Goal: Task Accomplishment & Management: Complete application form

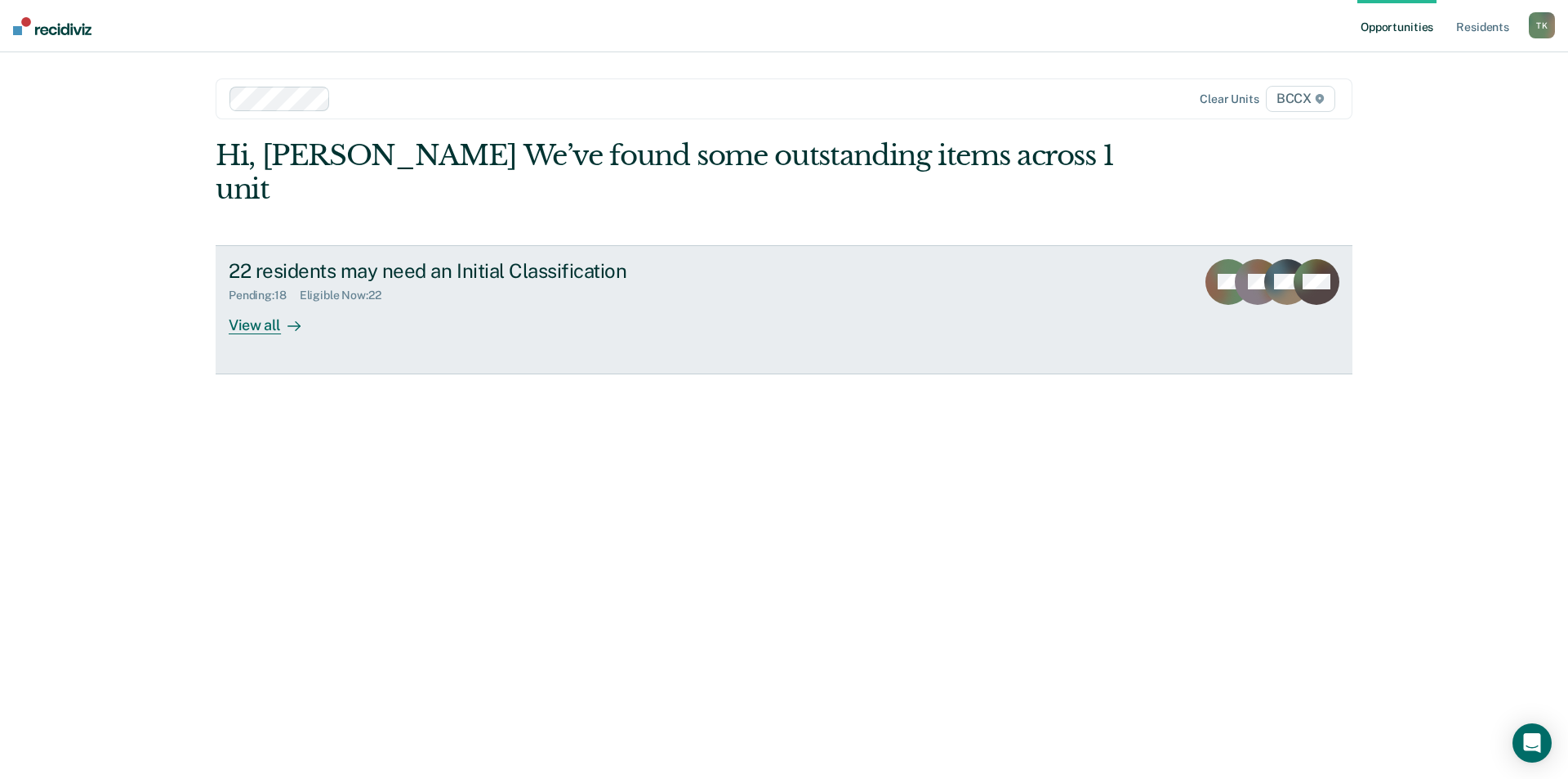
click at [391, 259] on div "22 residents may need an Initial Classification" at bounding box center [515, 271] width 573 height 23
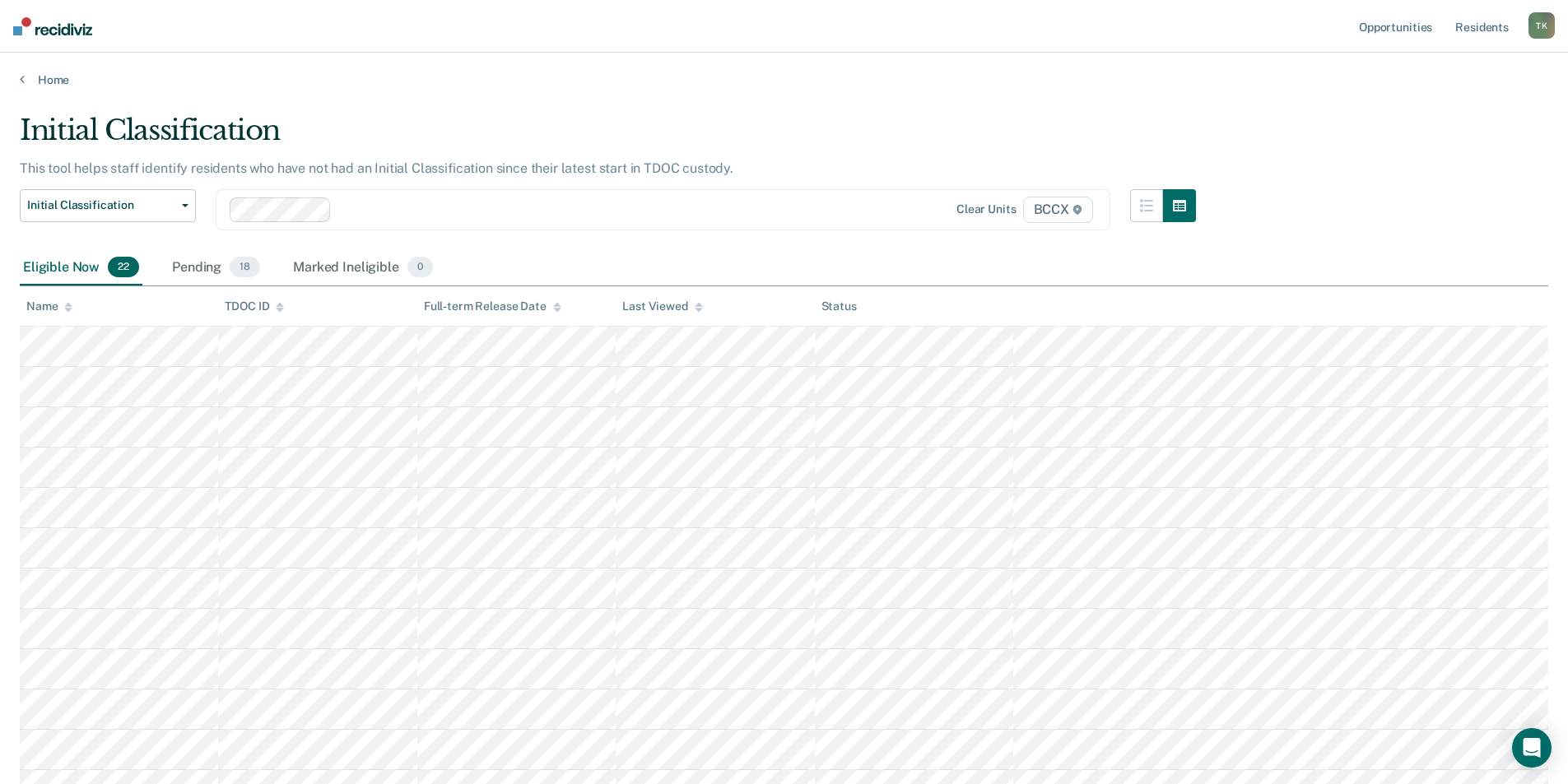
click at [45, 306] on div "Name" at bounding box center [49, 305] width 46 height 14
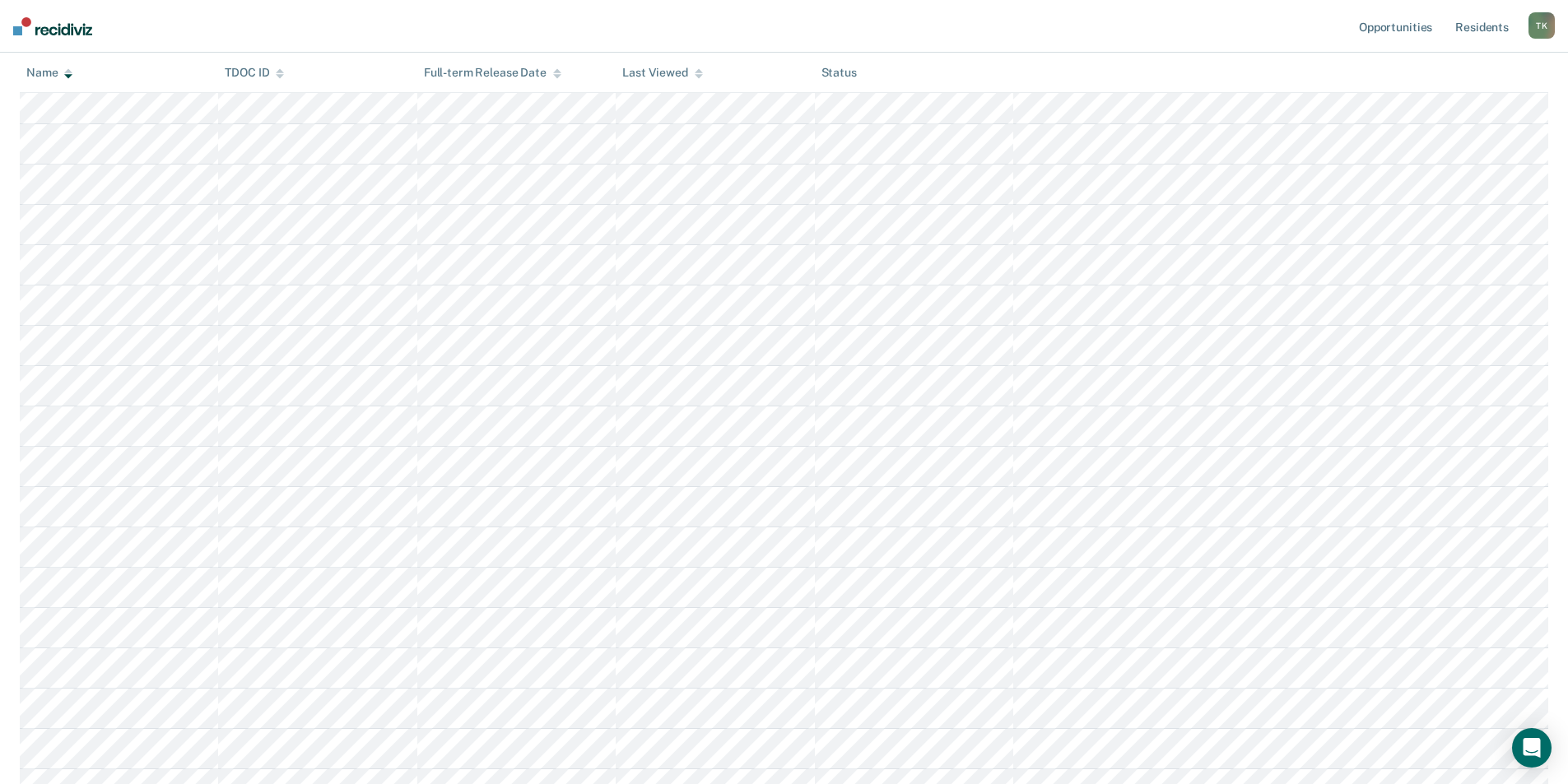
scroll to position [247, 0]
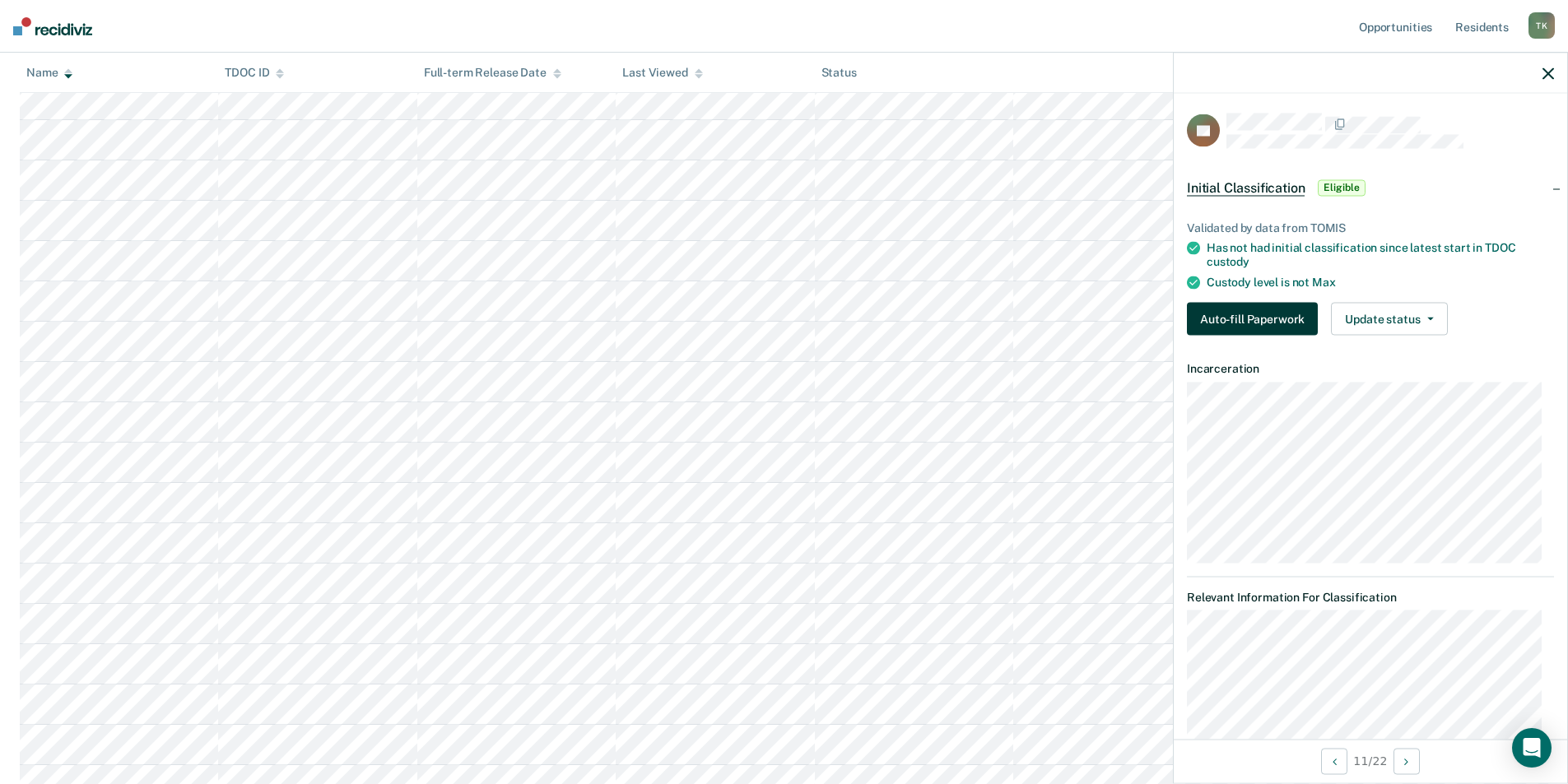
click at [1263, 324] on button "Auto-fill Paperwork" at bounding box center [1252, 318] width 131 height 33
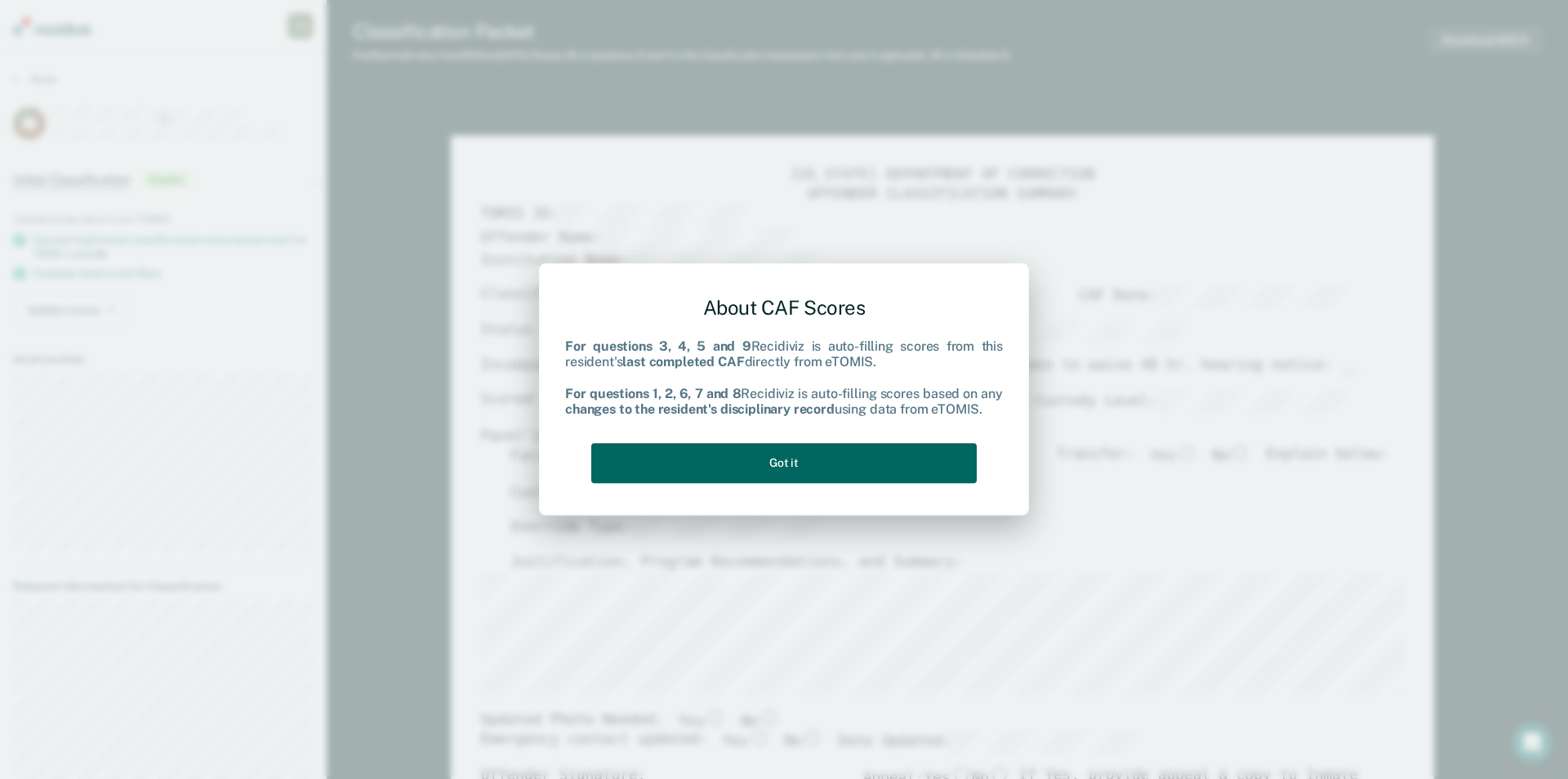
click at [754, 466] on button "Got it" at bounding box center [784, 463] width 385 height 40
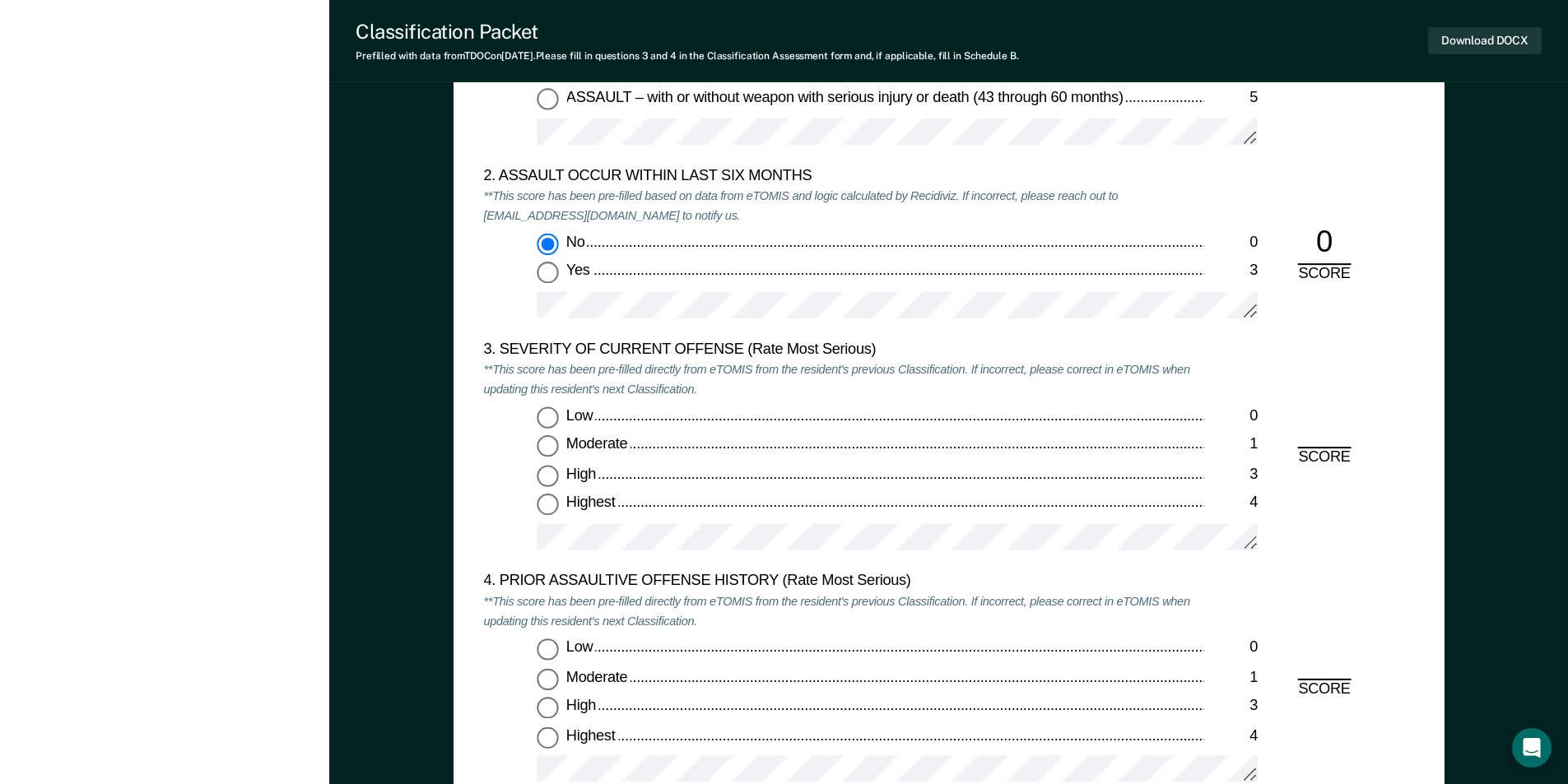
scroll to position [1809, 0]
click at [552, 502] on input "Highest 4" at bounding box center [548, 504] width 22 height 22
type textarea "x"
radio input "true"
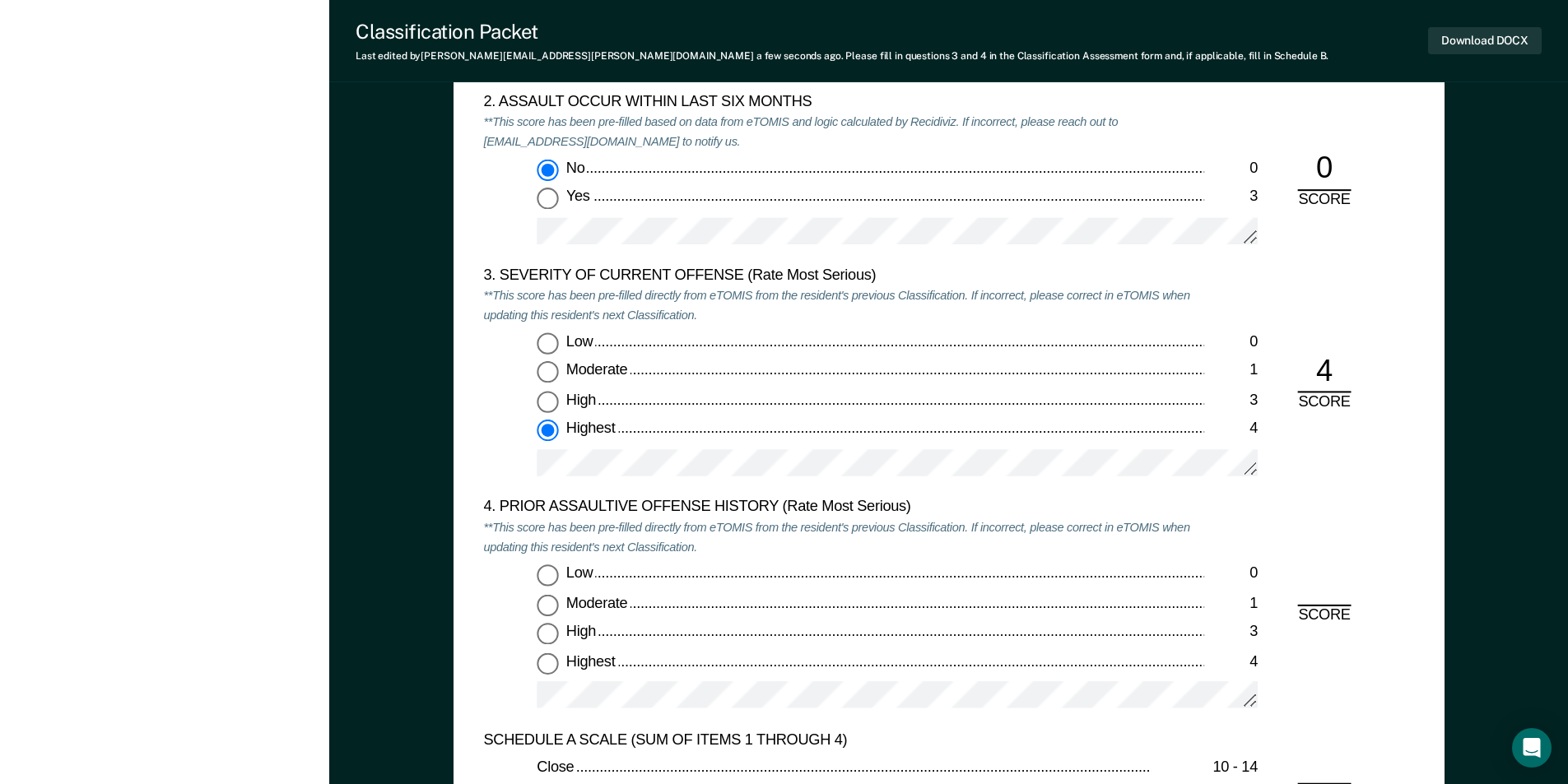
scroll to position [2057, 0]
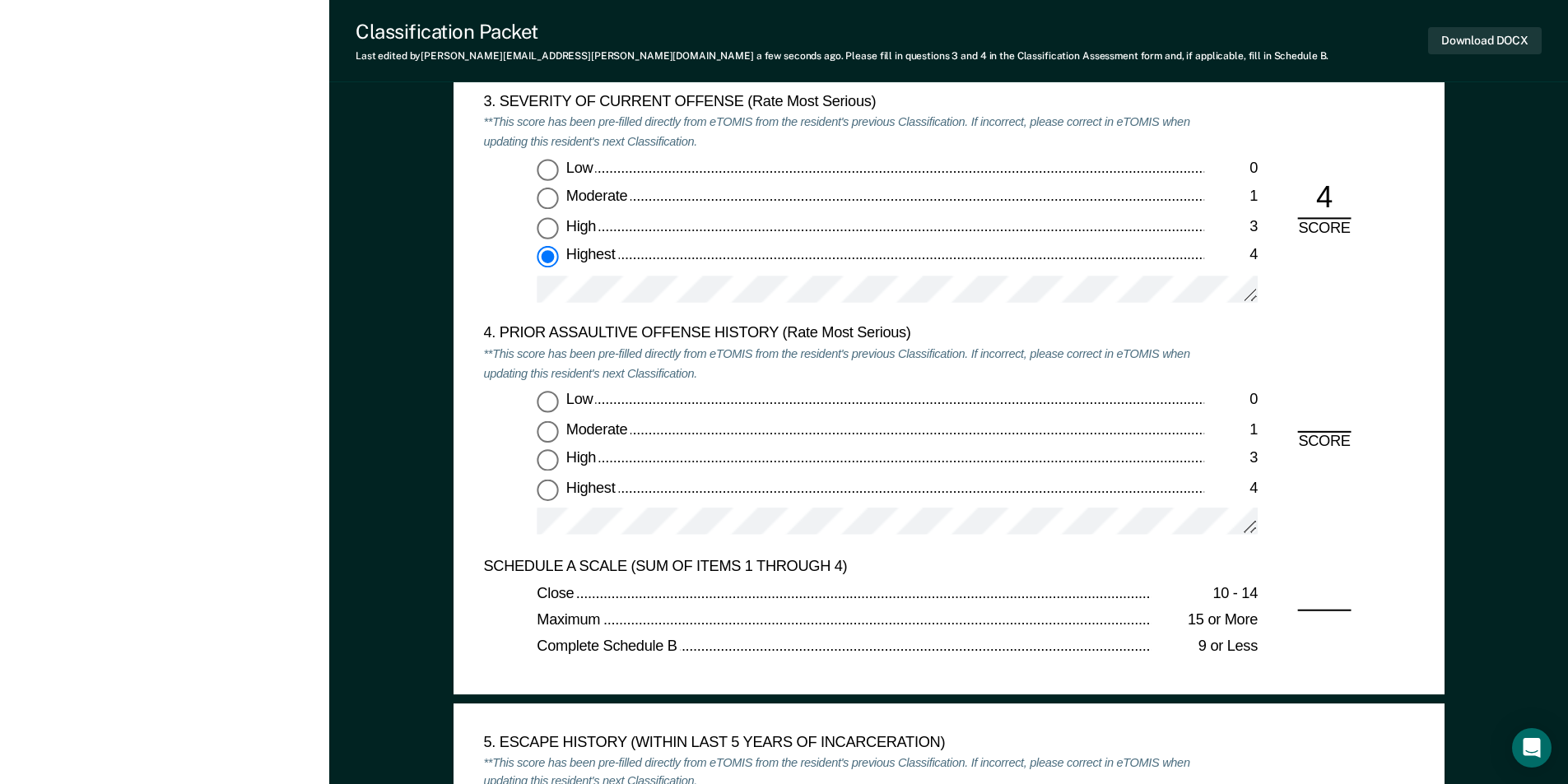
click at [550, 391] on input "Low 0" at bounding box center [548, 402] width 22 height 22
type textarea "x"
radio input "true"
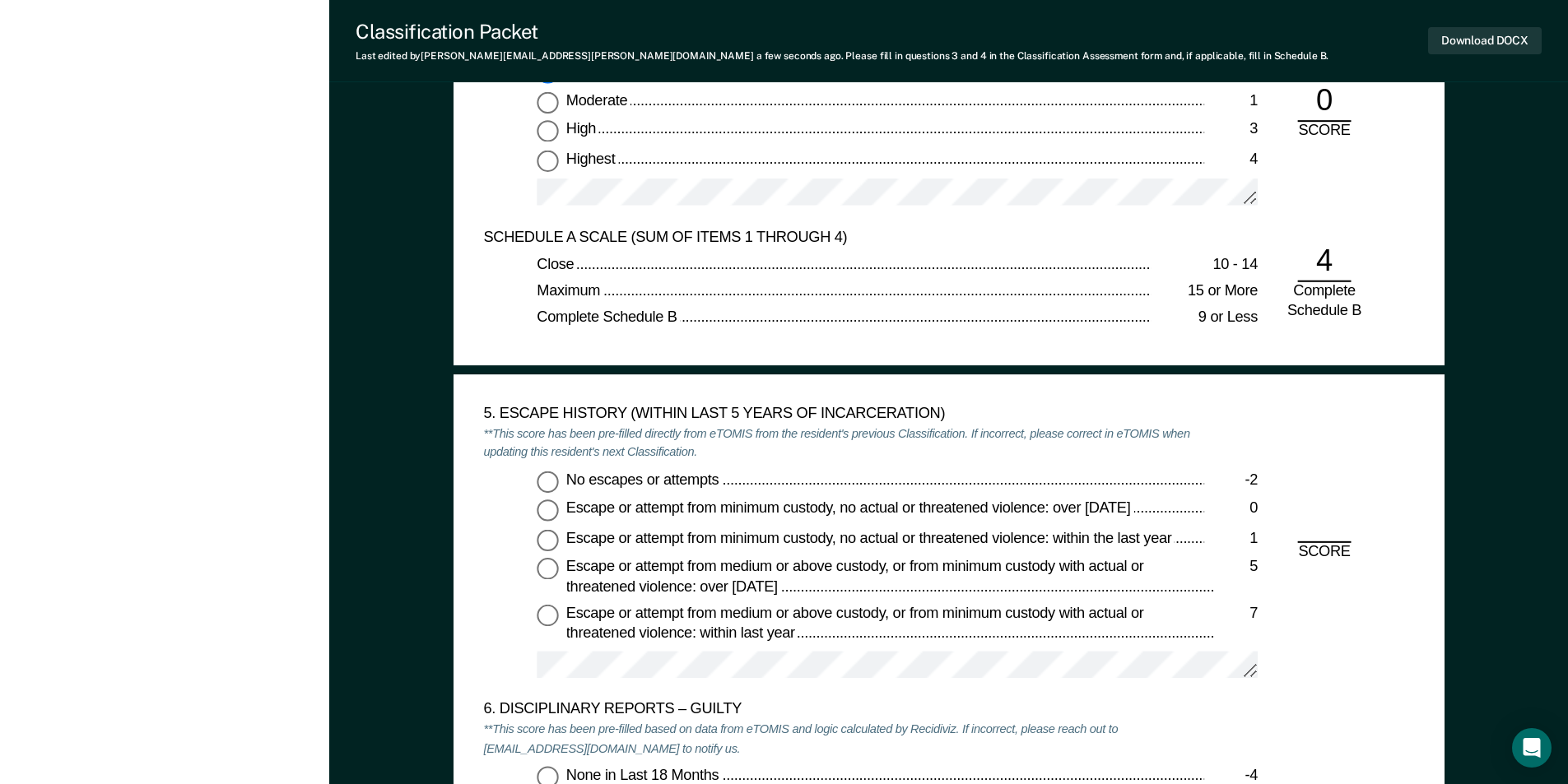
click at [550, 479] on input "No escapes or attempts -2" at bounding box center [548, 481] width 22 height 22
type textarea "x"
radio input "true"
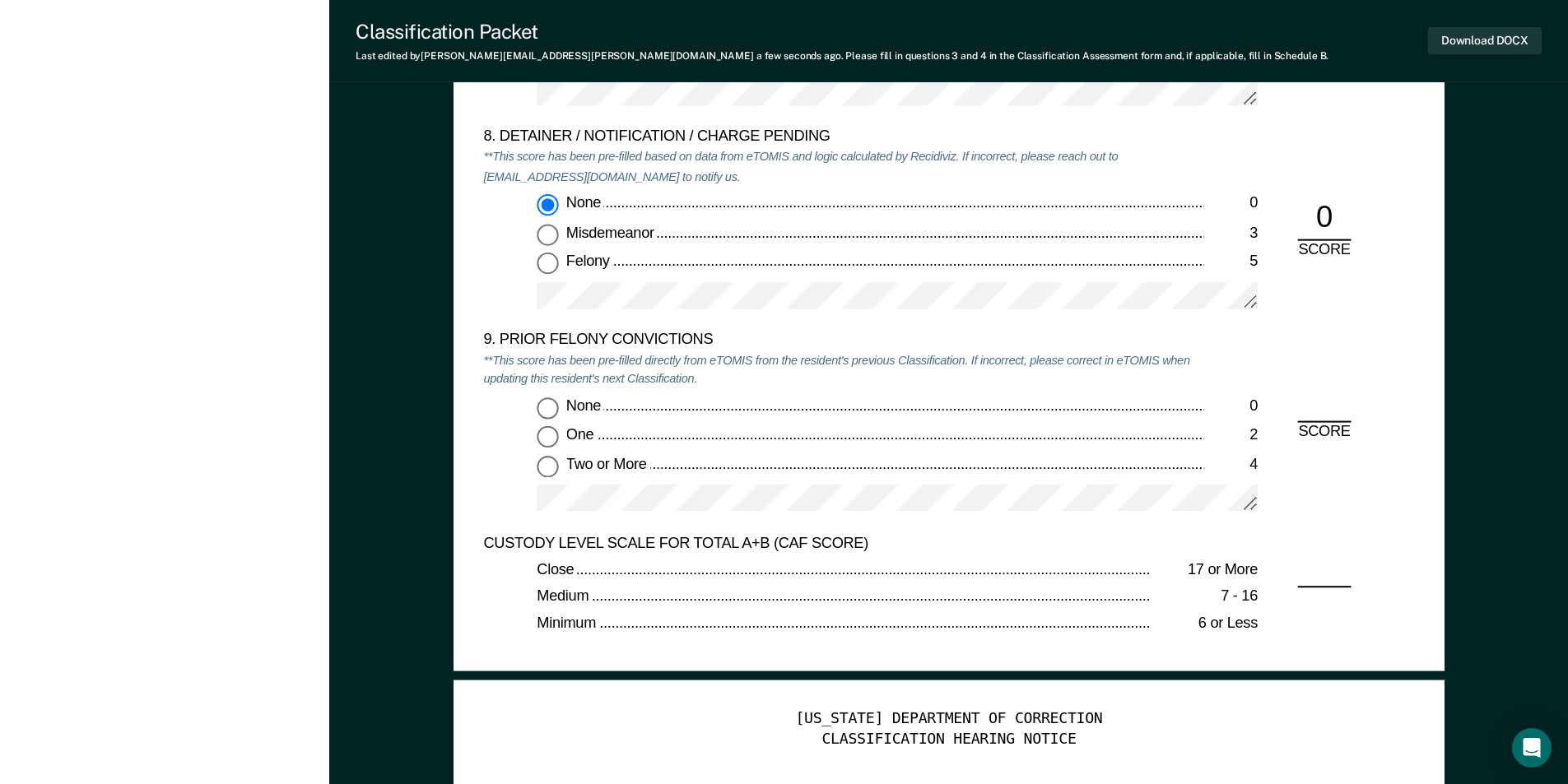
scroll to position [3537, 0]
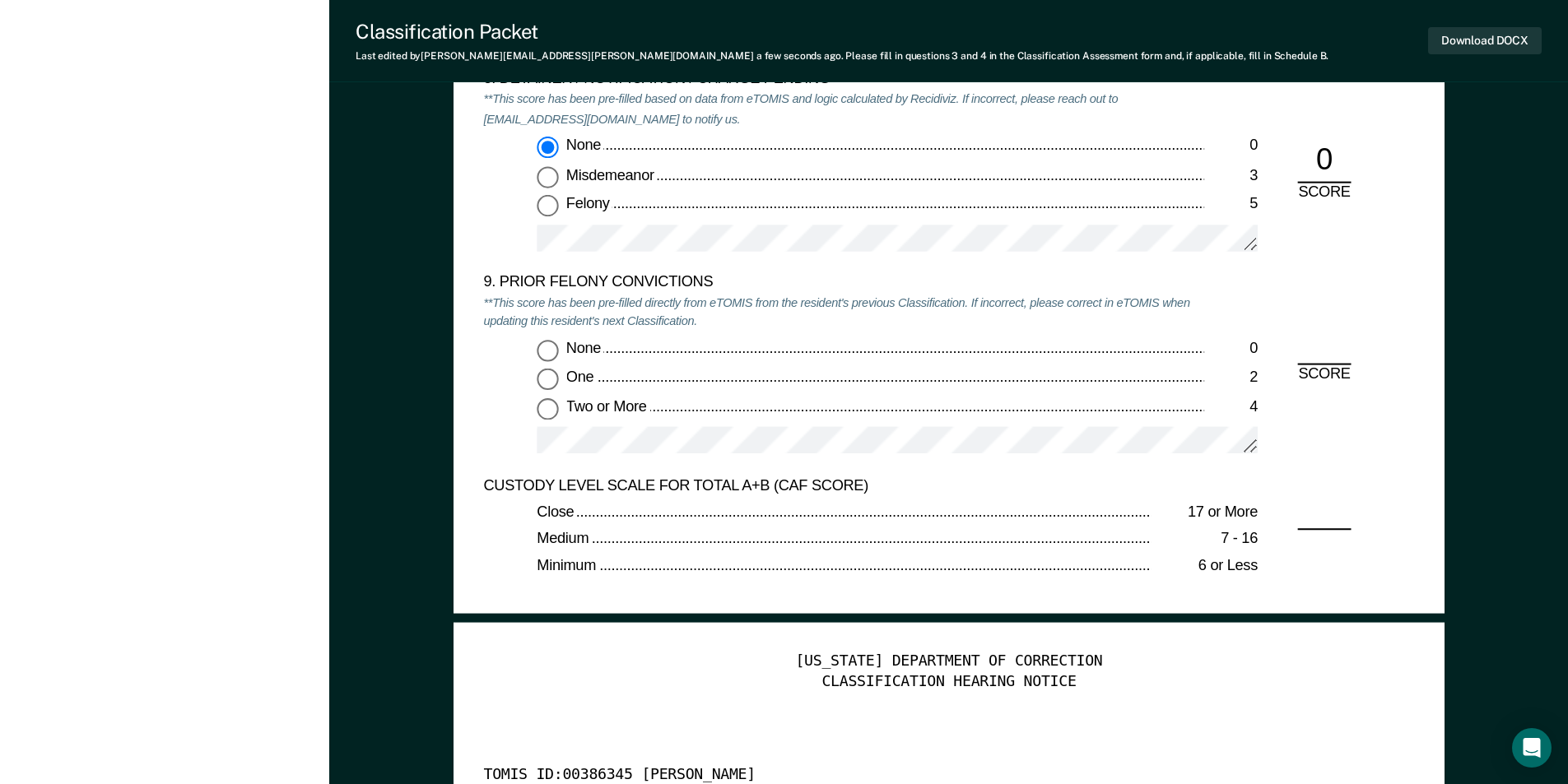
click at [550, 406] on input "Two or More 4" at bounding box center [548, 409] width 22 height 22
type textarea "x"
radio input "true"
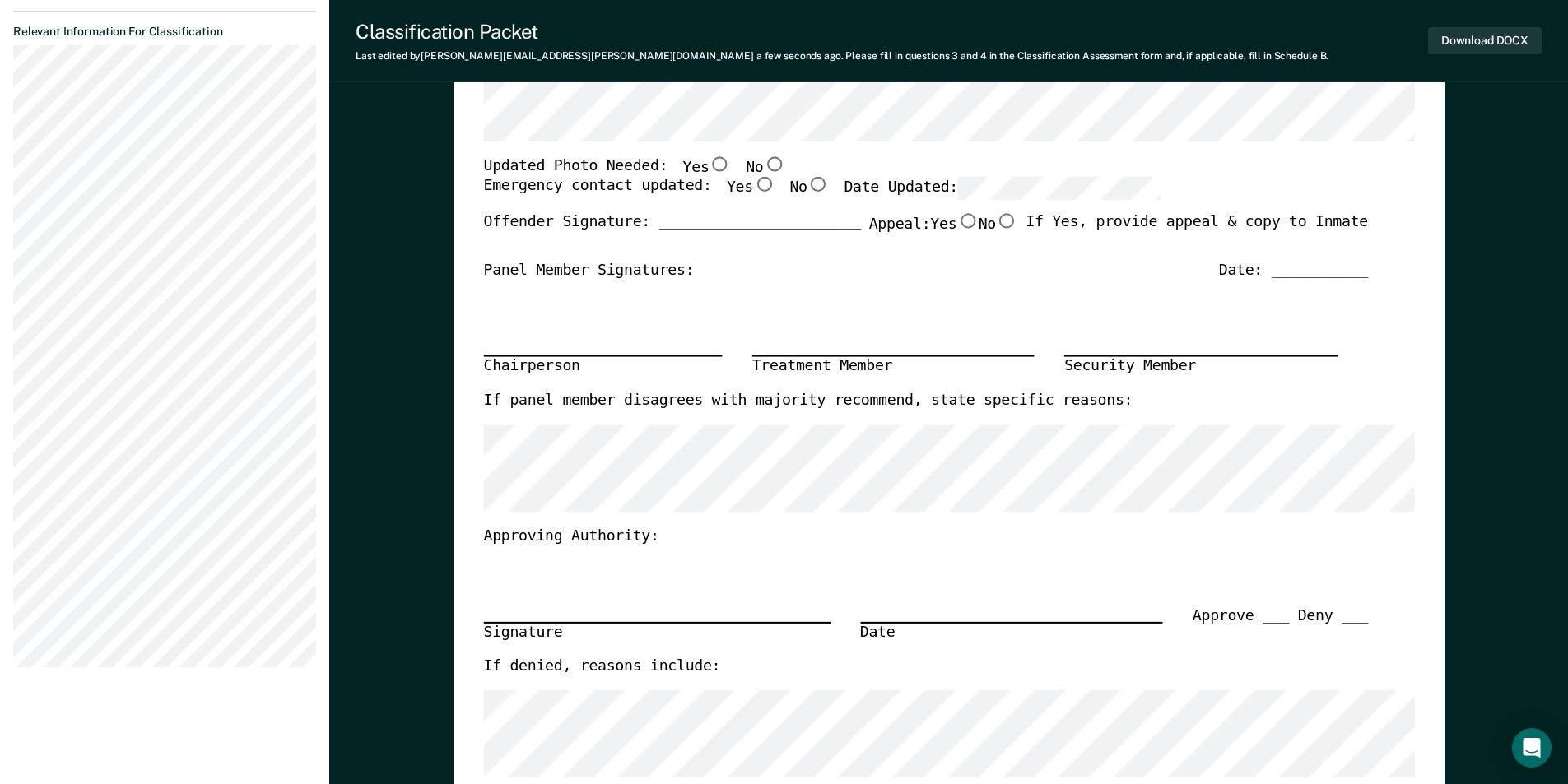
scroll to position [247, 0]
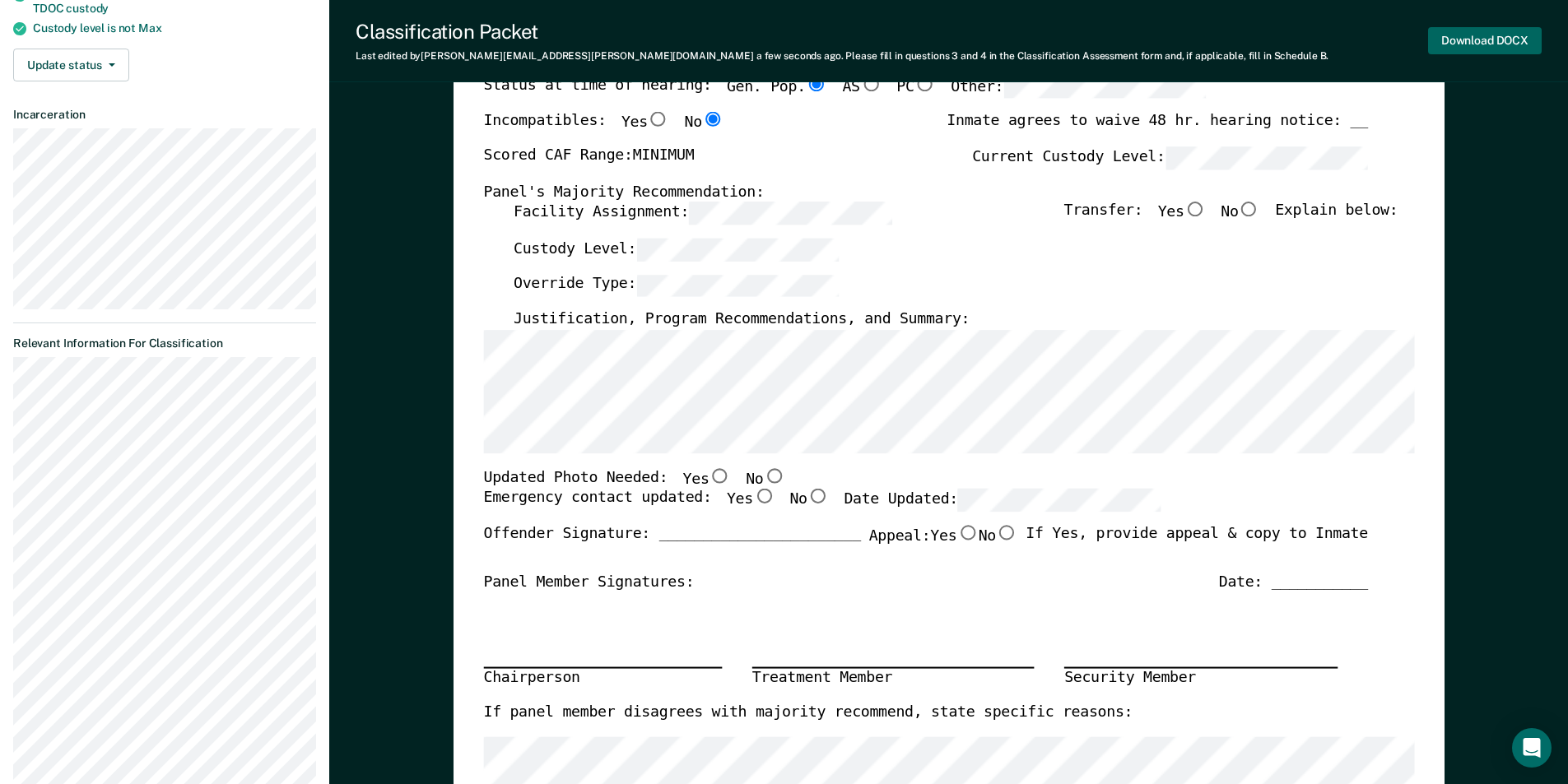
click at [1481, 33] on button "Download DOCX" at bounding box center [1484, 41] width 113 height 27
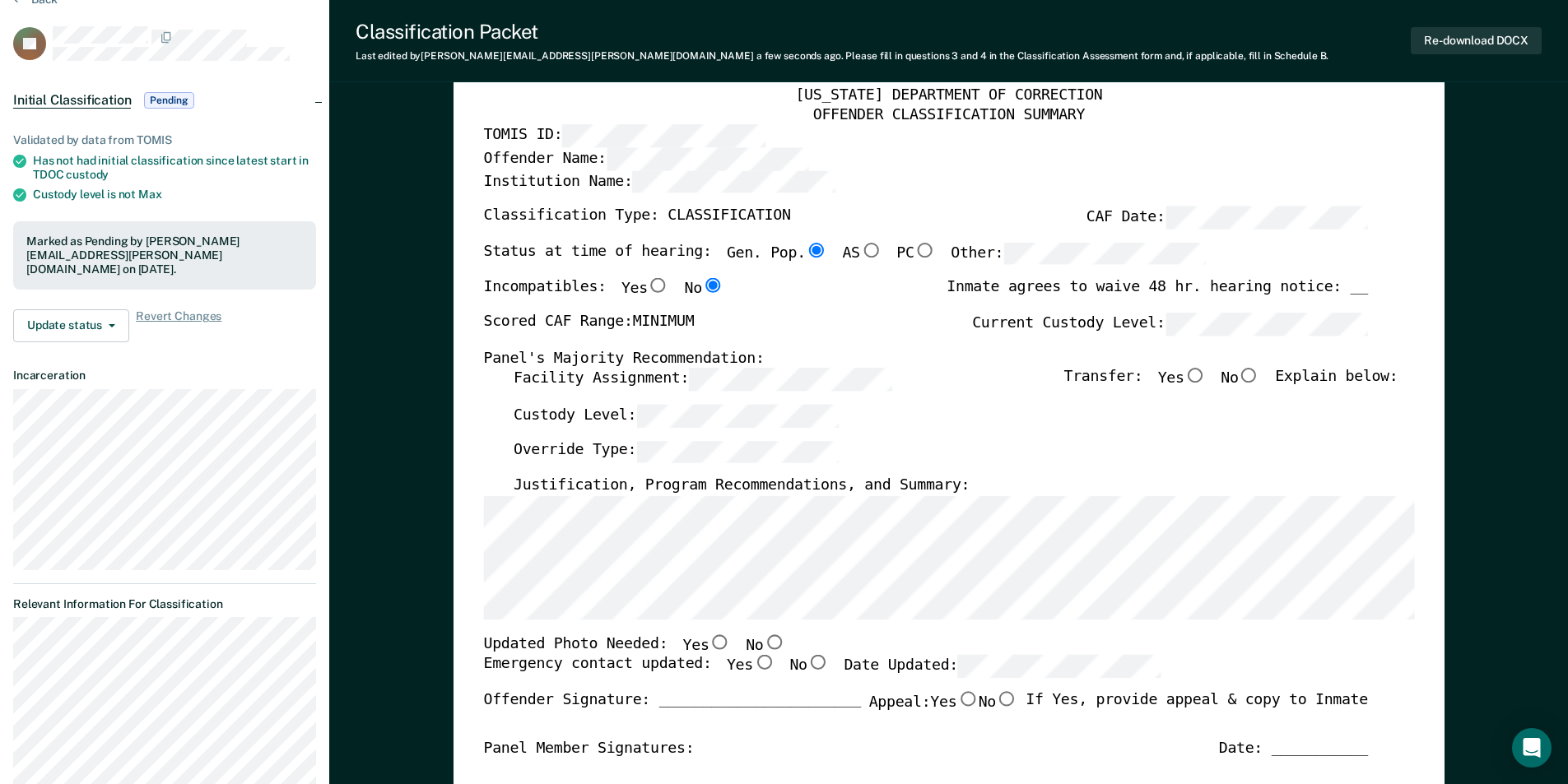
scroll to position [0, 0]
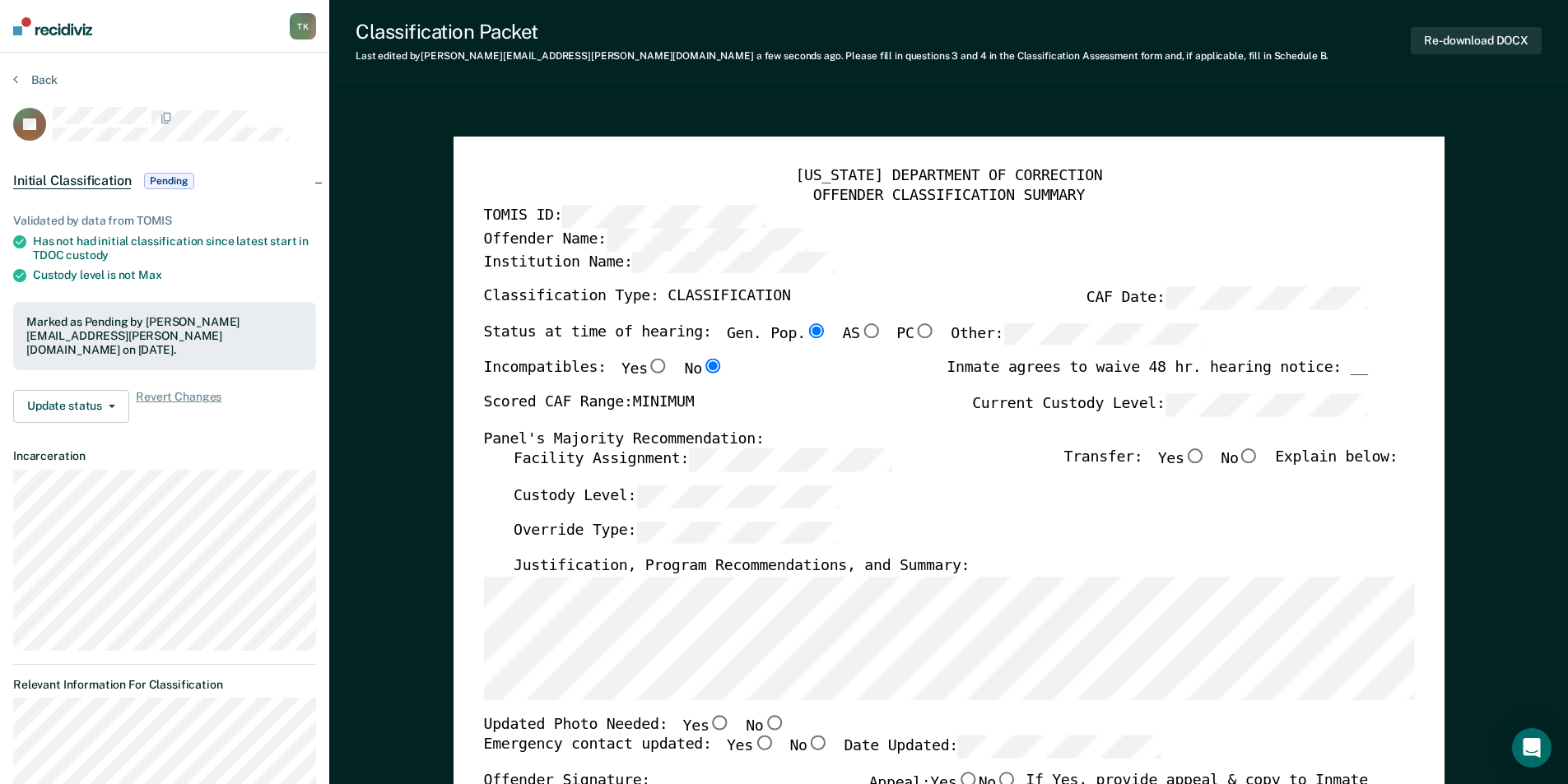
click at [46, 70] on section "Back SL Initial Classification Pending Validated by data from TOMIS Has not had…" at bounding box center [164, 702] width 329 height 1300
click at [63, 78] on div "Back" at bounding box center [165, 90] width 303 height 34
click at [51, 82] on button "Back" at bounding box center [35, 80] width 44 height 15
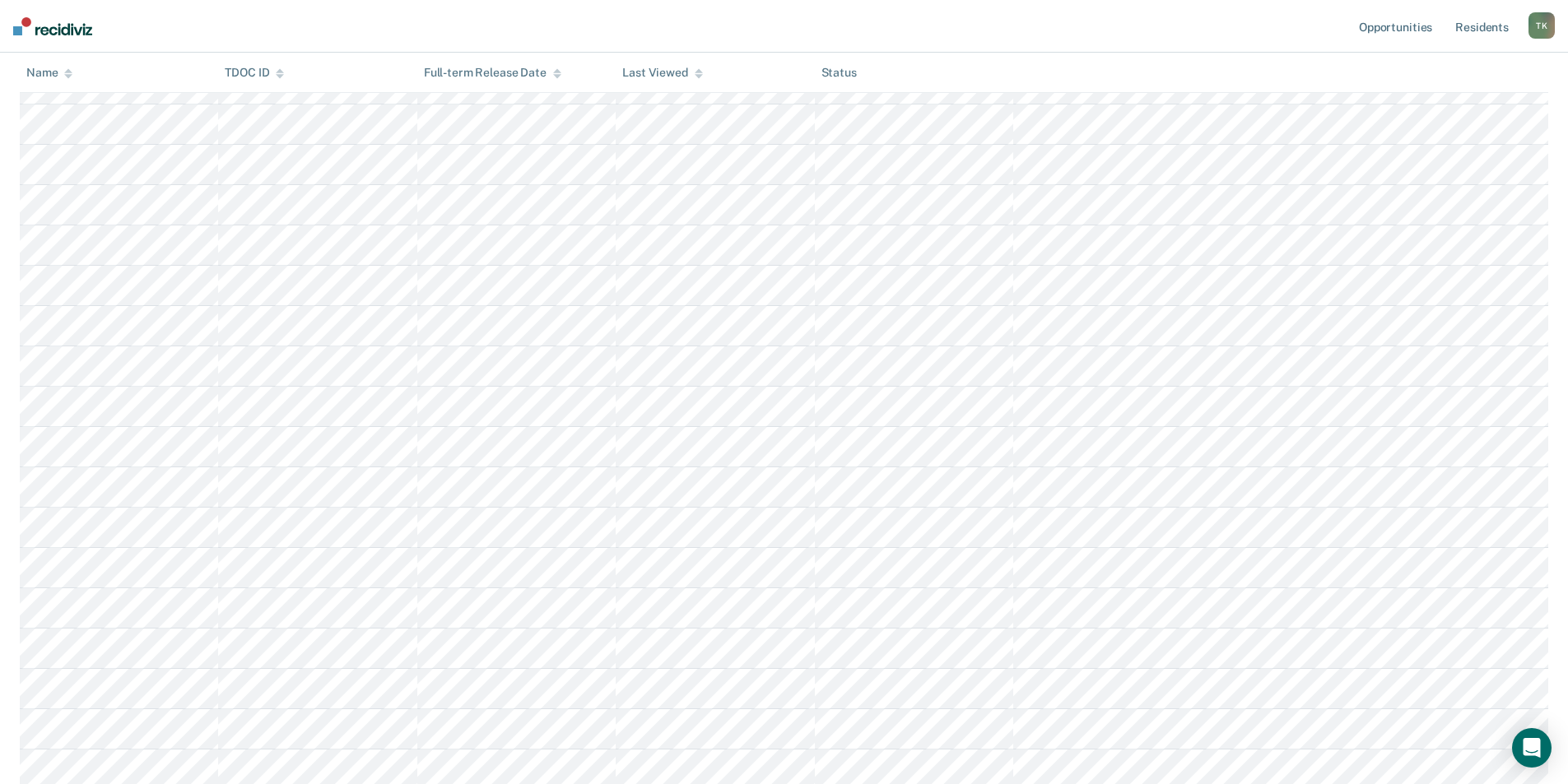
scroll to position [411, 0]
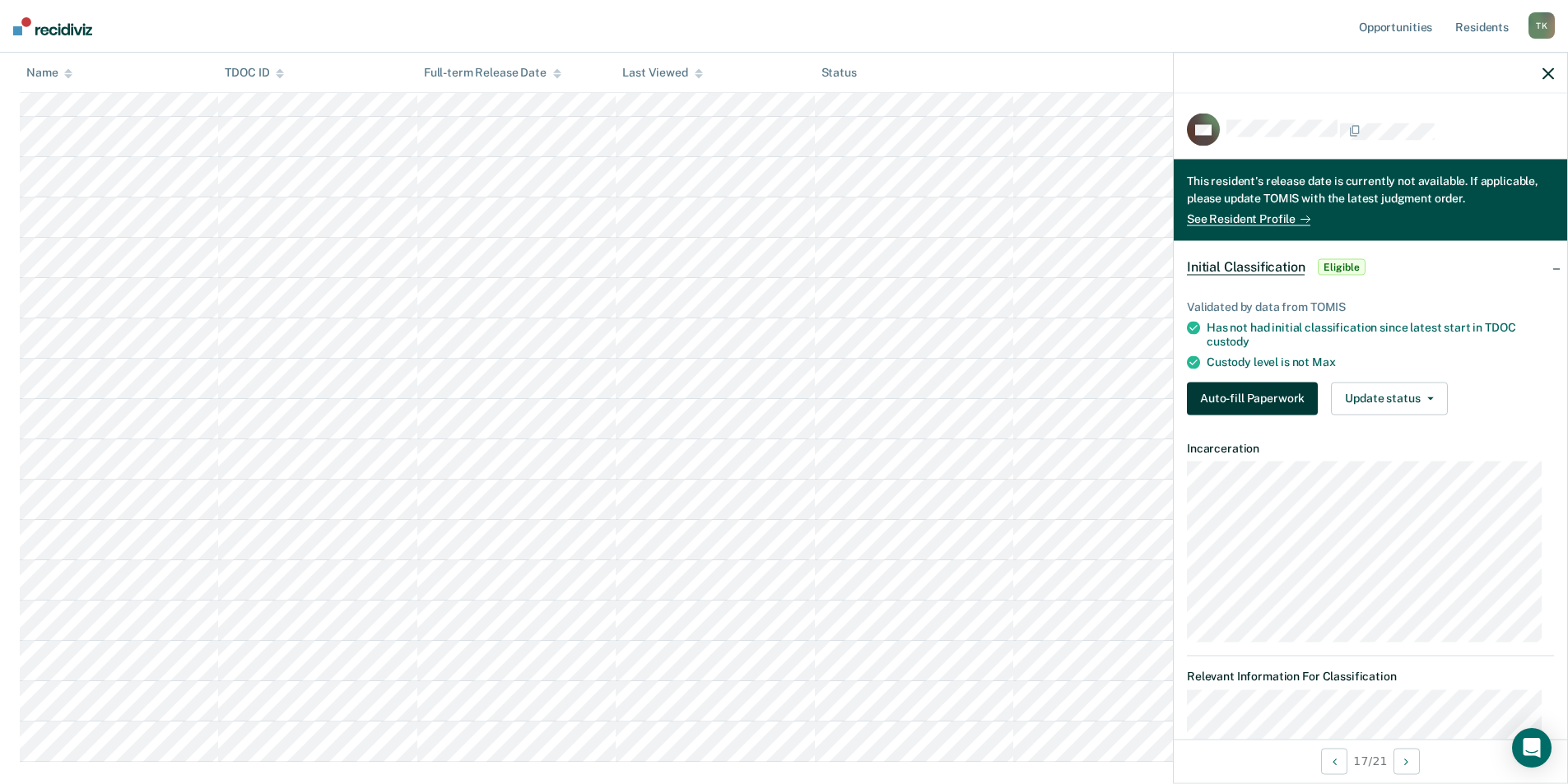
click at [1246, 396] on button "Auto-fill Paperwork" at bounding box center [1252, 398] width 131 height 33
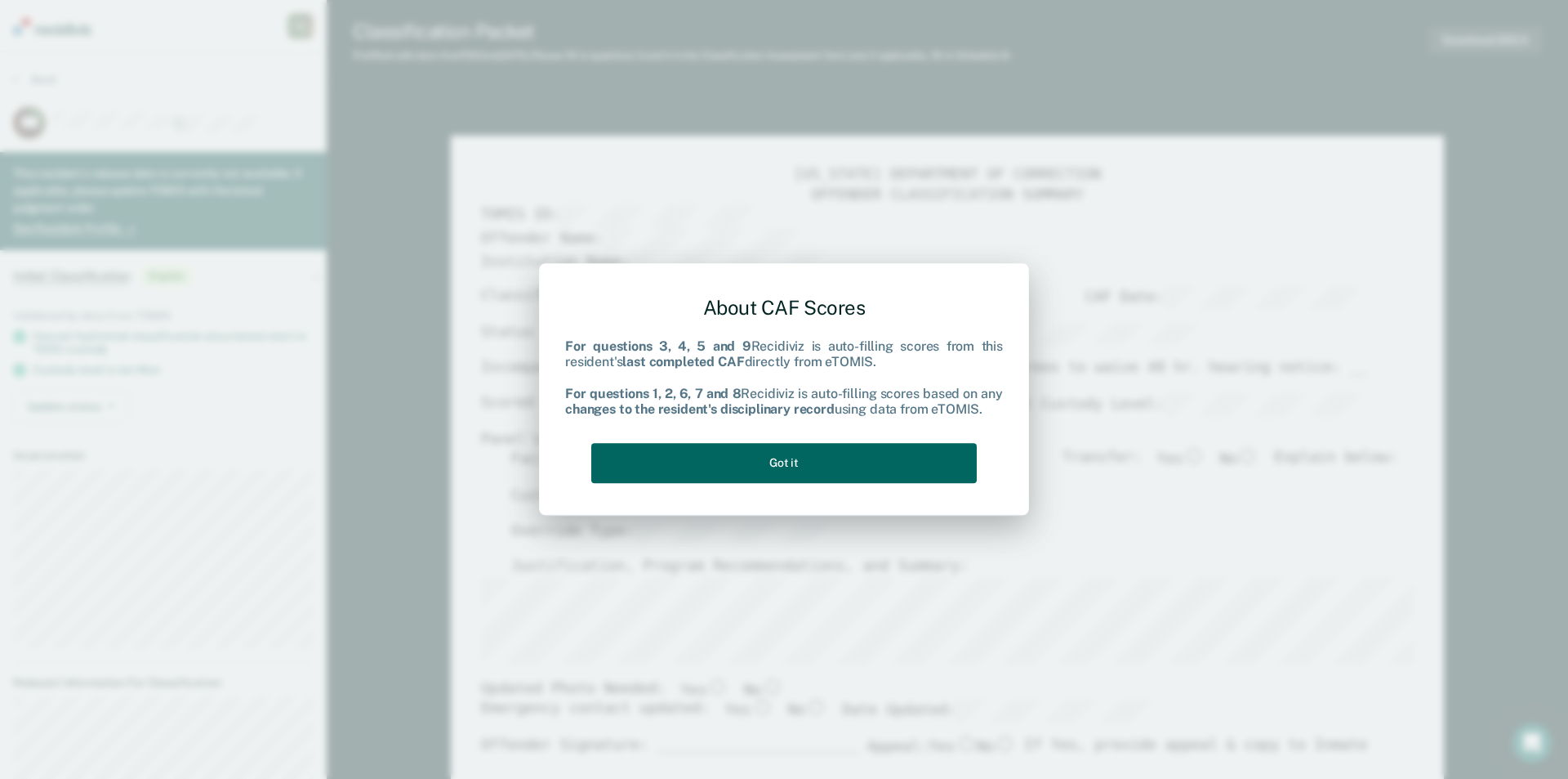
click at [876, 473] on button "Got it" at bounding box center [784, 463] width 385 height 40
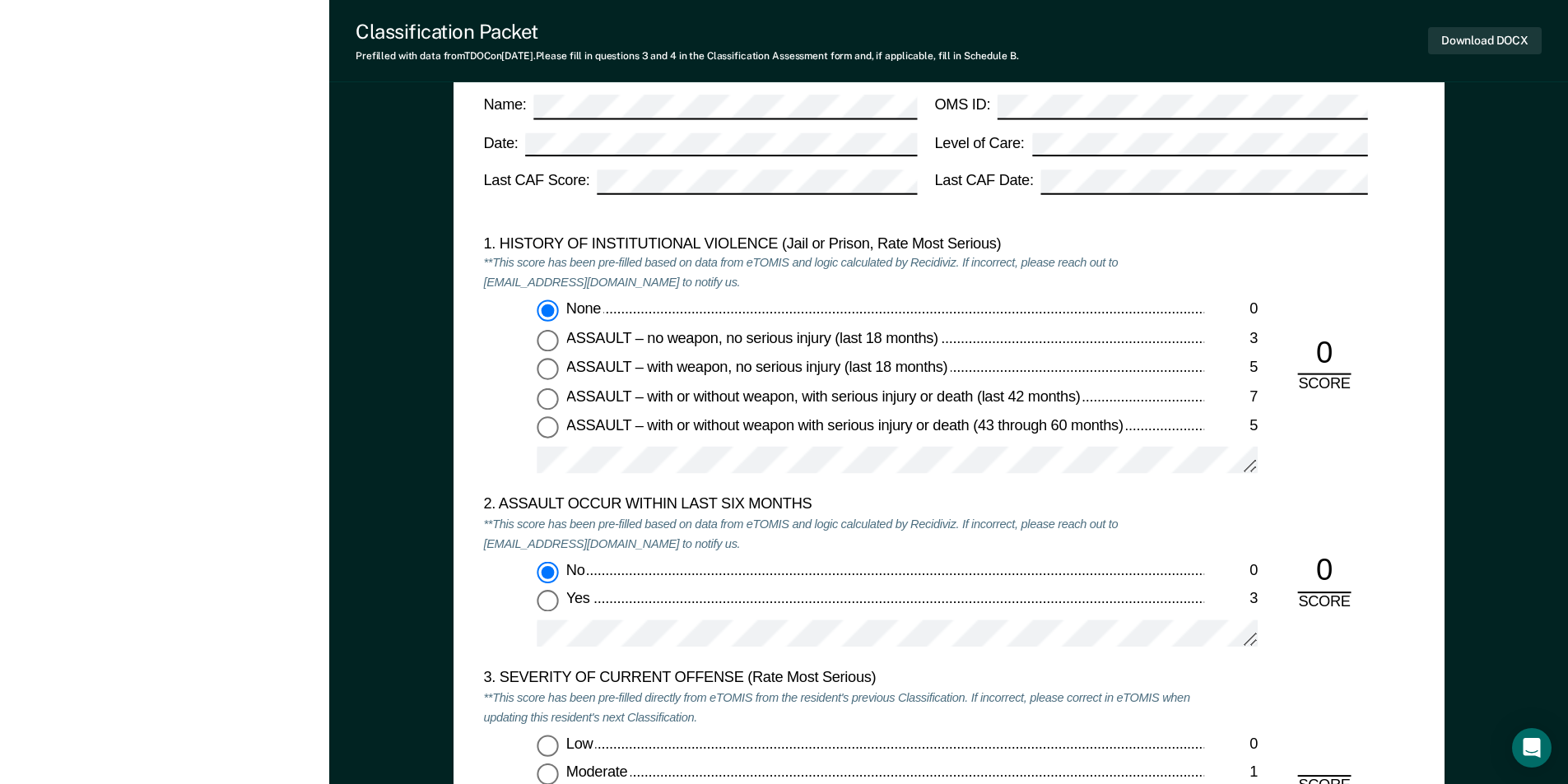
scroll to position [1809, 0]
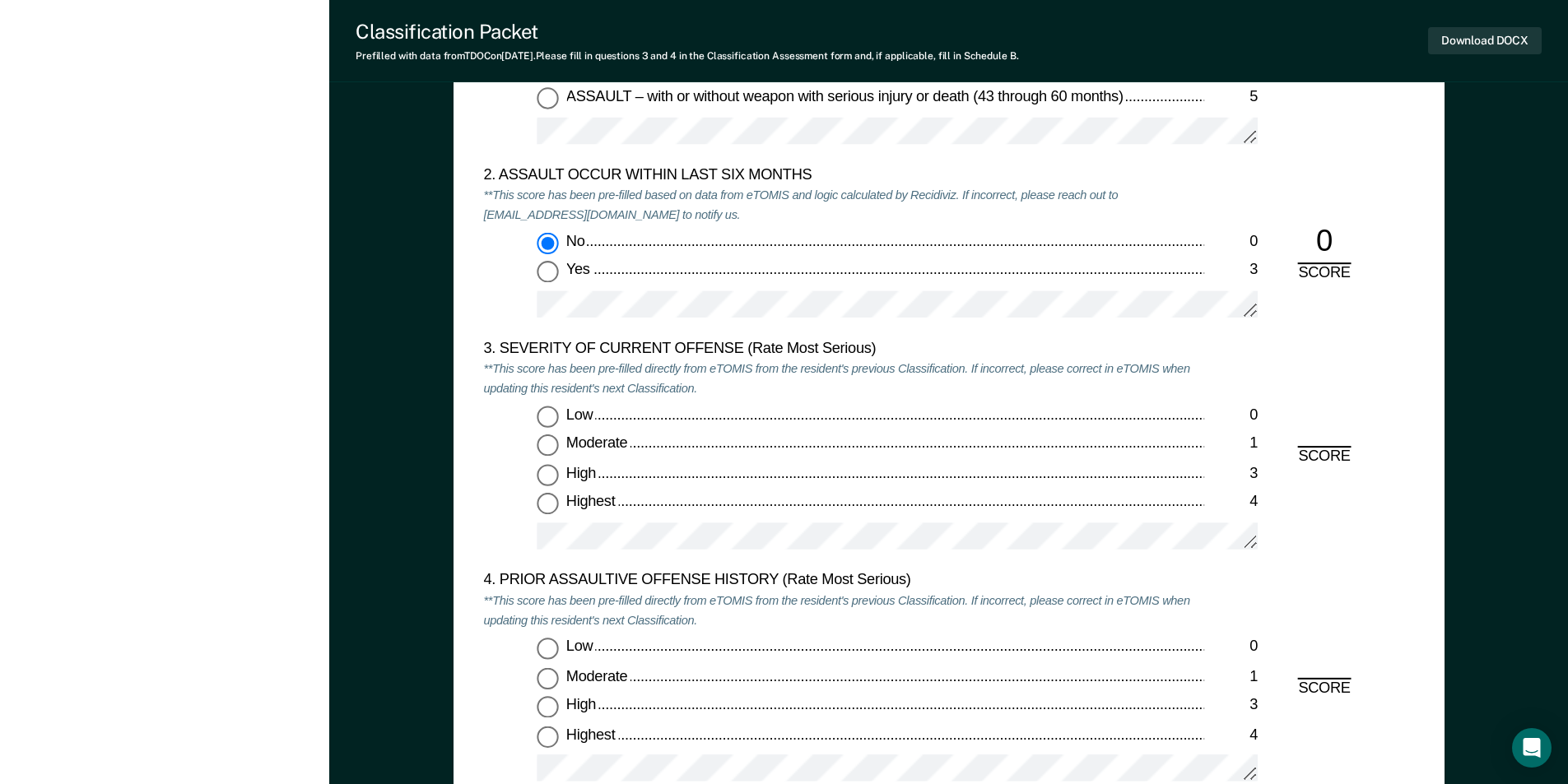
click at [543, 479] on input "High 3" at bounding box center [548, 476] width 22 height 22
type textarea "x"
radio input "true"
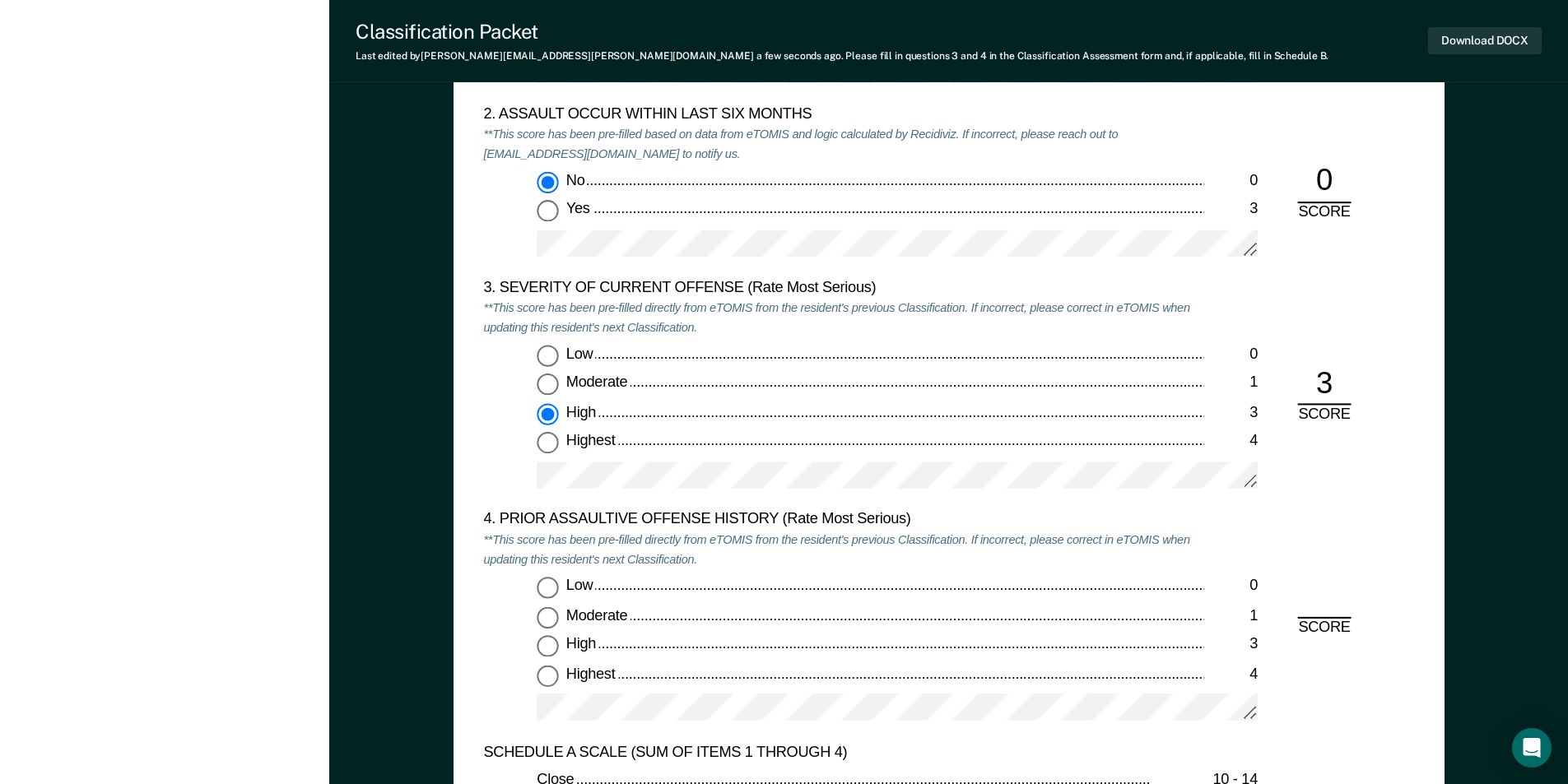
scroll to position [1974, 0]
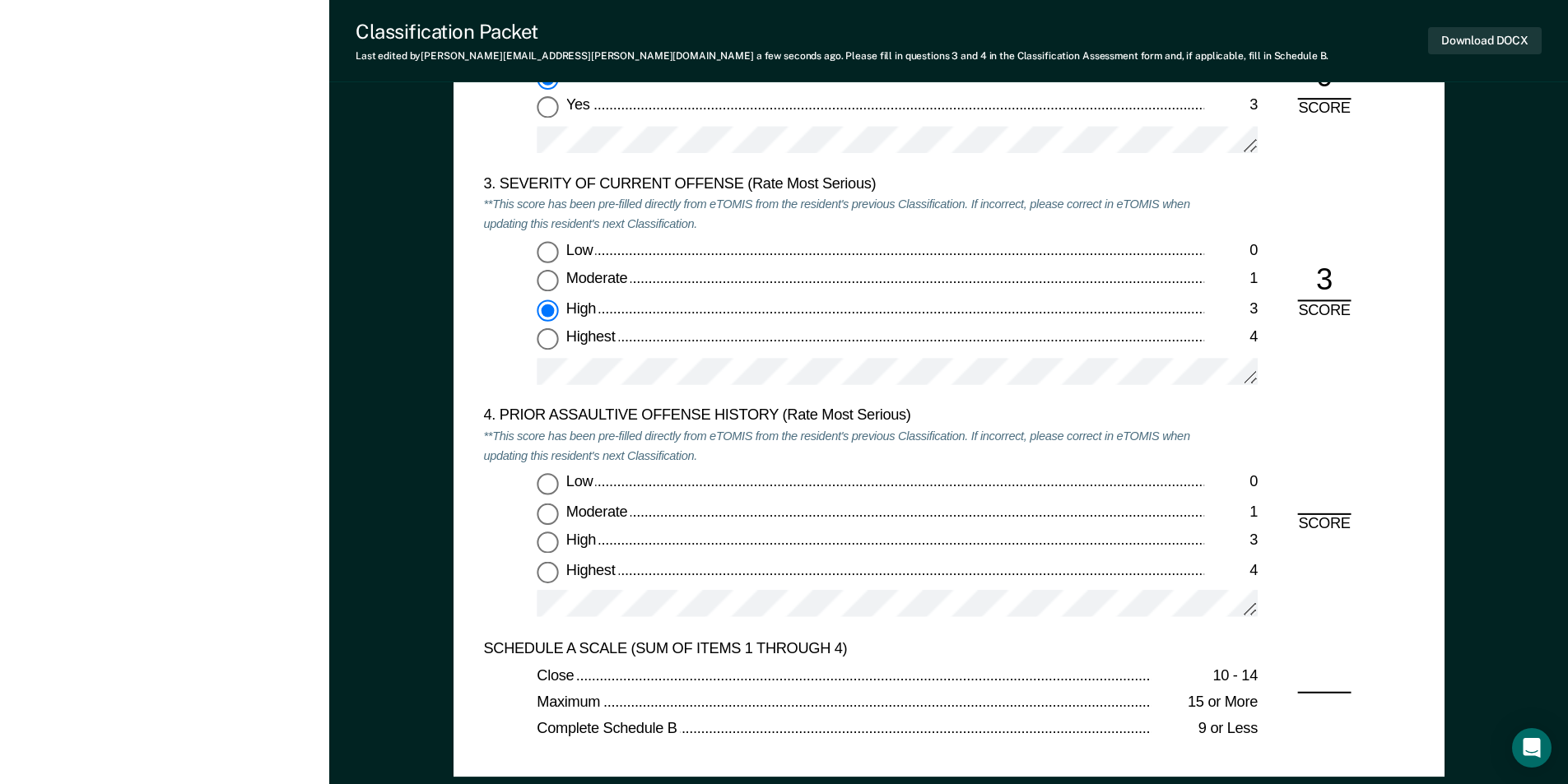
click at [554, 585] on div "Low 0 Moderate 1 High 3 Highest 4" at bounding box center [843, 552] width 721 height 159
click at [547, 574] on input "Highest 4" at bounding box center [548, 572] width 22 height 22
type textarea "x"
radio input "true"
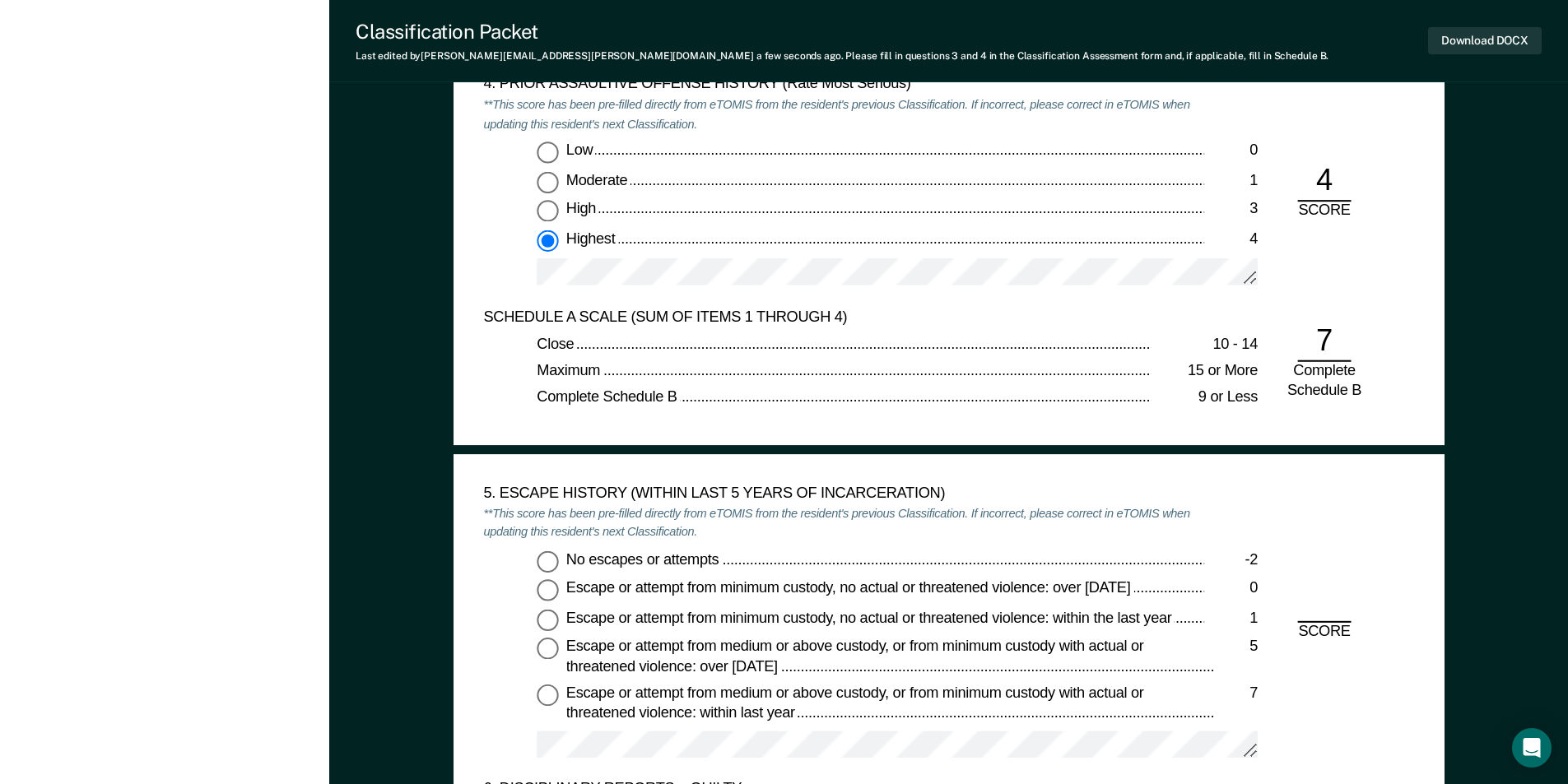
scroll to position [2386, 0]
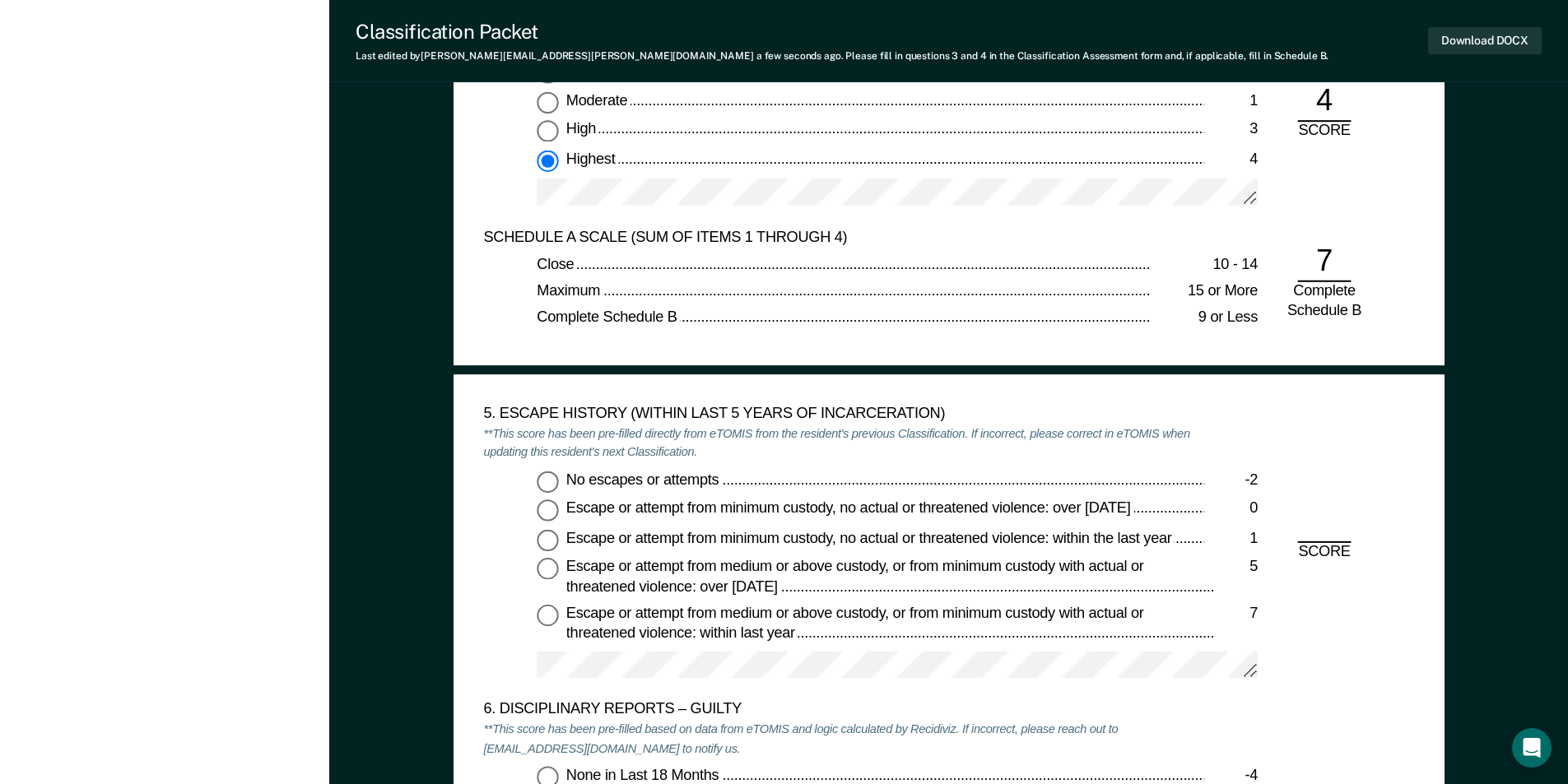
click at [554, 484] on input "No escapes or attempts -2" at bounding box center [548, 481] width 22 height 22
type textarea "x"
radio input "true"
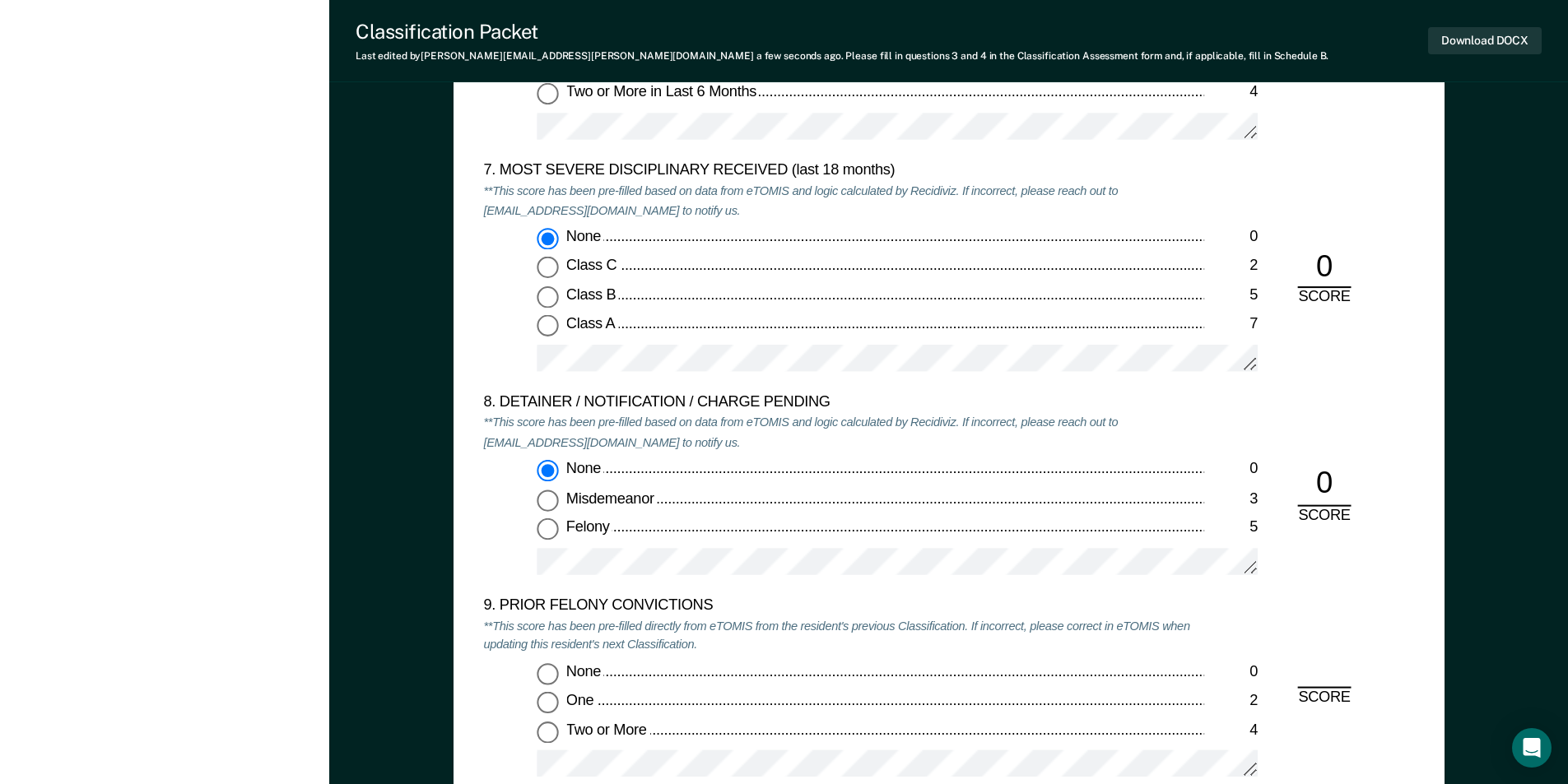
scroll to position [3373, 0]
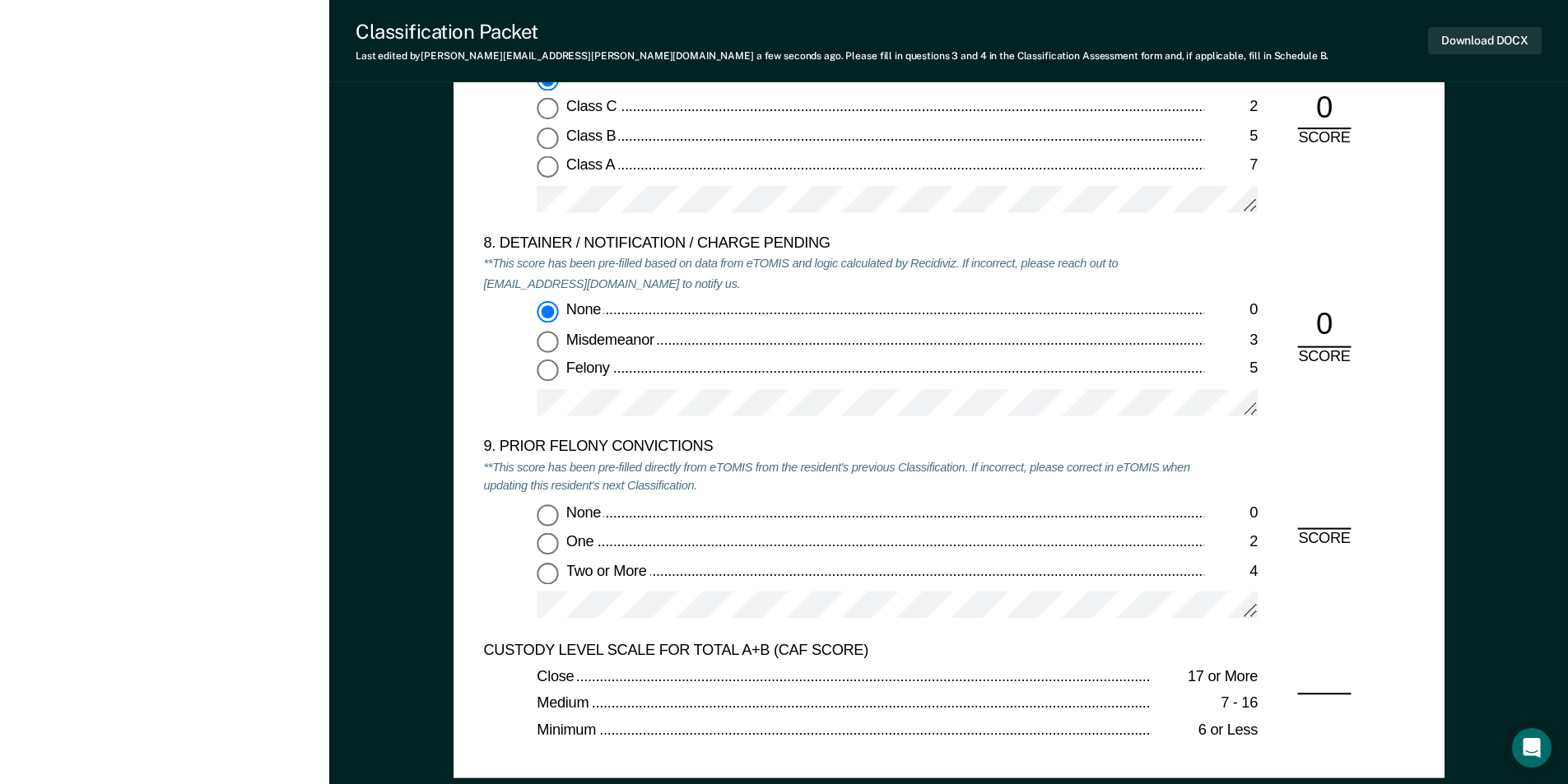
click at [551, 540] on input "One 2" at bounding box center [548, 544] width 22 height 22
type textarea "x"
radio input "true"
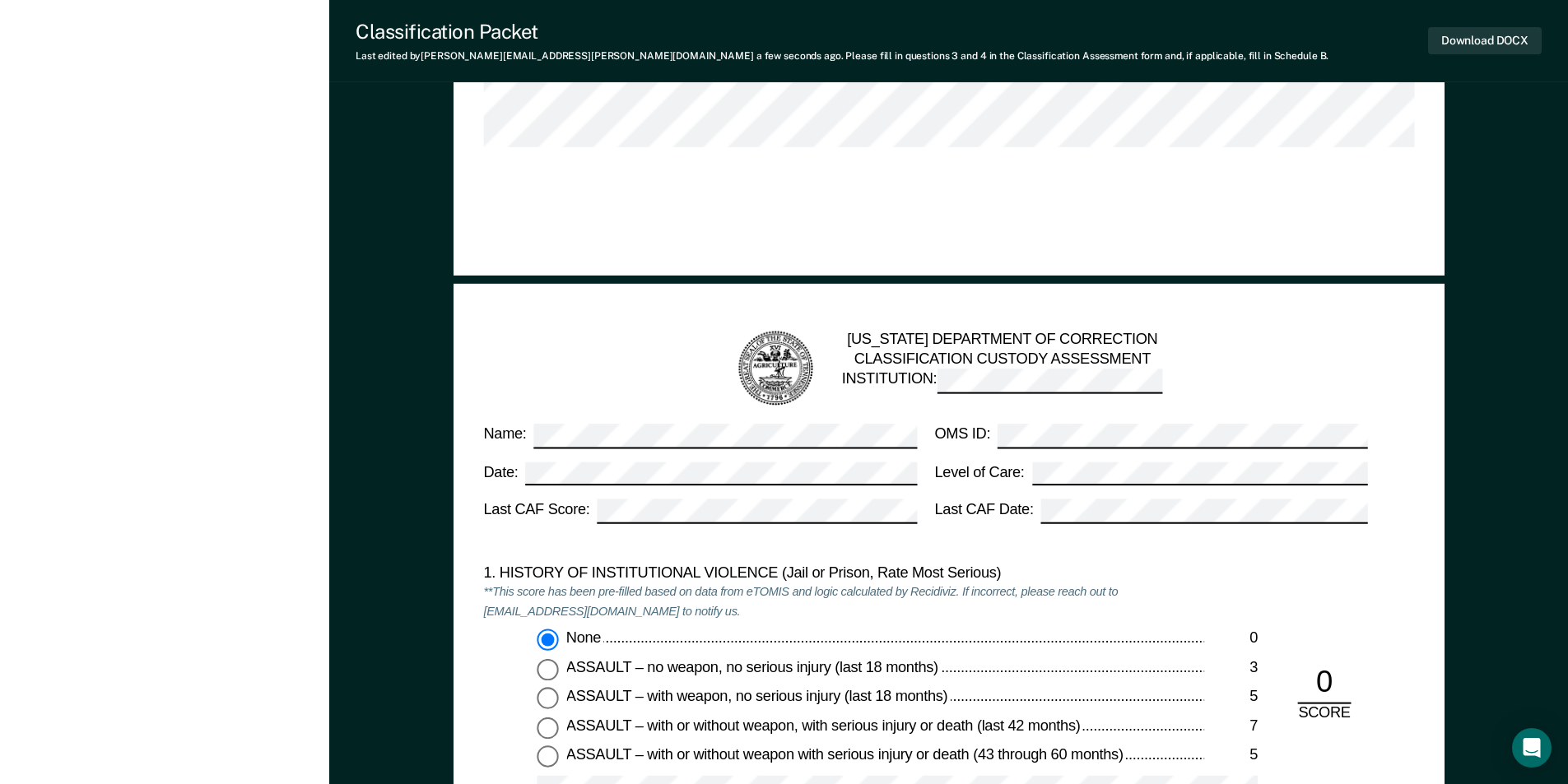
scroll to position [658, 0]
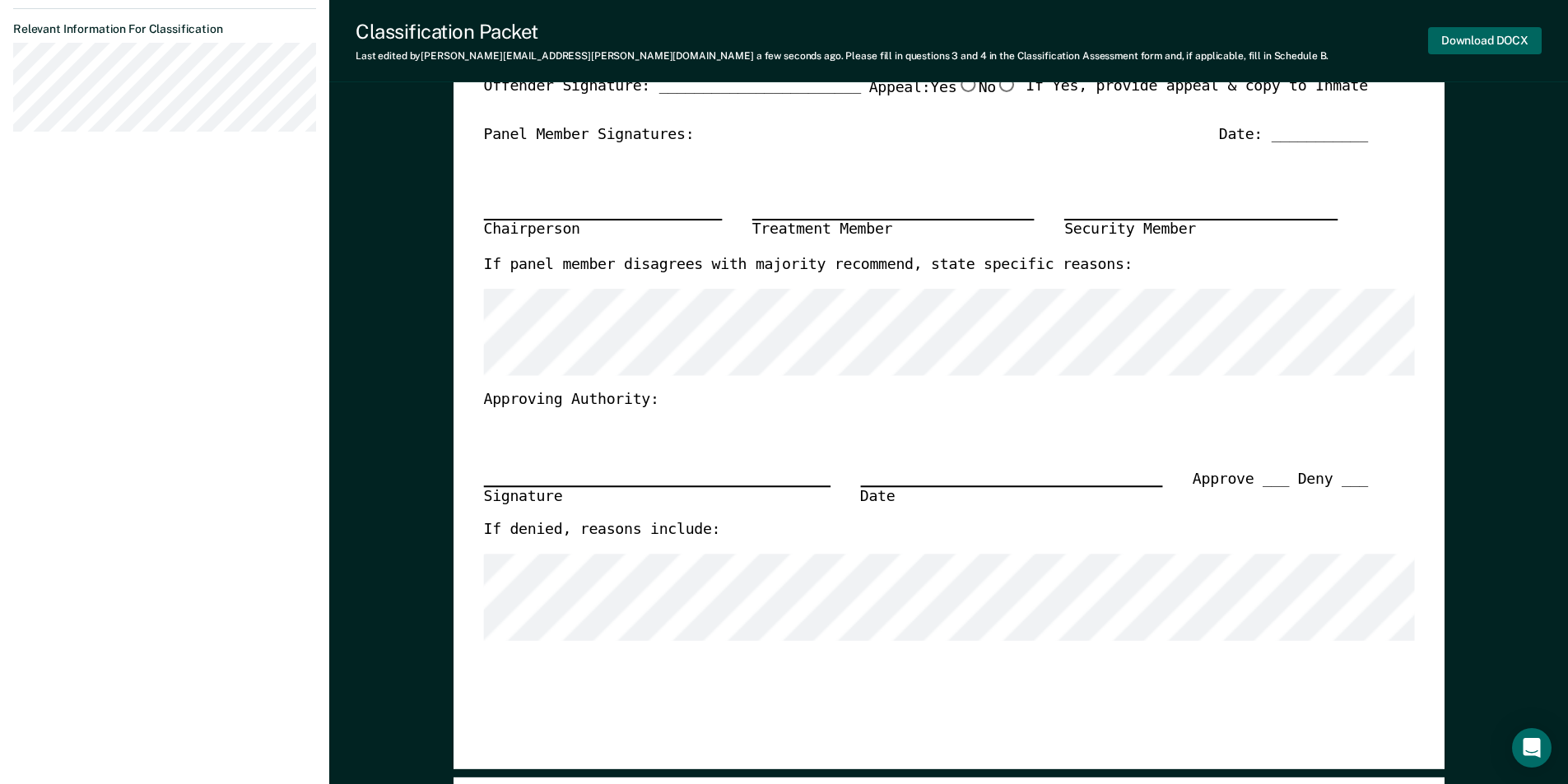
click at [1457, 50] on button "Download DOCX" at bounding box center [1484, 41] width 113 height 27
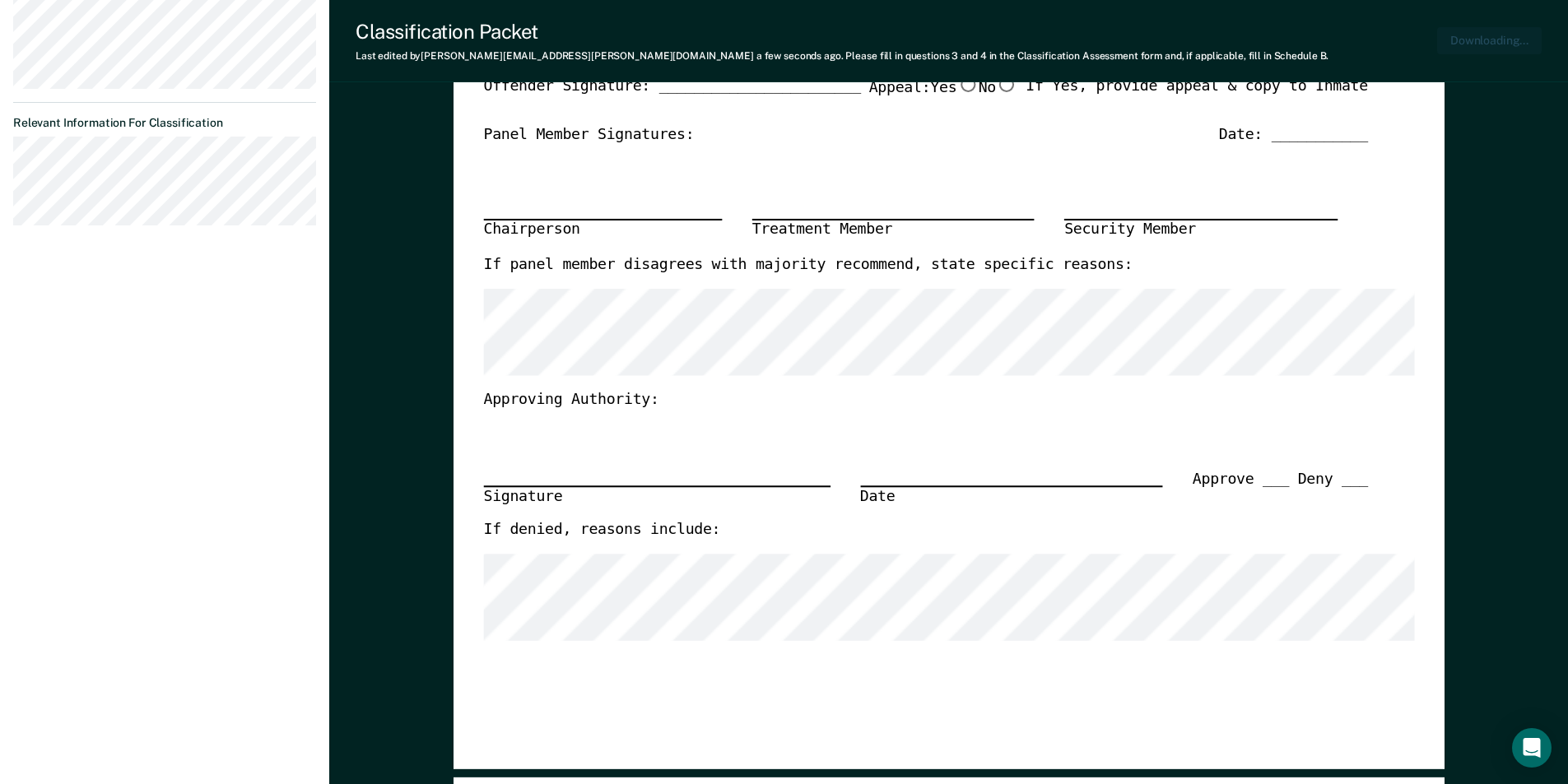
scroll to position [739, 0]
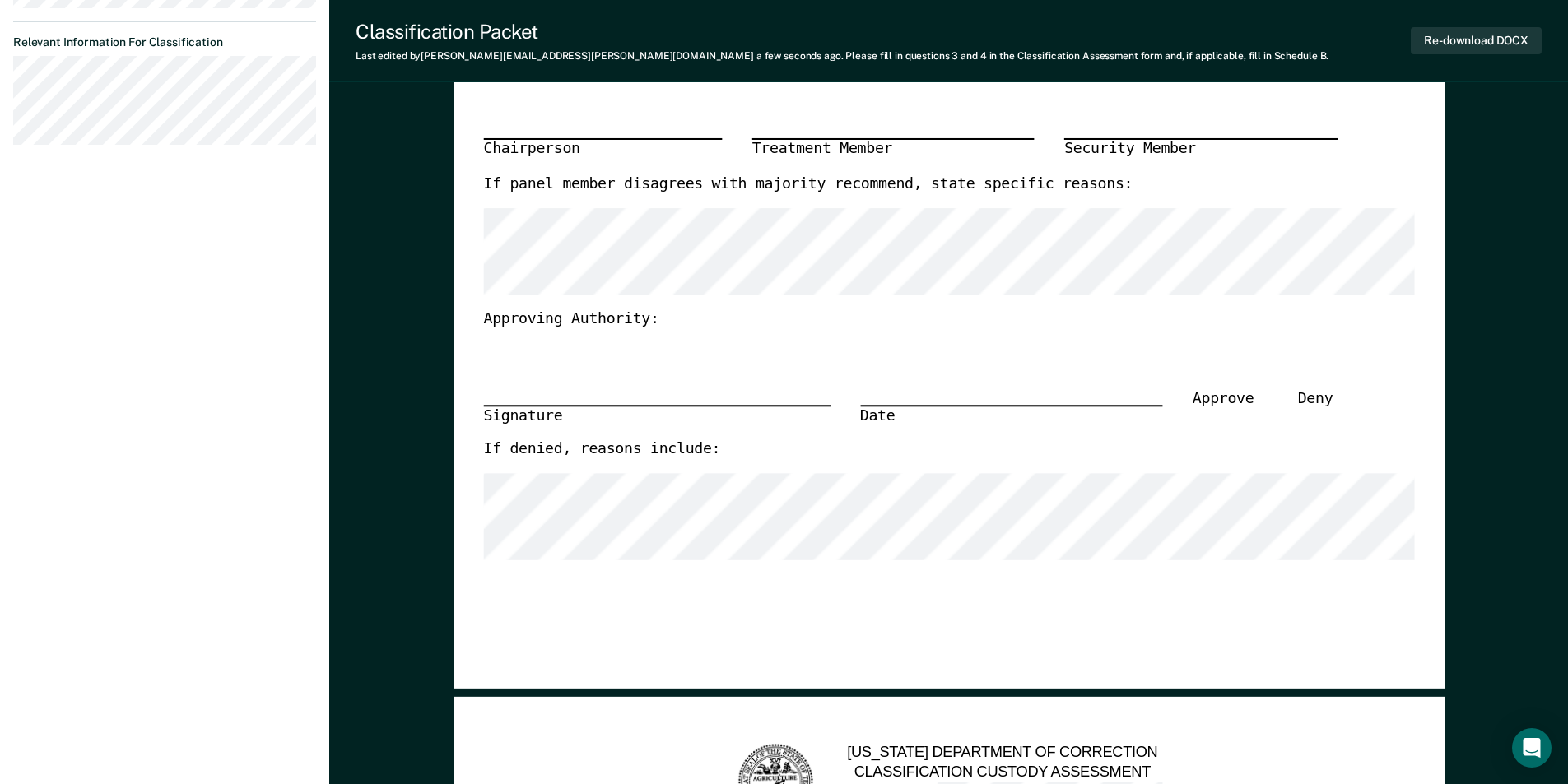
drag, startPoint x: 596, startPoint y: 127, endPoint x: 577, endPoint y: 127, distance: 19.0
click at [596, 127] on div "Chairperson Treatment Member Security Member" at bounding box center [925, 120] width 884 height 111
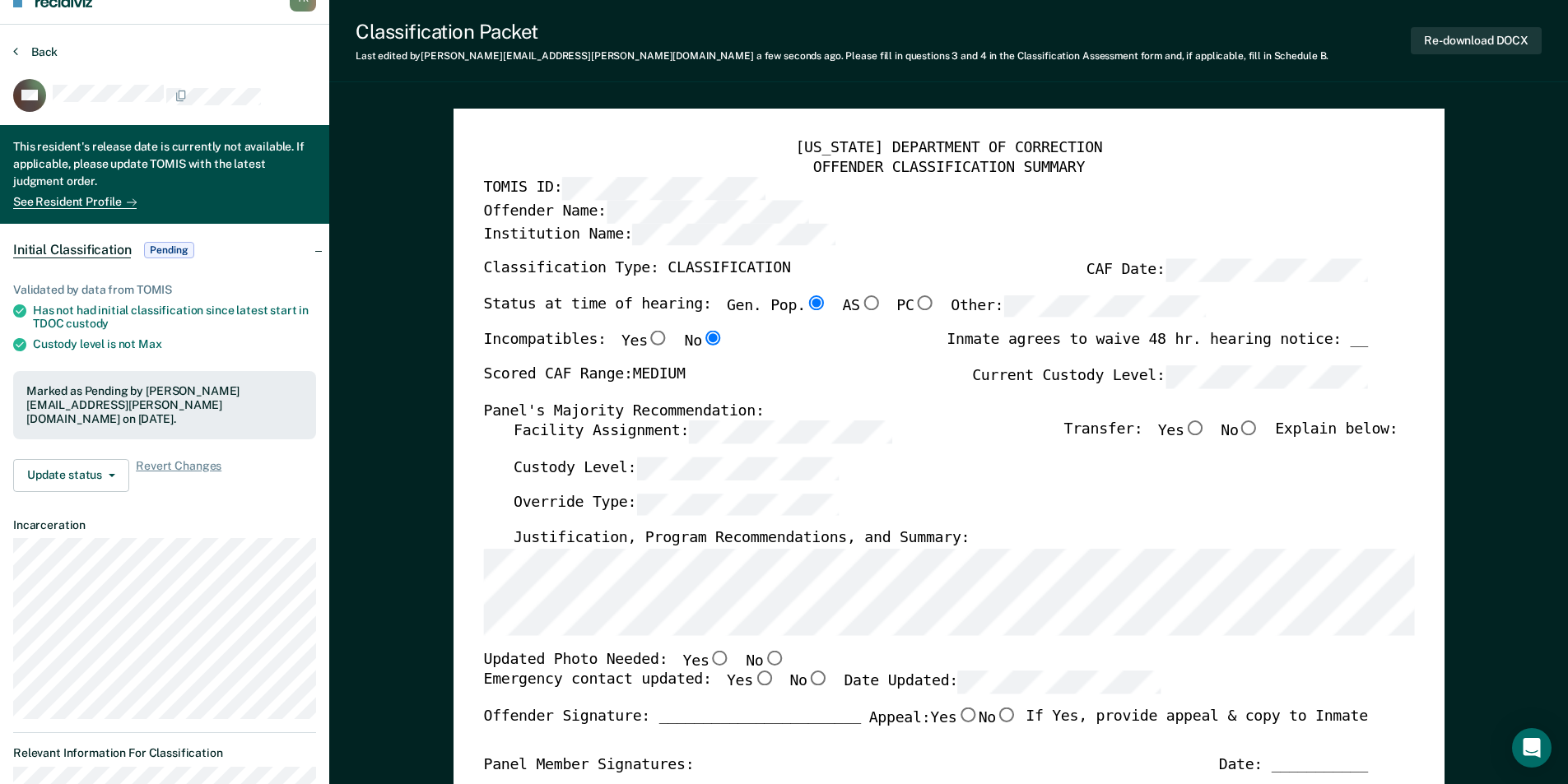
scroll to position [0, 0]
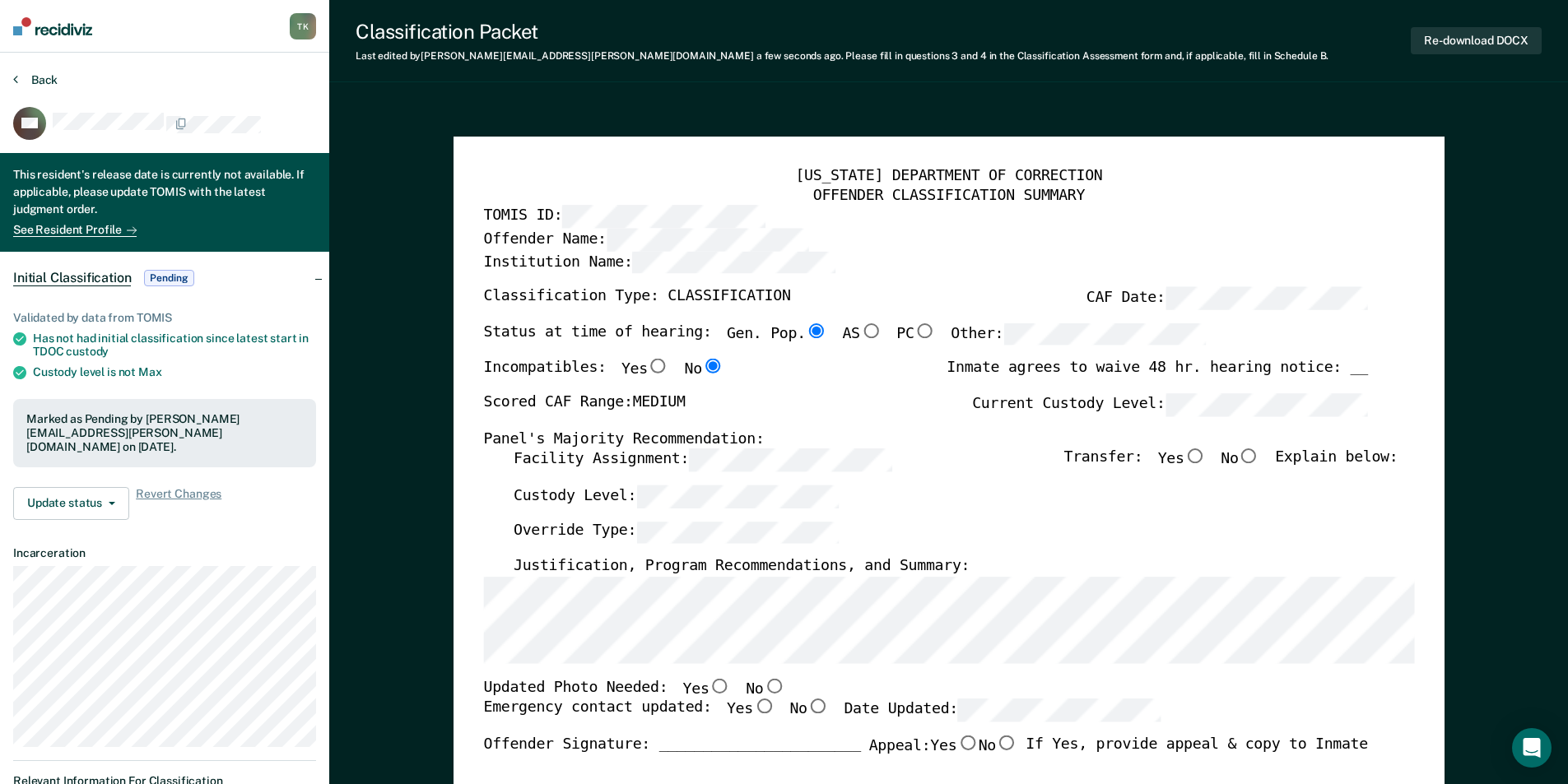
click at [50, 80] on button "Back" at bounding box center [35, 80] width 44 height 15
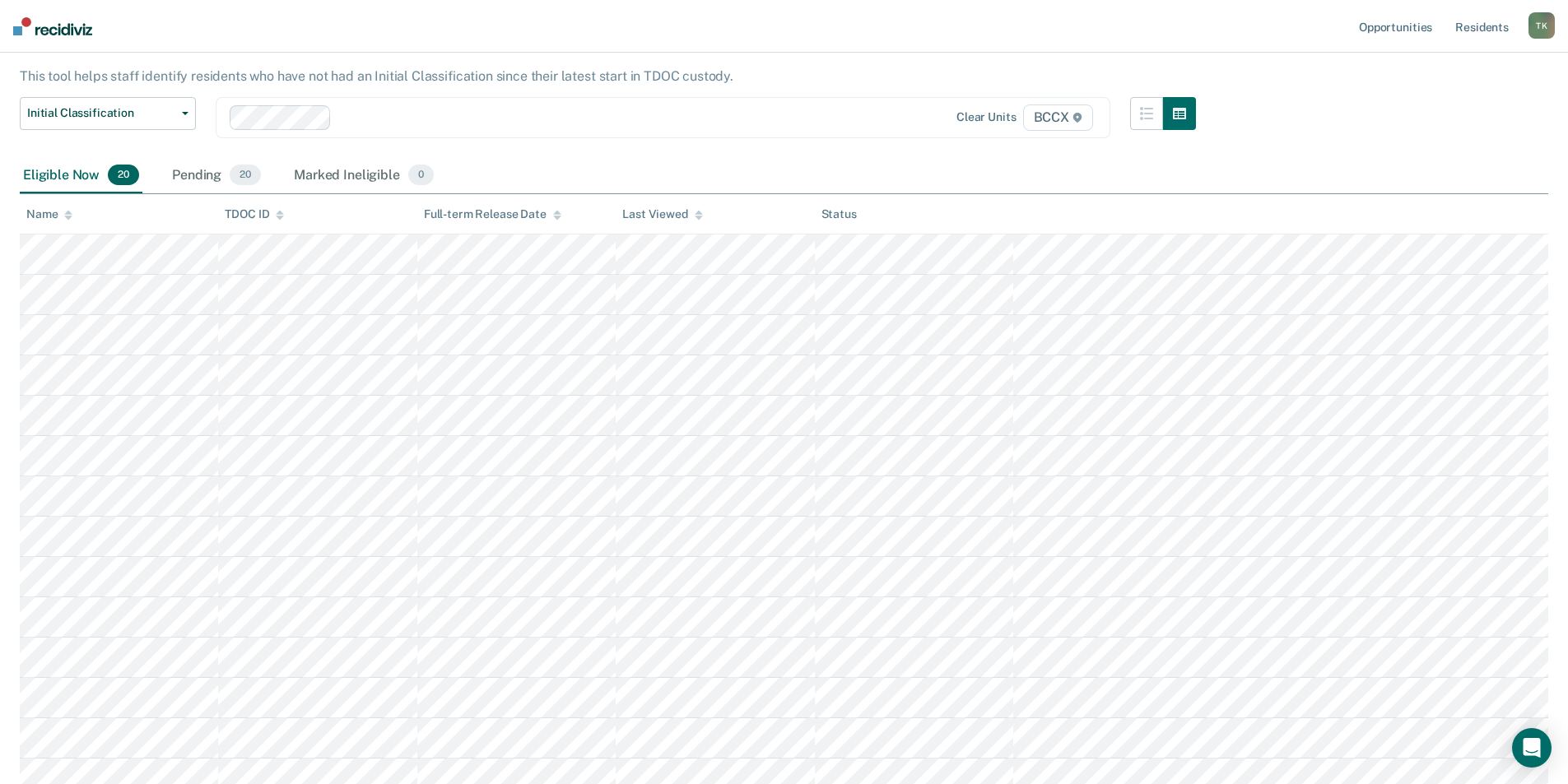
scroll to position [82, 0]
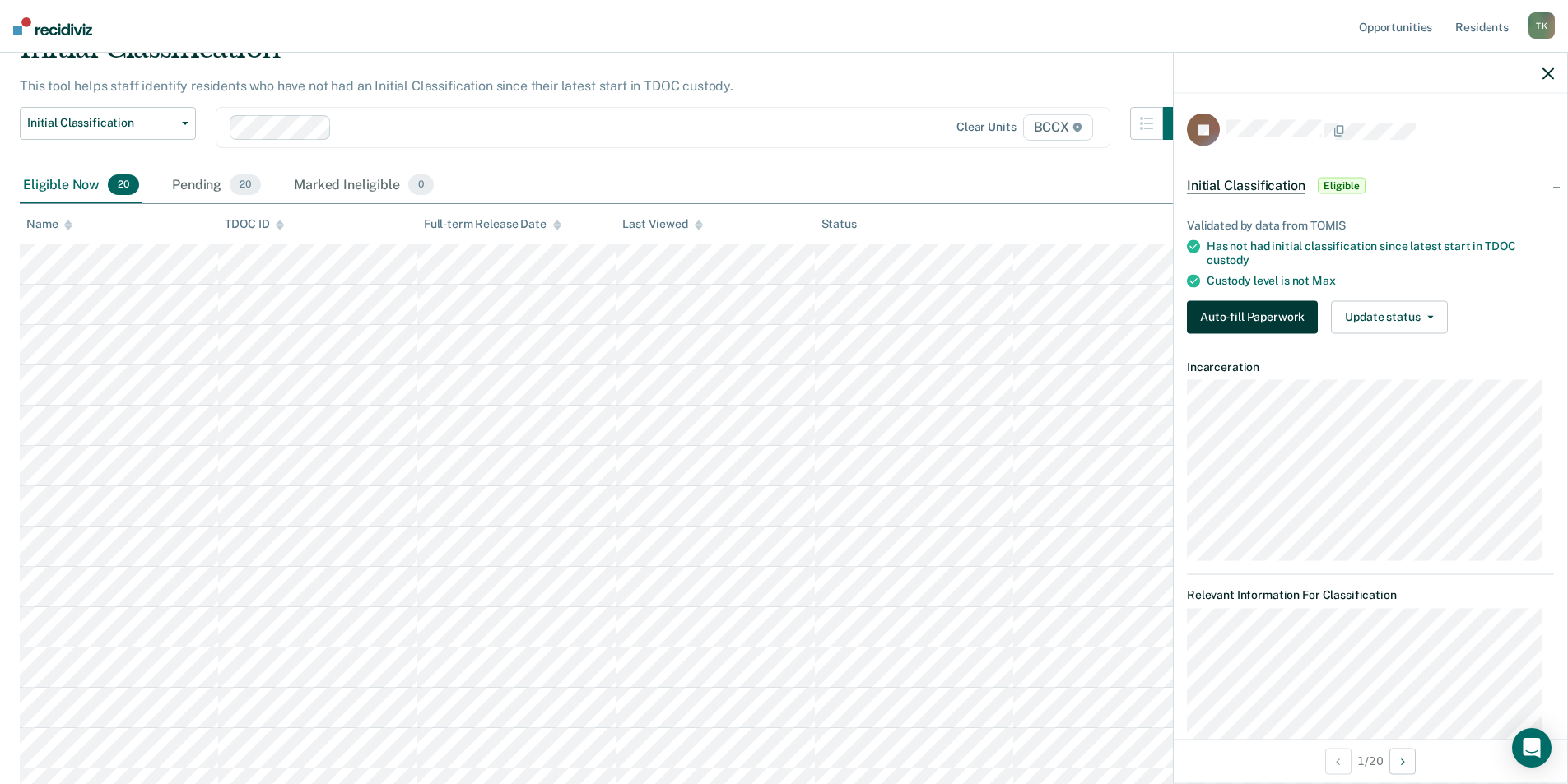
click at [1220, 320] on button "Auto-fill Paperwork" at bounding box center [1252, 316] width 131 height 33
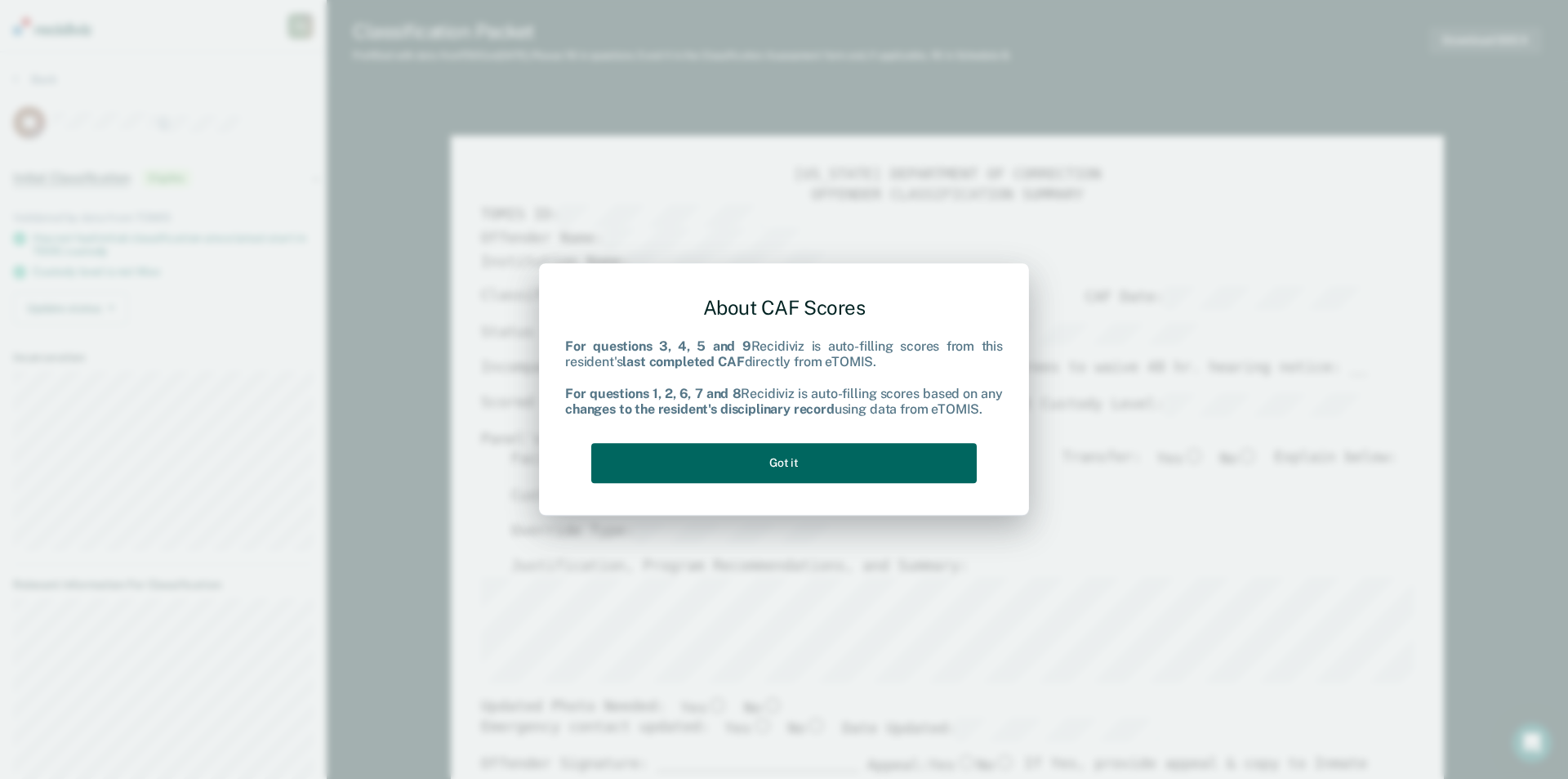
click at [700, 467] on button "Got it" at bounding box center [784, 463] width 385 height 40
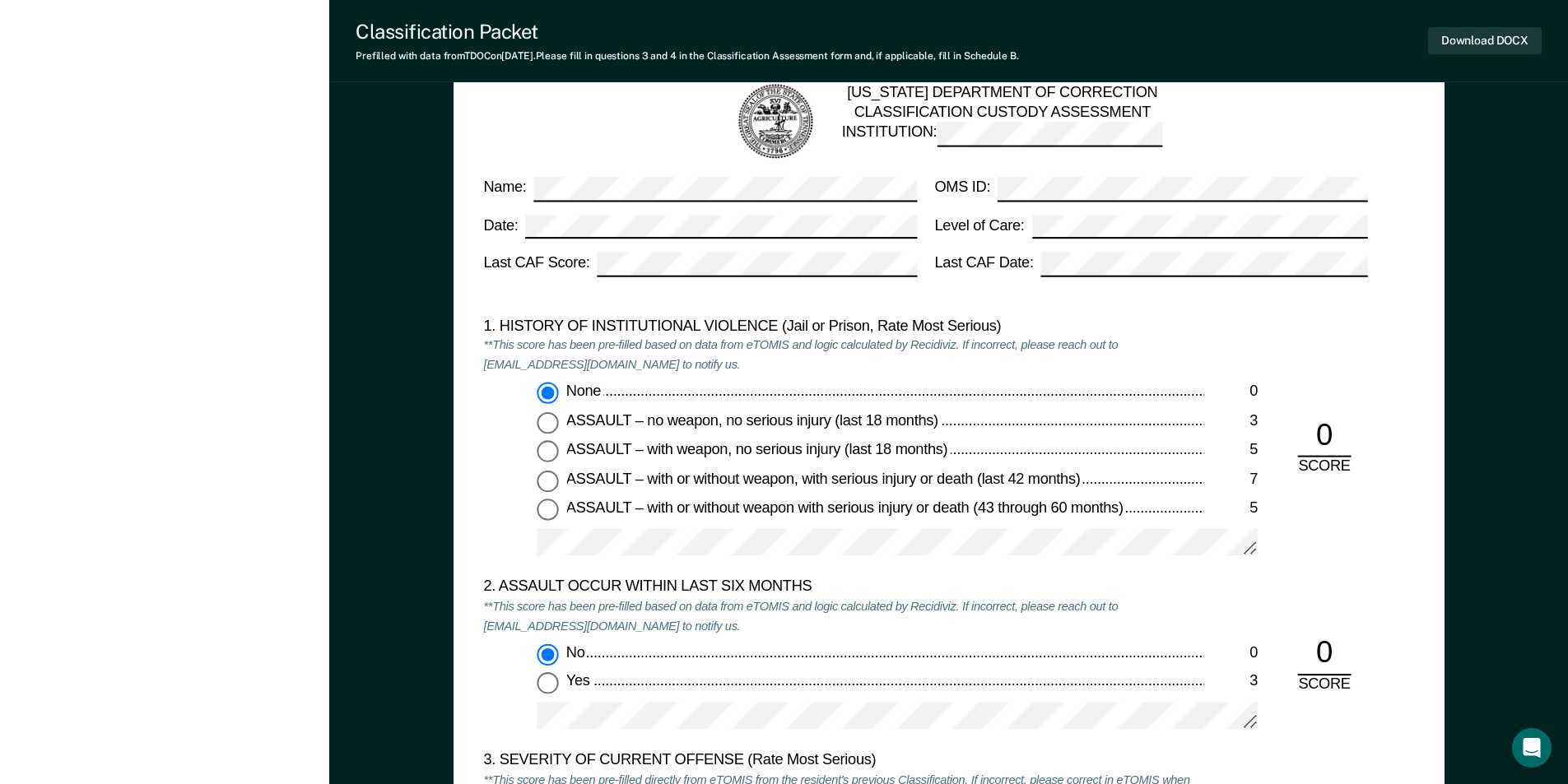
scroll to position [1892, 0]
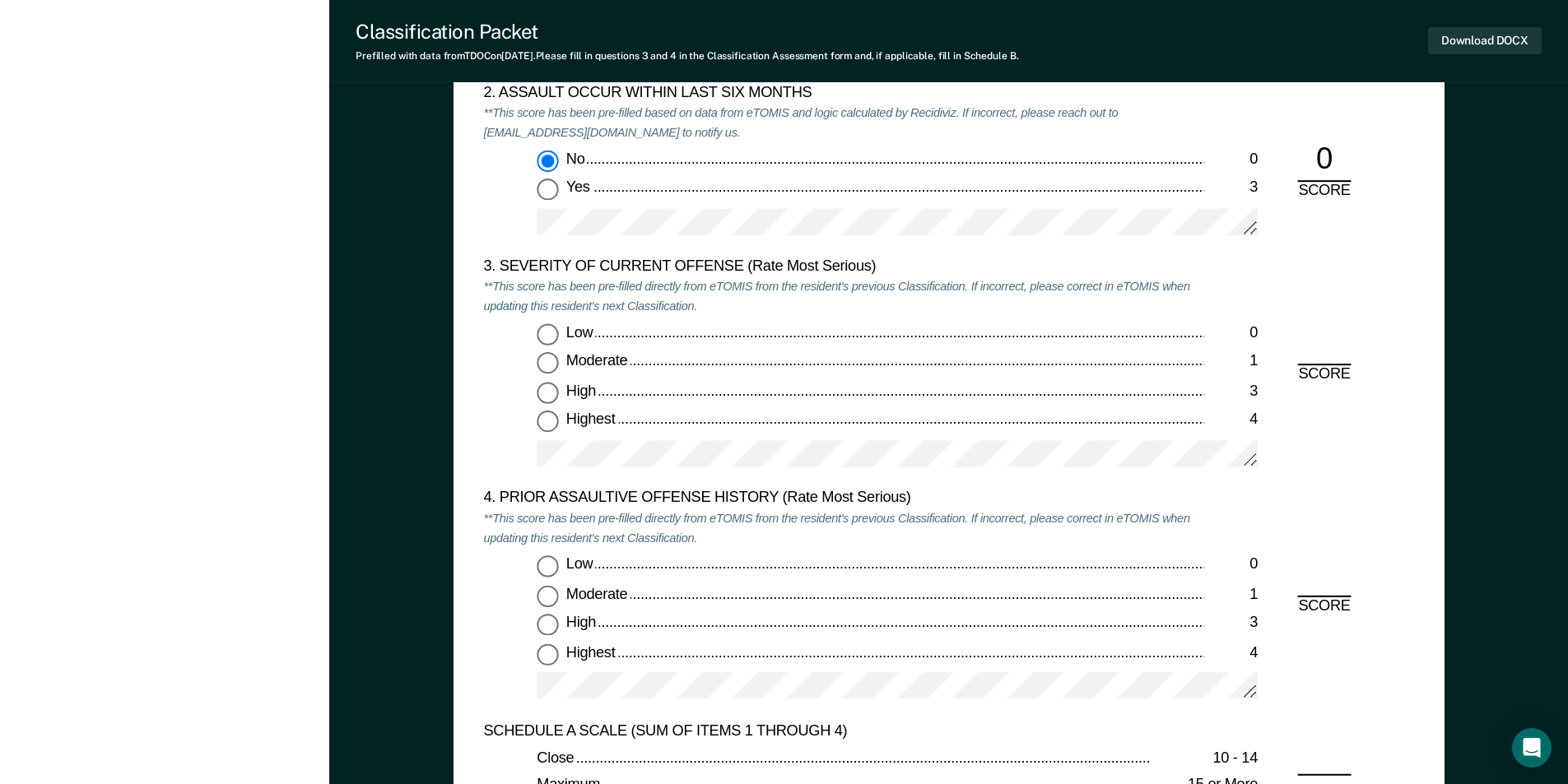
click at [548, 326] on input "Low 0" at bounding box center [548, 335] width 22 height 22
type textarea "x"
radio input "true"
click at [547, 556] on input "Low 0" at bounding box center [548, 566] width 22 height 22
type textarea "x"
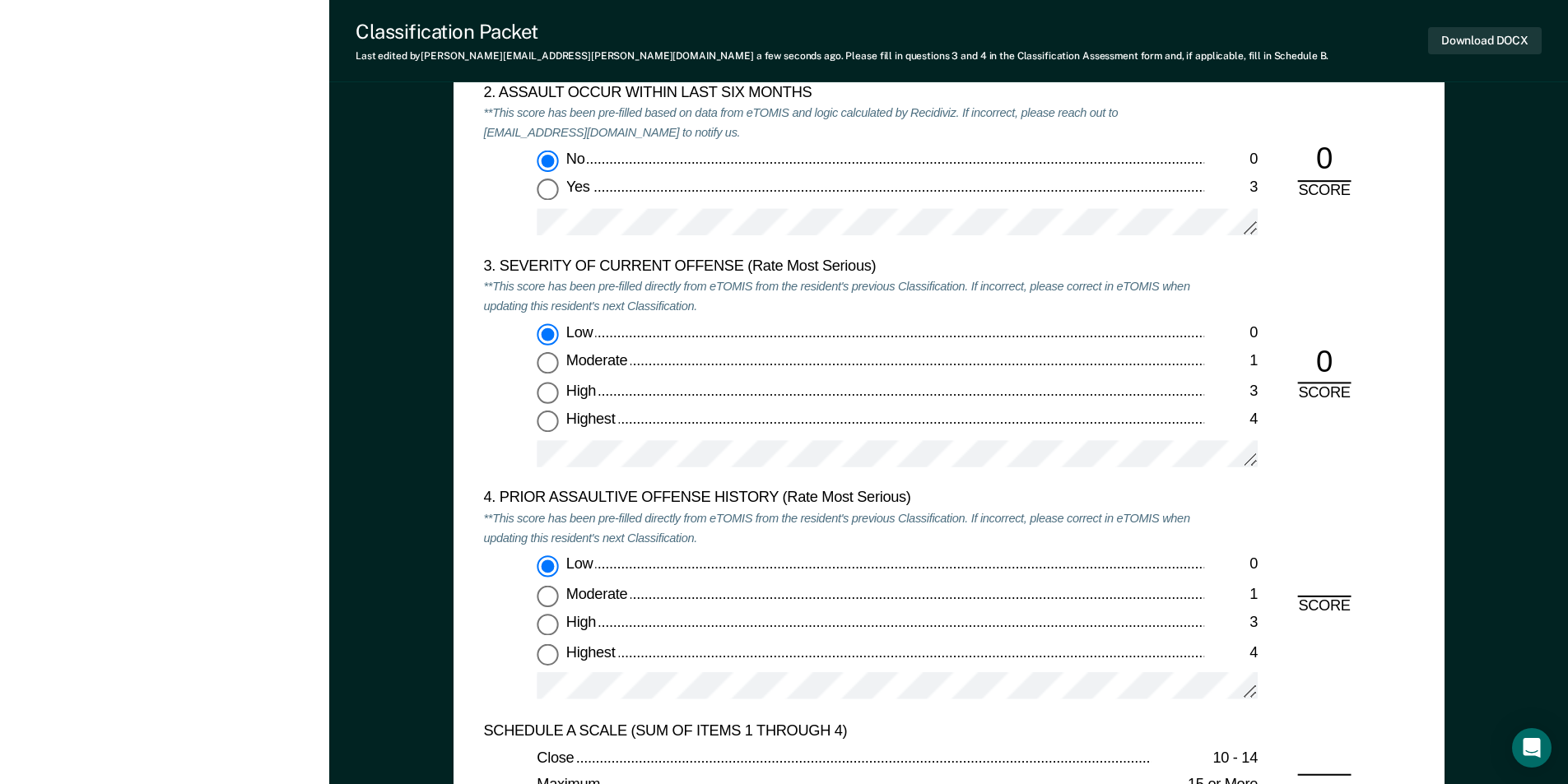
radio input "true"
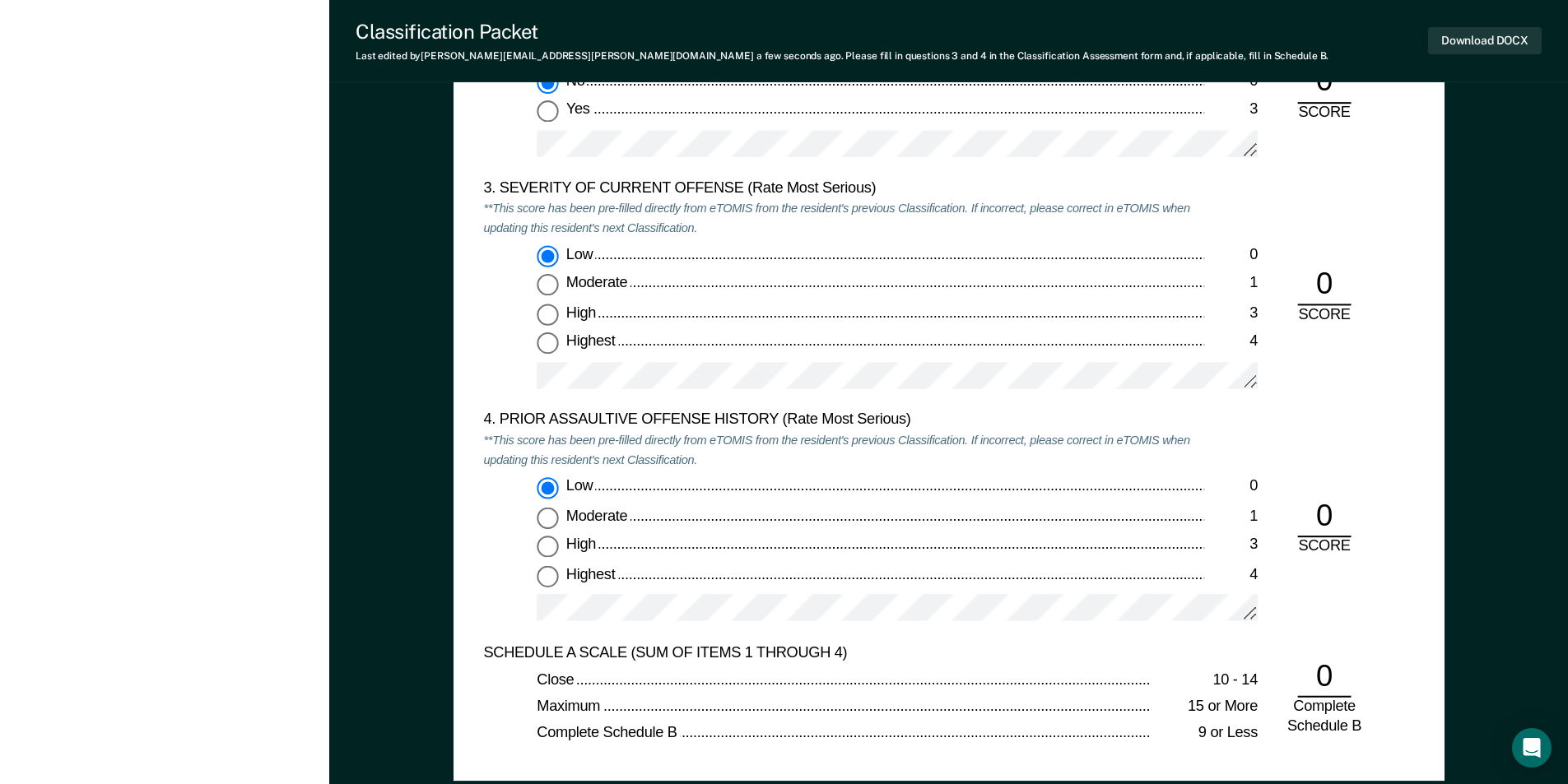
scroll to position [2303, 0]
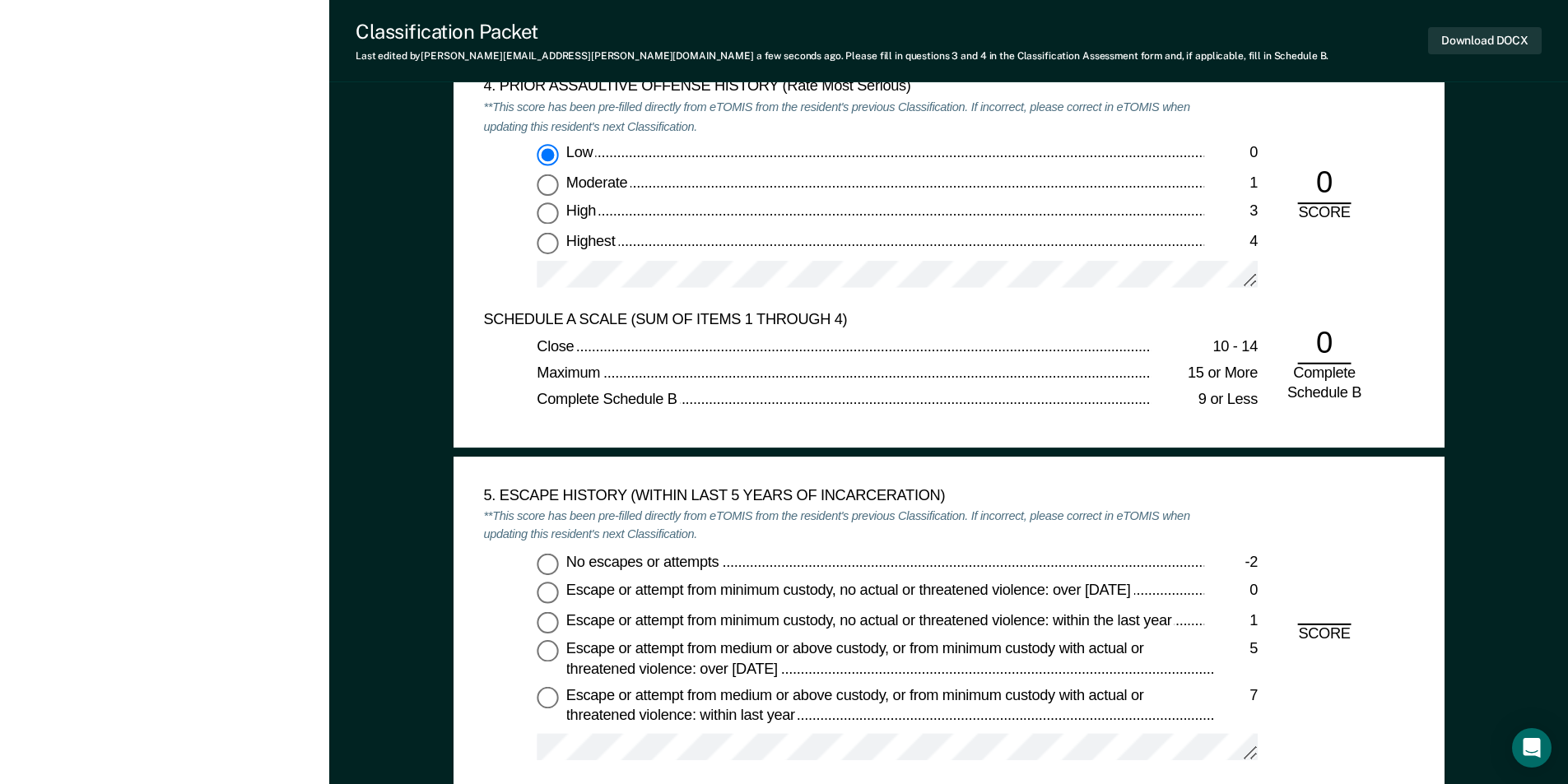
click at [542, 563] on input "No escapes or attempts -2" at bounding box center [548, 564] width 22 height 22
type textarea "x"
radio input "true"
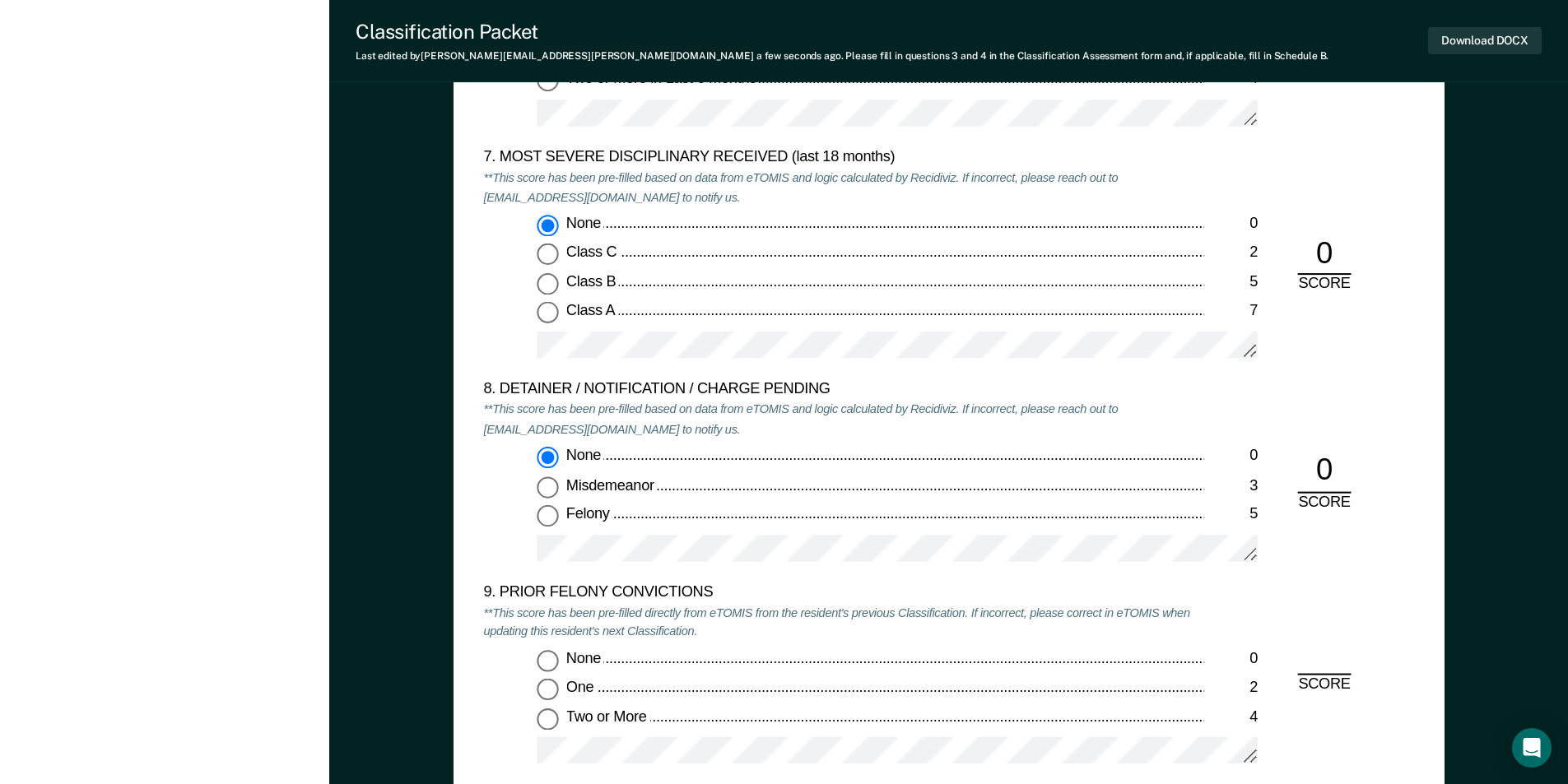
scroll to position [3373, 0]
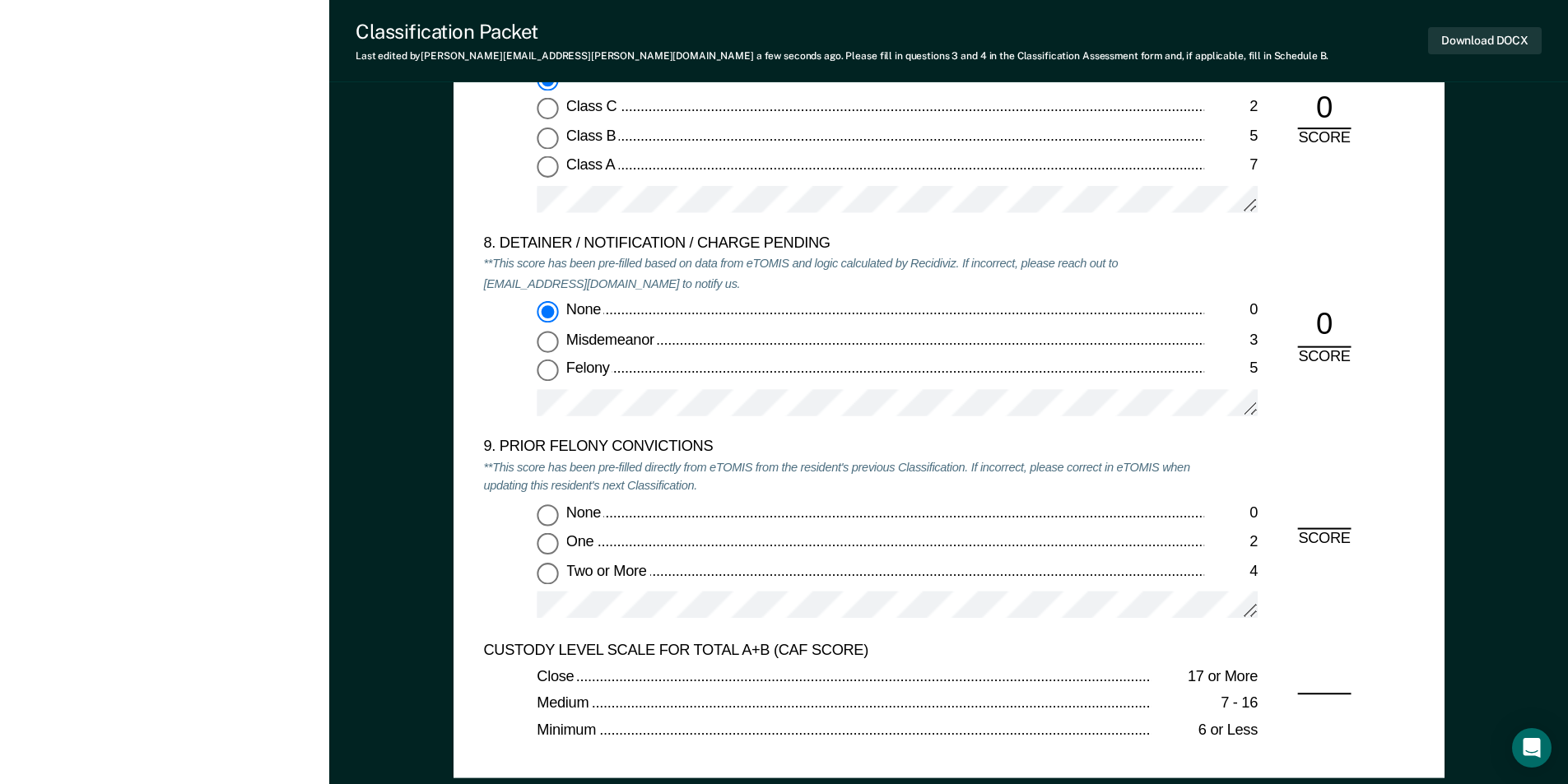
click at [544, 575] on input "Two or More 4" at bounding box center [548, 574] width 22 height 22
type textarea "x"
radio input "true"
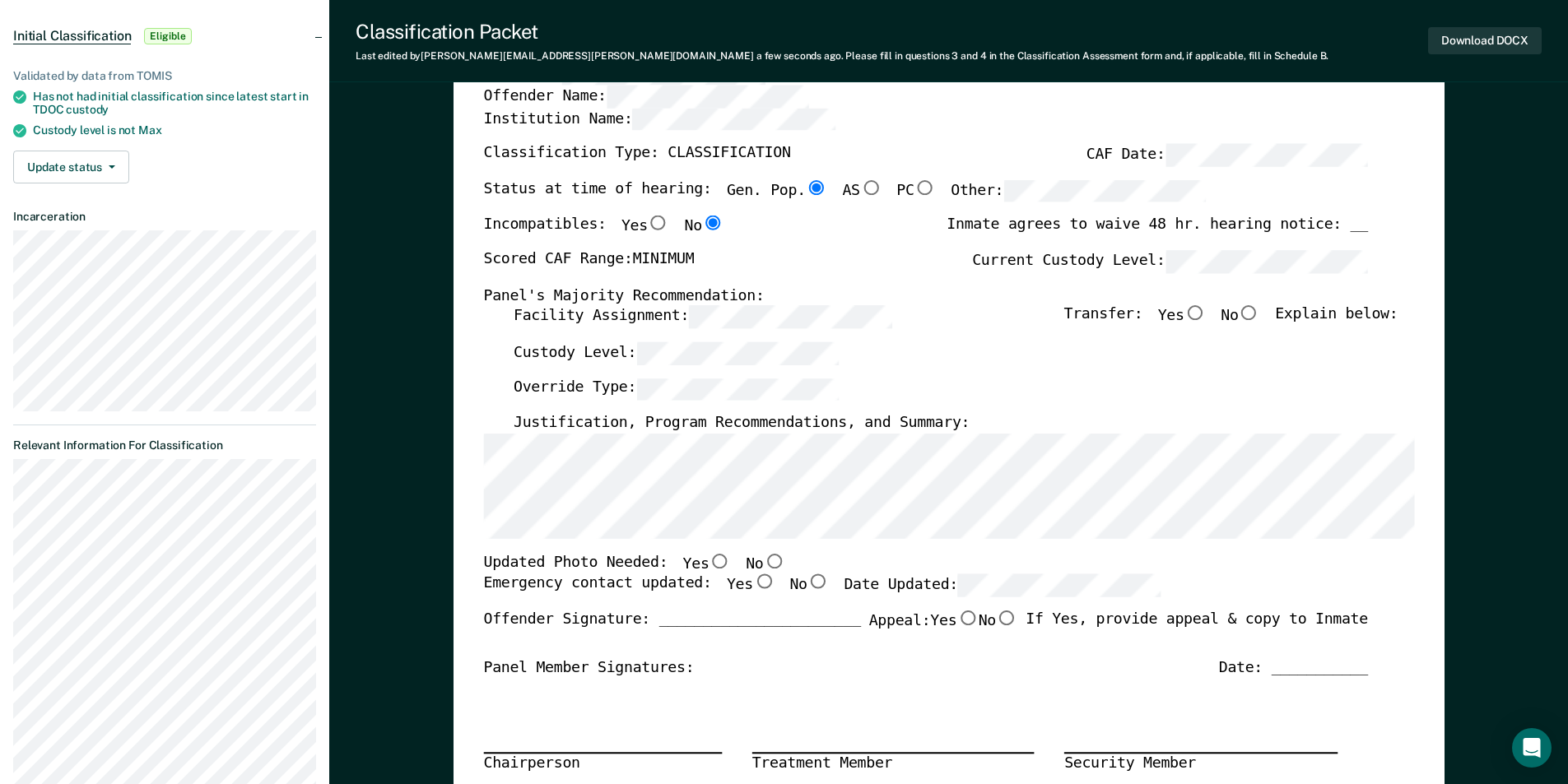
scroll to position [0, 0]
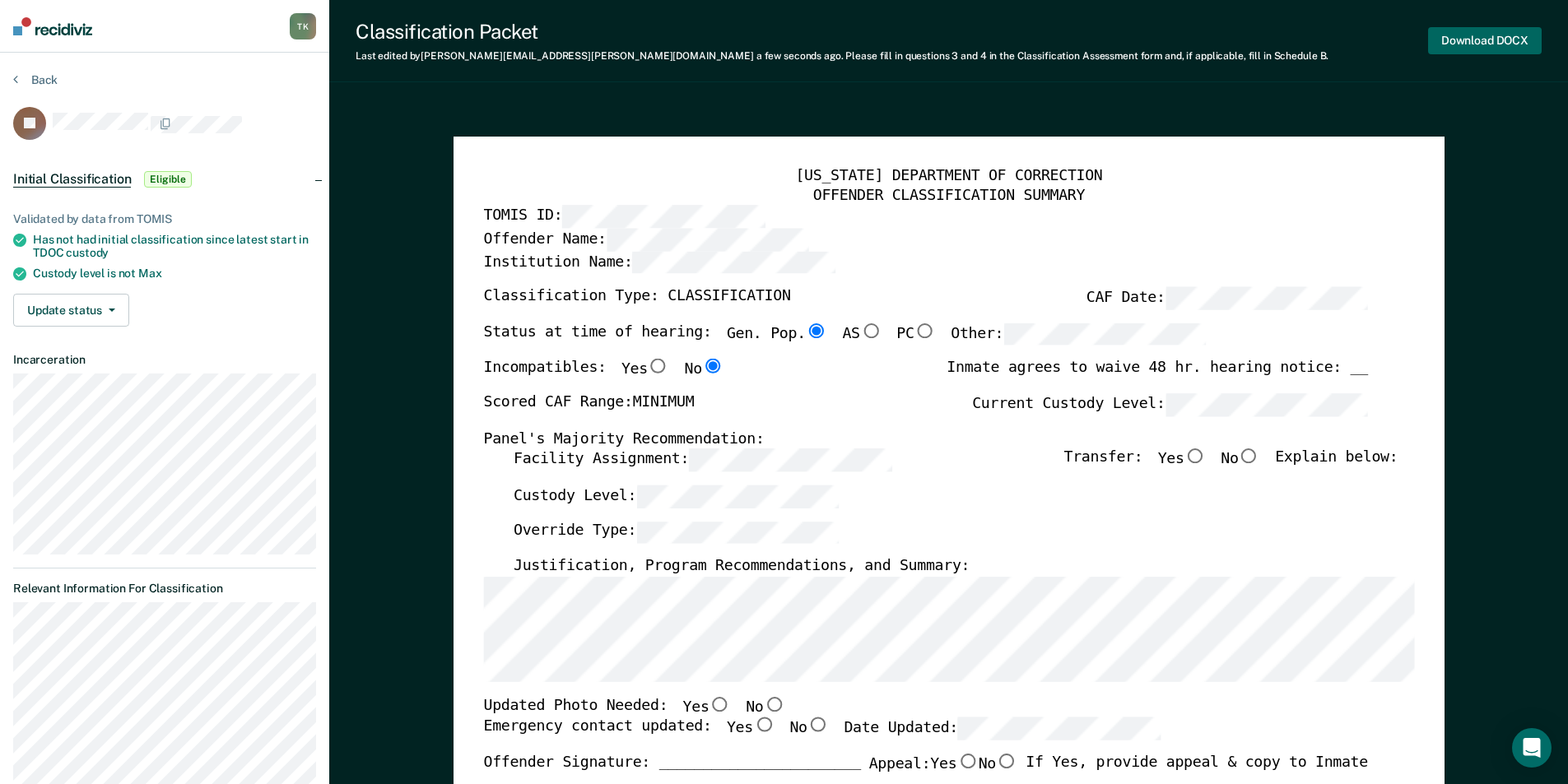
click at [1492, 40] on button "Download DOCX" at bounding box center [1484, 41] width 113 height 27
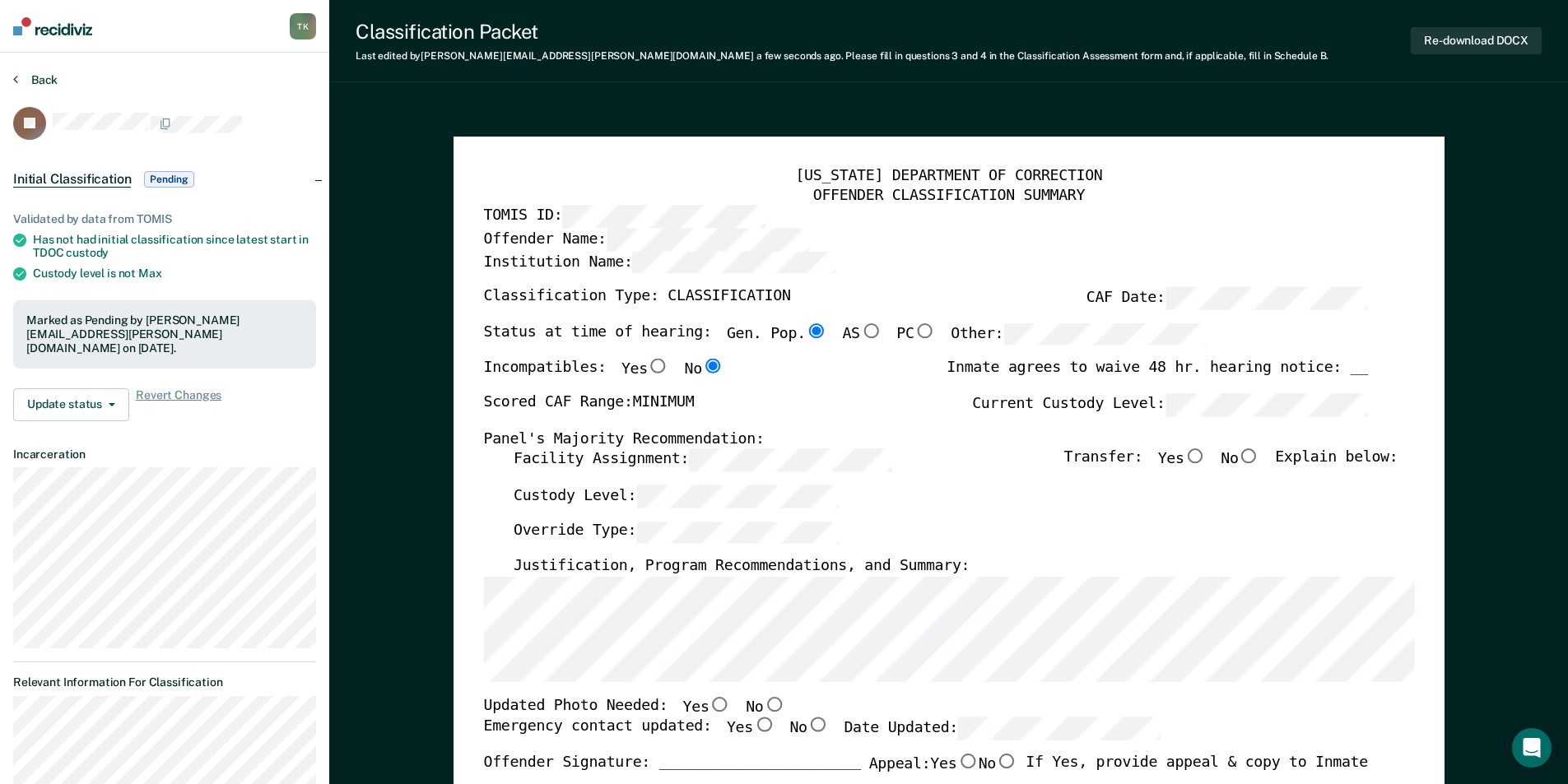
click at [38, 78] on button "Back" at bounding box center [35, 80] width 44 height 15
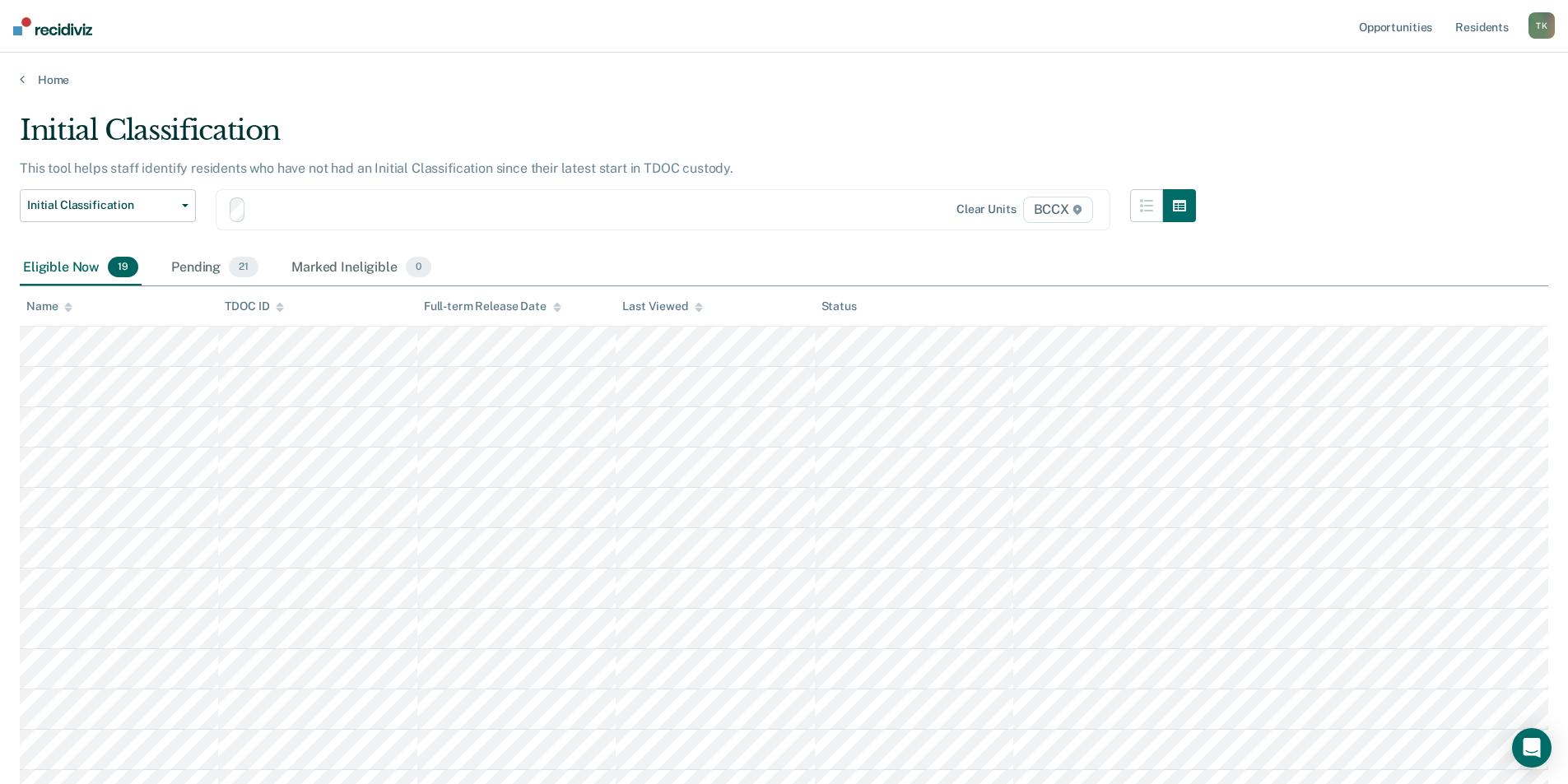
scroll to position [82, 0]
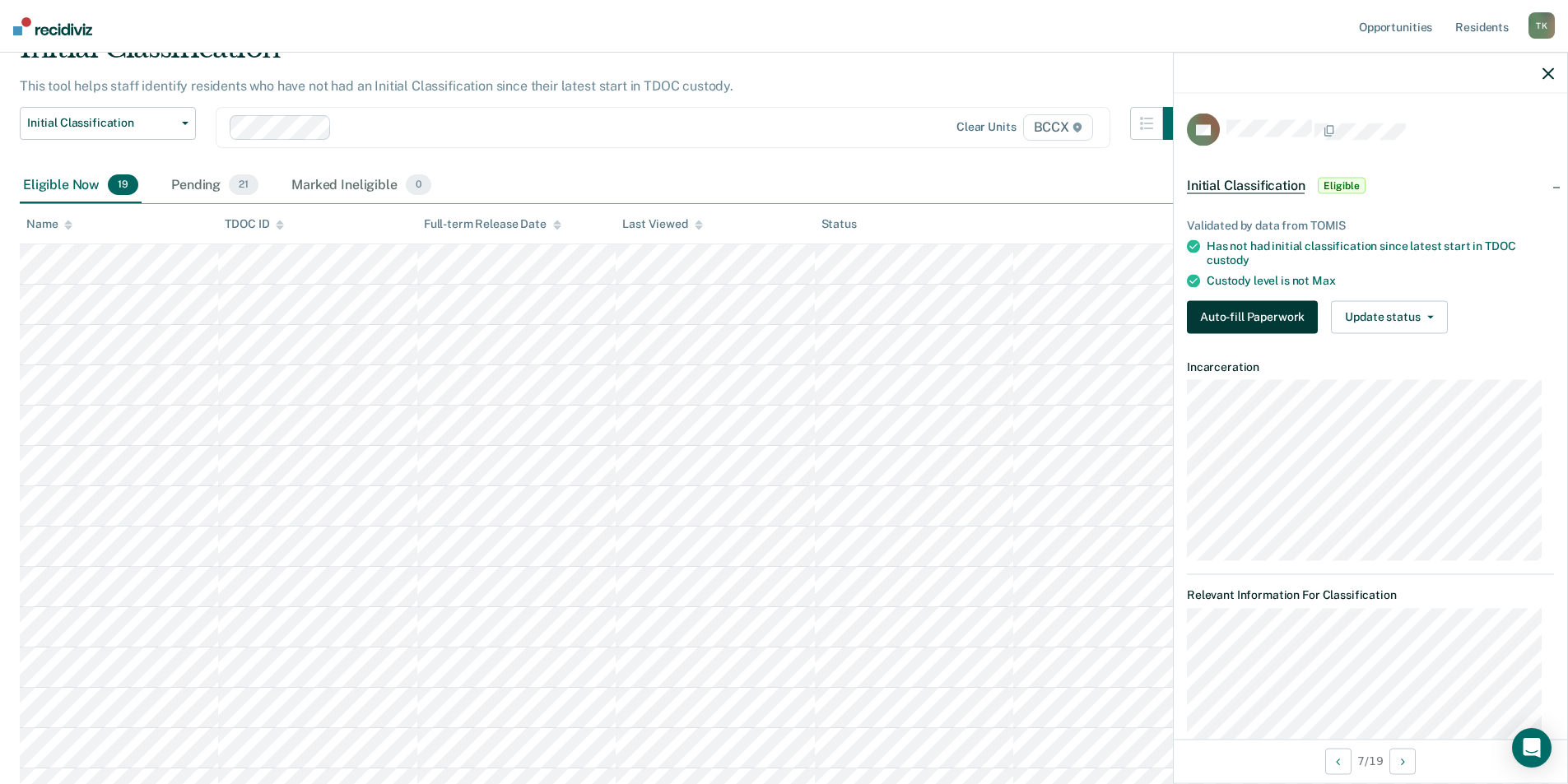
click at [1264, 321] on button "Auto-fill Paperwork" at bounding box center [1252, 316] width 131 height 33
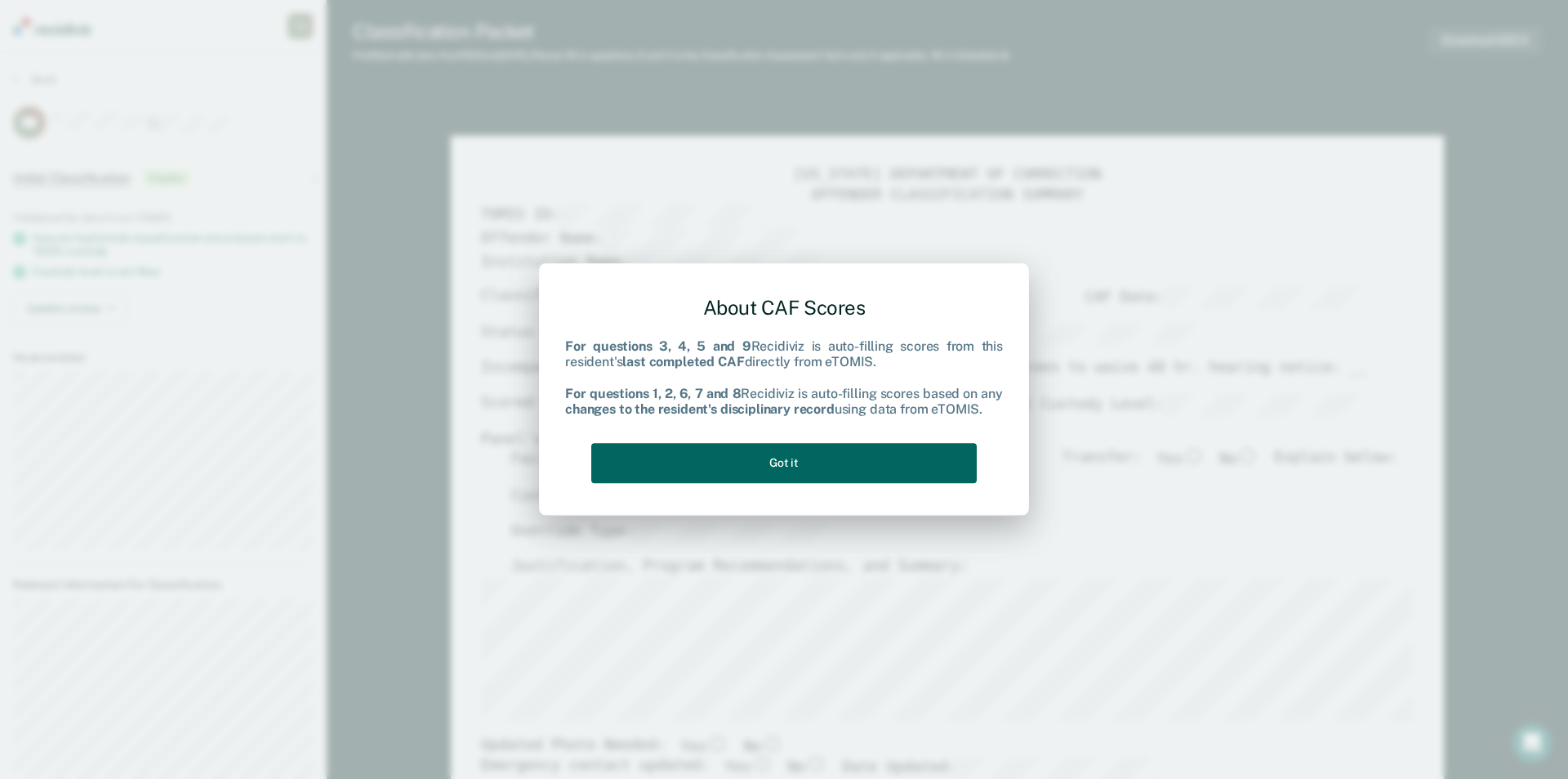
click at [845, 464] on button "Got it" at bounding box center [784, 463] width 385 height 40
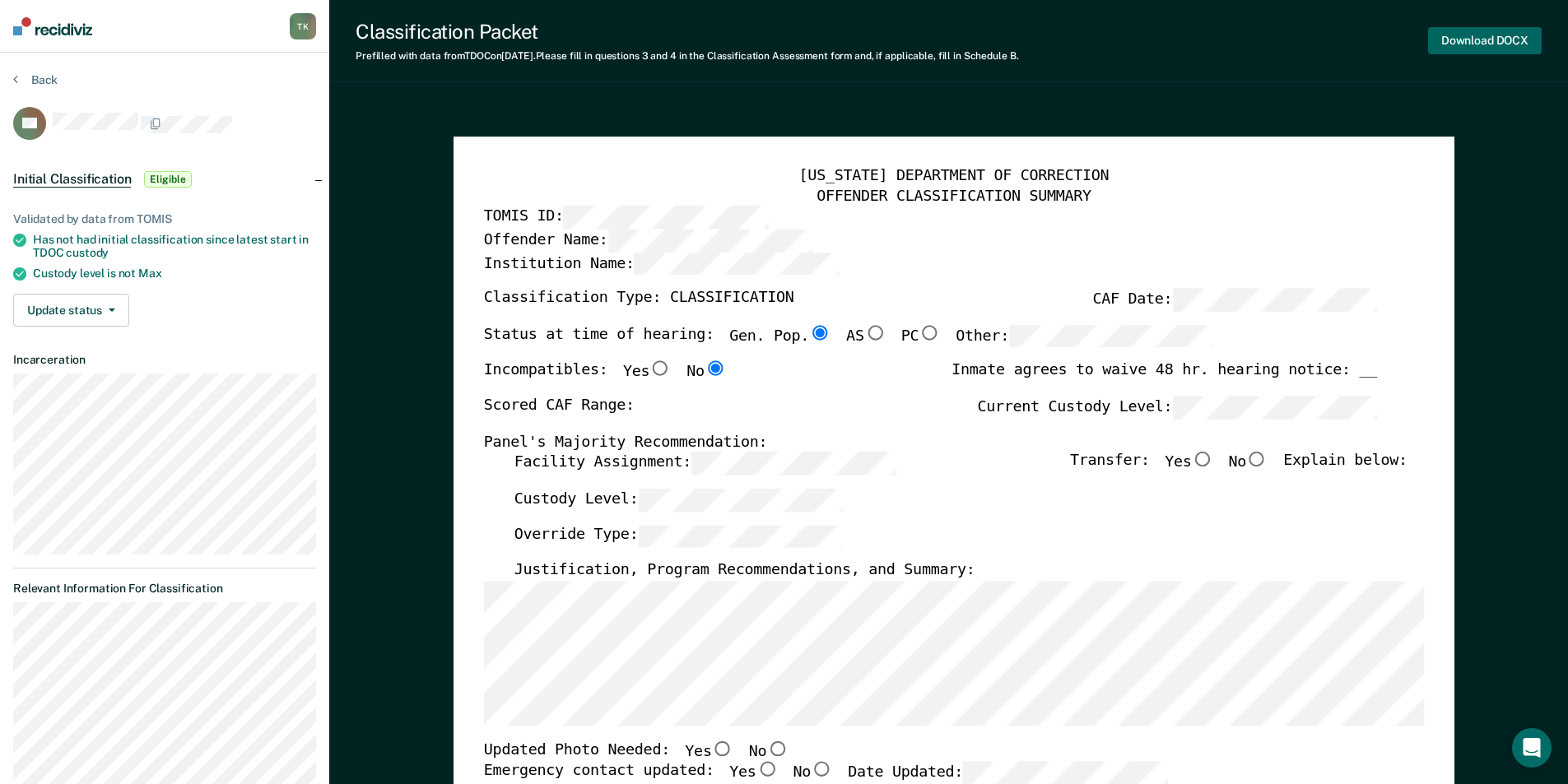
click at [1459, 49] on button "Download DOCX" at bounding box center [1484, 41] width 113 height 27
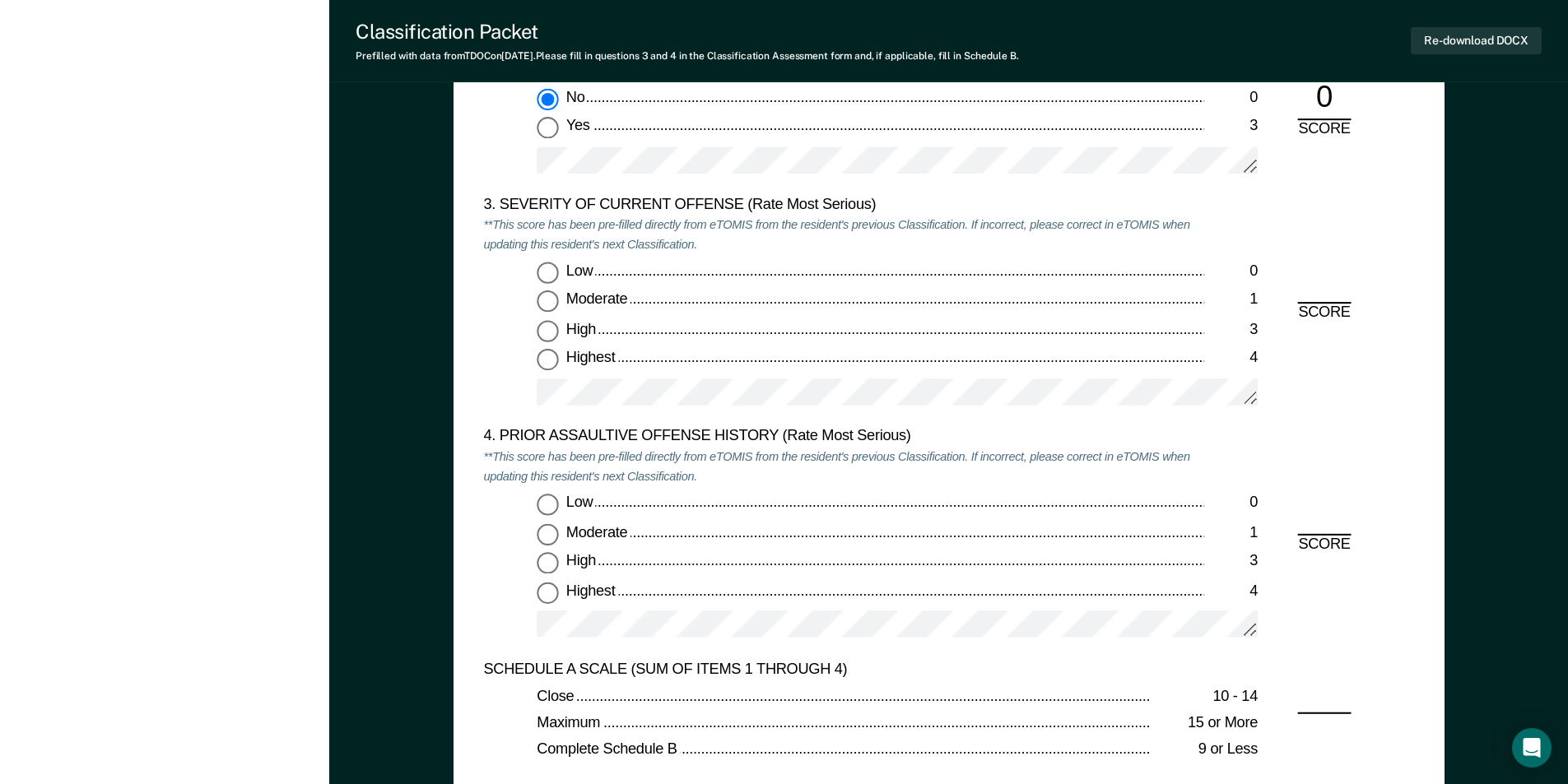
scroll to position [1974, 0]
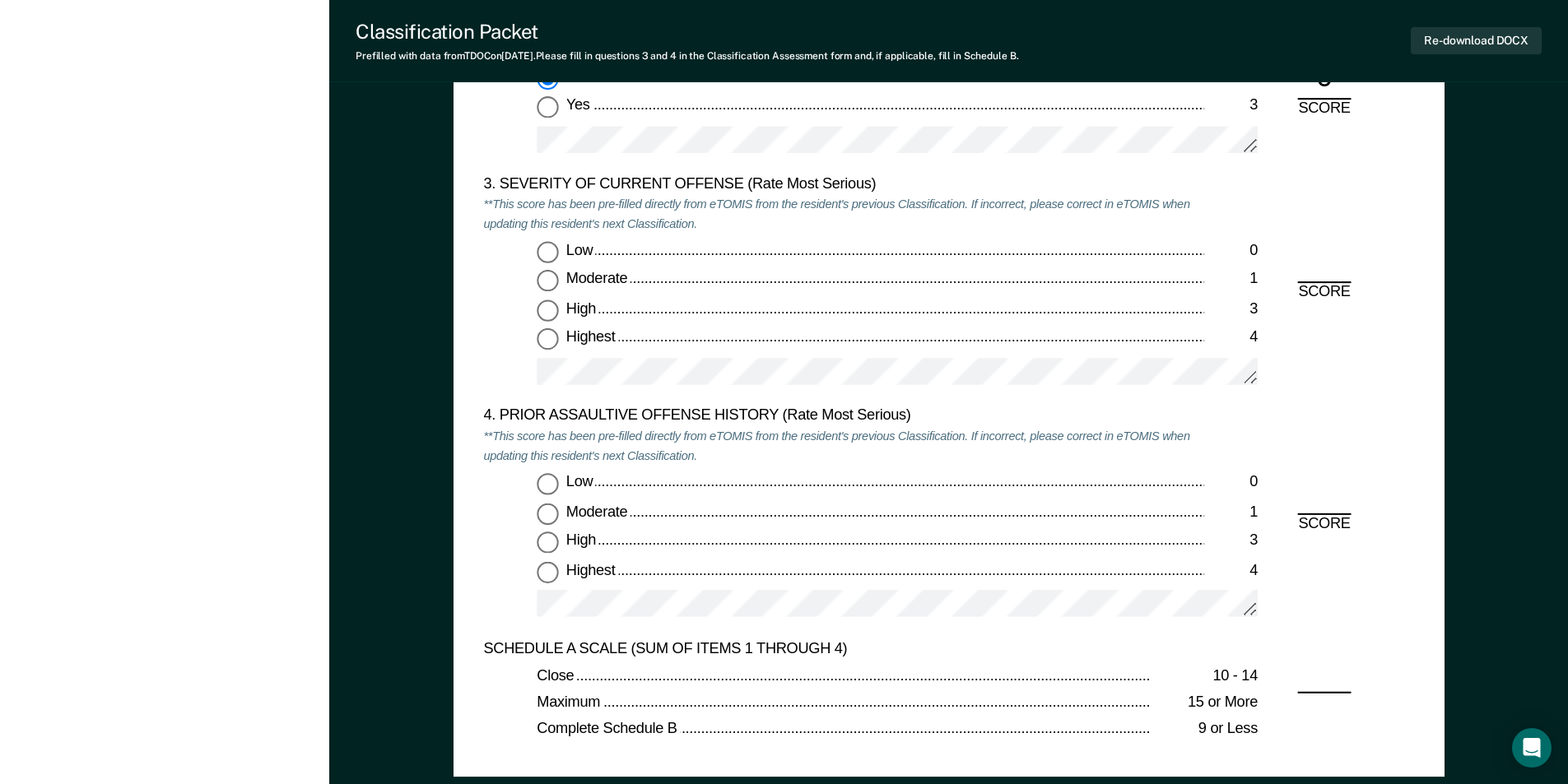
click at [547, 336] on input "Highest 4" at bounding box center [548, 340] width 22 height 22
type textarea "x"
radio input "true"
click at [550, 576] on input "Highest 4" at bounding box center [548, 572] width 22 height 22
type textarea "x"
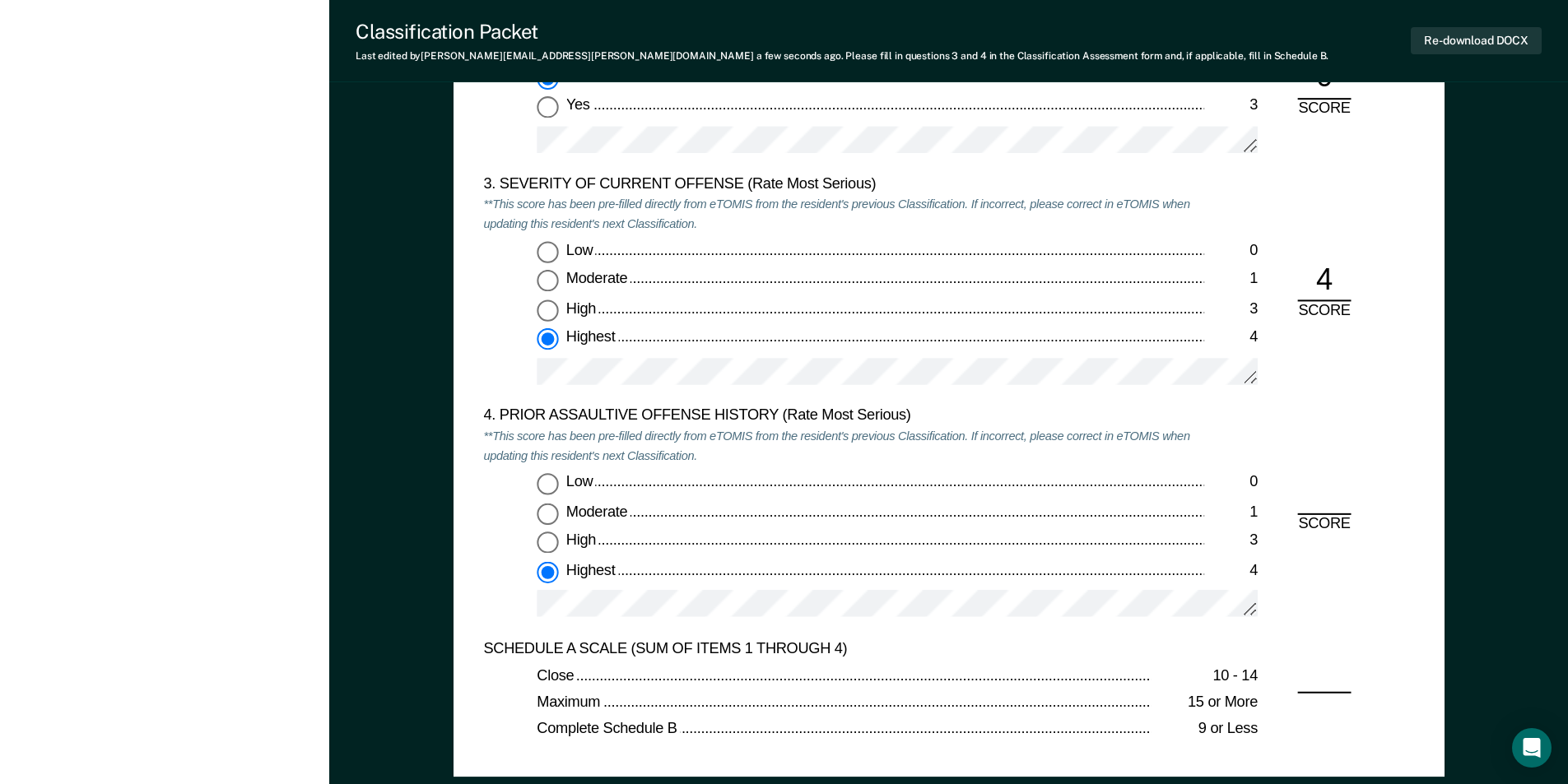
radio input "true"
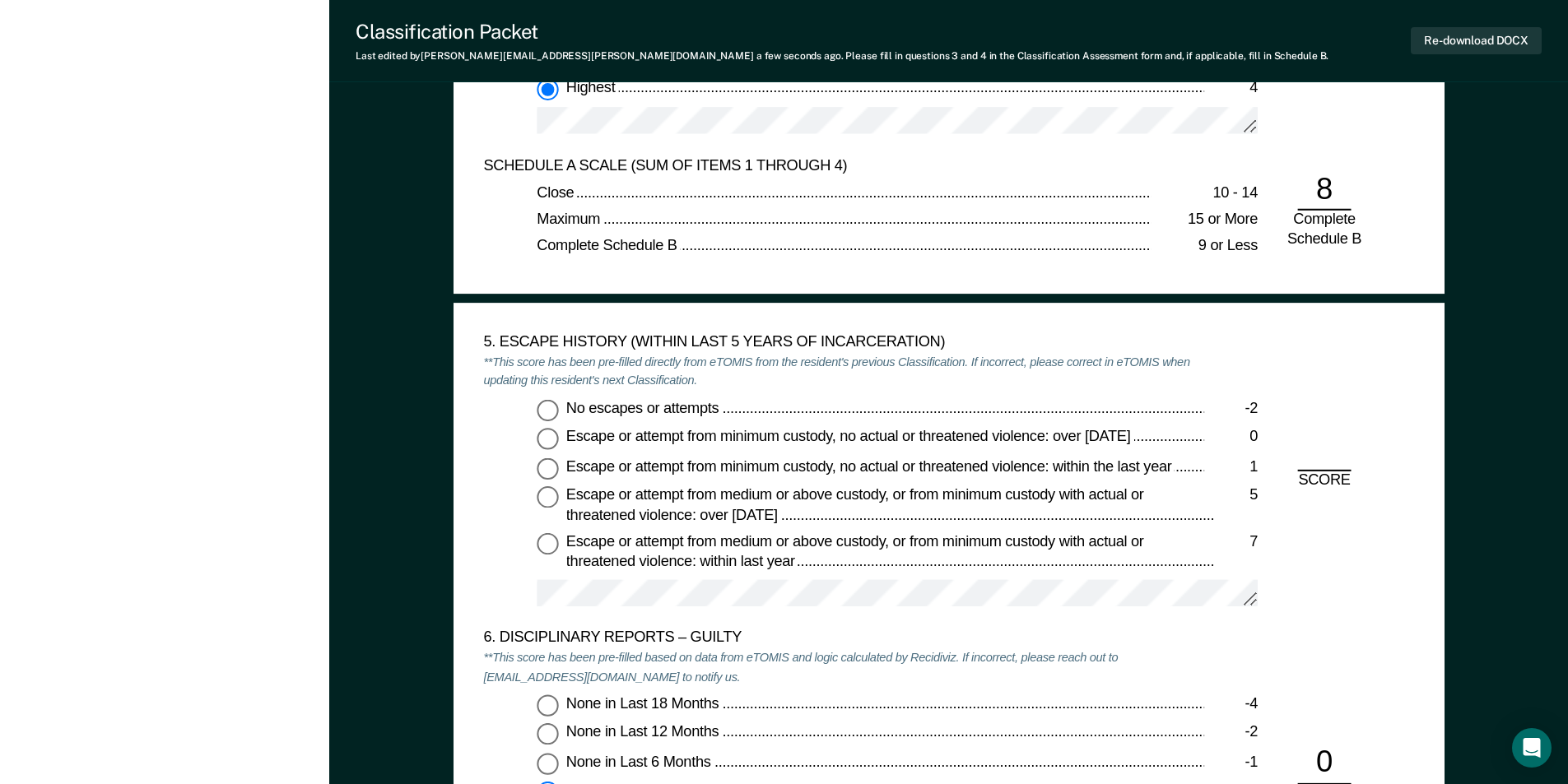
scroll to position [2632, 0]
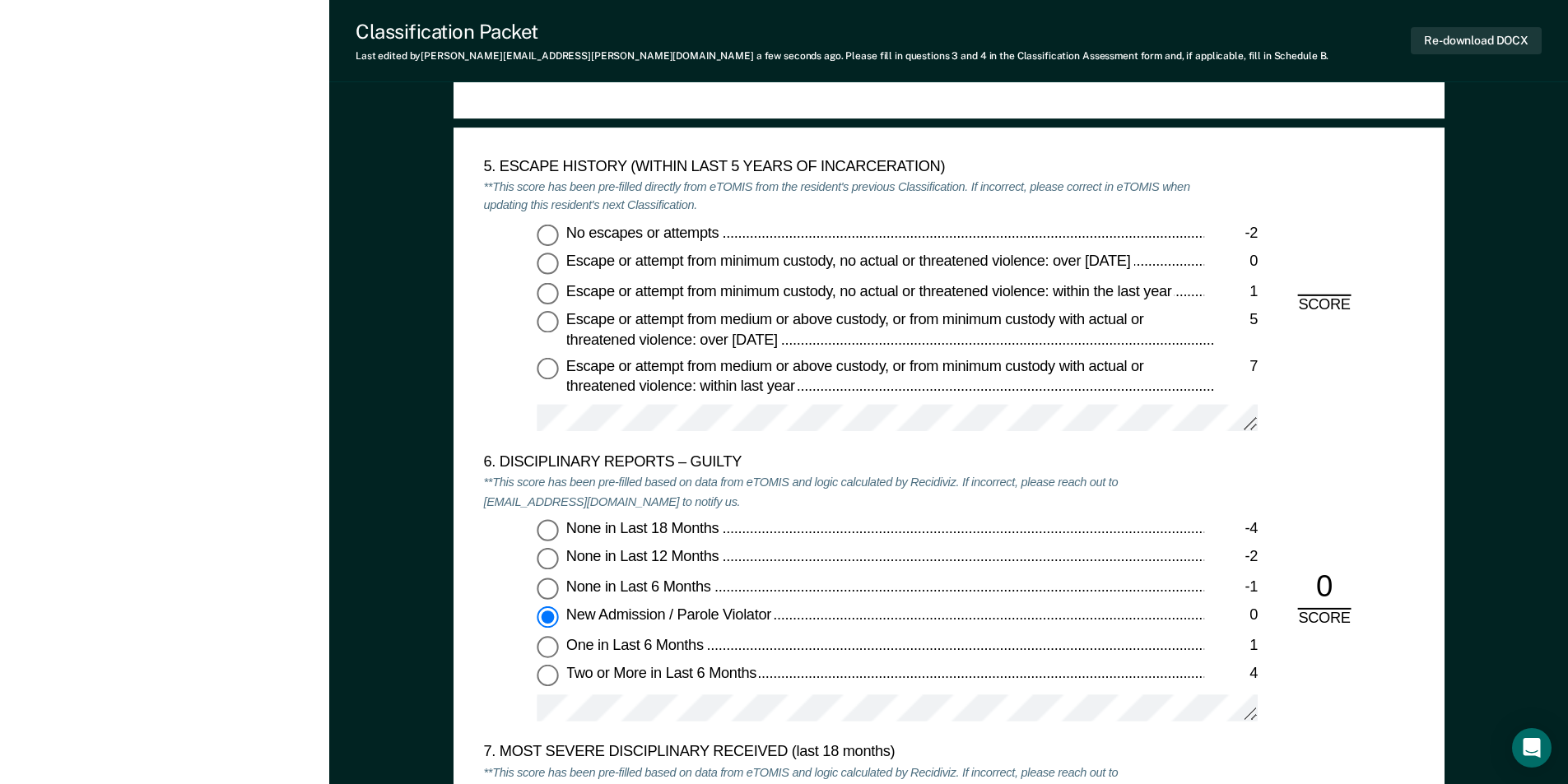
click at [550, 232] on input "No escapes or attempts -2" at bounding box center [548, 235] width 22 height 22
type textarea "x"
radio input "true"
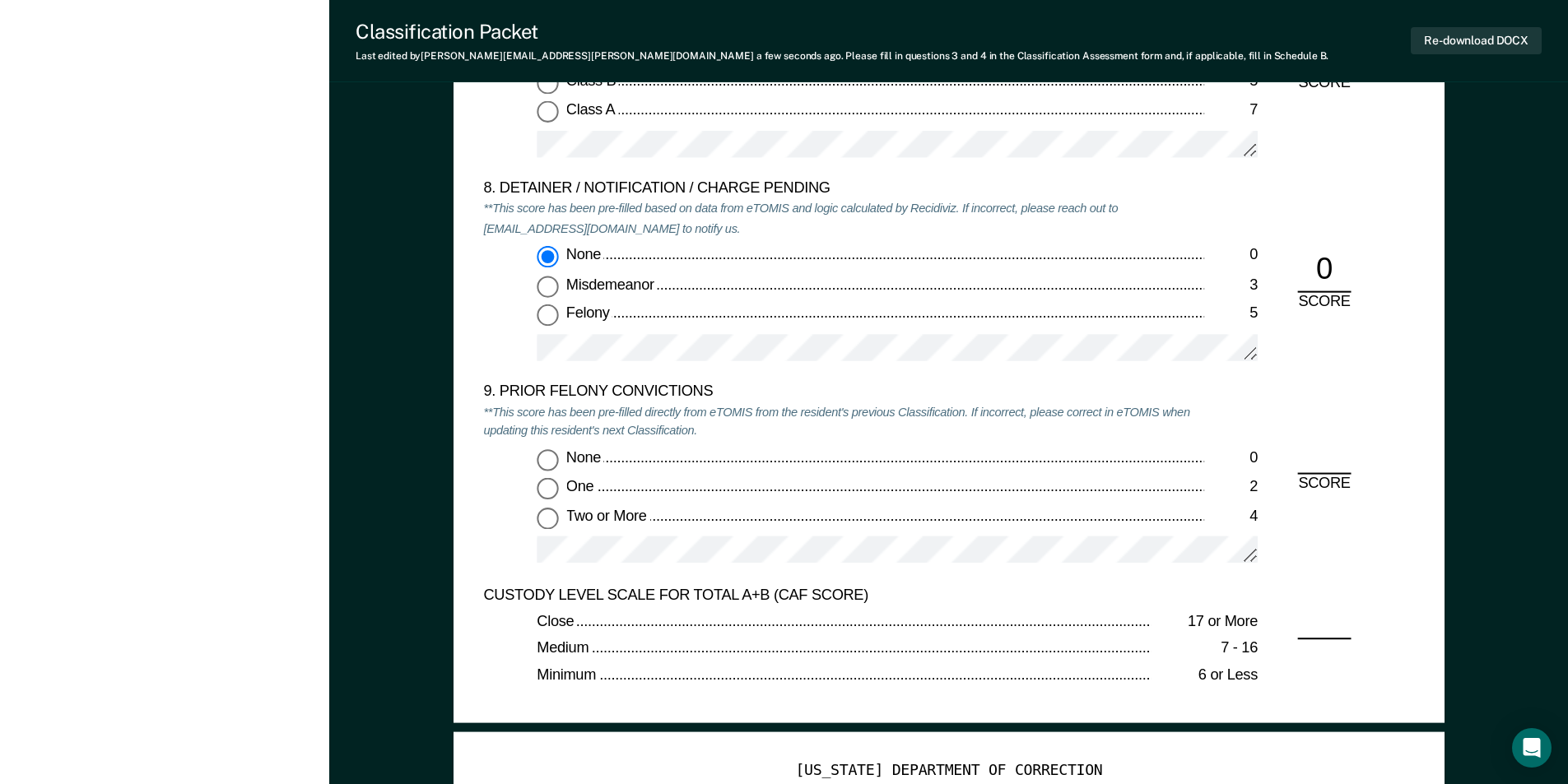
scroll to position [3454, 0]
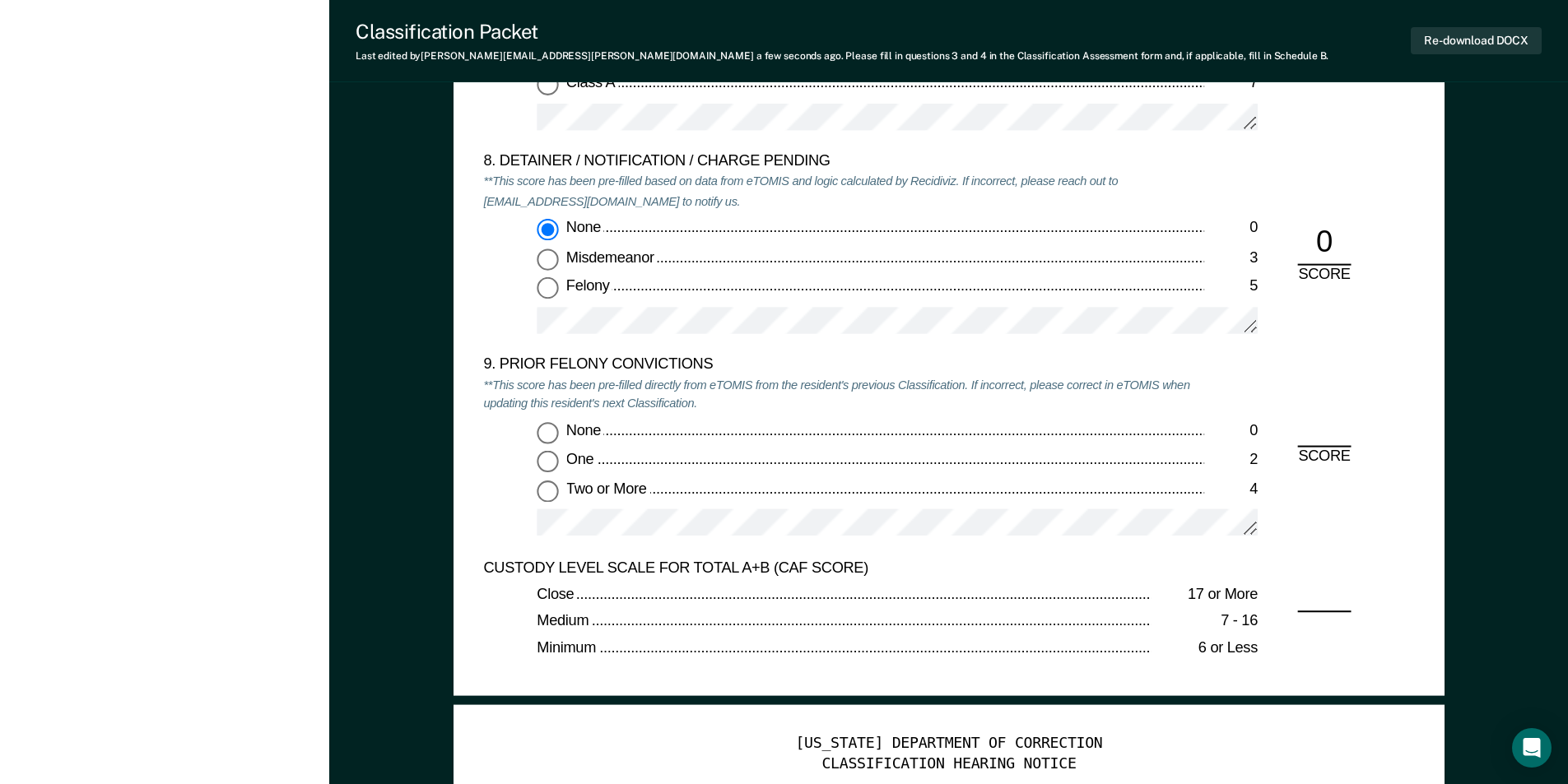
click at [548, 501] on input "Two or More 4" at bounding box center [548, 491] width 22 height 22
type textarea "x"
radio input "true"
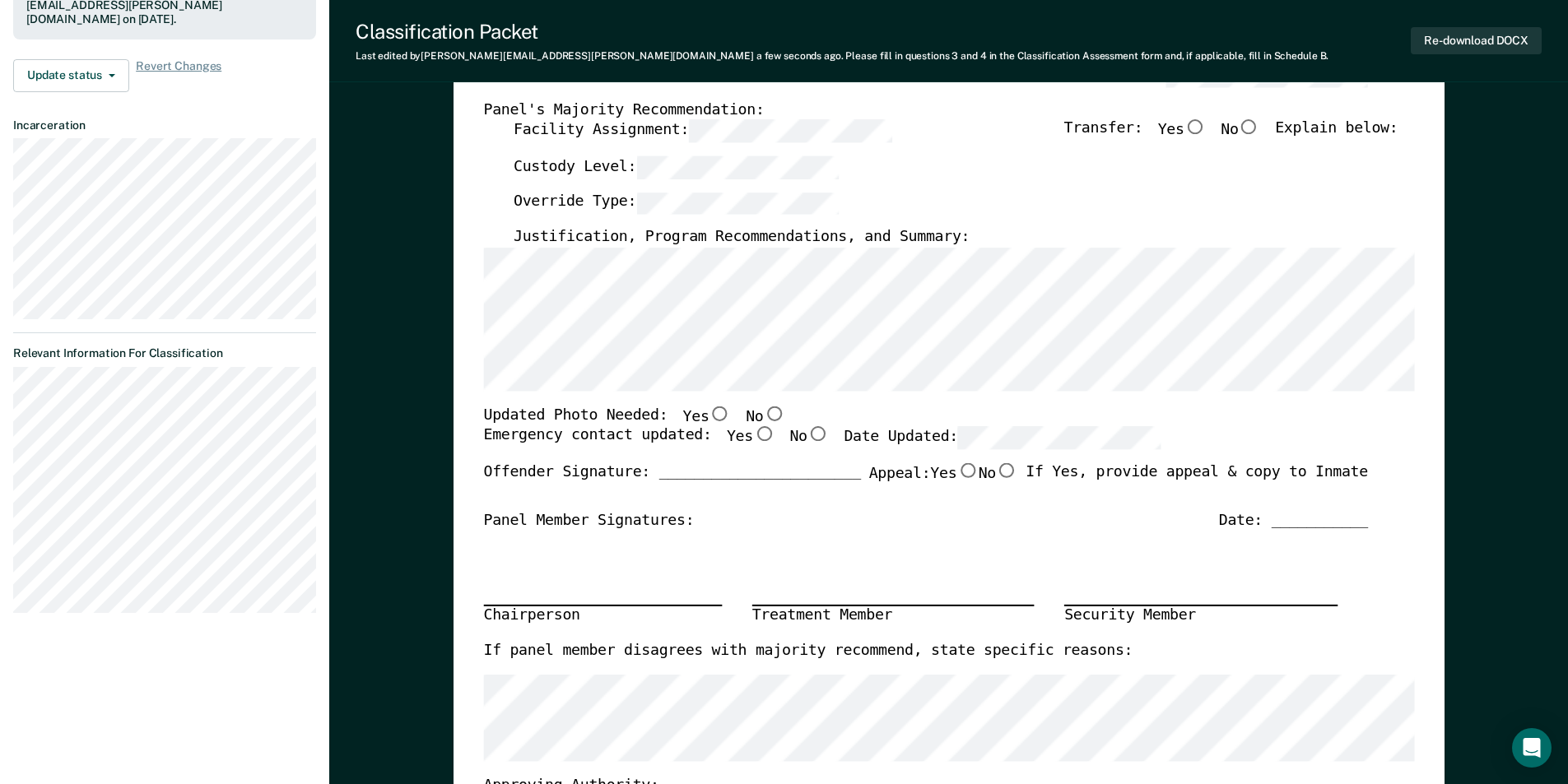
scroll to position [0, 0]
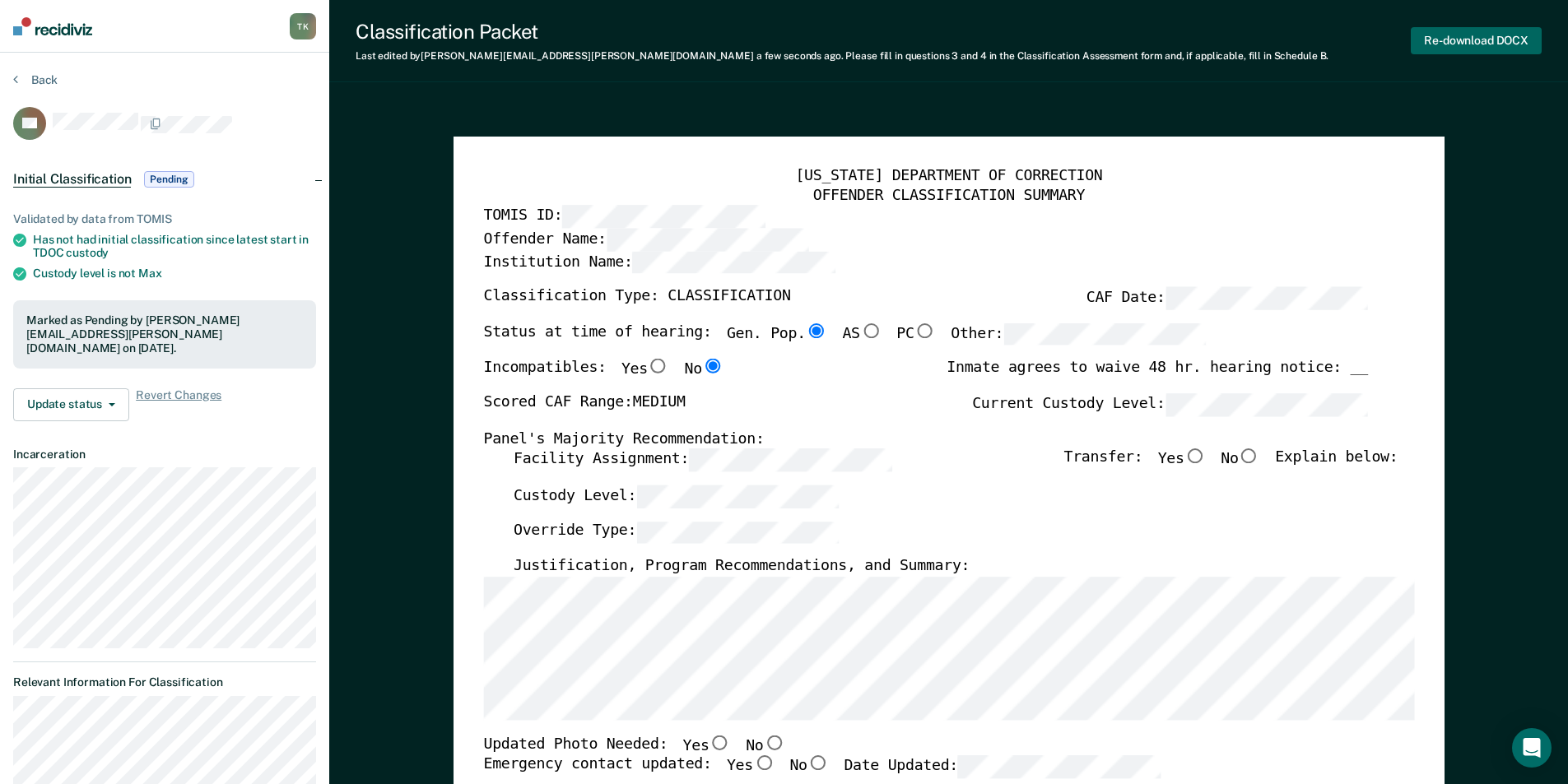
click at [1497, 36] on button "Re-download DOCX" at bounding box center [1475, 41] width 131 height 27
click at [508, 361] on div "Incompatibles: Yes No" at bounding box center [603, 376] width 240 height 34
click at [50, 84] on button "Back" at bounding box center [35, 80] width 44 height 15
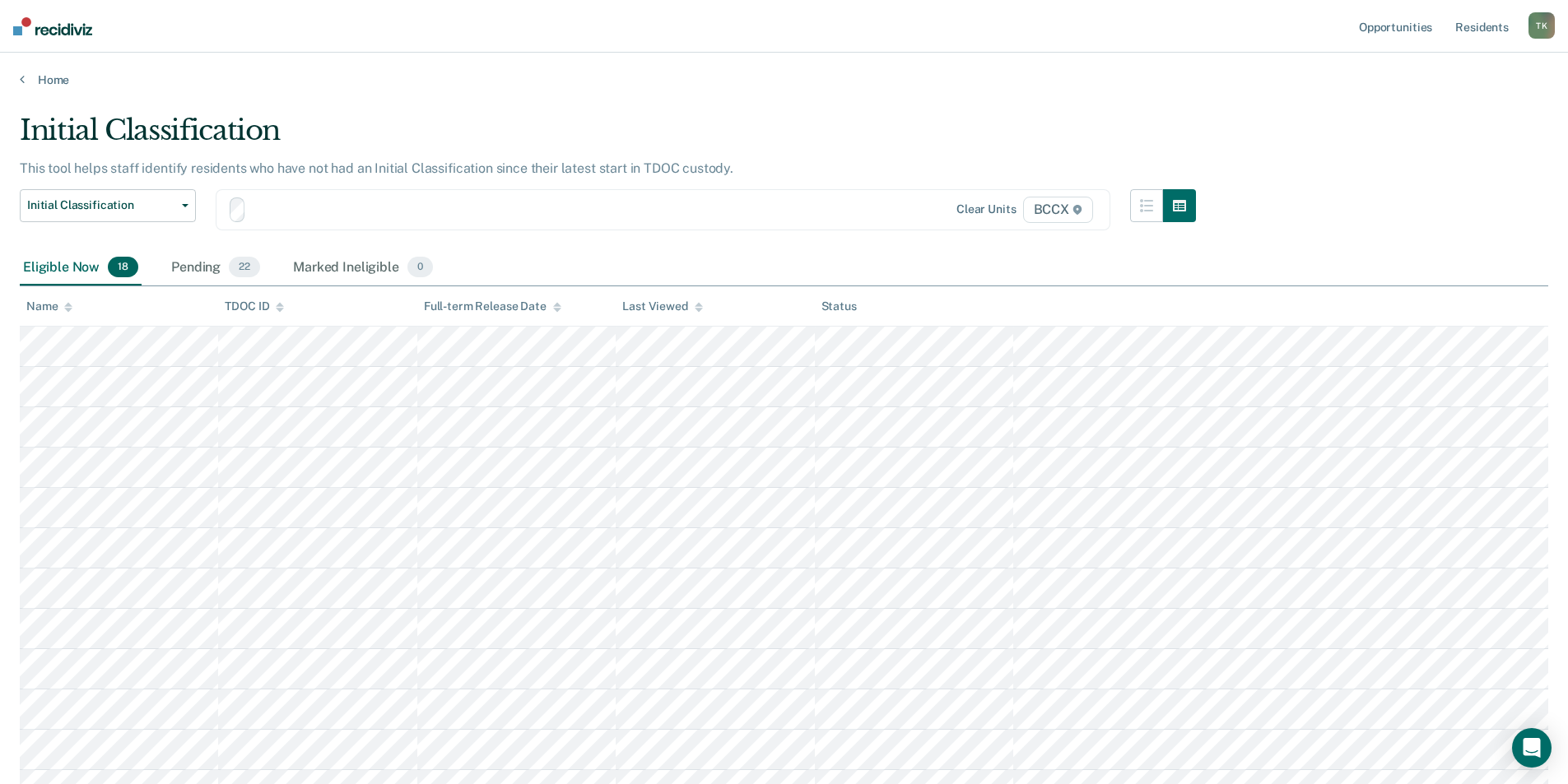
scroll to position [82, 0]
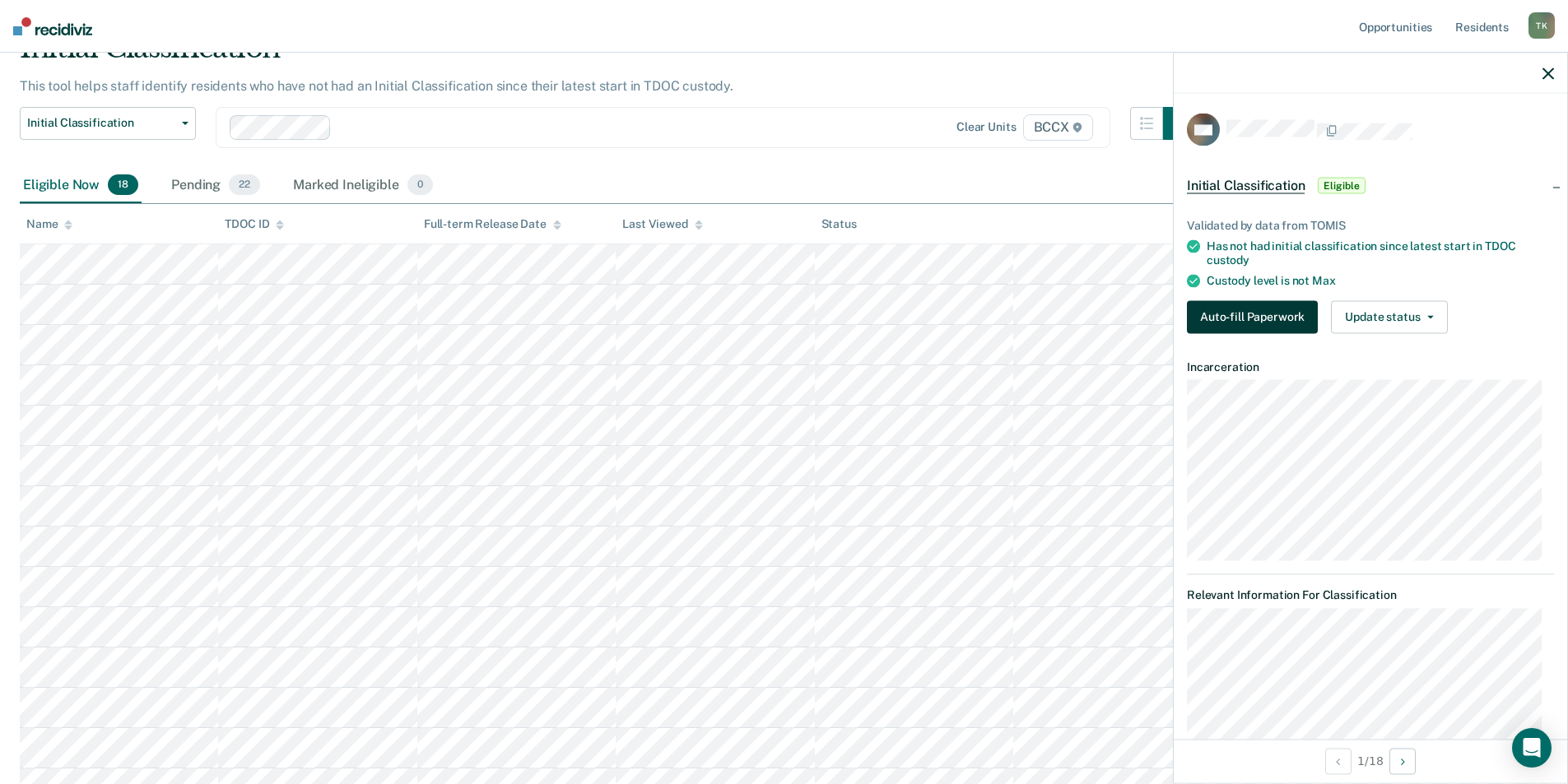
click at [1219, 310] on button "Auto-fill Paperwork" at bounding box center [1252, 316] width 131 height 33
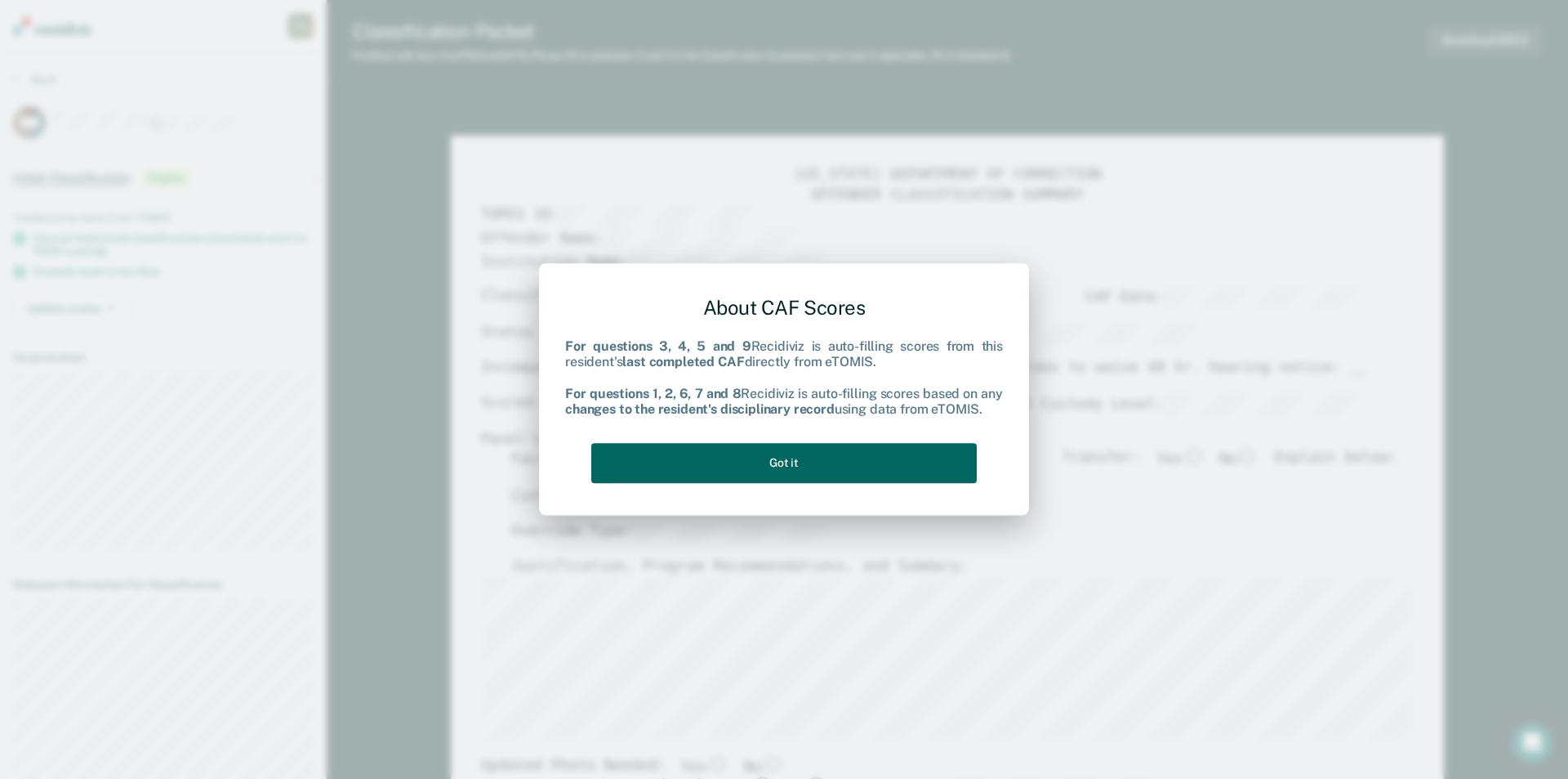
click at [830, 483] on button "Got it" at bounding box center [784, 463] width 385 height 40
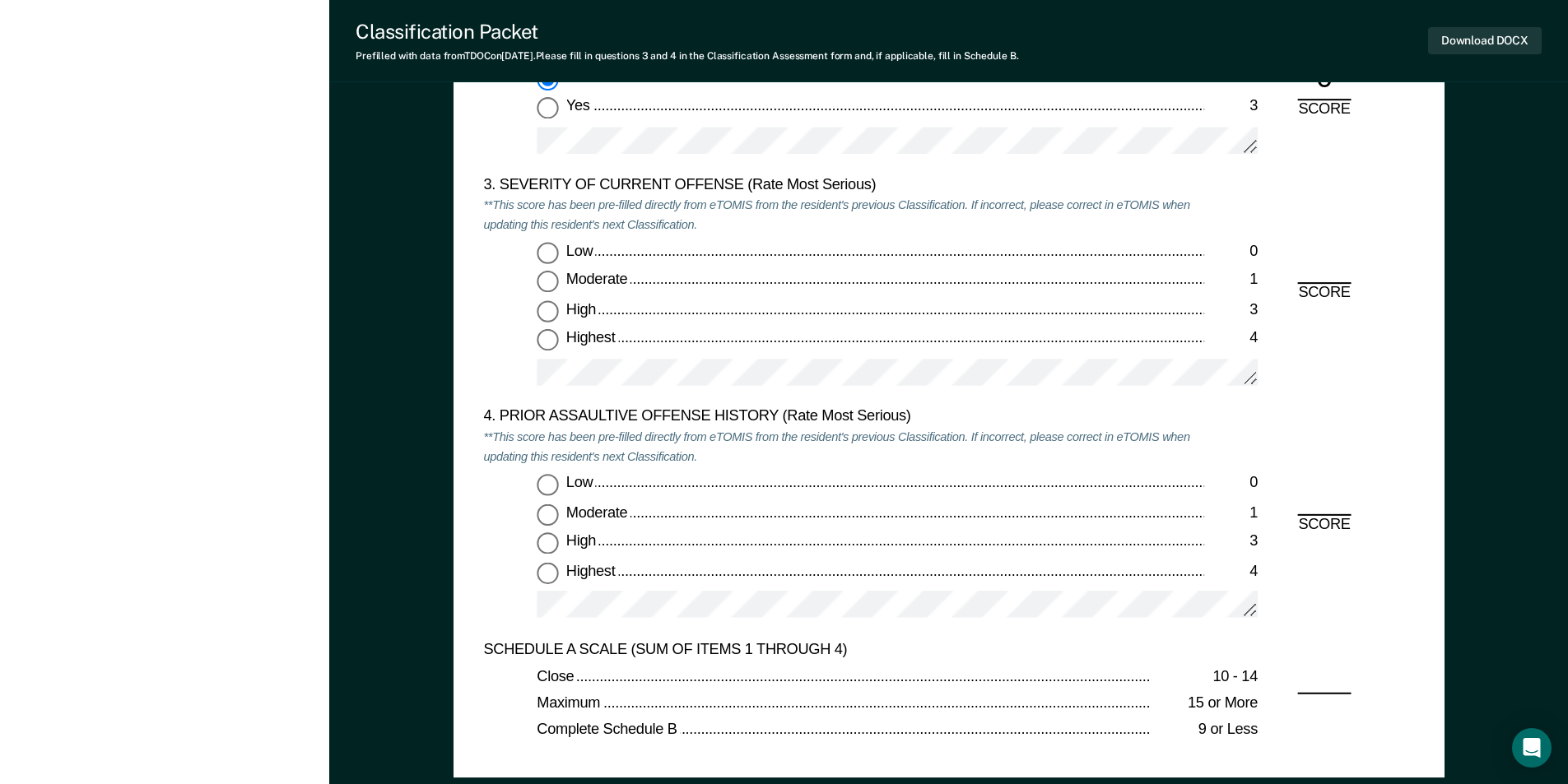
scroll to position [1974, 0]
click at [549, 247] on input "Low 0" at bounding box center [548, 253] width 22 height 22
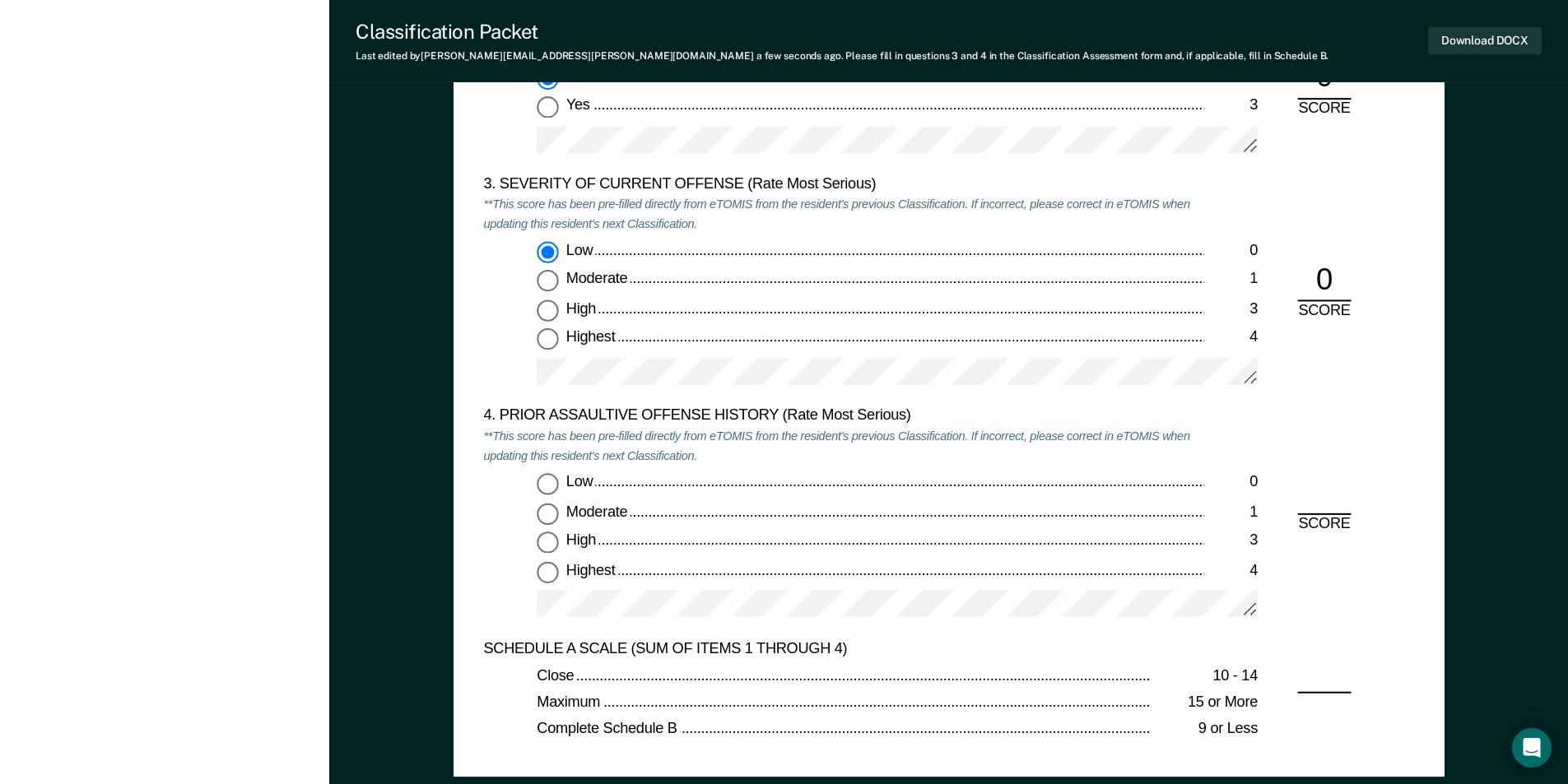
type textarea "x"
radio input "true"
click at [537, 476] on input "Low 0" at bounding box center [548, 484] width 22 height 22
type textarea "x"
radio input "true"
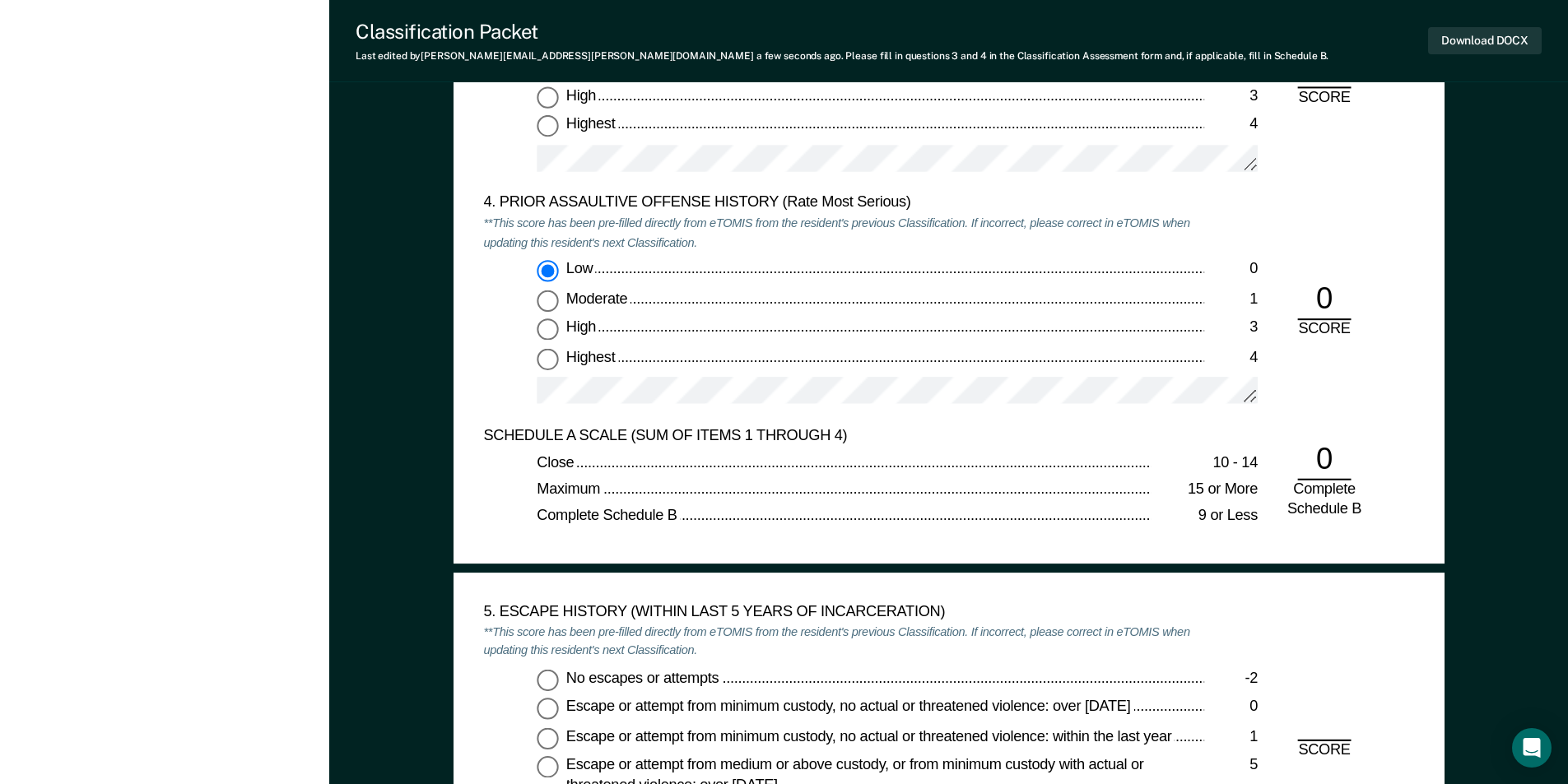
scroll to position [2467, 0]
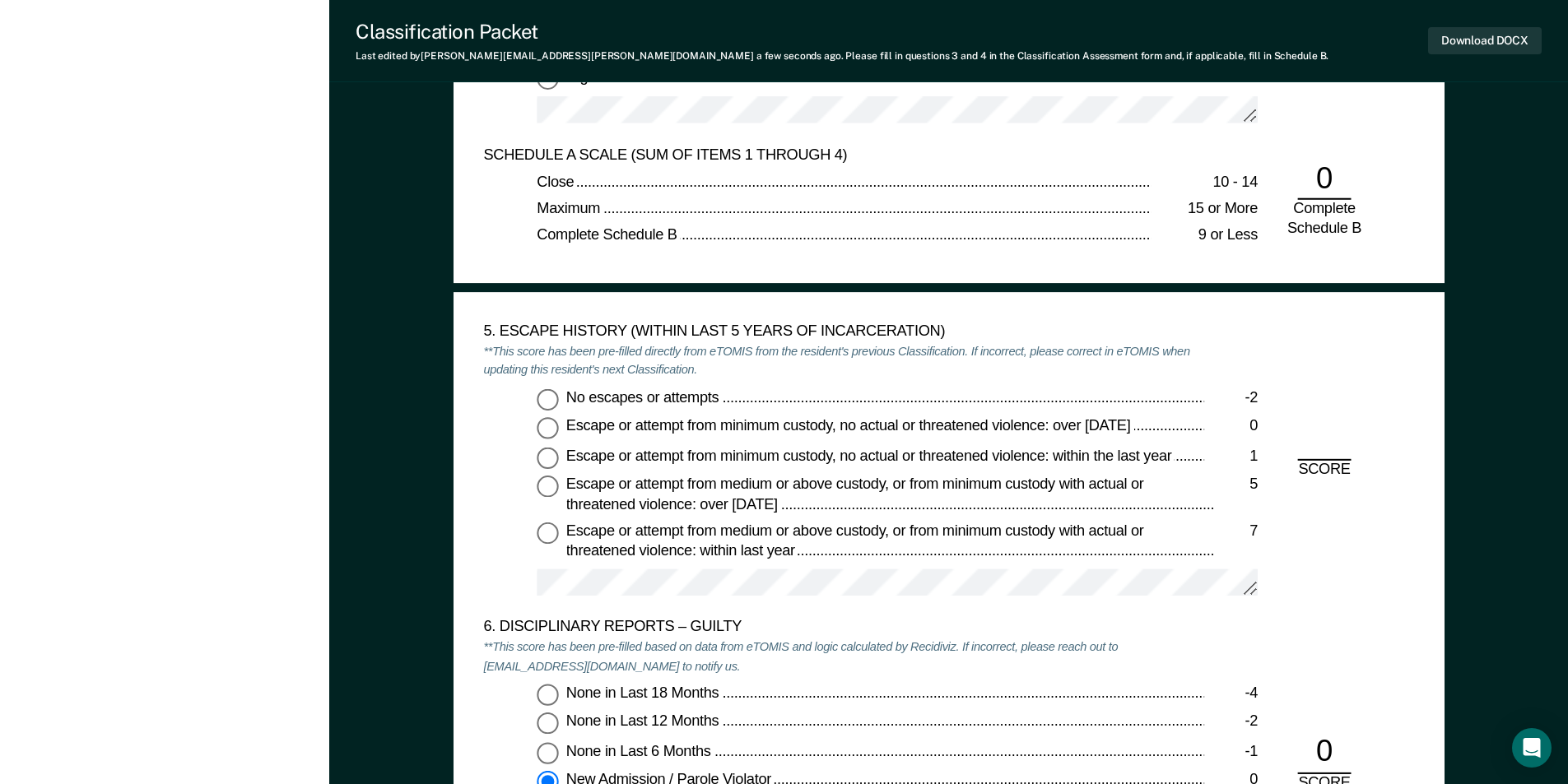
click at [544, 404] on input "No escapes or attempts -2" at bounding box center [548, 399] width 22 height 22
type textarea "x"
radio input "true"
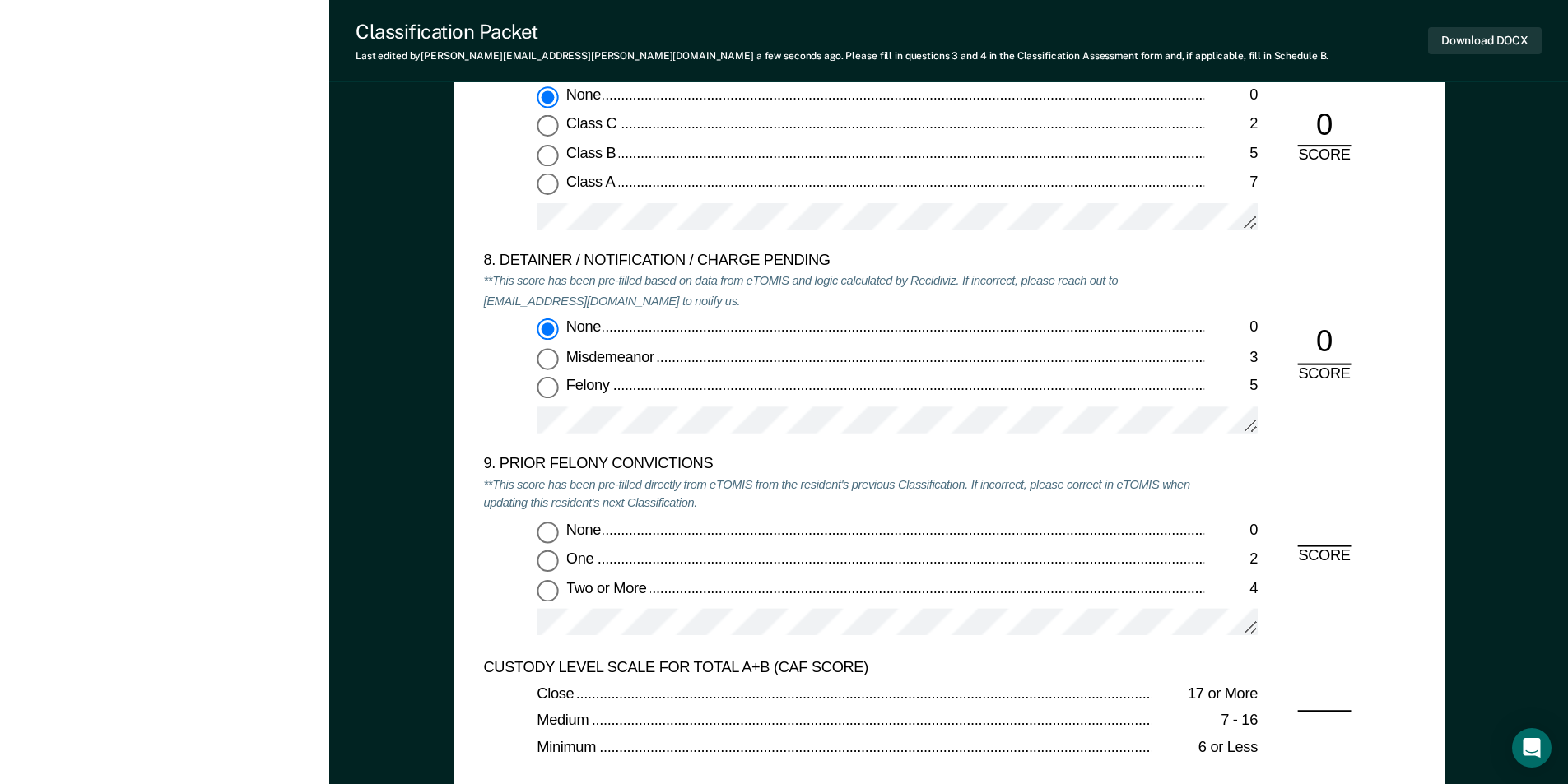
scroll to position [3537, 0]
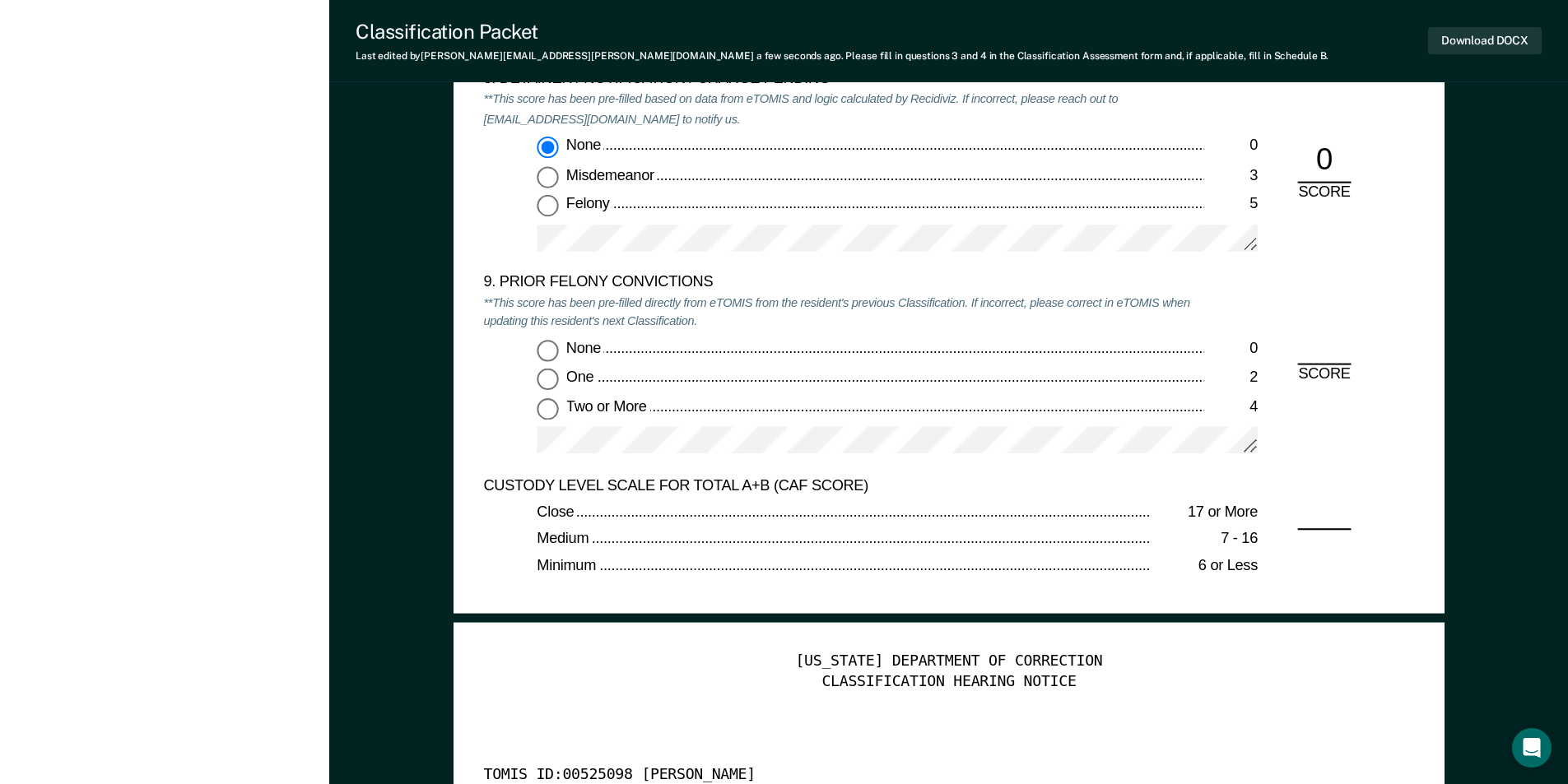
click at [547, 413] on input "Two or More 4" at bounding box center [548, 409] width 22 height 22
type textarea "x"
radio input "true"
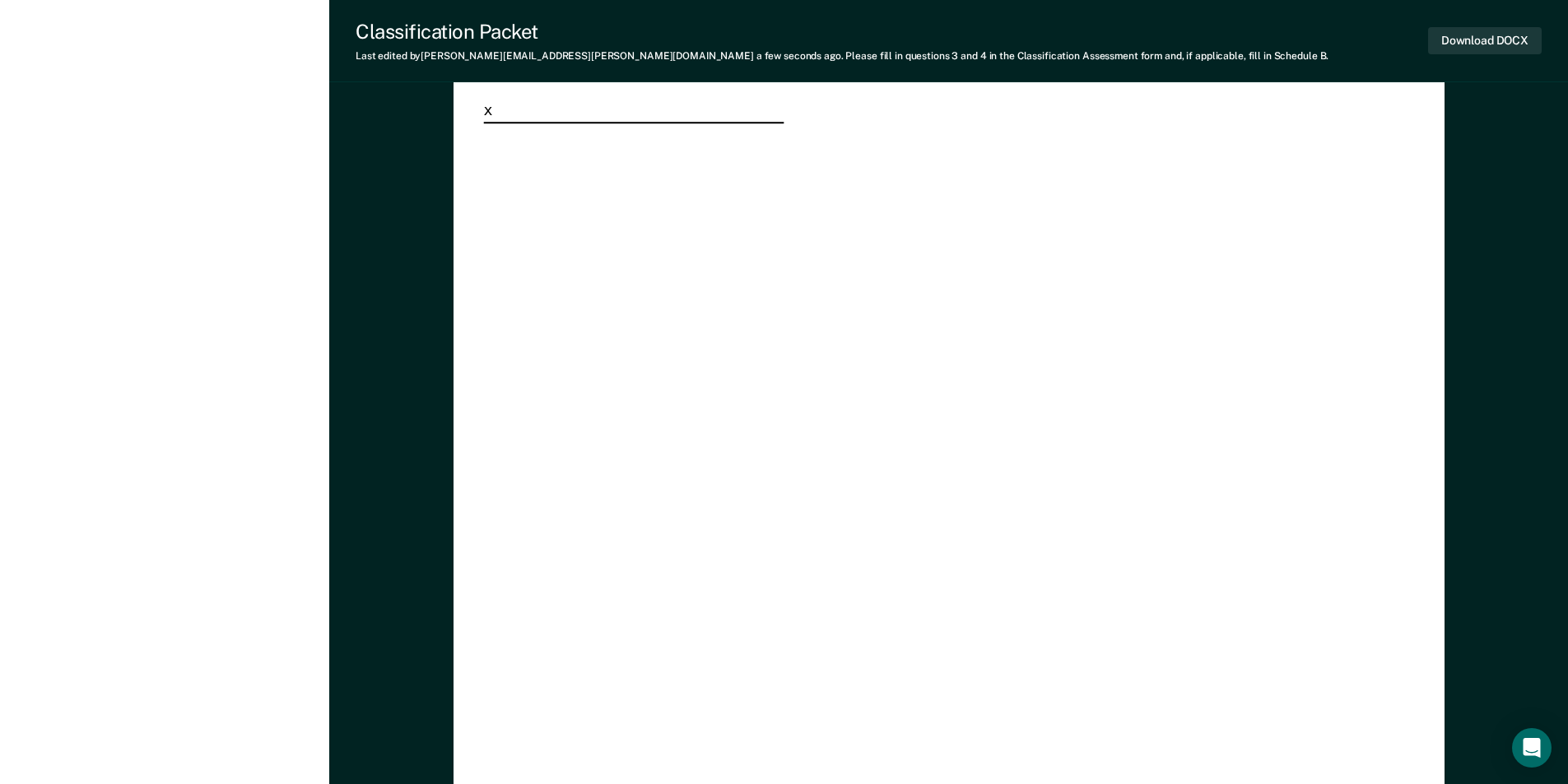
scroll to position [4795, 0]
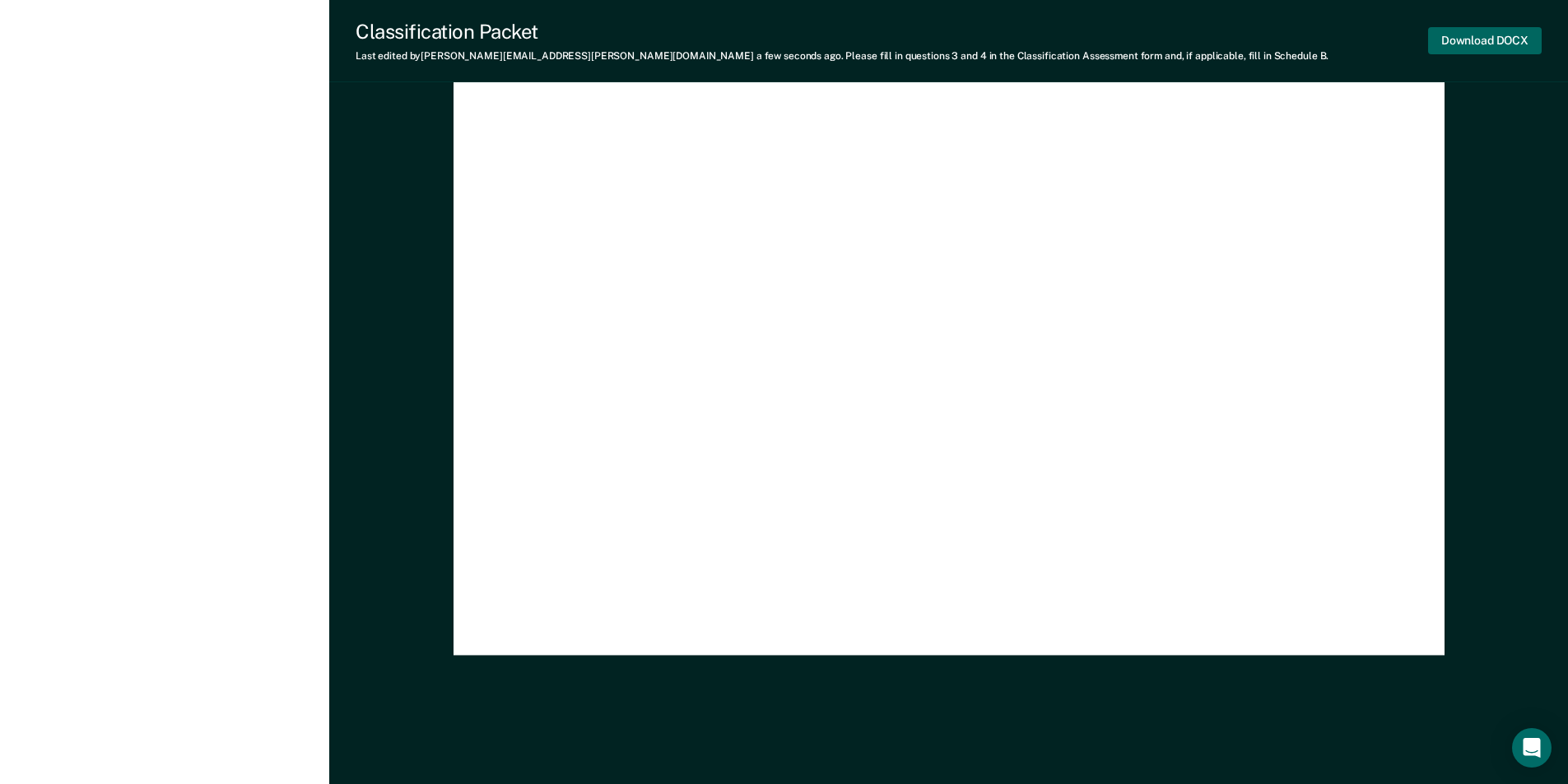
click at [1505, 40] on button "Download DOCX" at bounding box center [1484, 41] width 113 height 27
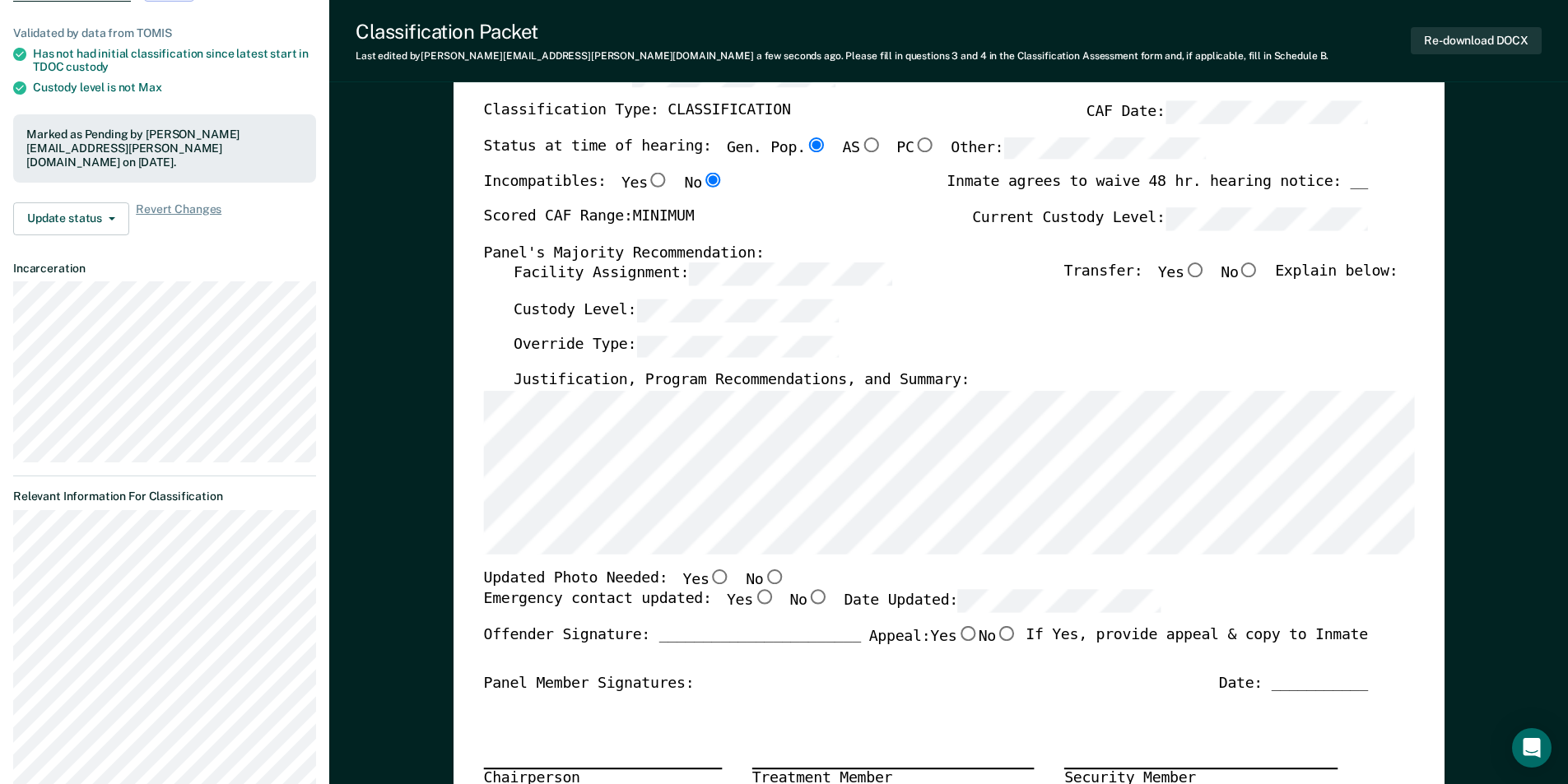
scroll to position [0, 0]
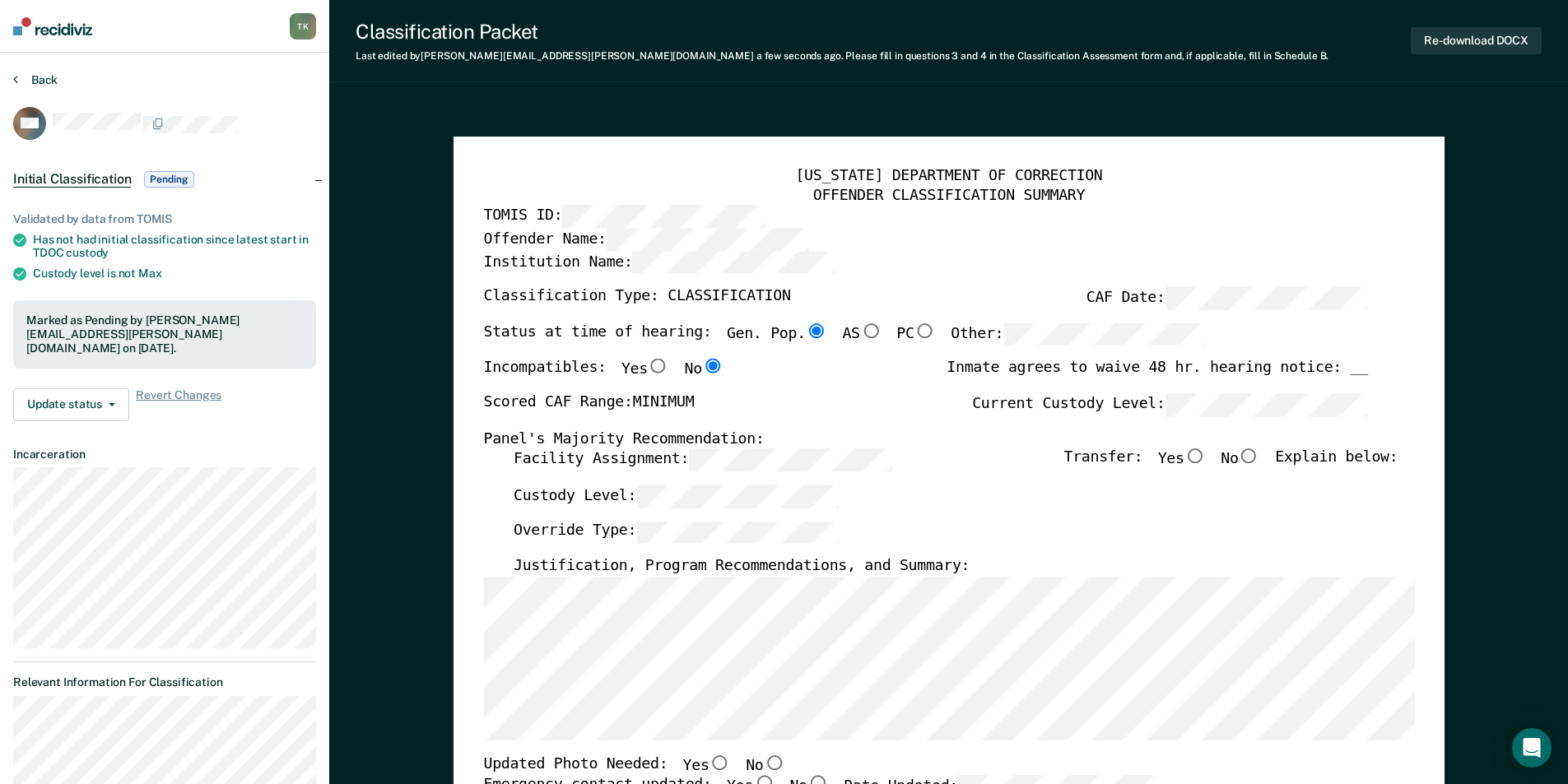
click at [52, 82] on button "Back" at bounding box center [35, 80] width 44 height 15
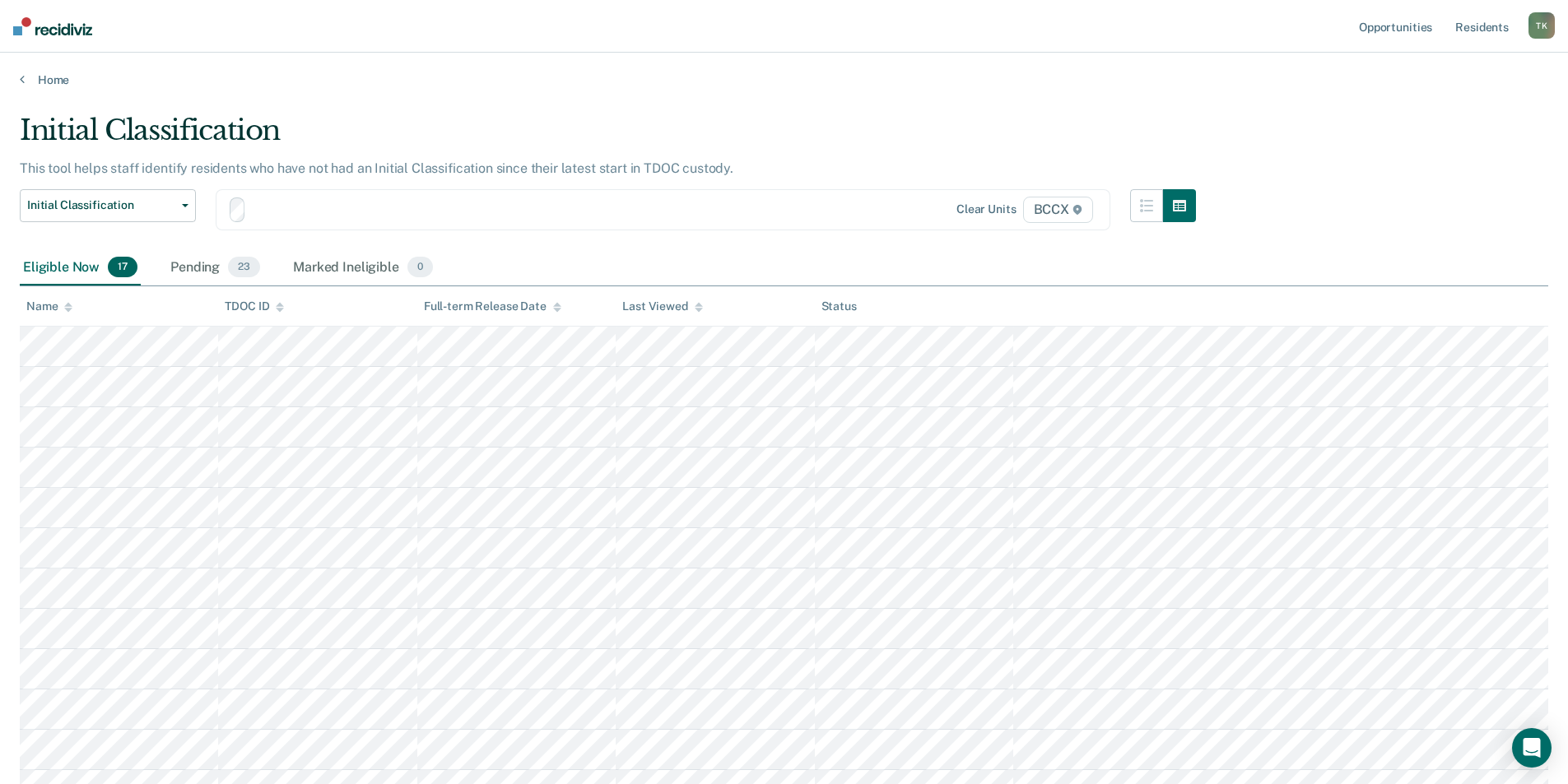
scroll to position [82, 0]
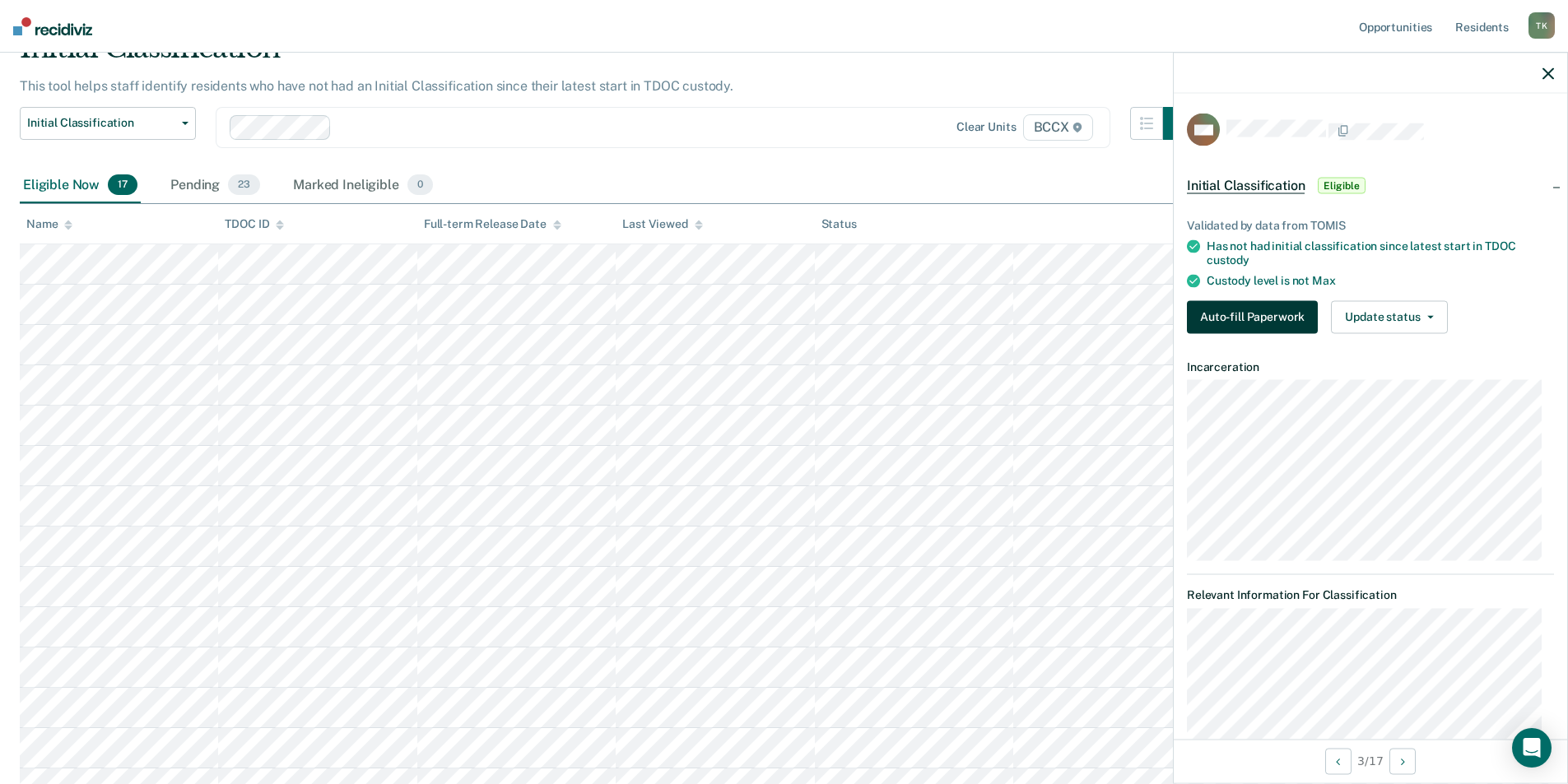
click at [1203, 319] on button "Auto-fill Paperwork" at bounding box center [1252, 316] width 131 height 33
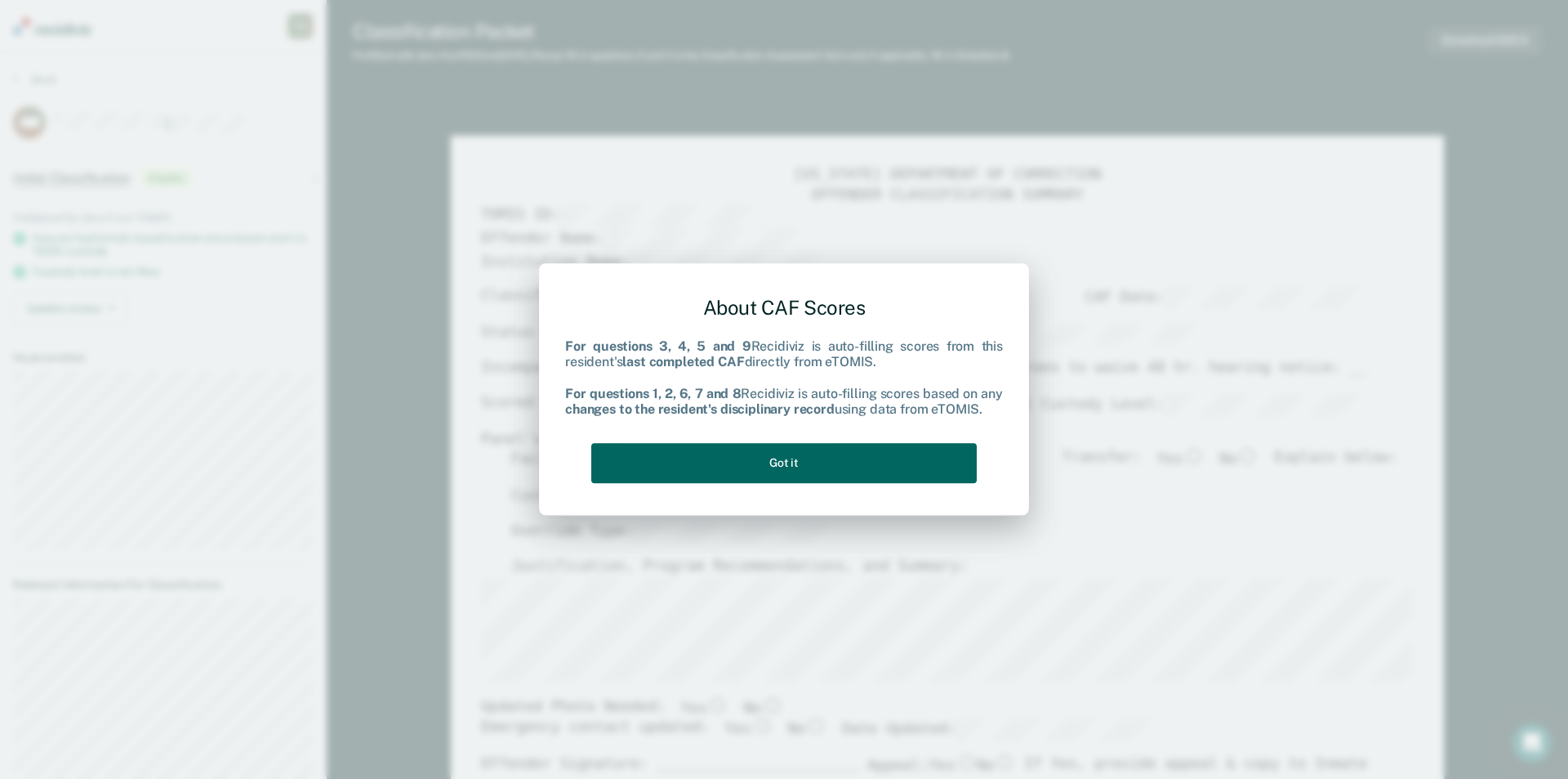
click at [807, 460] on button "Got it" at bounding box center [784, 463] width 385 height 40
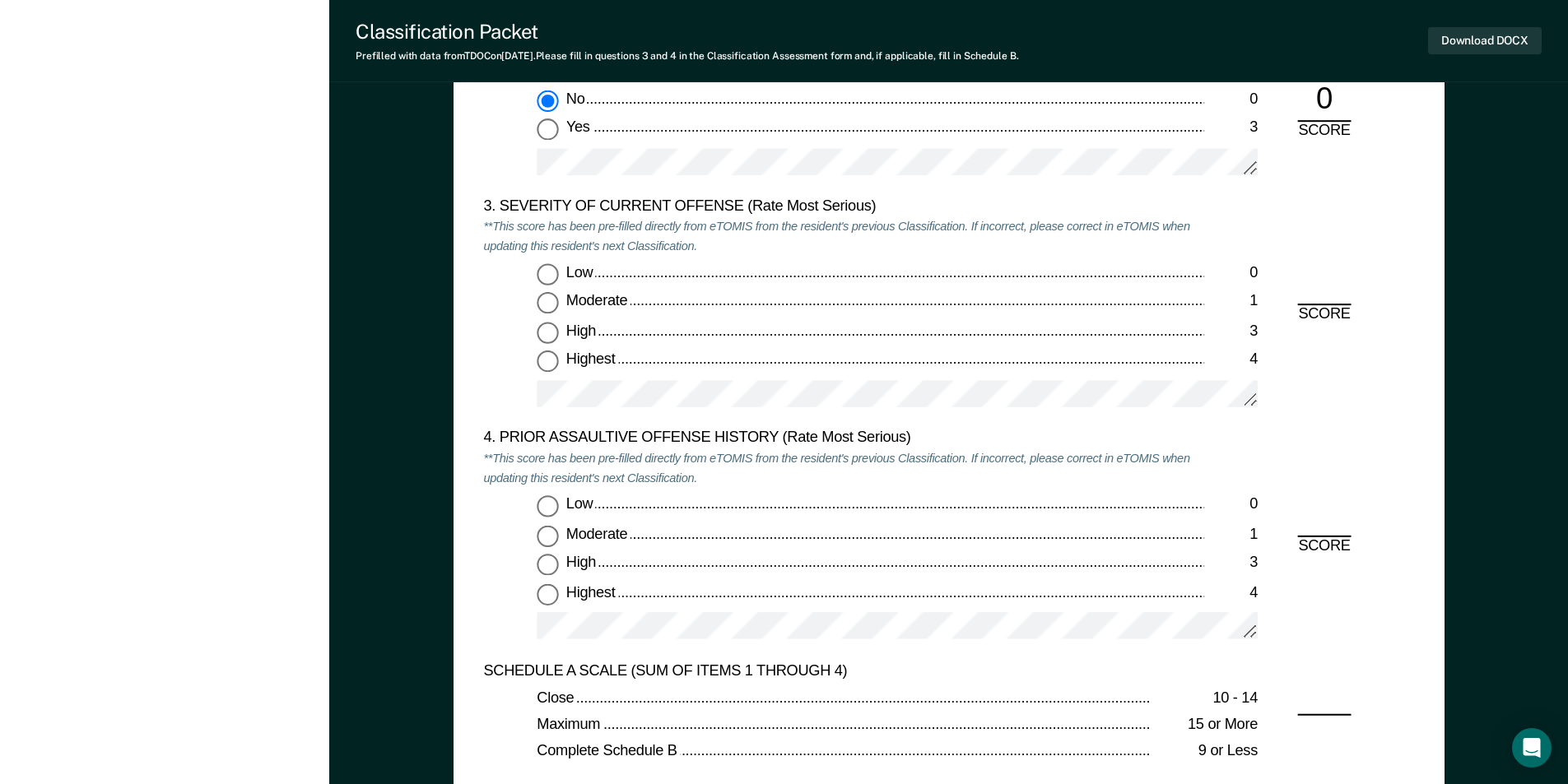
scroll to position [1974, 0]
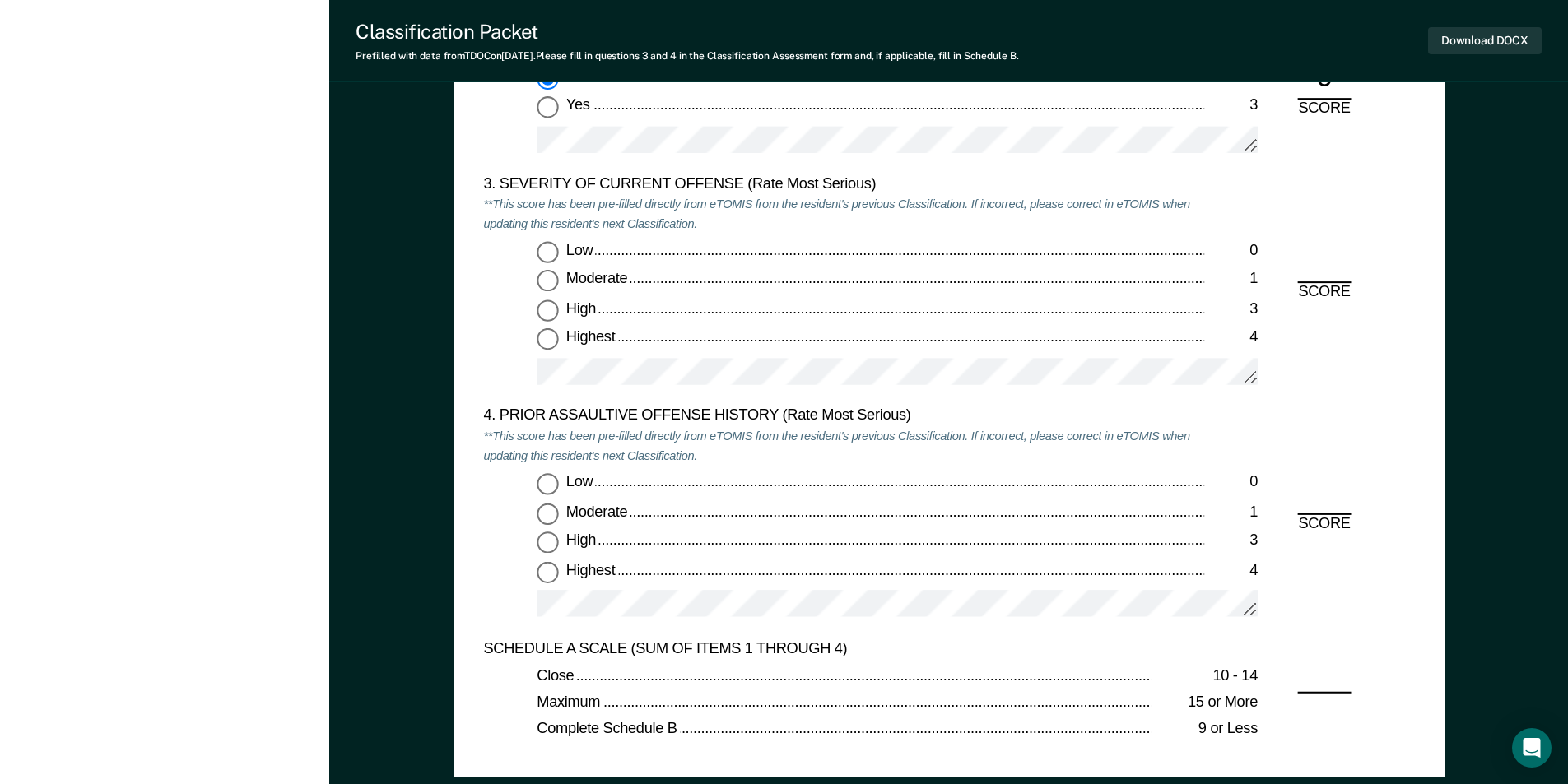
click at [546, 286] on input "Moderate 1" at bounding box center [548, 282] width 22 height 22
type textarea "x"
radio input "true"
click at [541, 479] on input "Low 0" at bounding box center [548, 484] width 22 height 22
type textarea "x"
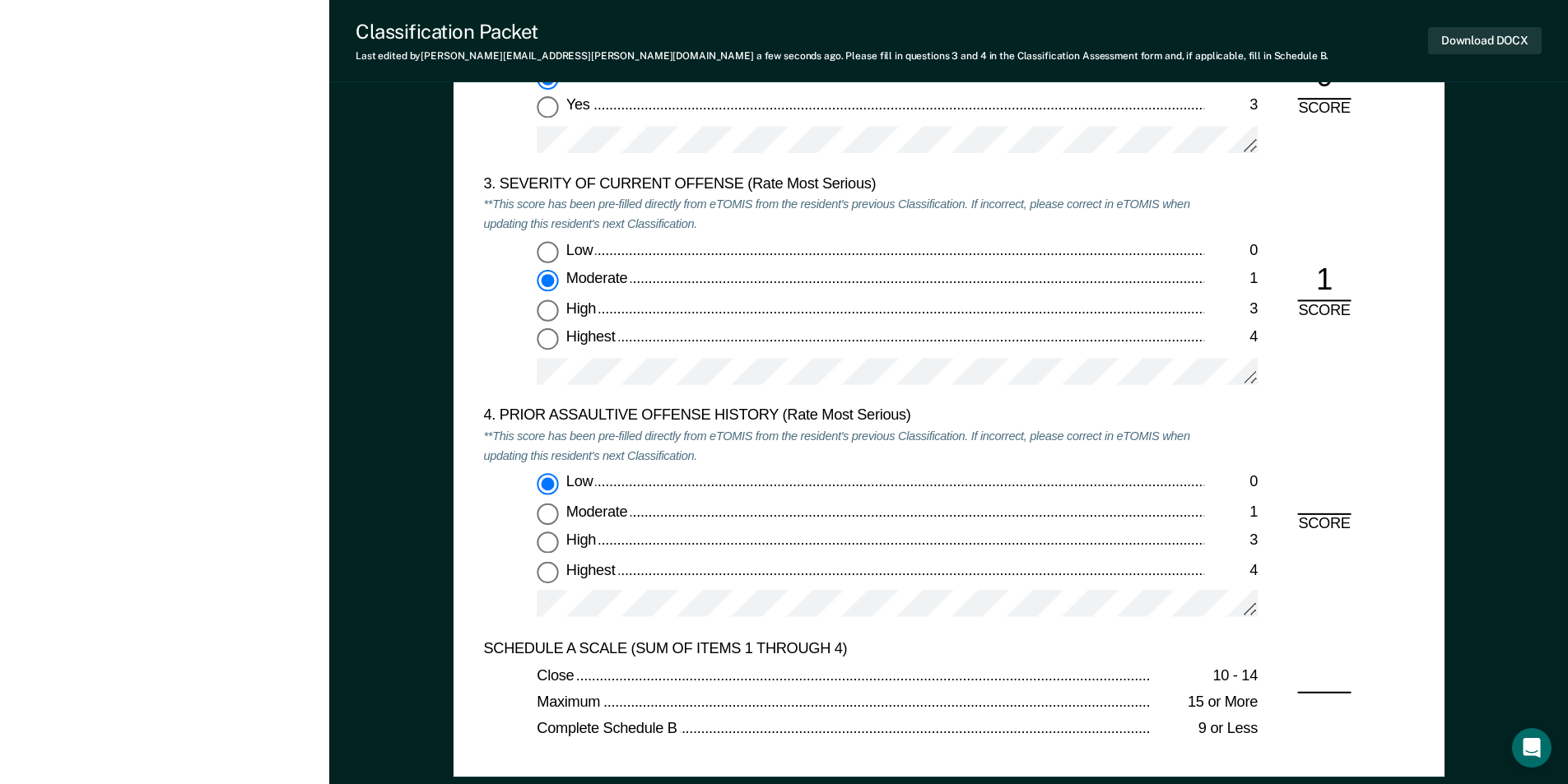
radio input "true"
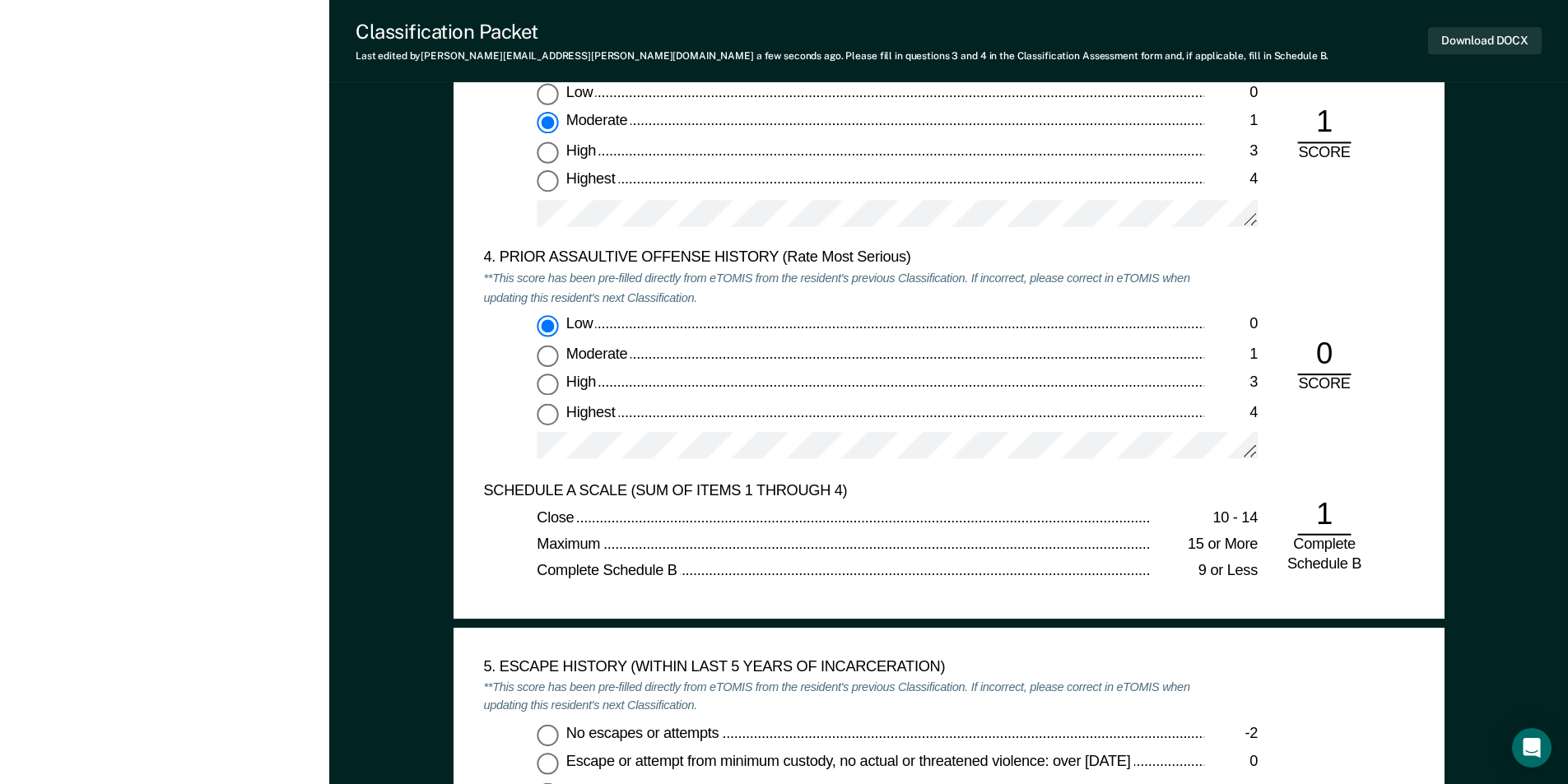
scroll to position [2221, 0]
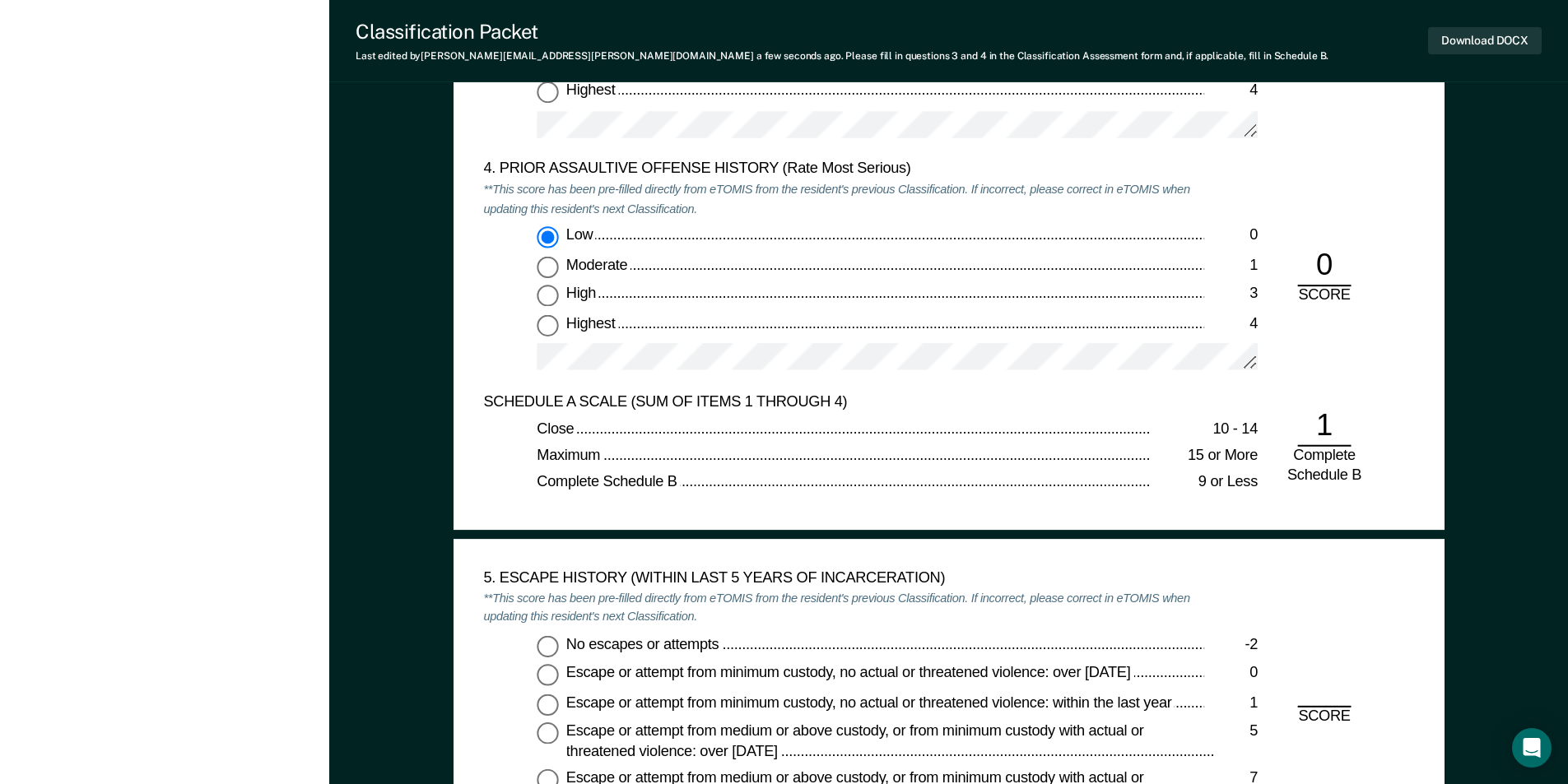
click at [543, 650] on input "No escapes or attempts -2" at bounding box center [548, 646] width 22 height 22
type textarea "x"
radio input "true"
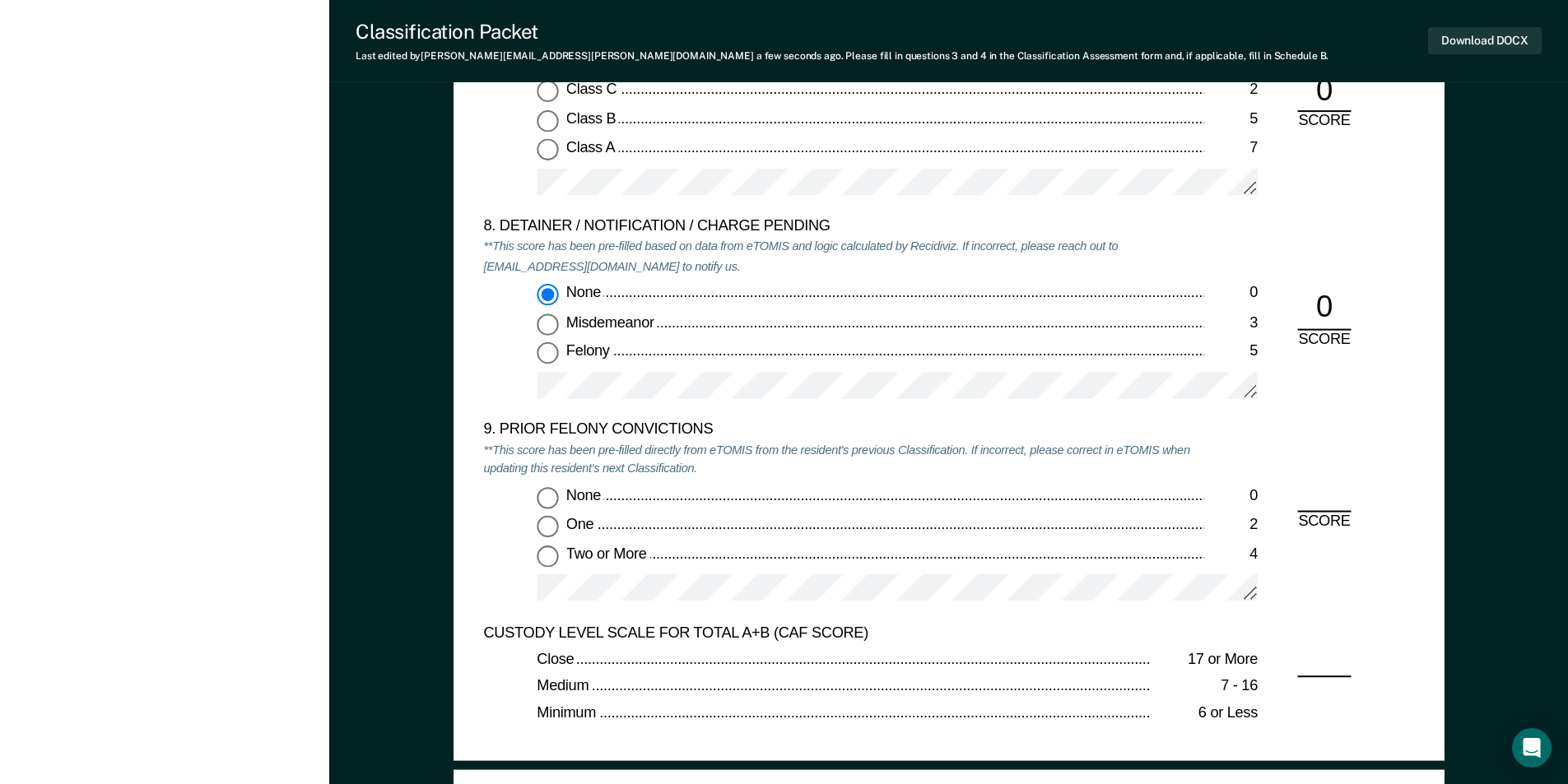
scroll to position [3454, 0]
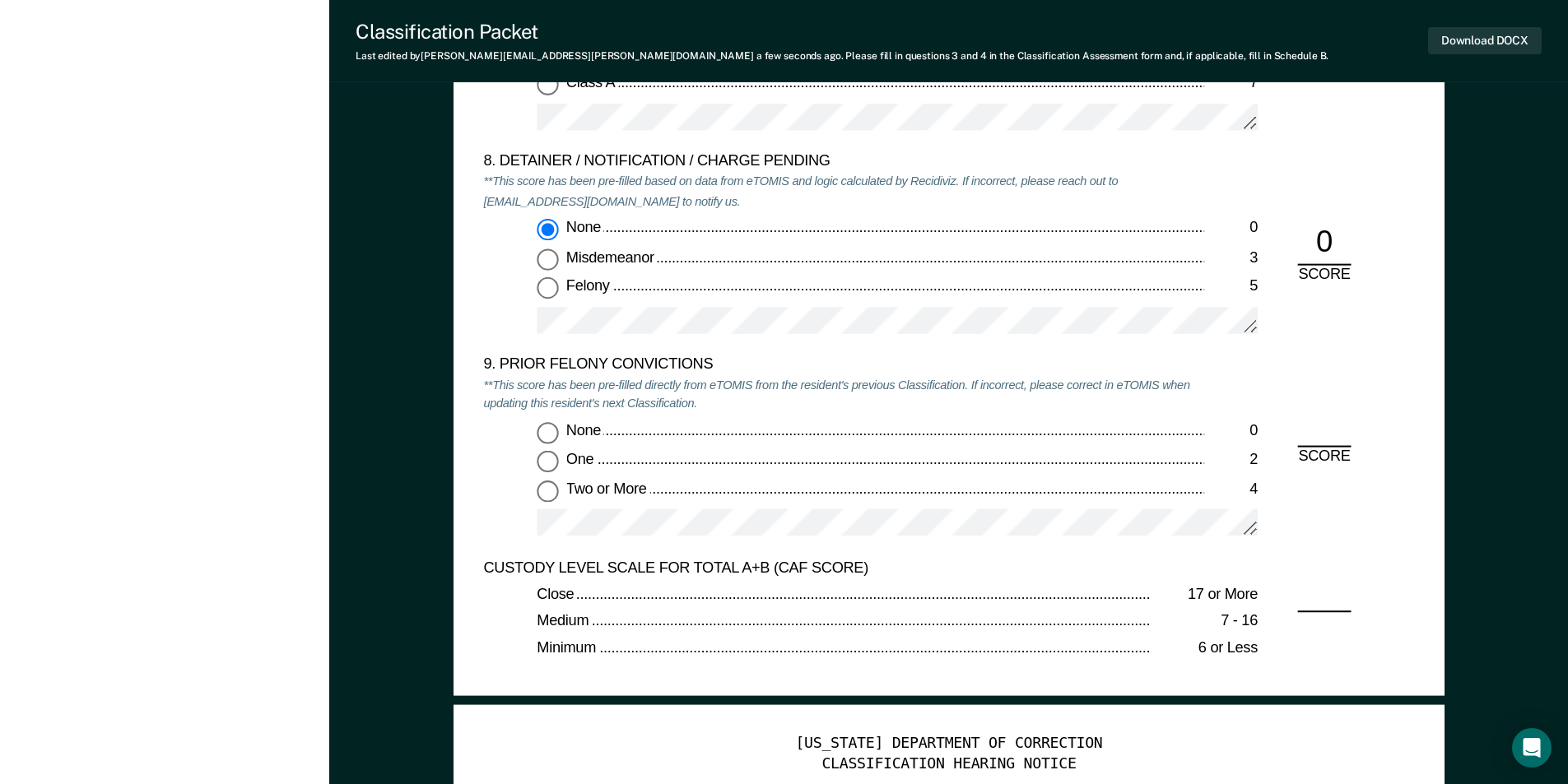
click at [544, 437] on input "None 0" at bounding box center [548, 433] width 22 height 22
type textarea "x"
radio input "true"
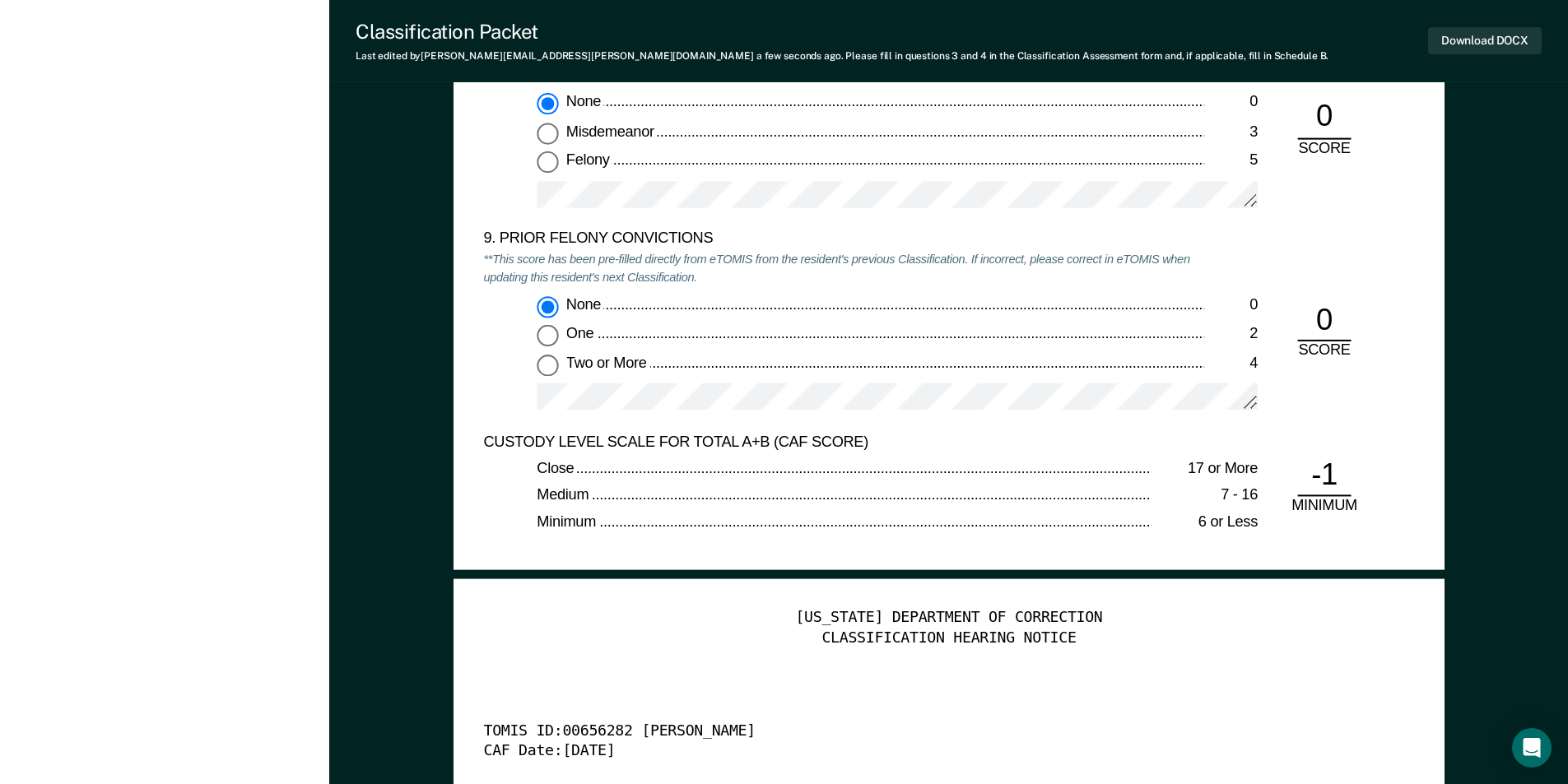
scroll to position [3537, 0]
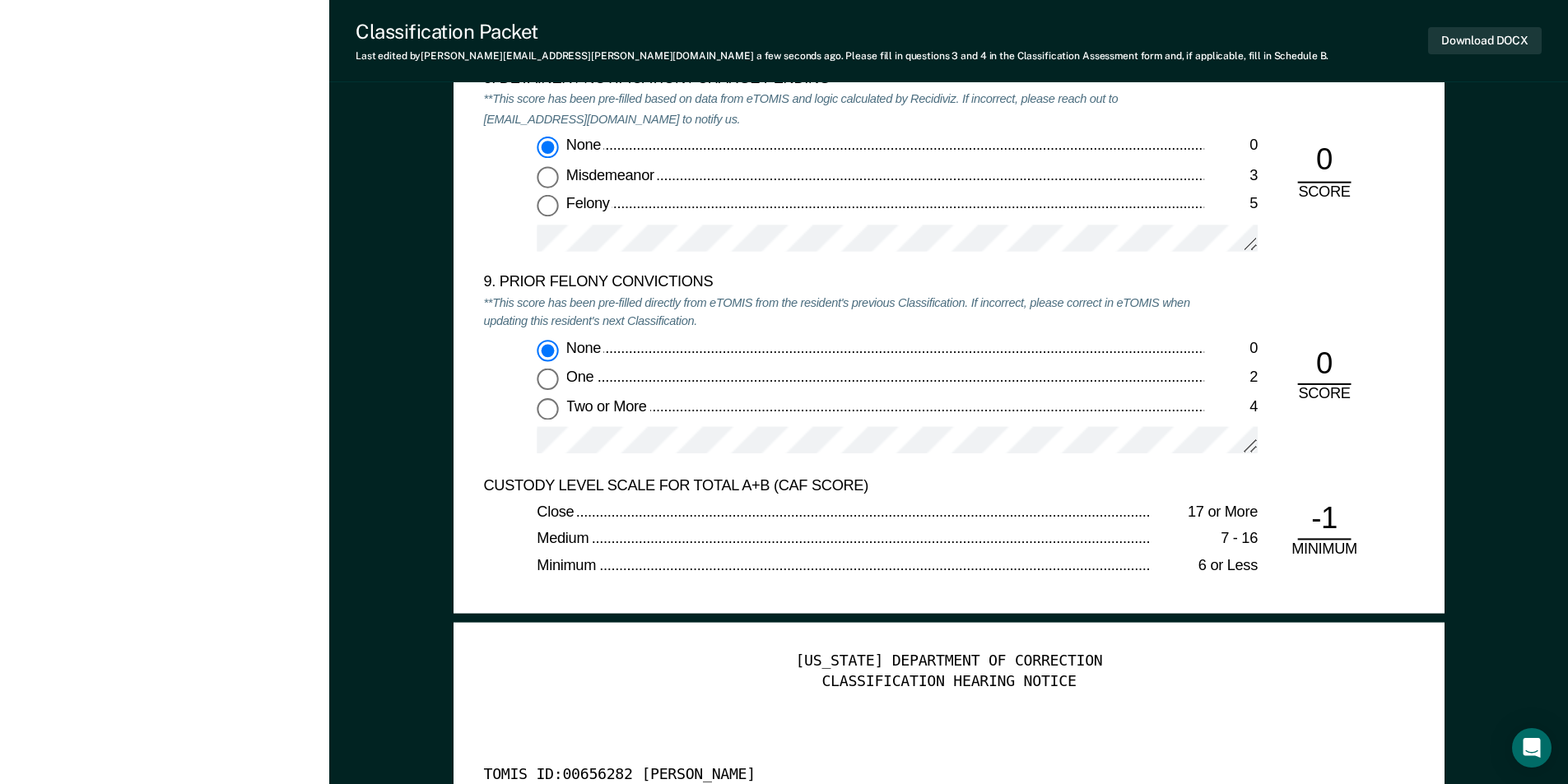
click at [542, 405] on input "Two or More 4" at bounding box center [548, 409] width 22 height 22
type textarea "x"
radio input "false"
radio input "true"
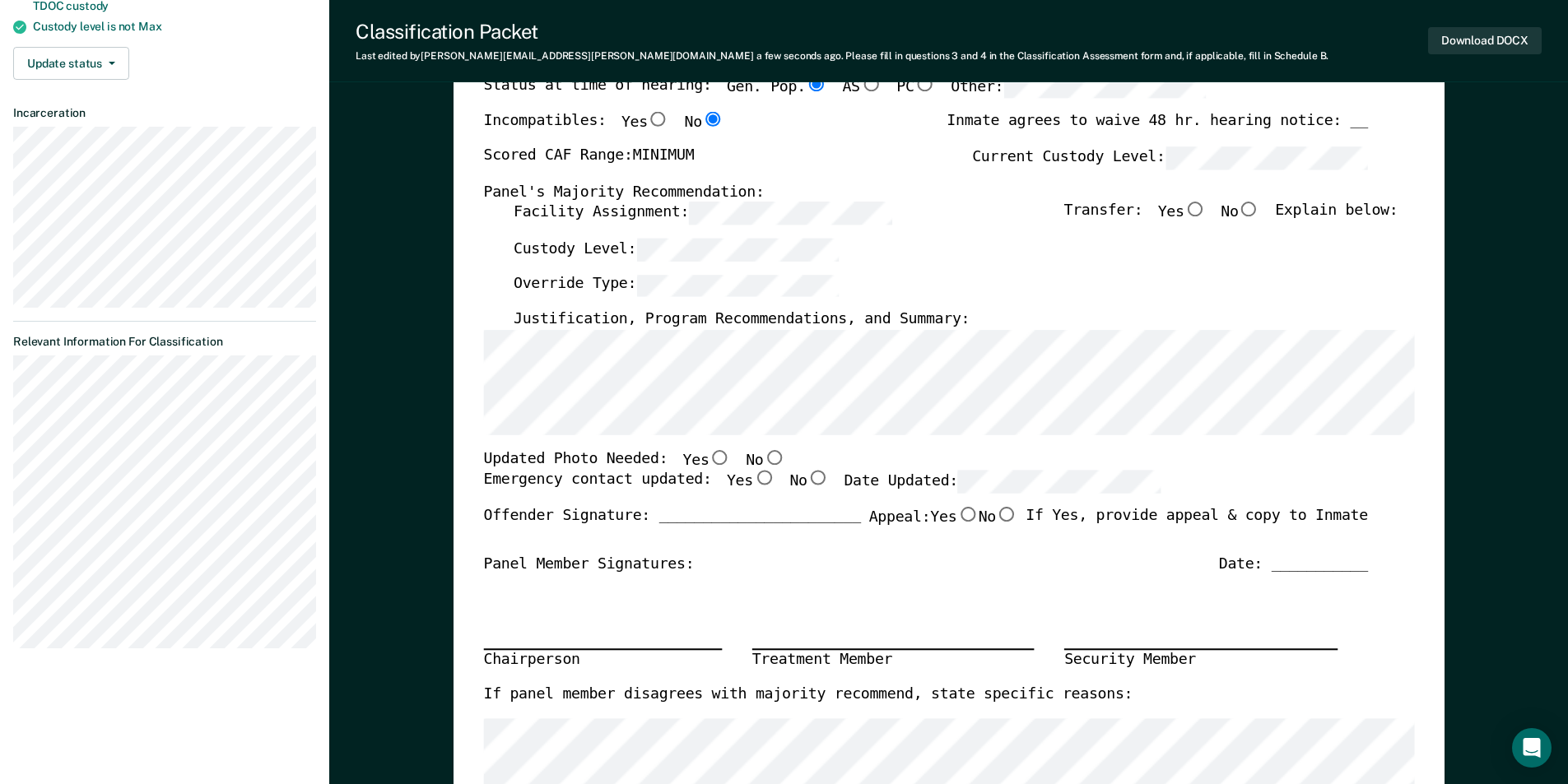
scroll to position [0, 0]
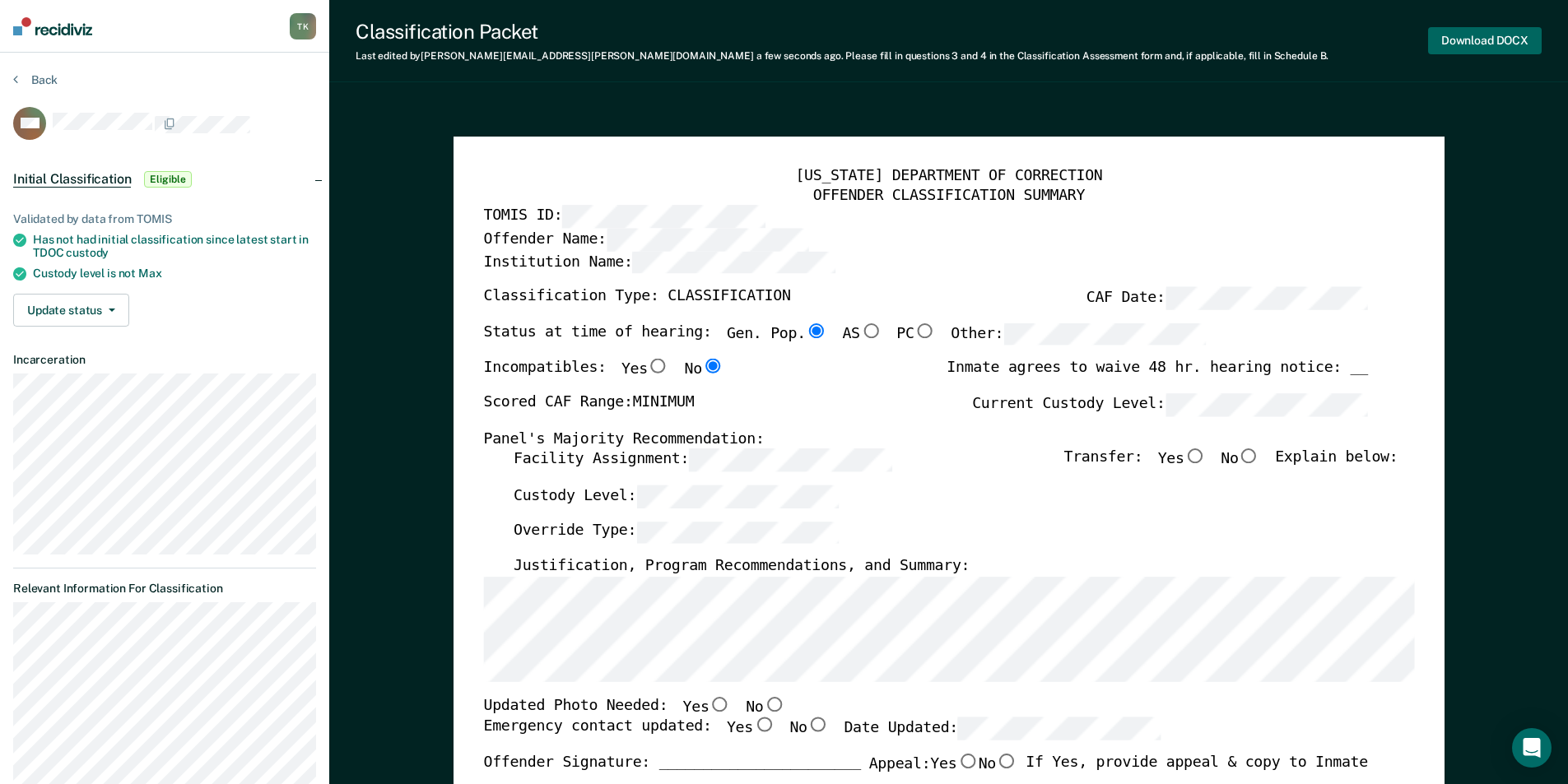
click at [1466, 39] on button "Download DOCX" at bounding box center [1484, 41] width 113 height 27
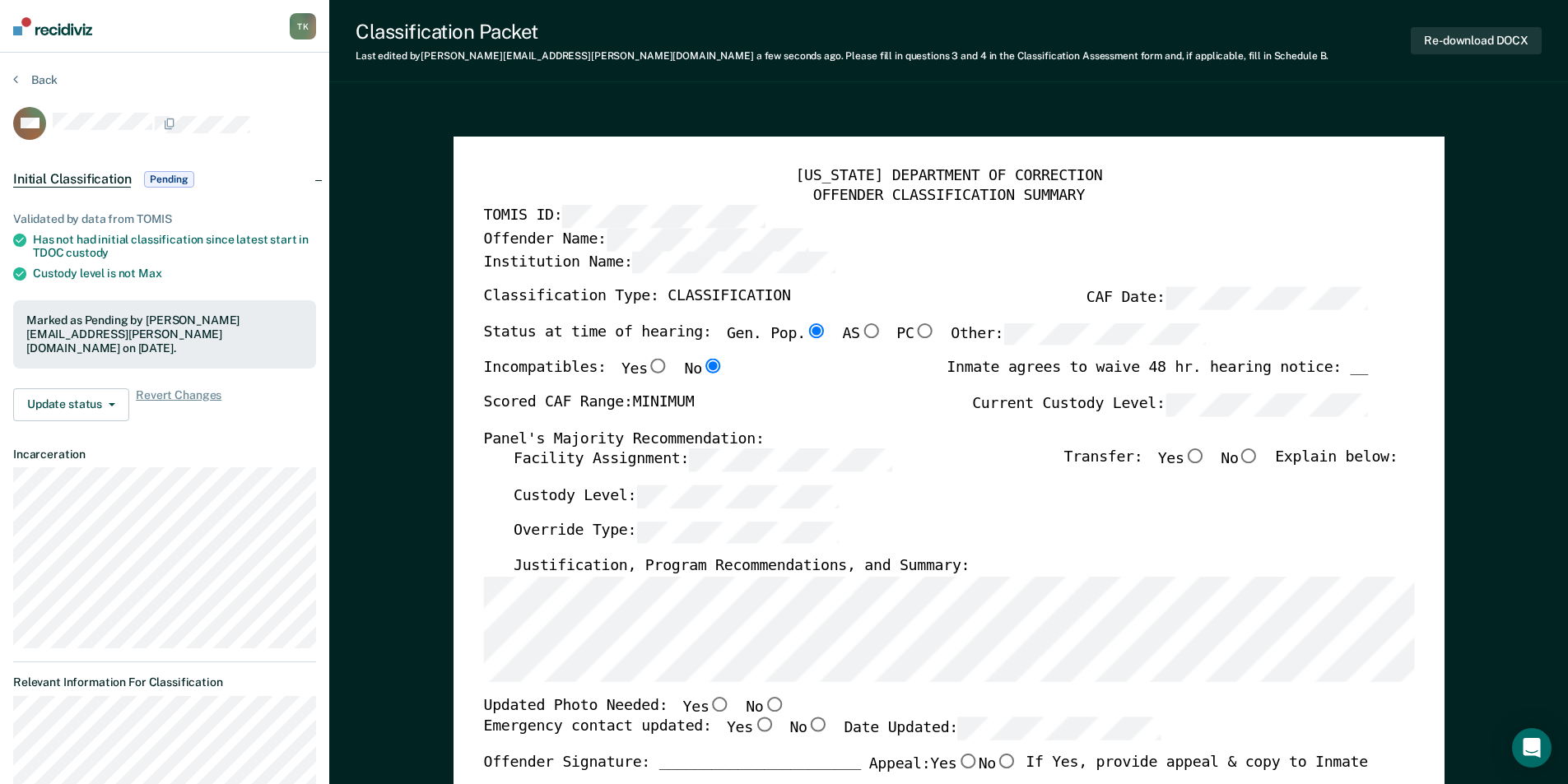
click at [24, 71] on section "Back NW Initial Classification Pending Validated by data from TOMIS Has not had…" at bounding box center [164, 537] width 329 height 970
click at [38, 73] on button "Back" at bounding box center [35, 80] width 44 height 15
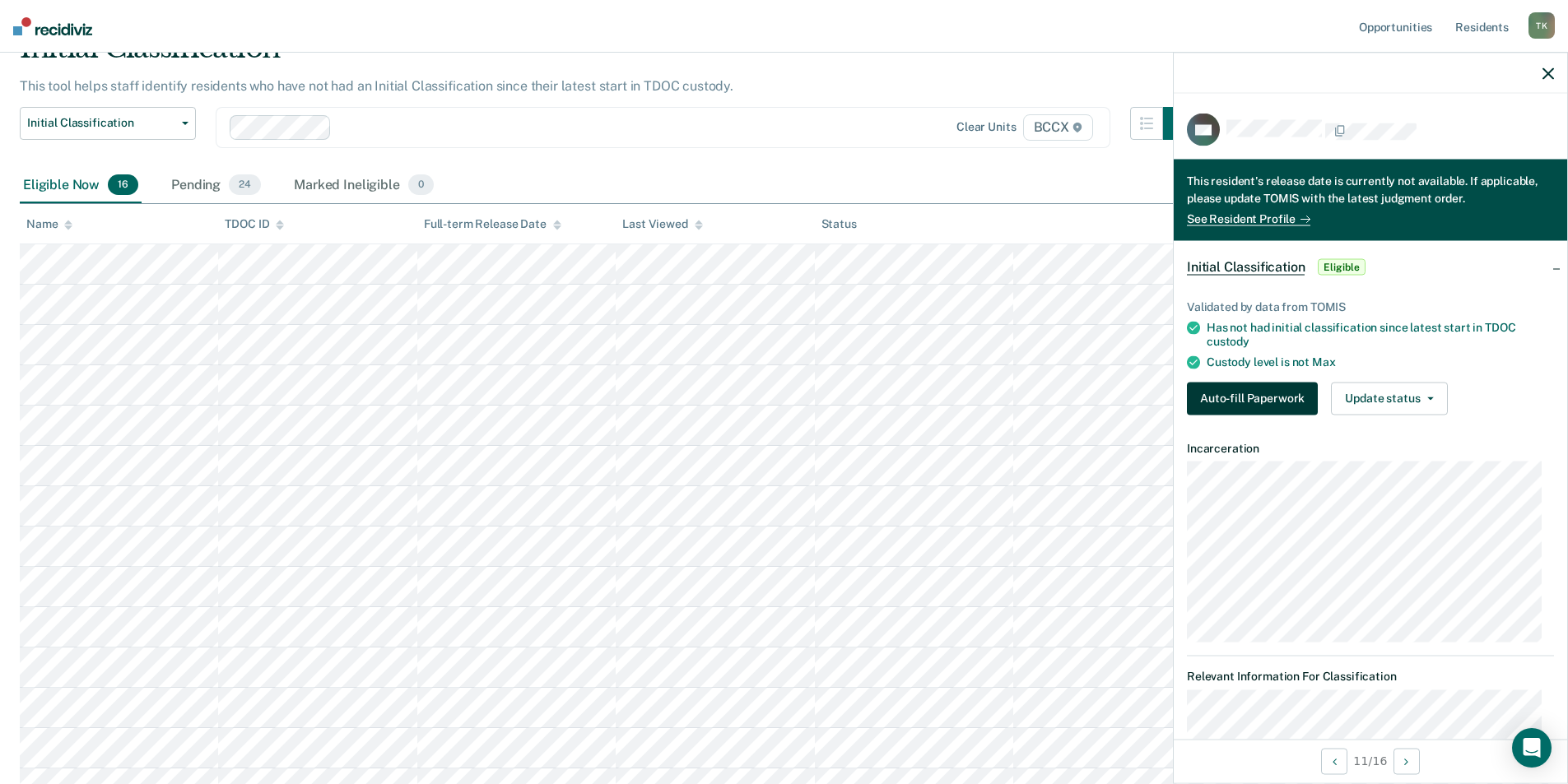
click at [1224, 402] on button "Auto-fill Paperwork" at bounding box center [1252, 398] width 131 height 33
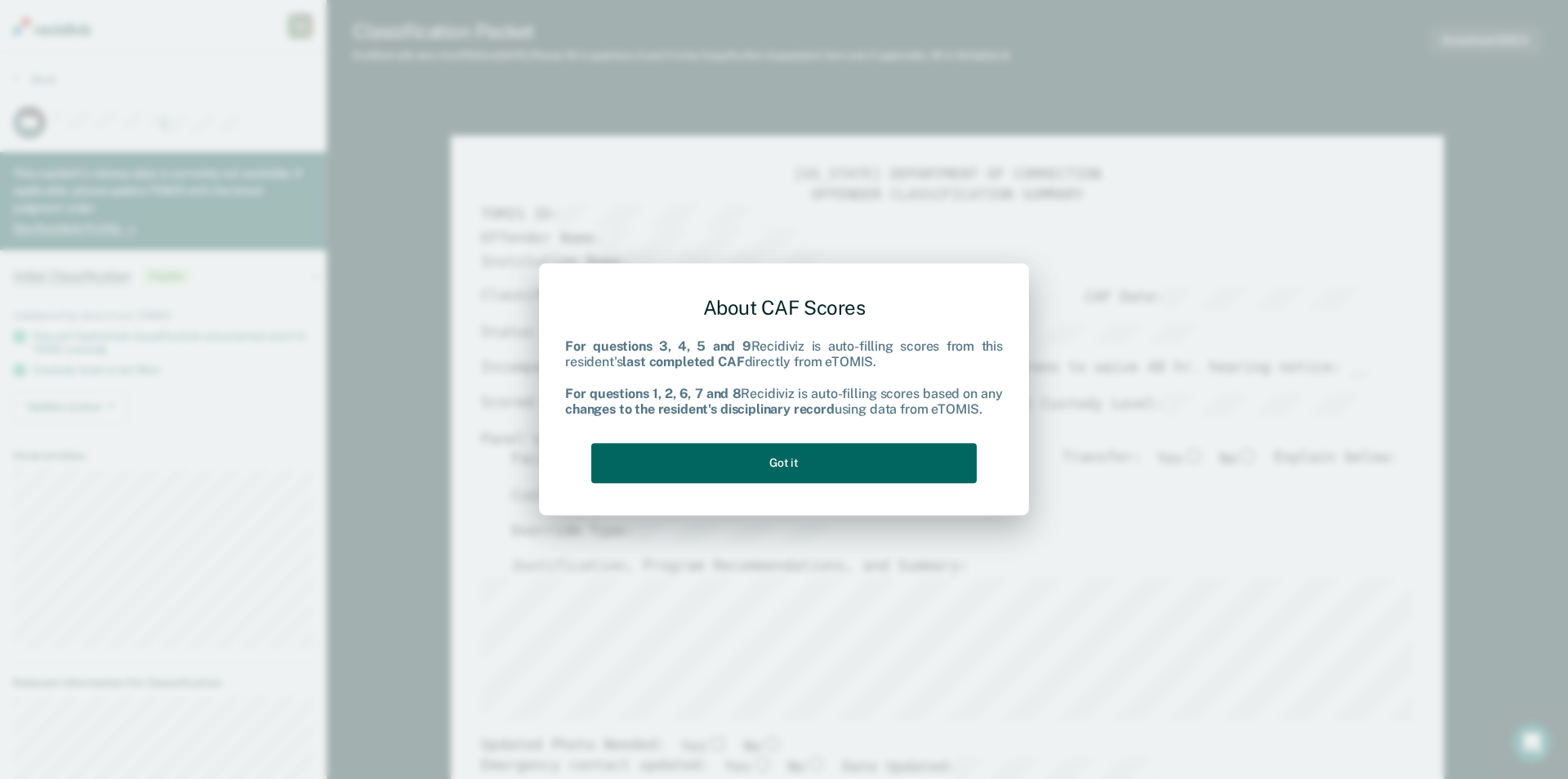
click at [830, 467] on button "Got it" at bounding box center [784, 463] width 385 height 40
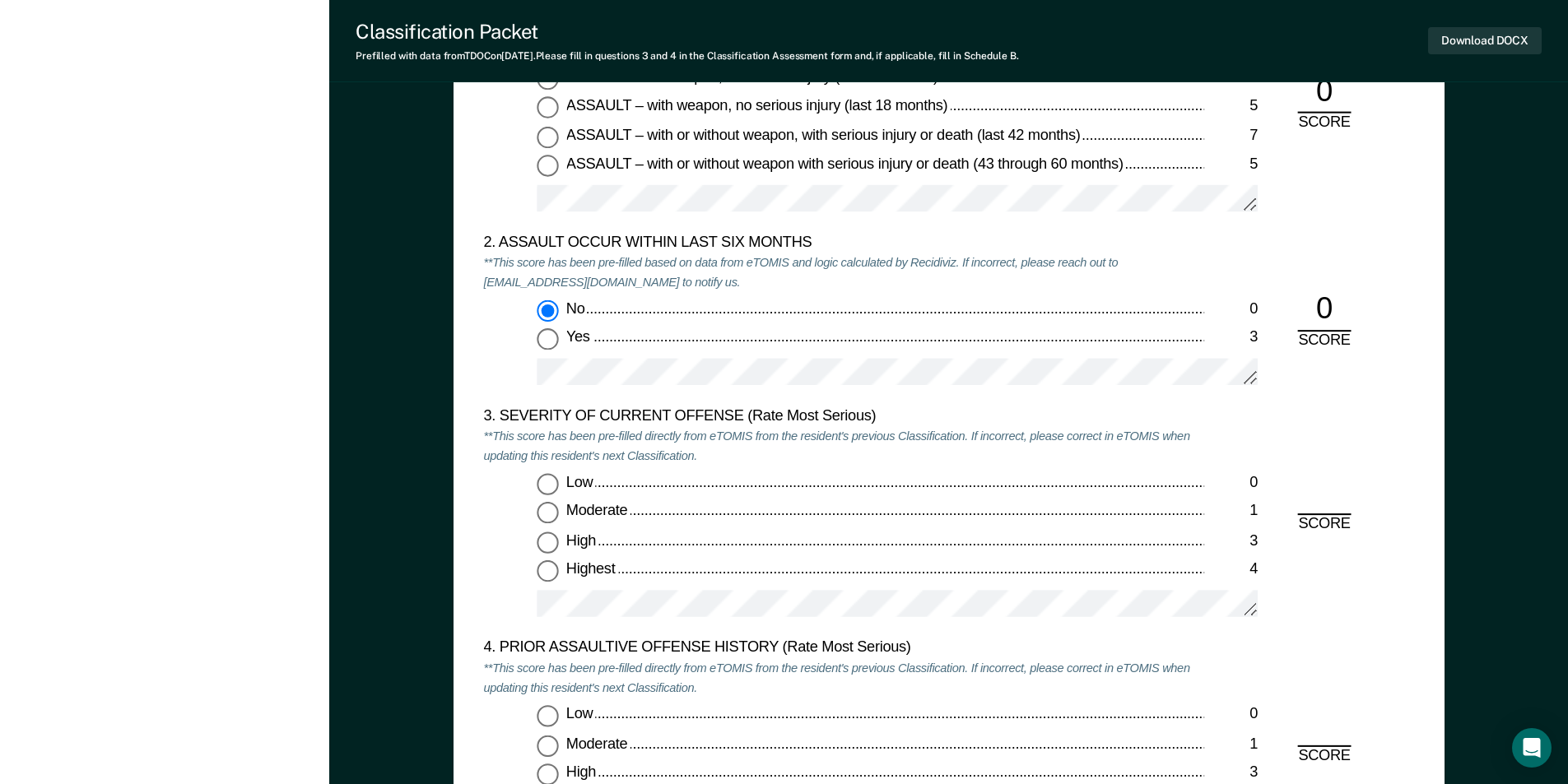
scroll to position [2057, 0]
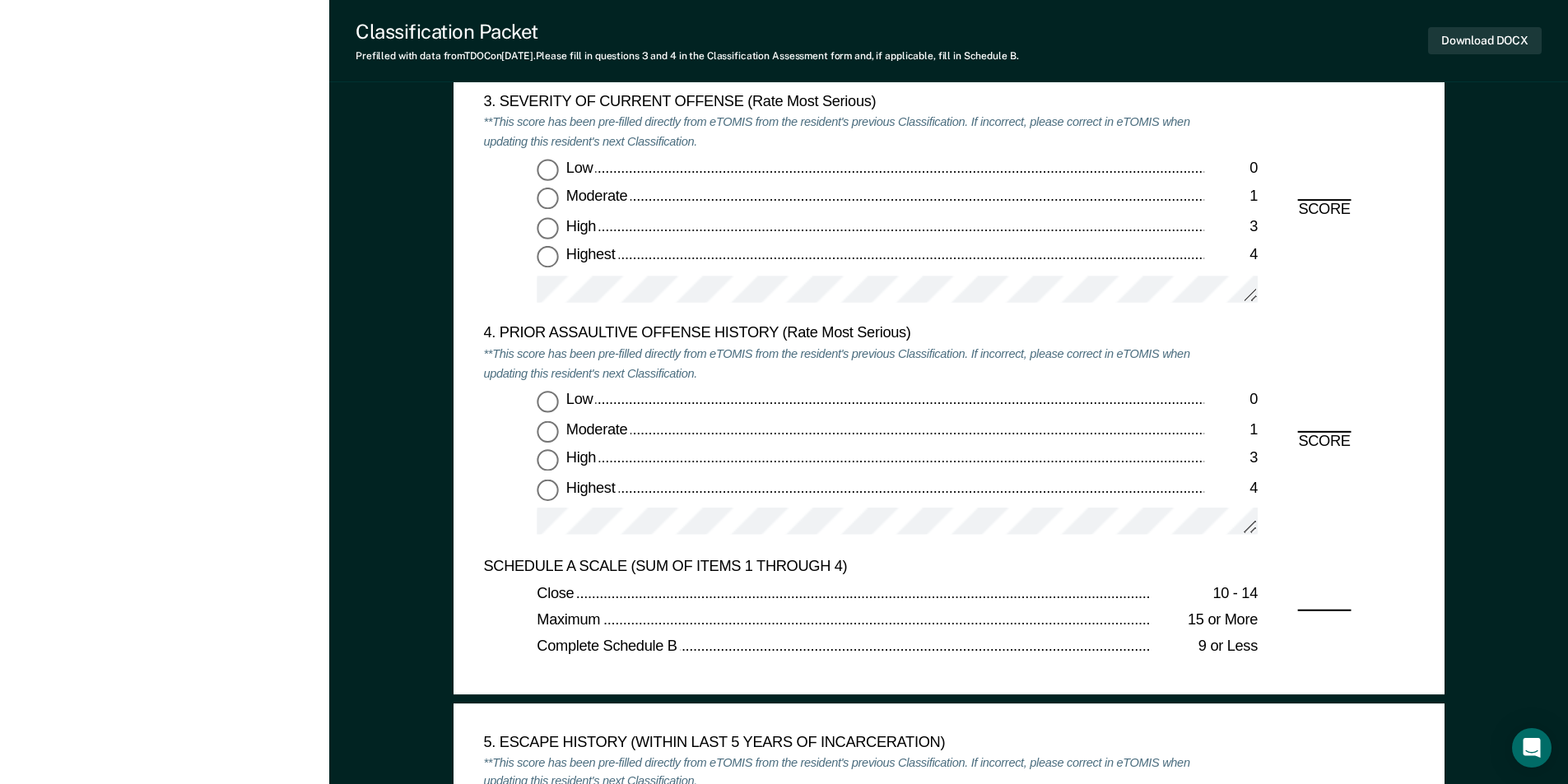
click at [550, 433] on input "Moderate 1" at bounding box center [548, 431] width 22 height 22
type textarea "x"
radio input "true"
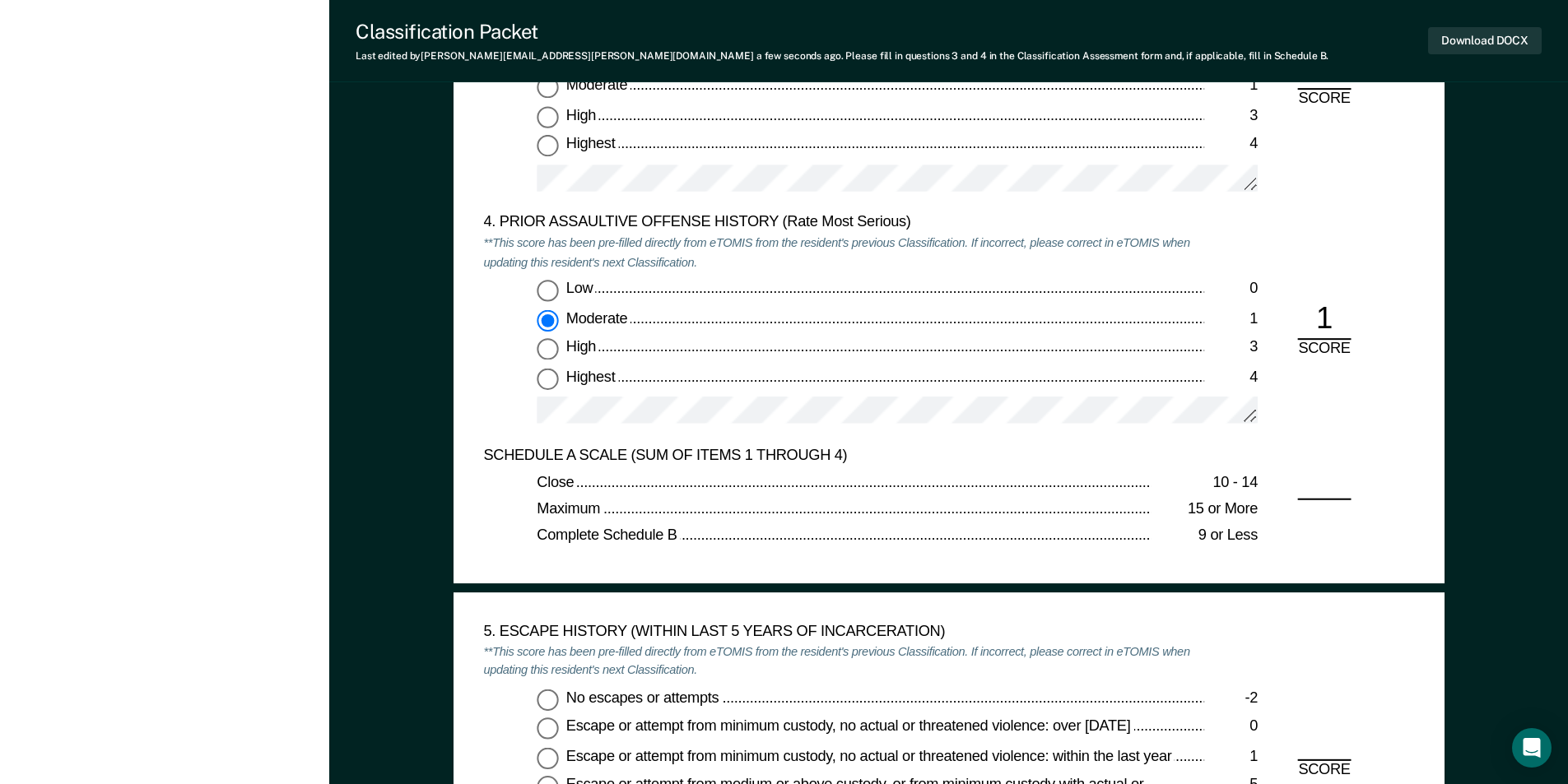
scroll to position [2386, 0]
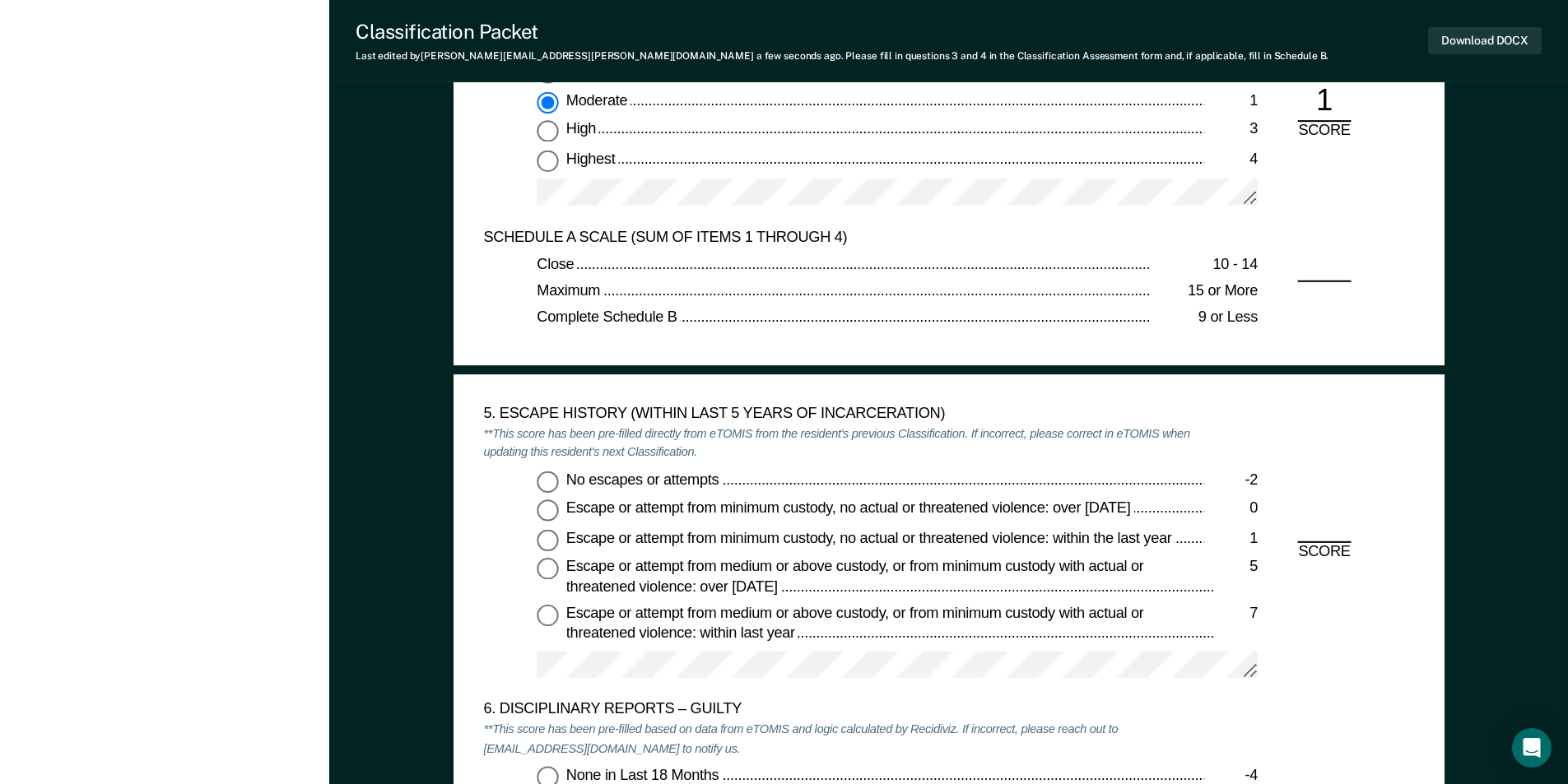
click at [547, 482] on input "No escapes or attempts -2" at bounding box center [548, 481] width 22 height 22
type textarea "x"
radio input "true"
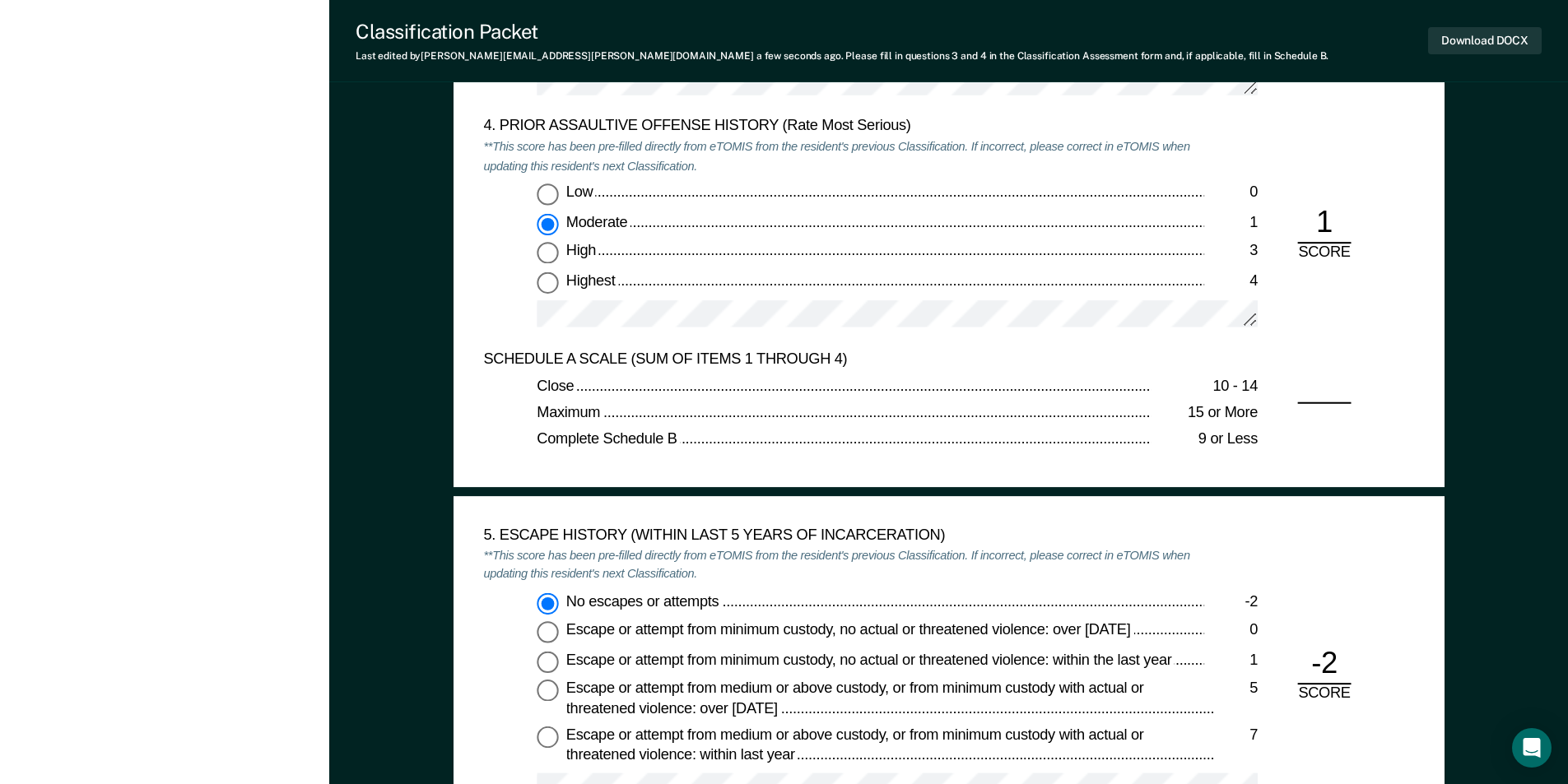
scroll to position [2057, 0]
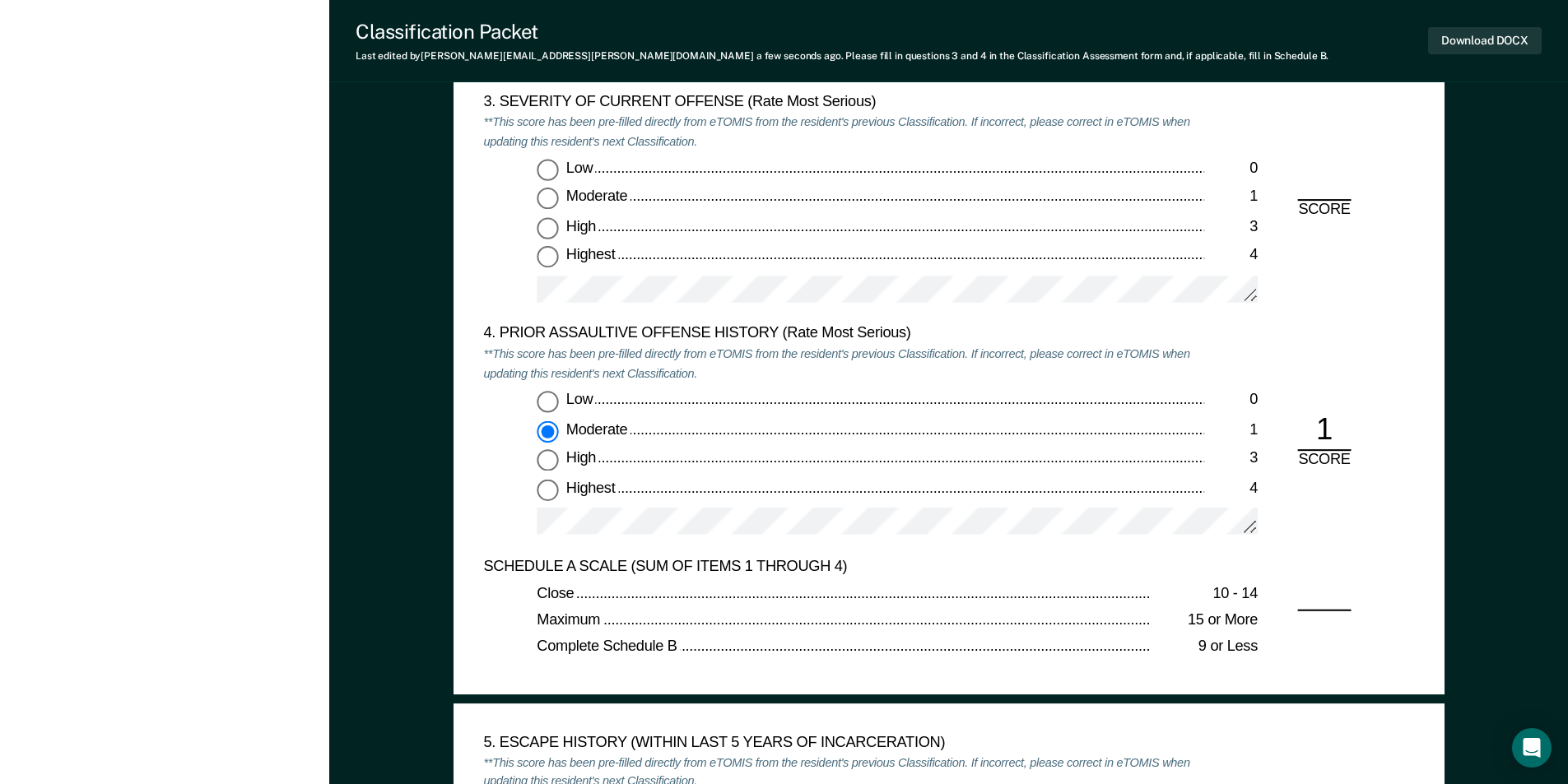
click at [553, 400] on input "Low 0" at bounding box center [548, 402] width 22 height 22
type textarea "x"
radio input "true"
radio input "false"
click at [555, 202] on input "Moderate 1" at bounding box center [548, 199] width 22 height 22
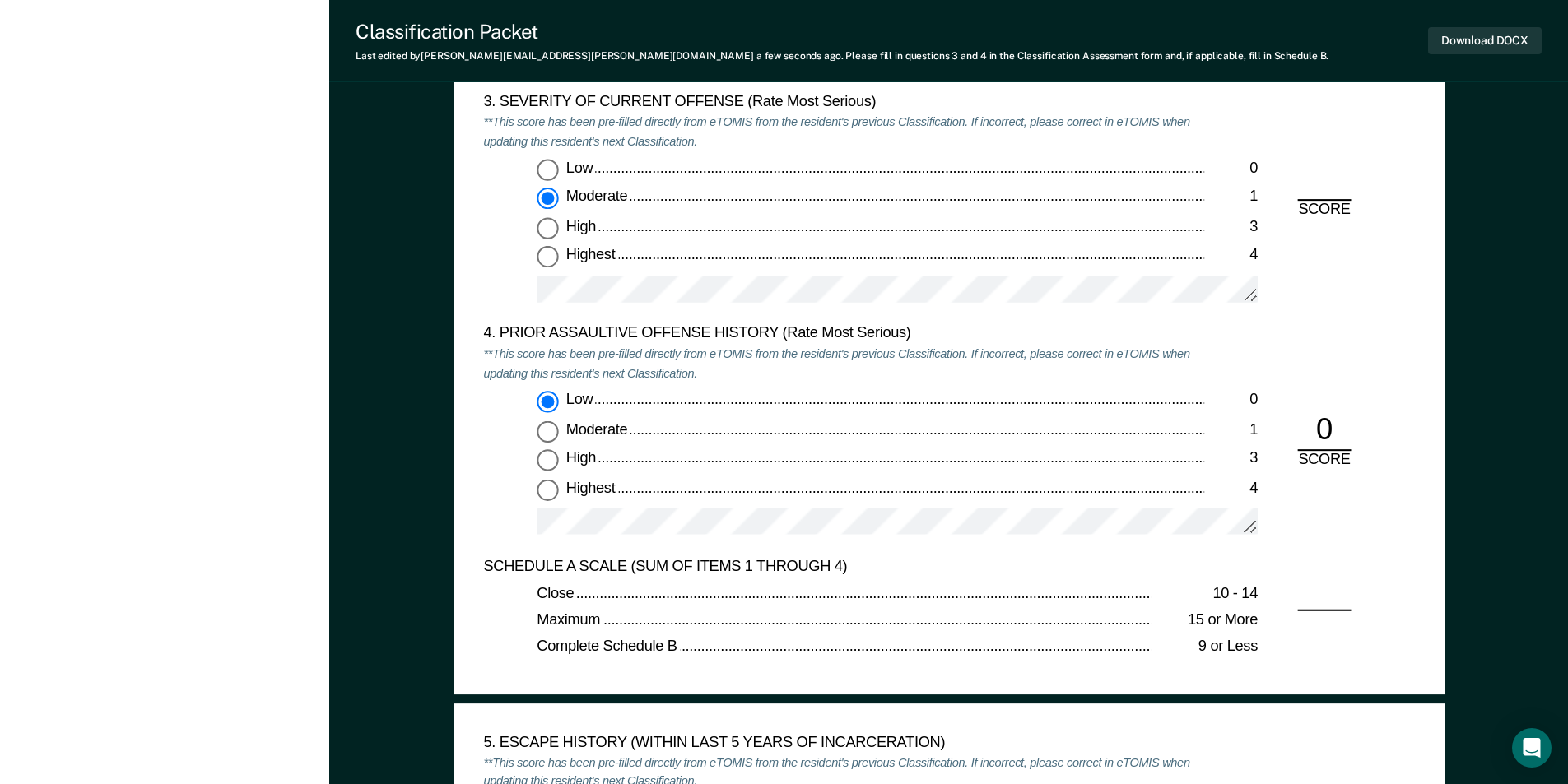
type textarea "x"
radio input "true"
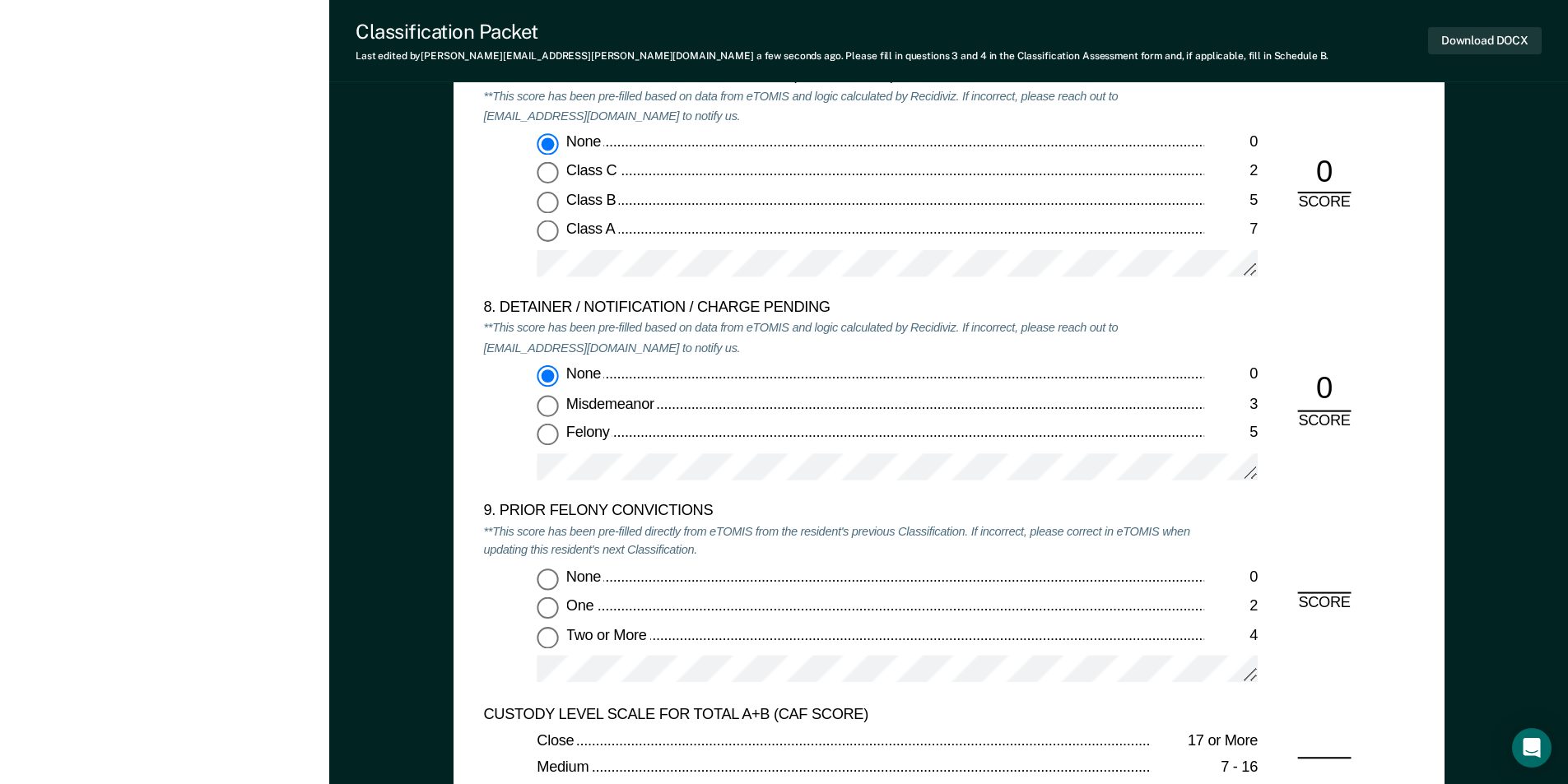
scroll to position [3454, 0]
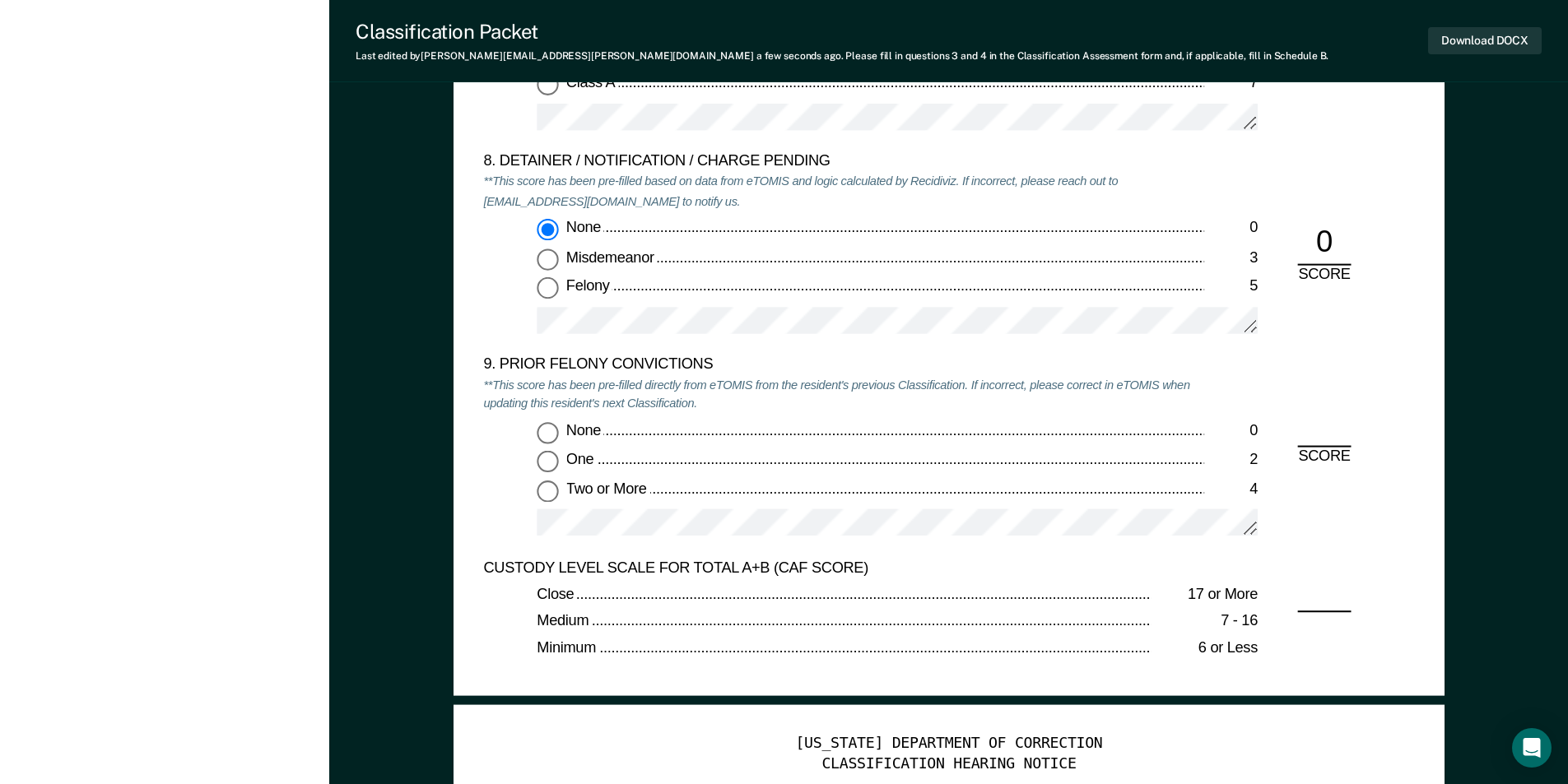
click at [547, 491] on input "Two or More 4" at bounding box center [548, 491] width 22 height 22
type textarea "x"
radio input "true"
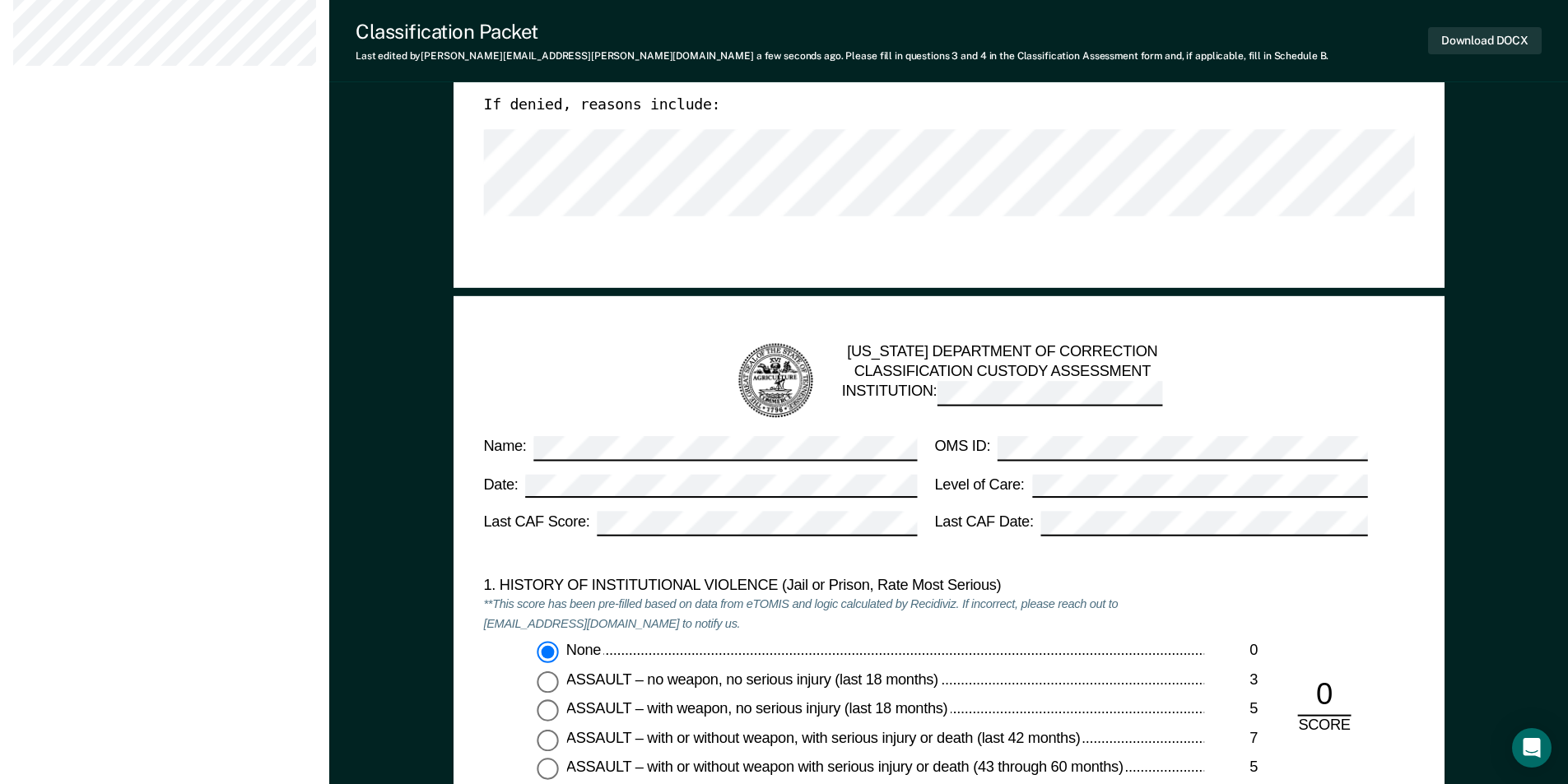
scroll to position [411, 0]
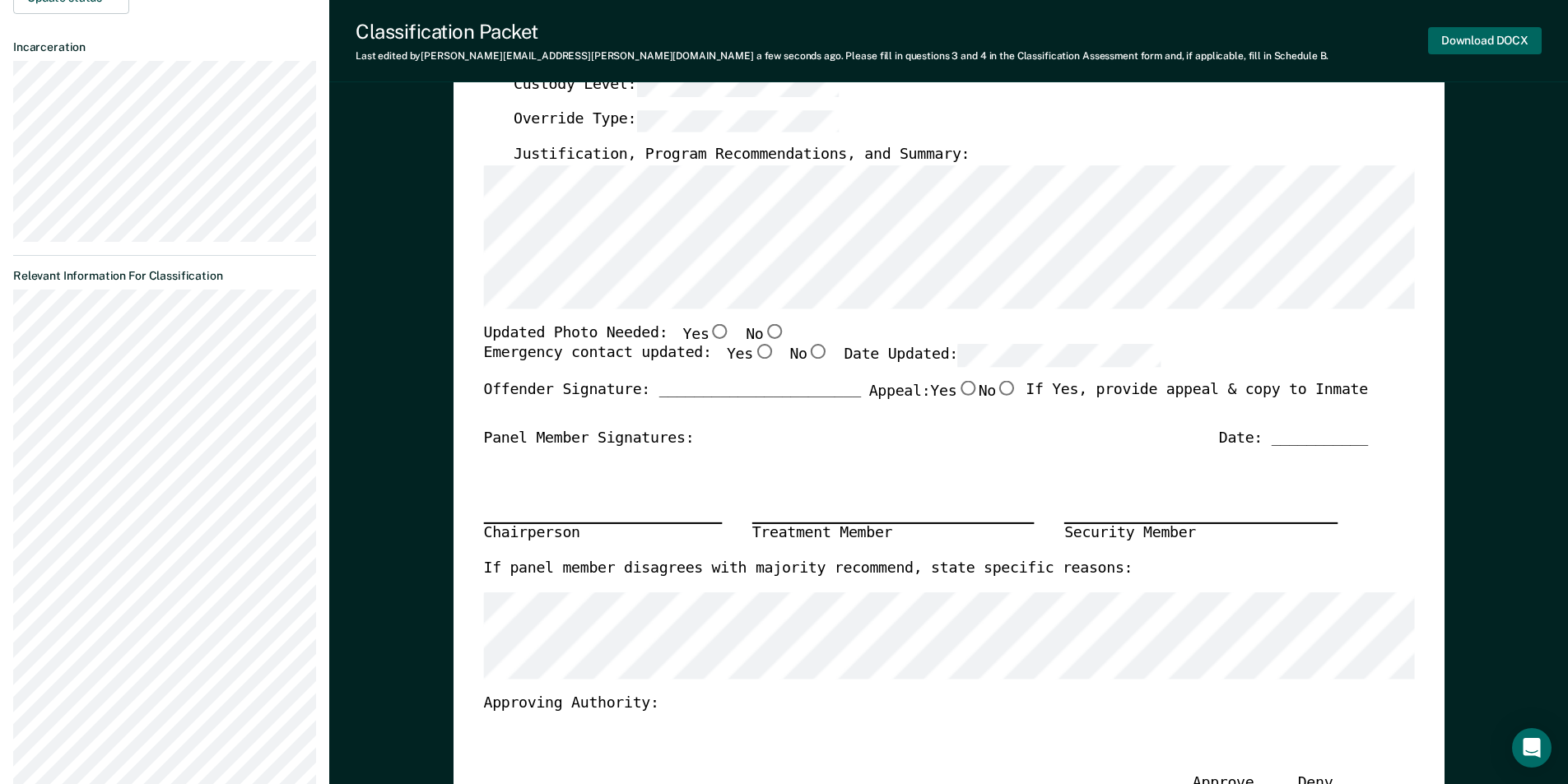
click at [1464, 49] on button "Download DOCX" at bounding box center [1484, 41] width 113 height 27
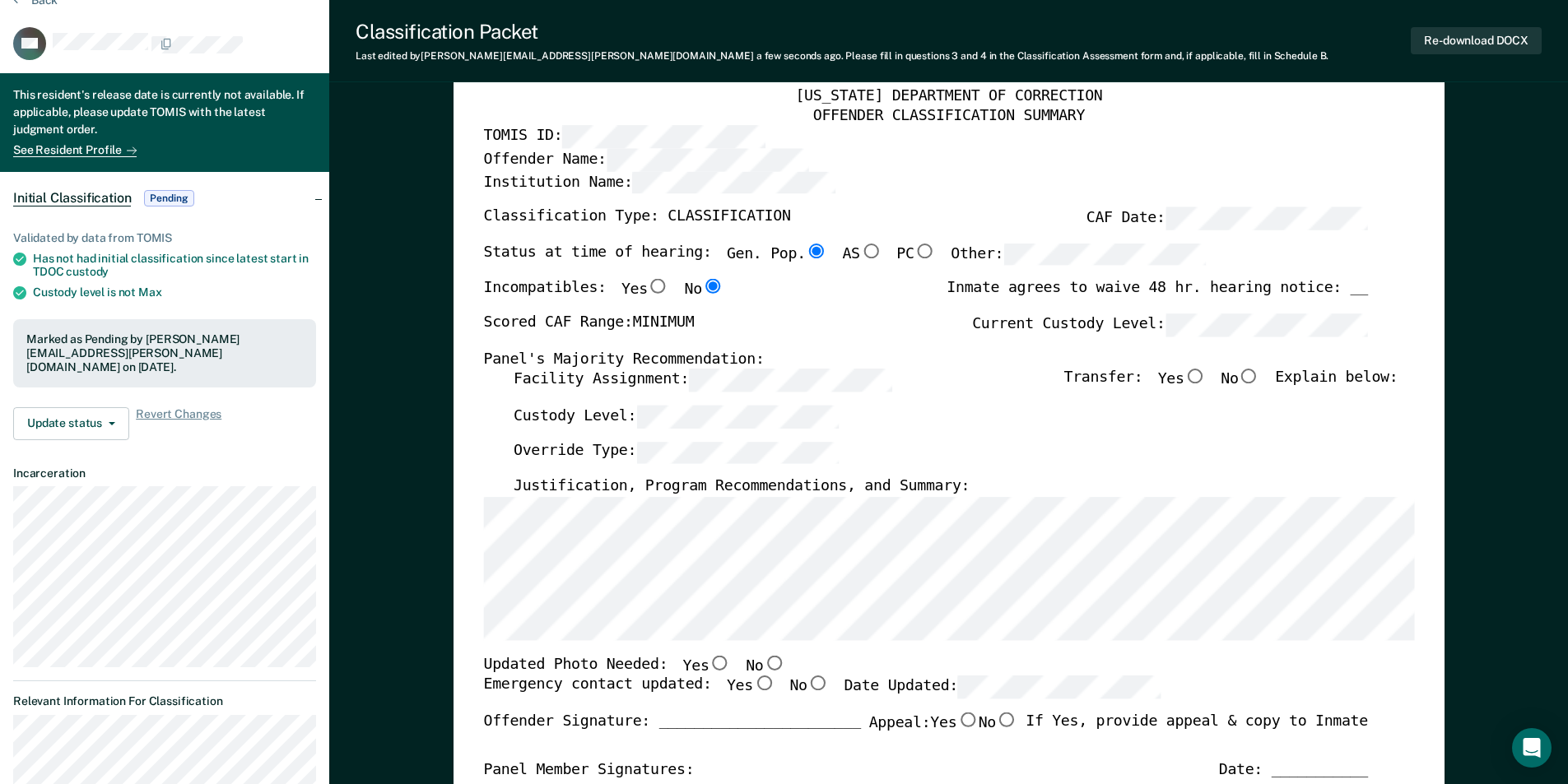
scroll to position [0, 0]
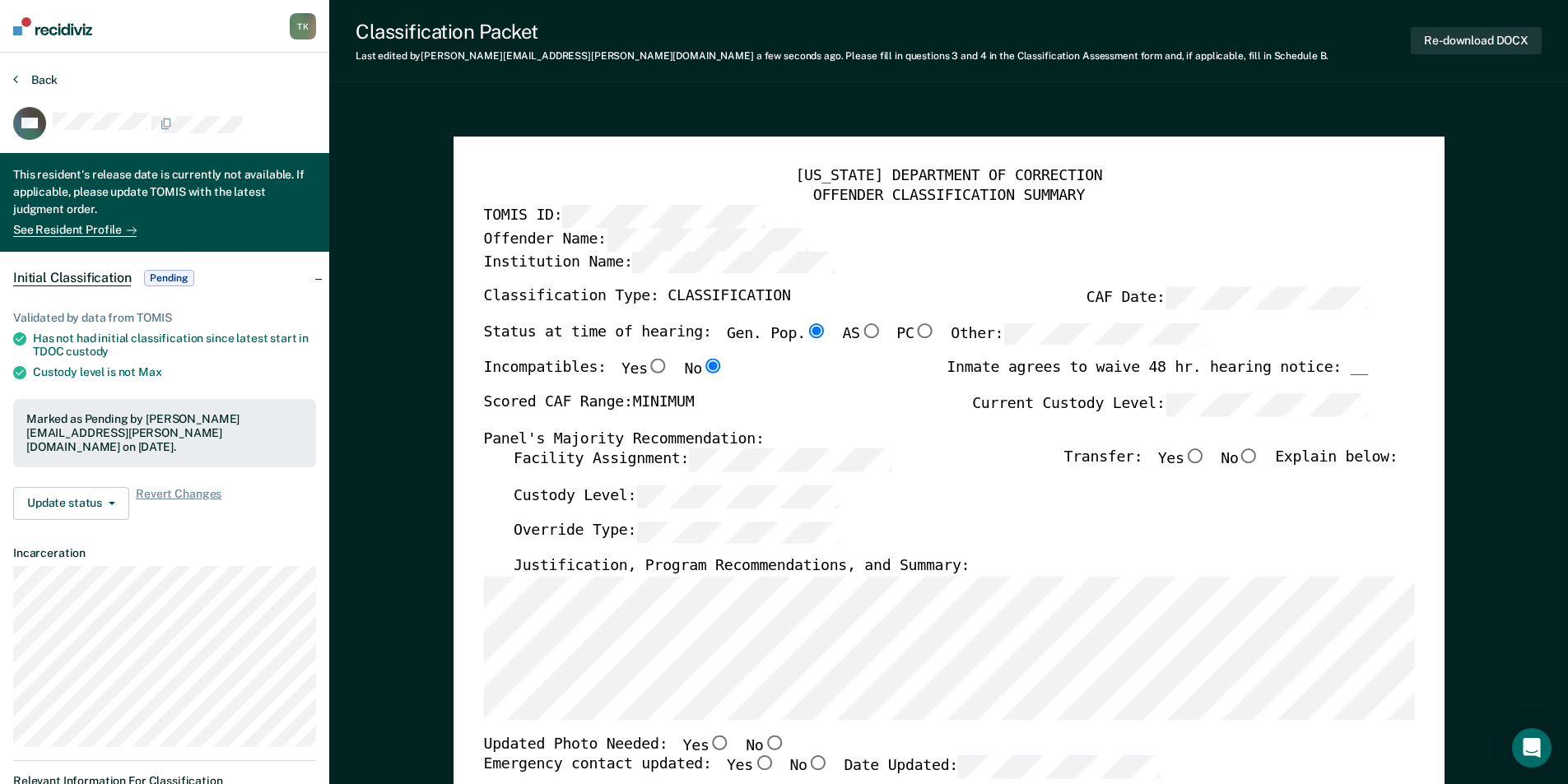
click at [44, 74] on button "Back" at bounding box center [35, 80] width 44 height 15
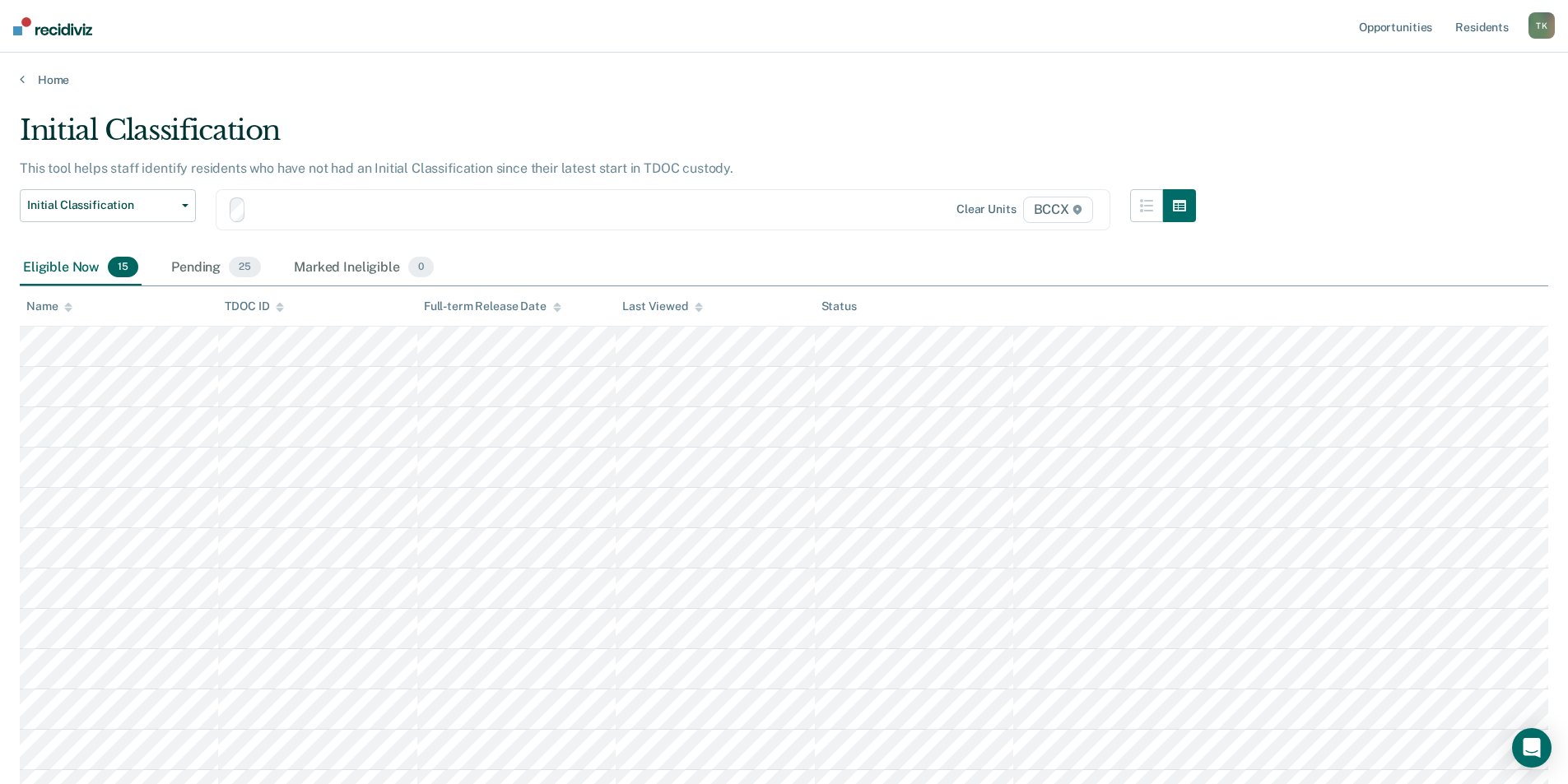
scroll to position [82, 0]
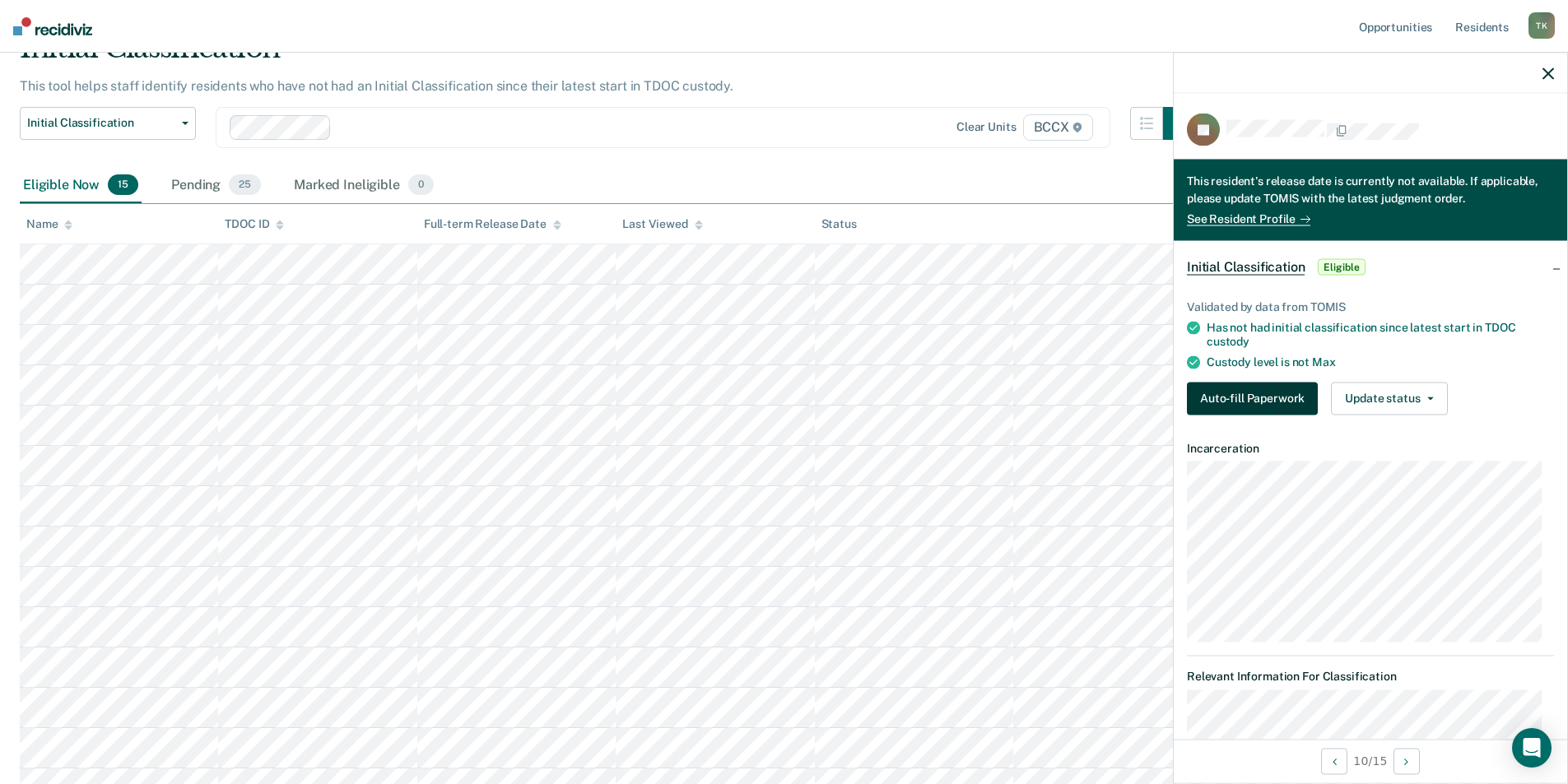
click at [1232, 403] on button "Auto-fill Paperwork" at bounding box center [1252, 398] width 131 height 33
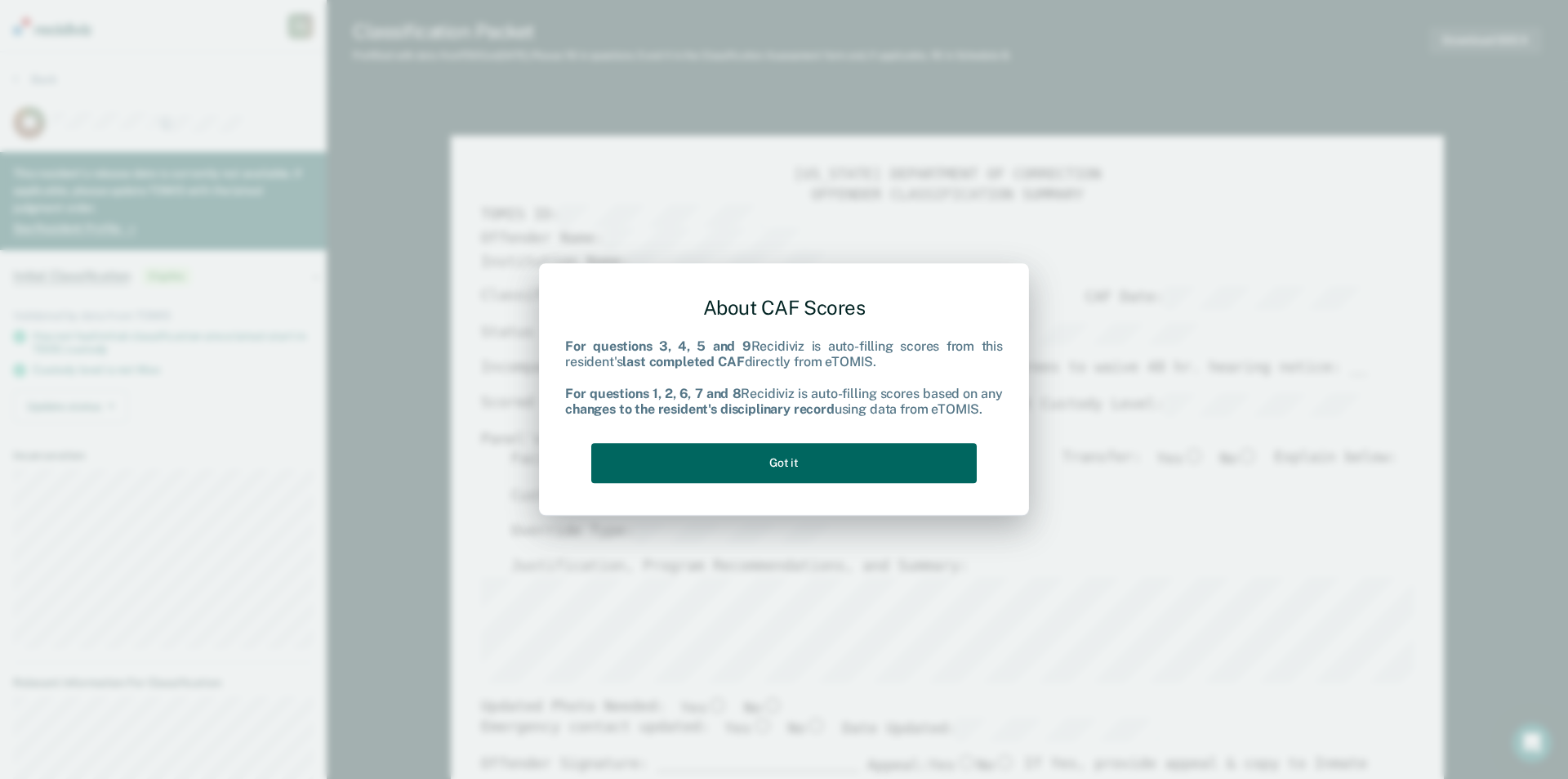
click at [772, 460] on button "Got it" at bounding box center [784, 463] width 385 height 40
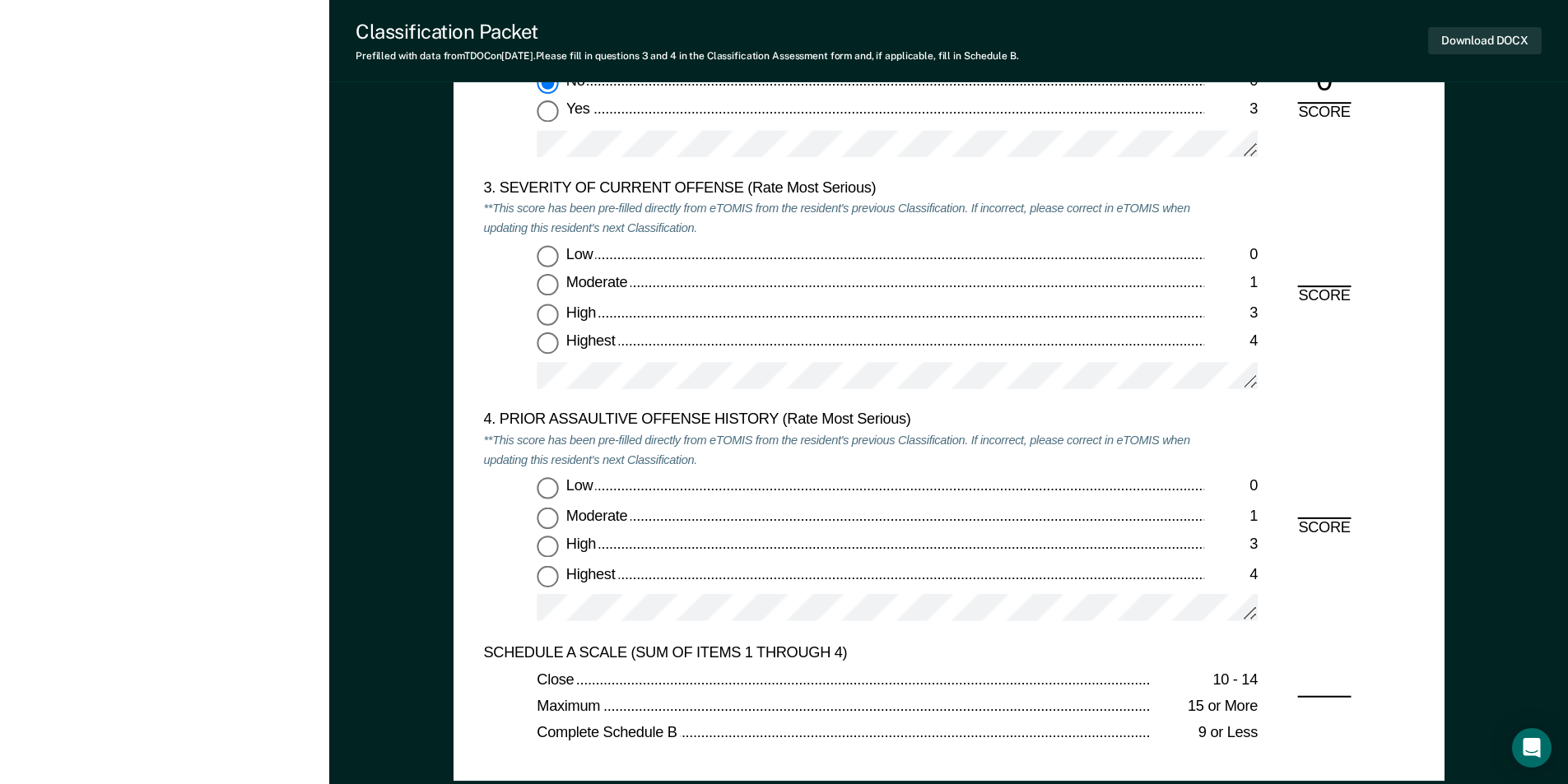
scroll to position [1974, 0]
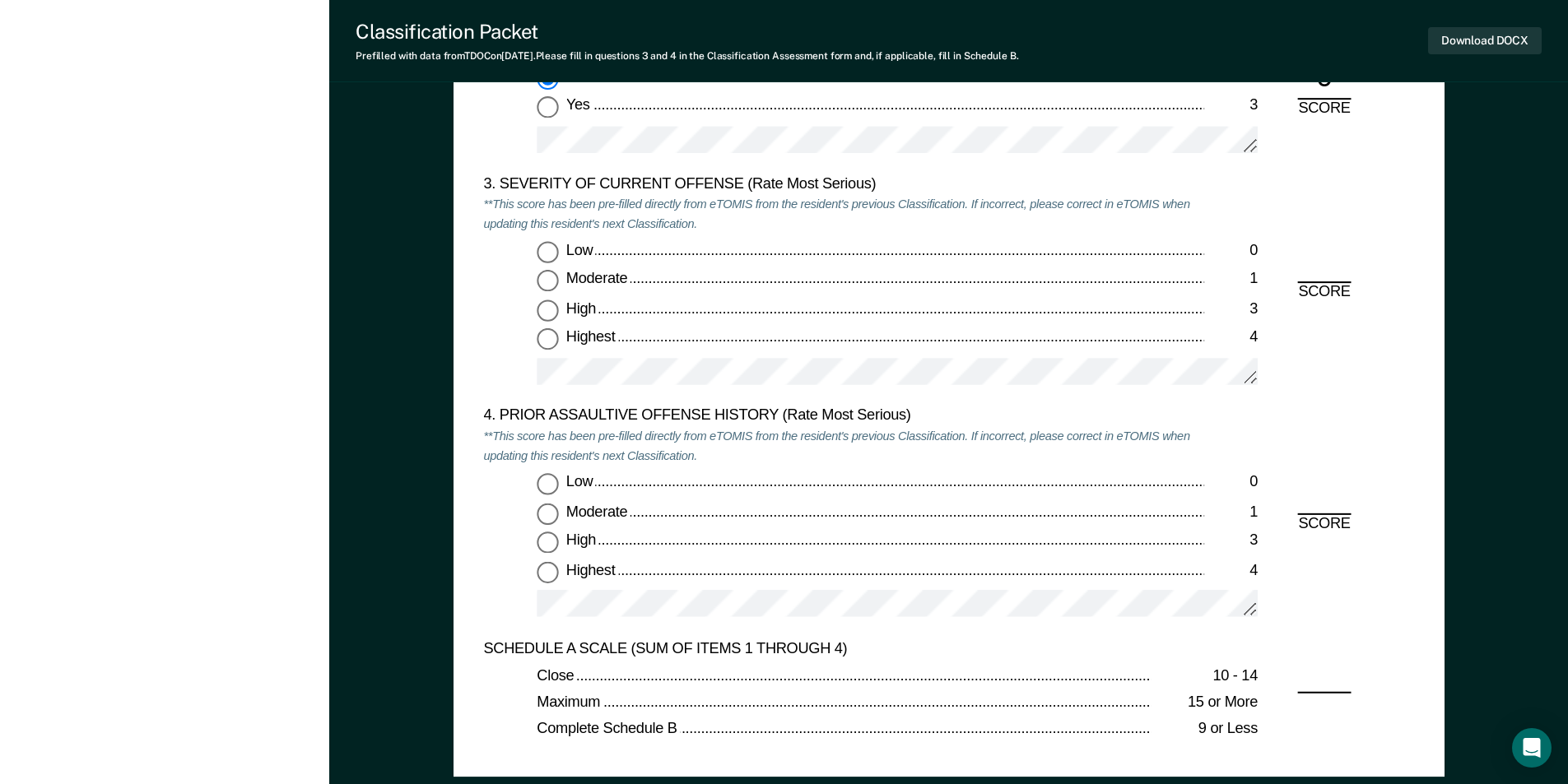
click at [547, 342] on input "Highest 4" at bounding box center [548, 340] width 22 height 22
type textarea "x"
radio input "true"
click at [550, 486] on input "Low 0" at bounding box center [548, 484] width 22 height 22
type textarea "x"
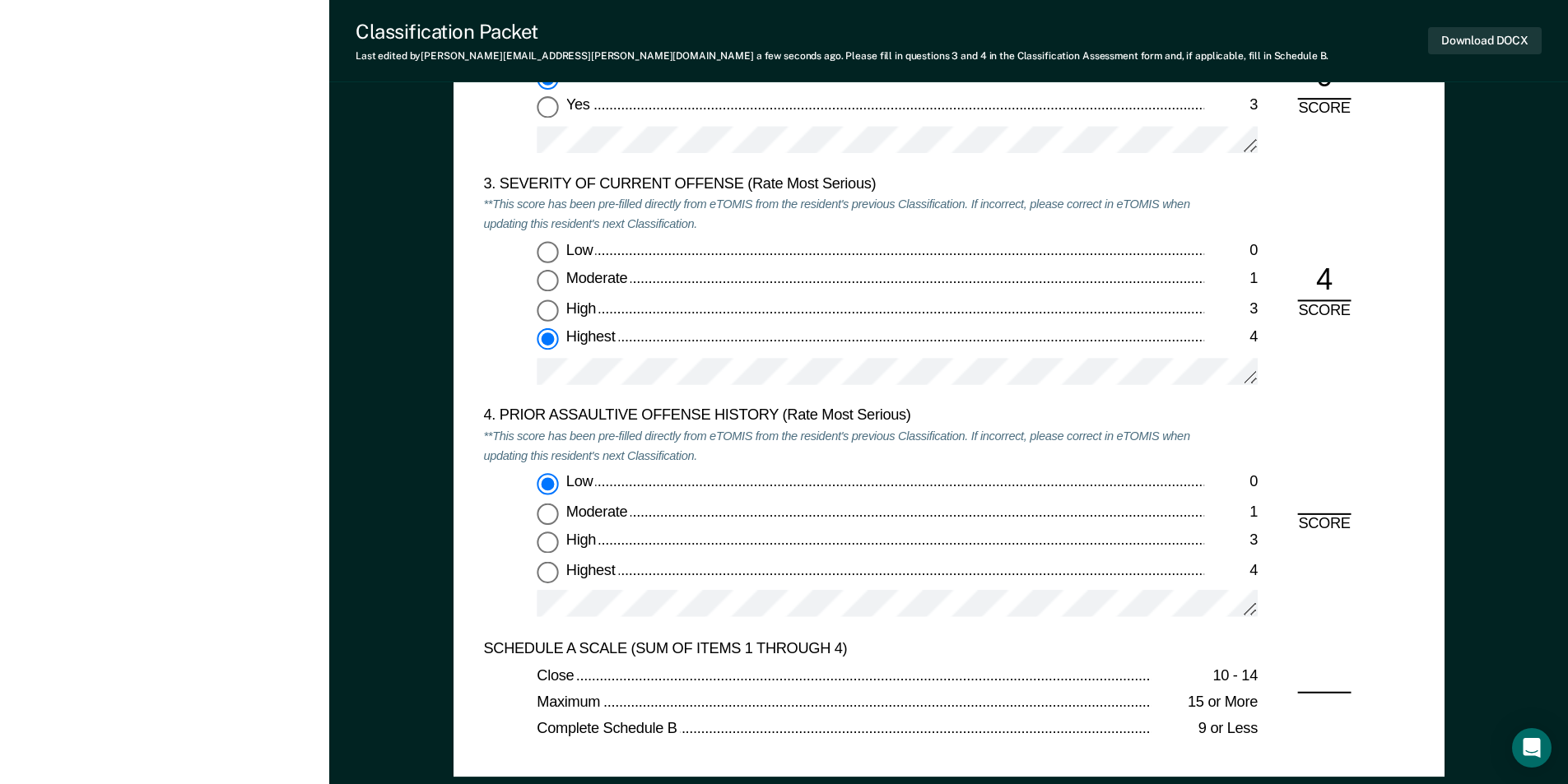
radio input "true"
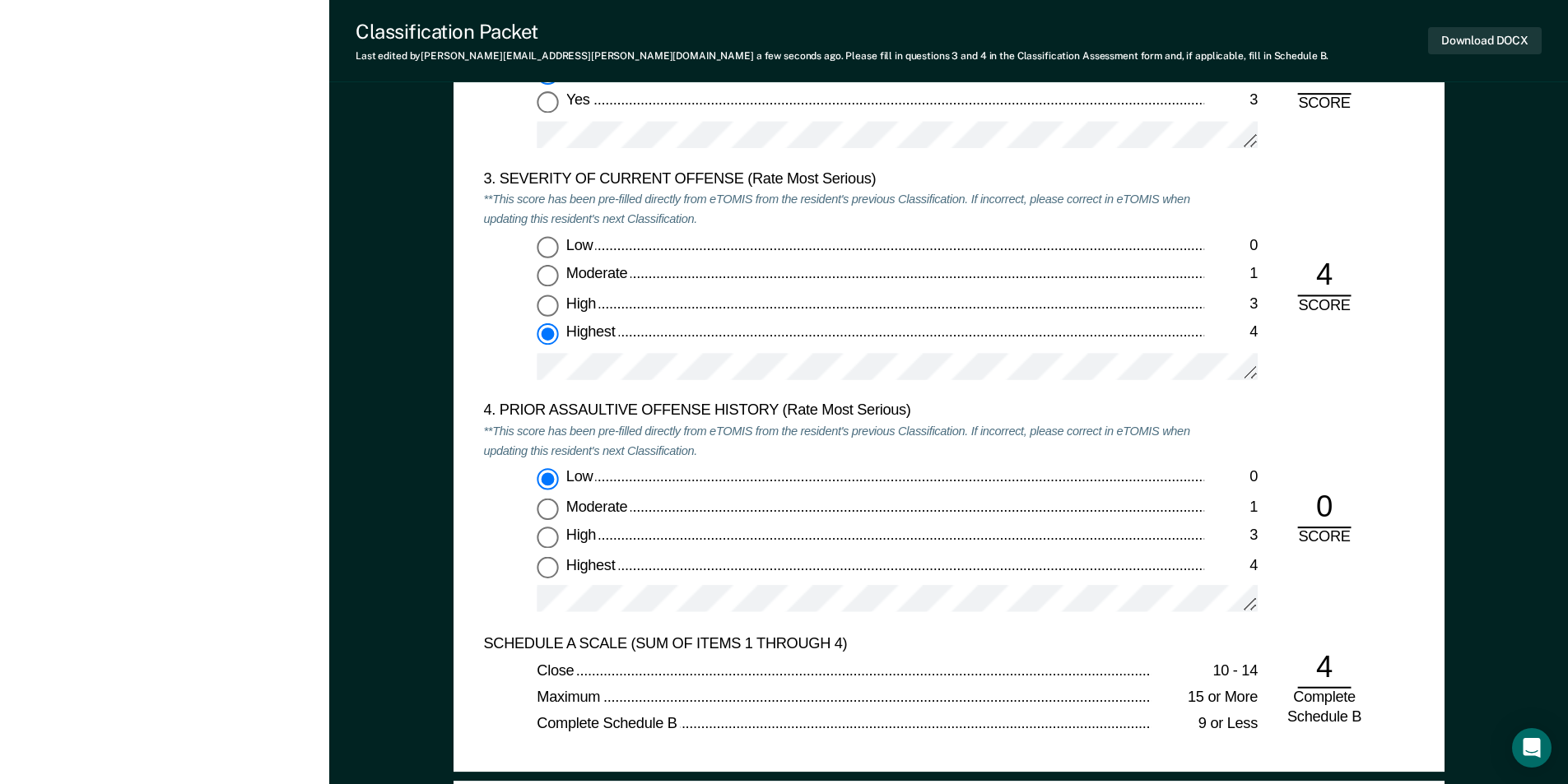
scroll to position [2386, 0]
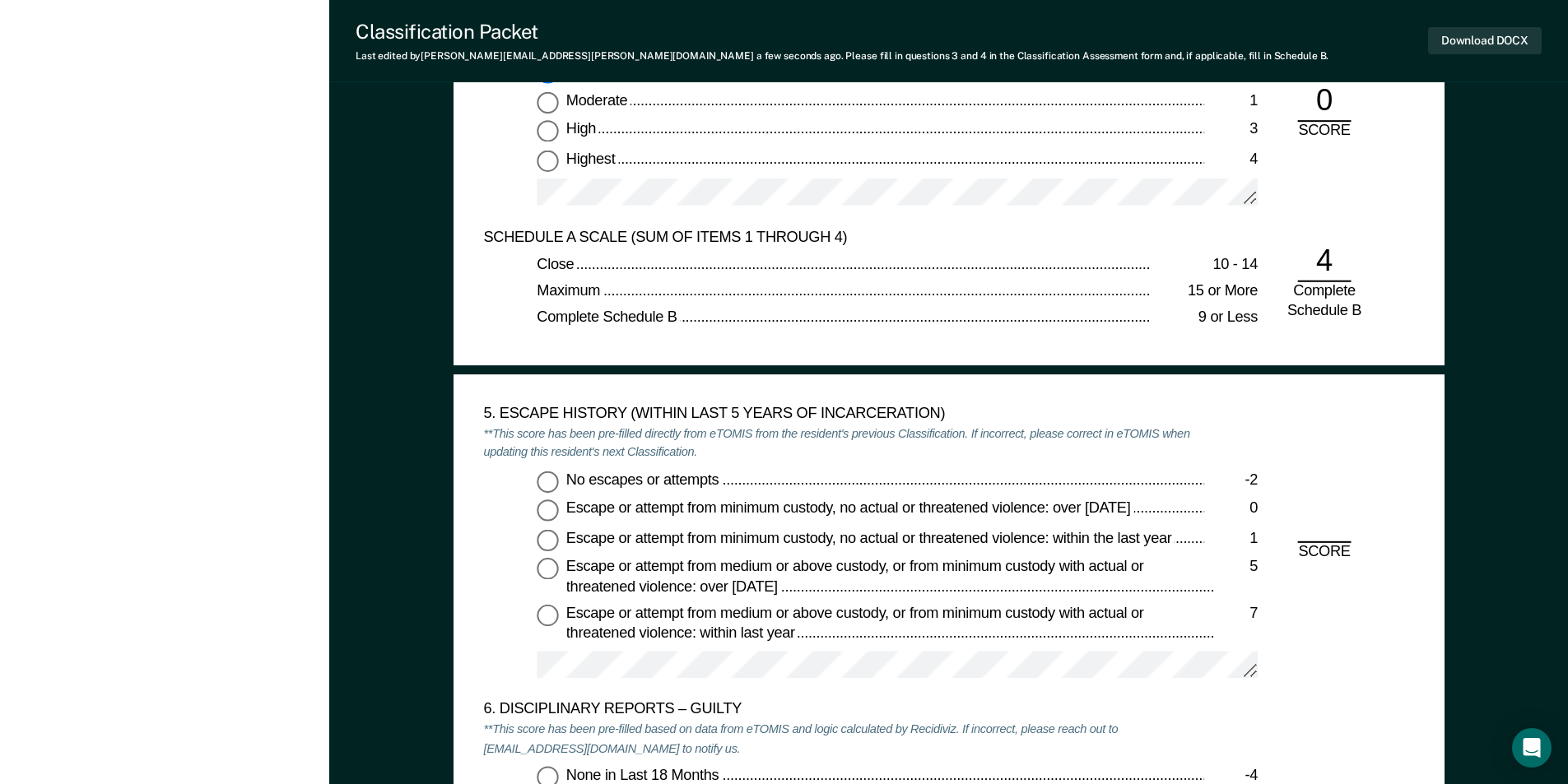
click at [545, 489] on input "No escapes or attempts -2" at bounding box center [548, 481] width 22 height 22
type textarea "x"
radio input "true"
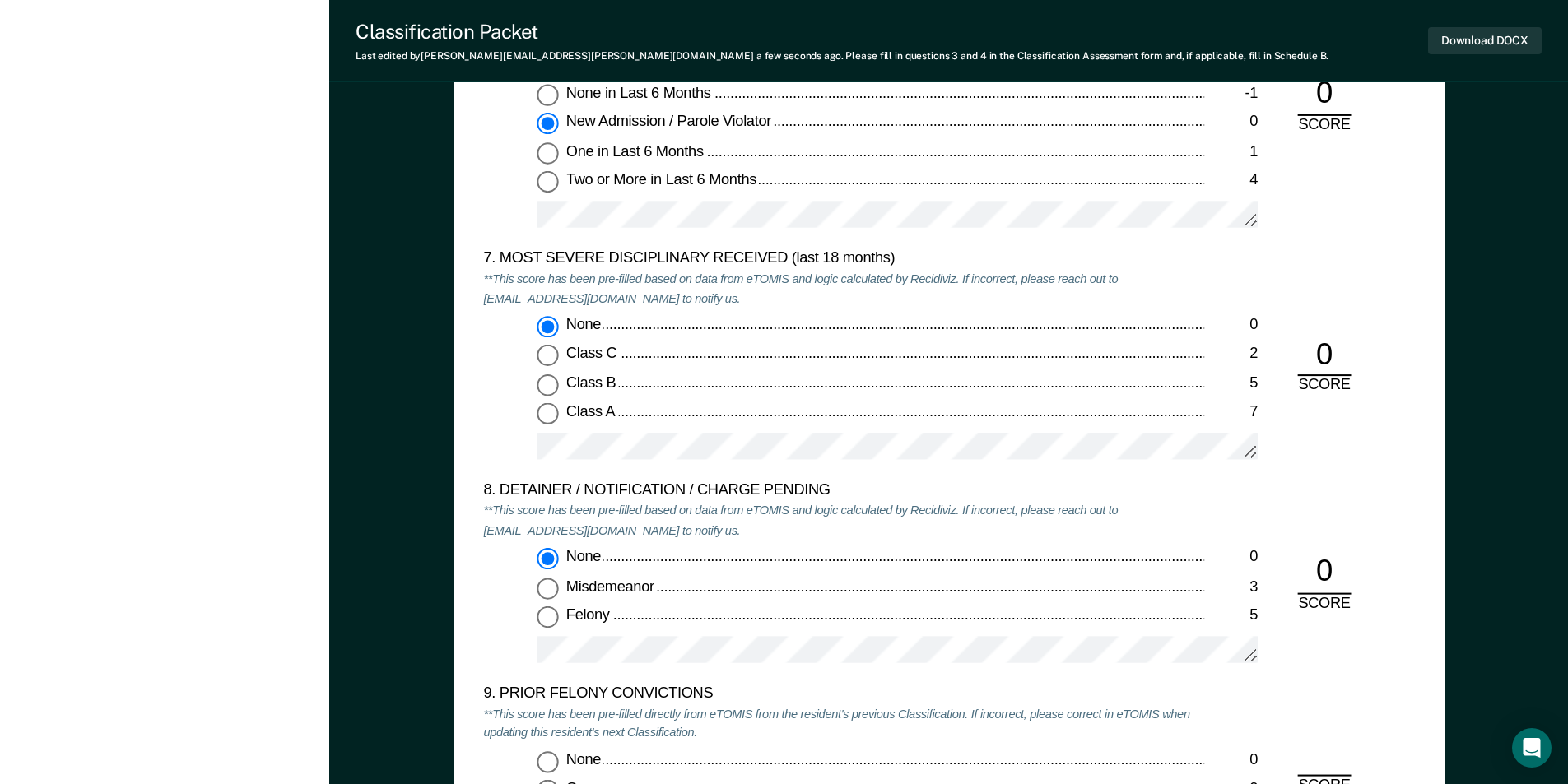
scroll to position [3373, 0]
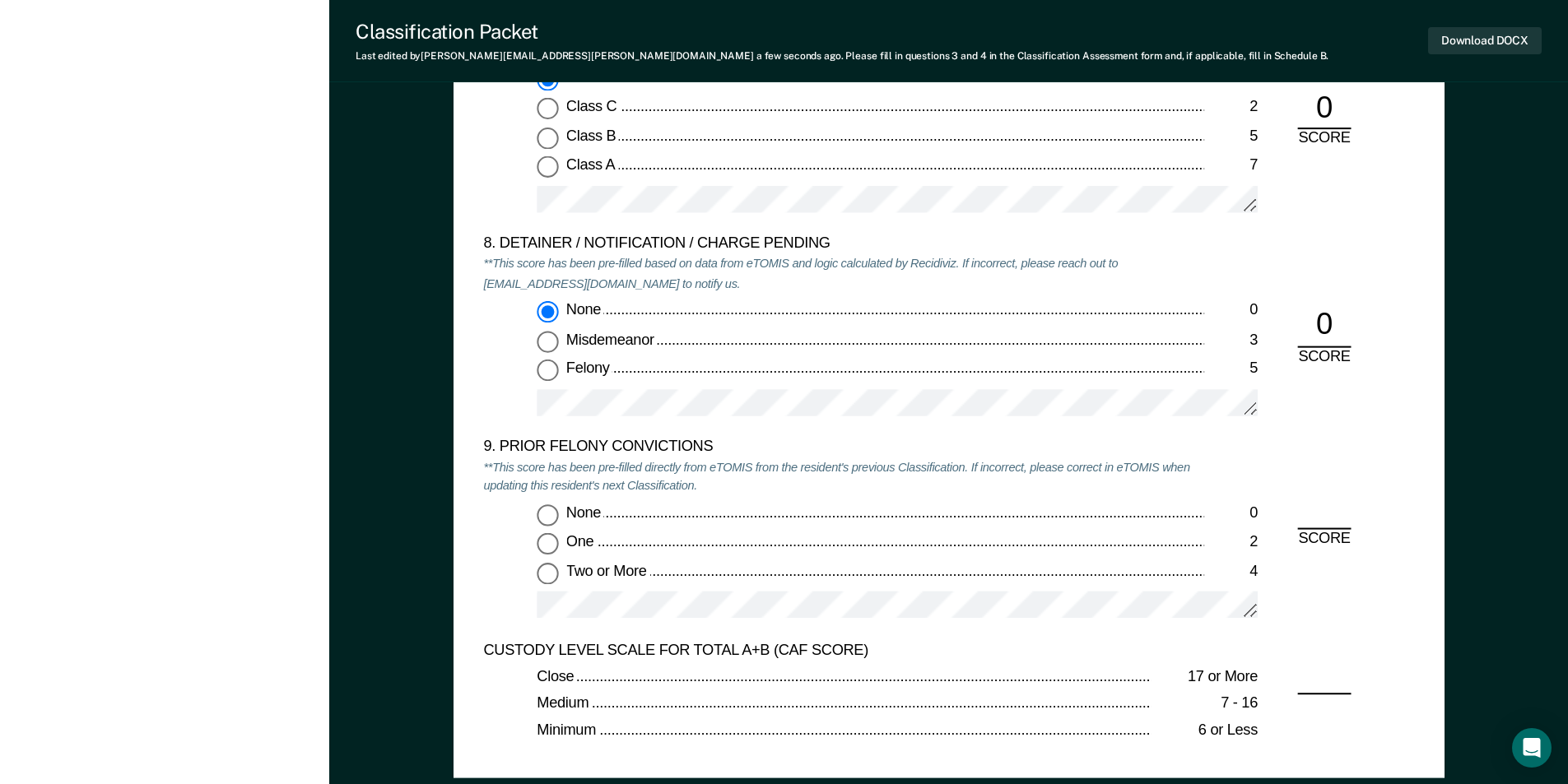
click at [551, 516] on input "None 0" at bounding box center [548, 515] width 22 height 22
type textarea "x"
radio input "true"
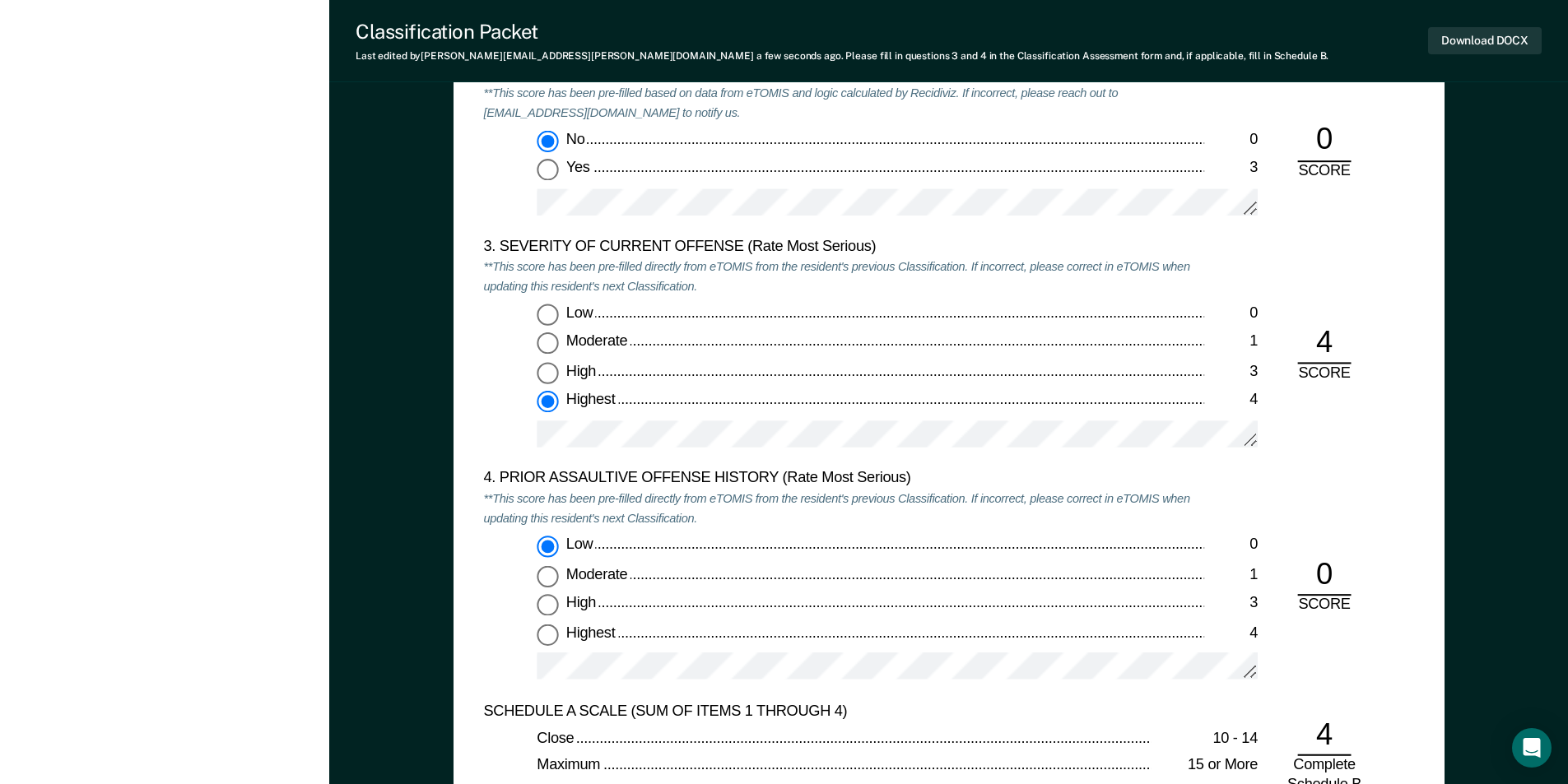
scroll to position [2221, 0]
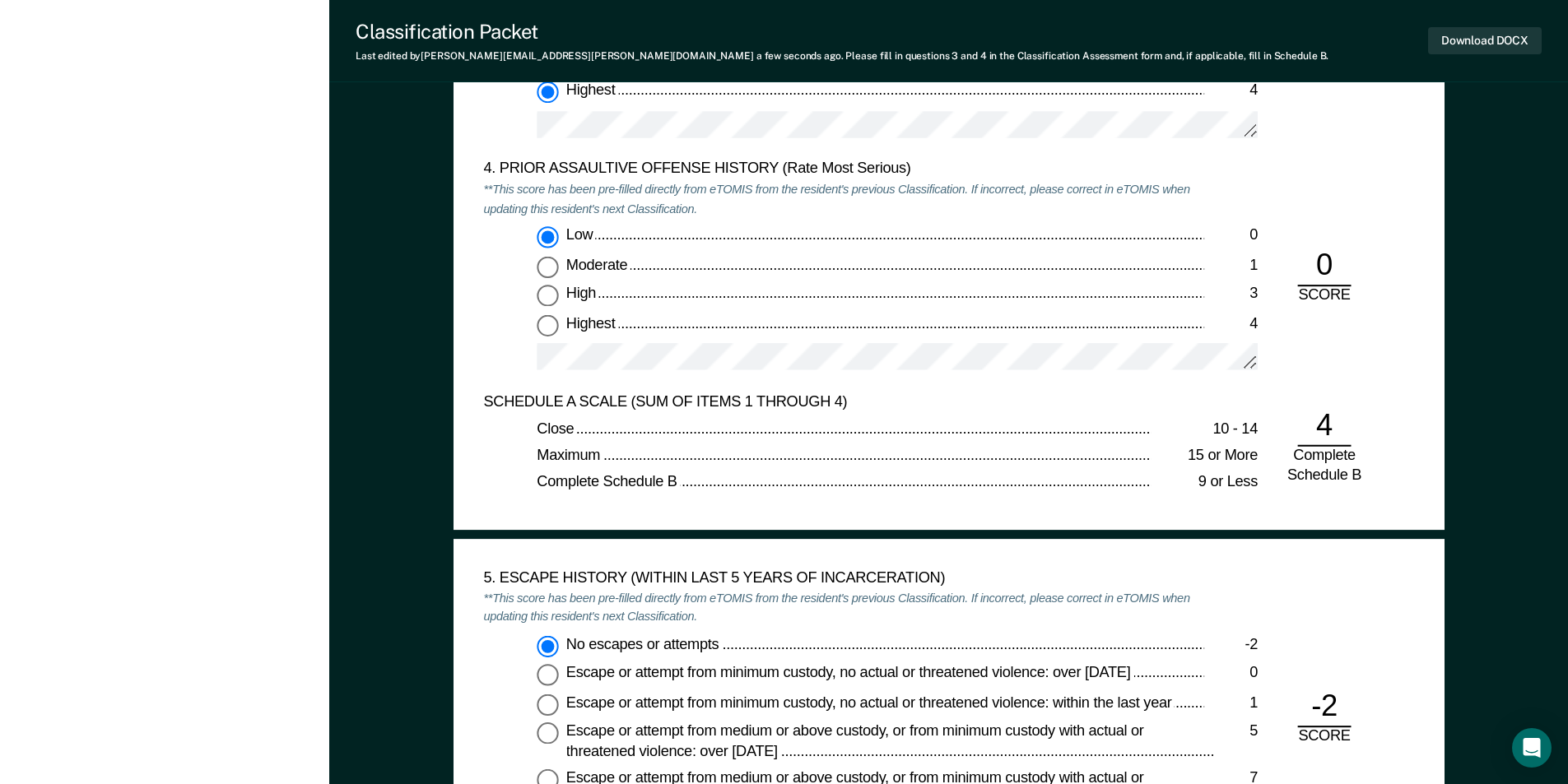
click at [545, 330] on input "Highest 4" at bounding box center [548, 325] width 22 height 22
type textarea "x"
radio input "false"
radio input "true"
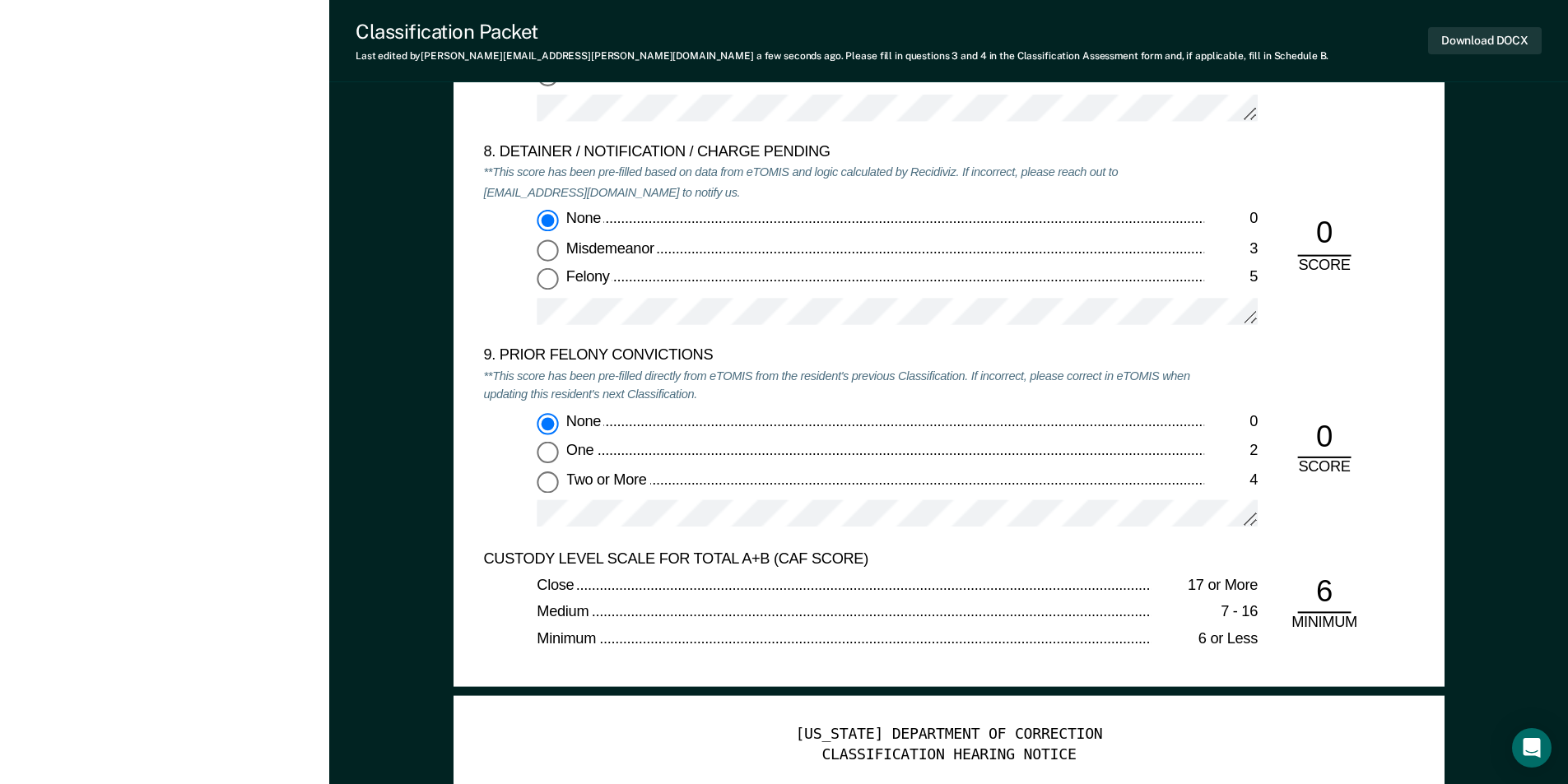
scroll to position [3454, 0]
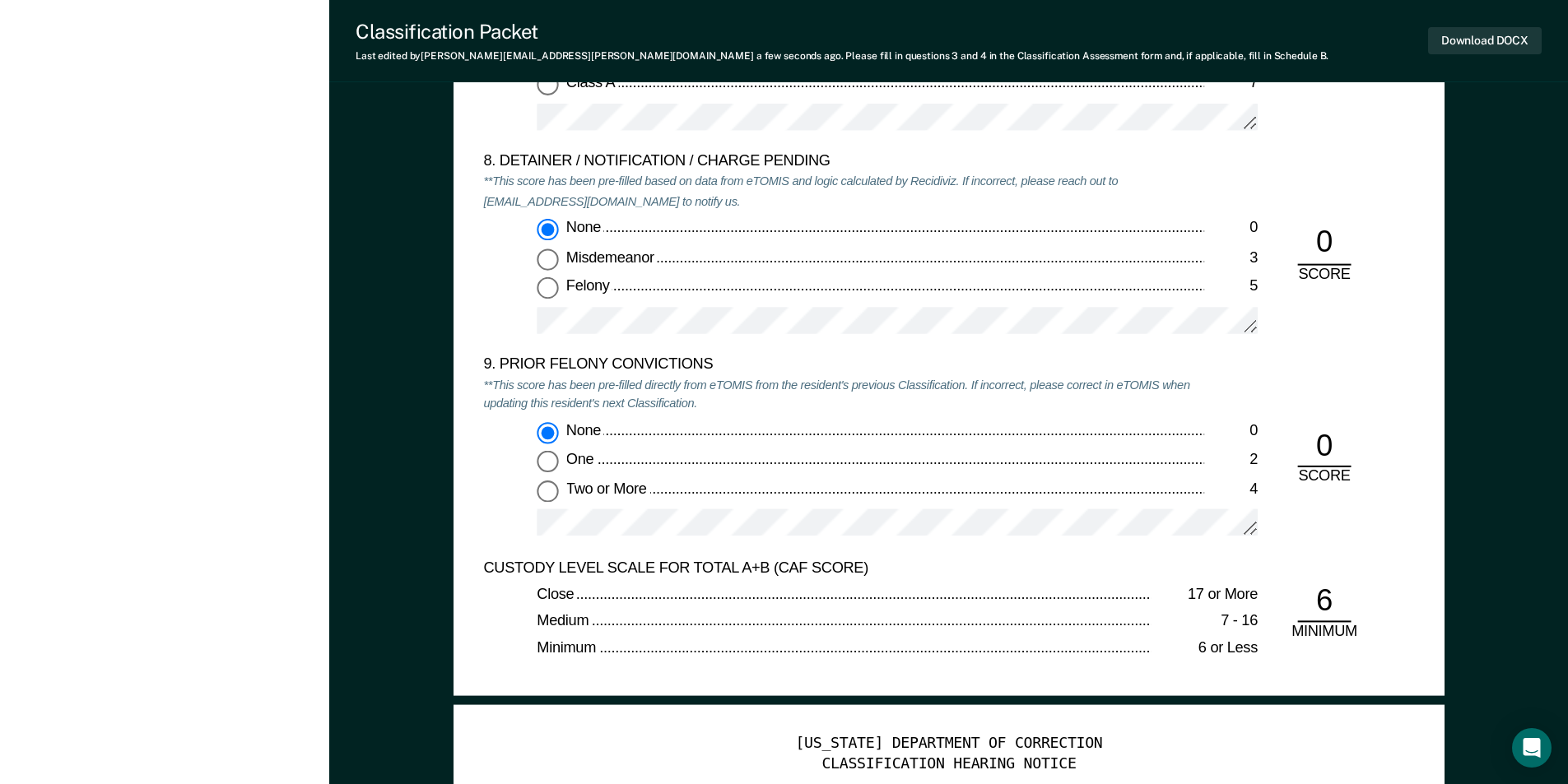
click at [544, 498] on input "Two or More 4" at bounding box center [548, 491] width 22 height 22
type textarea "x"
radio input "false"
radio input "true"
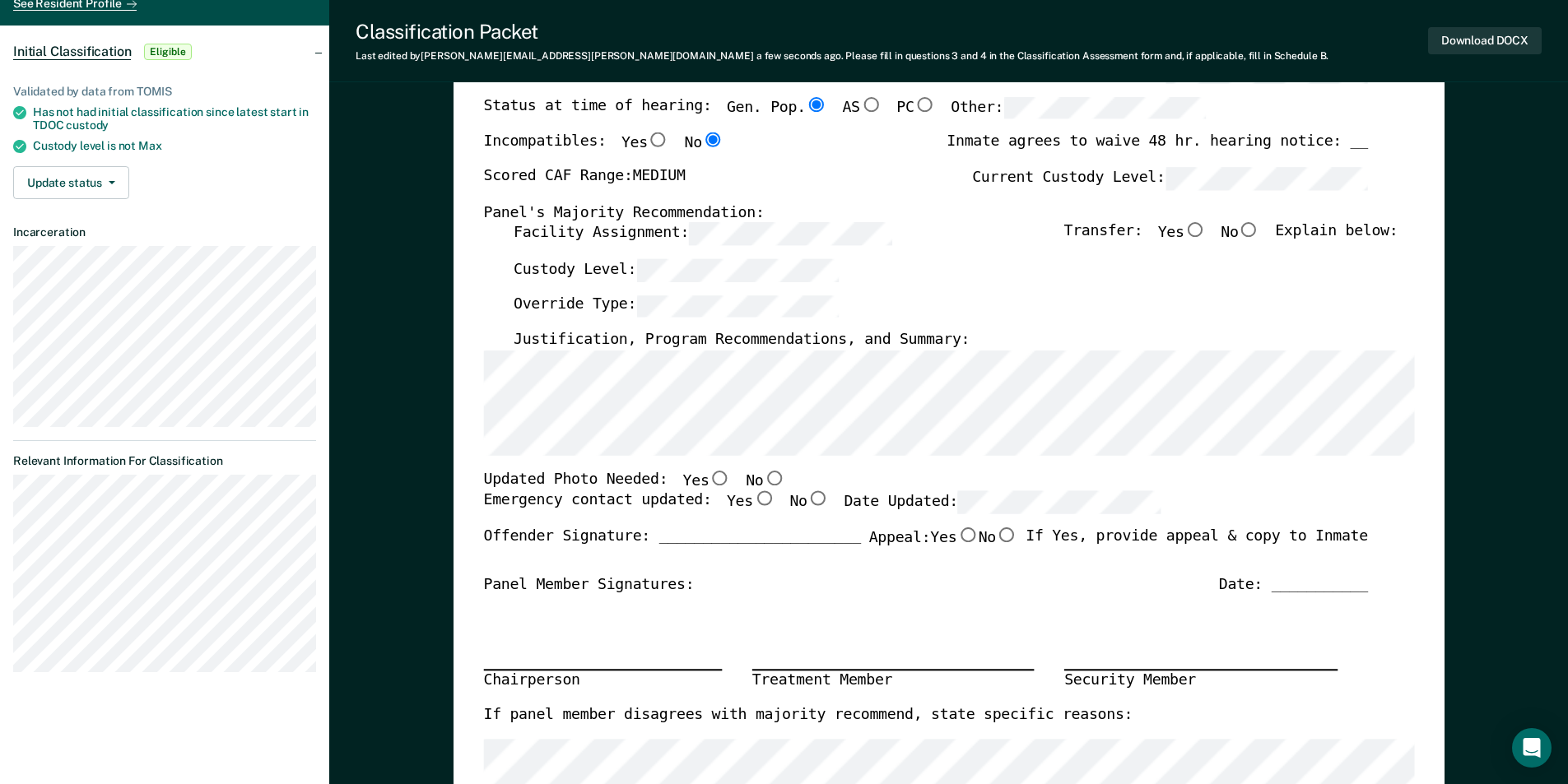
scroll to position [0, 0]
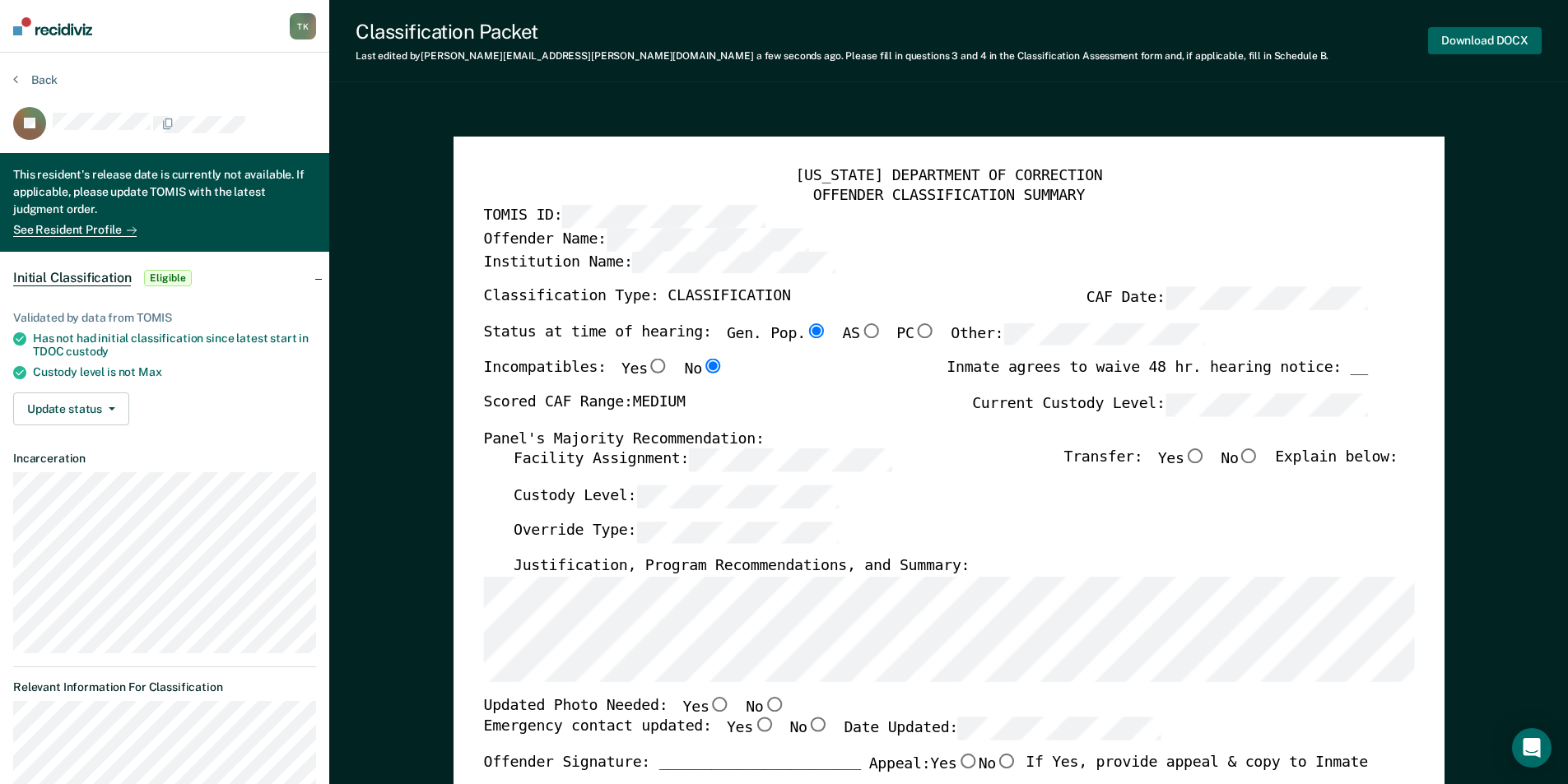
click at [1507, 40] on button "Download DOCX" at bounding box center [1484, 41] width 113 height 27
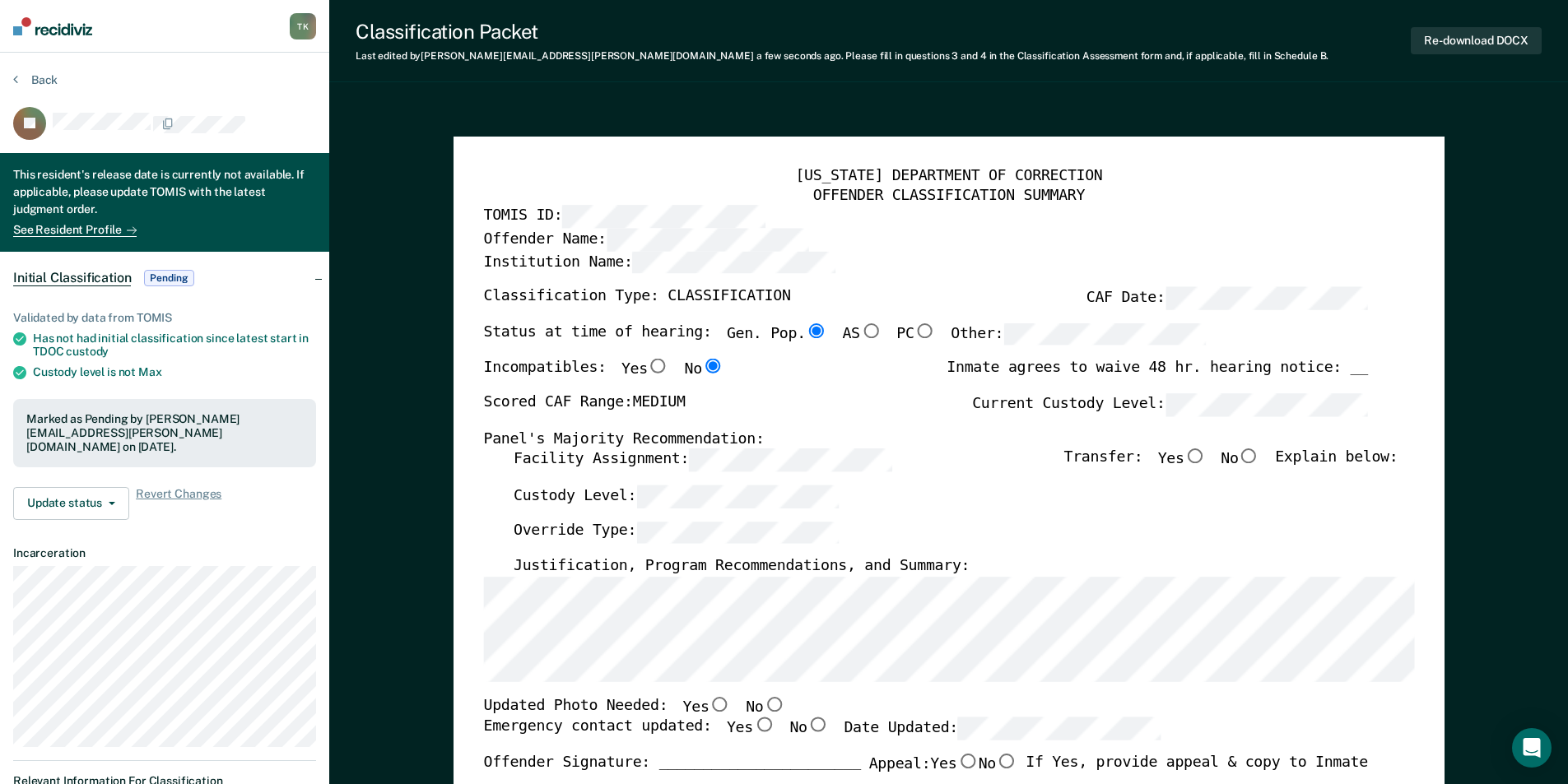
click at [535, 259] on label "Institution Name:" at bounding box center [658, 262] width 351 height 23
click at [39, 75] on button "Back" at bounding box center [35, 80] width 44 height 15
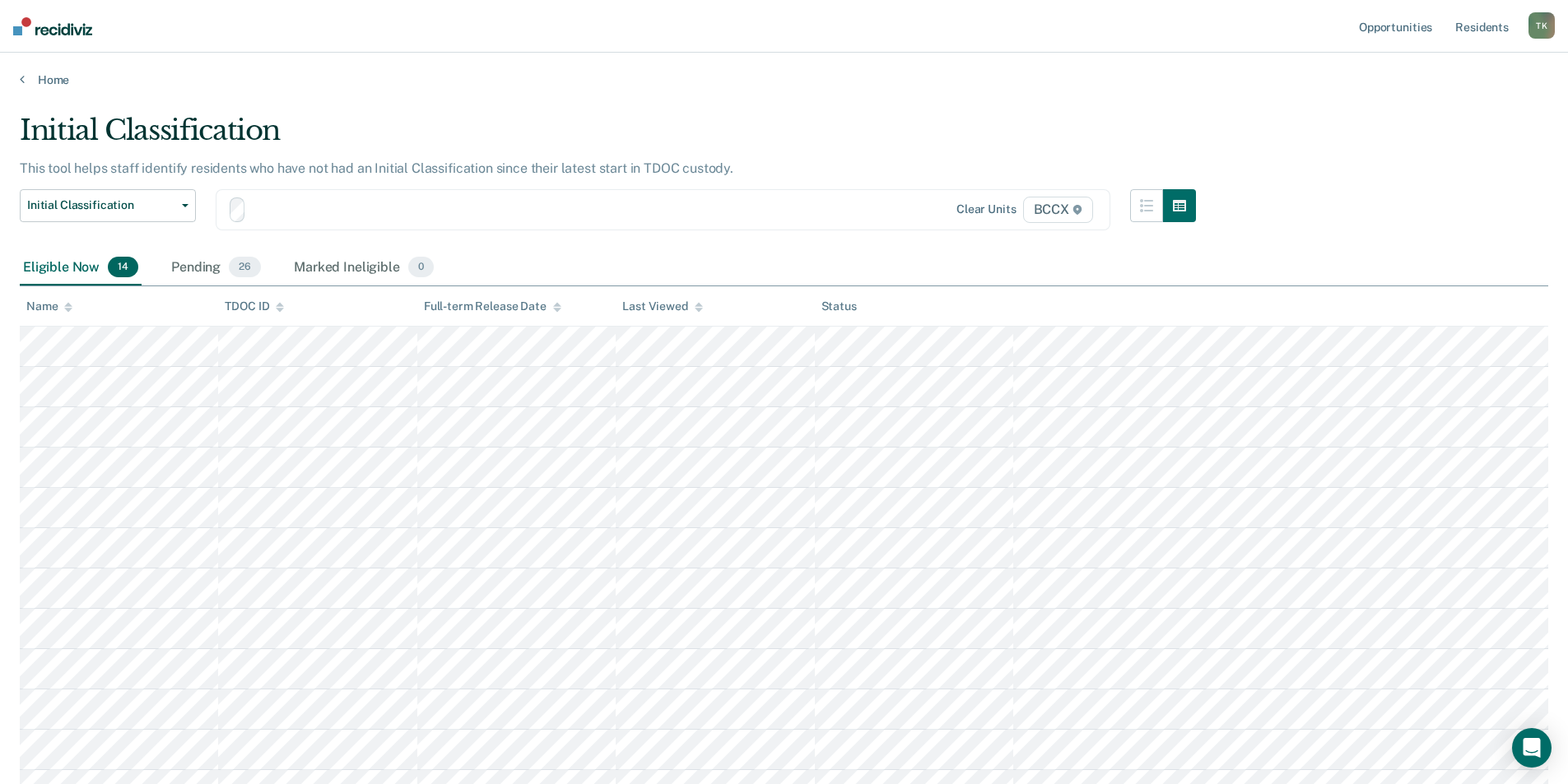
scroll to position [82, 0]
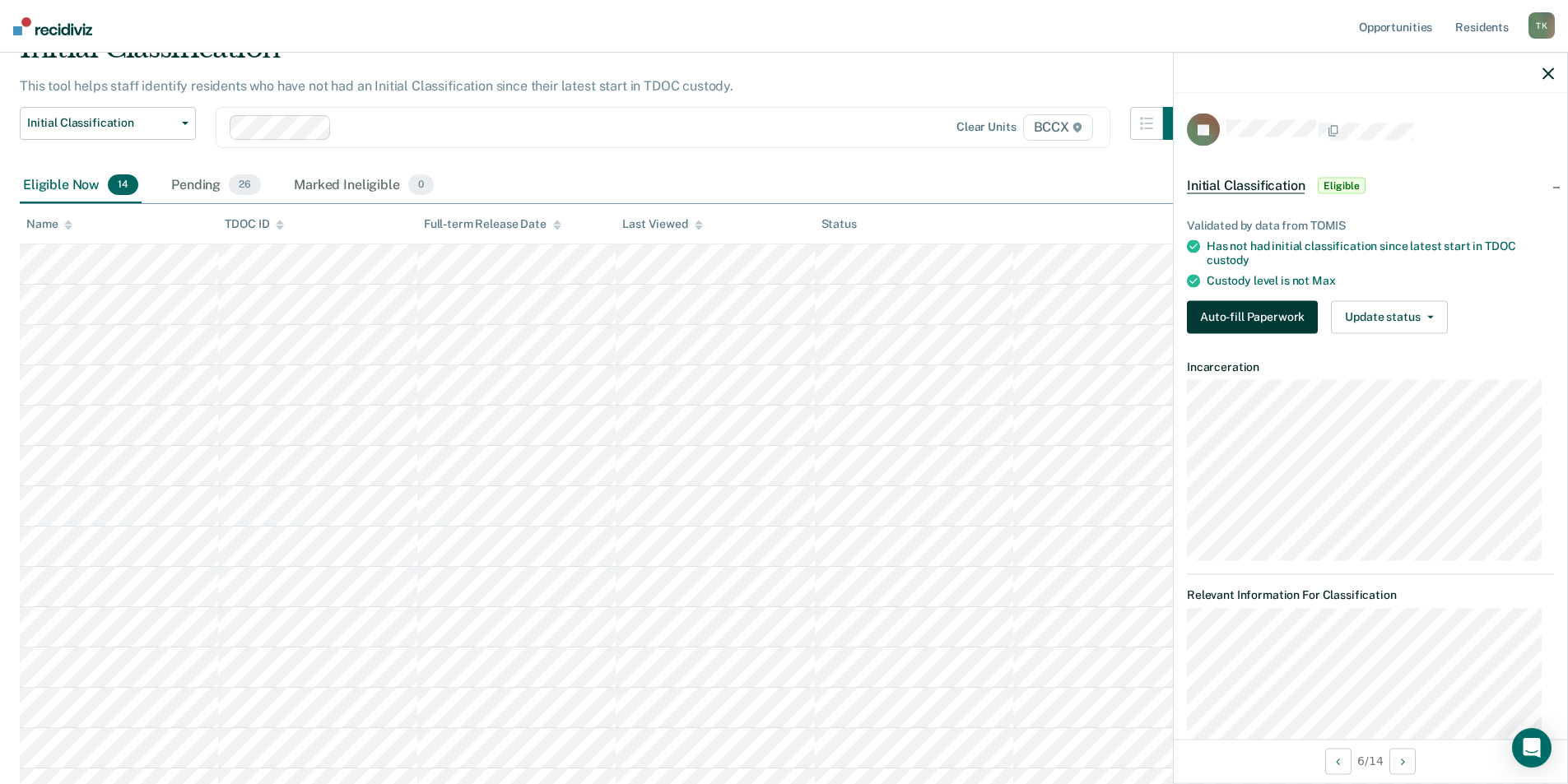
click at [1242, 315] on button "Auto-fill Paperwork" at bounding box center [1252, 316] width 131 height 33
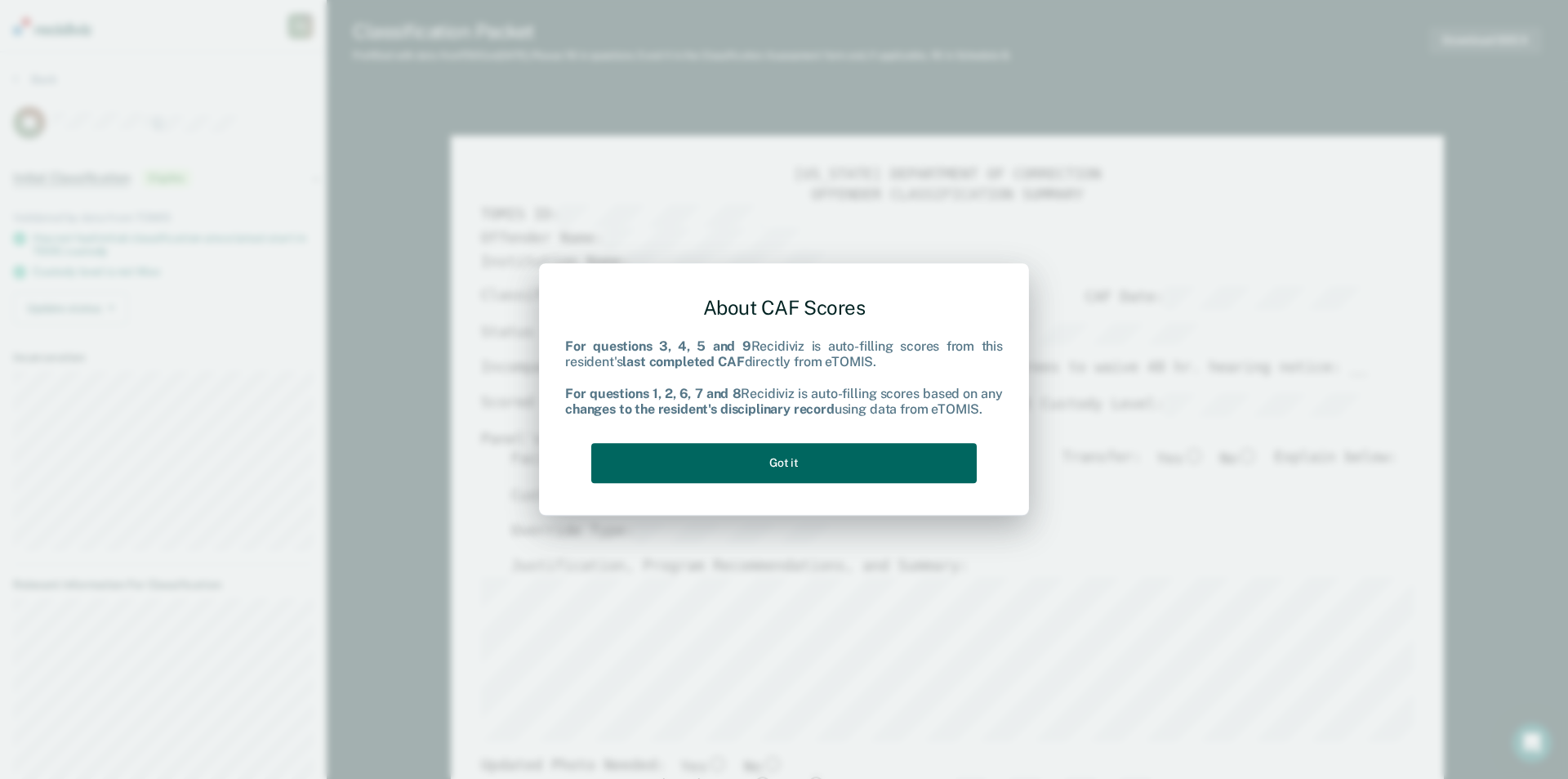
click at [631, 475] on button "Got it" at bounding box center [784, 463] width 385 height 40
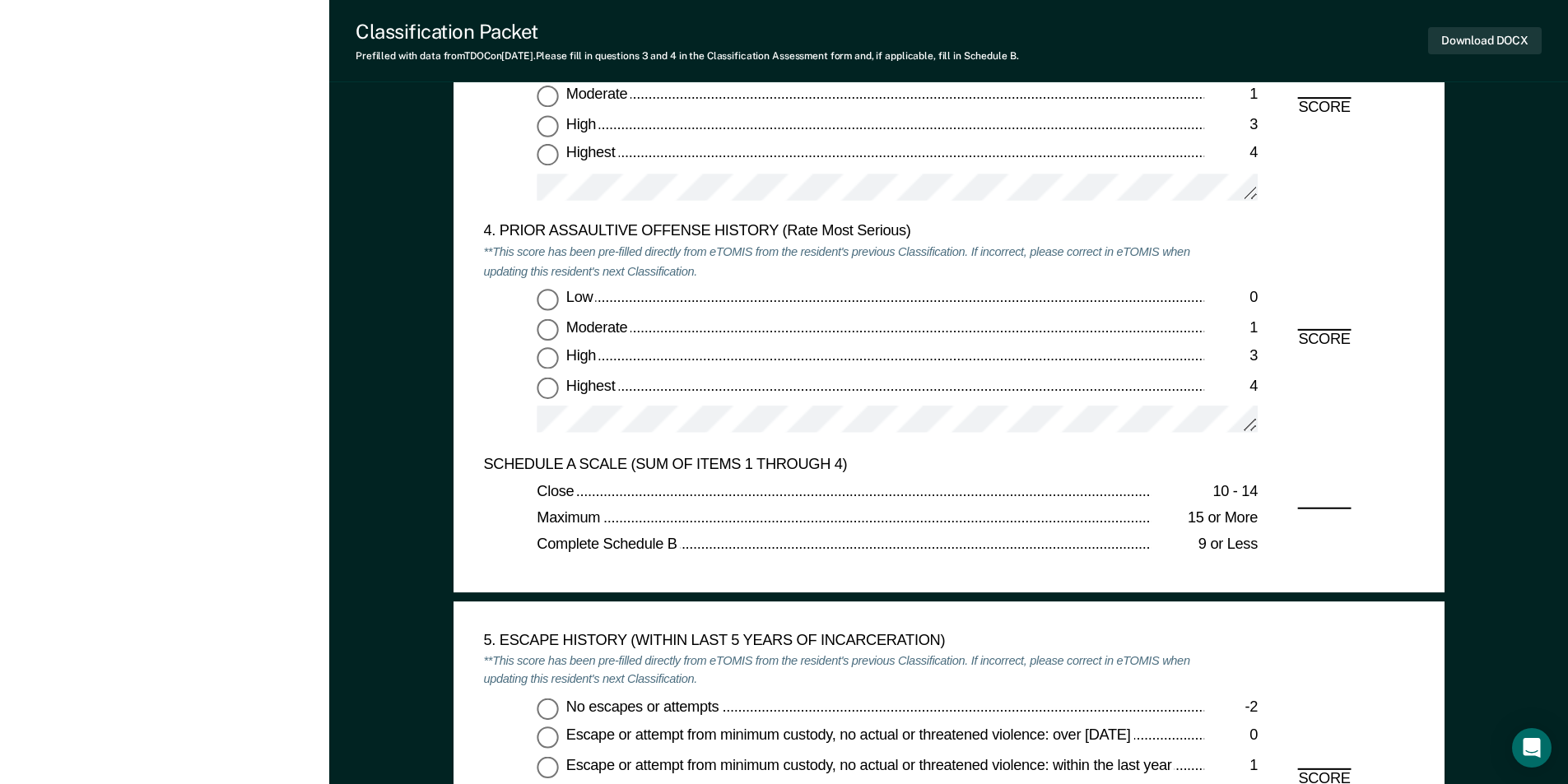
scroll to position [1974, 0]
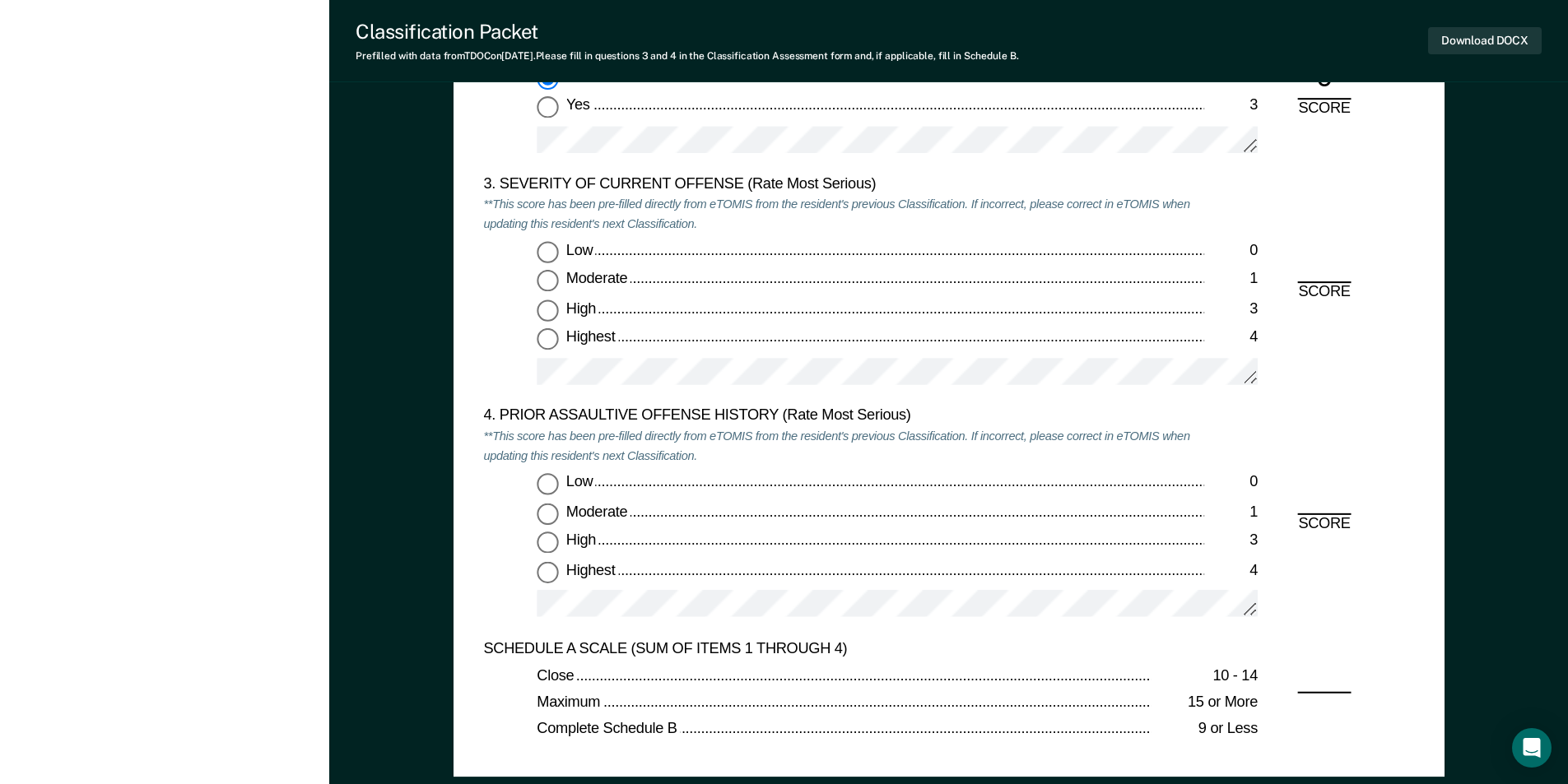
click at [549, 277] on input "Moderate 1" at bounding box center [548, 282] width 22 height 22
type textarea "x"
radio input "true"
click at [553, 480] on input "Low 0" at bounding box center [548, 484] width 22 height 22
type textarea "x"
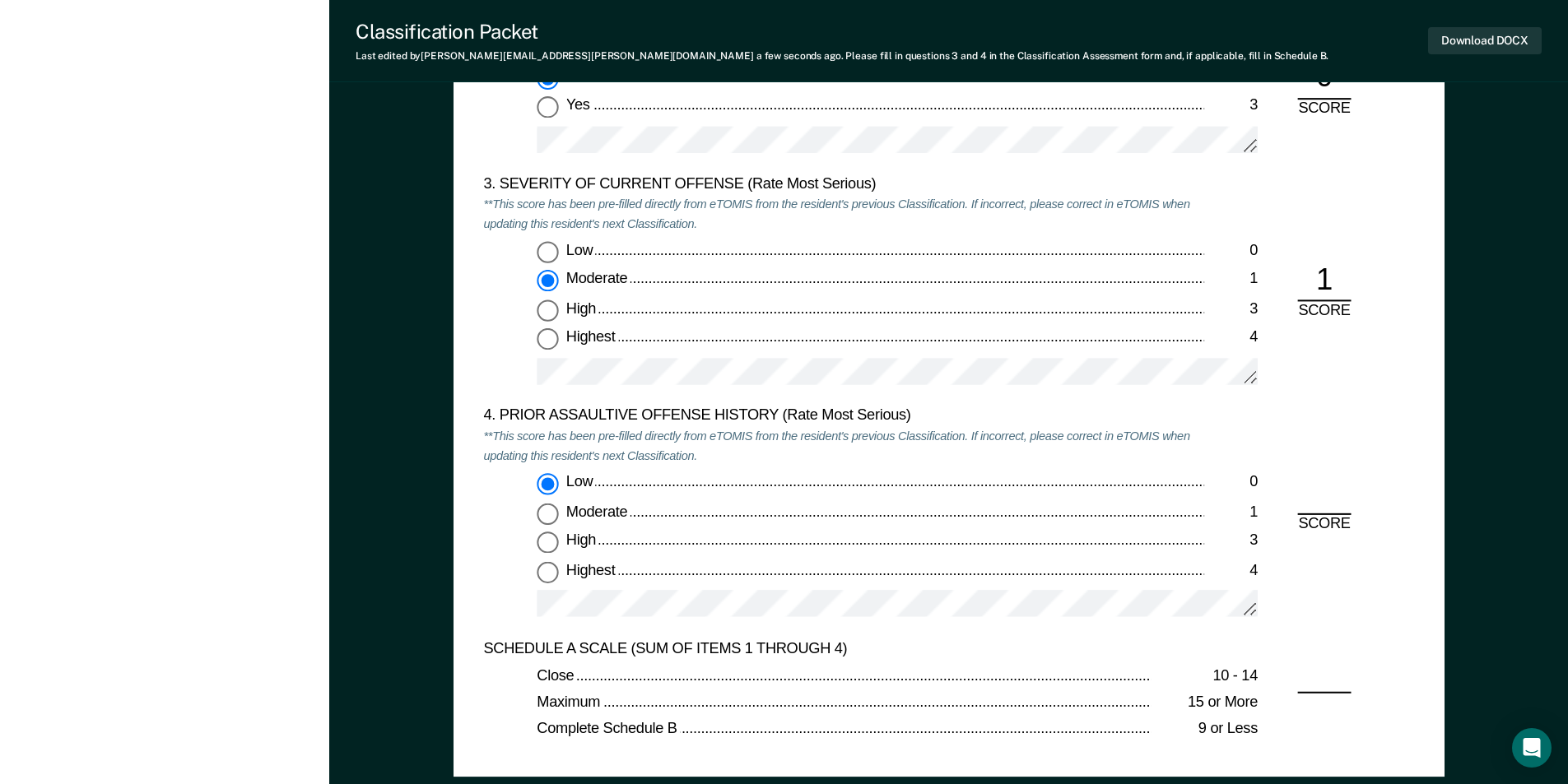
radio input "true"
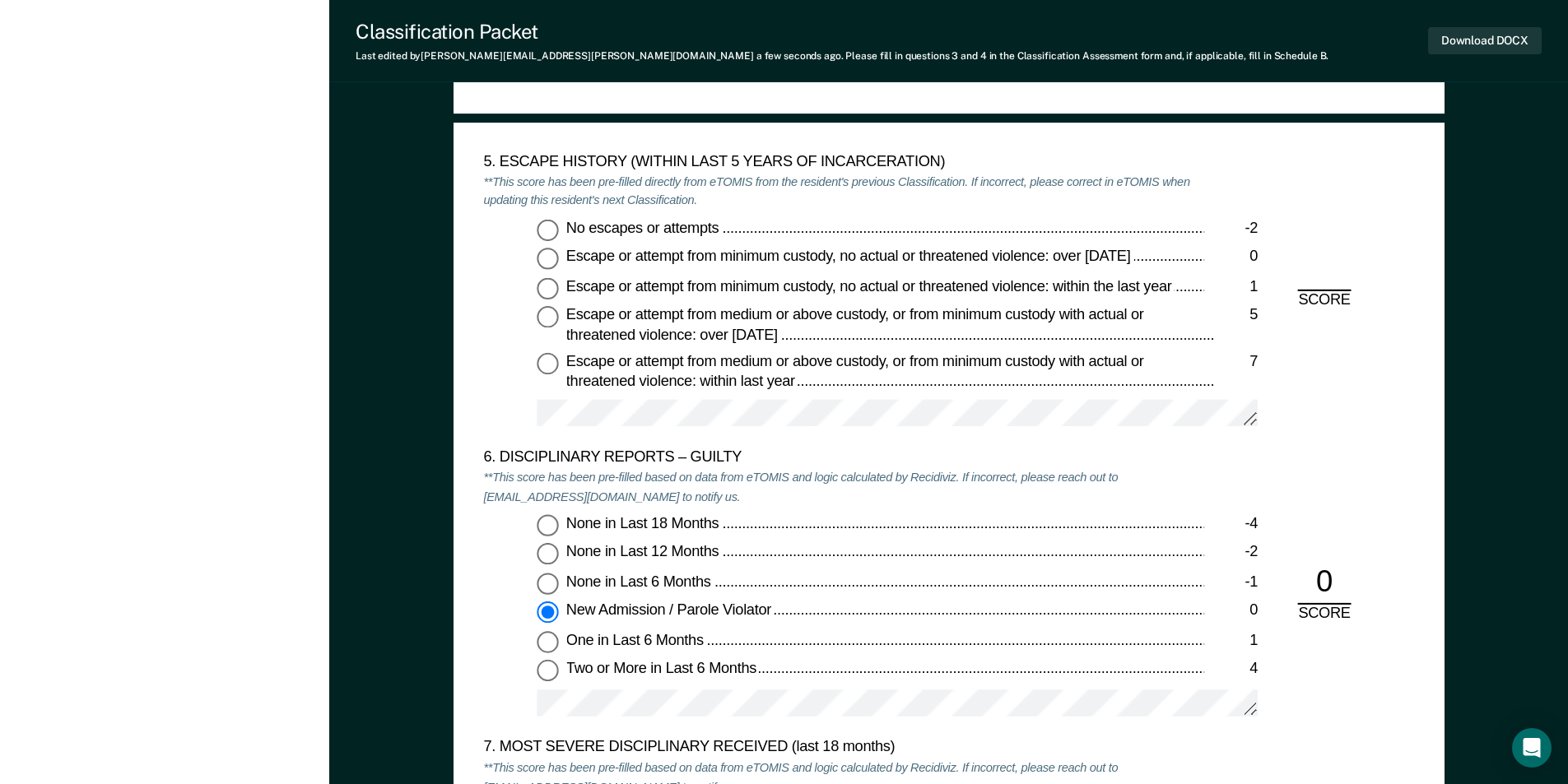
scroll to position [2550, 0]
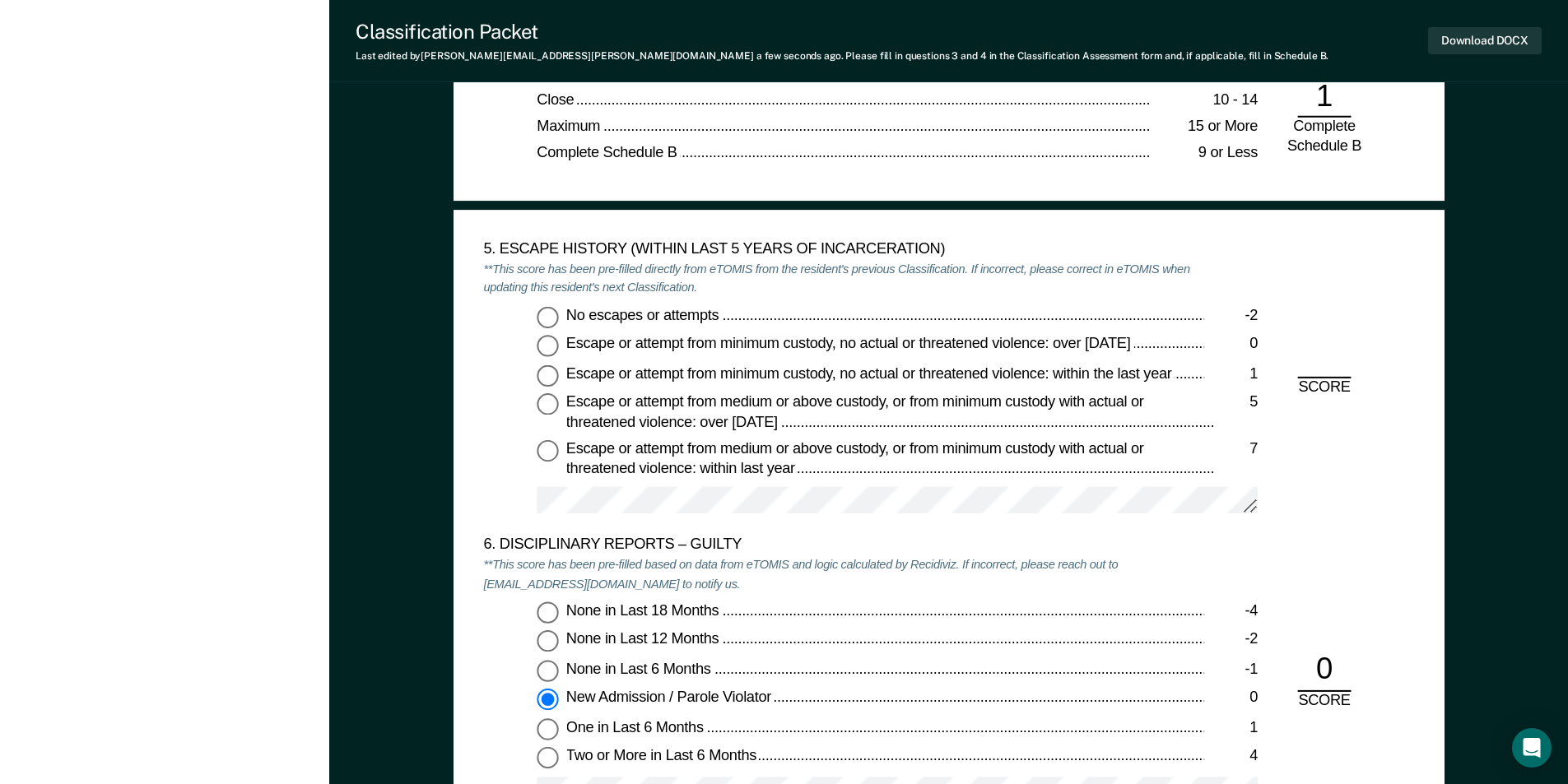
click at [545, 318] on input "No escapes or attempts -2" at bounding box center [548, 317] width 22 height 22
type textarea "x"
radio input "true"
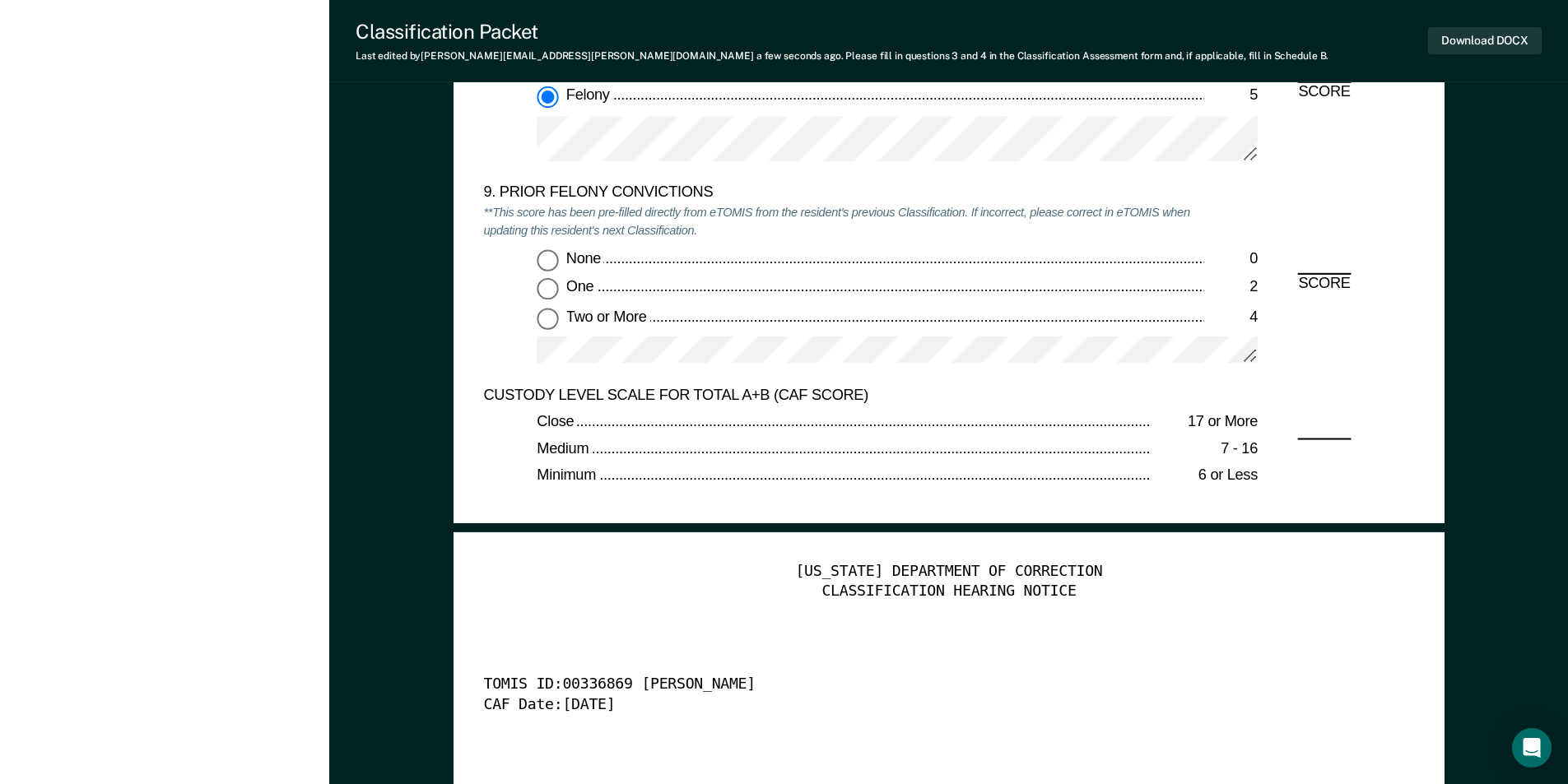
scroll to position [3619, 0]
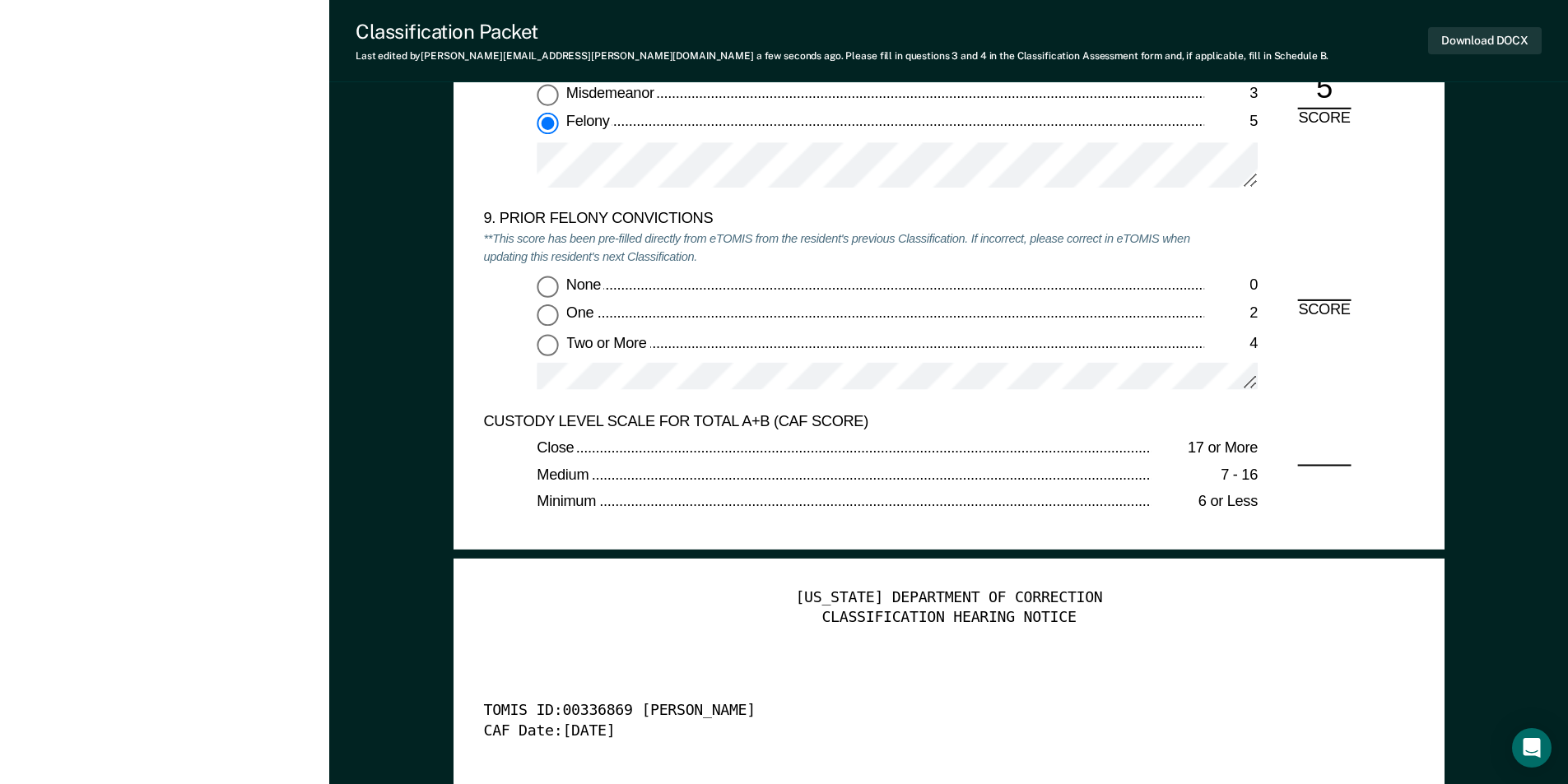
click at [546, 345] on input "Two or More 4" at bounding box center [548, 344] width 22 height 22
type textarea "x"
radio input "true"
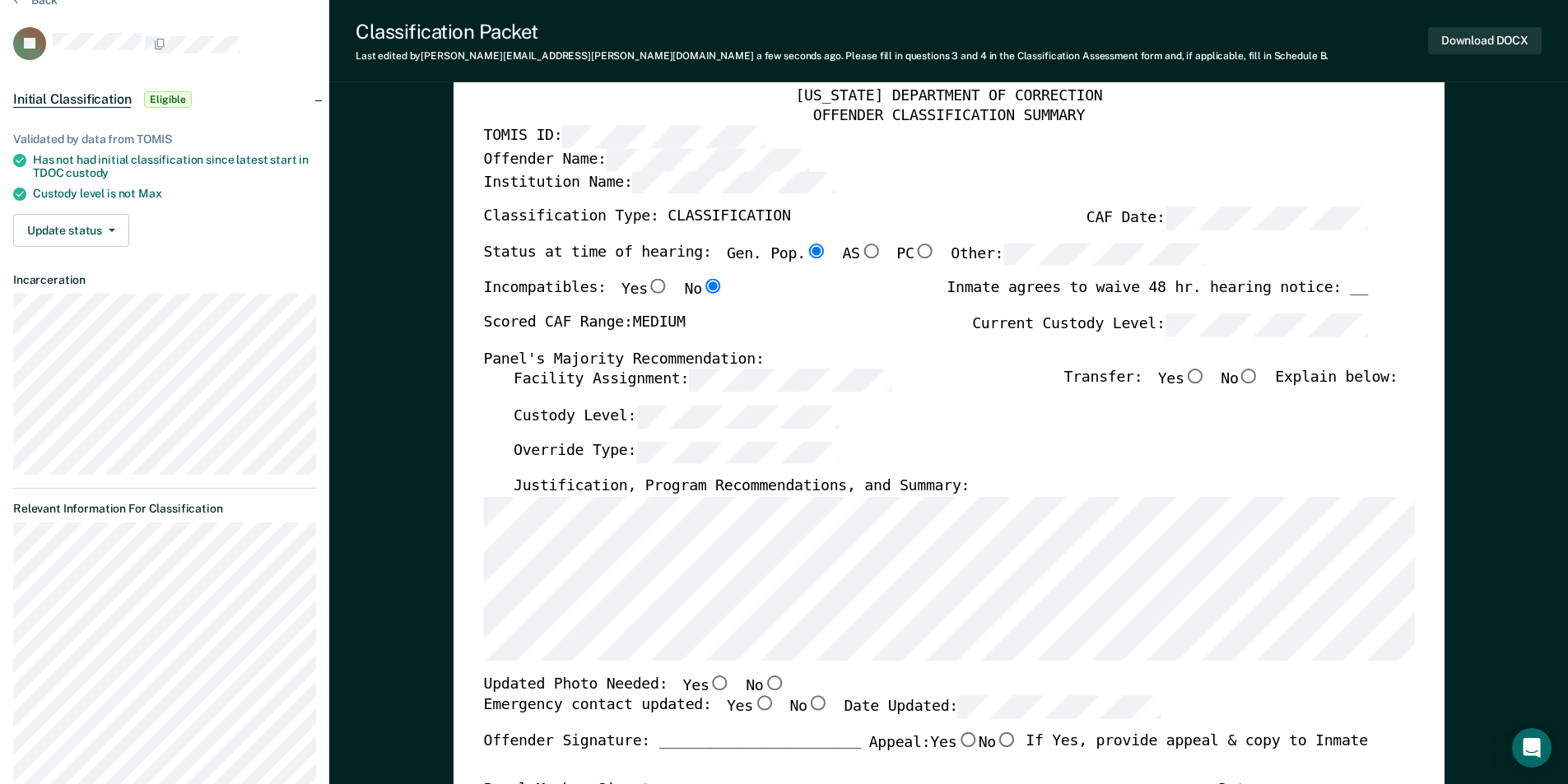
scroll to position [0, 0]
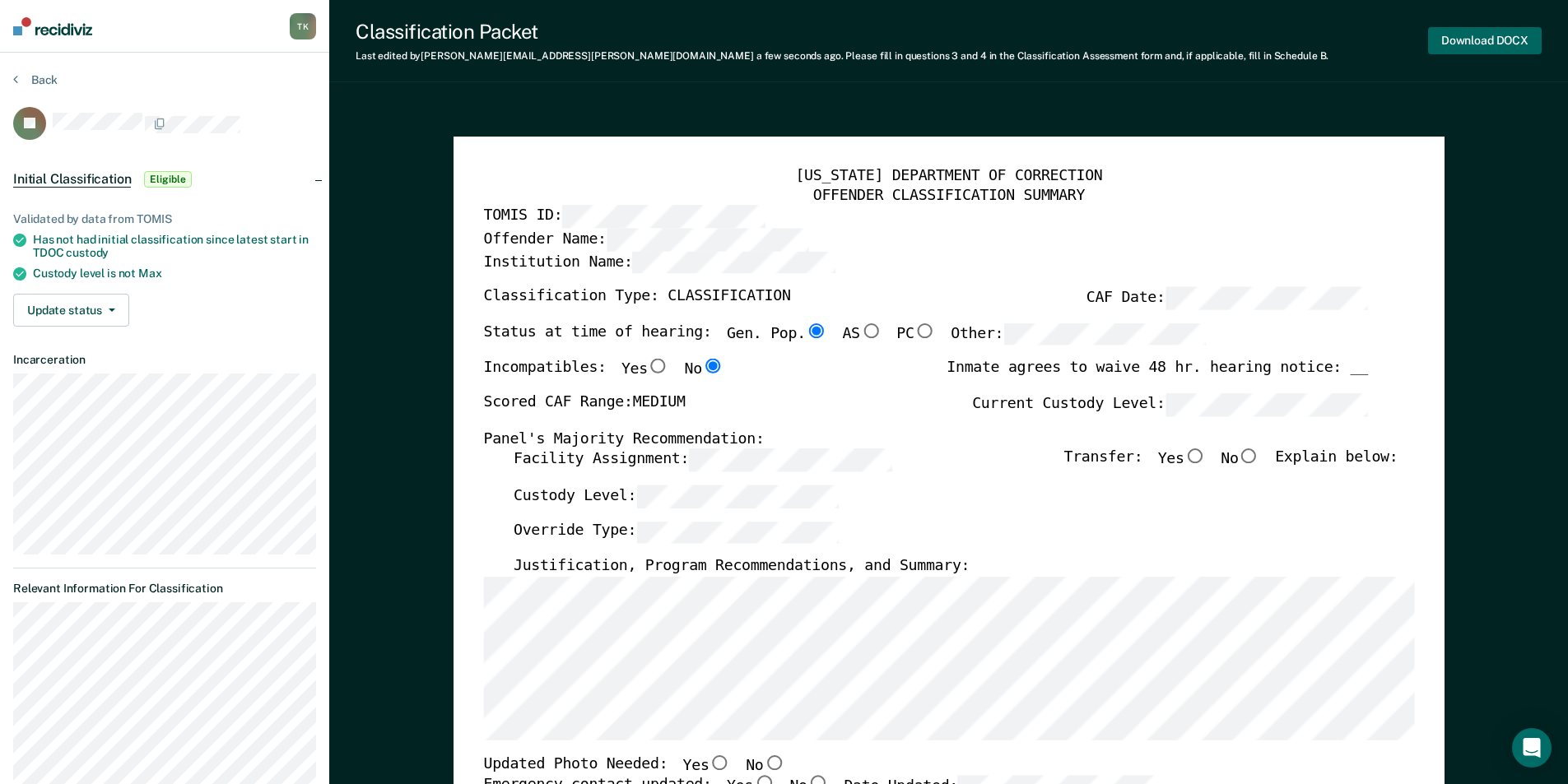
click at [1463, 45] on button "Download DOCX" at bounding box center [1484, 41] width 113 height 27
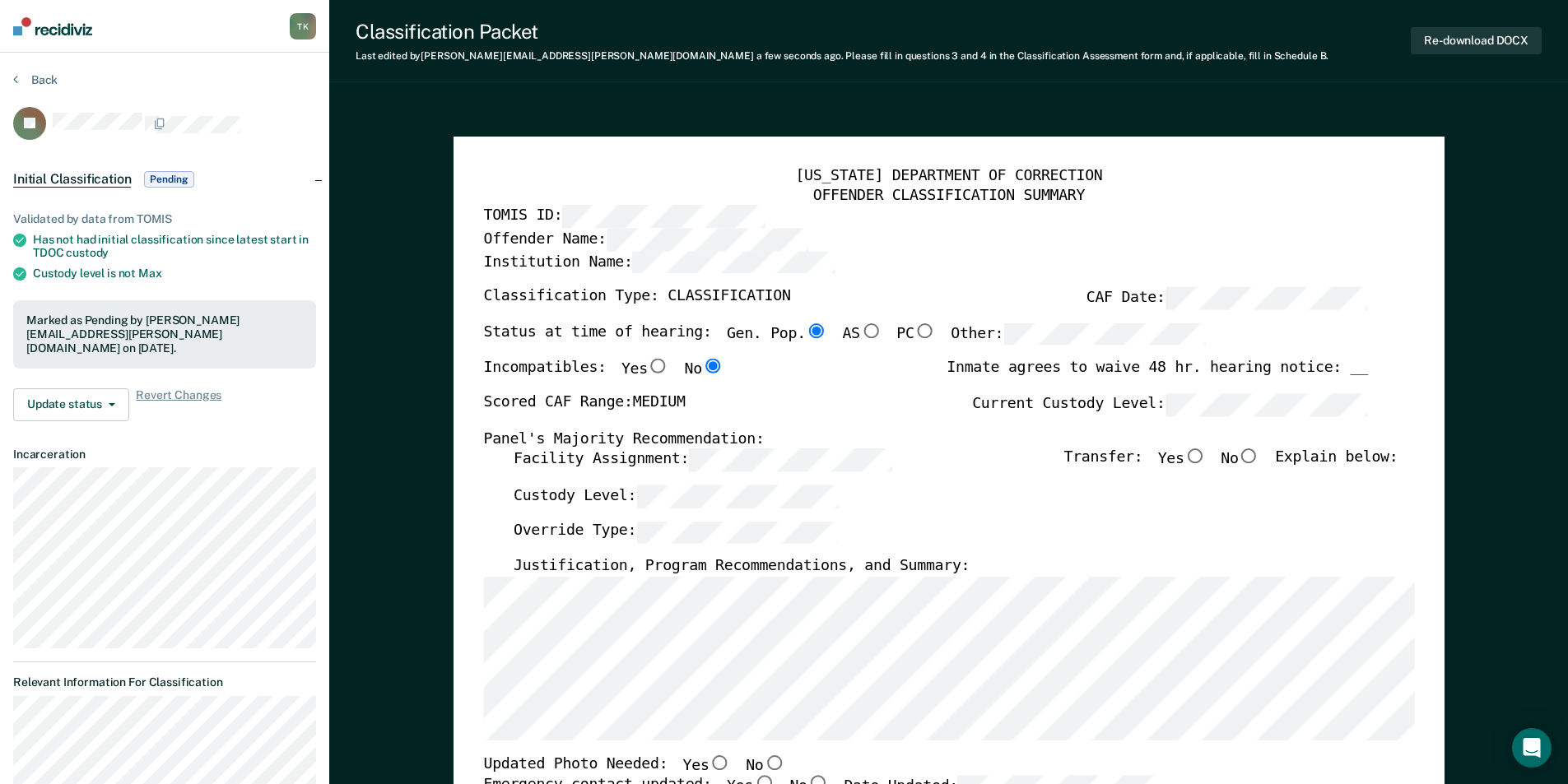
click at [532, 312] on div "Classification Type: CLASSIFICATION CAF Date:" at bounding box center [925, 305] width 884 height 36
click at [45, 83] on button "Back" at bounding box center [35, 80] width 44 height 15
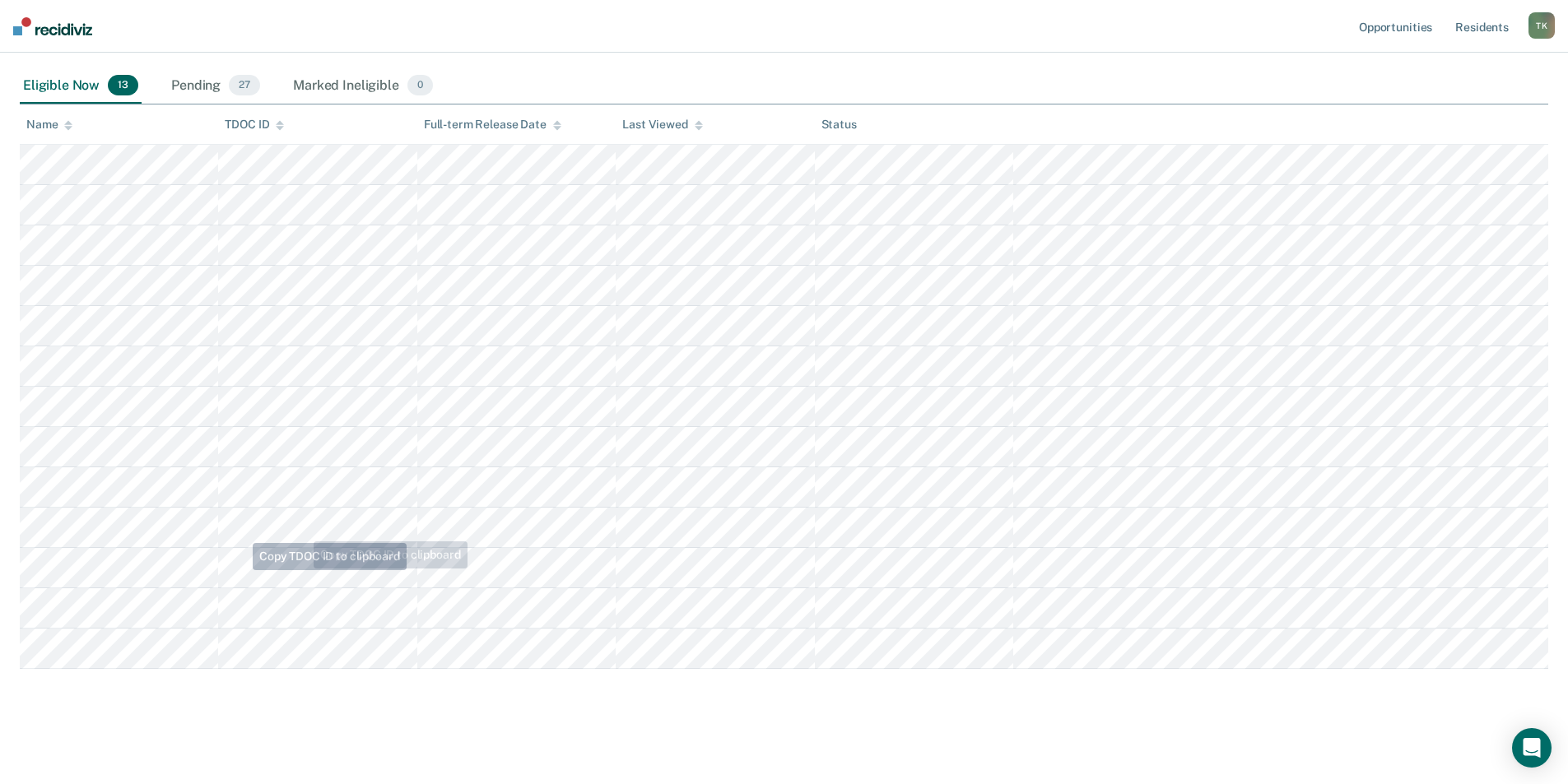
scroll to position [185, 0]
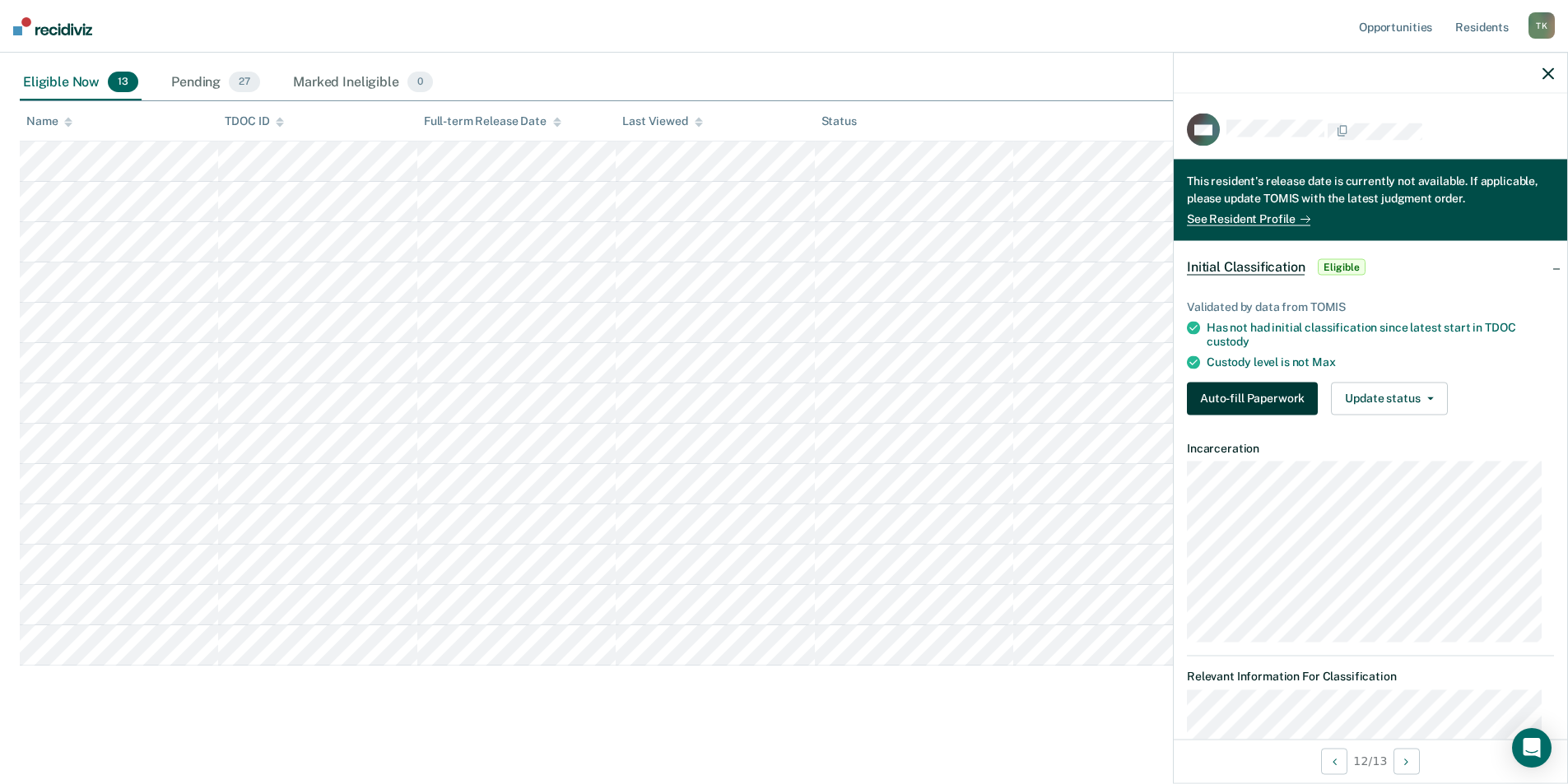
click at [1232, 389] on button "Auto-fill Paperwork" at bounding box center [1252, 398] width 131 height 33
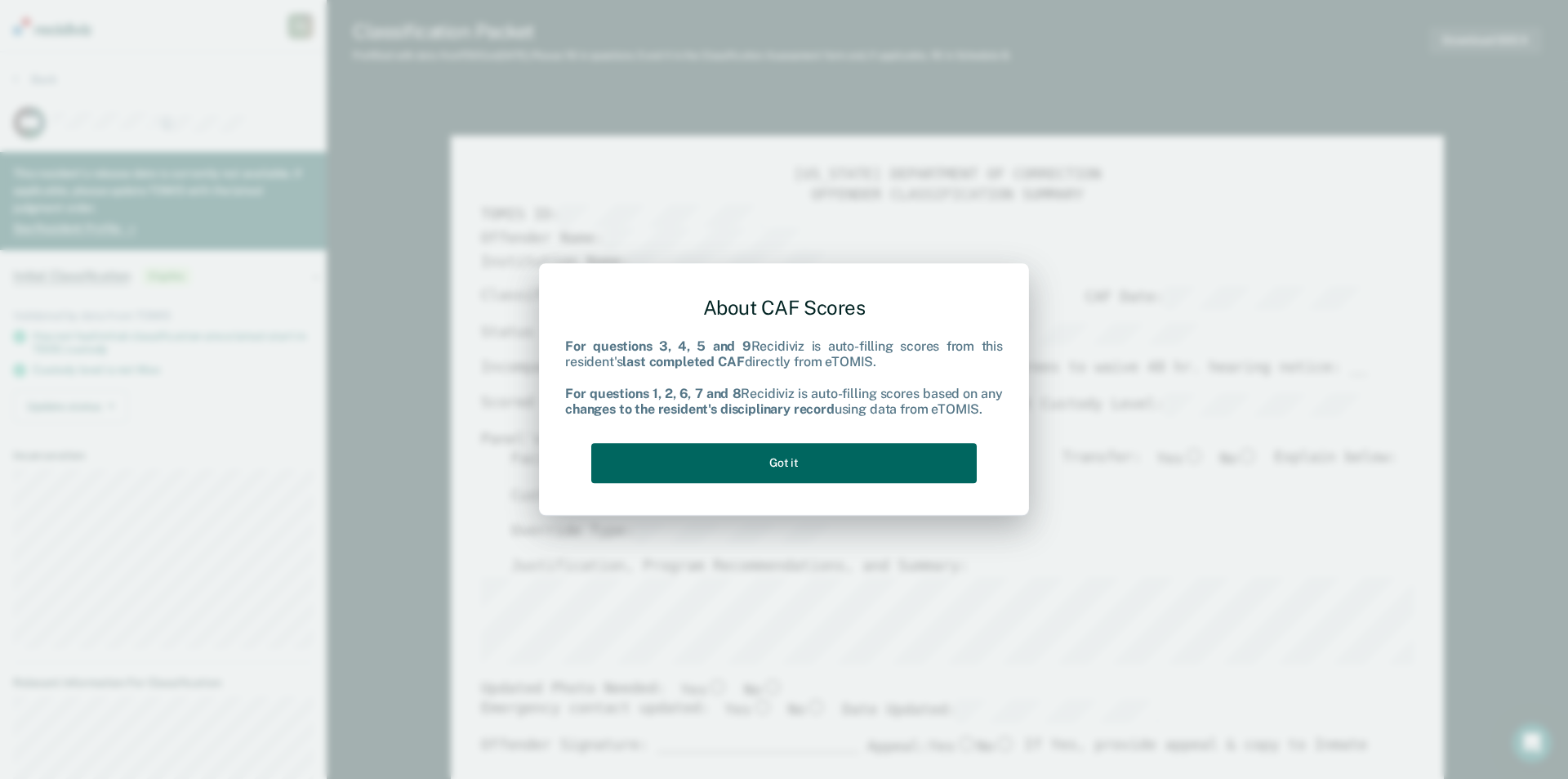
click at [772, 472] on button "Got it" at bounding box center [784, 463] width 385 height 40
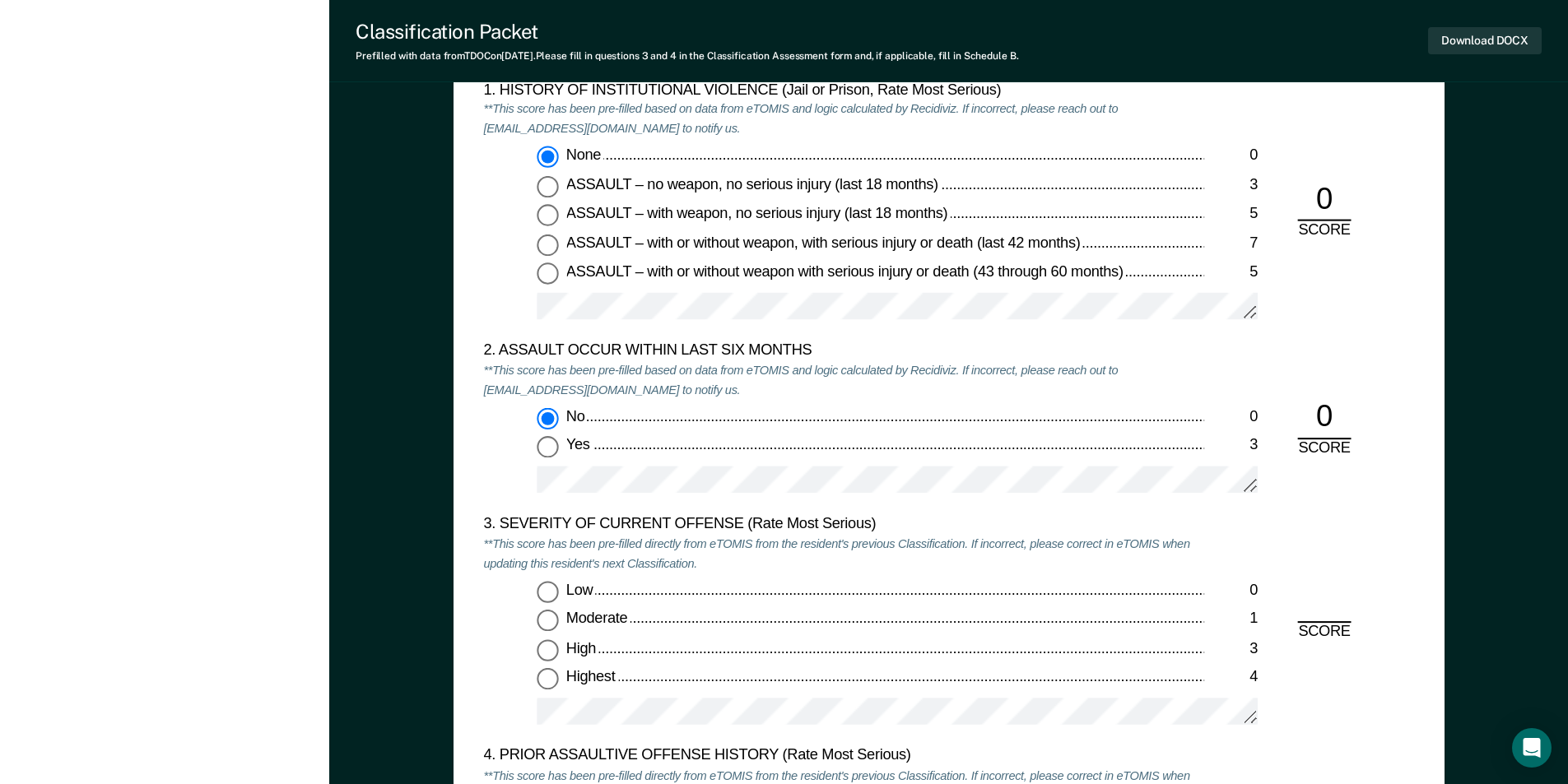
scroll to position [1645, 0]
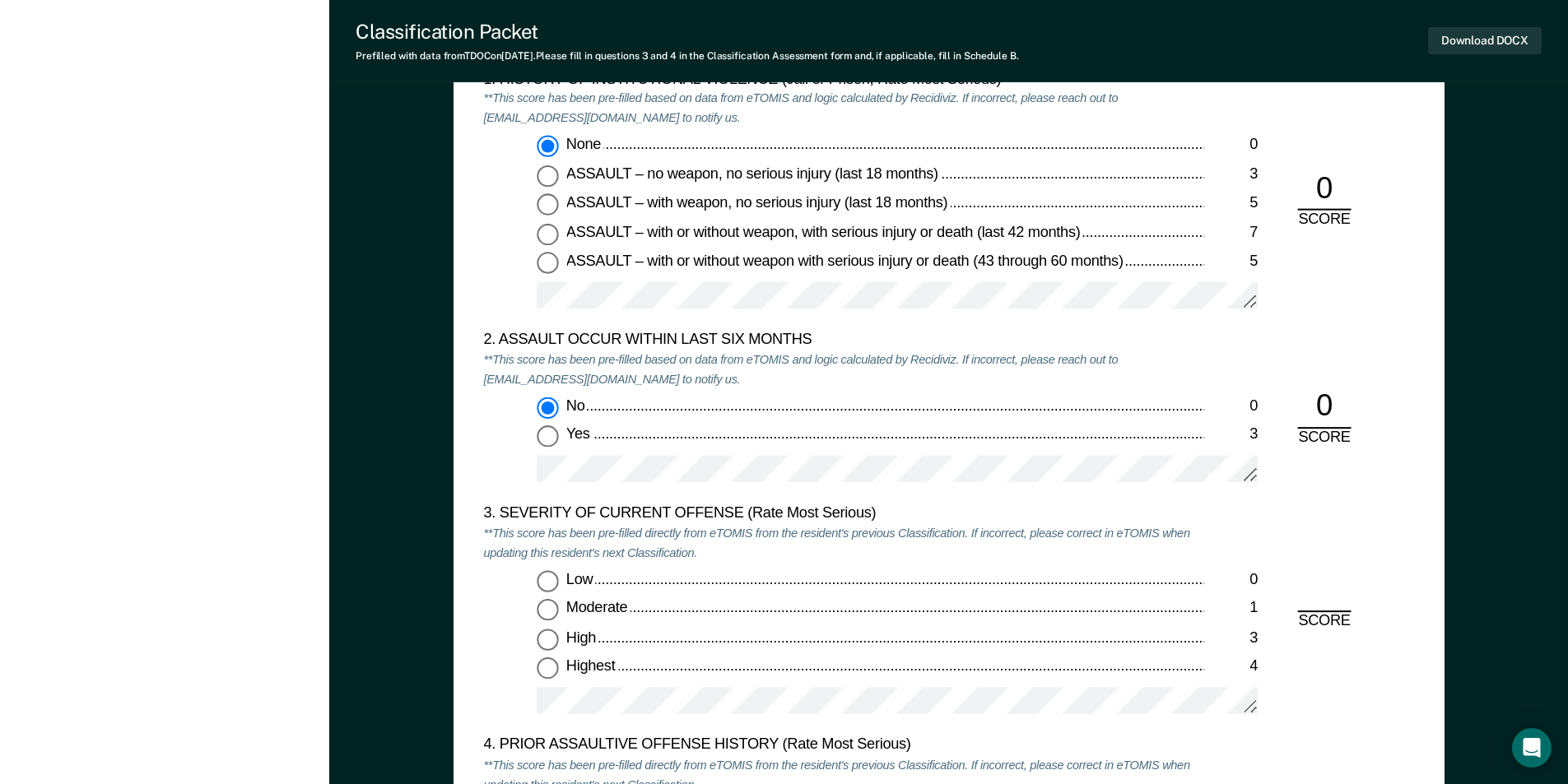
click at [550, 582] on input "Low 0" at bounding box center [548, 582] width 22 height 22
type textarea "x"
radio input "true"
click at [553, 604] on input "Moderate 1" at bounding box center [548, 611] width 22 height 22
type textarea "x"
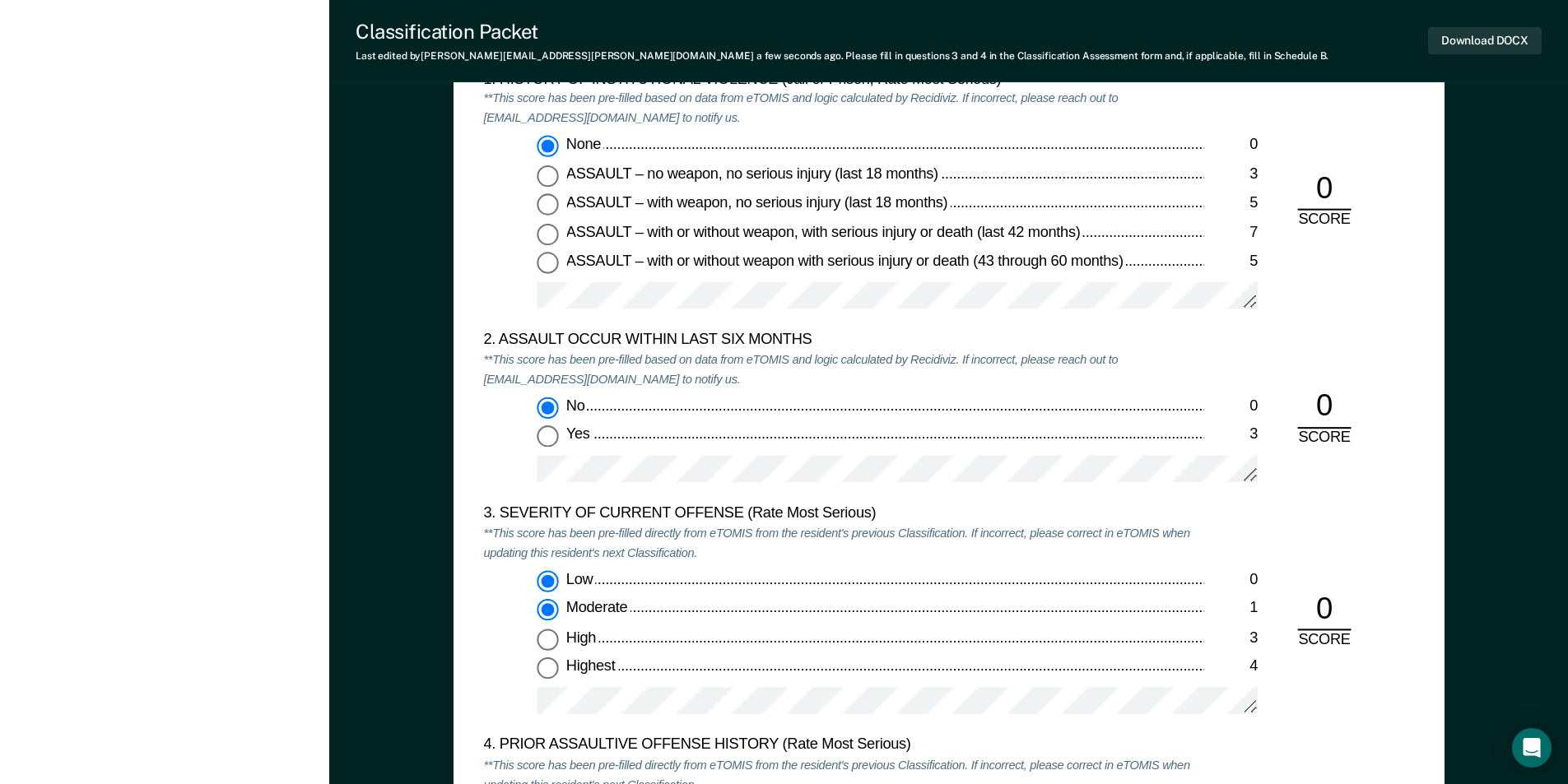
radio input "false"
radio input "true"
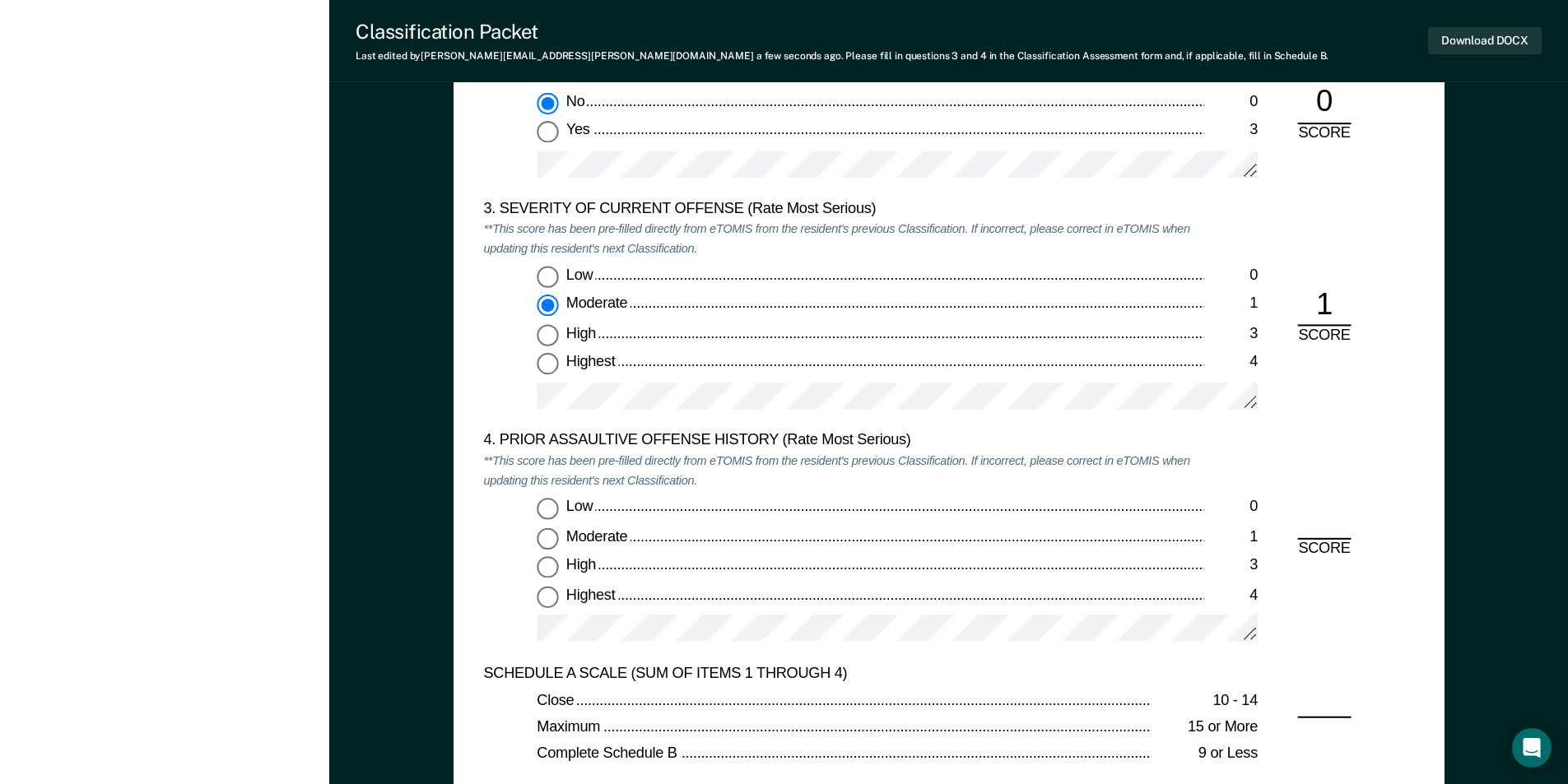
scroll to position [1974, 0]
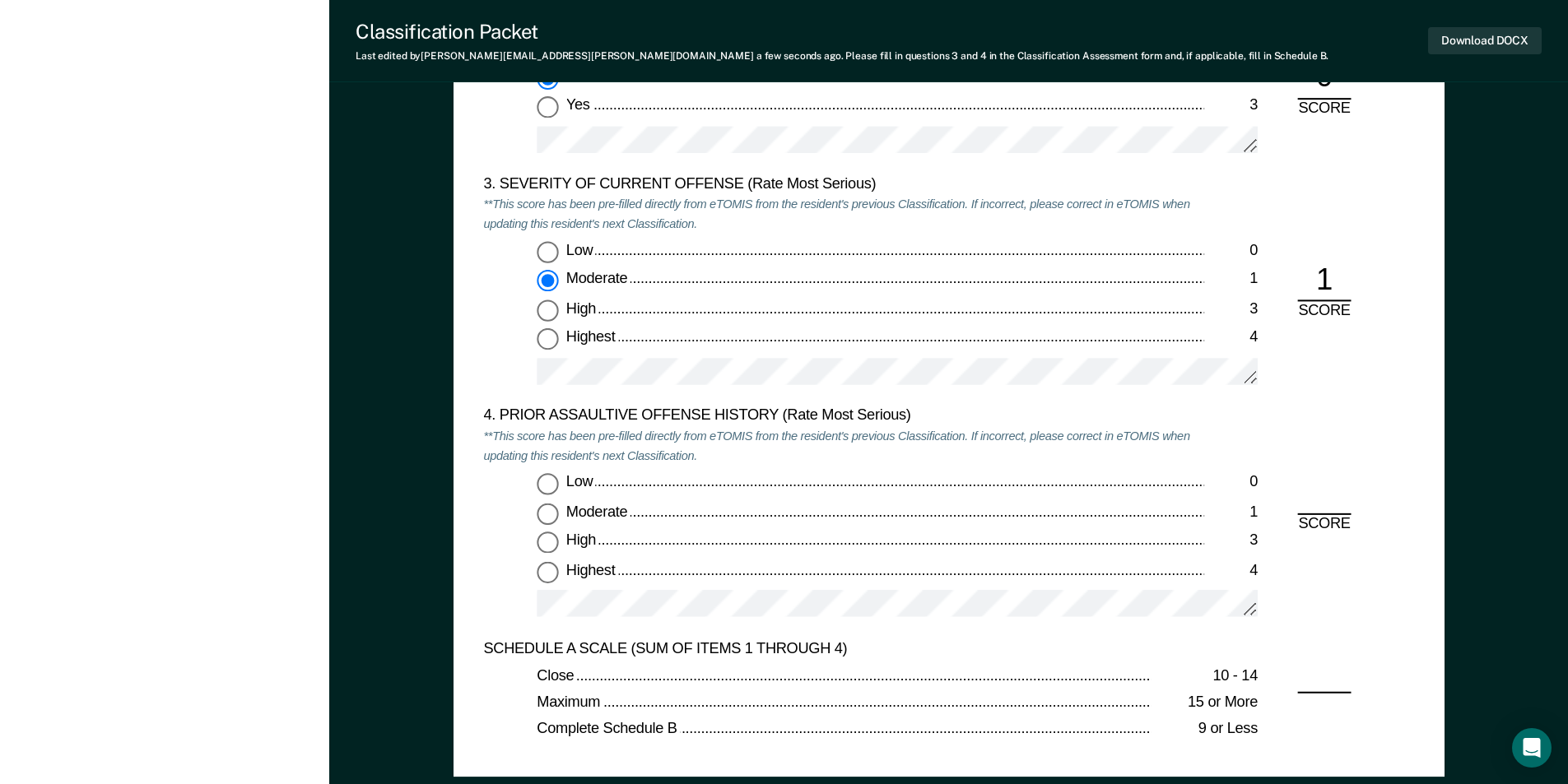
click at [550, 573] on input "Highest 4" at bounding box center [548, 572] width 22 height 22
type textarea "x"
radio input "true"
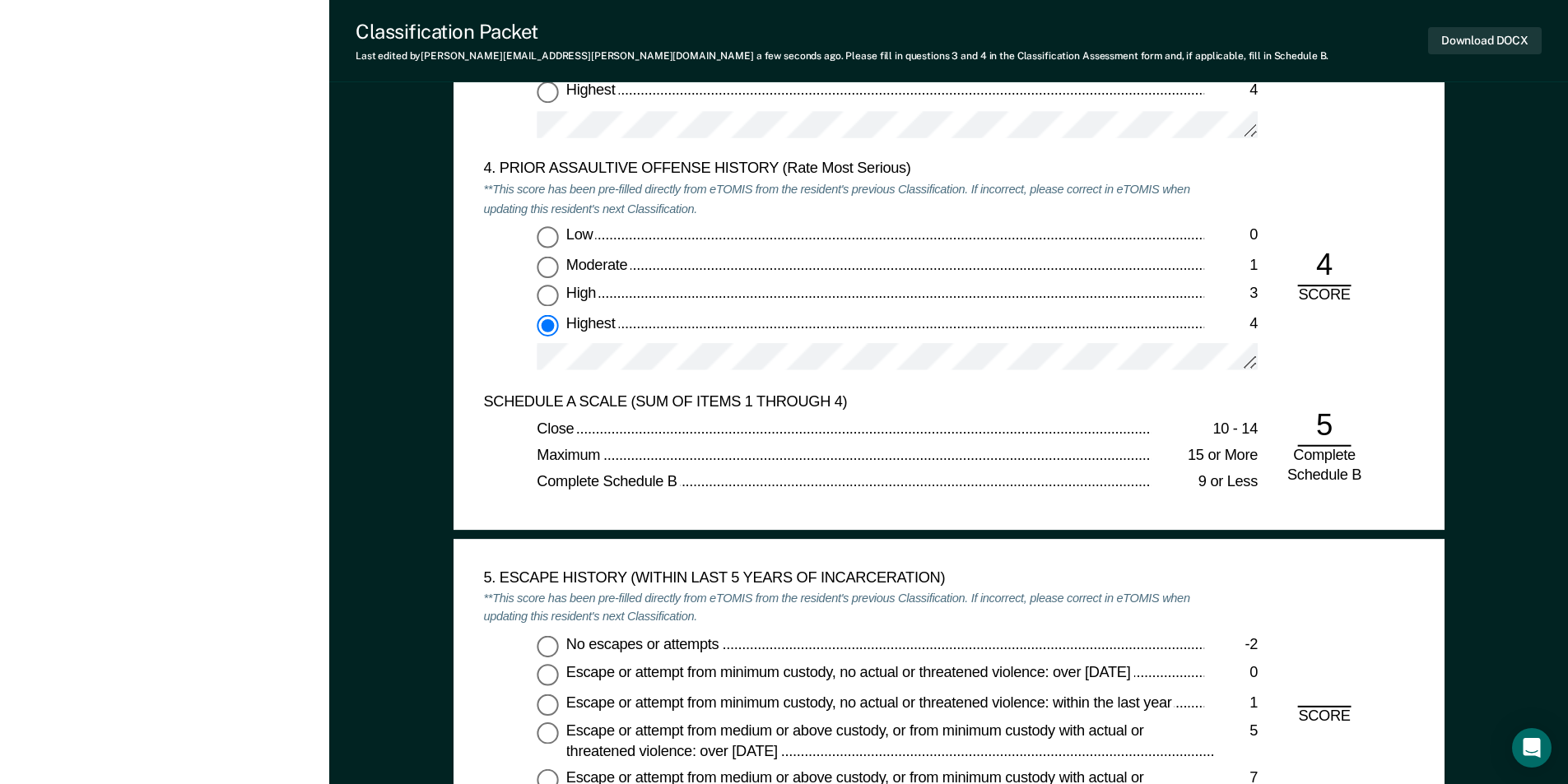
scroll to position [2467, 0]
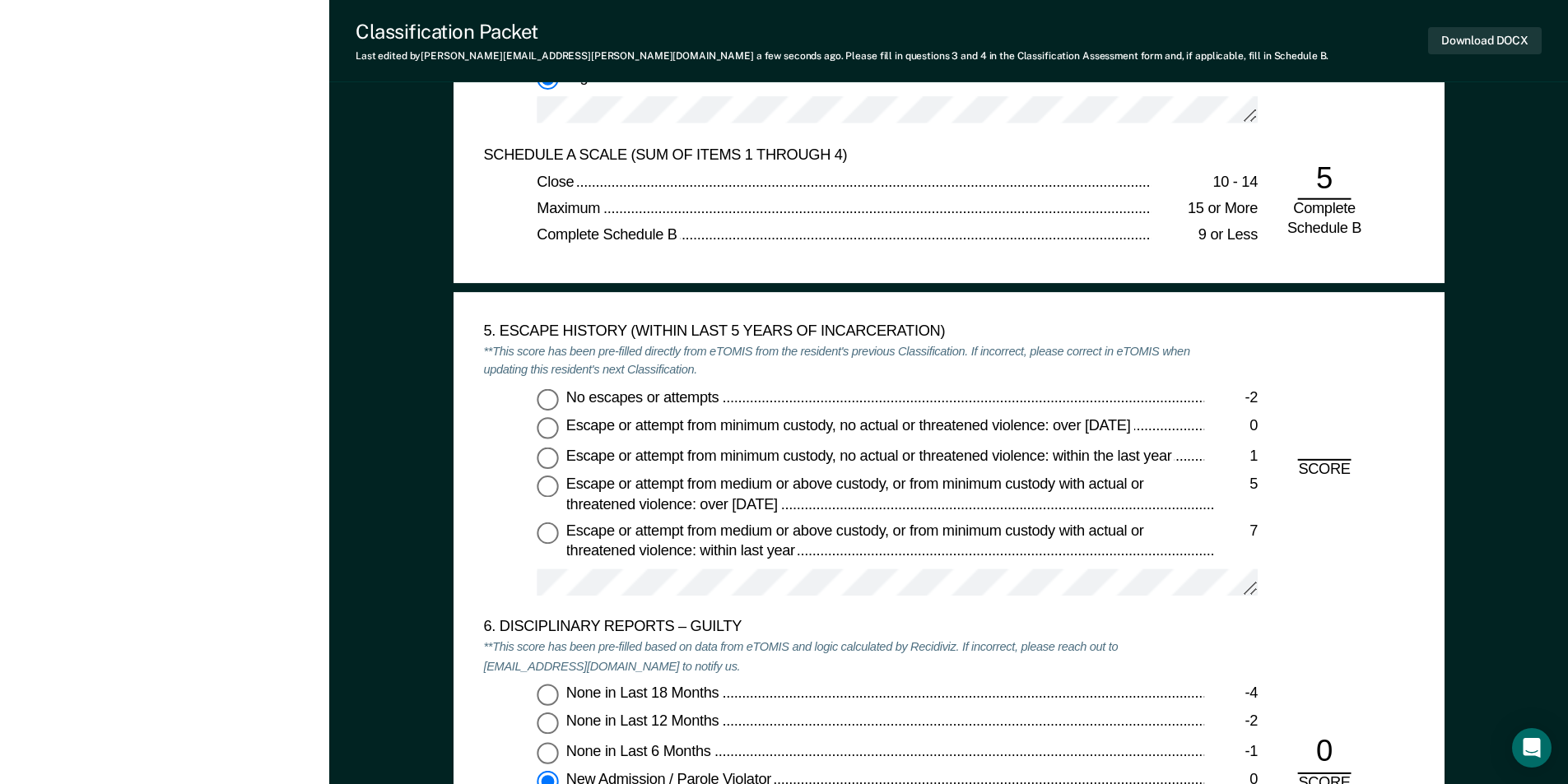
click at [537, 399] on input "No escapes or attempts -2" at bounding box center [548, 399] width 22 height 22
type textarea "x"
radio input "true"
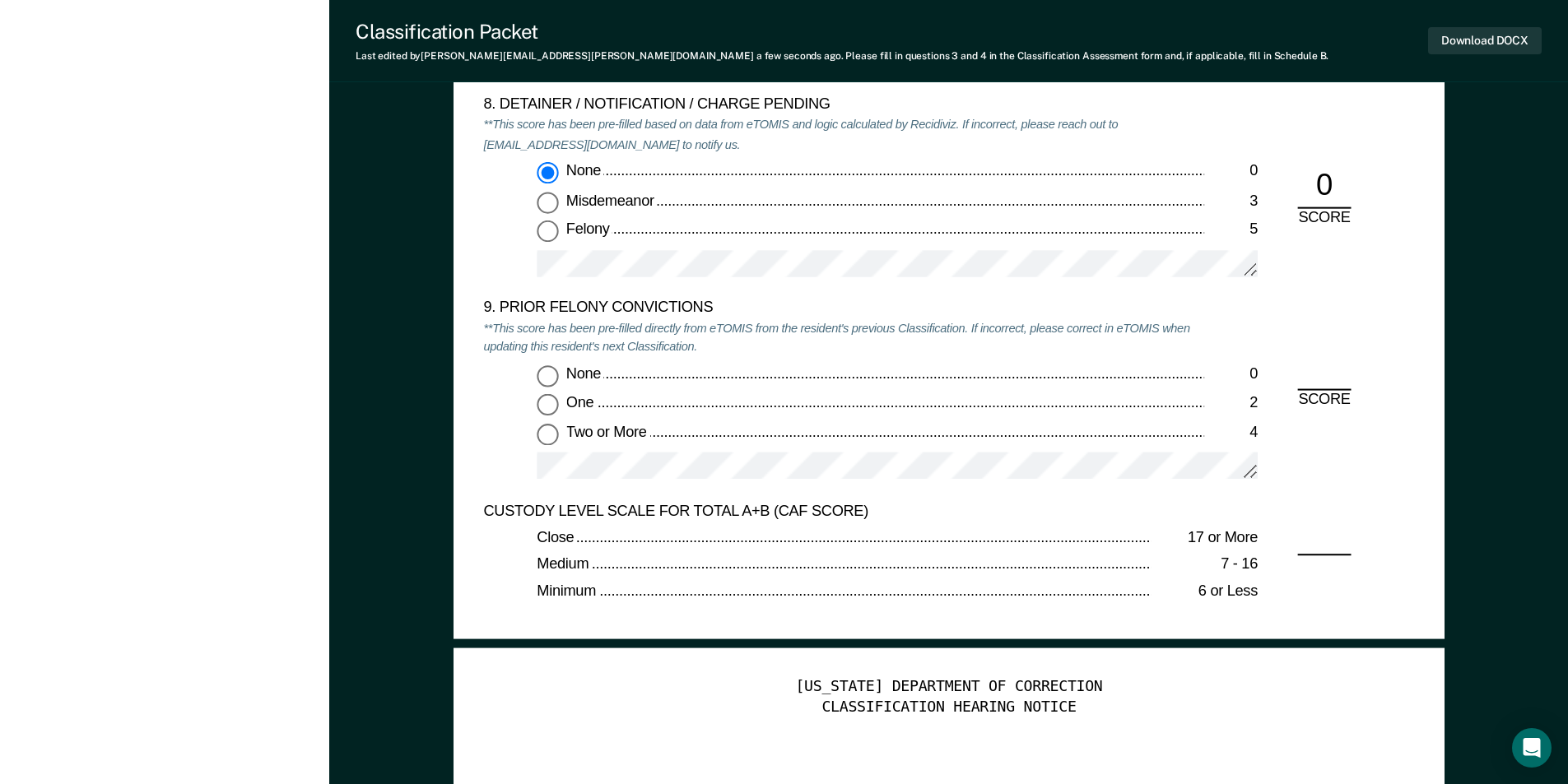
scroll to position [3619, 0]
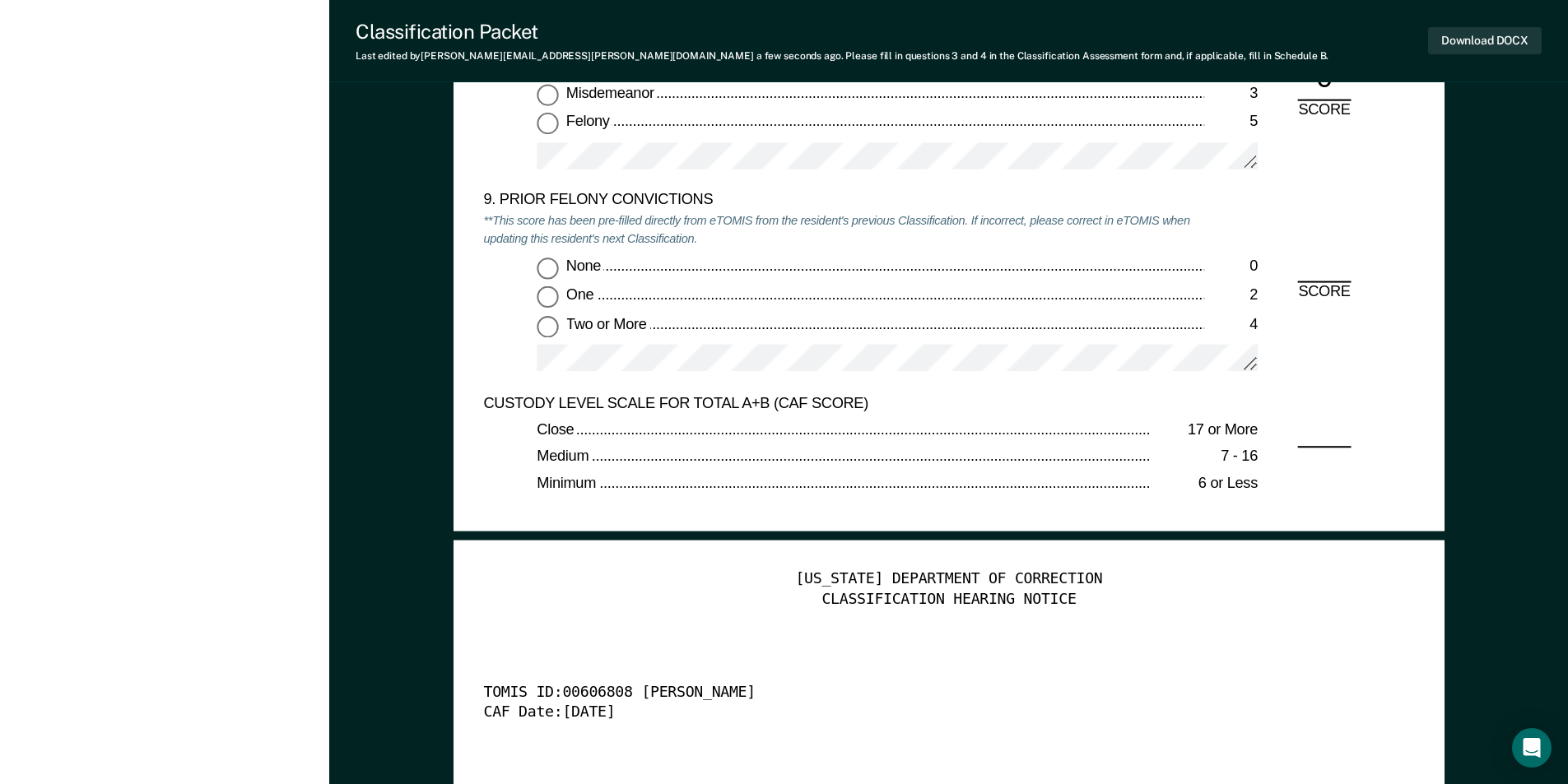
click at [541, 332] on input "Two or More 4" at bounding box center [548, 326] width 22 height 22
type textarea "x"
radio input "true"
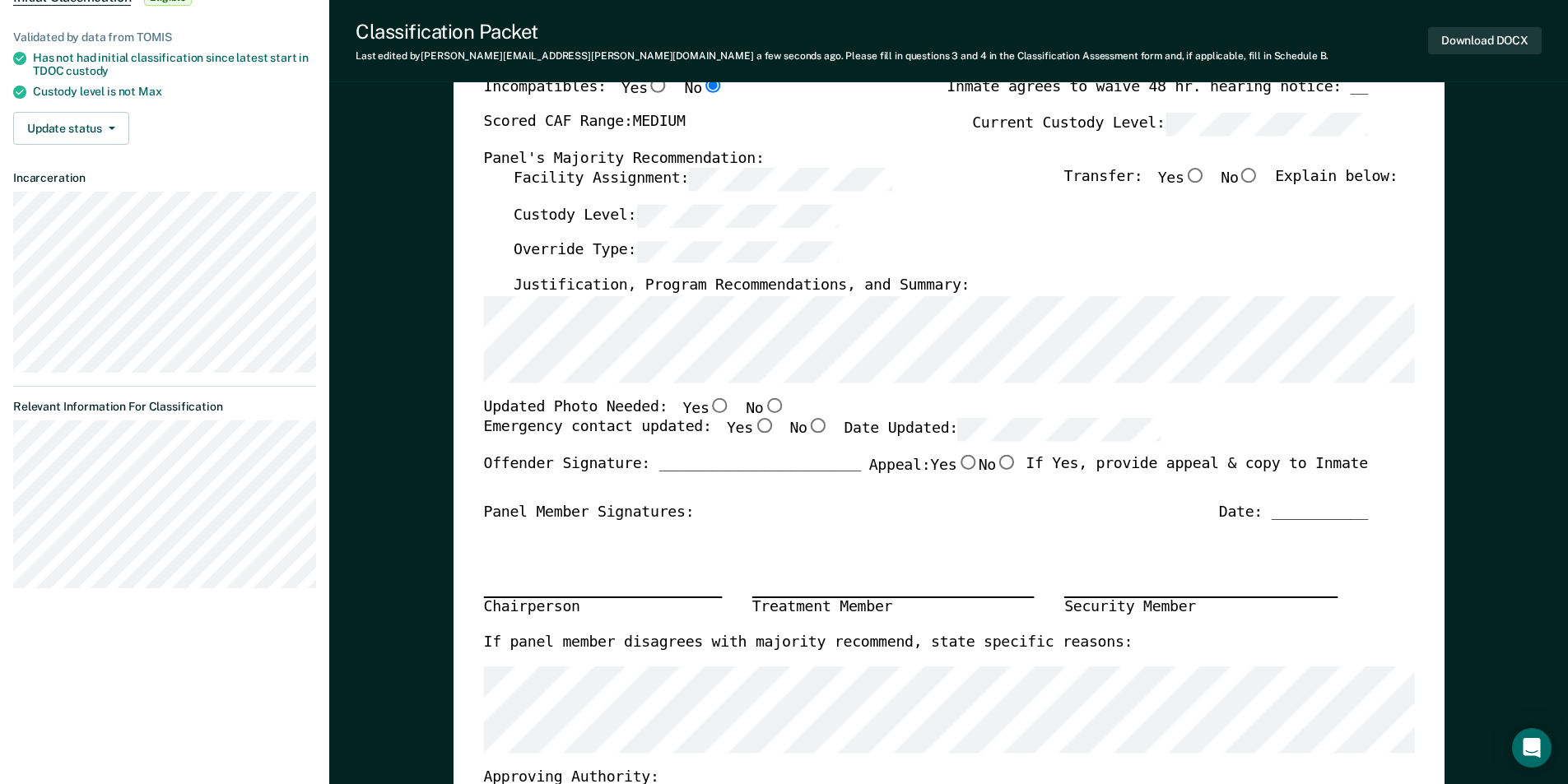
scroll to position [164, 0]
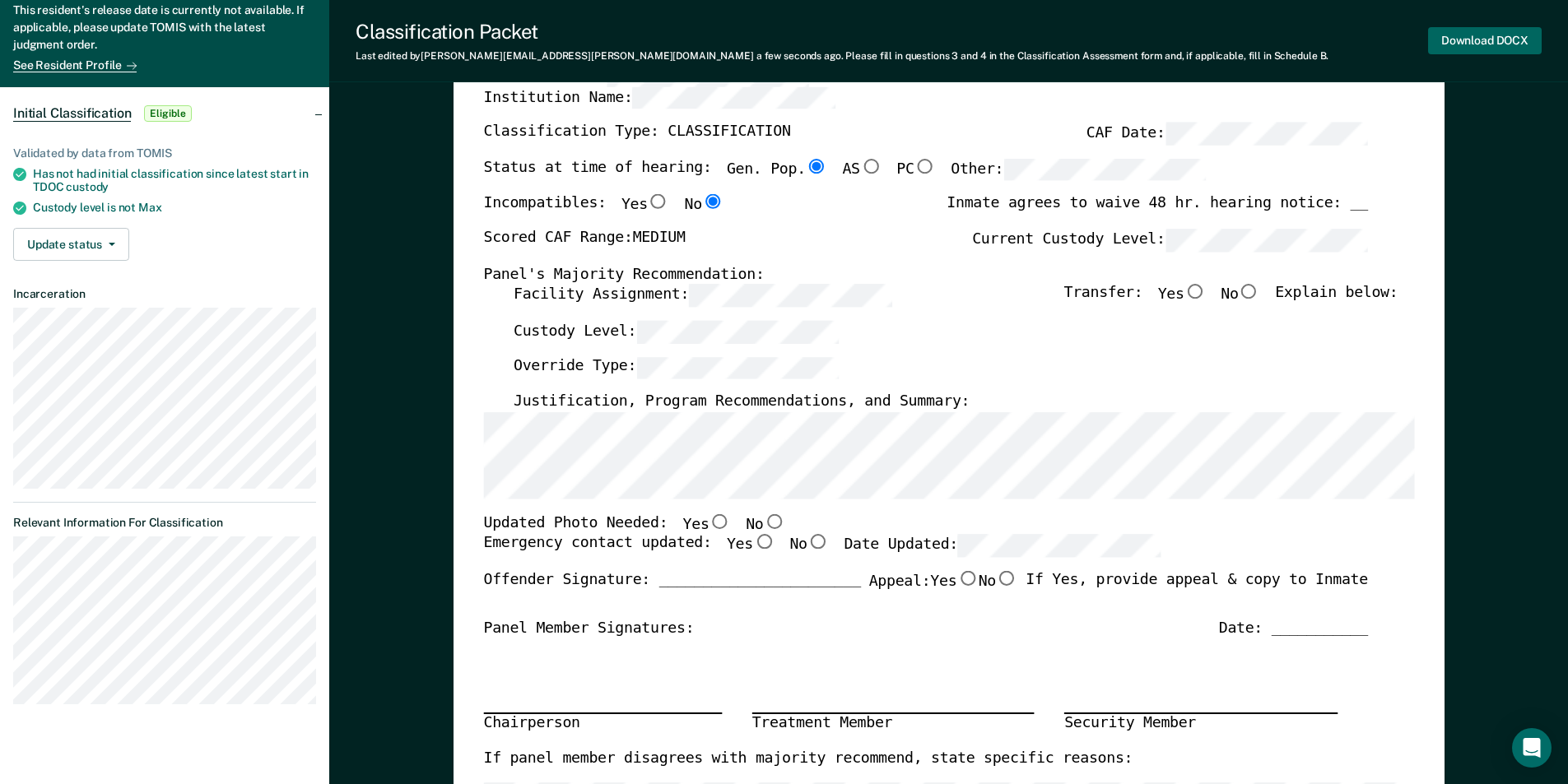
click at [1475, 34] on button "Download DOCX" at bounding box center [1484, 41] width 113 height 27
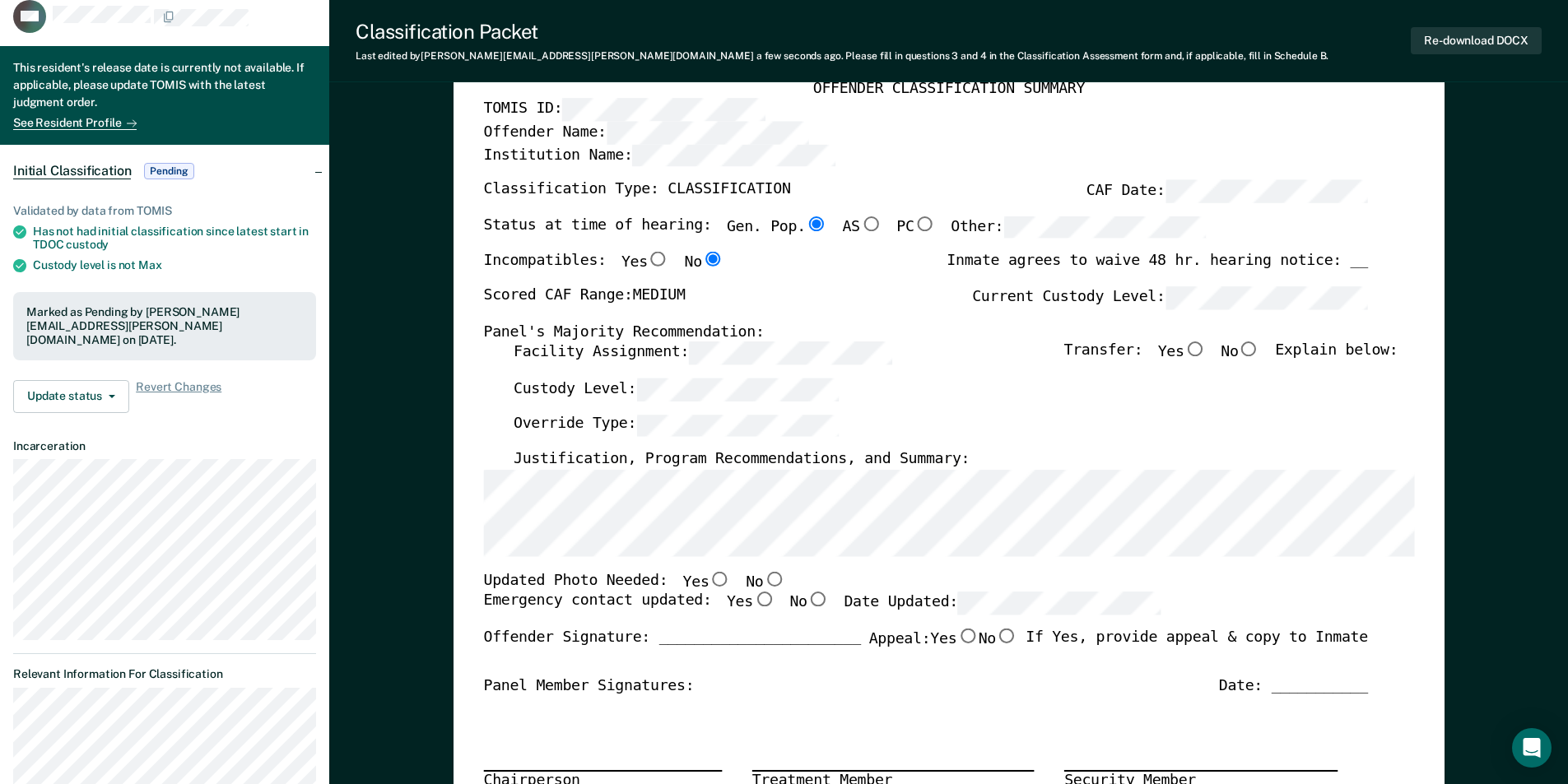
scroll to position [82, 0]
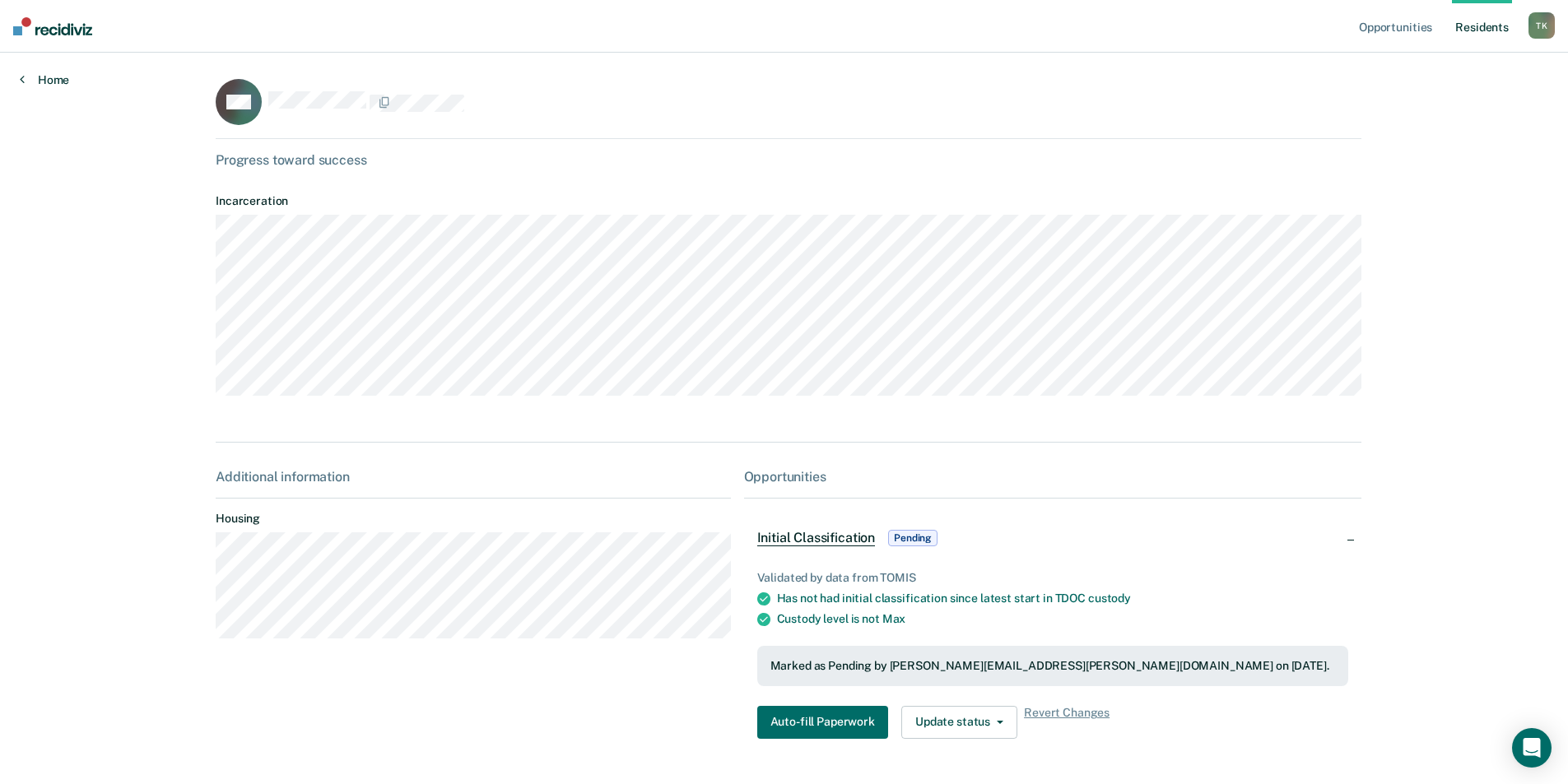
click at [67, 77] on link "Home" at bounding box center [44, 80] width 49 height 15
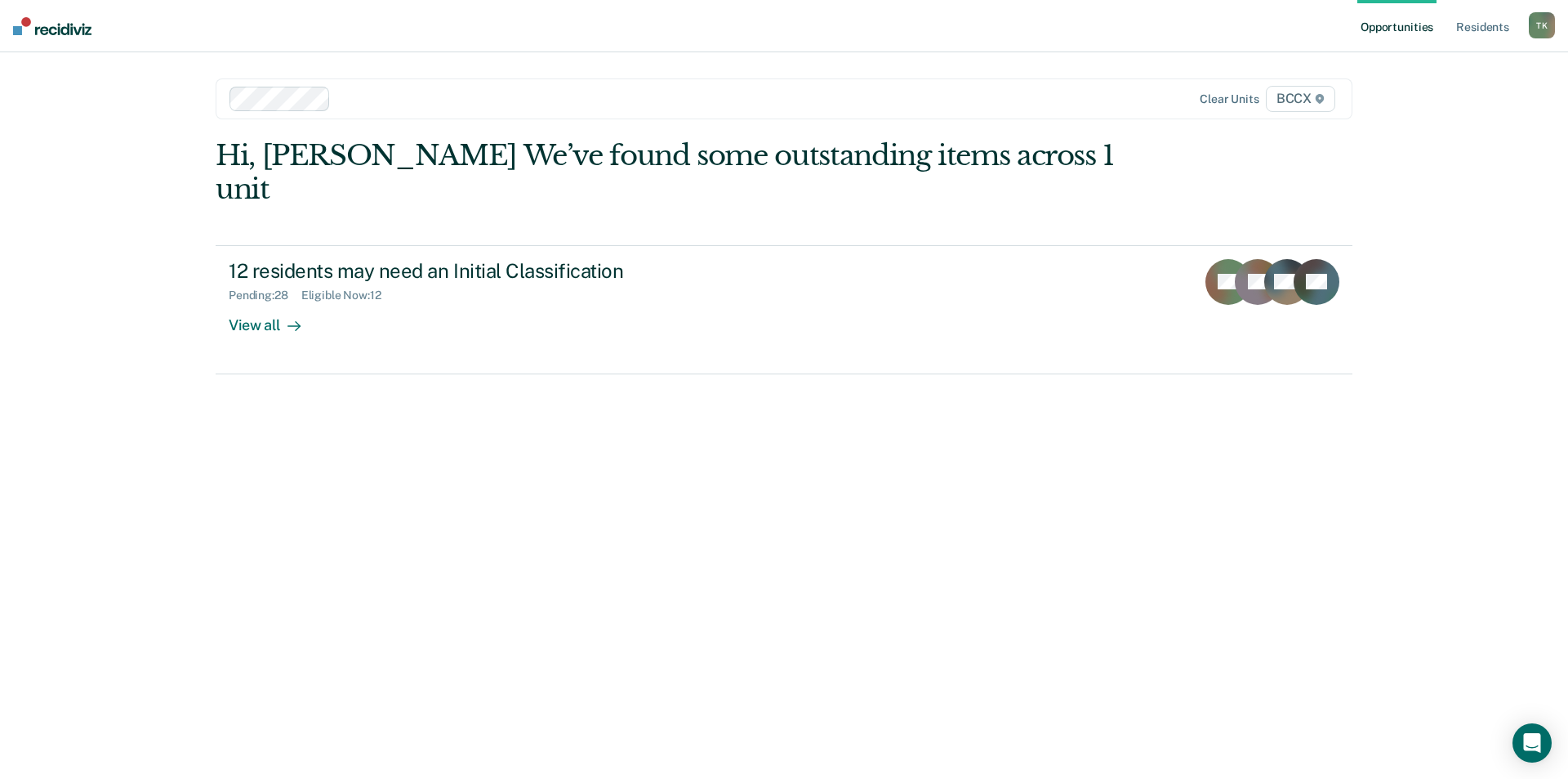
click at [339, 209] on div "Hi, [PERSON_NAME] We’ve found some outstanding items across 1 unit 12 residents…" at bounding box center [784, 256] width 1137 height 235
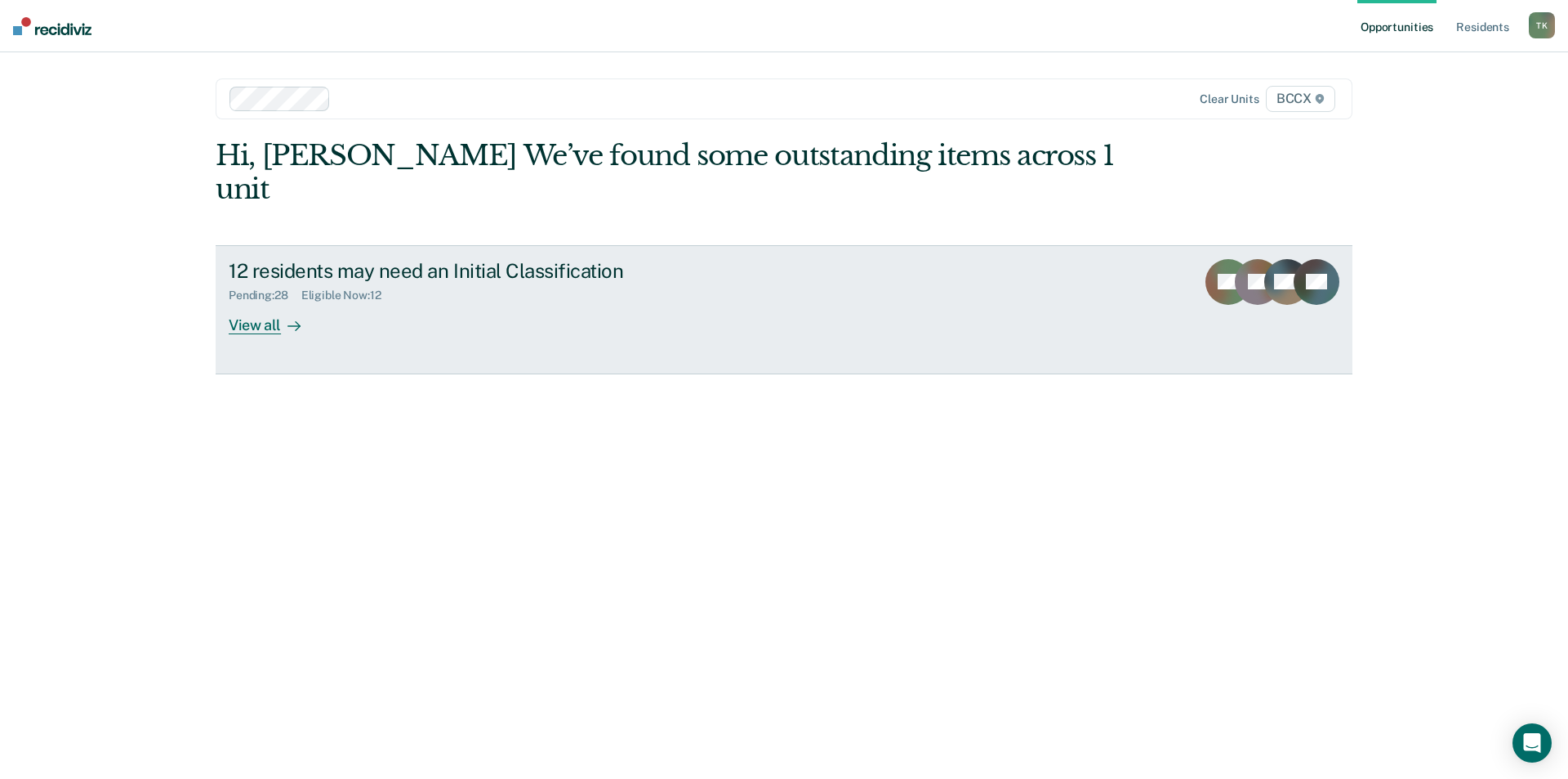
click at [356, 259] on div "12 residents may need an Initial Classification" at bounding box center [515, 271] width 573 height 23
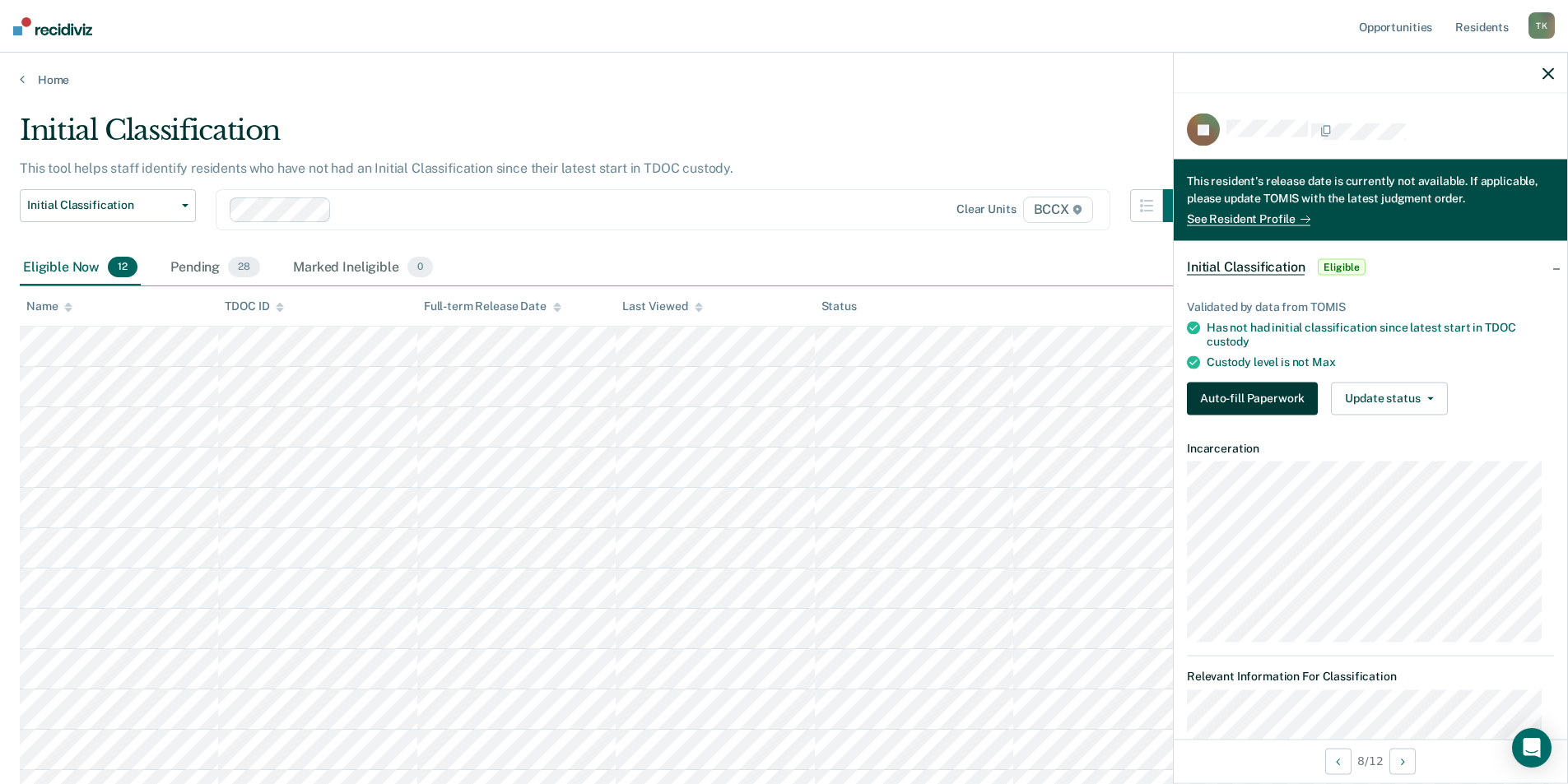
click at [1244, 404] on button "Auto-fill Paperwork" at bounding box center [1252, 398] width 131 height 33
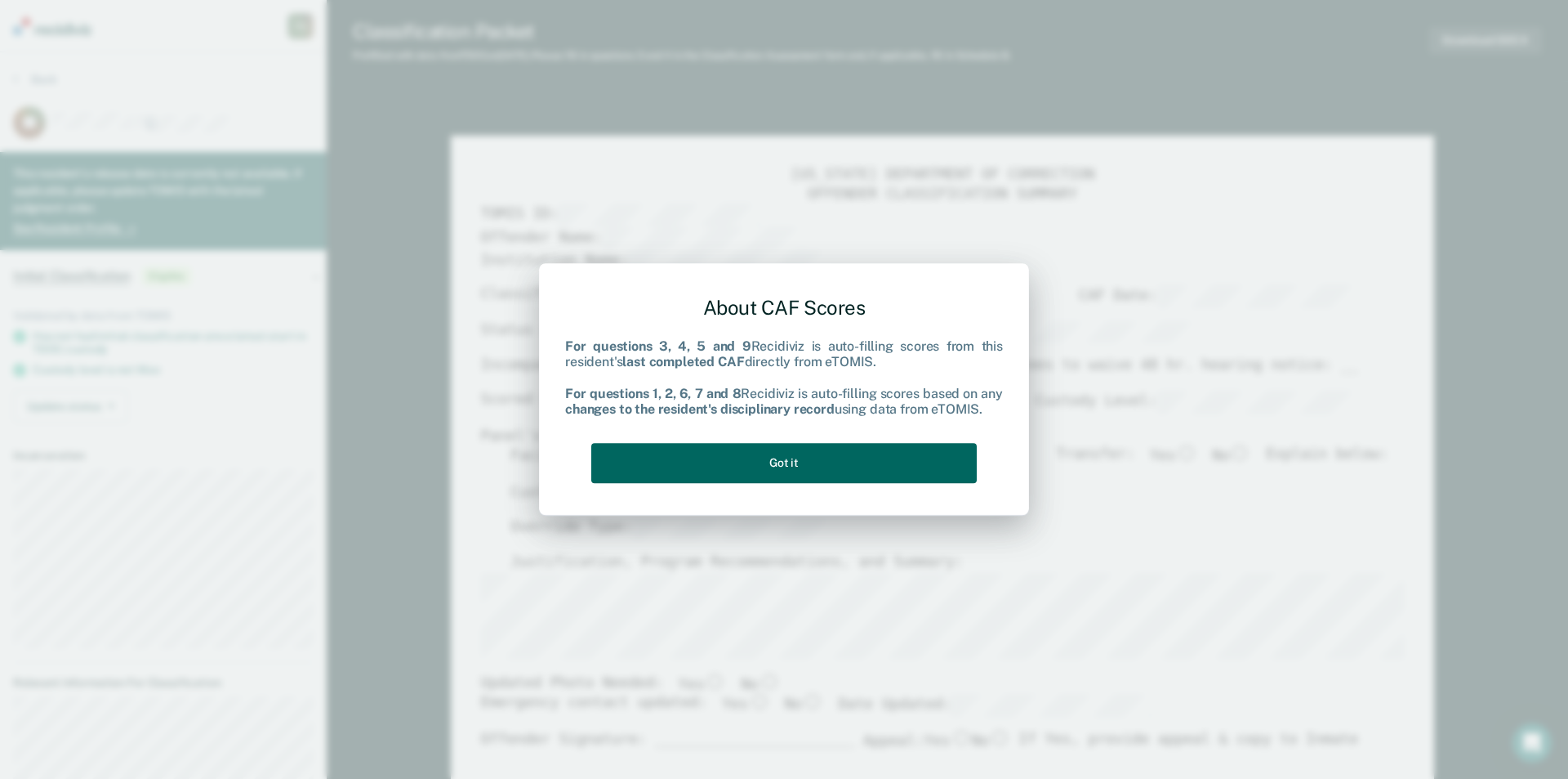
click at [790, 459] on button "Got it" at bounding box center [784, 463] width 385 height 40
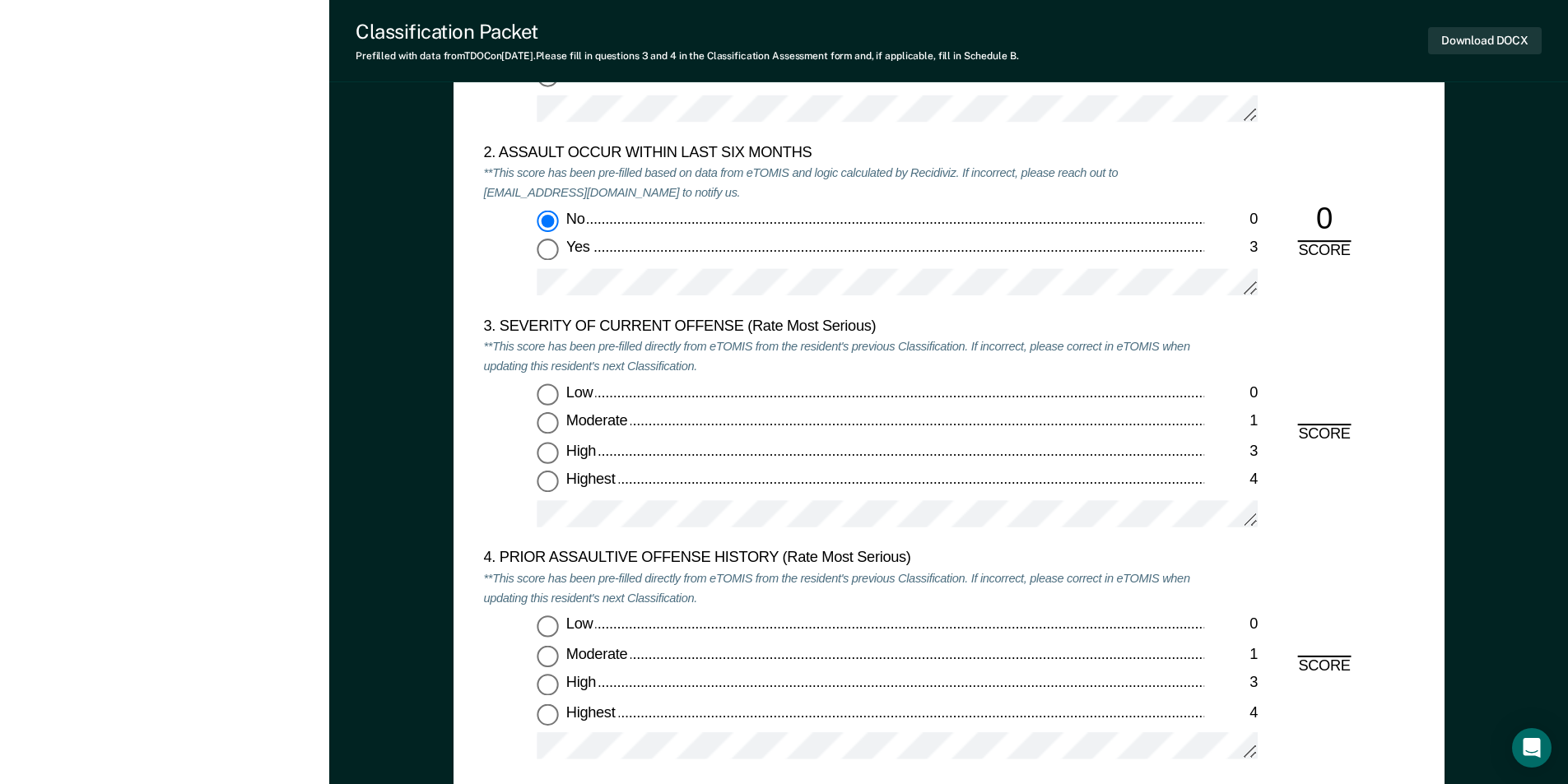
scroll to position [1974, 0]
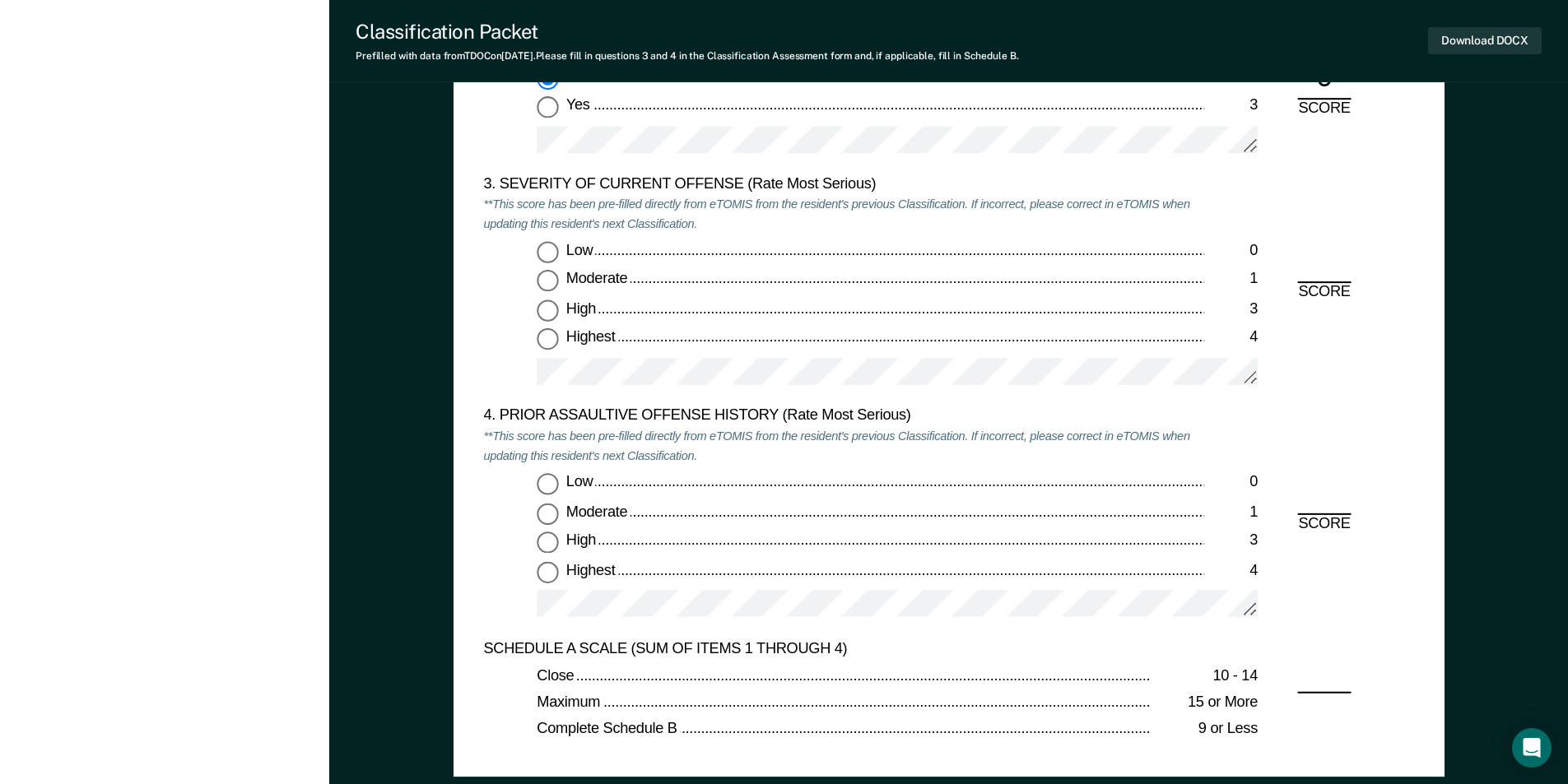
click at [547, 575] on input "Highest 4" at bounding box center [548, 572] width 22 height 22
type textarea "x"
radio input "true"
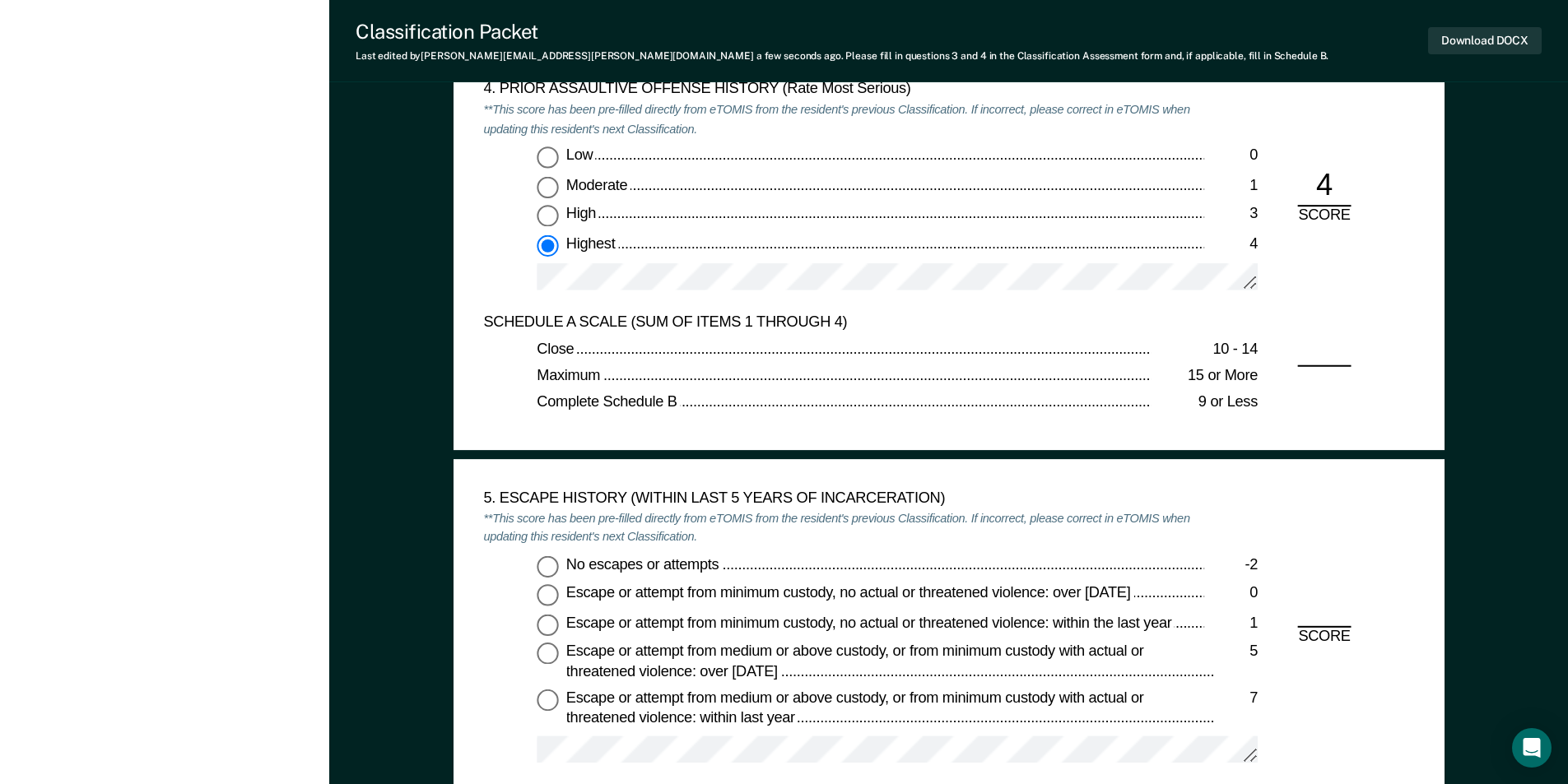
scroll to position [2057, 0]
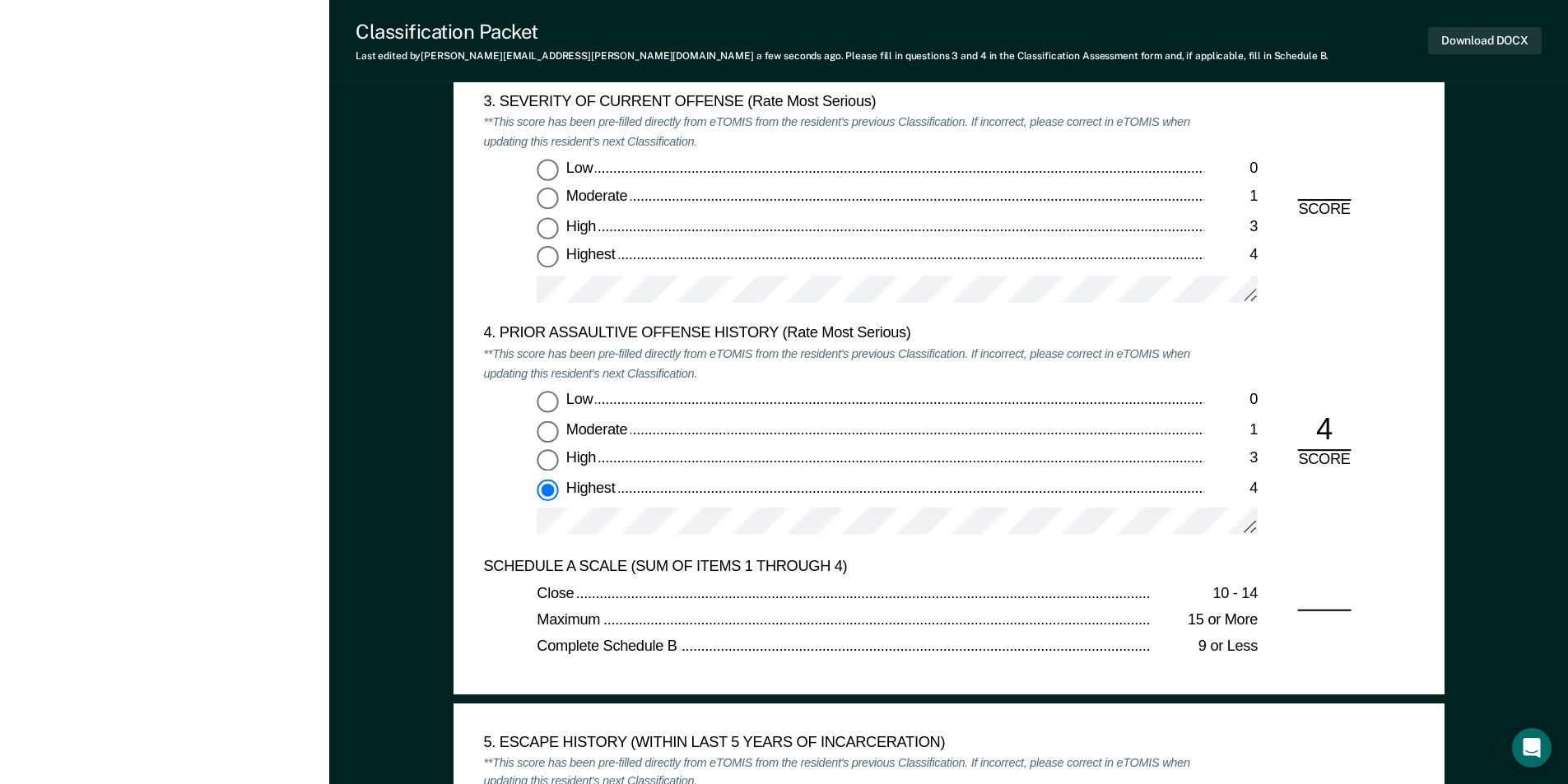
click at [544, 264] on input "Highest 4" at bounding box center [548, 257] width 22 height 22
type textarea "x"
radio input "true"
click at [547, 408] on input "Low 0" at bounding box center [548, 402] width 22 height 22
type textarea "x"
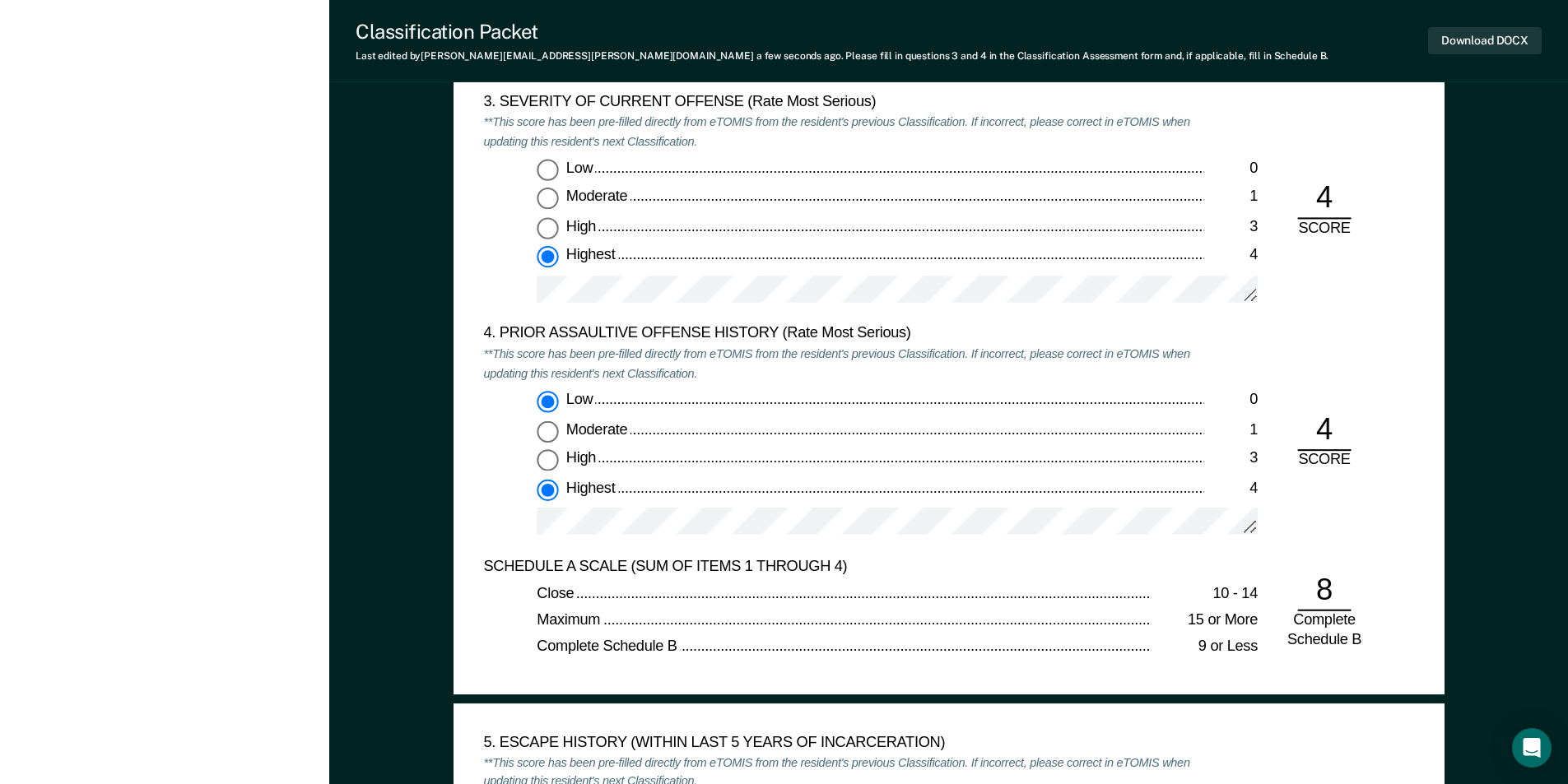
radio input "true"
radio input "false"
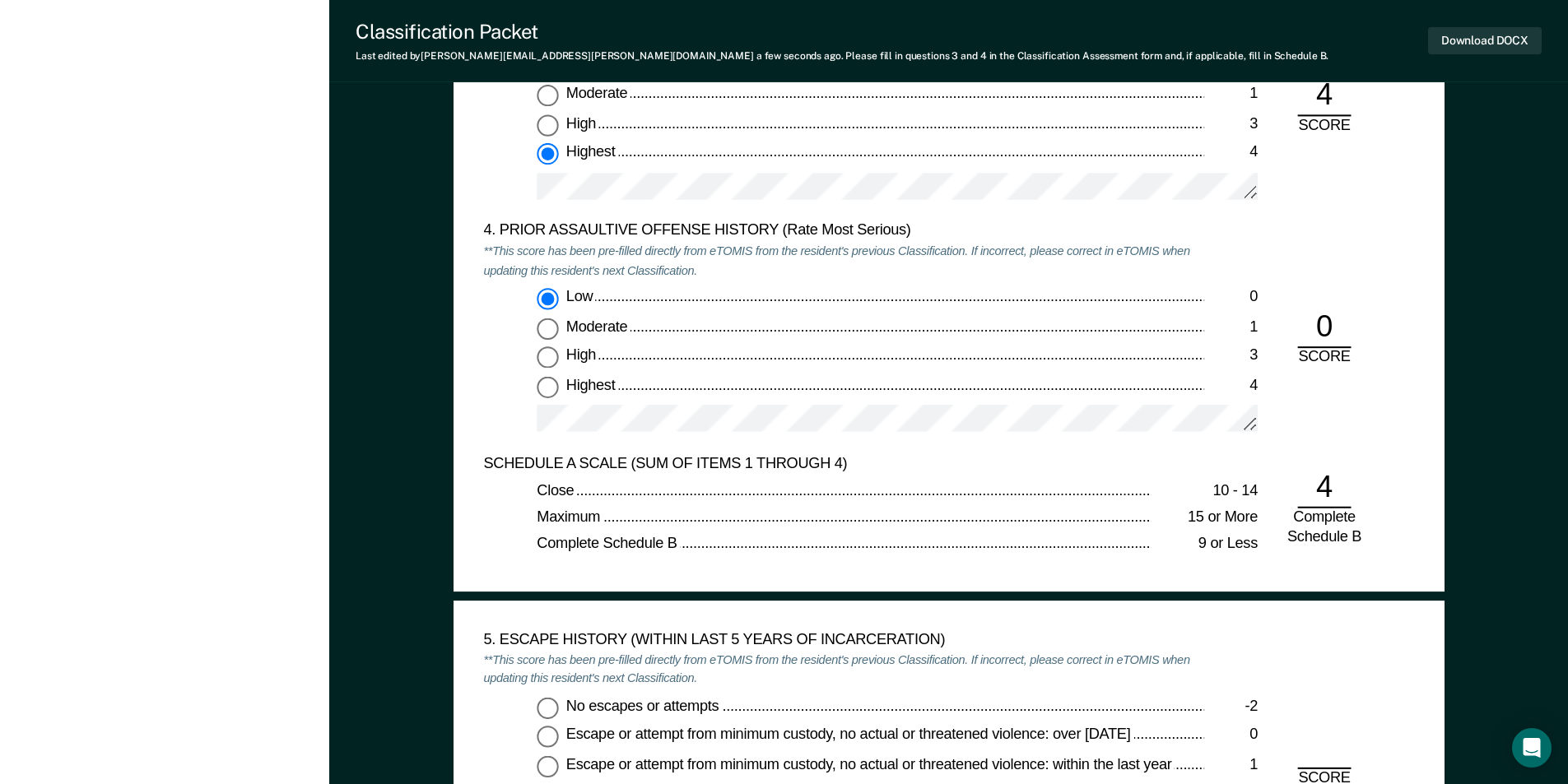
scroll to position [2303, 0]
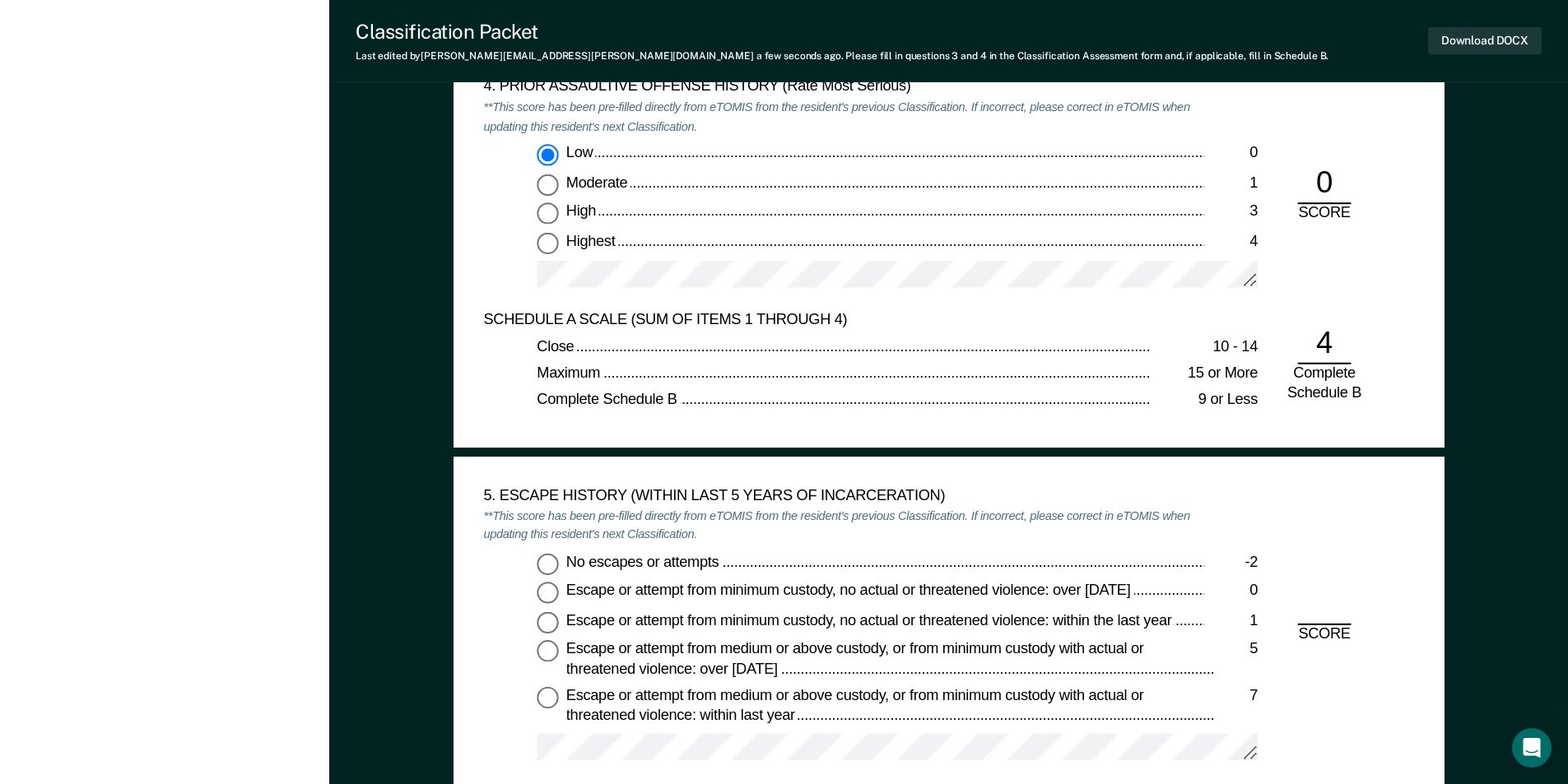
click at [552, 562] on input "No escapes or attempts -2" at bounding box center [548, 564] width 22 height 22
type textarea "x"
radio input "true"
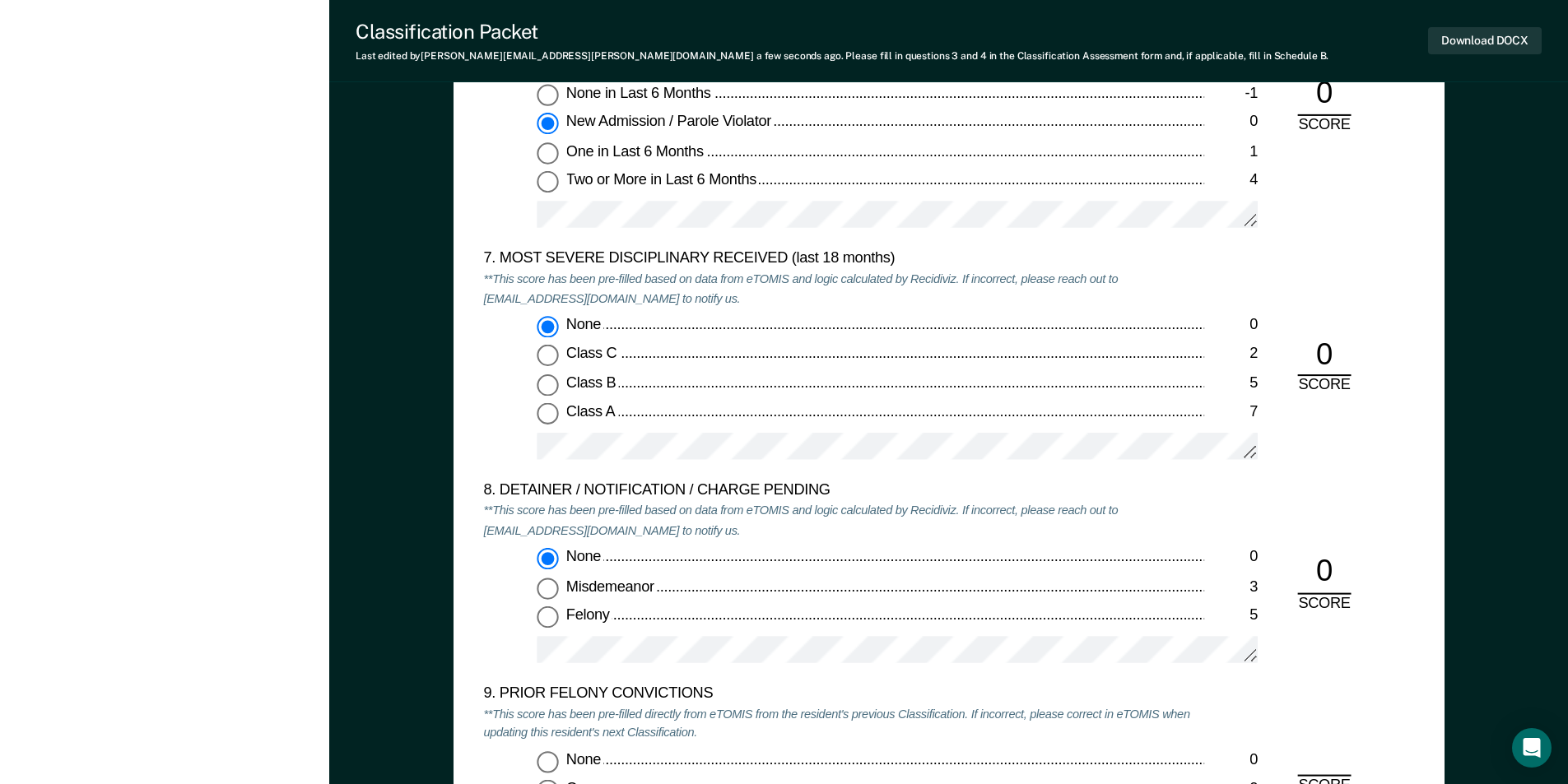
scroll to position [3537, 0]
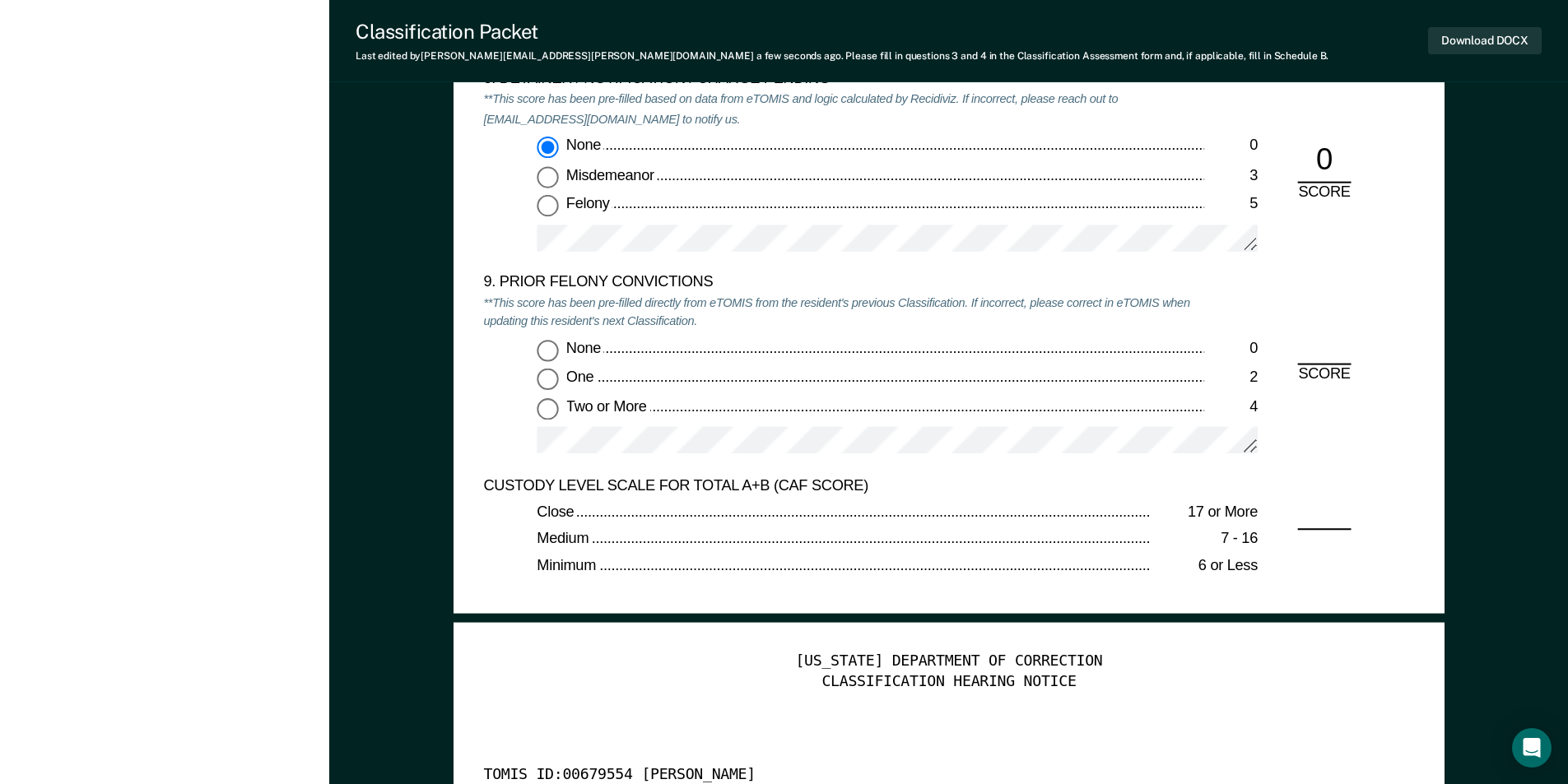
click at [547, 377] on input "One 2" at bounding box center [548, 380] width 22 height 22
type textarea "x"
radio input "true"
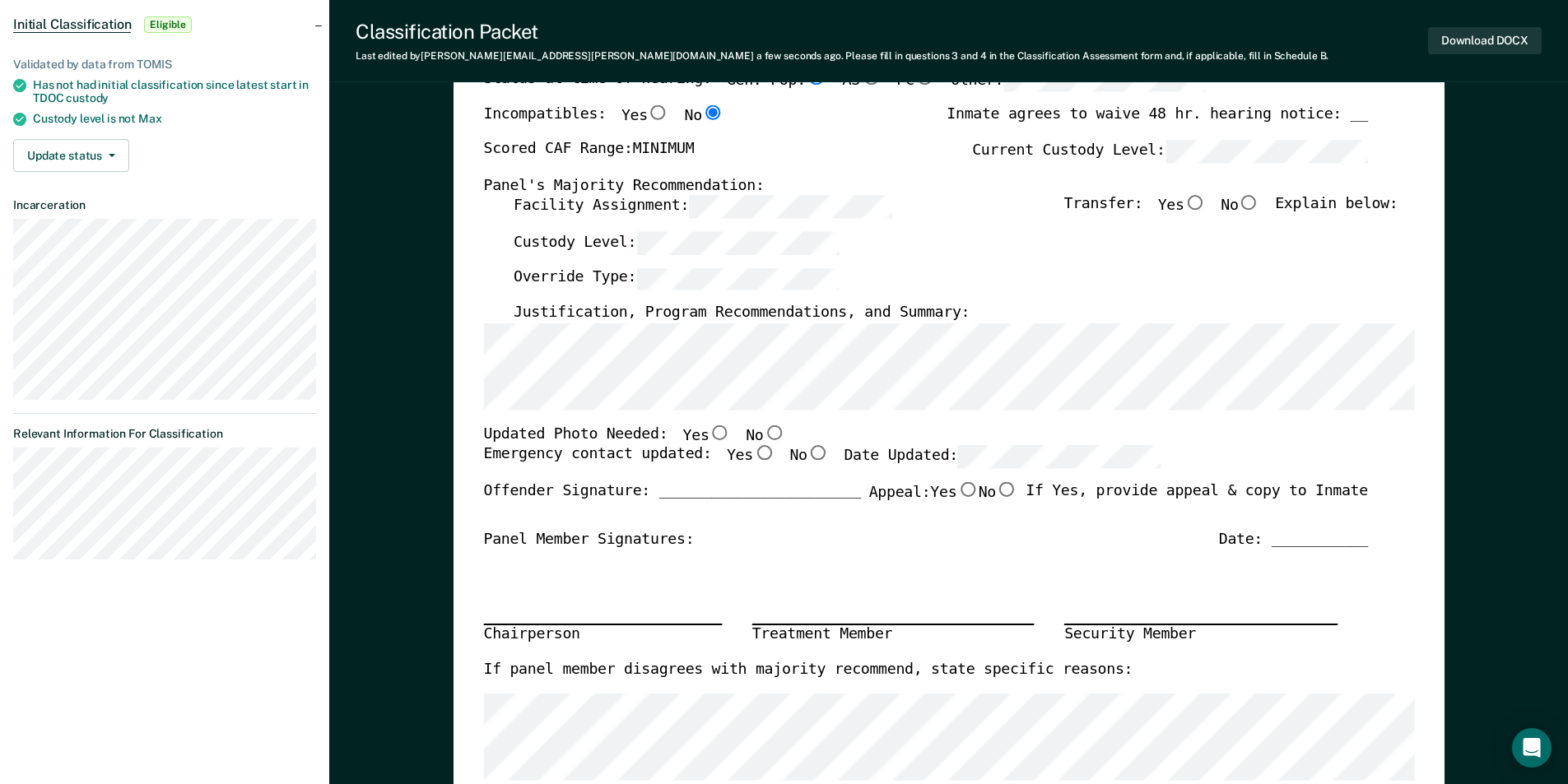
scroll to position [247, 0]
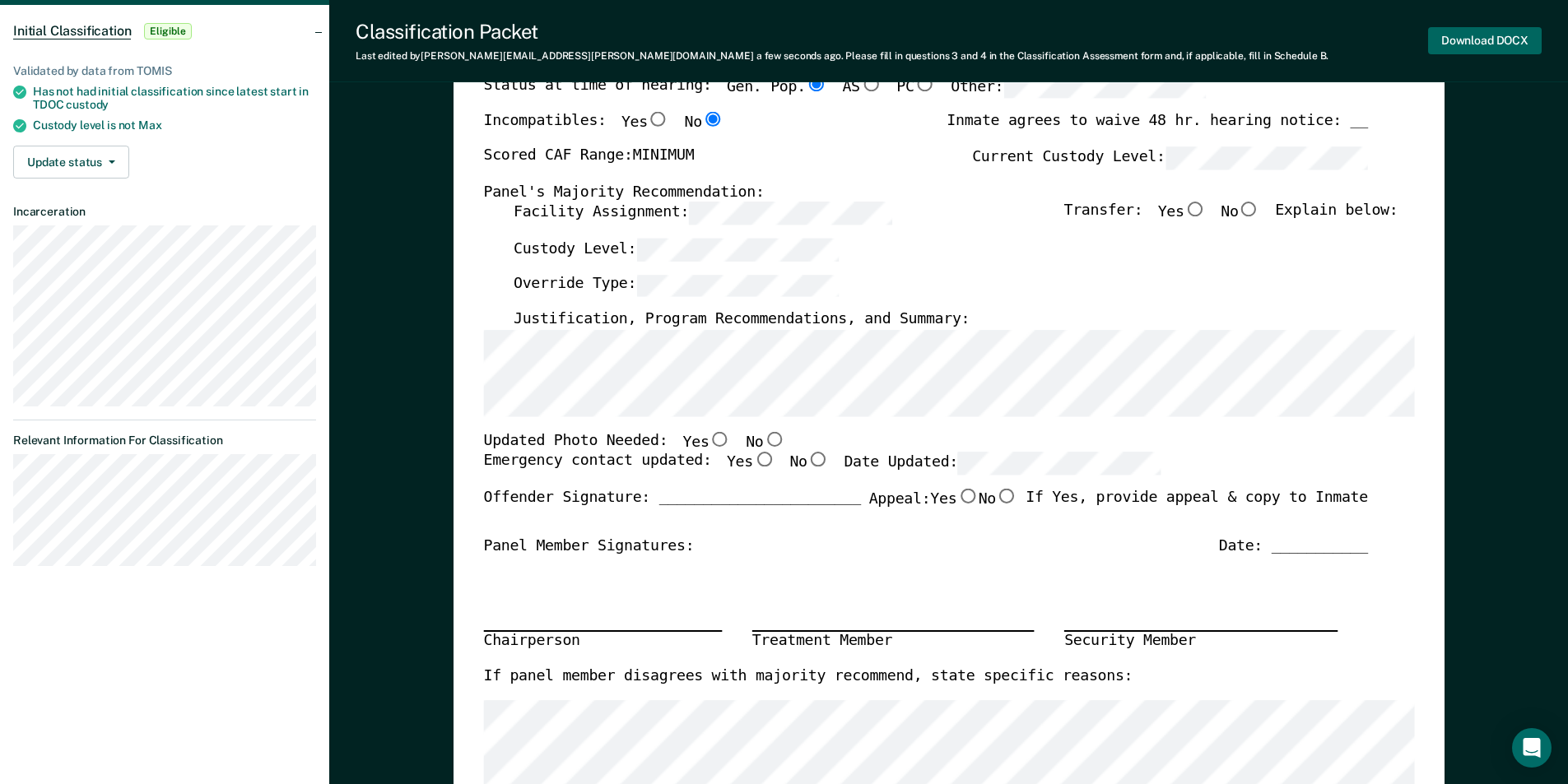
click at [1498, 42] on button "Download DOCX" at bounding box center [1484, 41] width 113 height 27
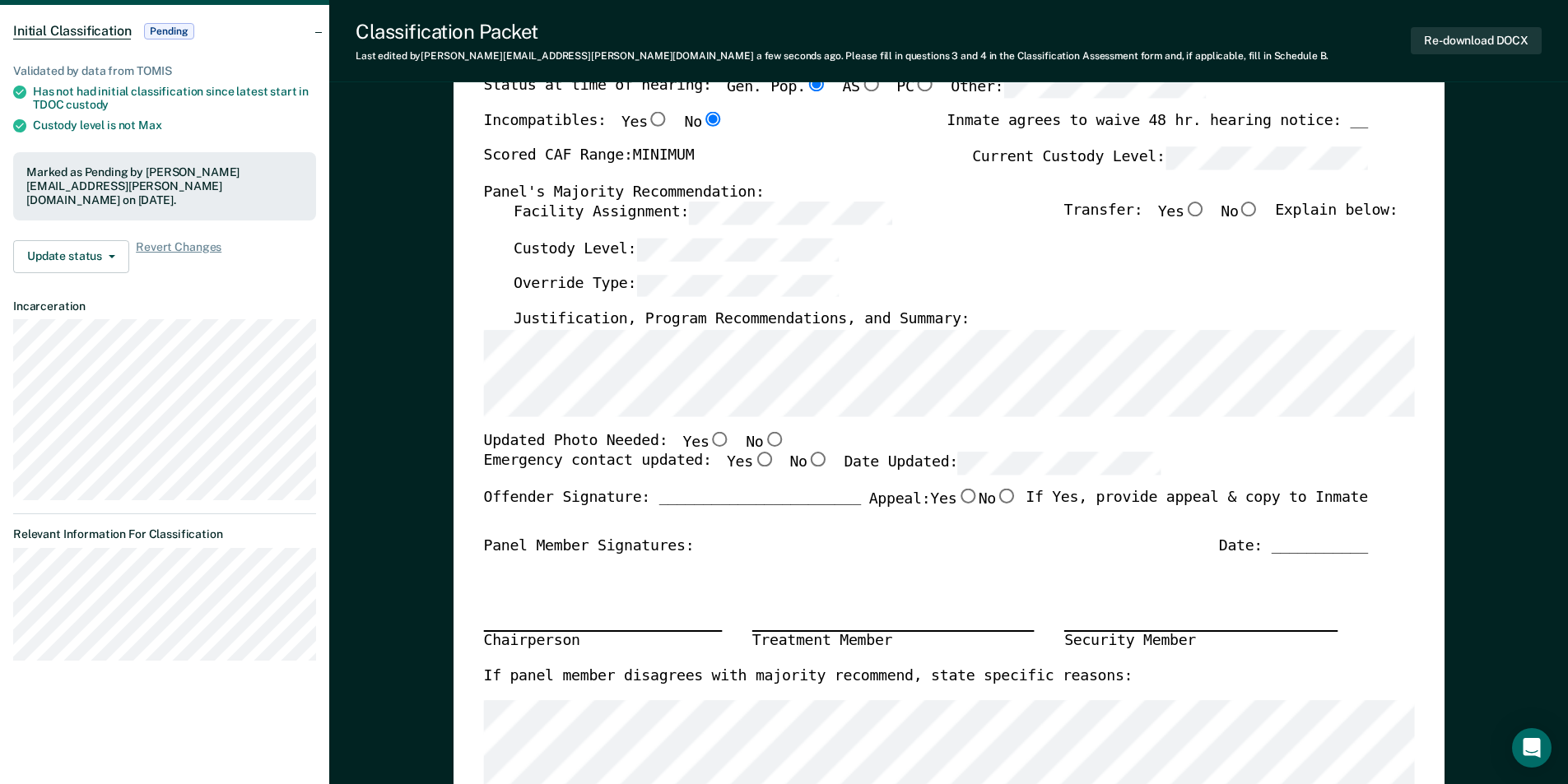
drag, startPoint x: 289, startPoint y: 267, endPoint x: 122, endPoint y: 150, distance: 203.9
click at [289, 267] on div "Validated by data from TOMIS Has not had initial classification since latest st…" at bounding box center [164, 162] width 329 height 248
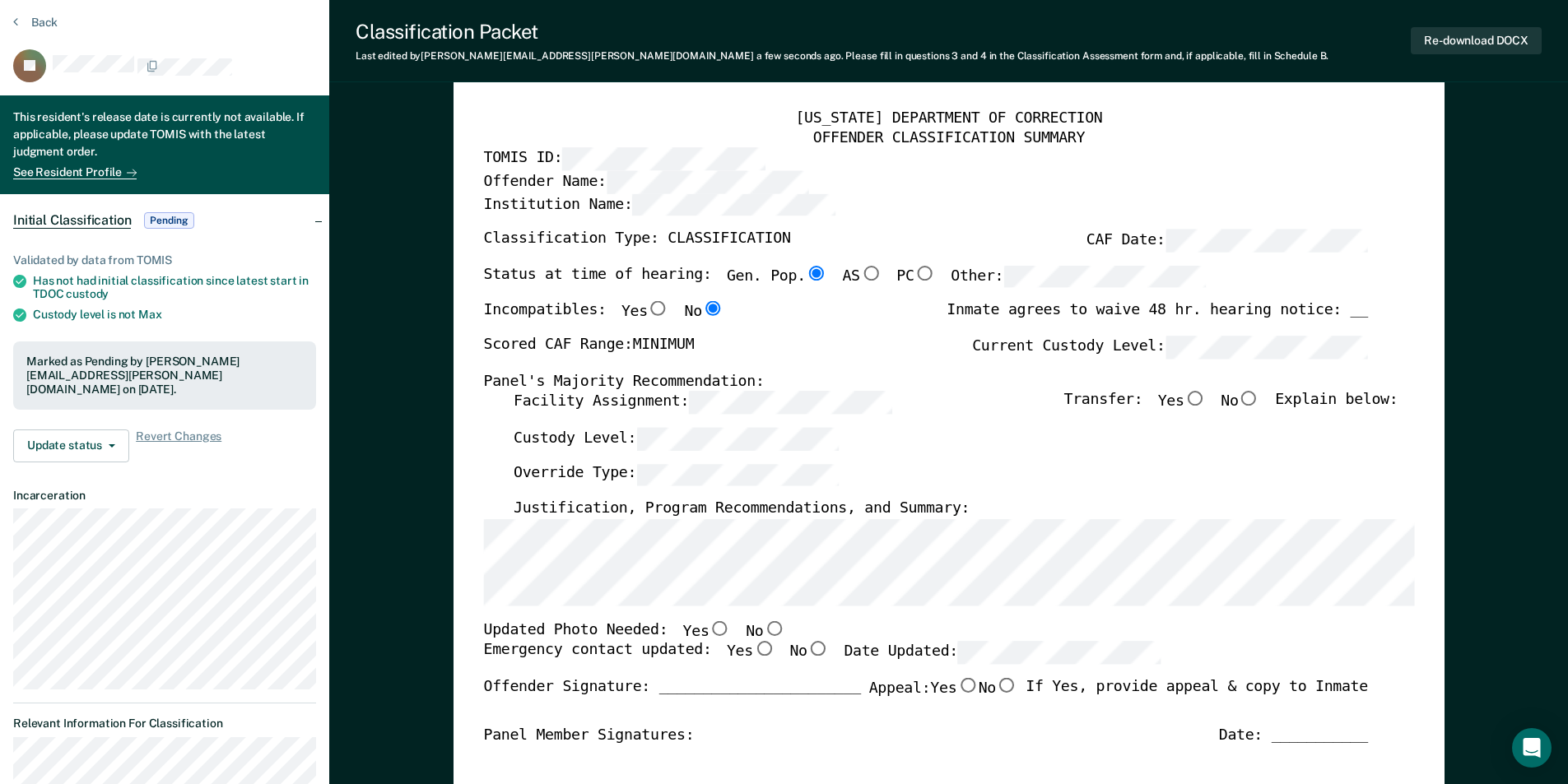
scroll to position [0, 0]
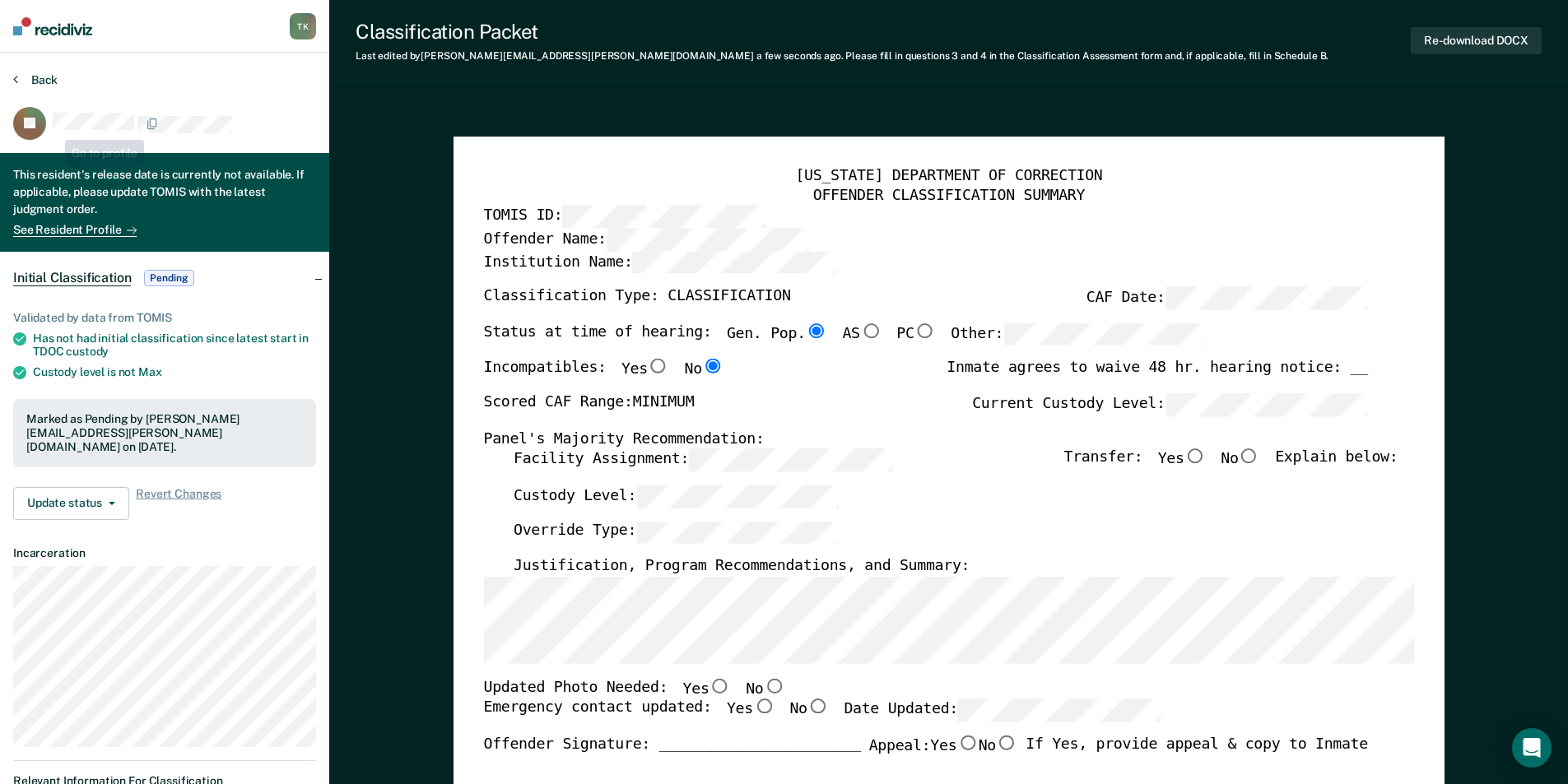
click at [44, 73] on button "Back" at bounding box center [35, 80] width 44 height 15
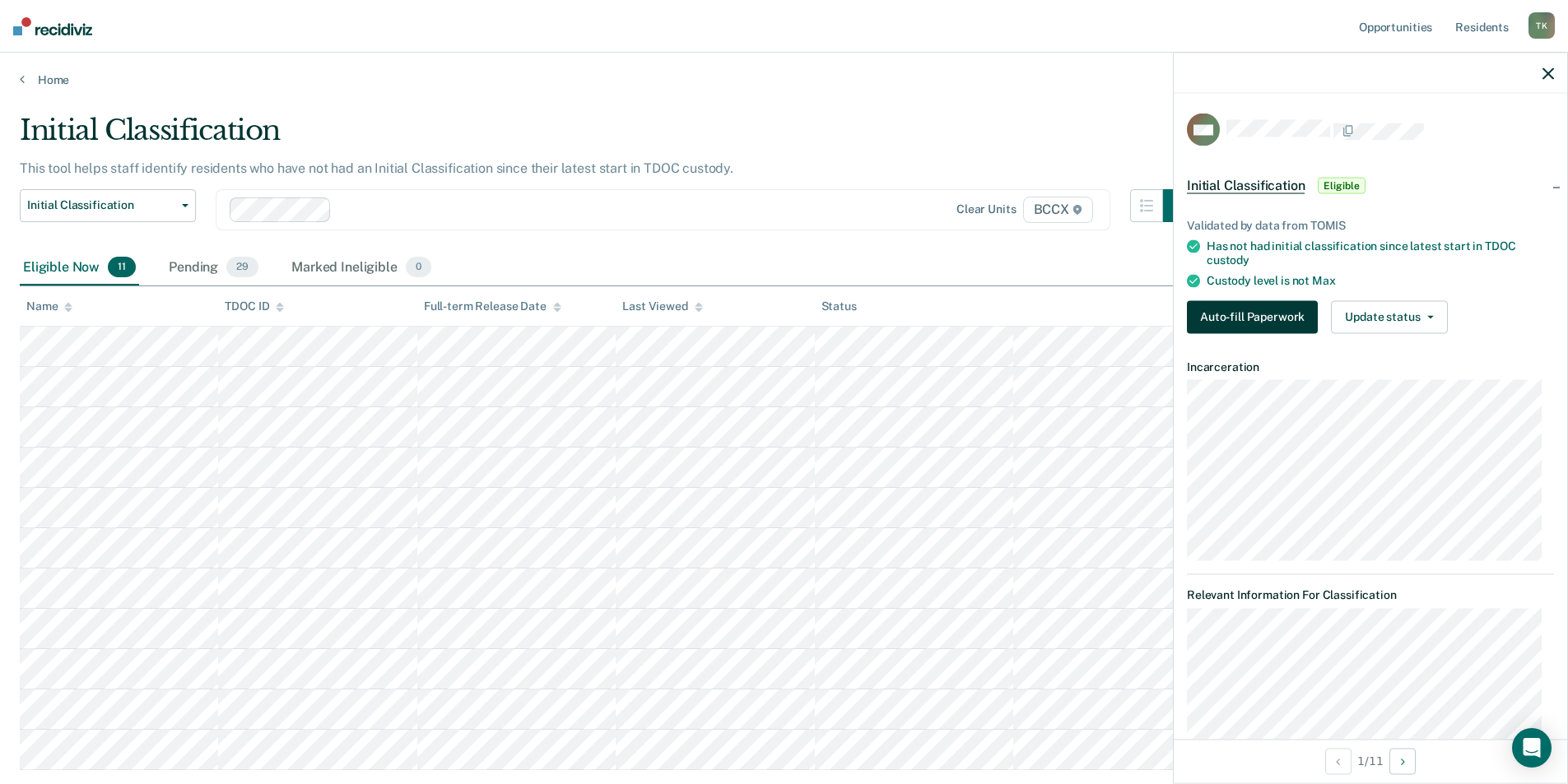
click at [1250, 319] on button "Auto-fill Paperwork" at bounding box center [1252, 316] width 131 height 33
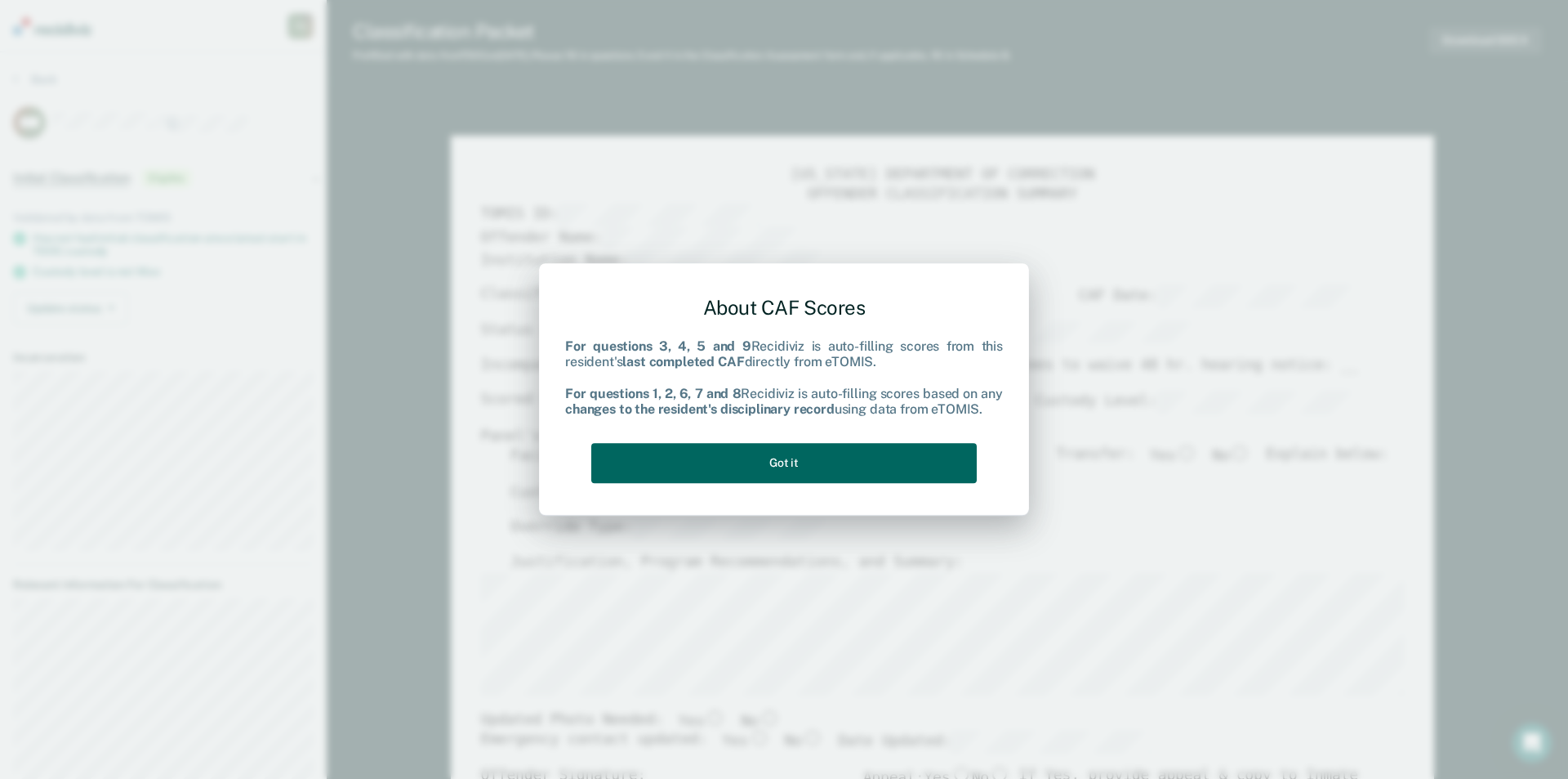
click at [900, 457] on button "Got it" at bounding box center [784, 463] width 385 height 40
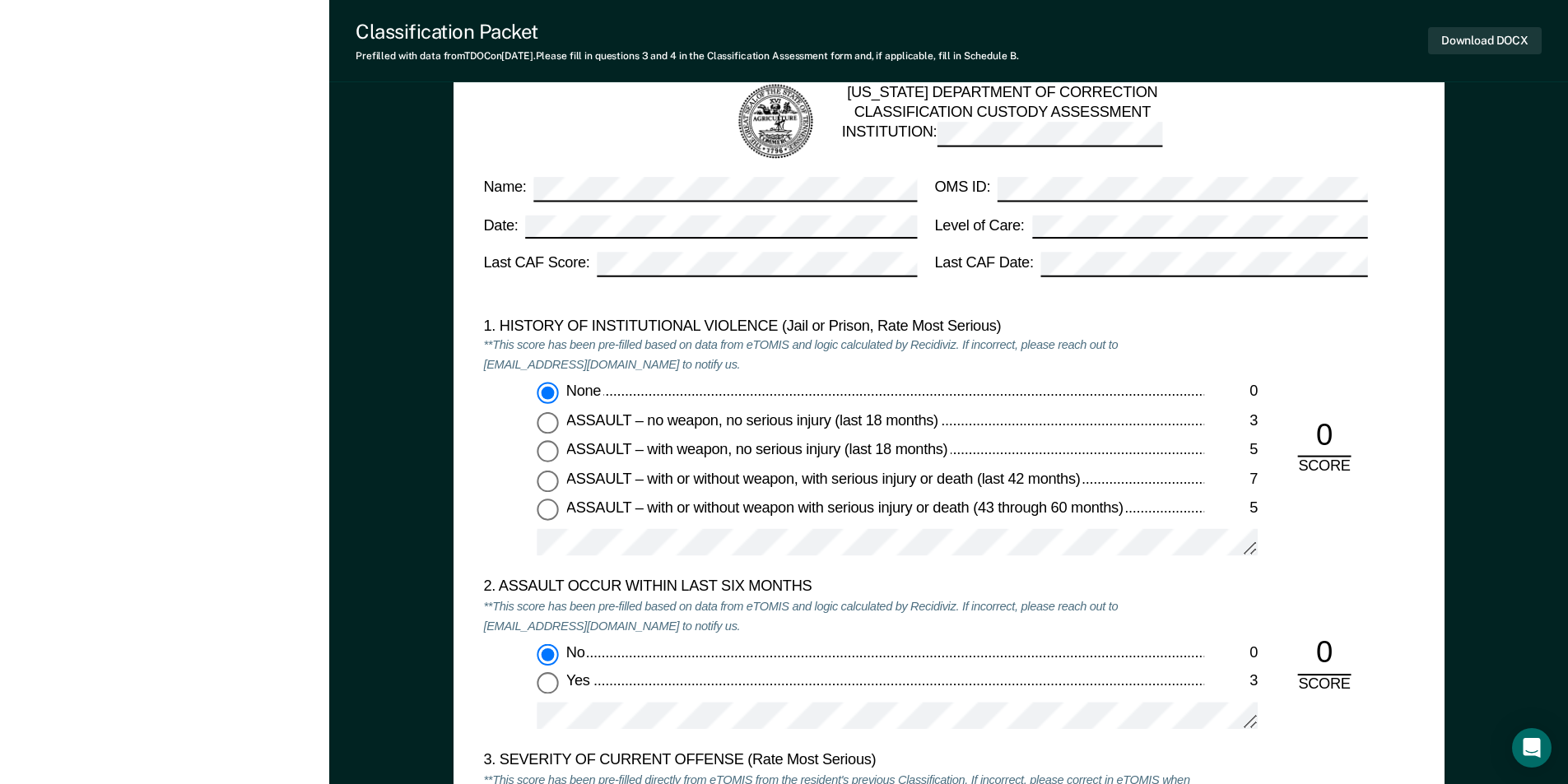
scroll to position [1892, 0]
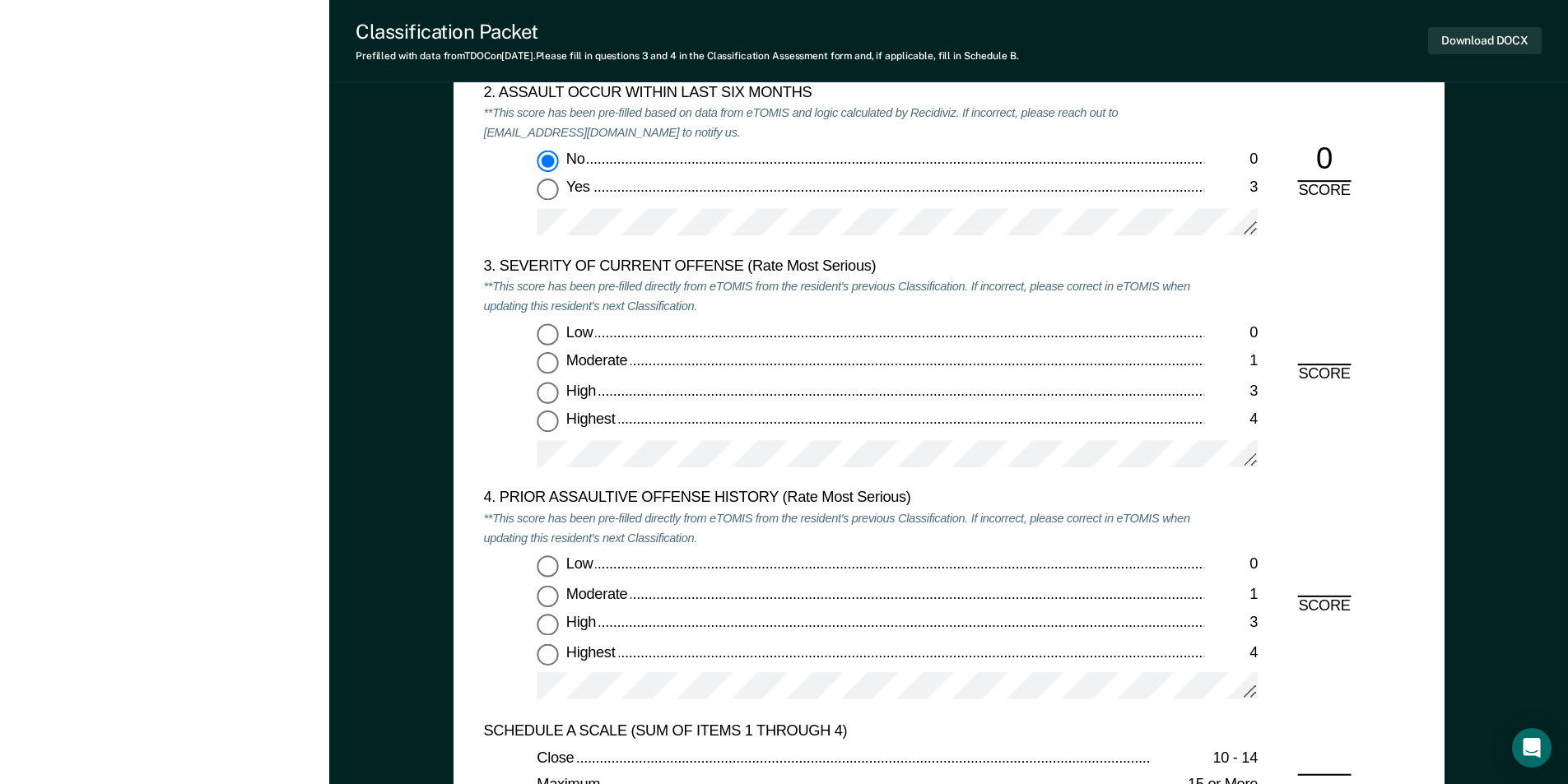
click at [541, 388] on input "High 3" at bounding box center [548, 393] width 22 height 22
type textarea "x"
radio input "true"
click at [541, 661] on input "Highest 4" at bounding box center [548, 654] width 22 height 22
type textarea "x"
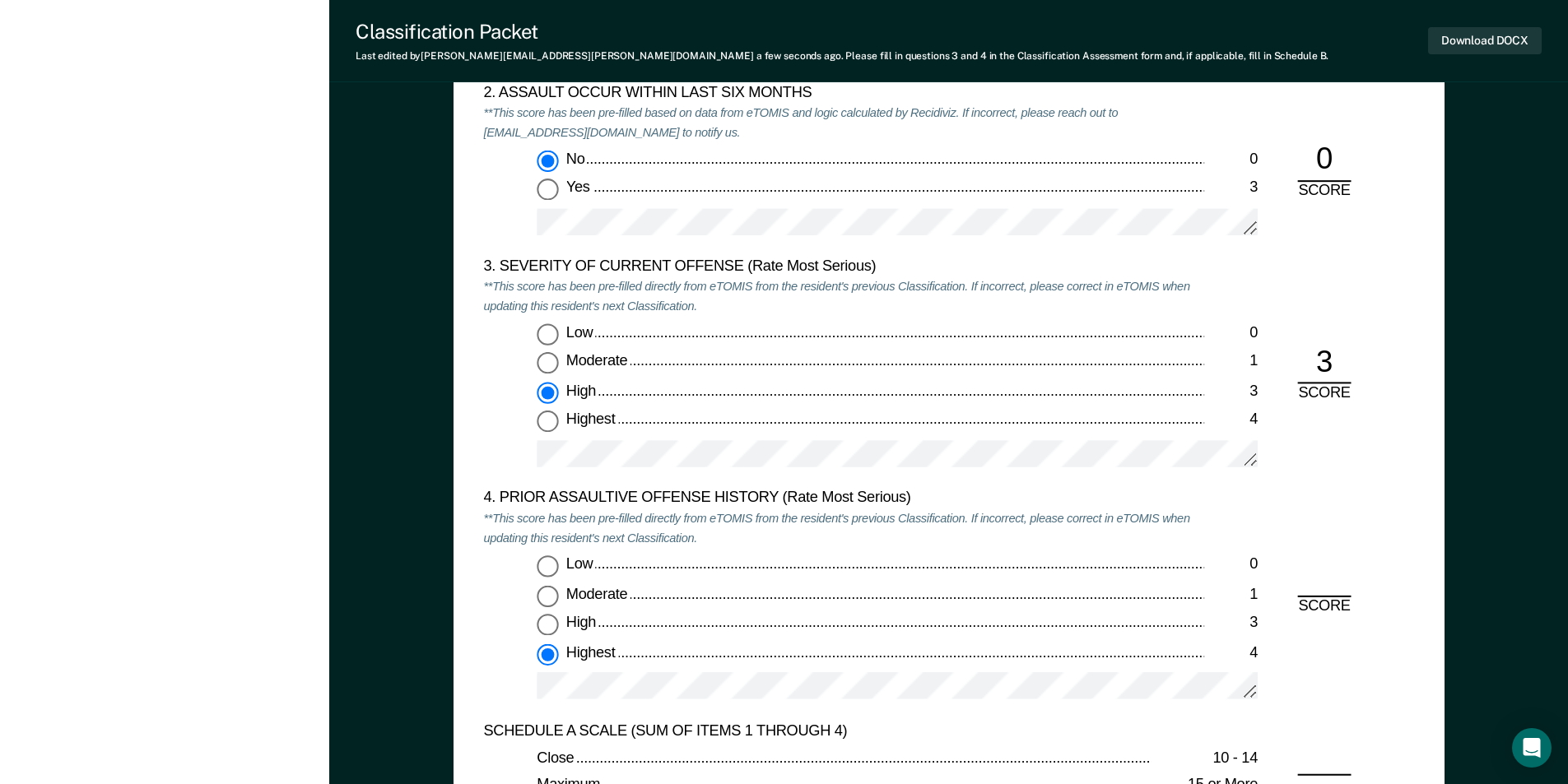
radio input "true"
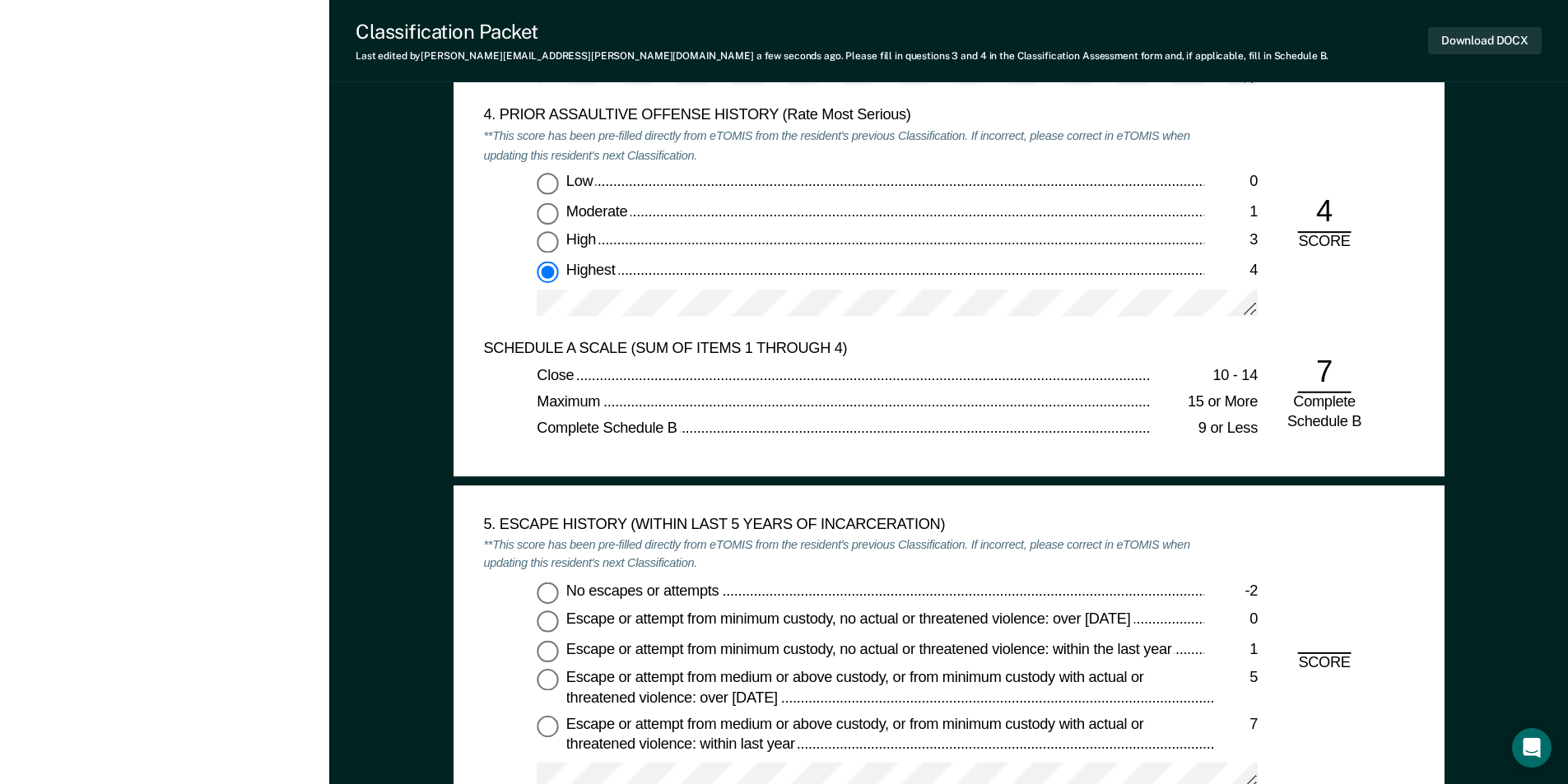
scroll to position [2303, 0]
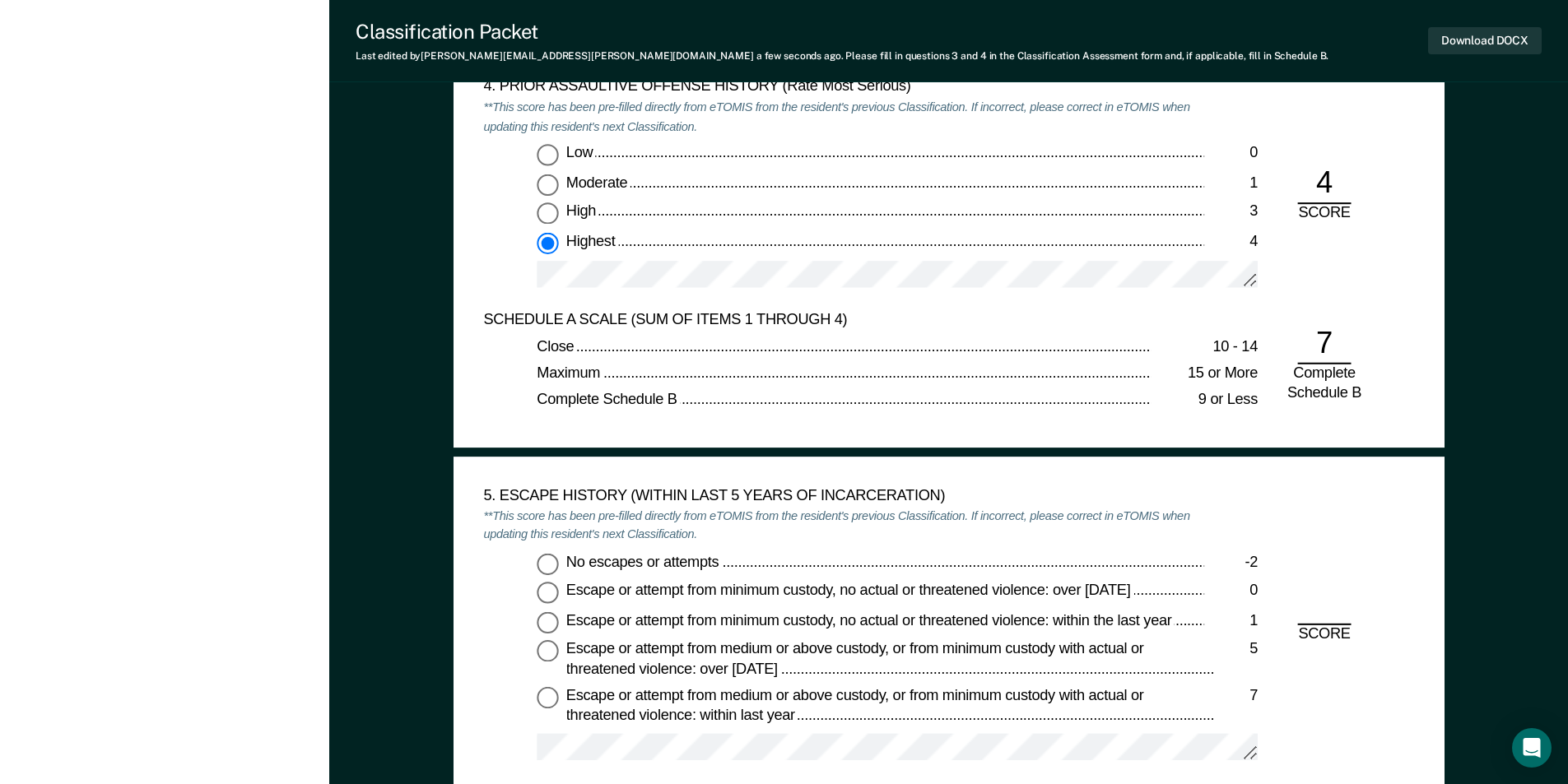
click at [548, 560] on input "No escapes or attempts -2" at bounding box center [548, 564] width 22 height 22
type textarea "x"
radio input "true"
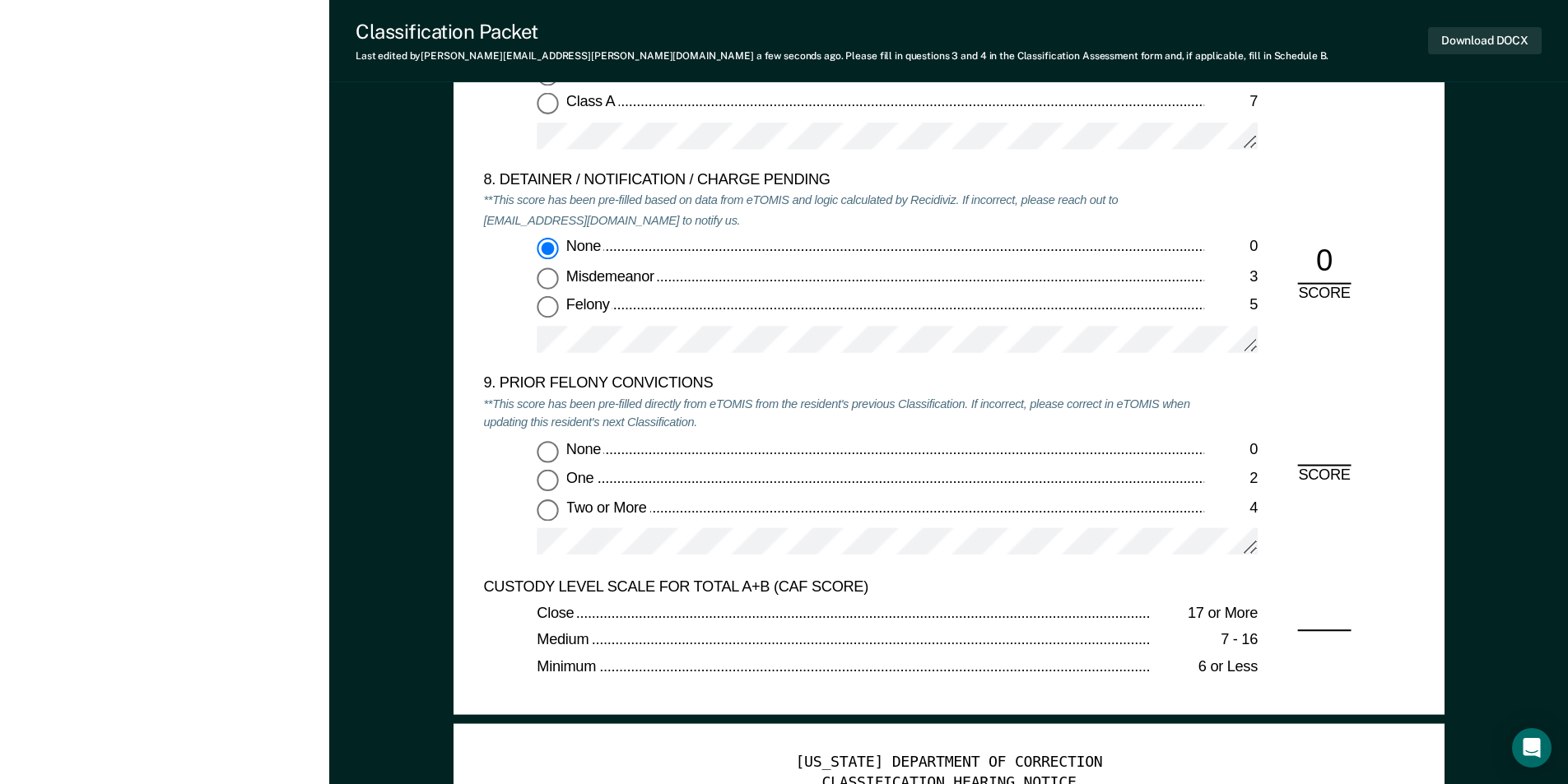
scroll to position [3619, 0]
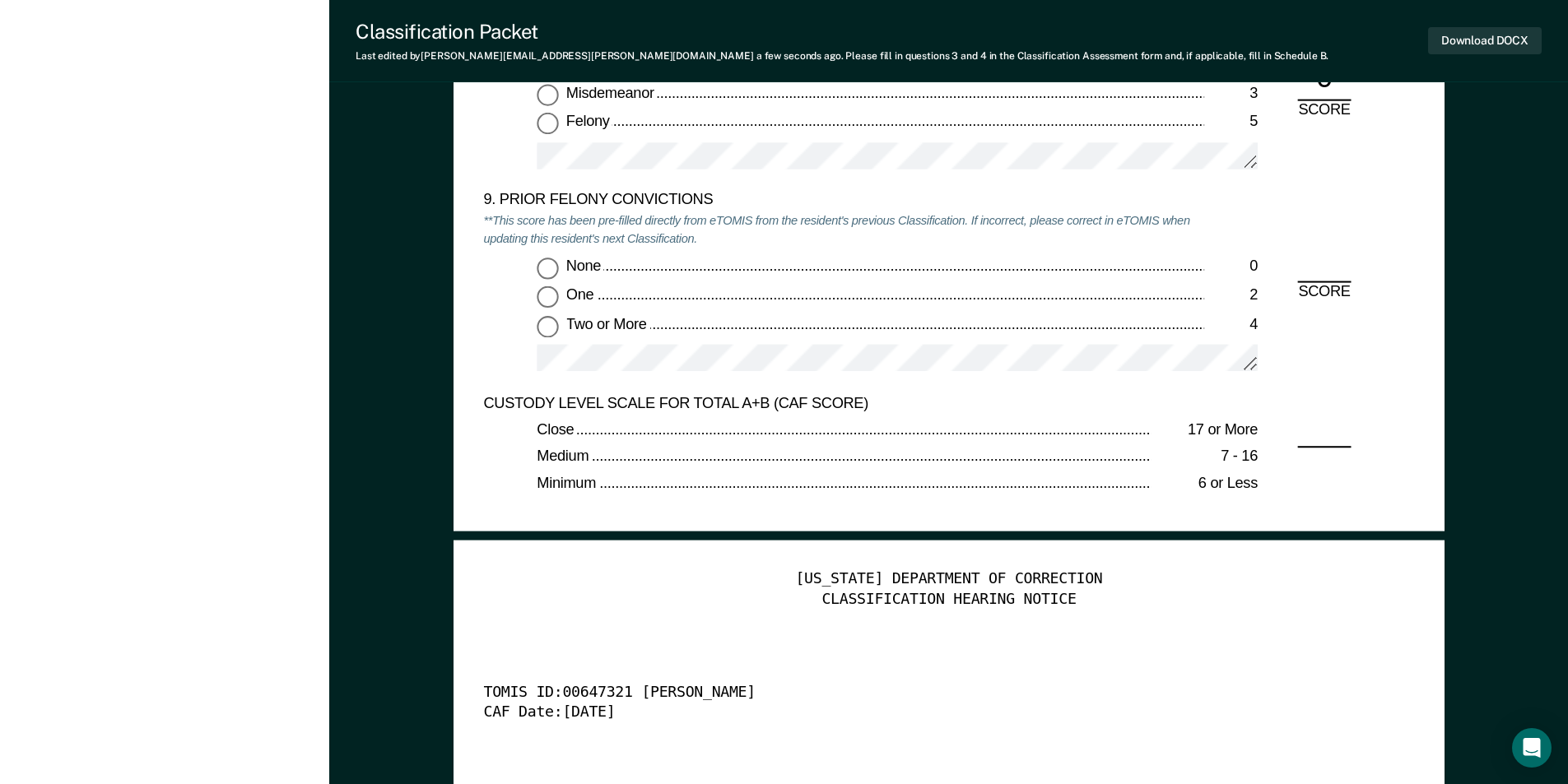
click at [552, 334] on input "Two or More 4" at bounding box center [548, 326] width 22 height 22
type textarea "x"
radio input "true"
click at [1497, 49] on button "Download DOCX" at bounding box center [1484, 41] width 113 height 27
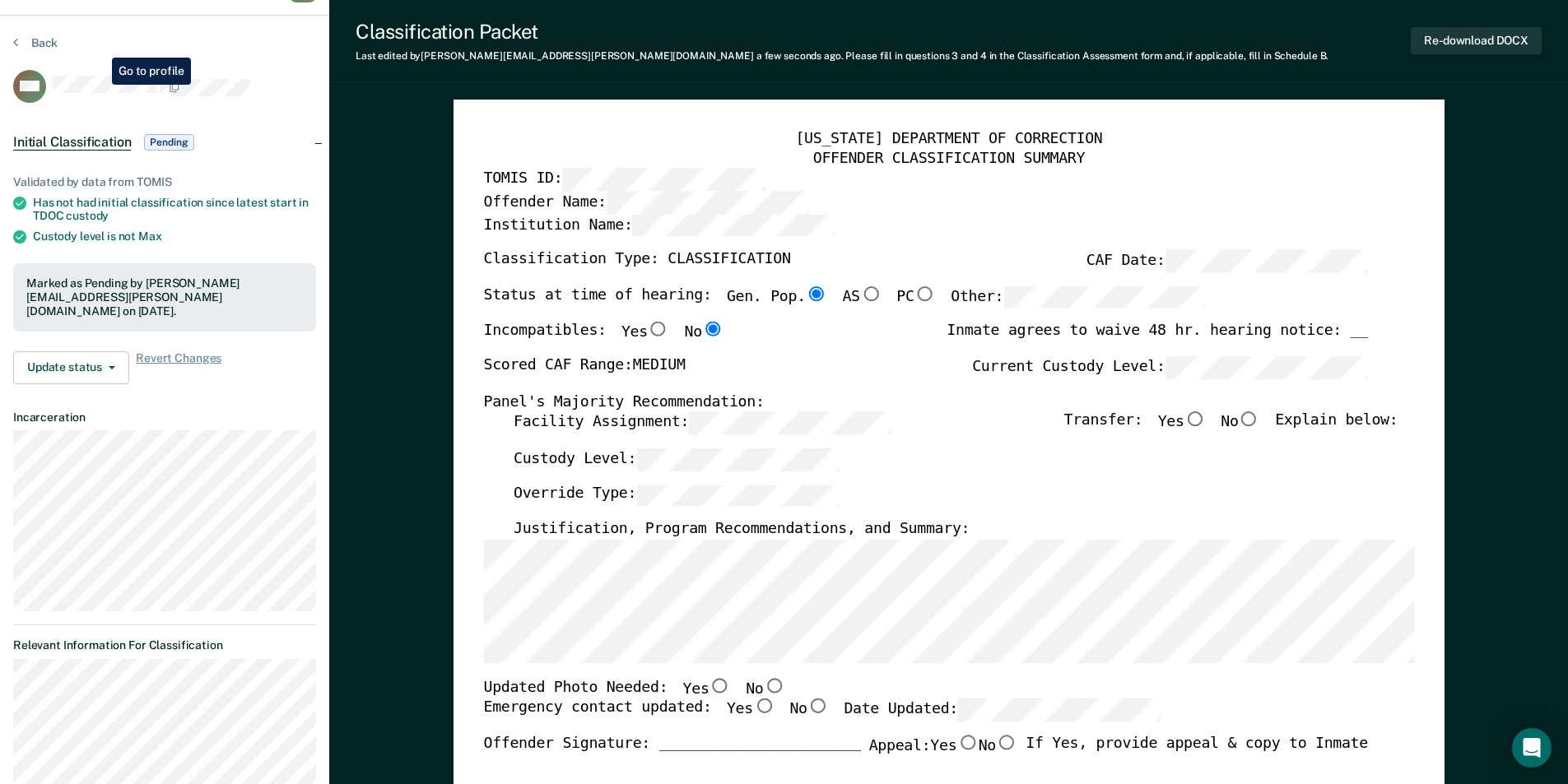
scroll to position [0, 0]
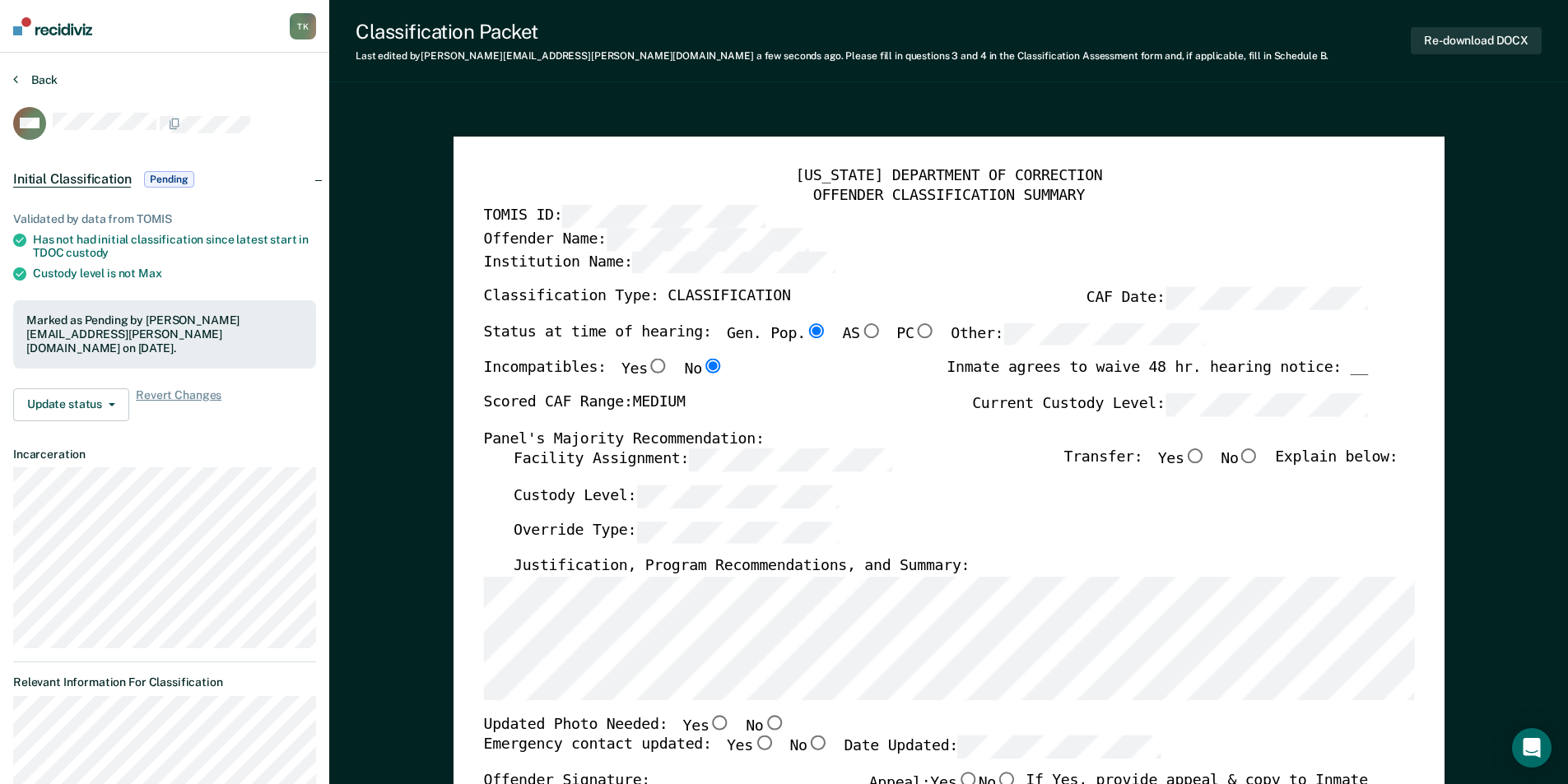
click at [54, 79] on button "Back" at bounding box center [35, 80] width 44 height 15
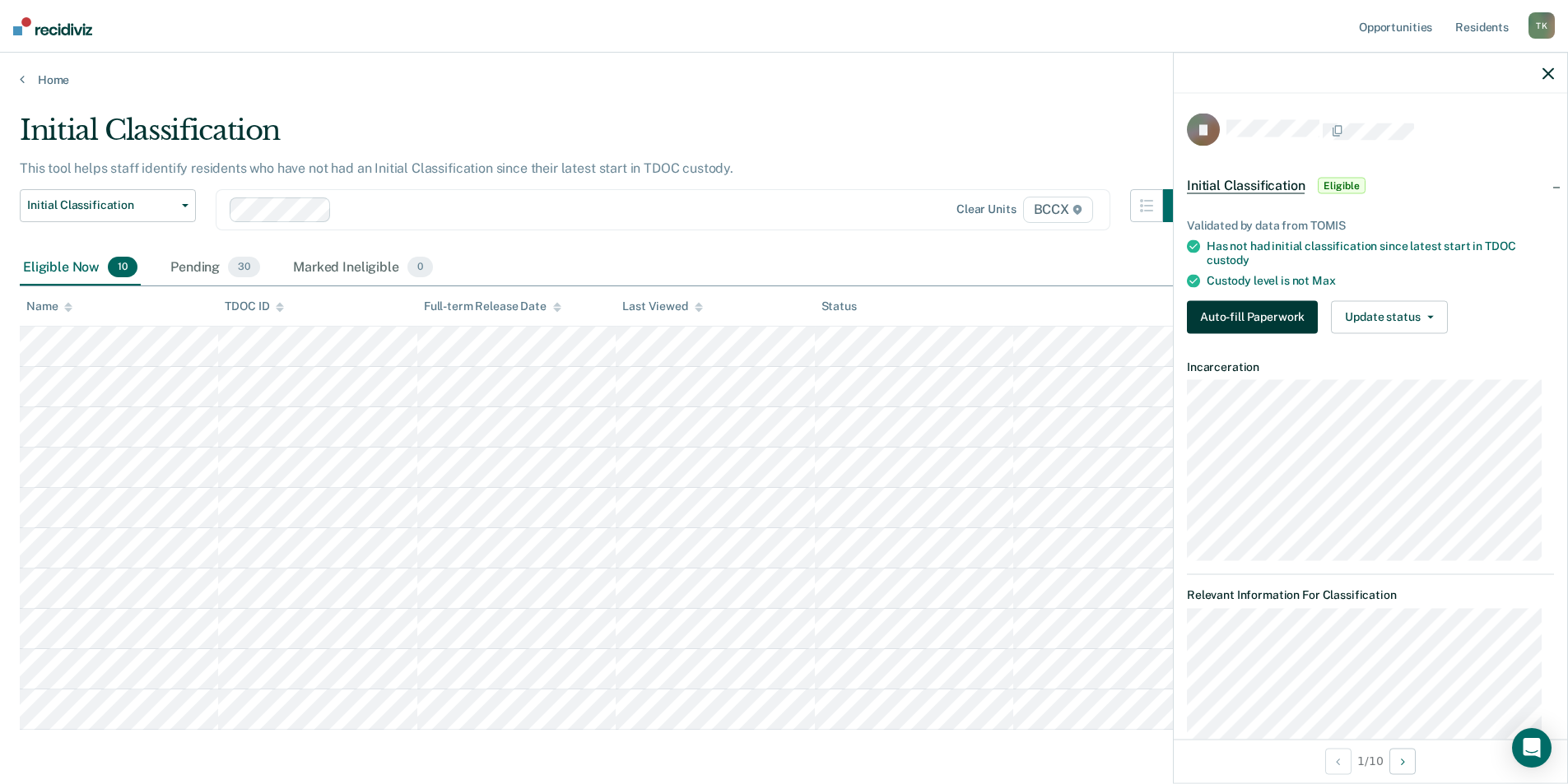
click at [1234, 324] on button "Auto-fill Paperwork" at bounding box center [1252, 316] width 131 height 33
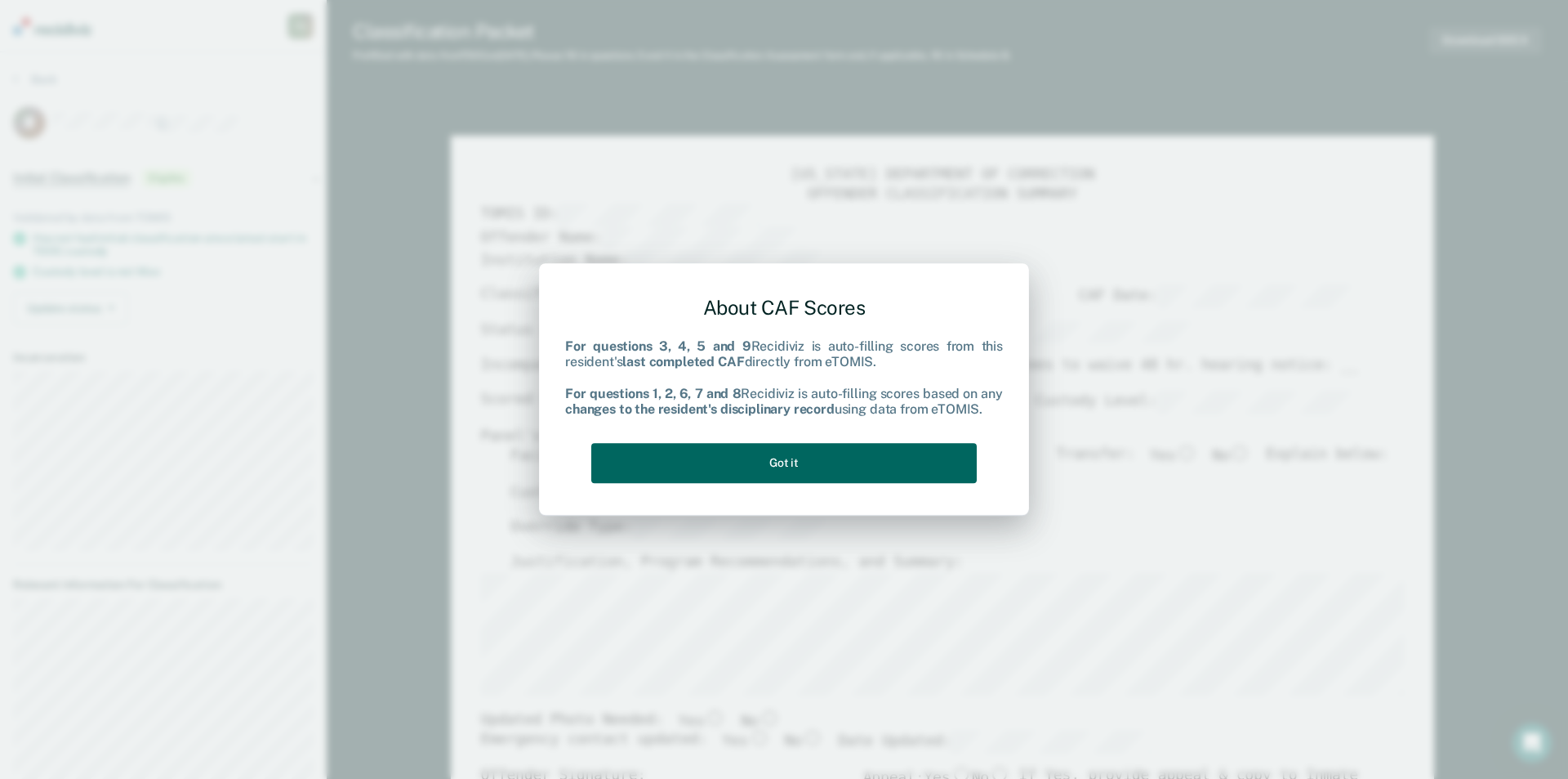
click at [870, 456] on button "Got it" at bounding box center [784, 463] width 385 height 40
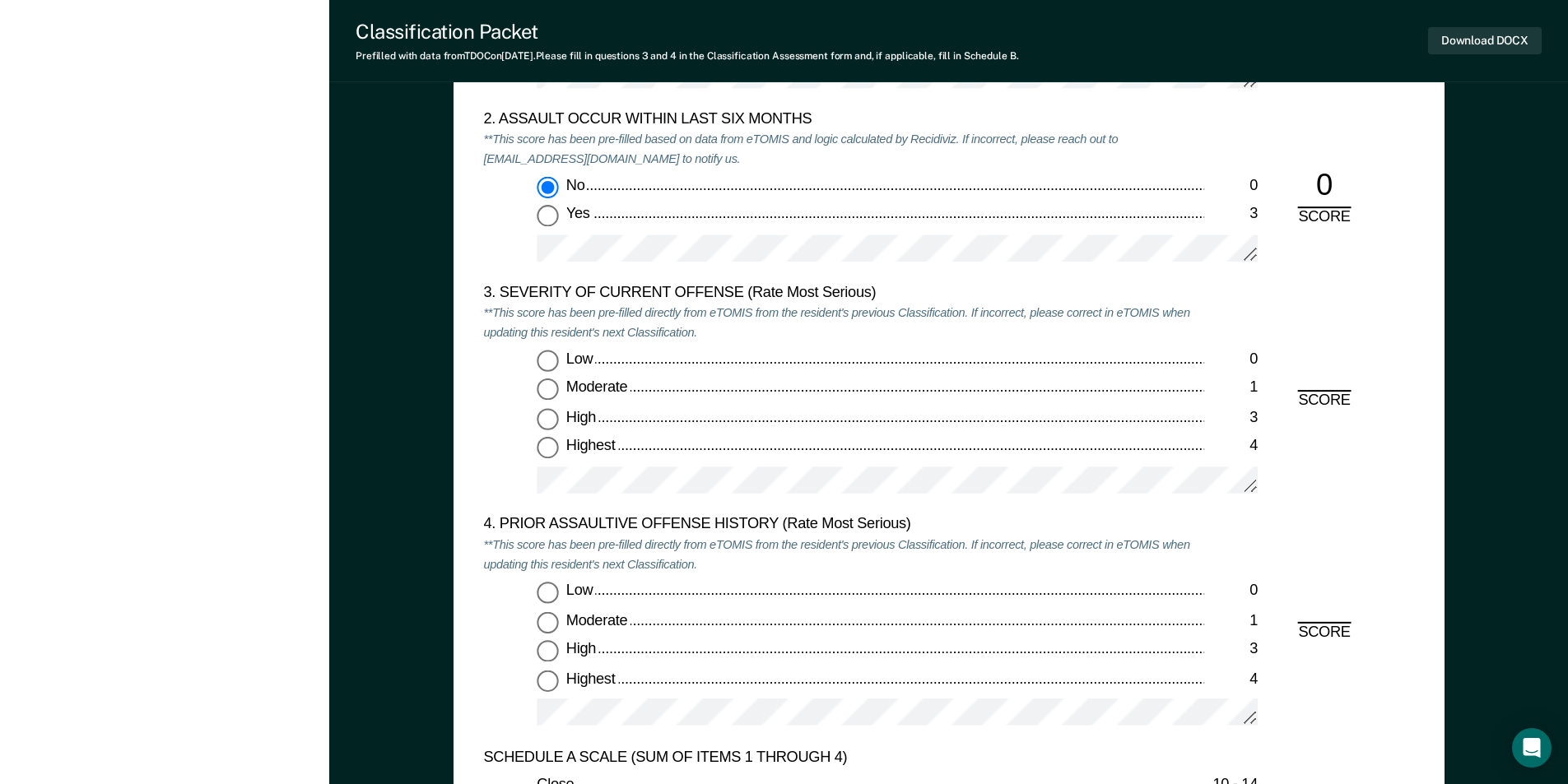
scroll to position [1892, 0]
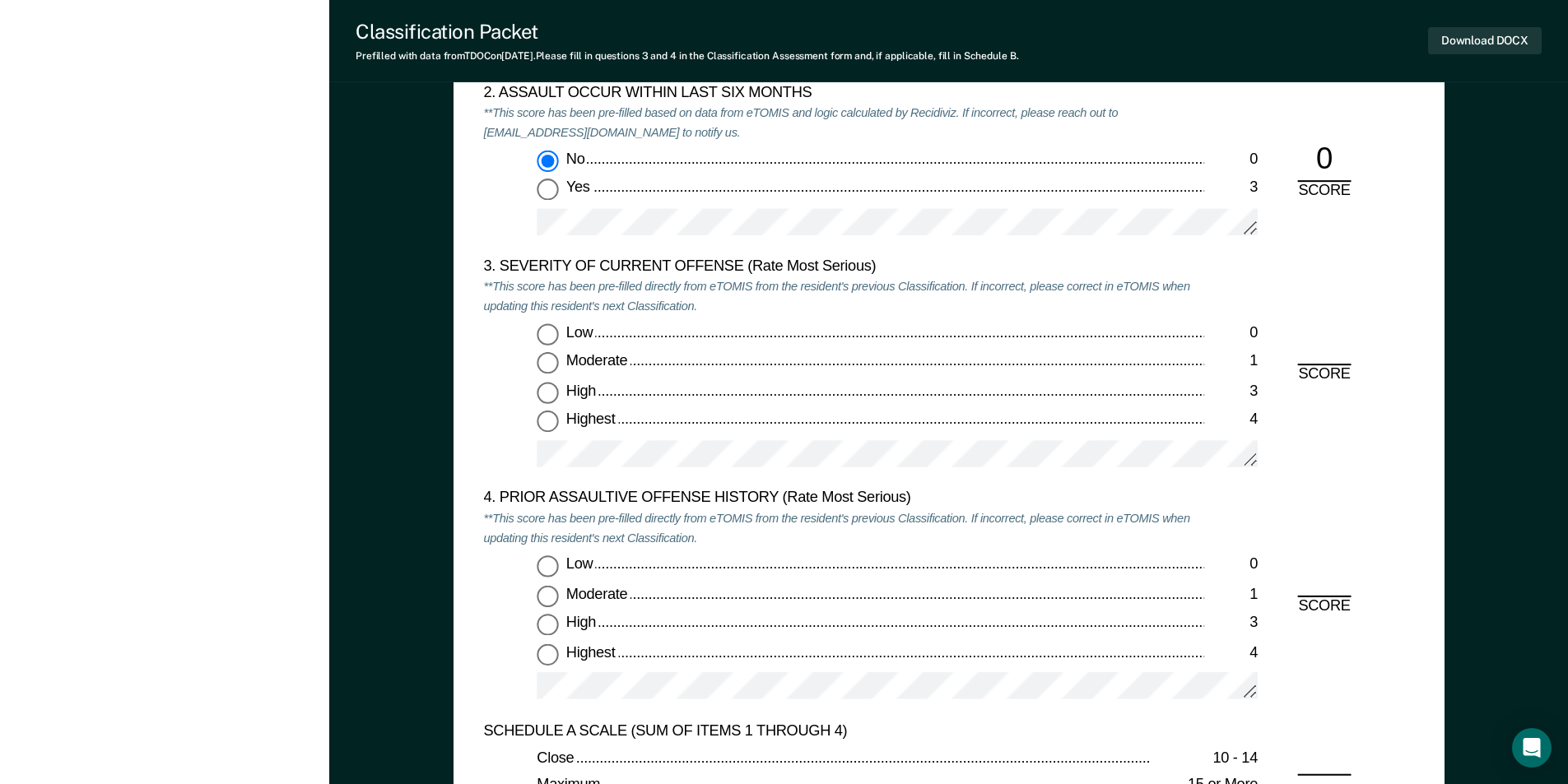
click at [543, 356] on input "Moderate 1" at bounding box center [548, 363] width 22 height 22
type textarea "x"
radio input "true"
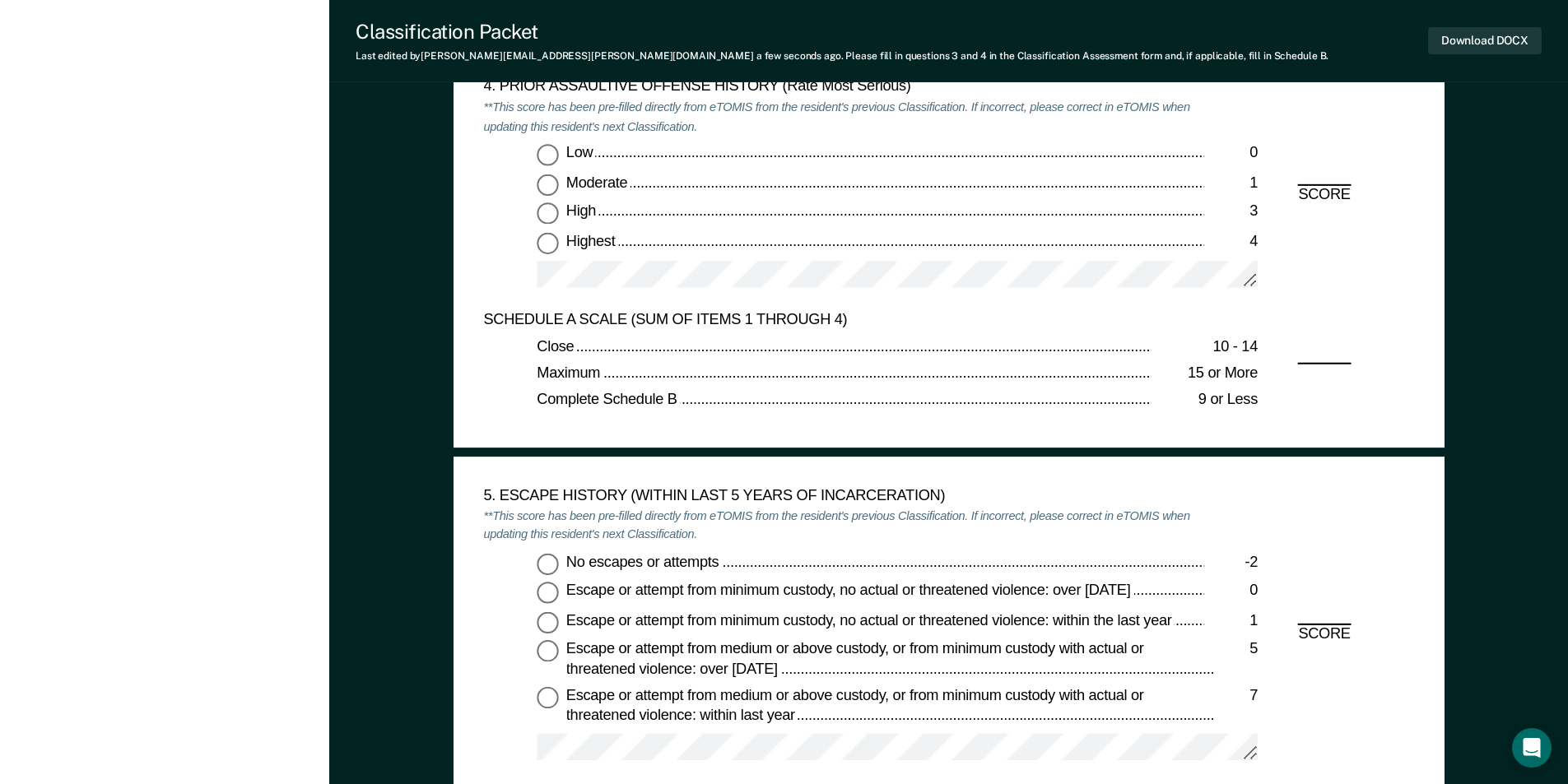
click at [555, 156] on input "Low 0" at bounding box center [548, 155] width 22 height 22
type textarea "x"
radio input "true"
click at [548, 565] on input "No escapes or attempts -2" at bounding box center [548, 564] width 22 height 22
type textarea "x"
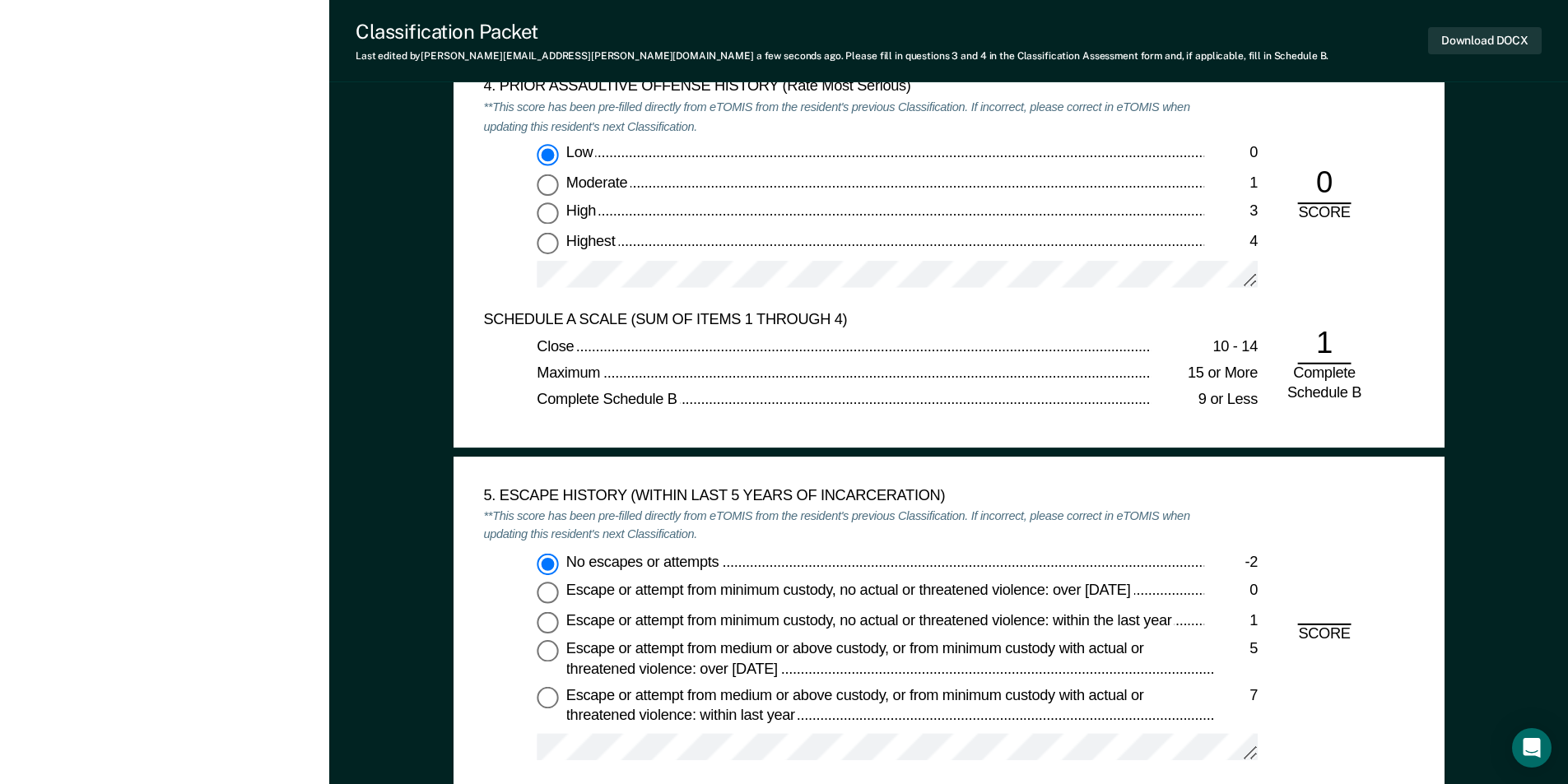
radio input "true"
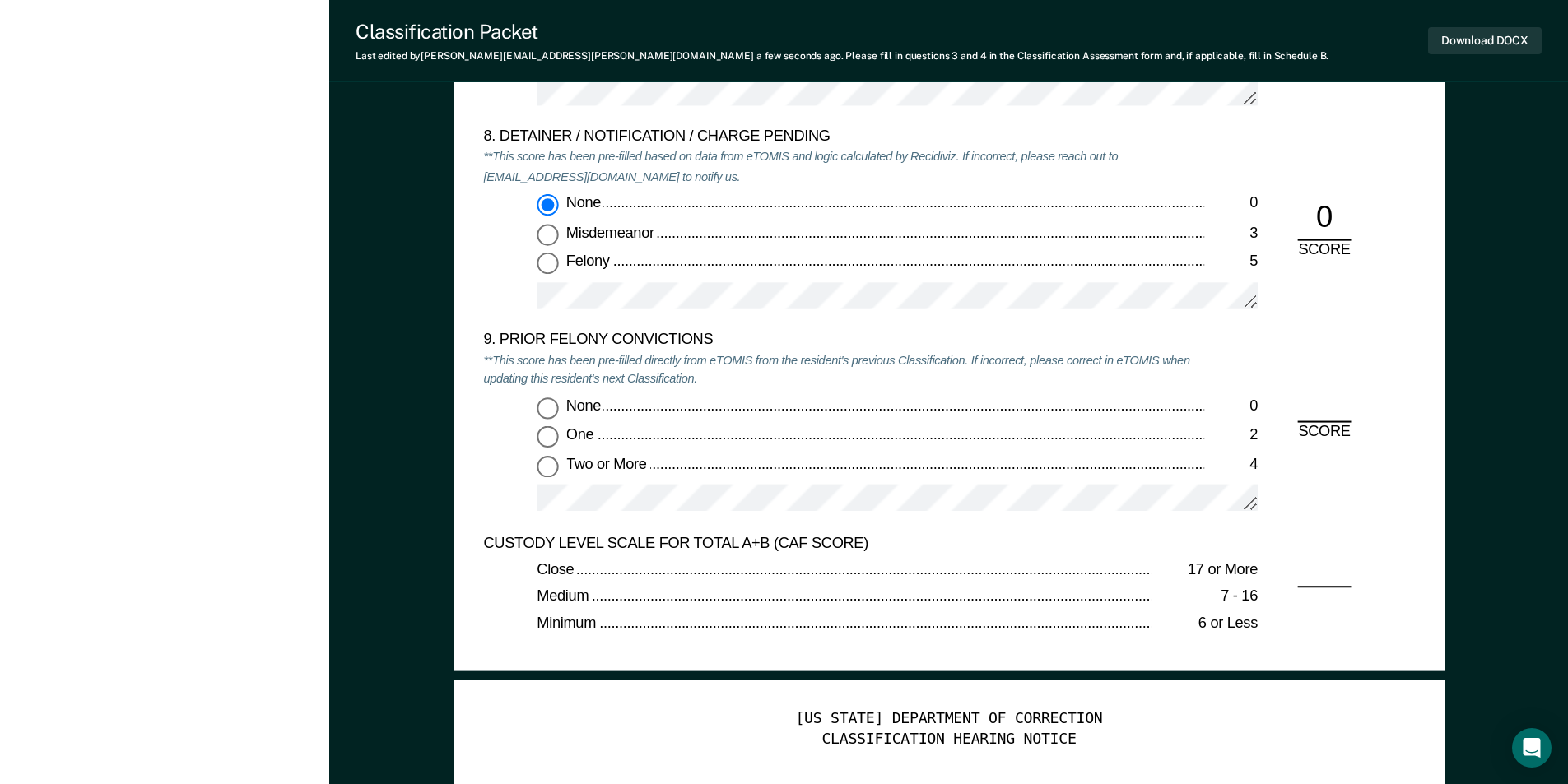
scroll to position [3619, 0]
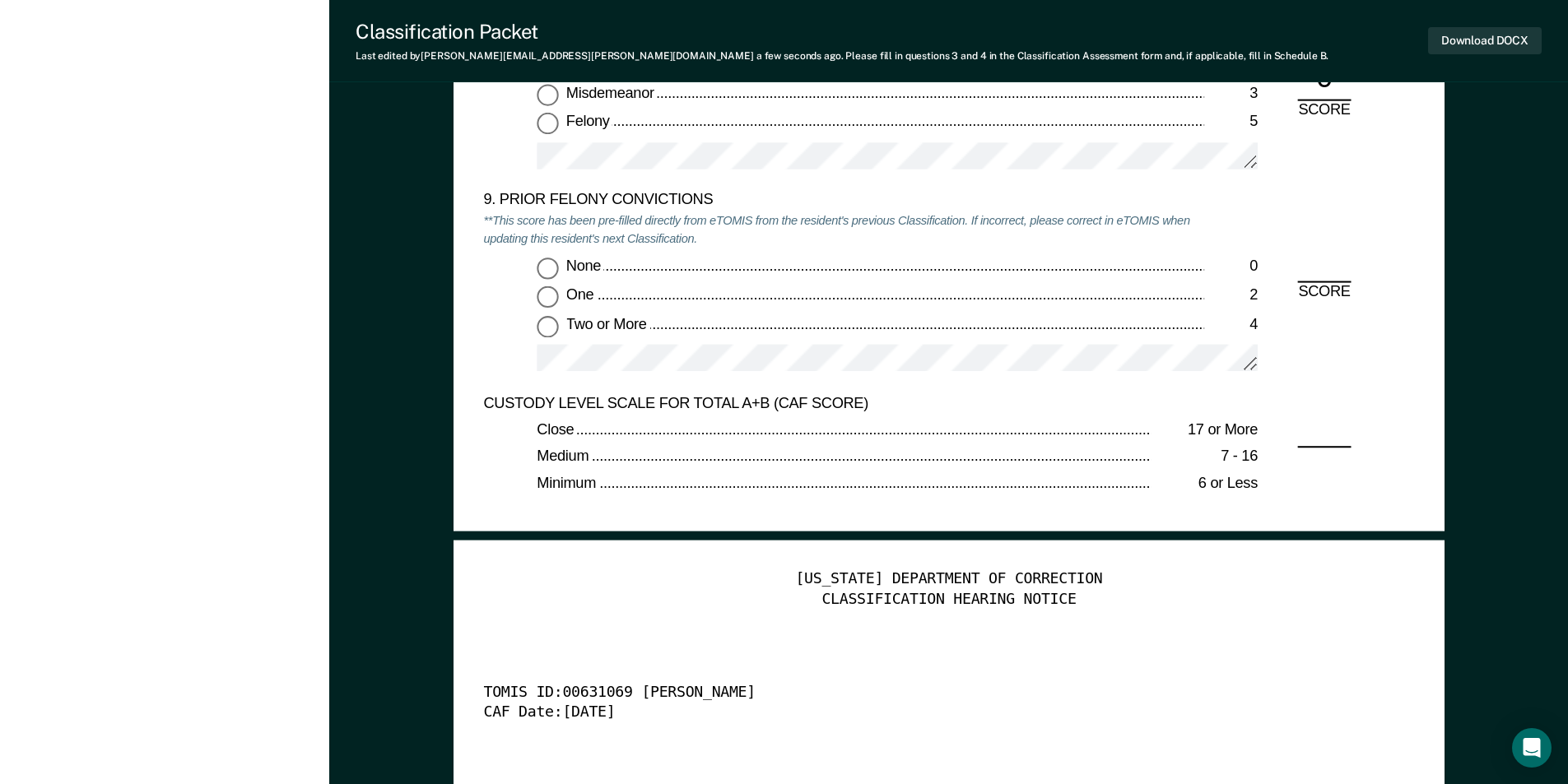
click at [551, 324] on input "Two or More 4" at bounding box center [548, 326] width 22 height 22
type textarea "x"
radio input "true"
click at [1475, 48] on button "Download DOCX" at bounding box center [1484, 41] width 113 height 27
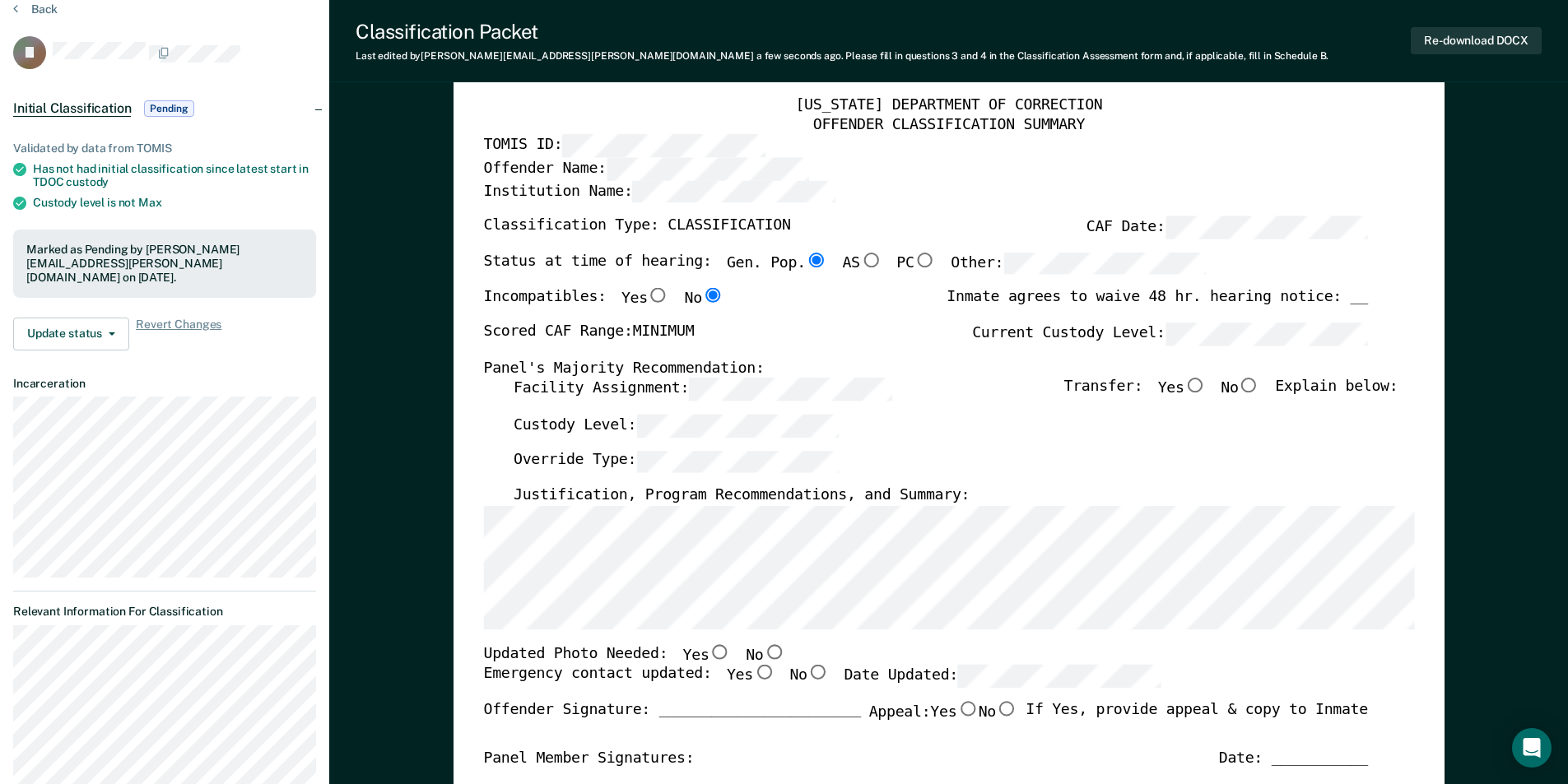
scroll to position [0, 0]
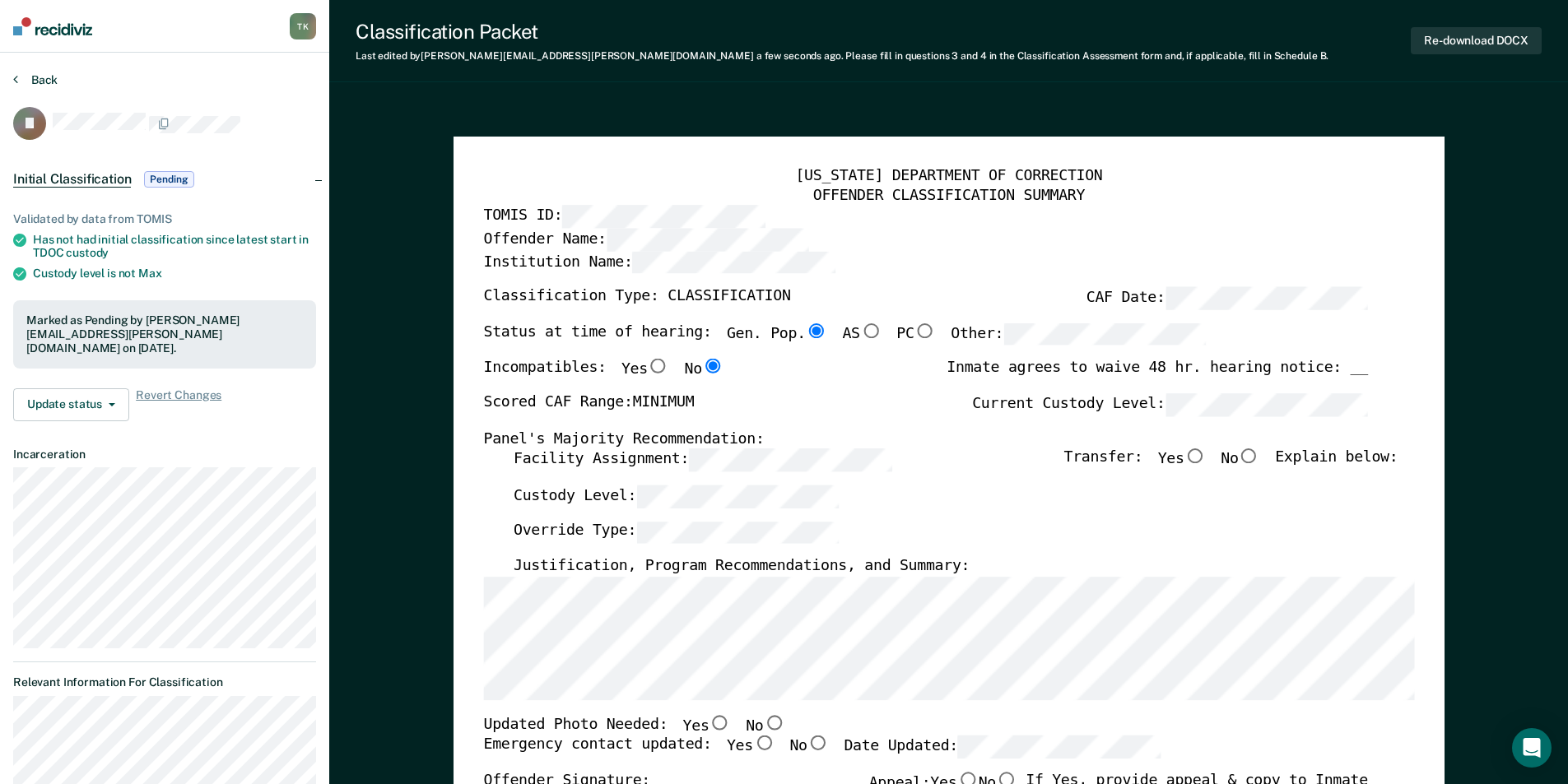
click at [39, 78] on button "Back" at bounding box center [35, 80] width 44 height 15
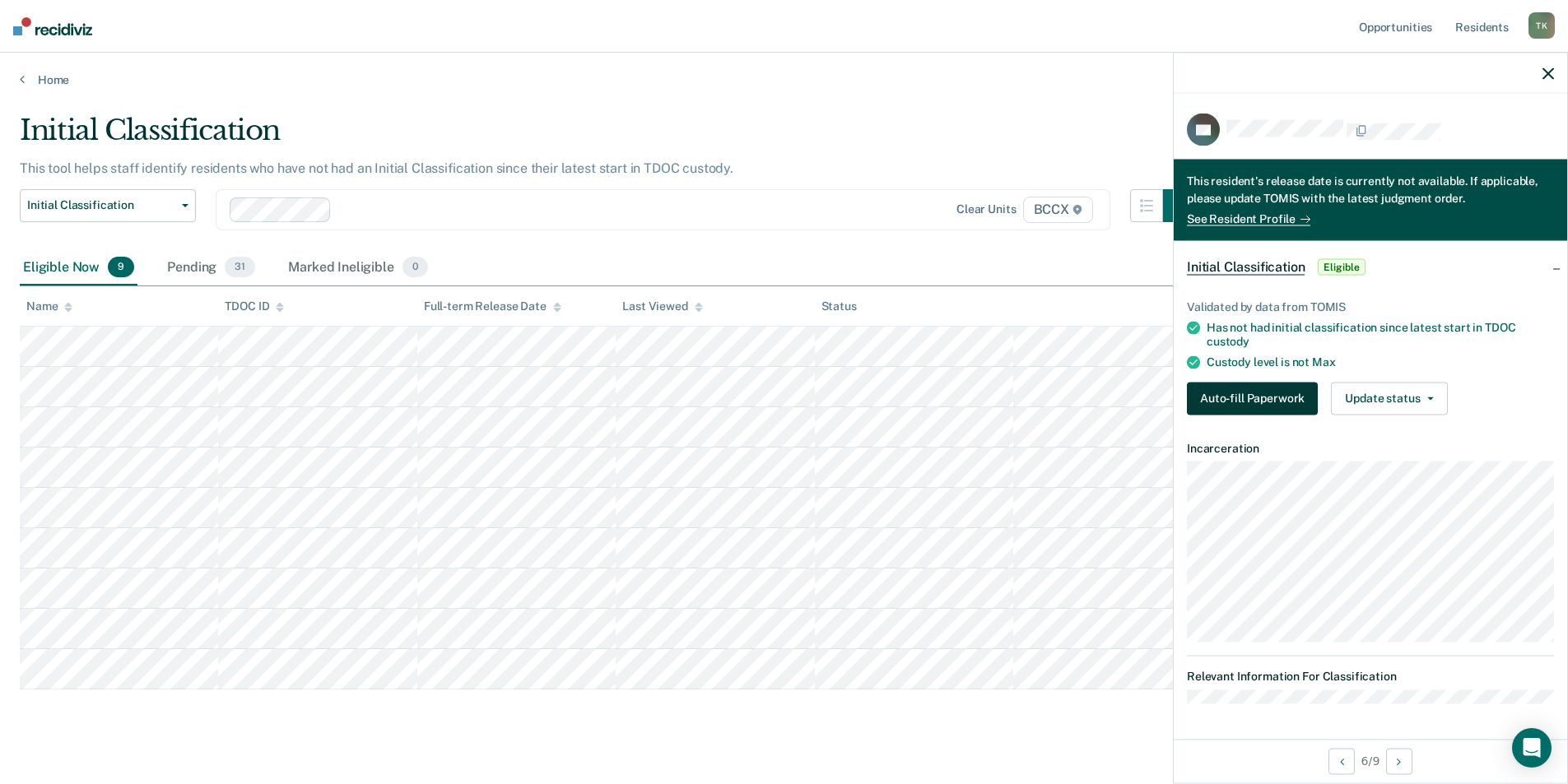
click at [1244, 394] on button "Auto-fill Paperwork" at bounding box center [1252, 398] width 131 height 33
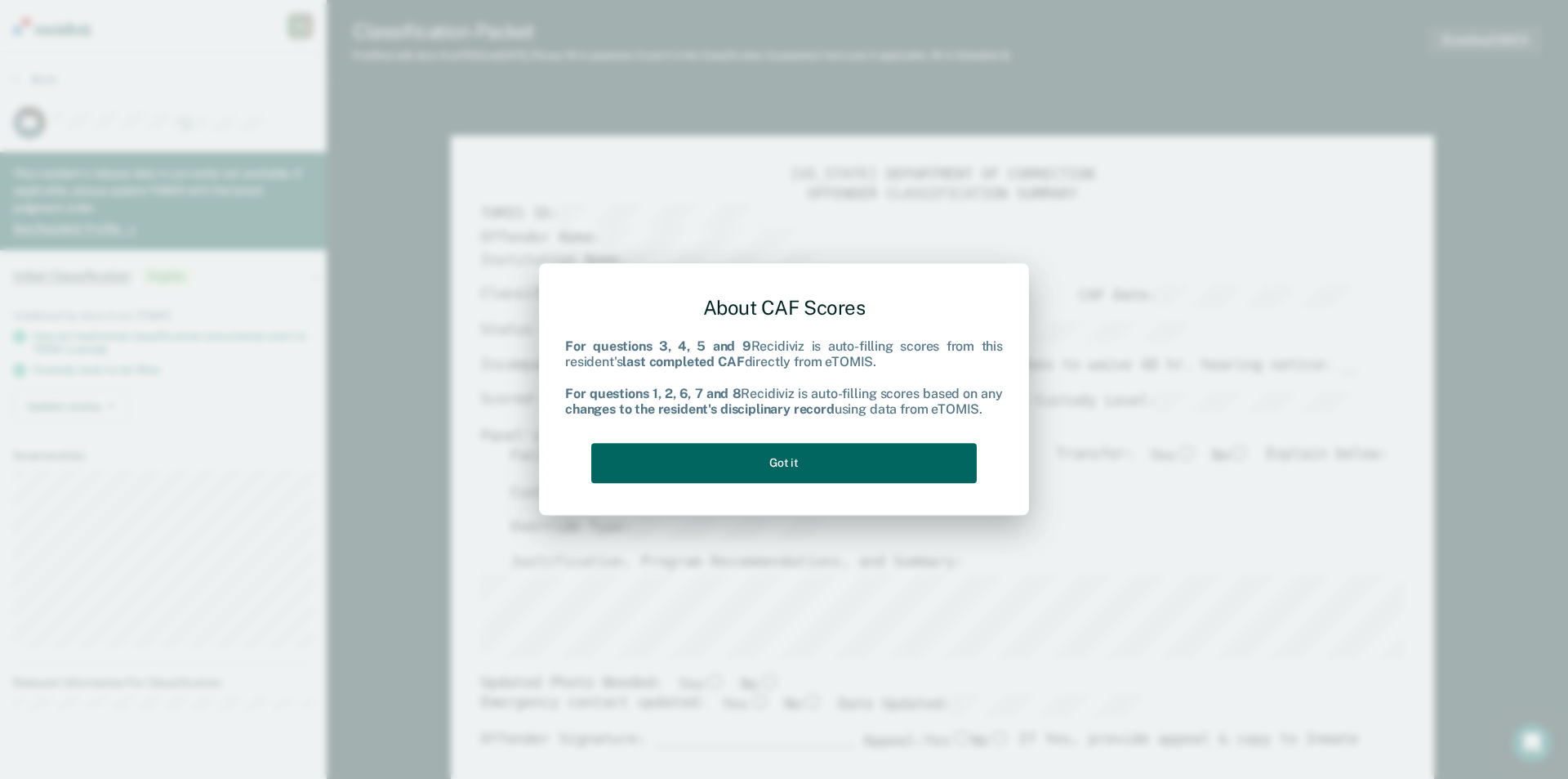
click at [862, 458] on button "Got it" at bounding box center [784, 463] width 385 height 40
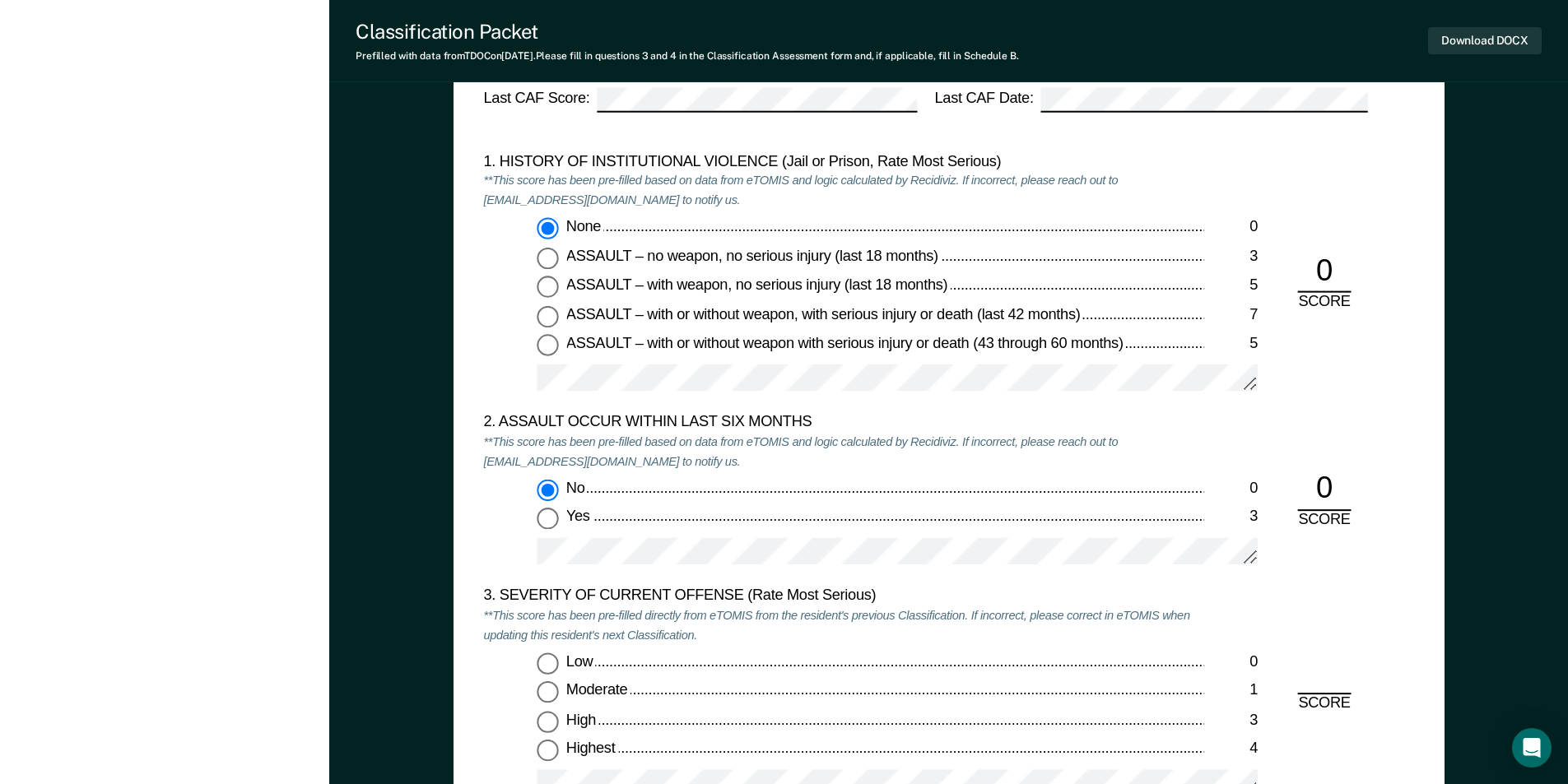
scroll to position [1892, 0]
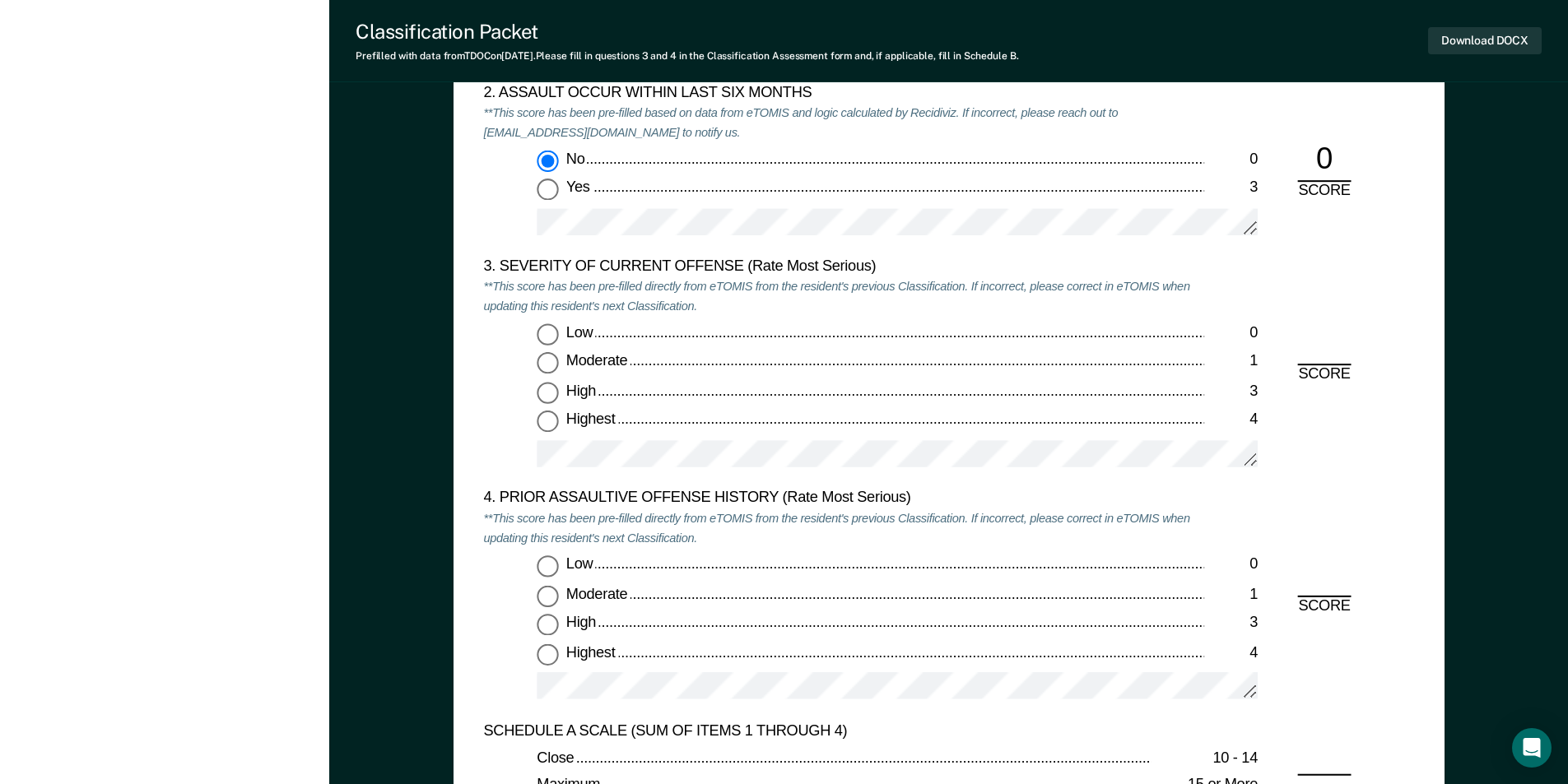
click at [544, 364] on input "Moderate 1" at bounding box center [548, 363] width 22 height 22
type textarea "x"
radio input "true"
click at [540, 558] on input "Low 0" at bounding box center [548, 566] width 22 height 22
type textarea "x"
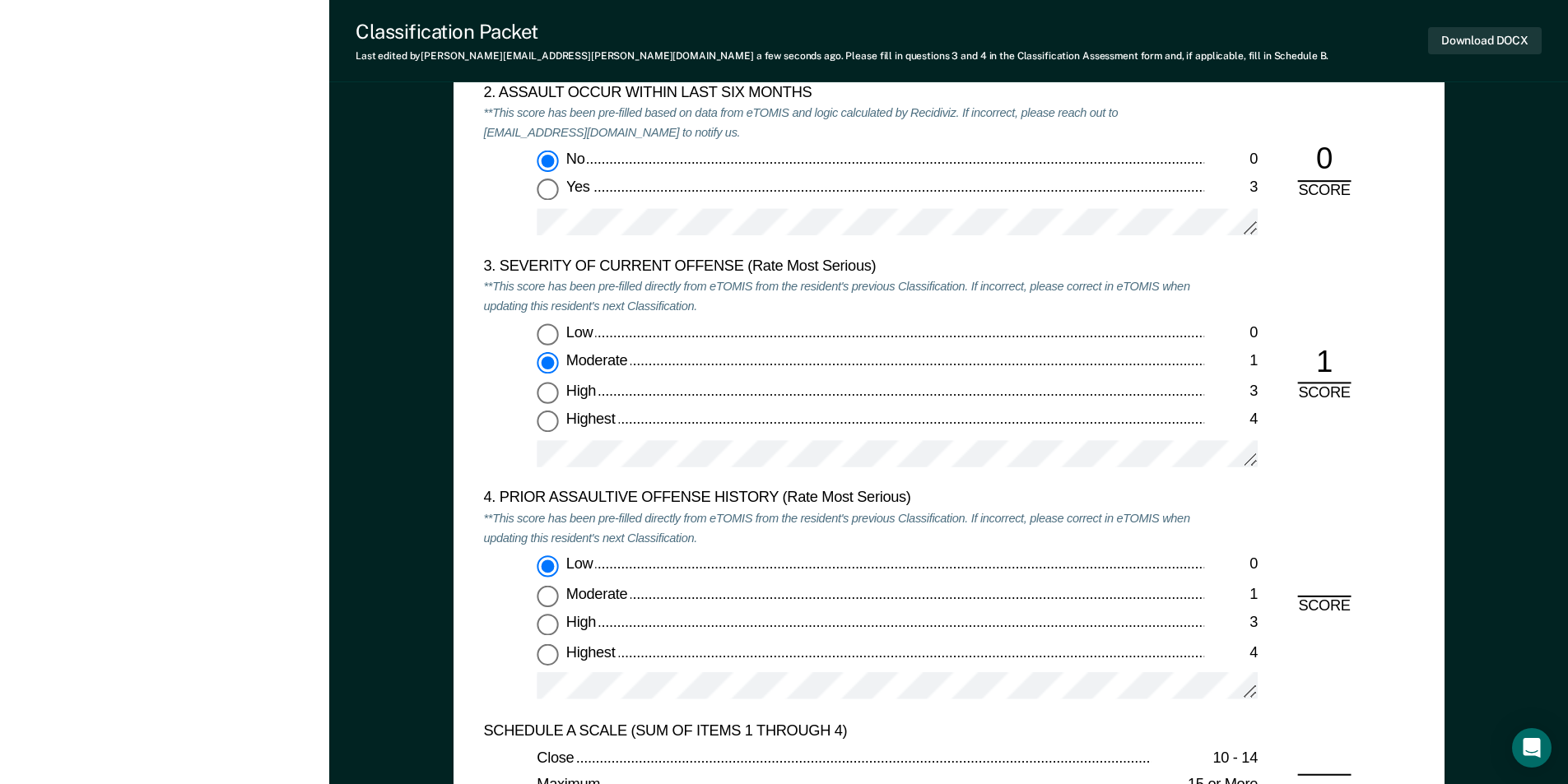
radio input "true"
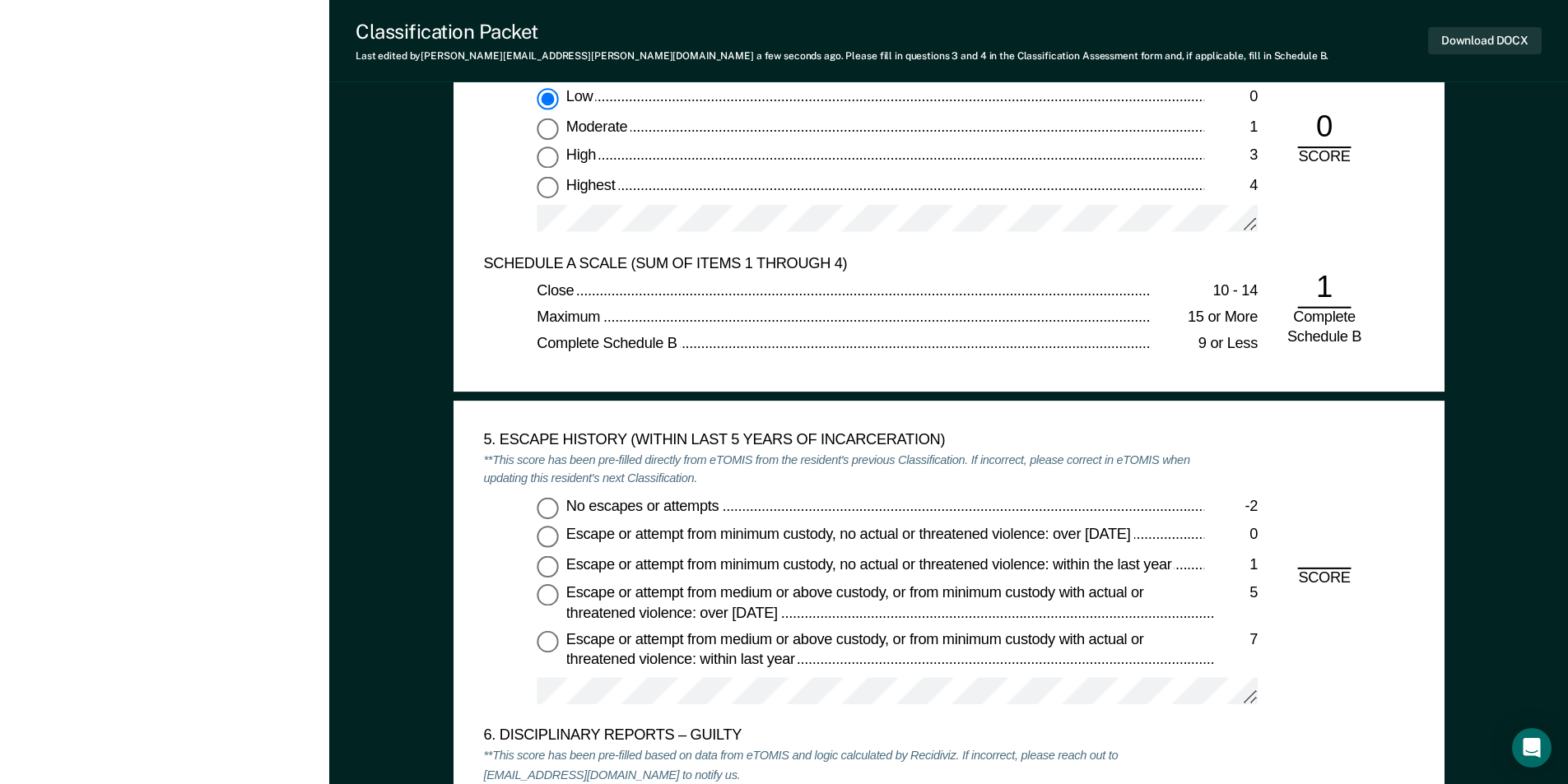
scroll to position [2467, 0]
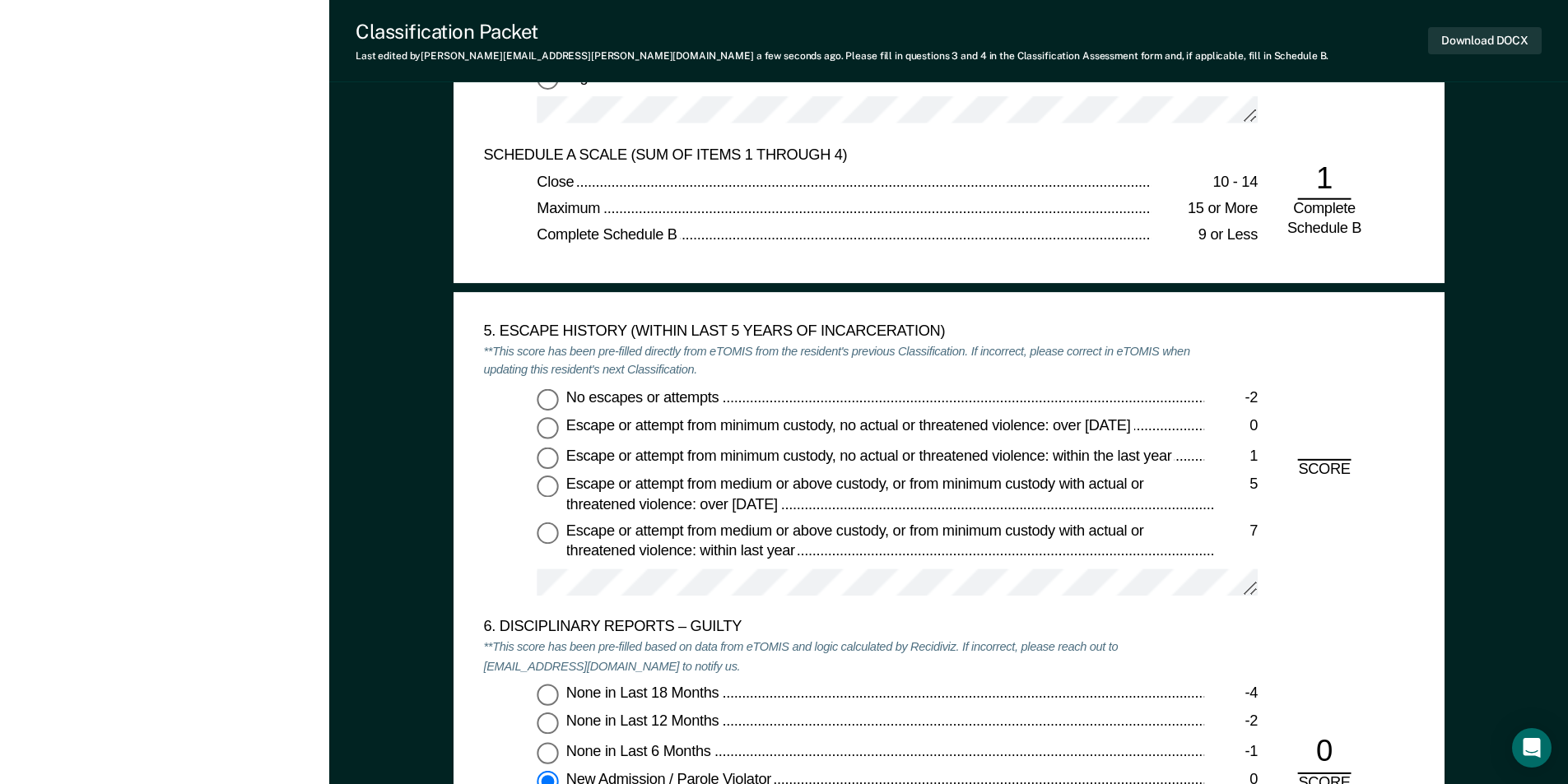
click at [540, 397] on input "No escapes or attempts -2" at bounding box center [548, 399] width 22 height 22
type textarea "x"
radio input "true"
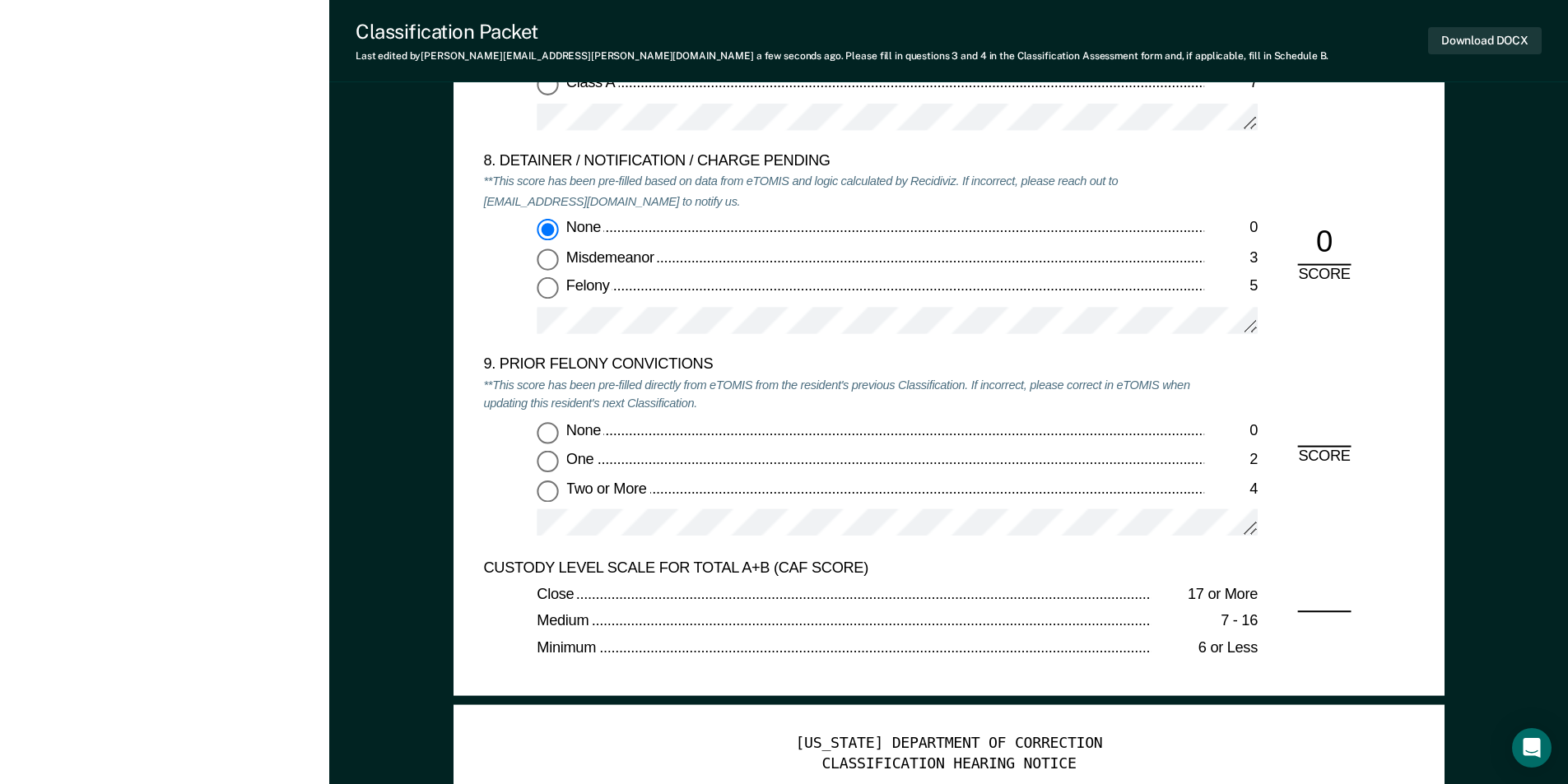
scroll to position [3619, 0]
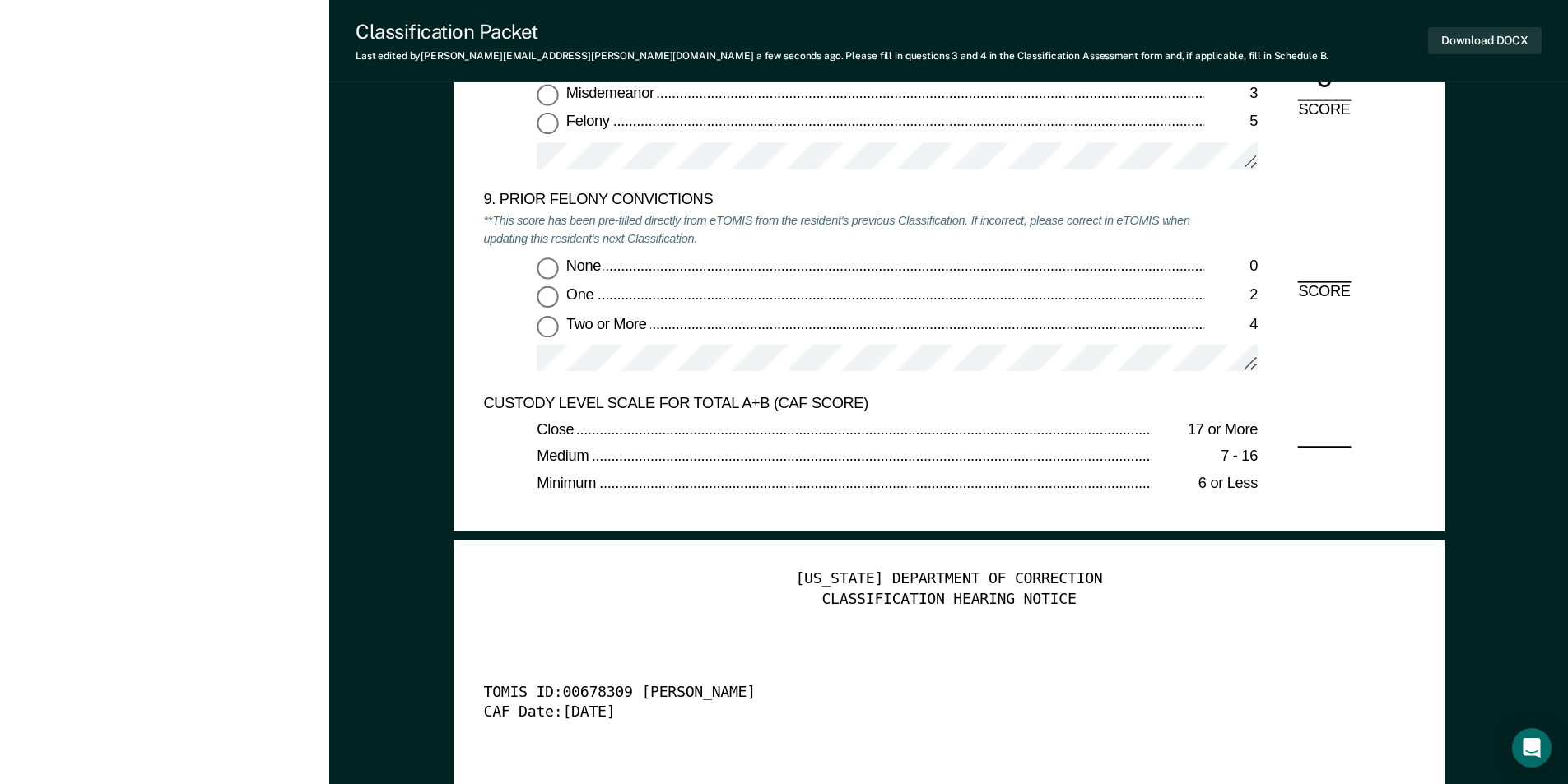
click at [553, 265] on input "None 0" at bounding box center [548, 268] width 22 height 22
type textarea "x"
radio input "true"
click at [1458, 42] on button "Download DOCX" at bounding box center [1484, 41] width 113 height 27
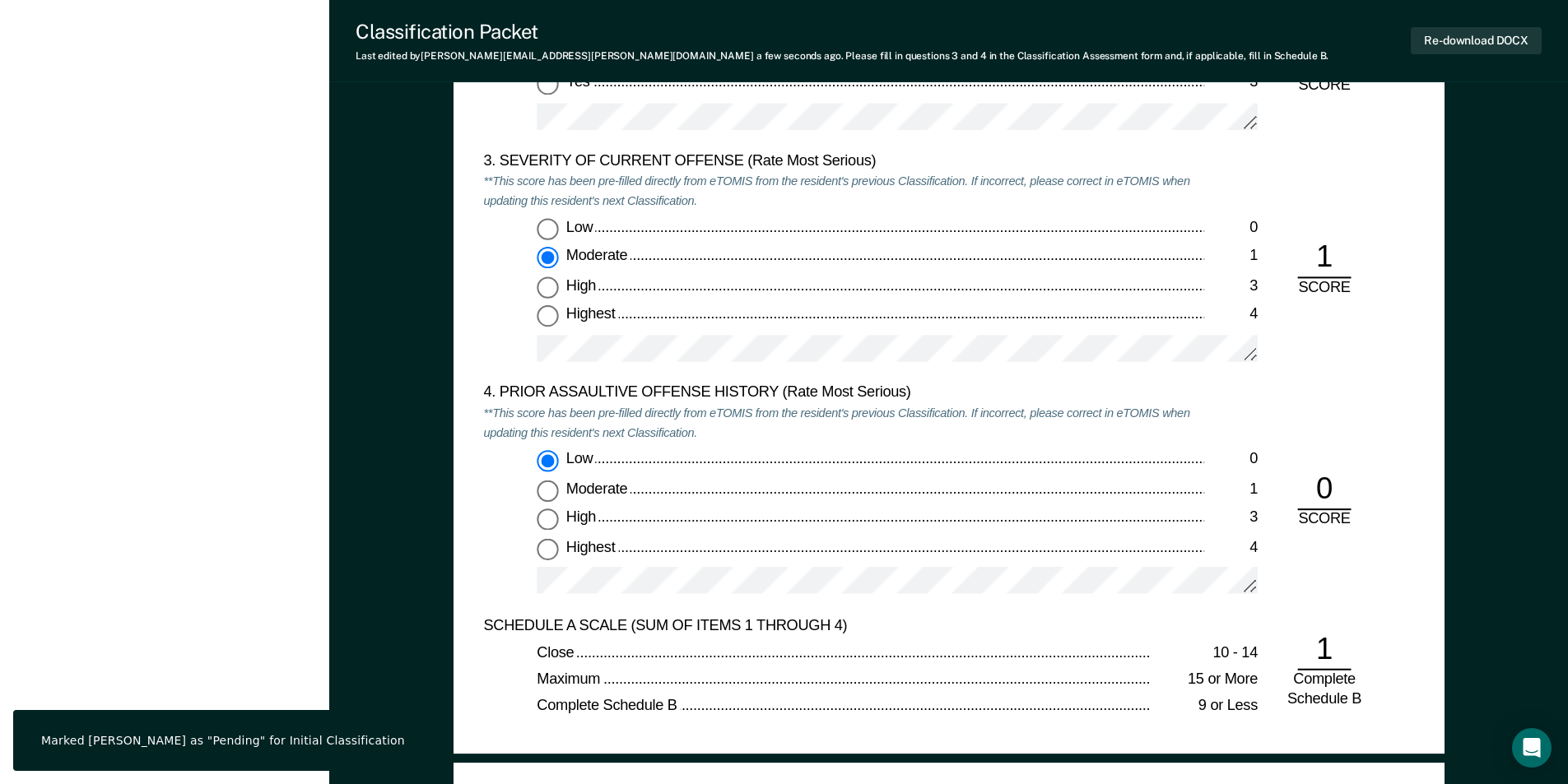
scroll to position [1728, 0]
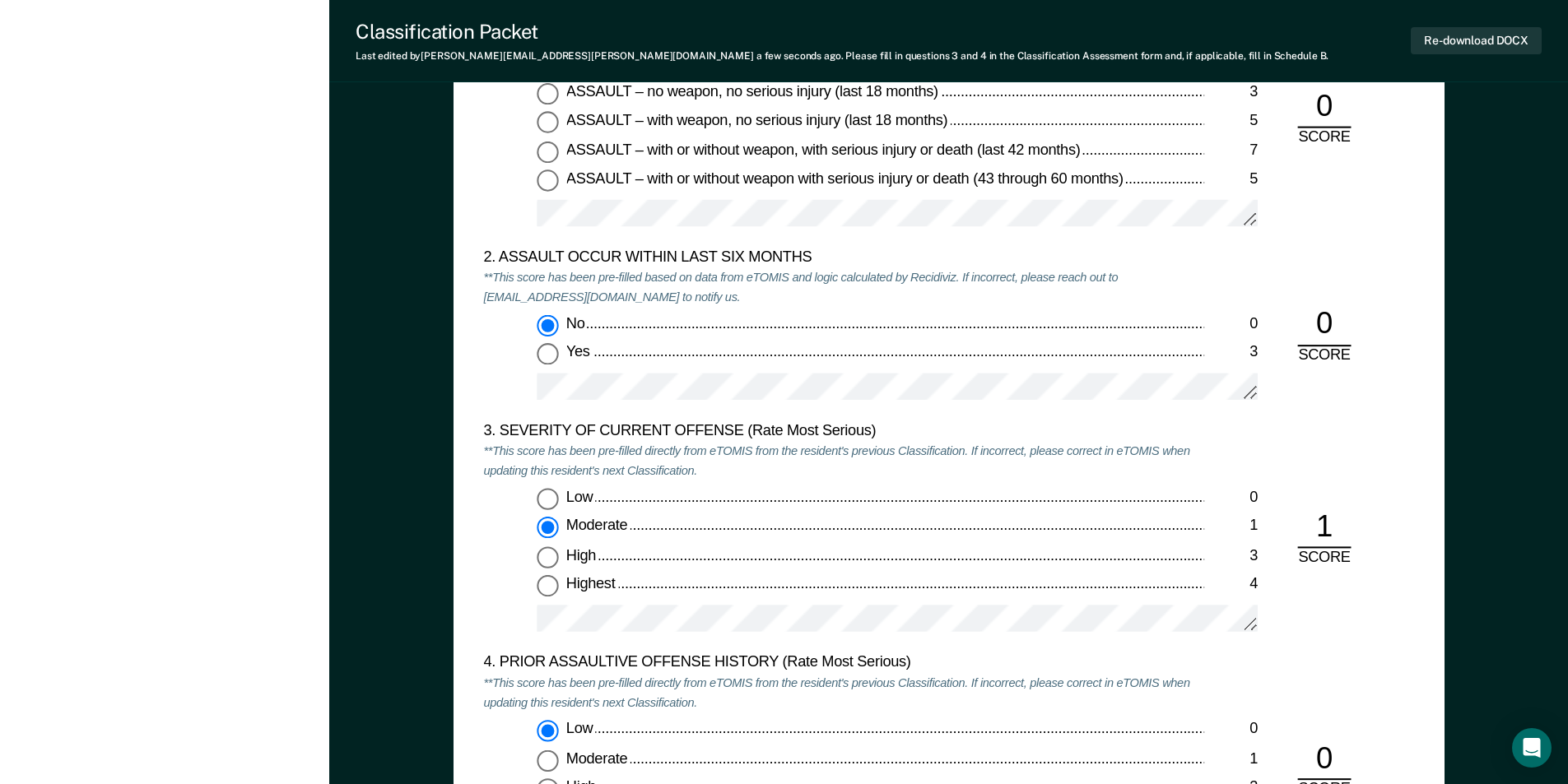
click at [459, 108] on div "[US_STATE] DEPARTMENT OF CORRECTION CLASSIFICATION CUSTODY ASSESSMENT INSTITUTI…" at bounding box center [949, 366] width 991 height 1316
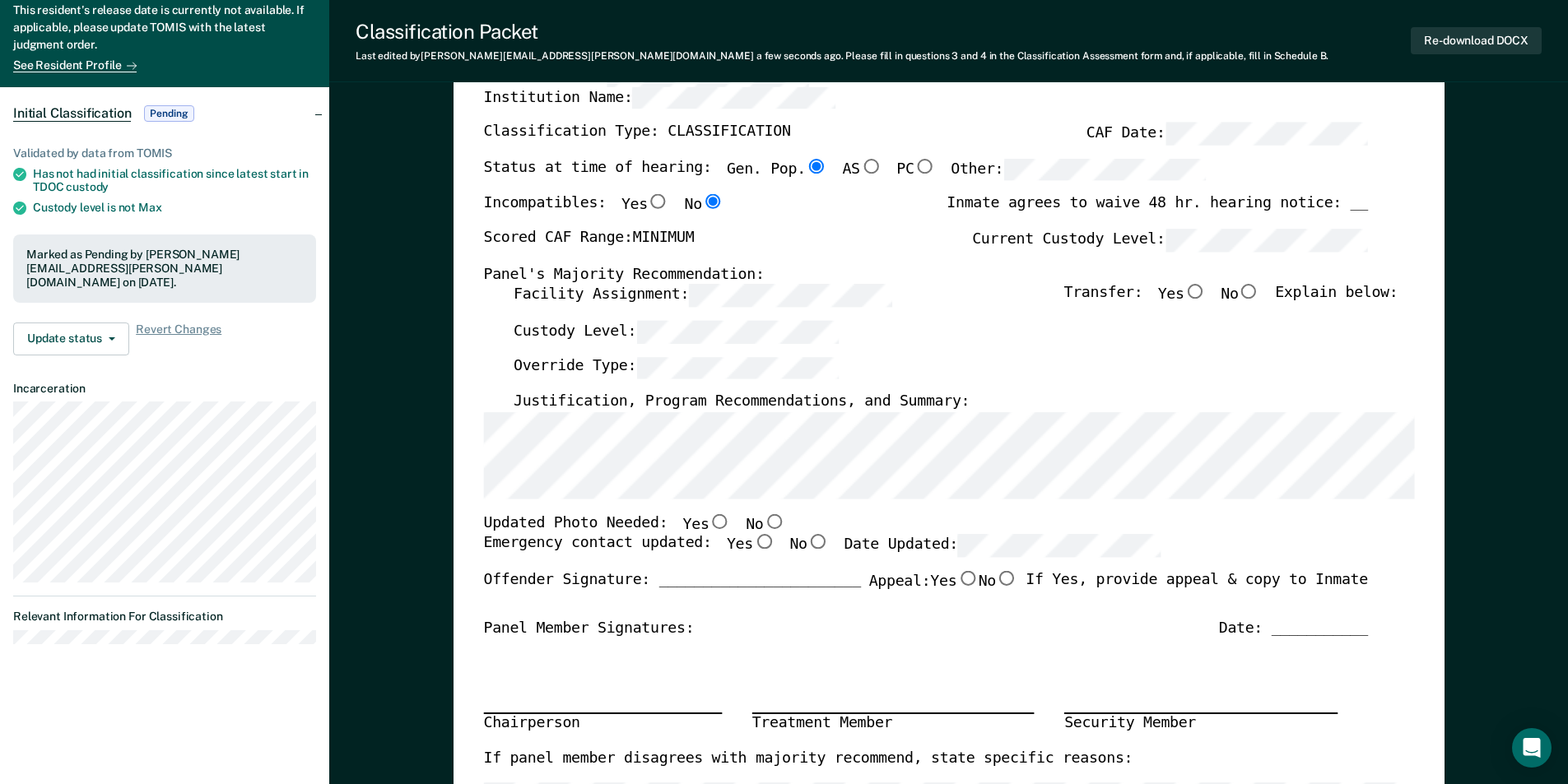
scroll to position [0, 0]
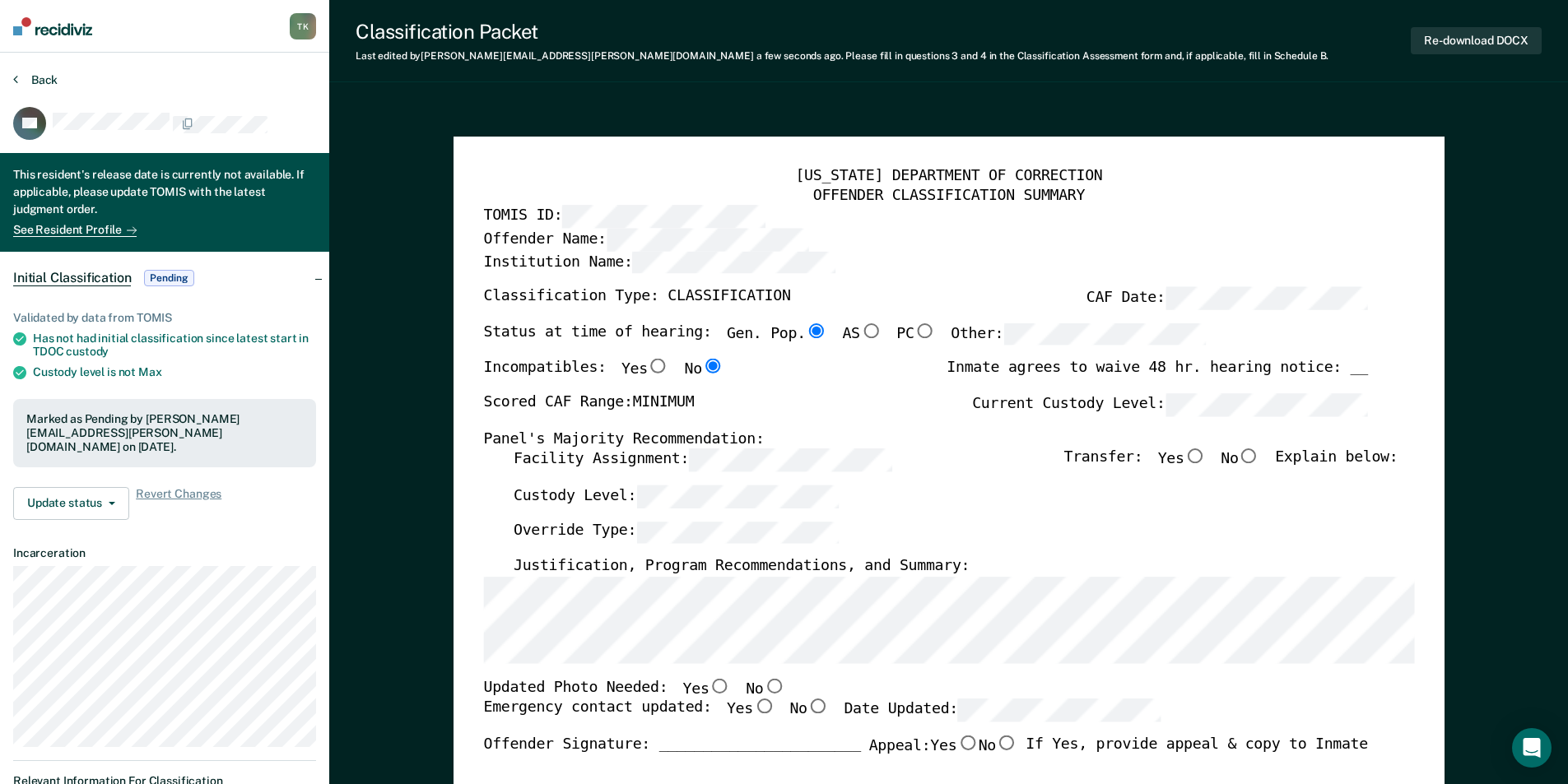
click at [46, 83] on button "Back" at bounding box center [35, 80] width 44 height 15
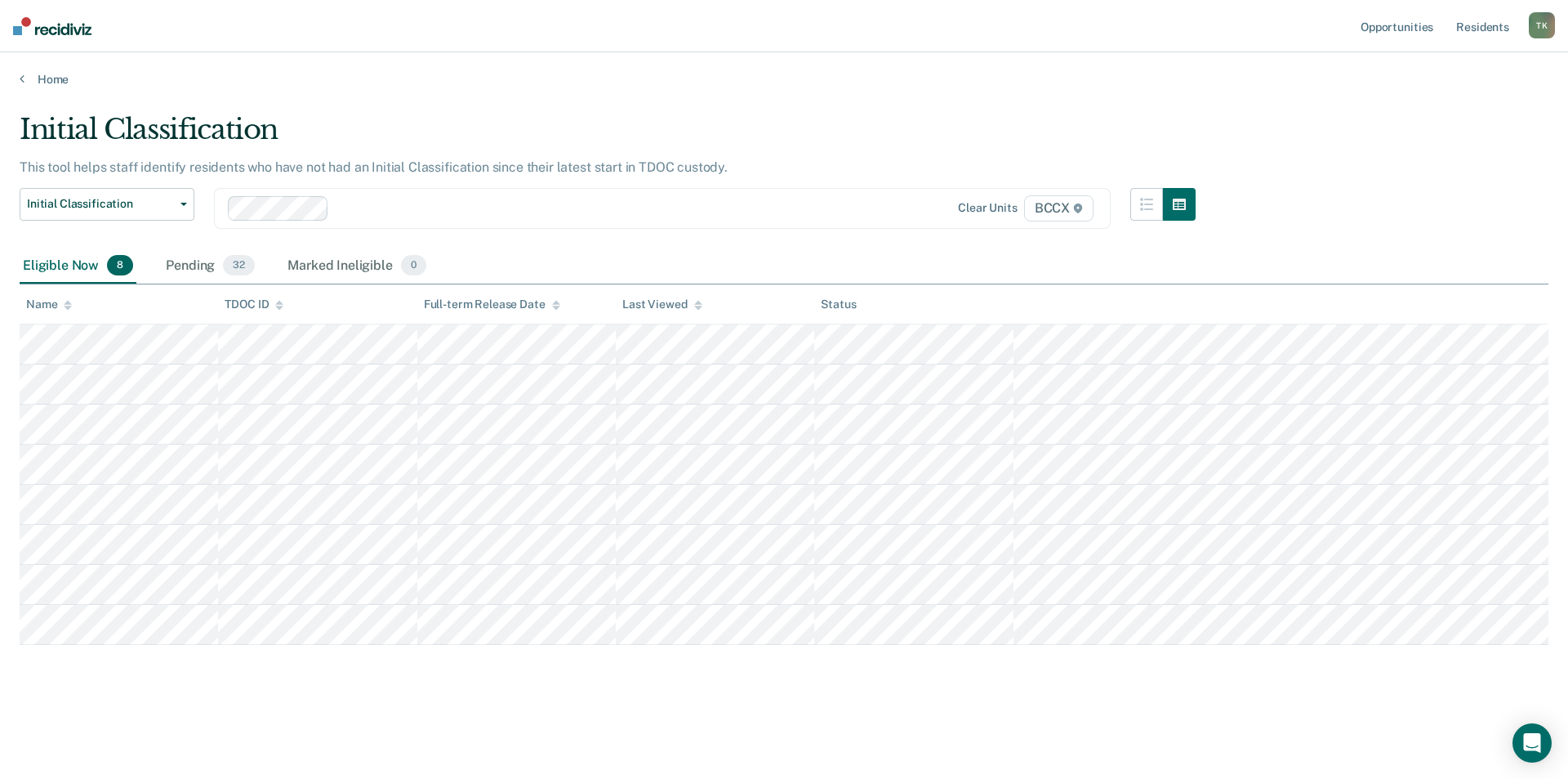
click at [736, 702] on div "Initial Classification This tool helps staff identify residents who have not ha…" at bounding box center [784, 411] width 1529 height 596
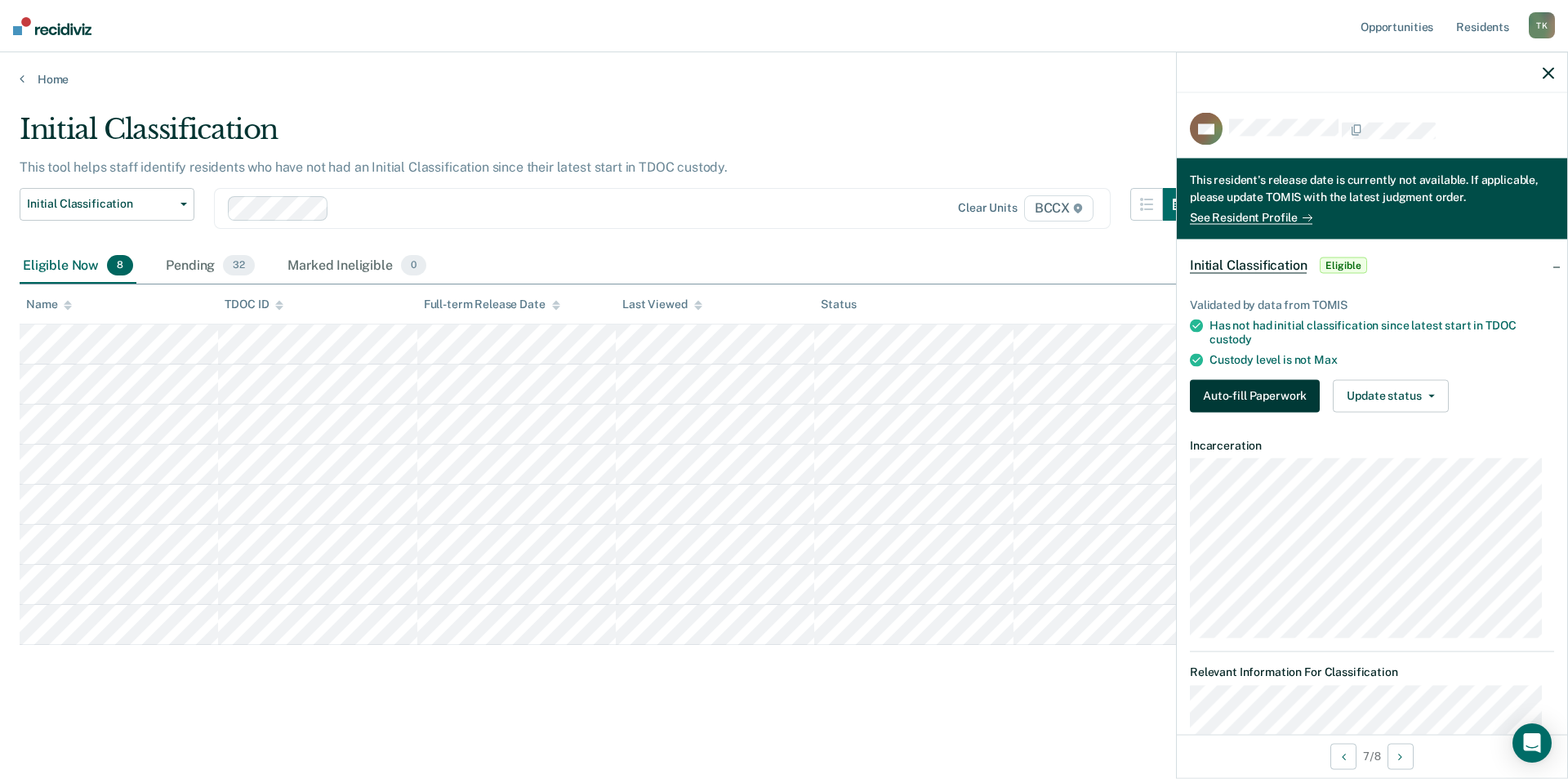
click at [1248, 393] on button "Auto-fill Paperwork" at bounding box center [1255, 395] width 130 height 32
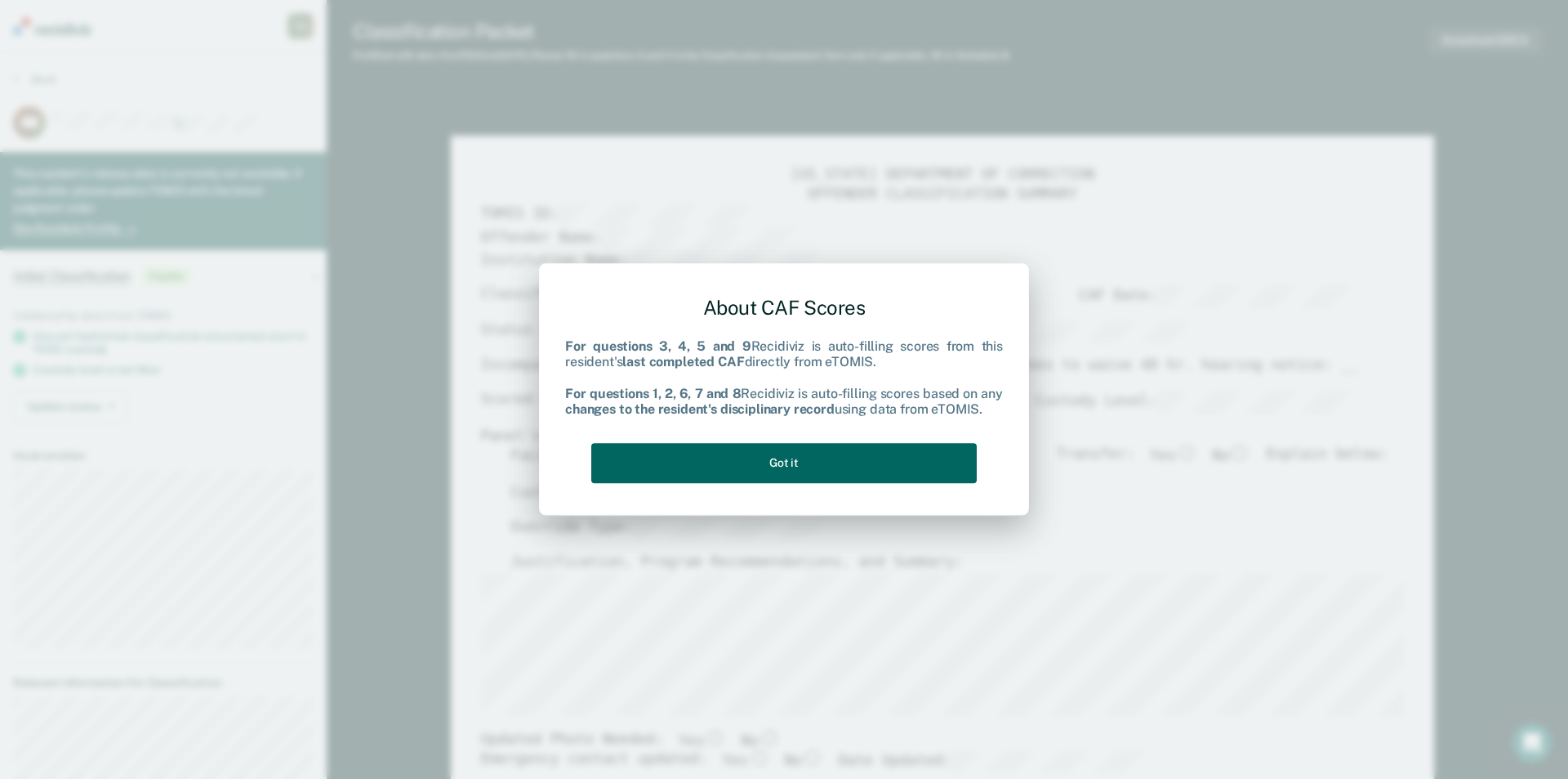
click at [897, 472] on button "Got it" at bounding box center [784, 463] width 385 height 40
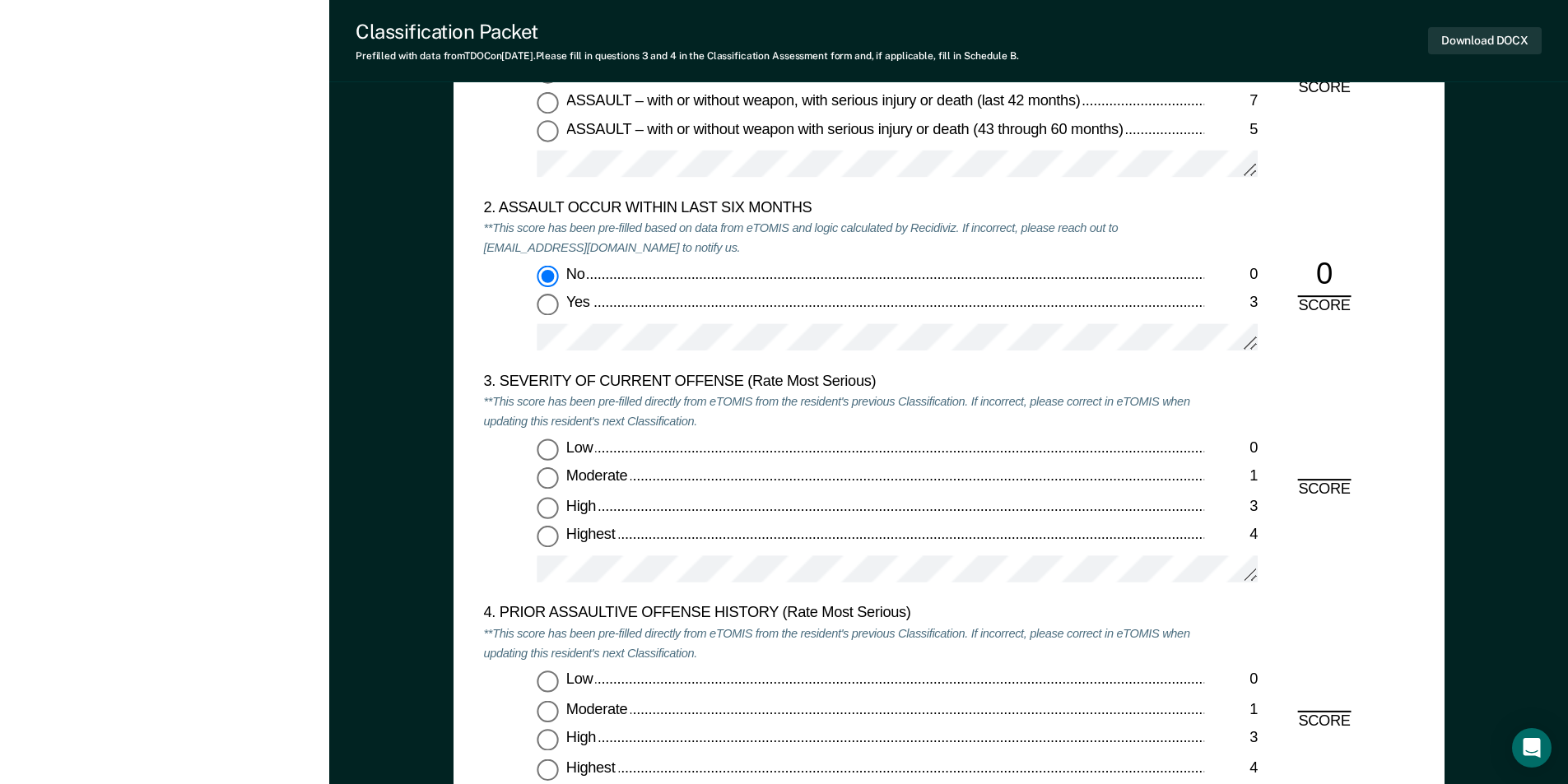
scroll to position [1892, 0]
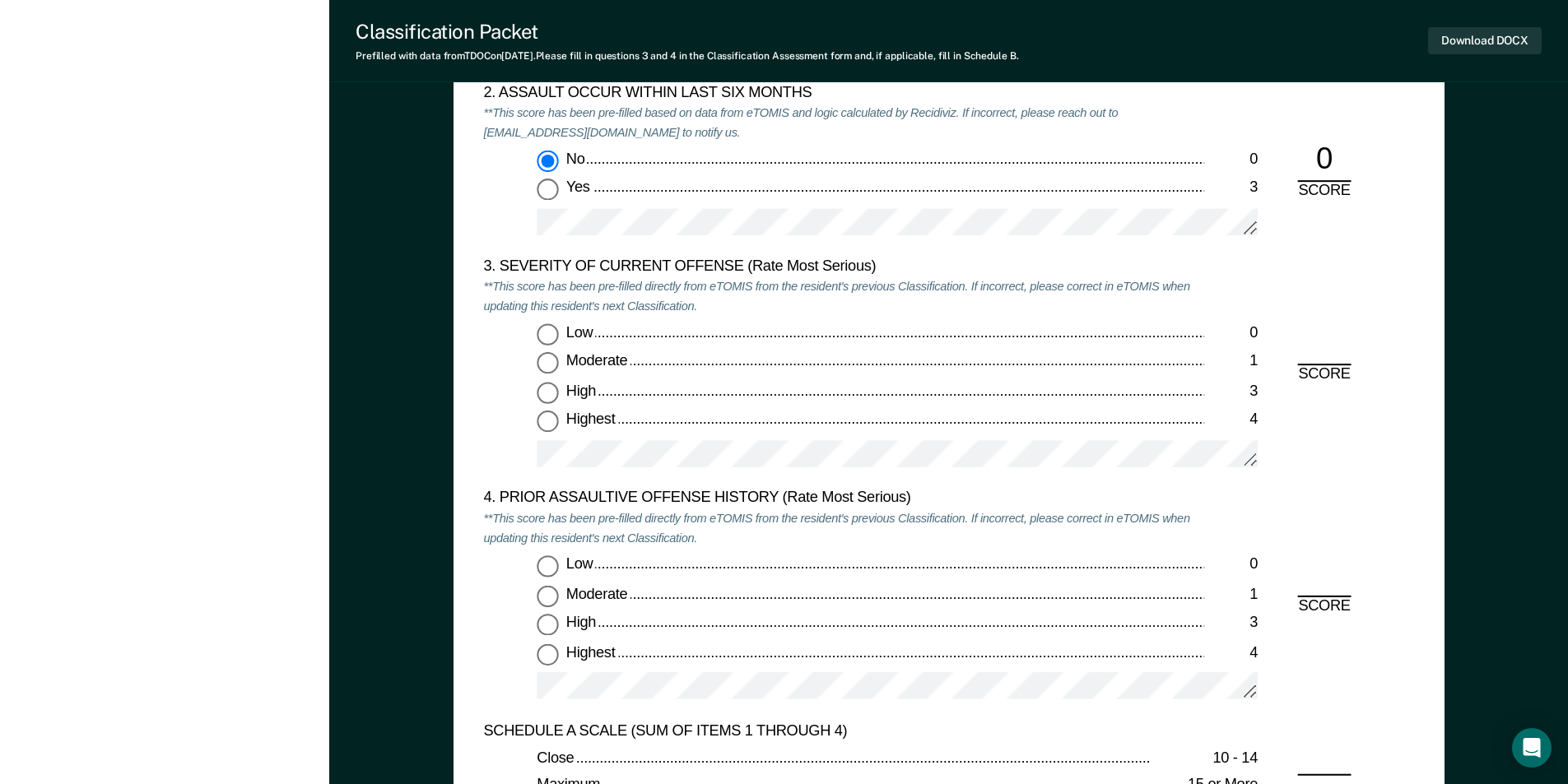
click at [547, 435] on div "Low 0 Moderate 1 High 3 Highest 4" at bounding box center [843, 403] width 721 height 159
click at [547, 428] on input "Highest 4" at bounding box center [548, 422] width 22 height 22
type textarea "x"
radio input "true"
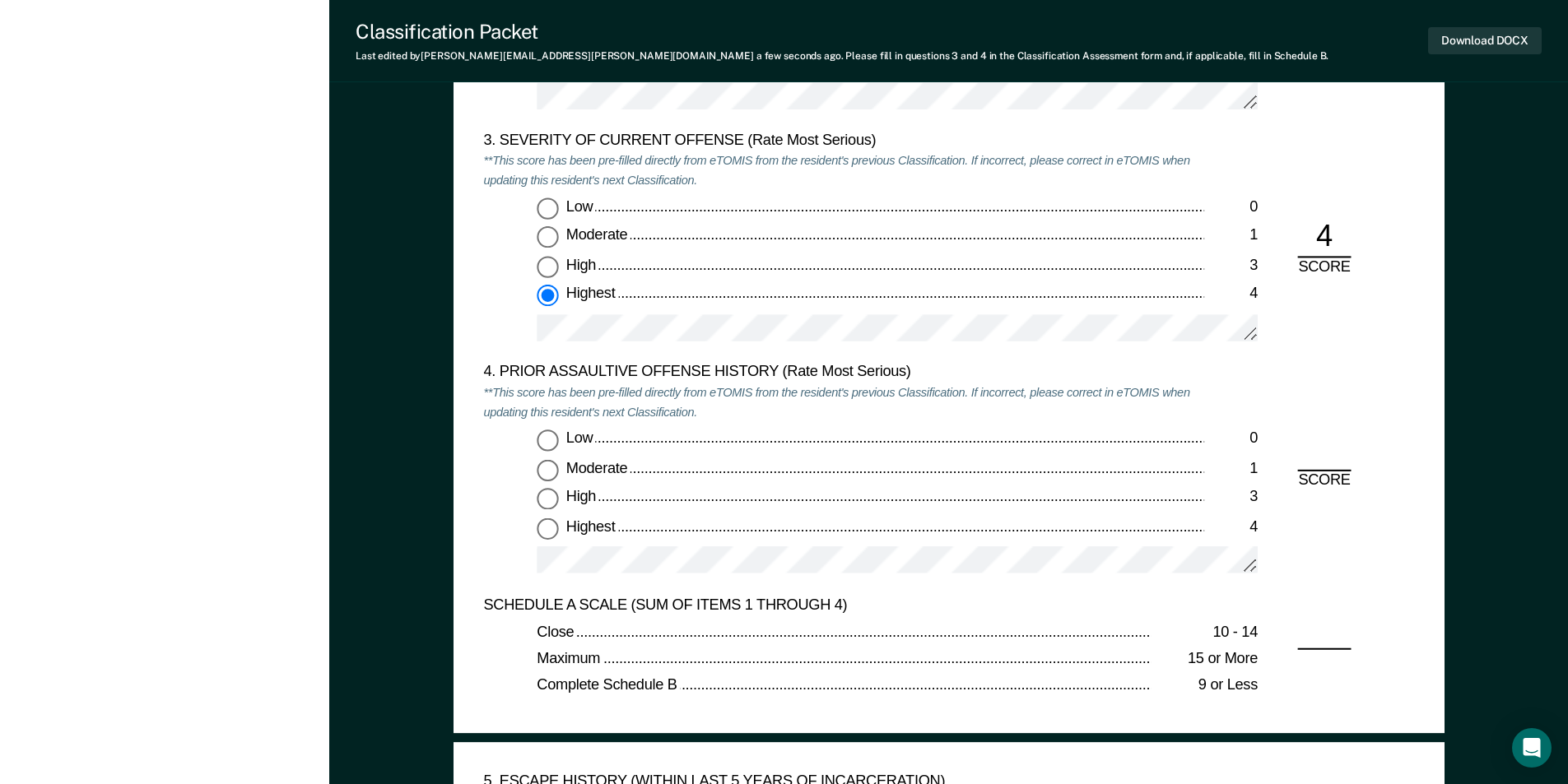
scroll to position [2057, 0]
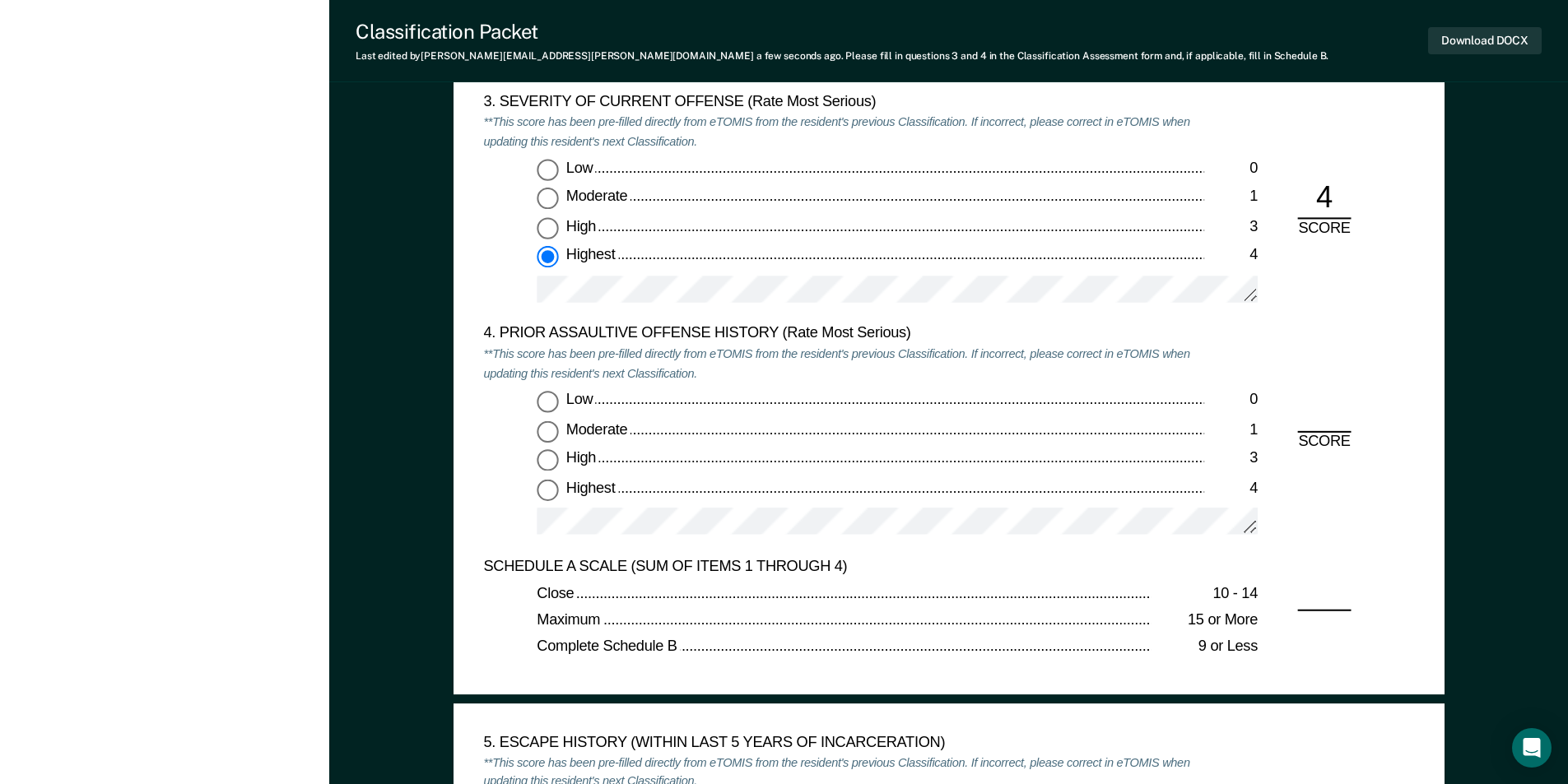
click at [548, 402] on input "Low 0" at bounding box center [548, 402] width 22 height 22
type textarea "x"
radio input "true"
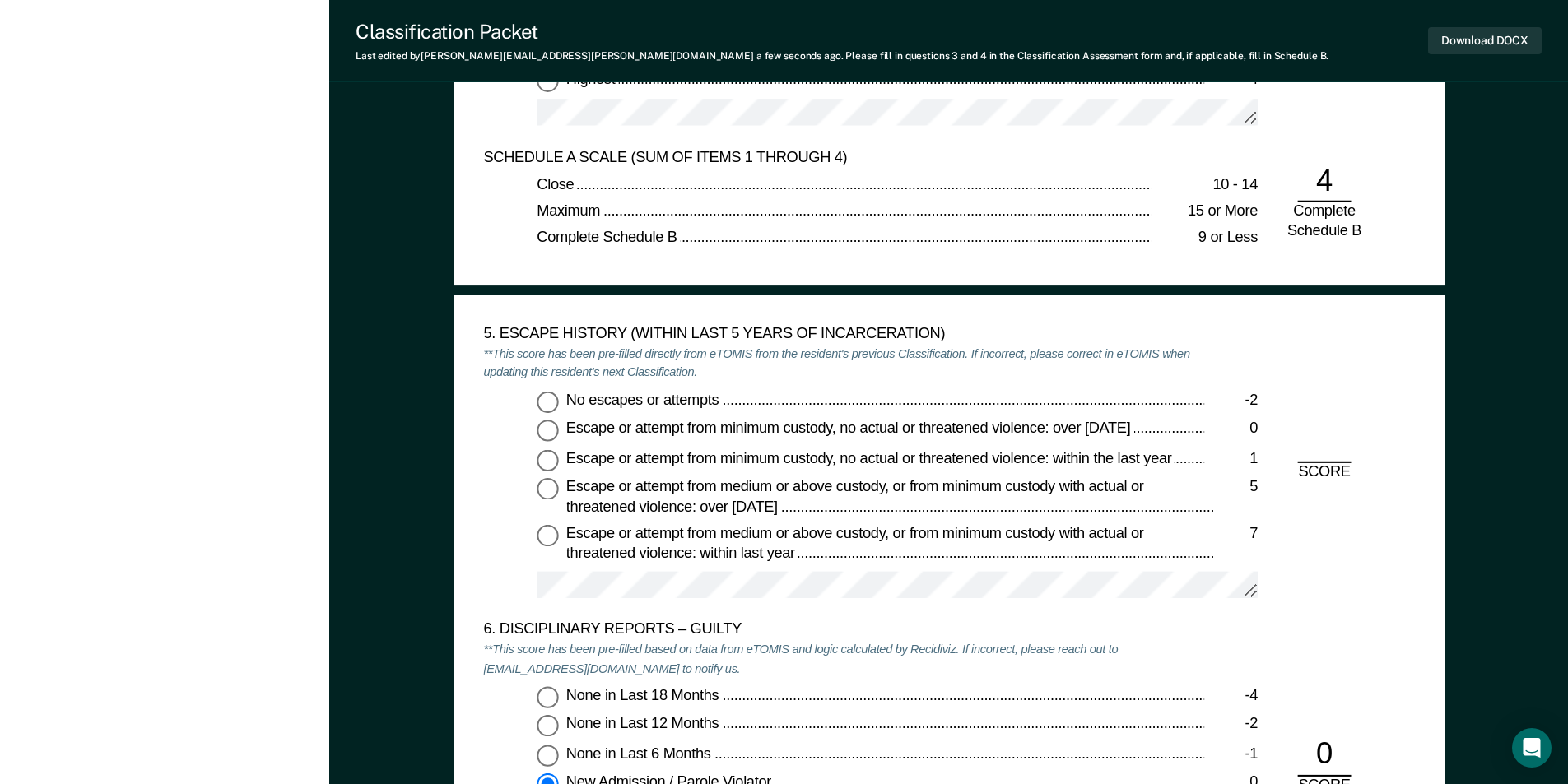
scroll to position [2467, 0]
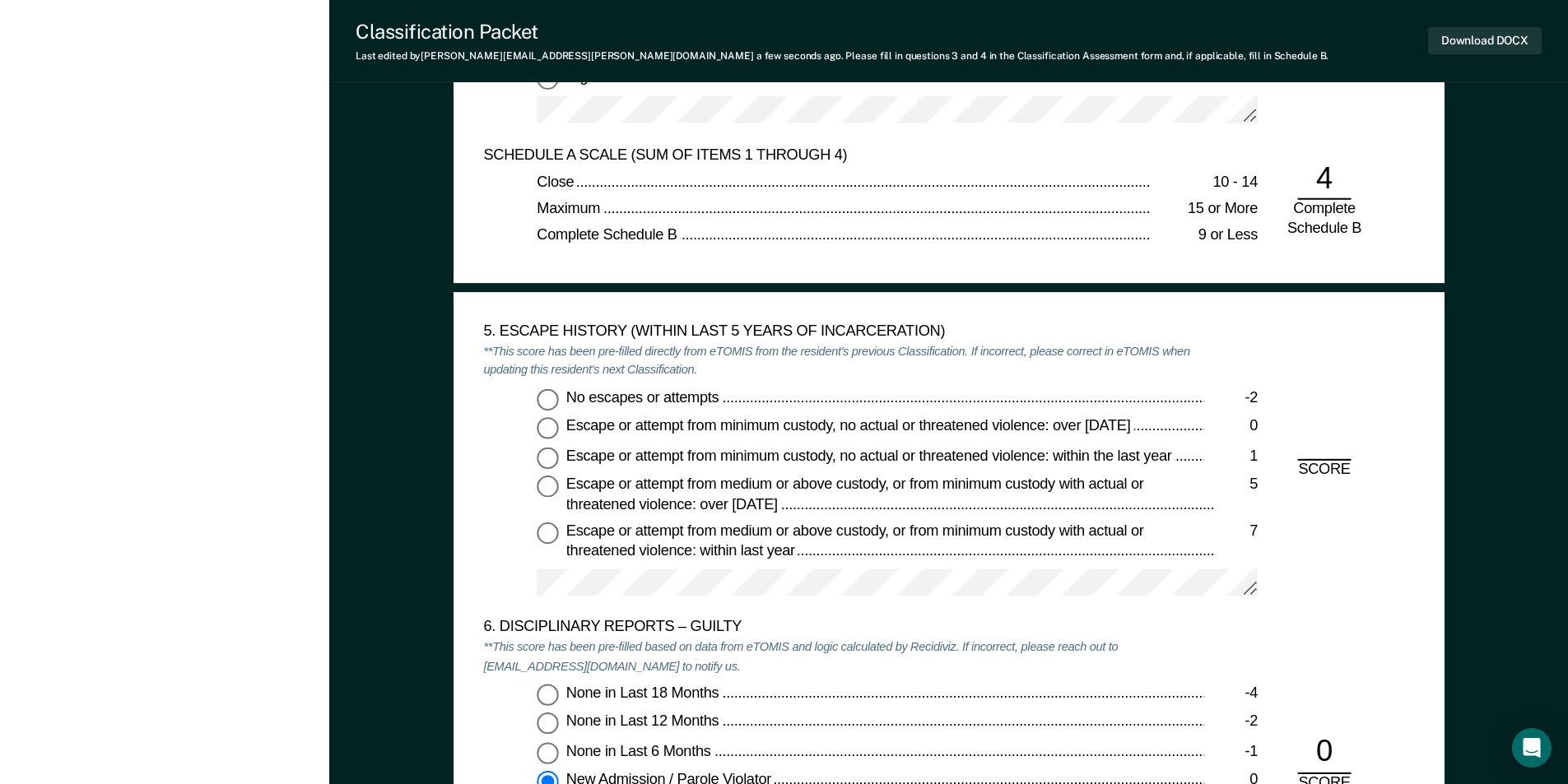
click at [548, 402] on input "No escapes or attempts -2" at bounding box center [548, 399] width 22 height 22
type textarea "x"
radio input "true"
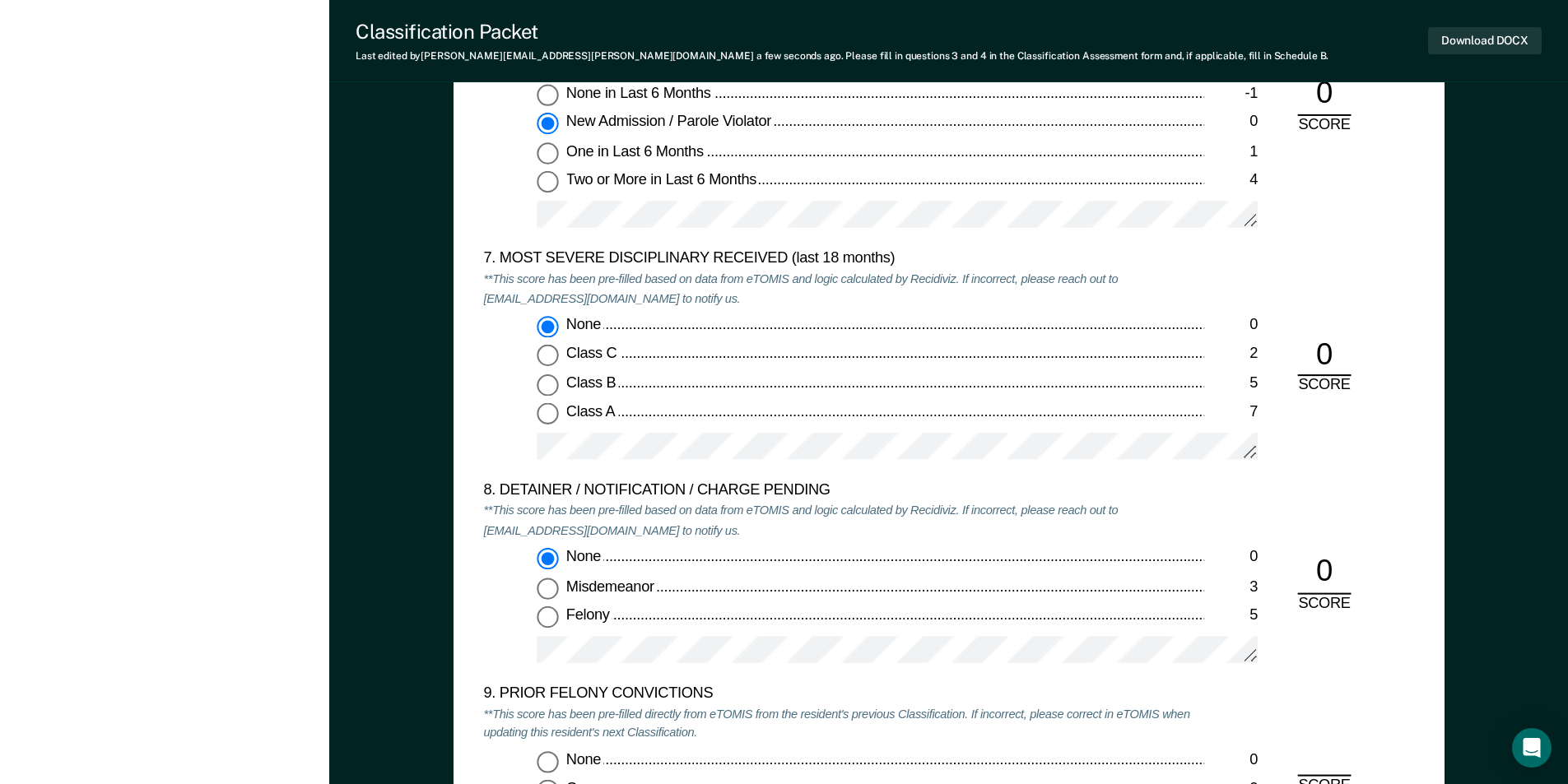
scroll to position [3373, 0]
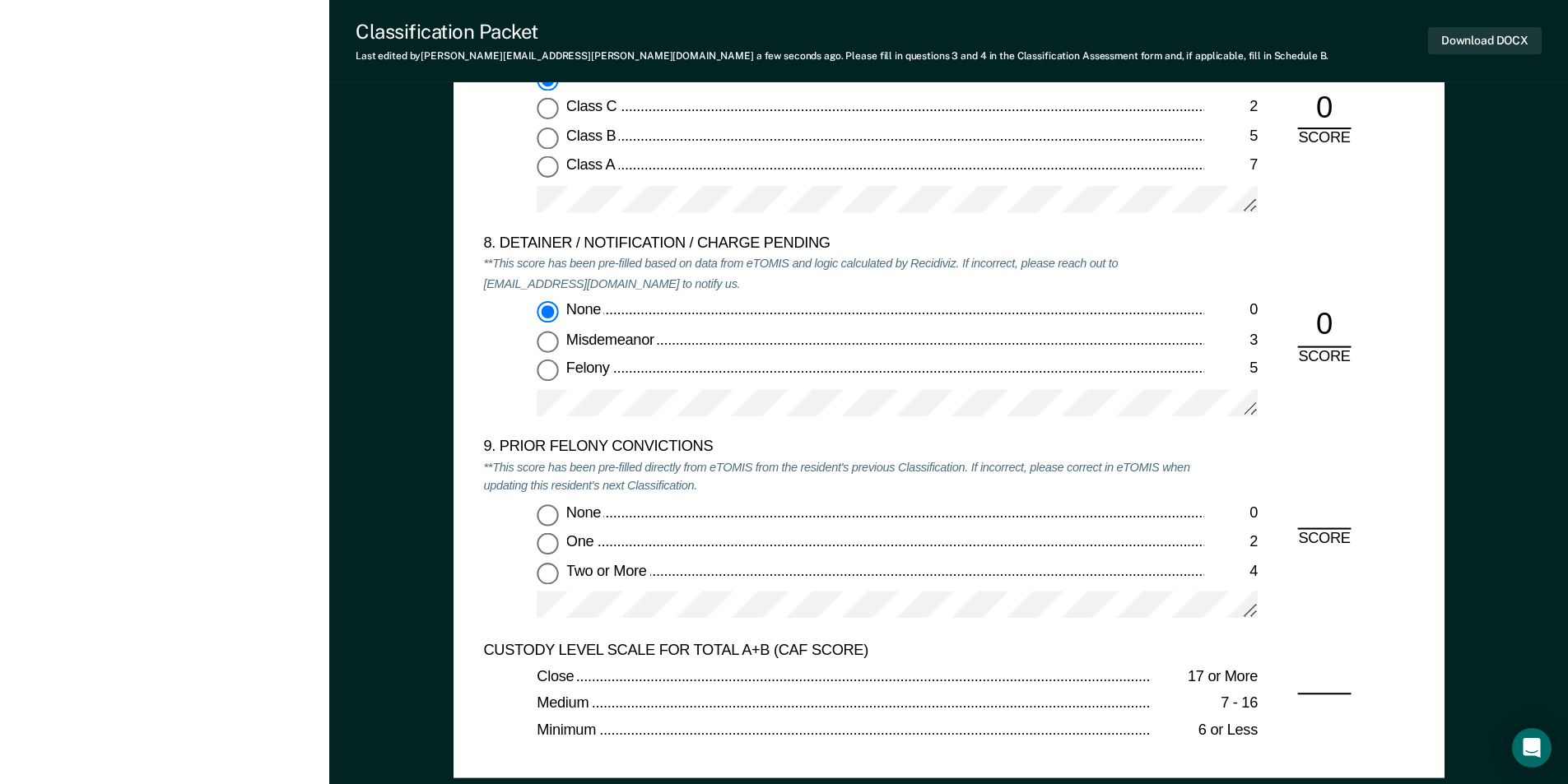
click at [553, 574] on input "Two or More 4" at bounding box center [548, 574] width 22 height 22
type textarea "x"
radio input "true"
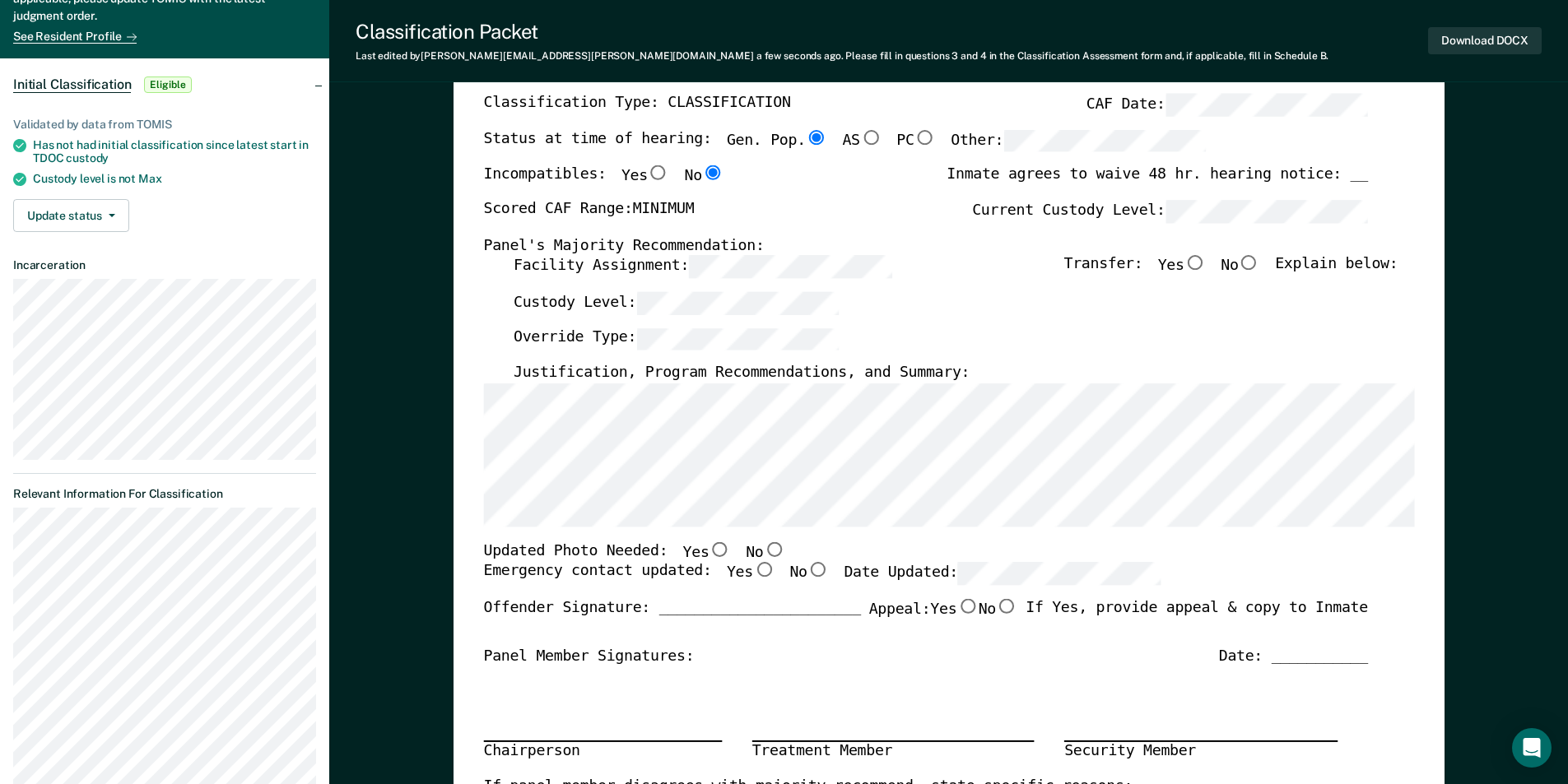
scroll to position [0, 0]
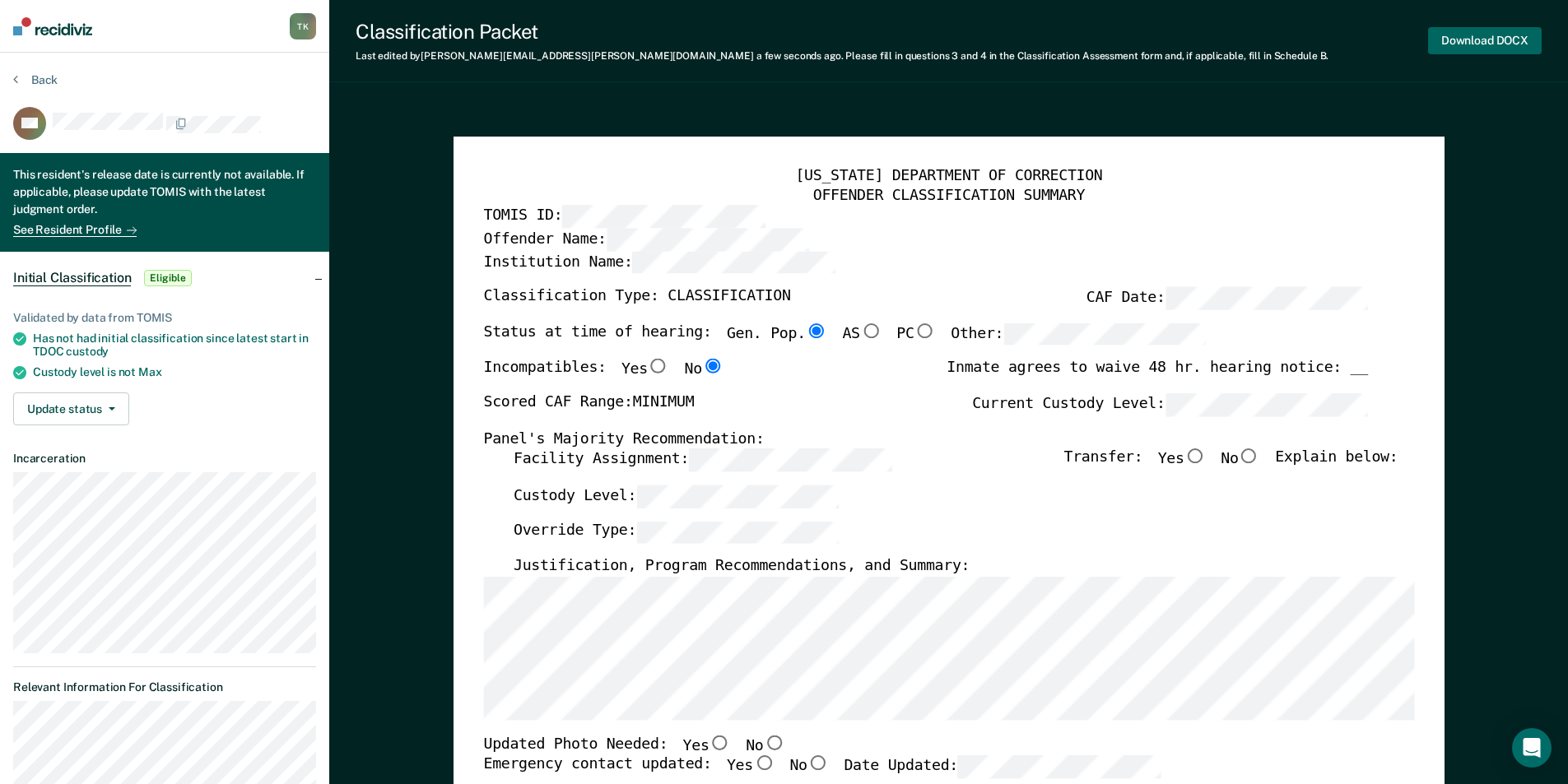
click at [1498, 35] on button "Download DOCX" at bounding box center [1484, 41] width 113 height 27
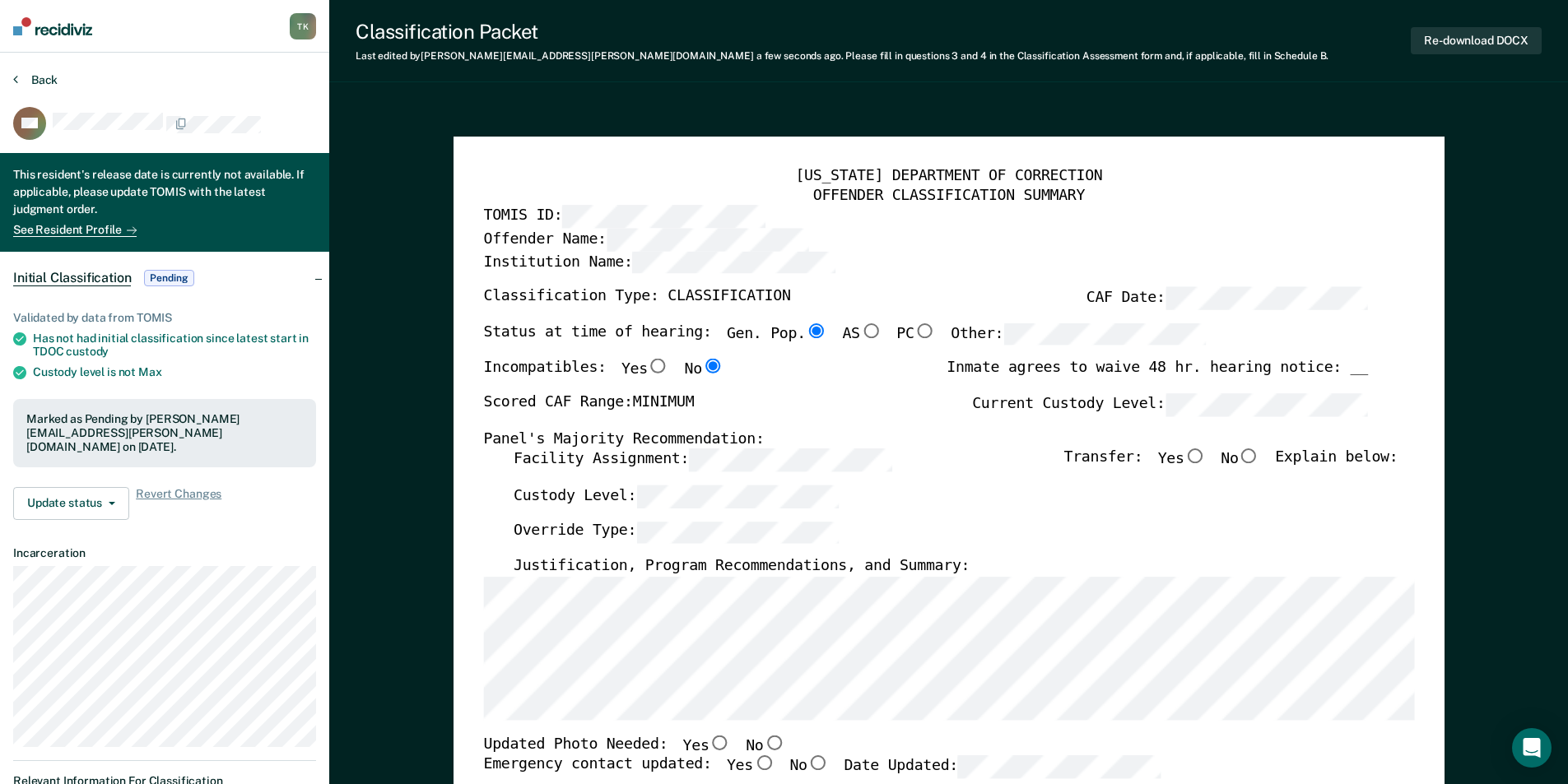
click at [32, 80] on button "Back" at bounding box center [35, 80] width 44 height 15
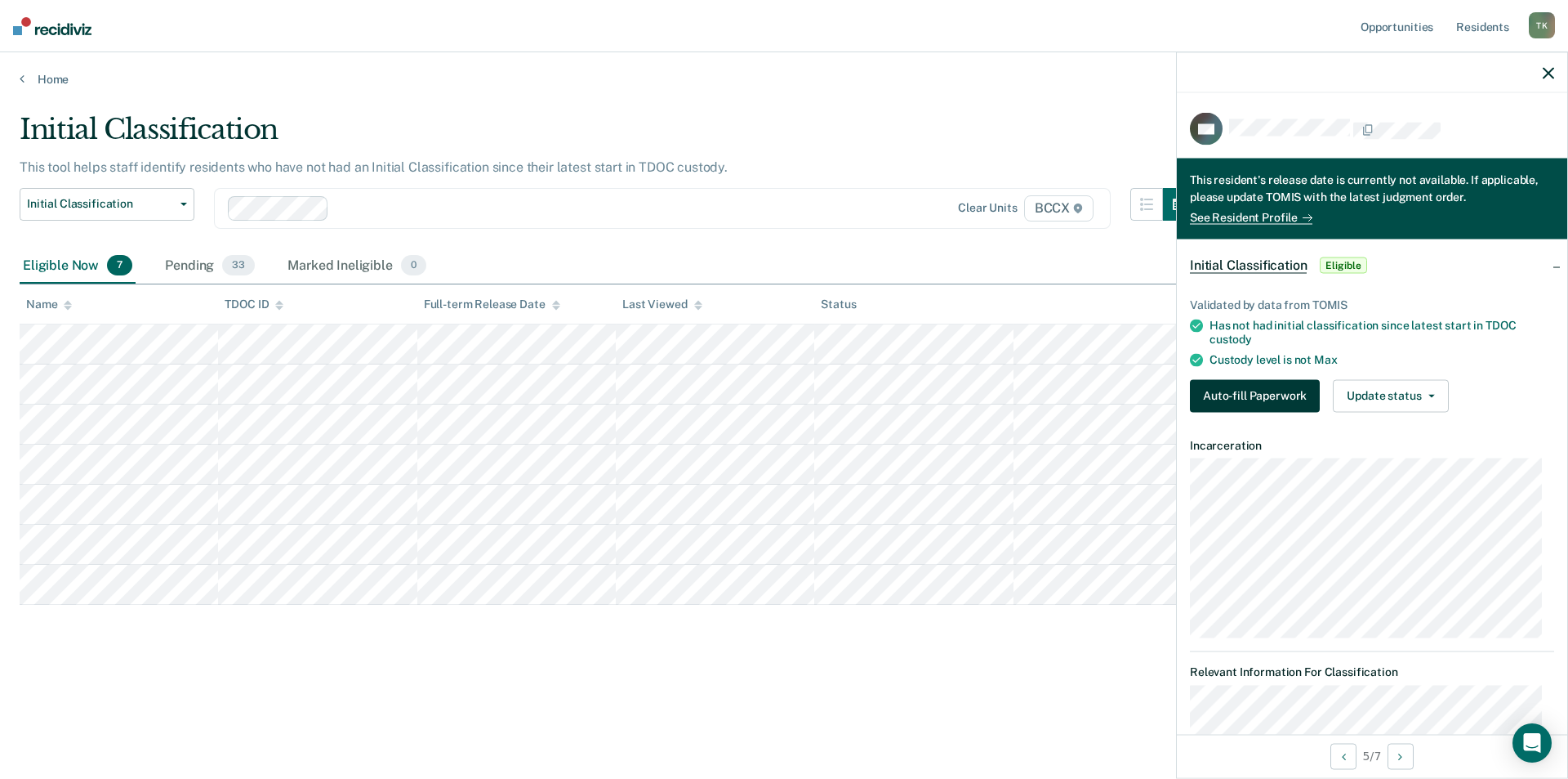
click at [1249, 402] on button "Auto-fill Paperwork" at bounding box center [1255, 395] width 130 height 32
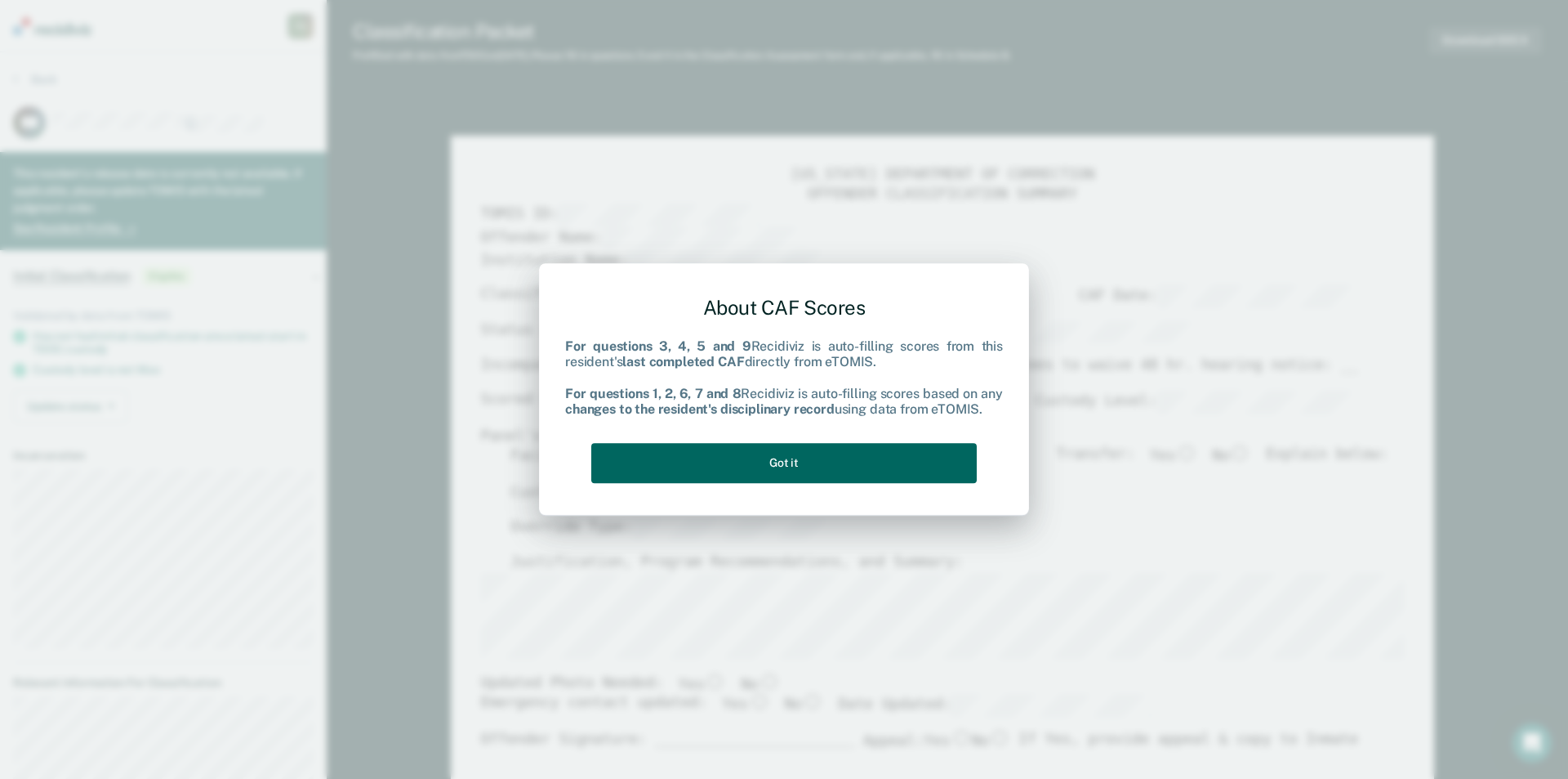
click at [792, 463] on button "Got it" at bounding box center [784, 463] width 385 height 40
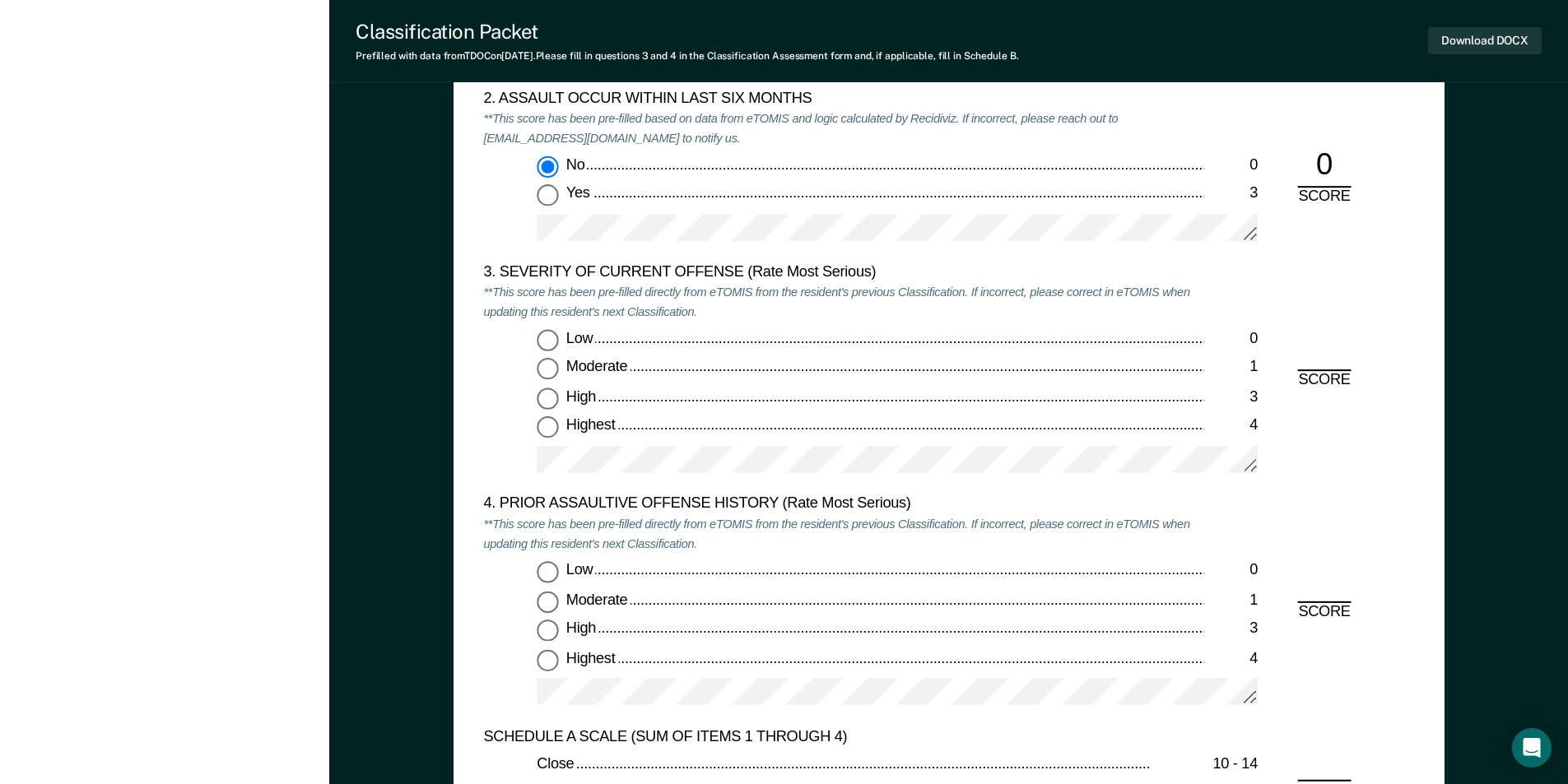
scroll to position [1892, 0]
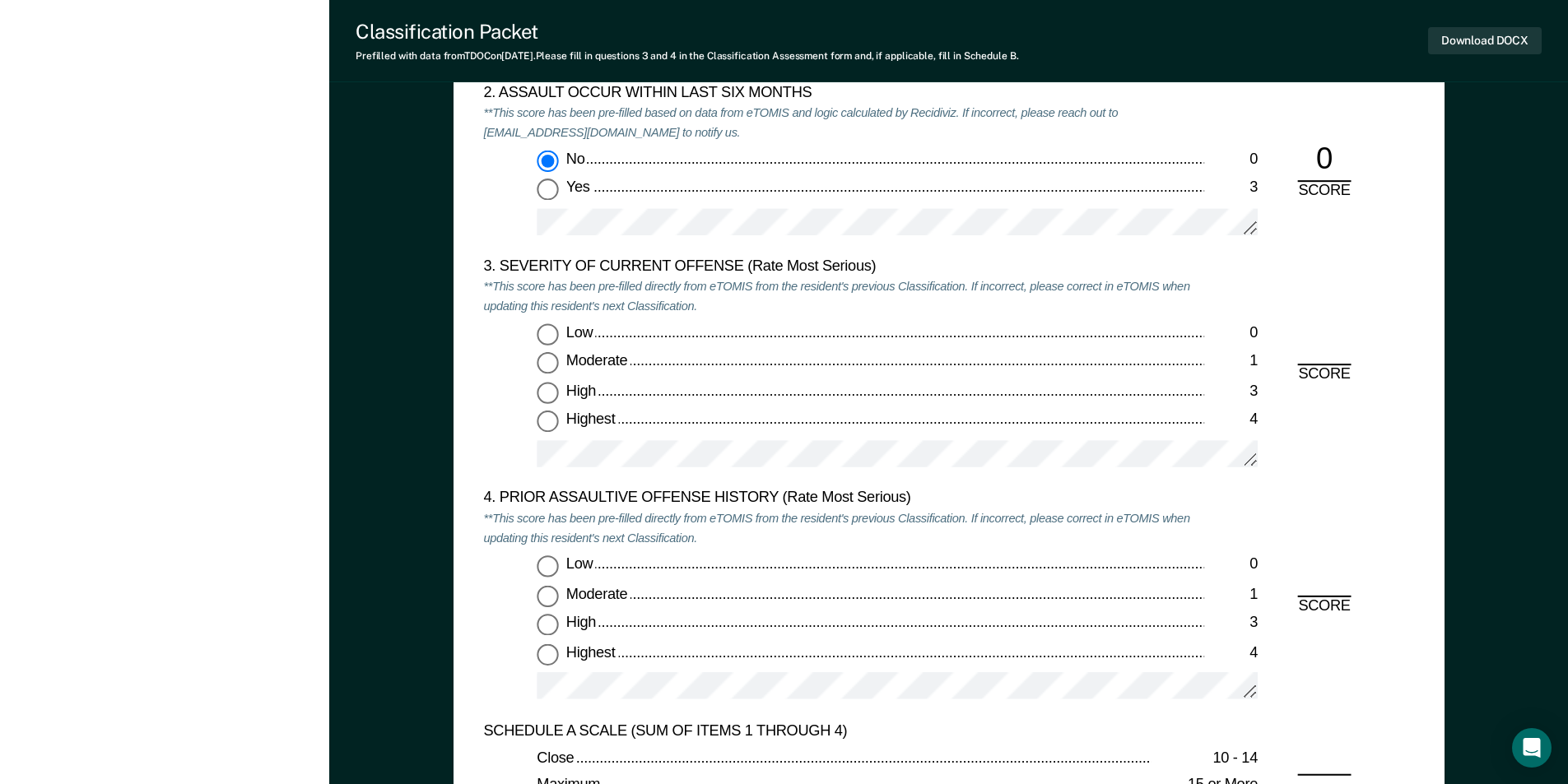
click at [550, 362] on input "Moderate 1" at bounding box center [548, 363] width 22 height 22
type textarea "x"
radio input "true"
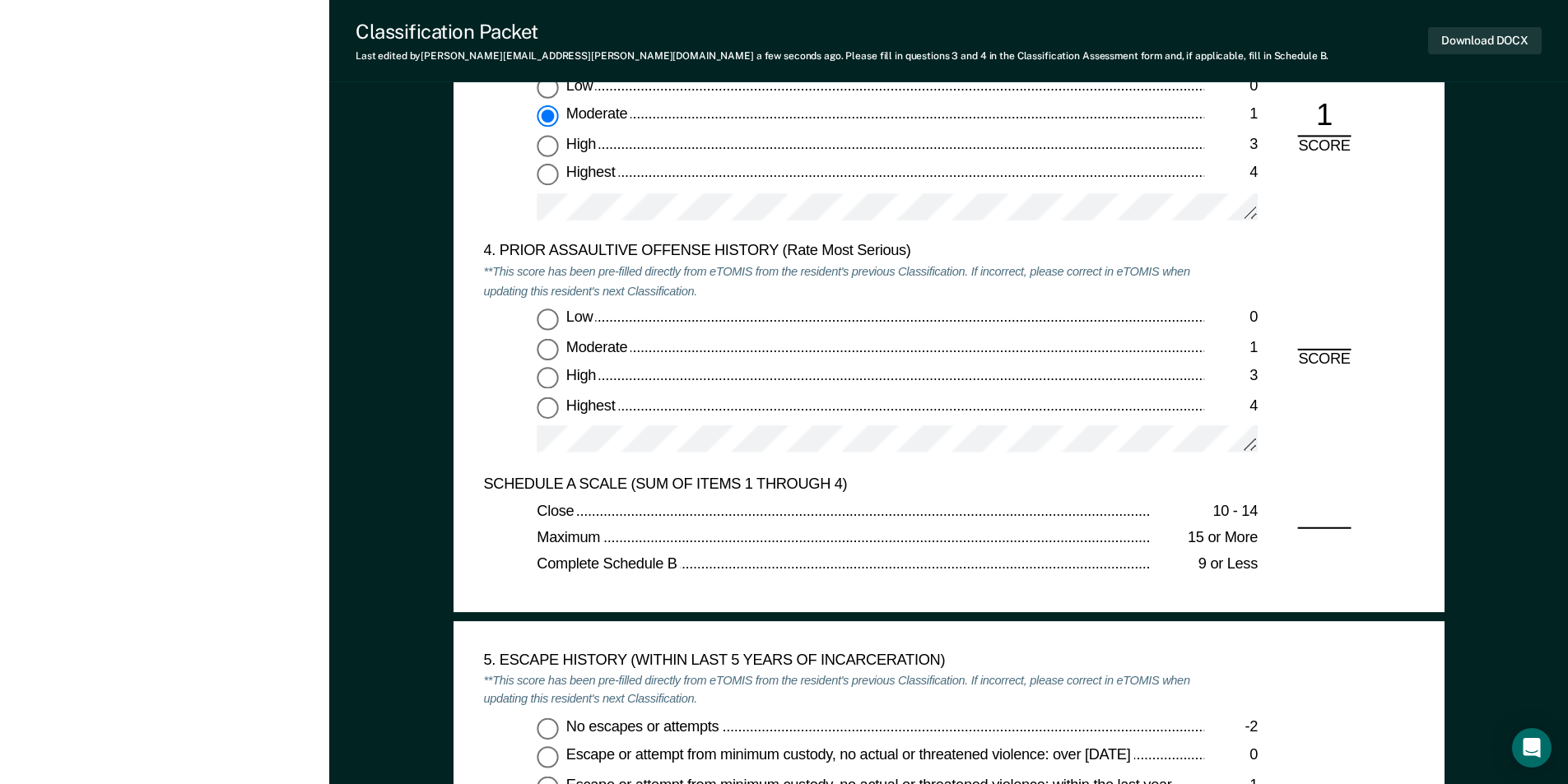
click at [543, 324] on input "Low 0" at bounding box center [548, 319] width 22 height 22
type textarea "x"
radio input "true"
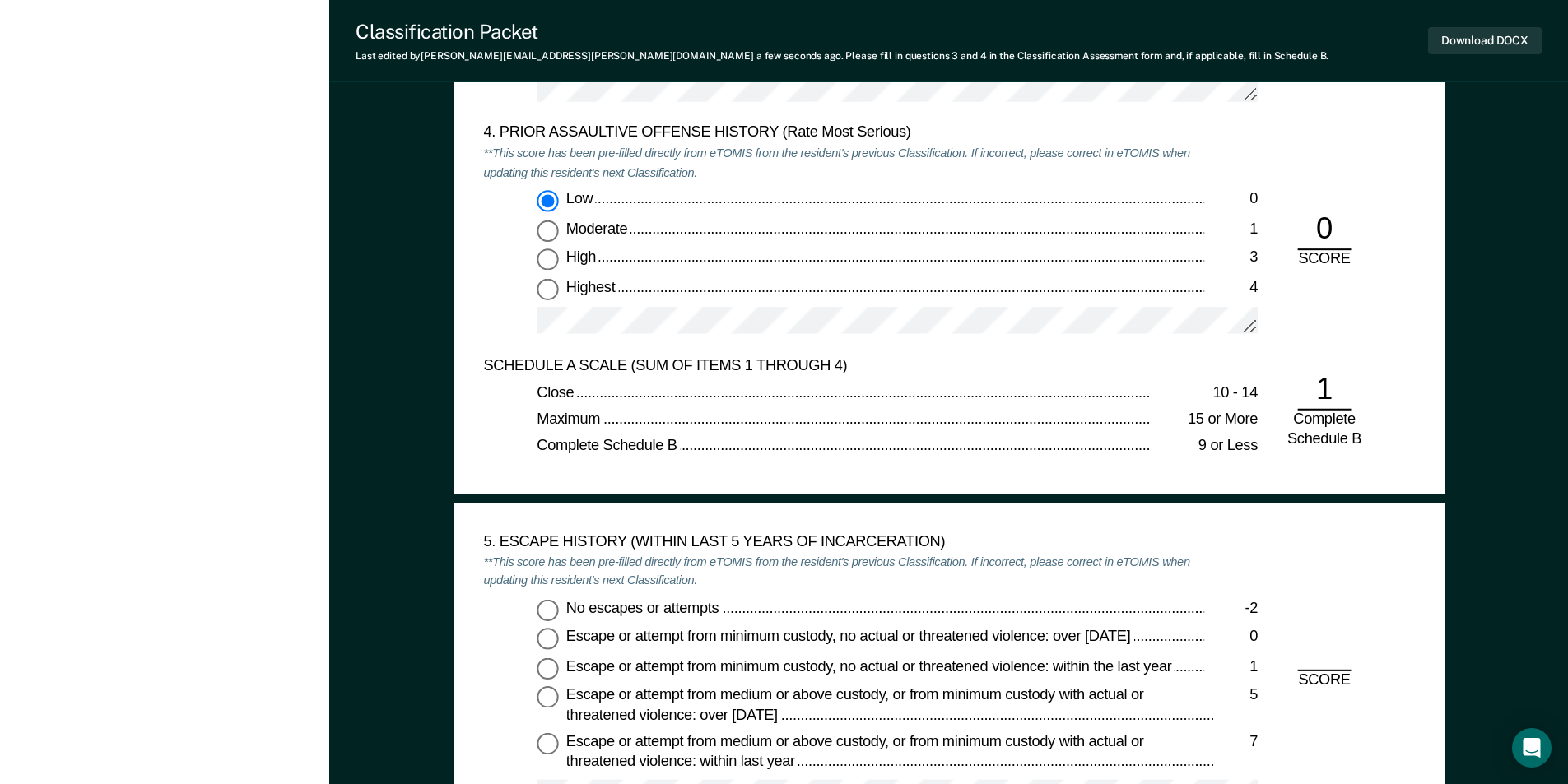
scroll to position [2467, 0]
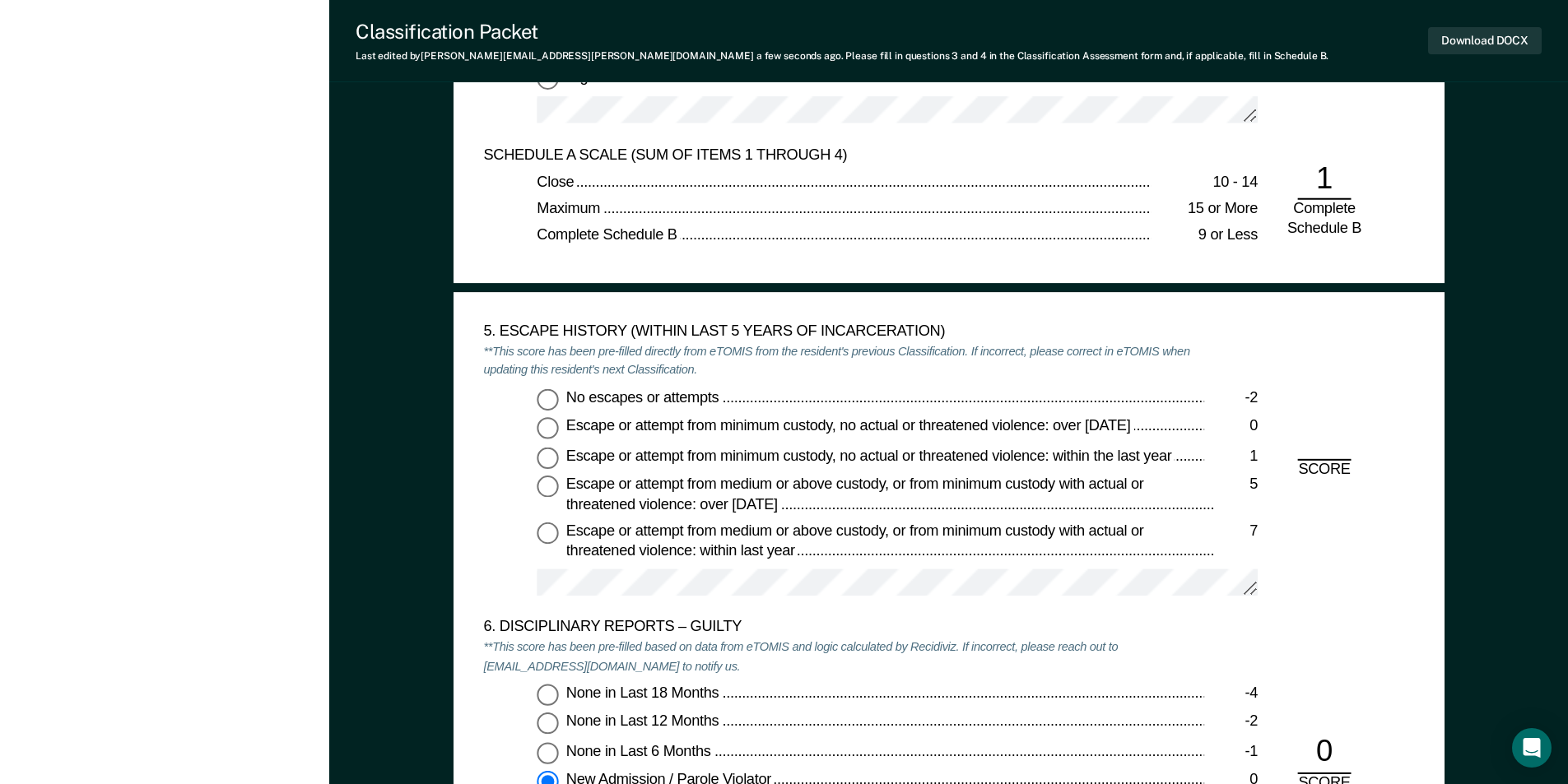
click at [552, 398] on input "No escapes or attempts -2" at bounding box center [548, 399] width 22 height 22
type textarea "x"
radio input "true"
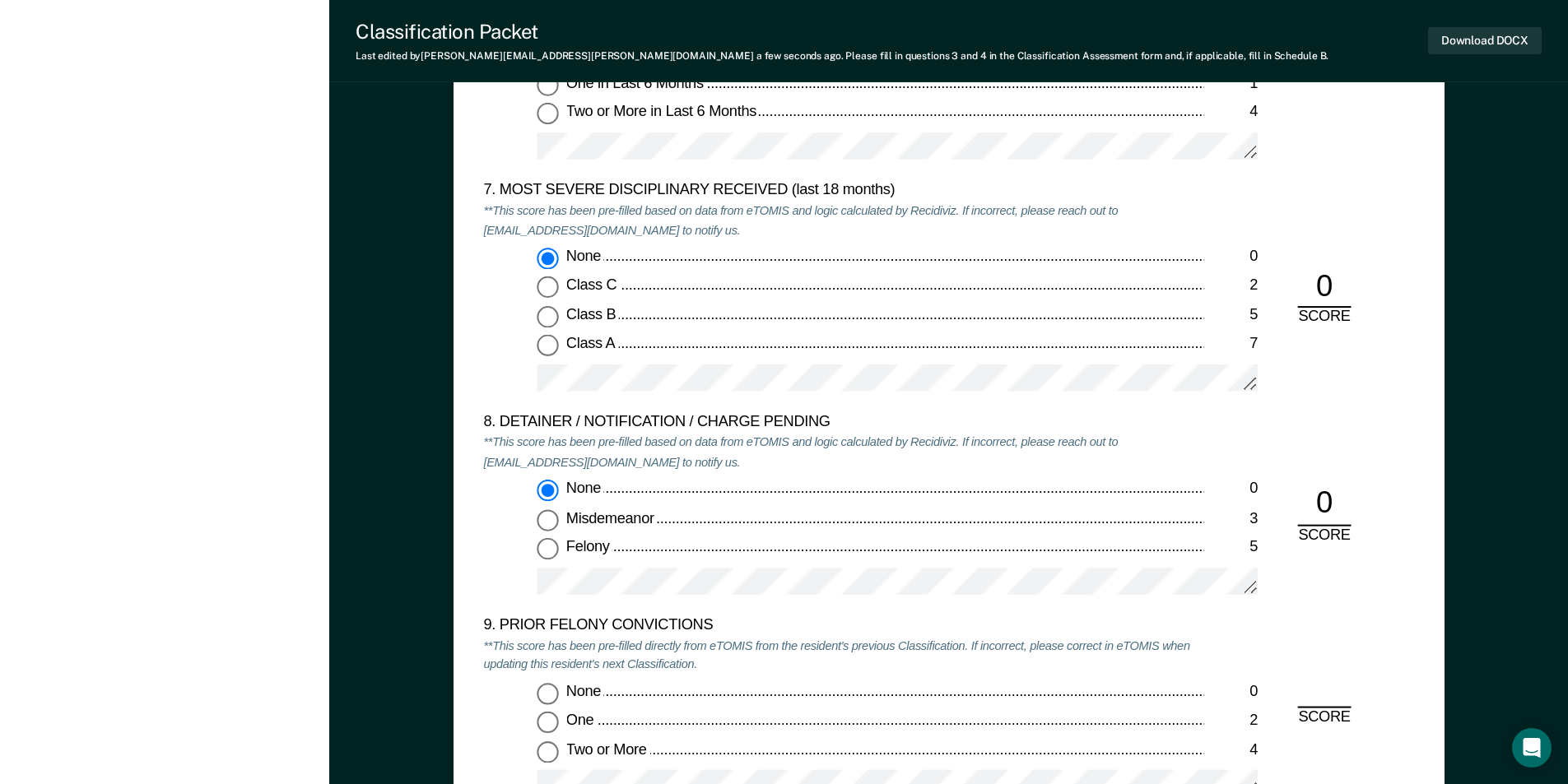
scroll to position [3290, 0]
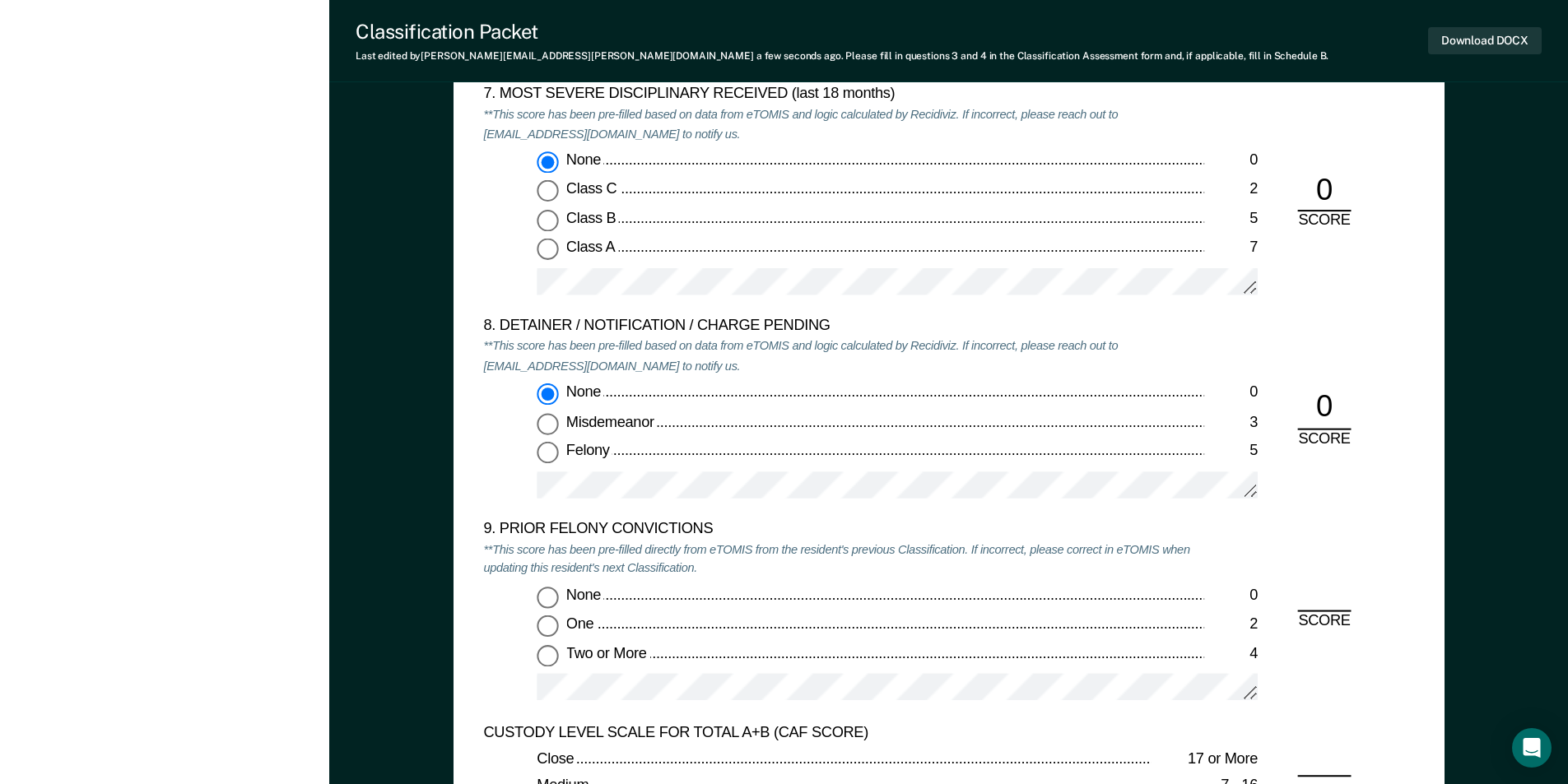
click at [553, 597] on input "None 0" at bounding box center [548, 597] width 22 height 22
type textarea "x"
radio input "true"
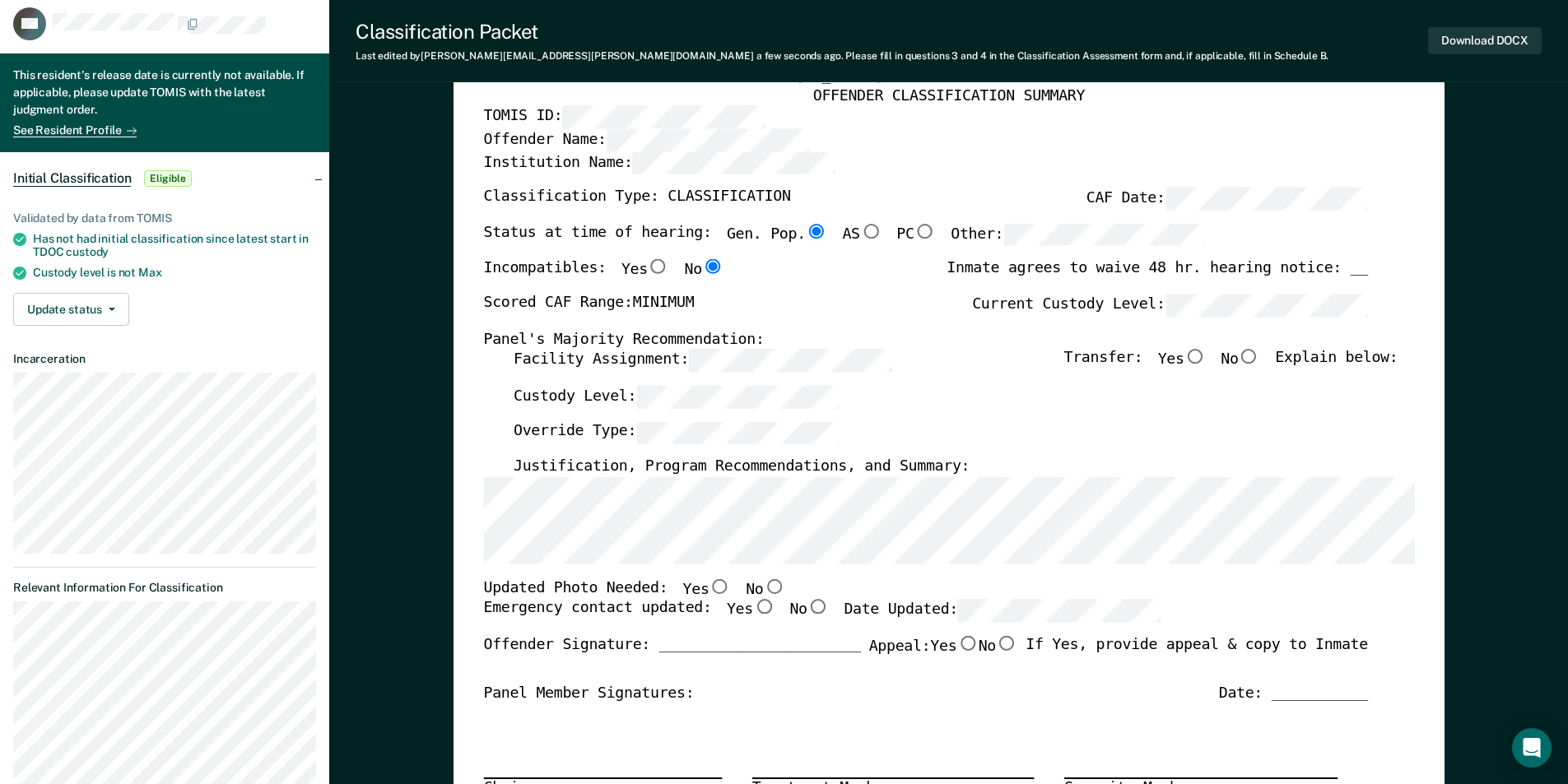
scroll to position [0, 0]
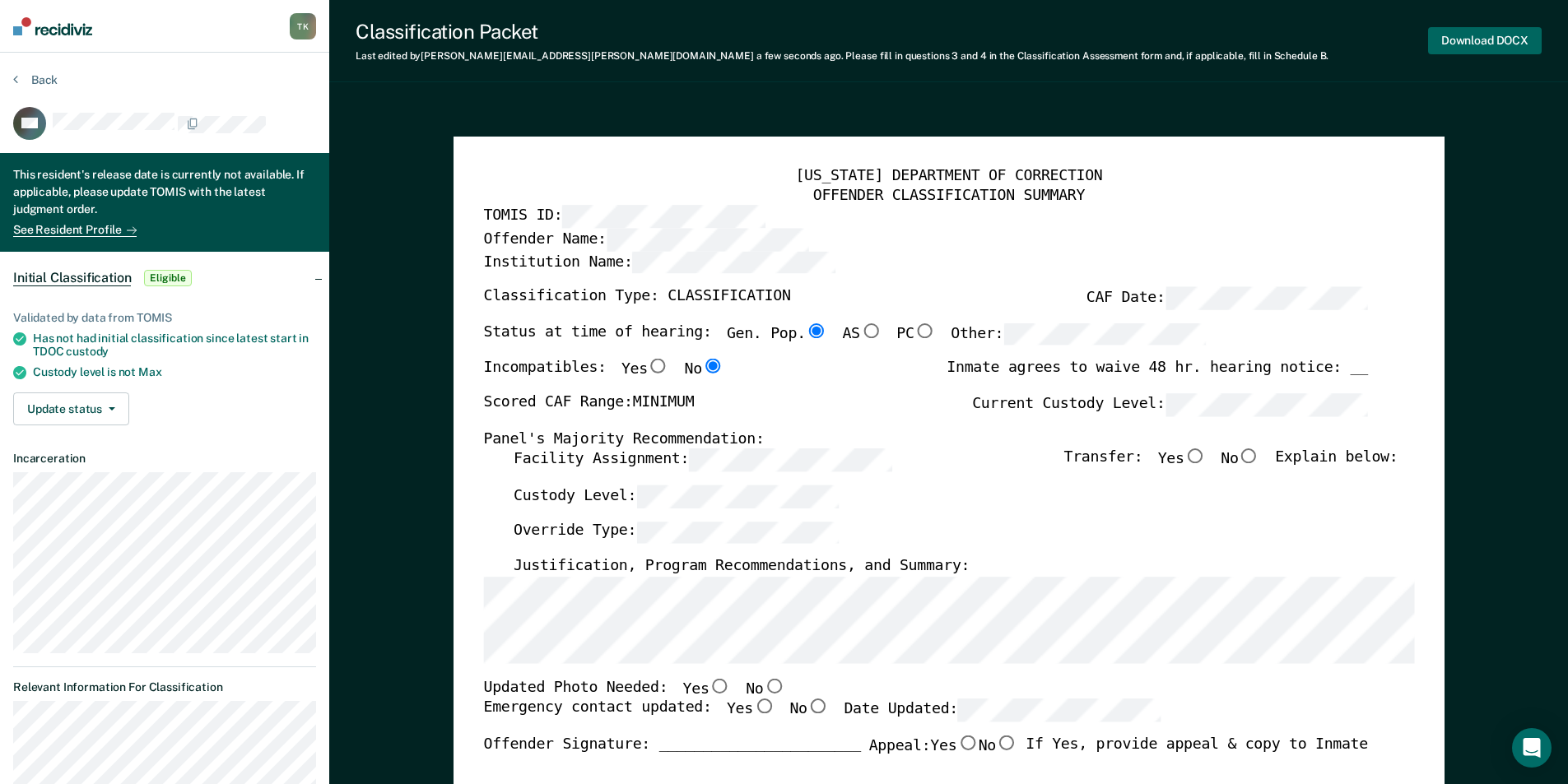
click at [1497, 41] on button "Download DOCX" at bounding box center [1484, 41] width 113 height 27
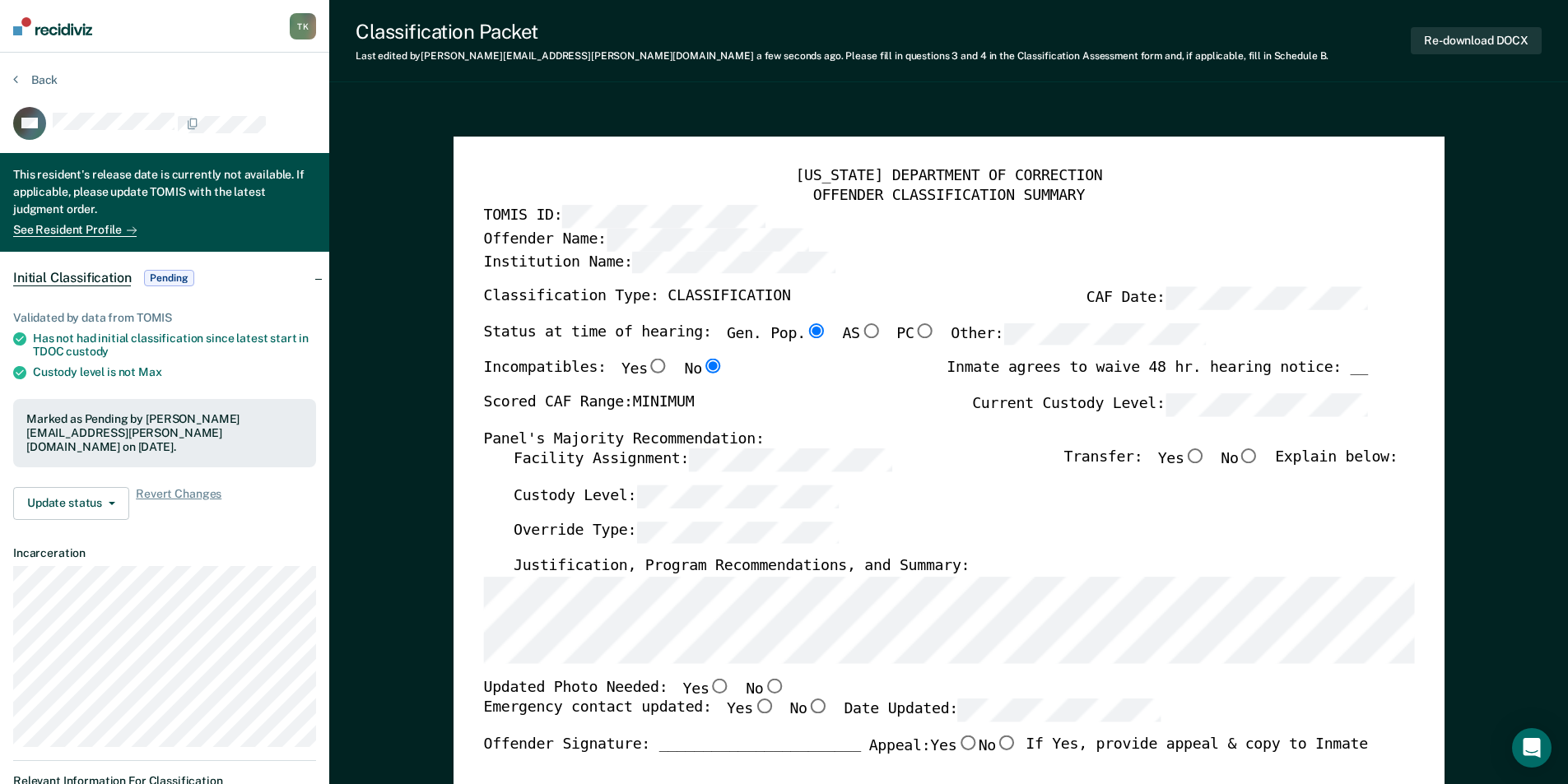
drag, startPoint x: 502, startPoint y: 204, endPoint x: 448, endPoint y: 168, distance: 64.9
click at [502, 204] on div "OFFENDER CLASSIFICATION SUMMARY" at bounding box center [949, 196] width 930 height 20
click at [39, 74] on button "Back" at bounding box center [35, 80] width 44 height 15
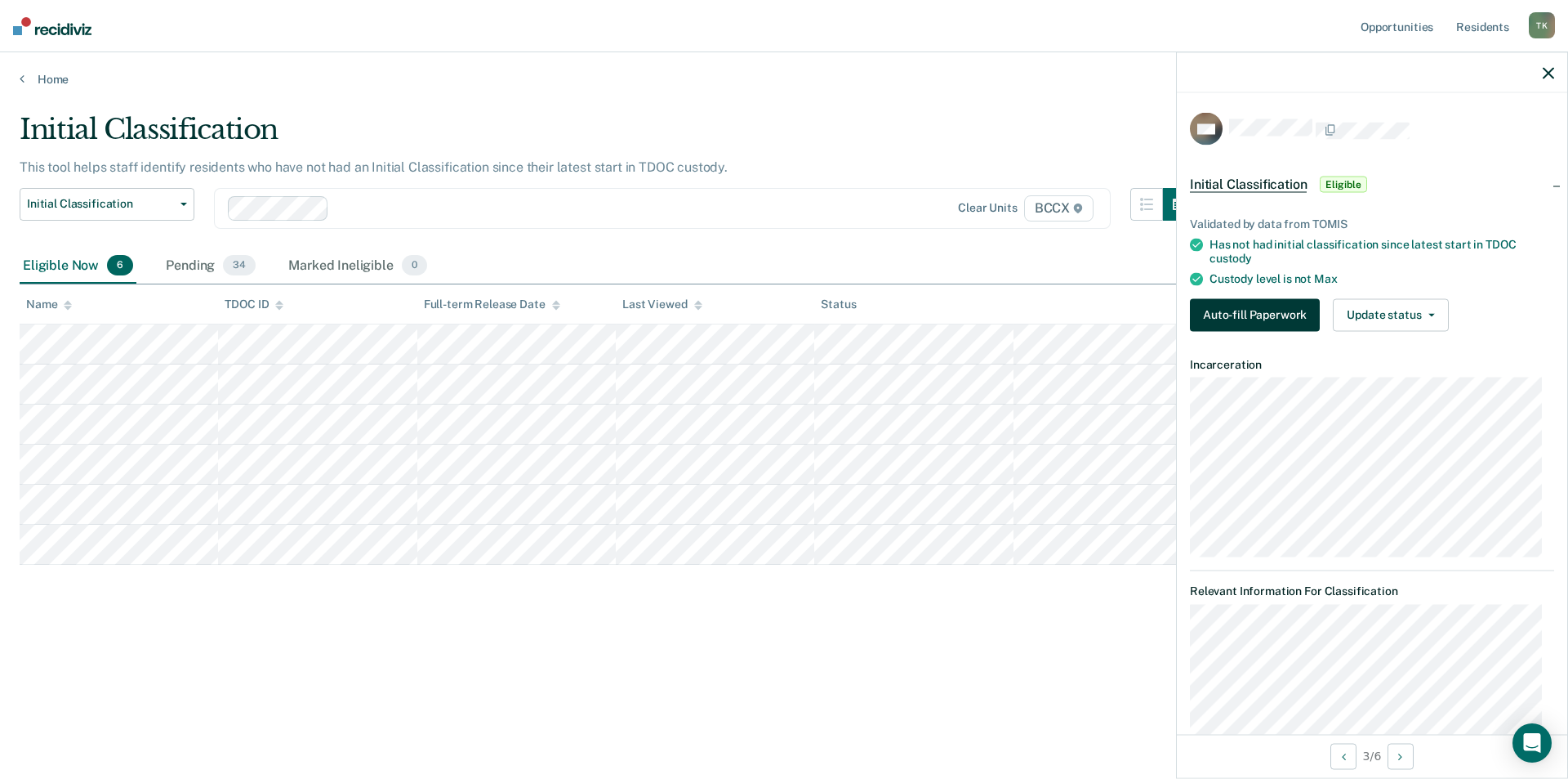
click at [1250, 309] on button "Auto-fill Paperwork" at bounding box center [1255, 314] width 130 height 32
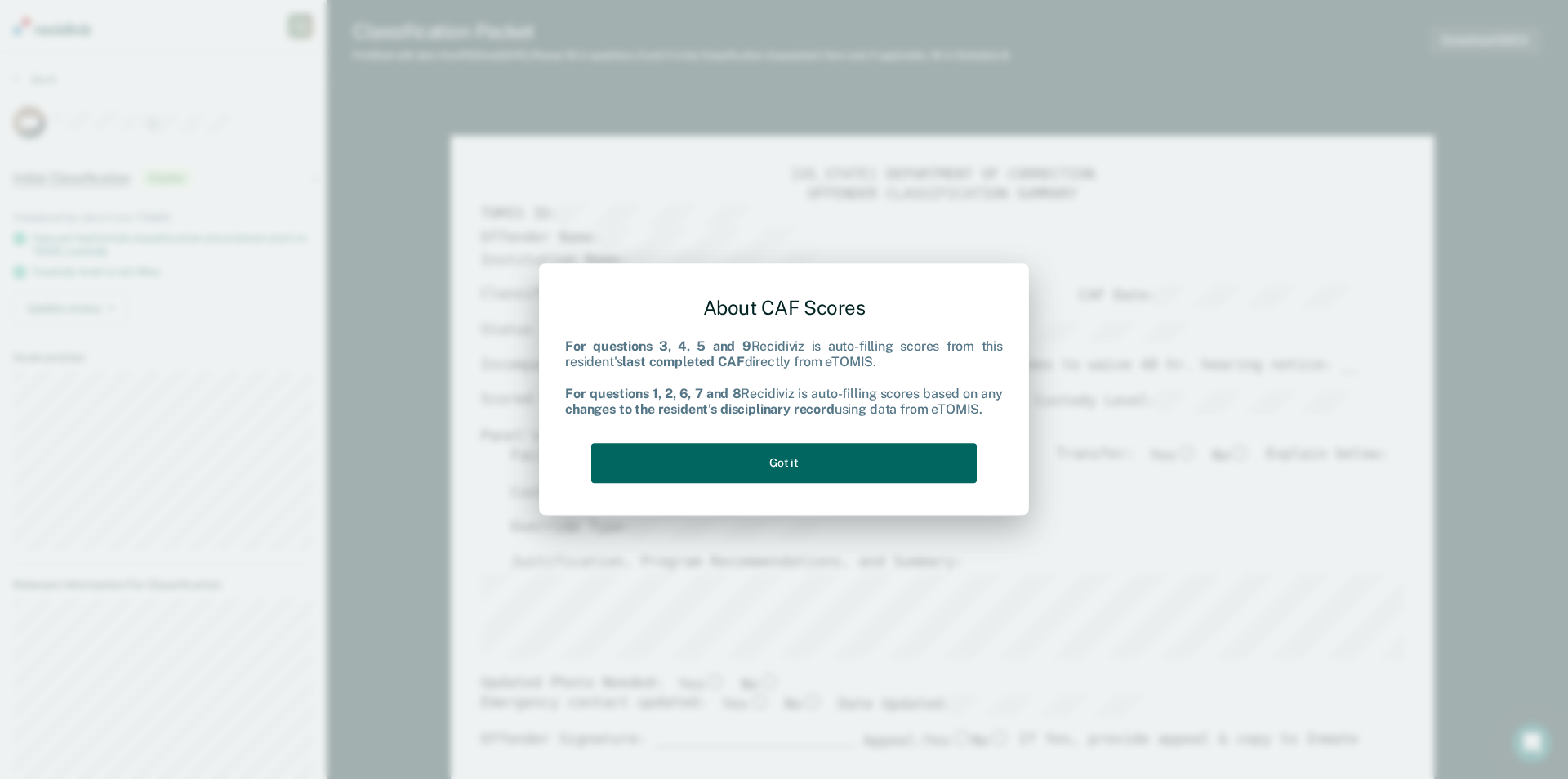
click at [858, 471] on button "Got it" at bounding box center [784, 463] width 385 height 40
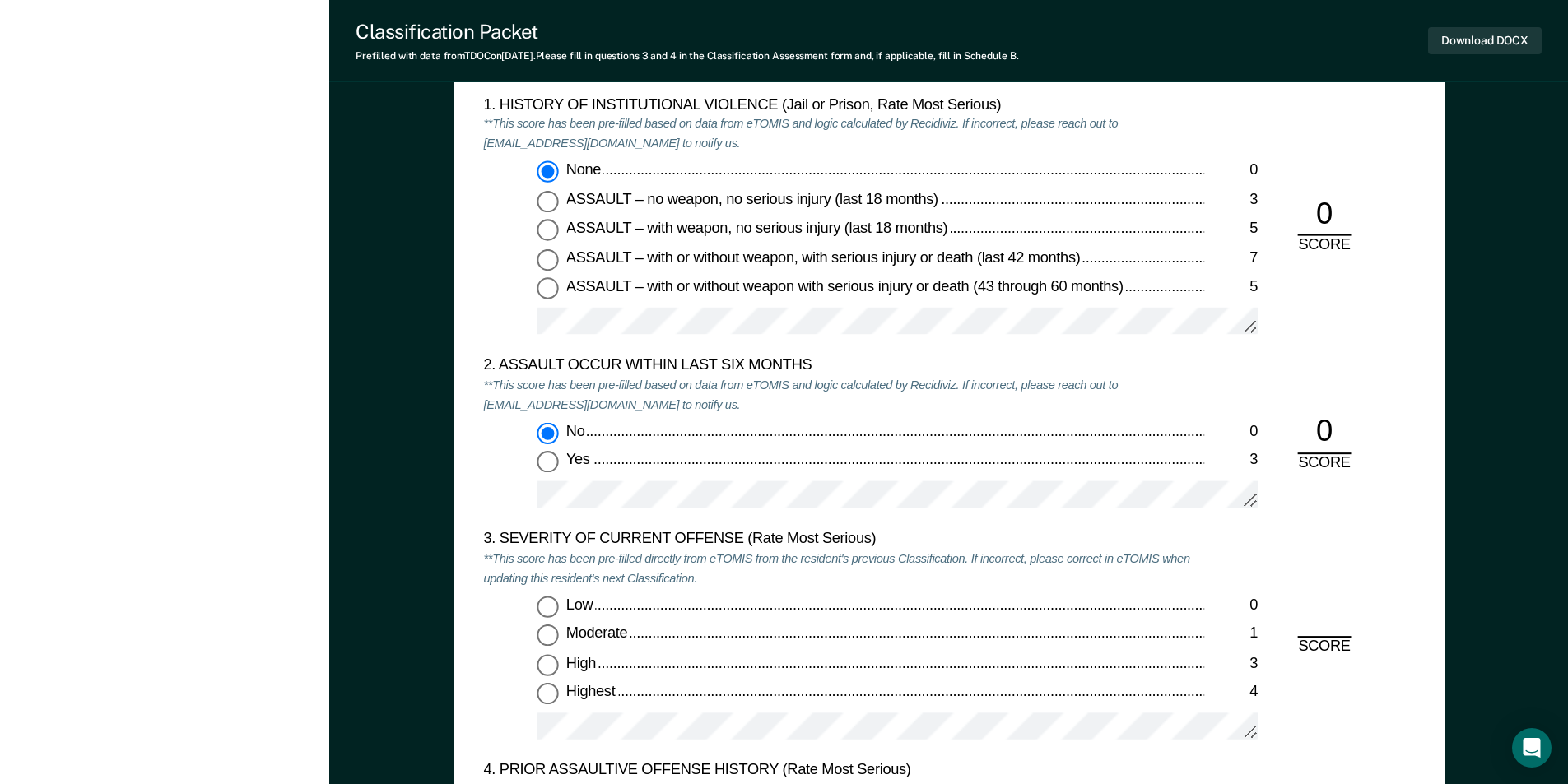
scroll to position [1728, 0]
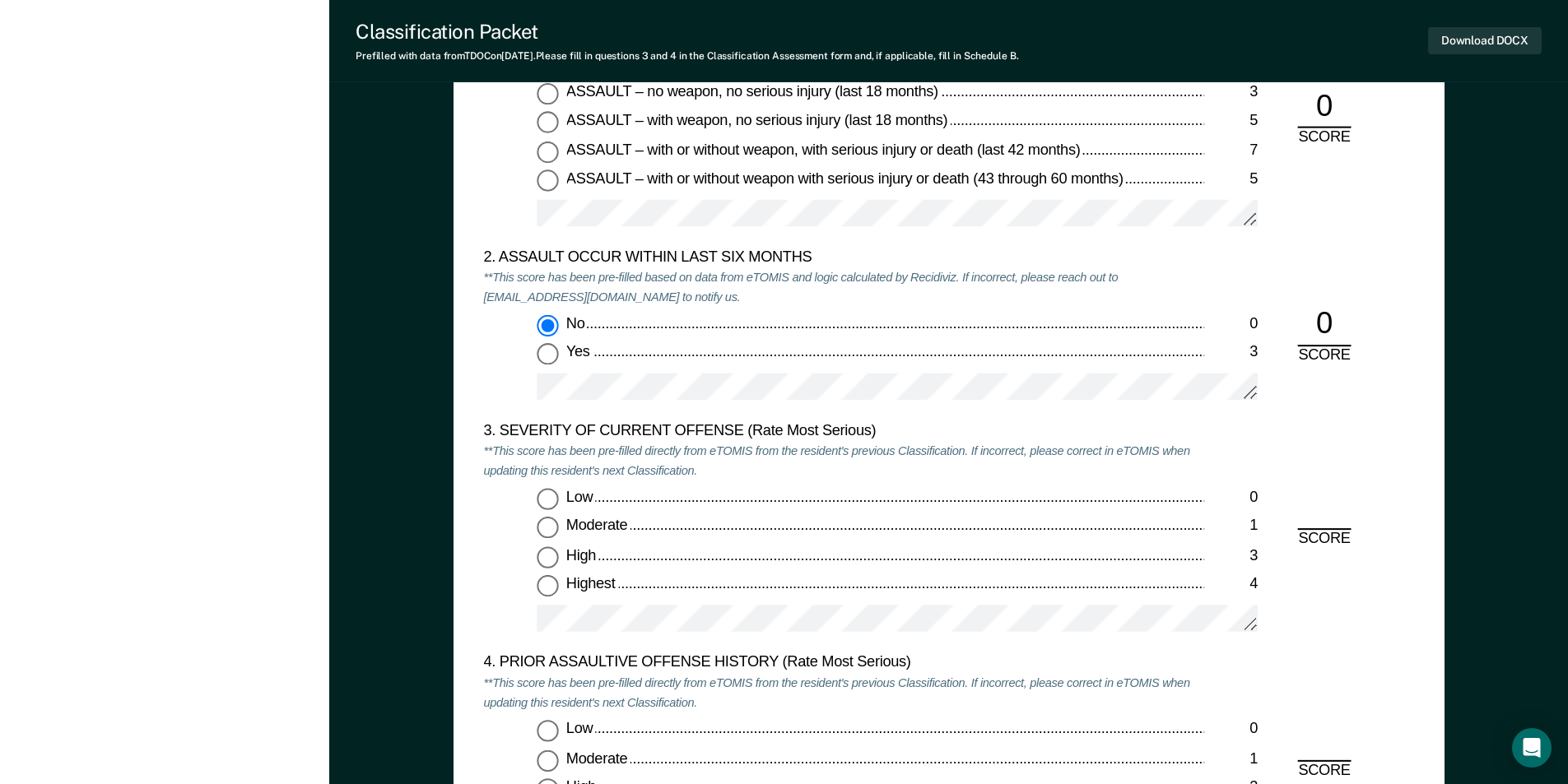
click at [549, 529] on input "Moderate 1" at bounding box center [548, 528] width 22 height 22
type textarea "x"
radio input "true"
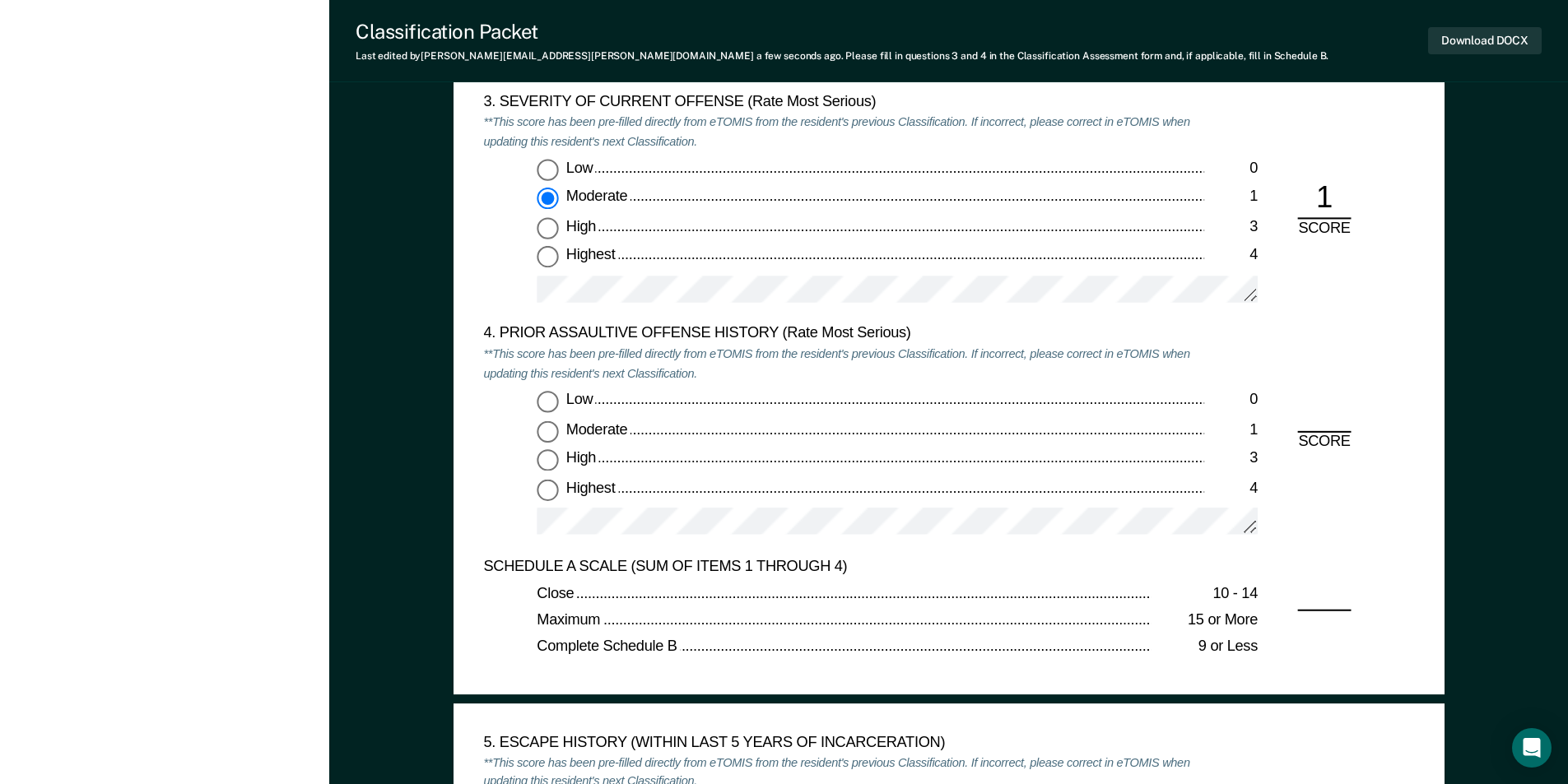
click at [547, 411] on input "Low 0" at bounding box center [548, 402] width 22 height 22
type textarea "x"
radio input "true"
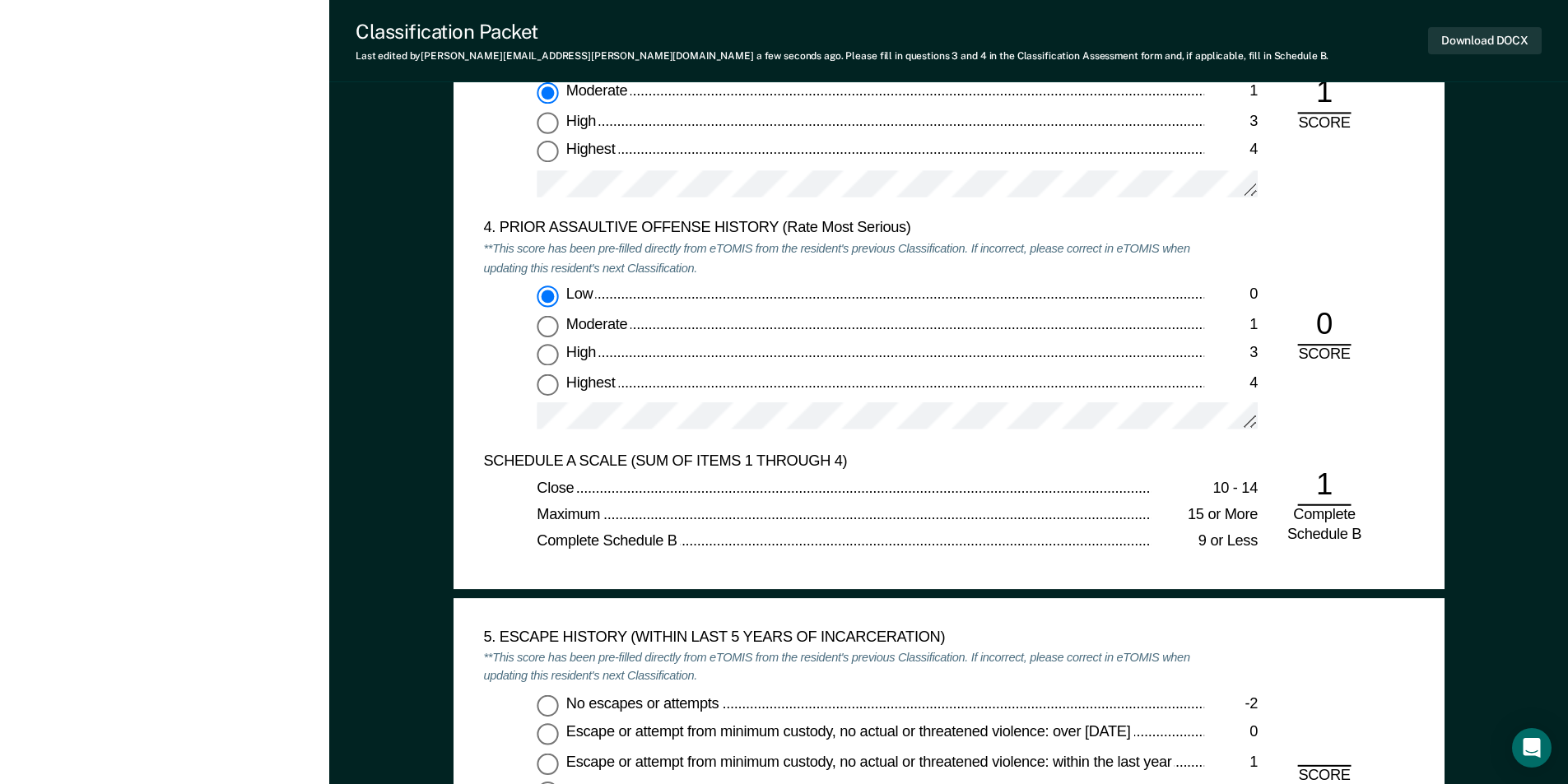
scroll to position [2386, 0]
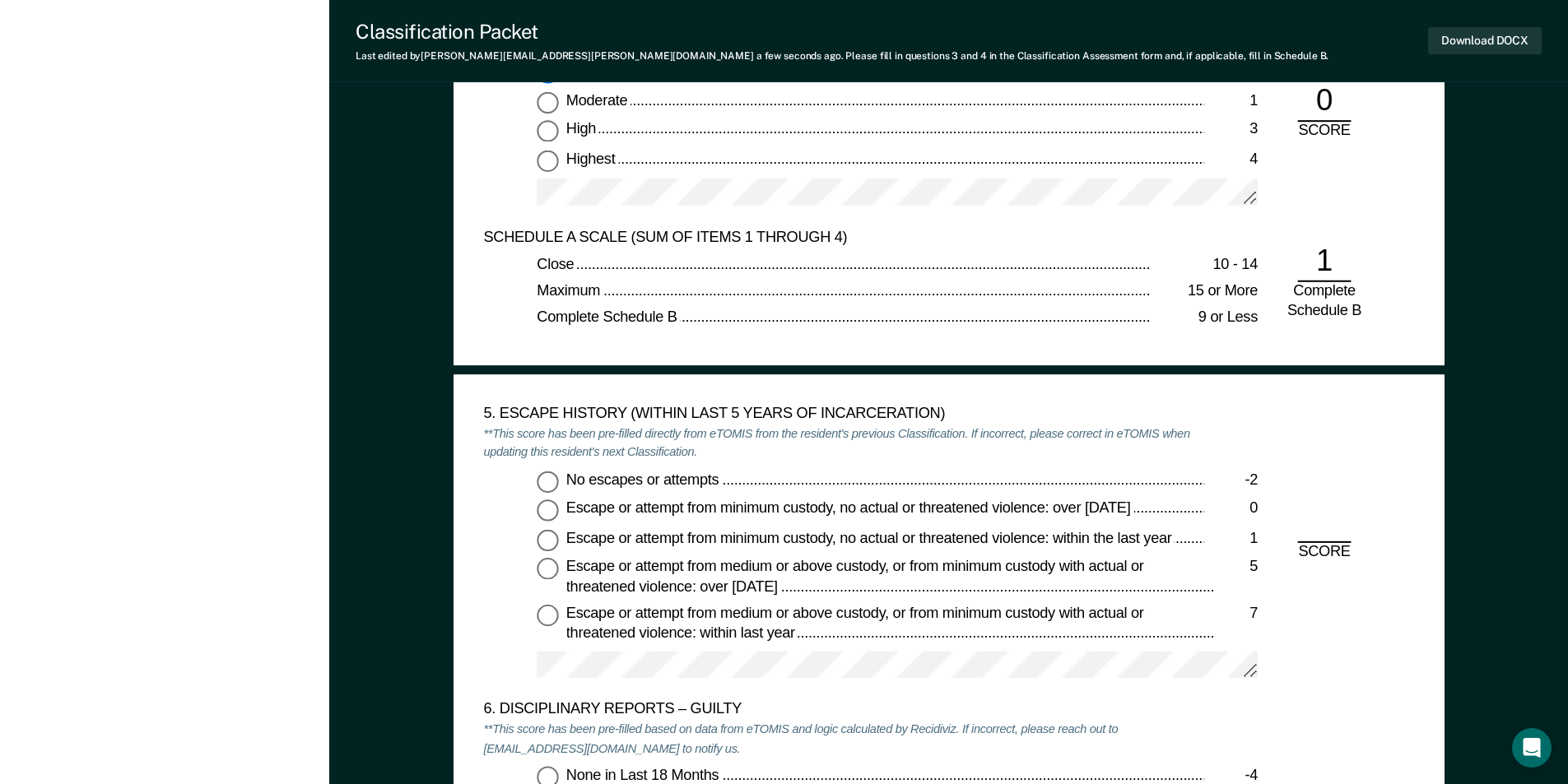
click at [547, 483] on input "No escapes or attempts -2" at bounding box center [548, 481] width 22 height 22
type textarea "x"
radio input "true"
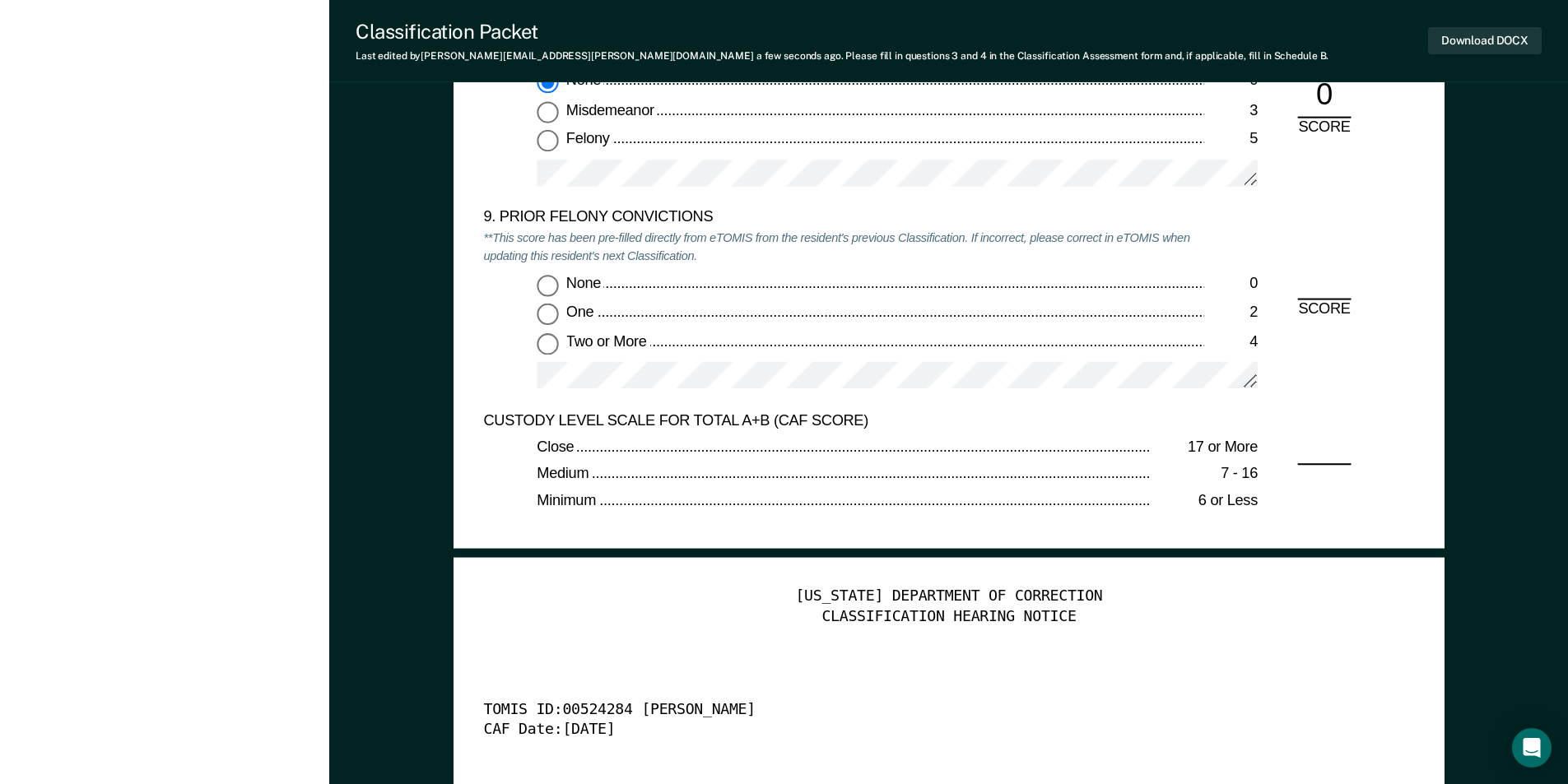
scroll to position [3783, 0]
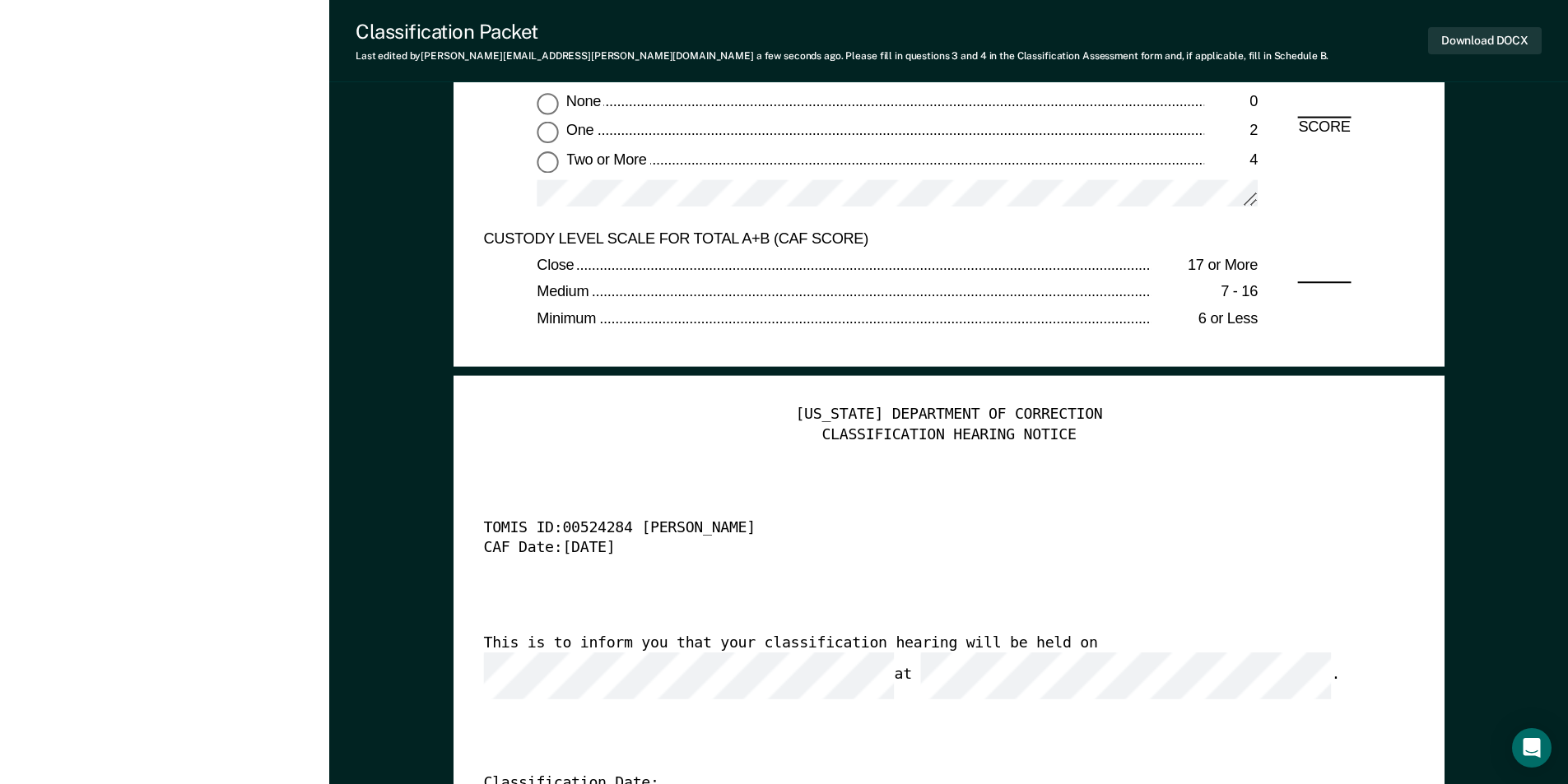
click at [549, 164] on input "Two or More 4" at bounding box center [548, 162] width 22 height 22
type textarea "x"
radio input "true"
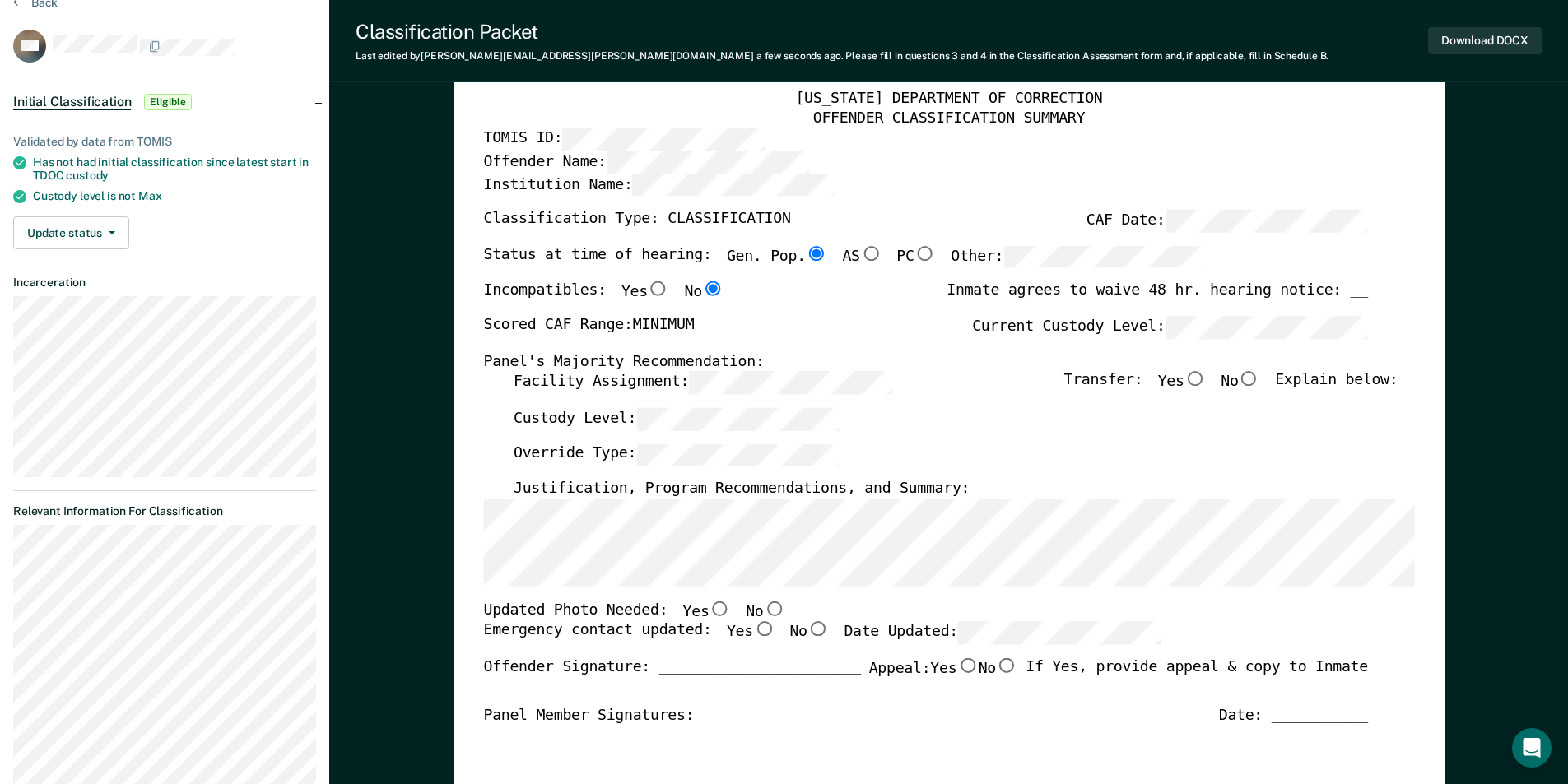
scroll to position [0, 0]
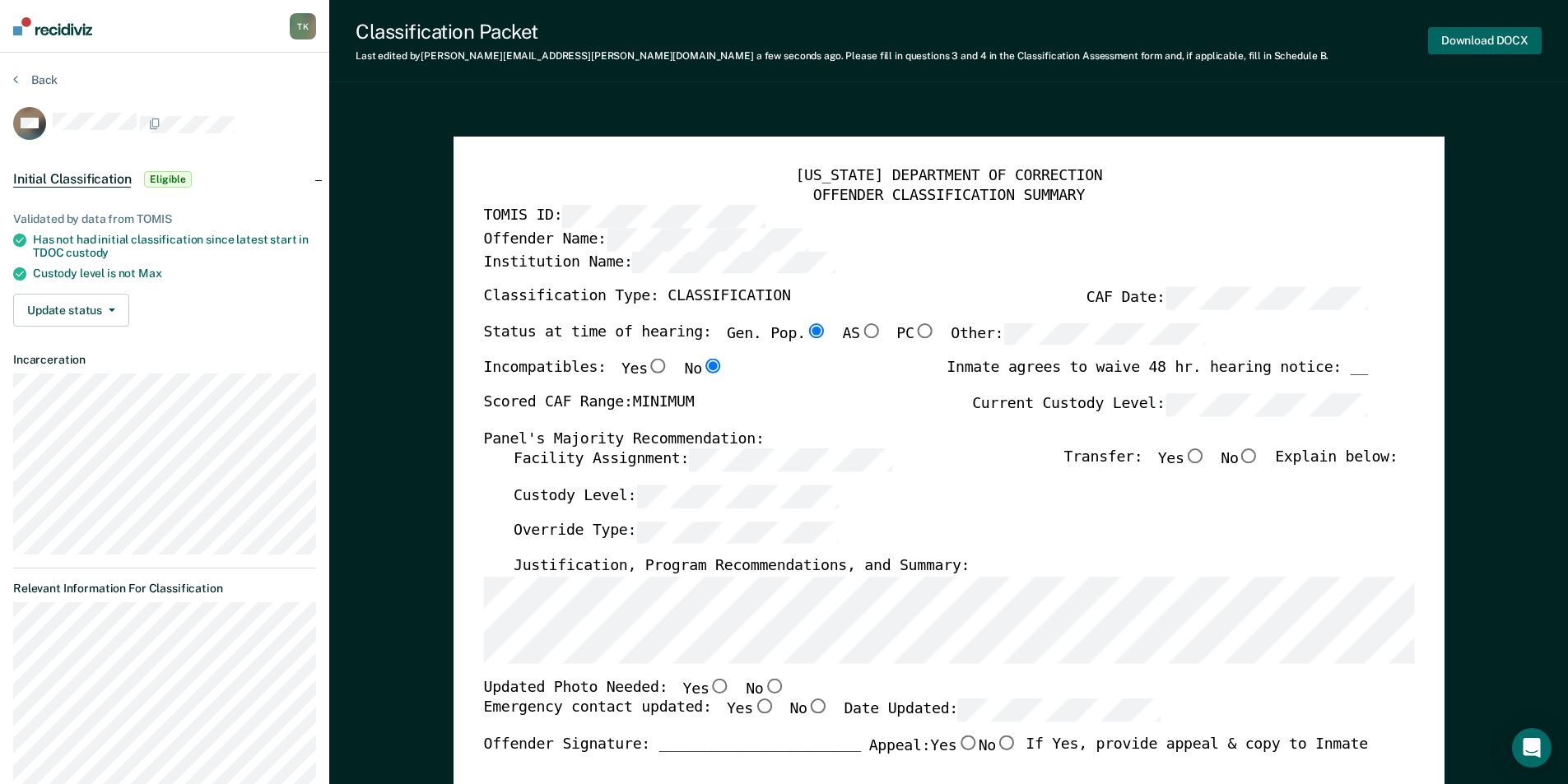
click at [1449, 49] on button "Download DOCX" at bounding box center [1484, 41] width 113 height 27
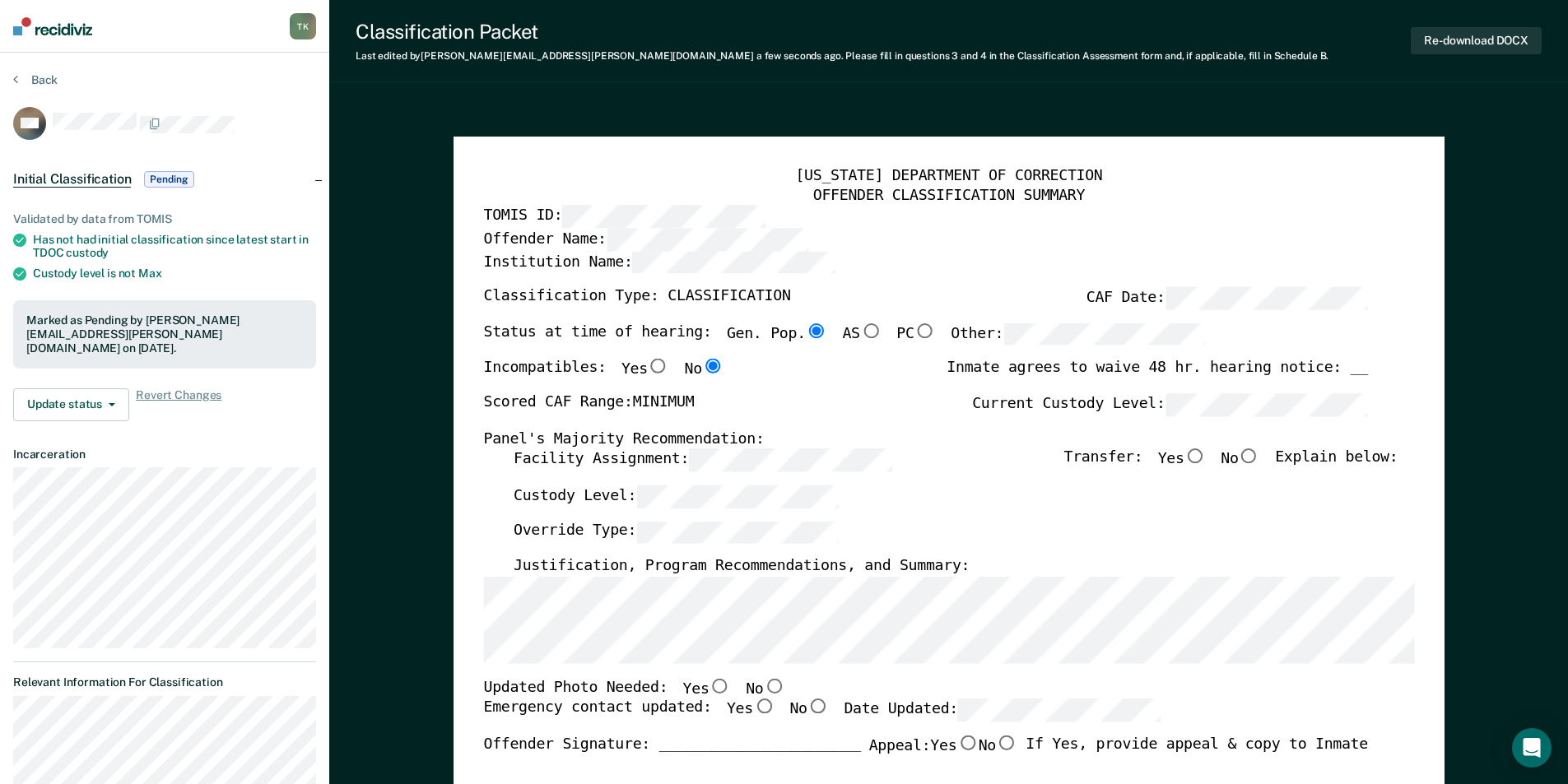
click at [43, 75] on button "Back" at bounding box center [35, 80] width 44 height 15
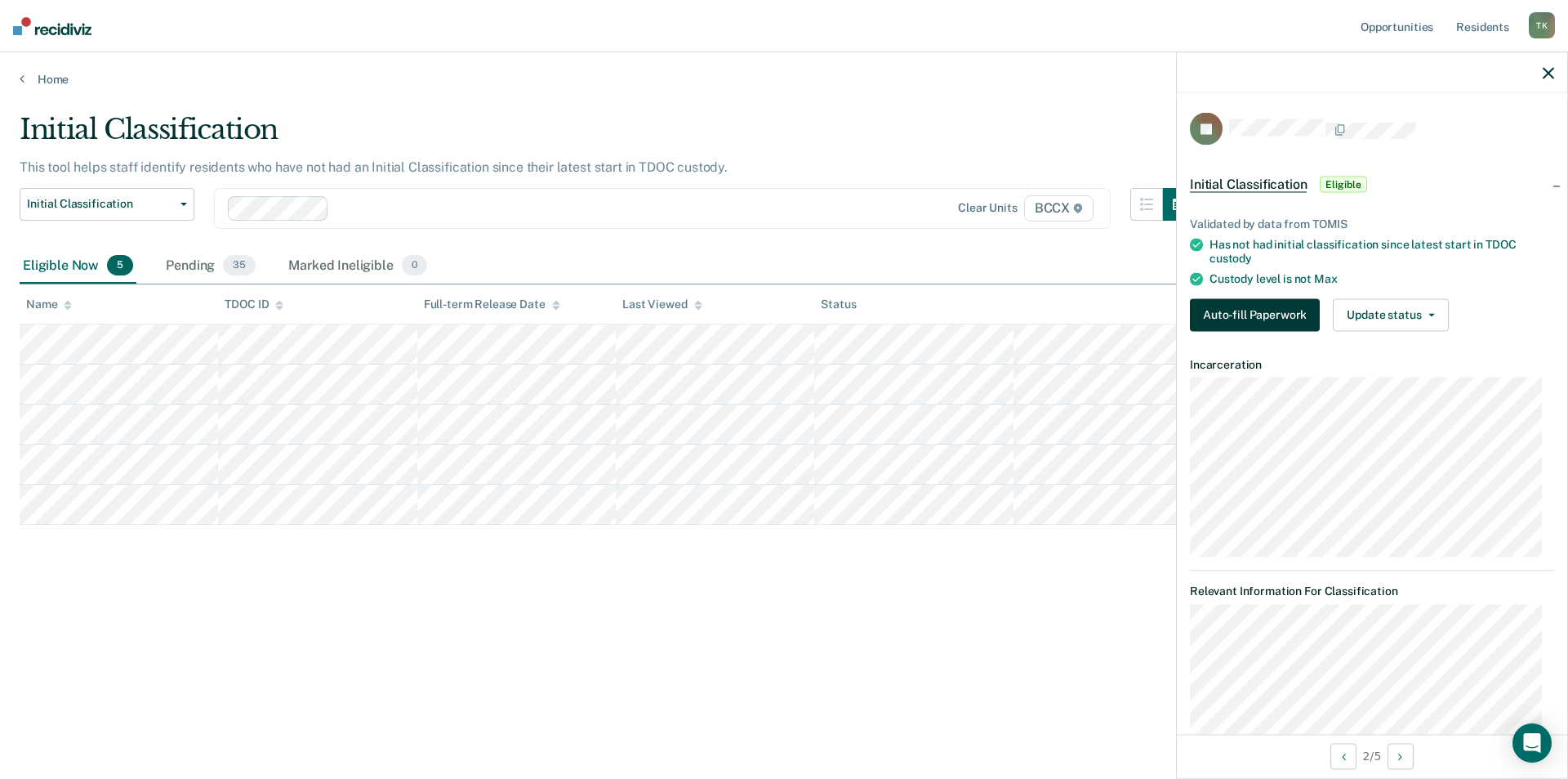
click at [1274, 320] on button "Auto-fill Paperwork" at bounding box center [1255, 314] width 130 height 32
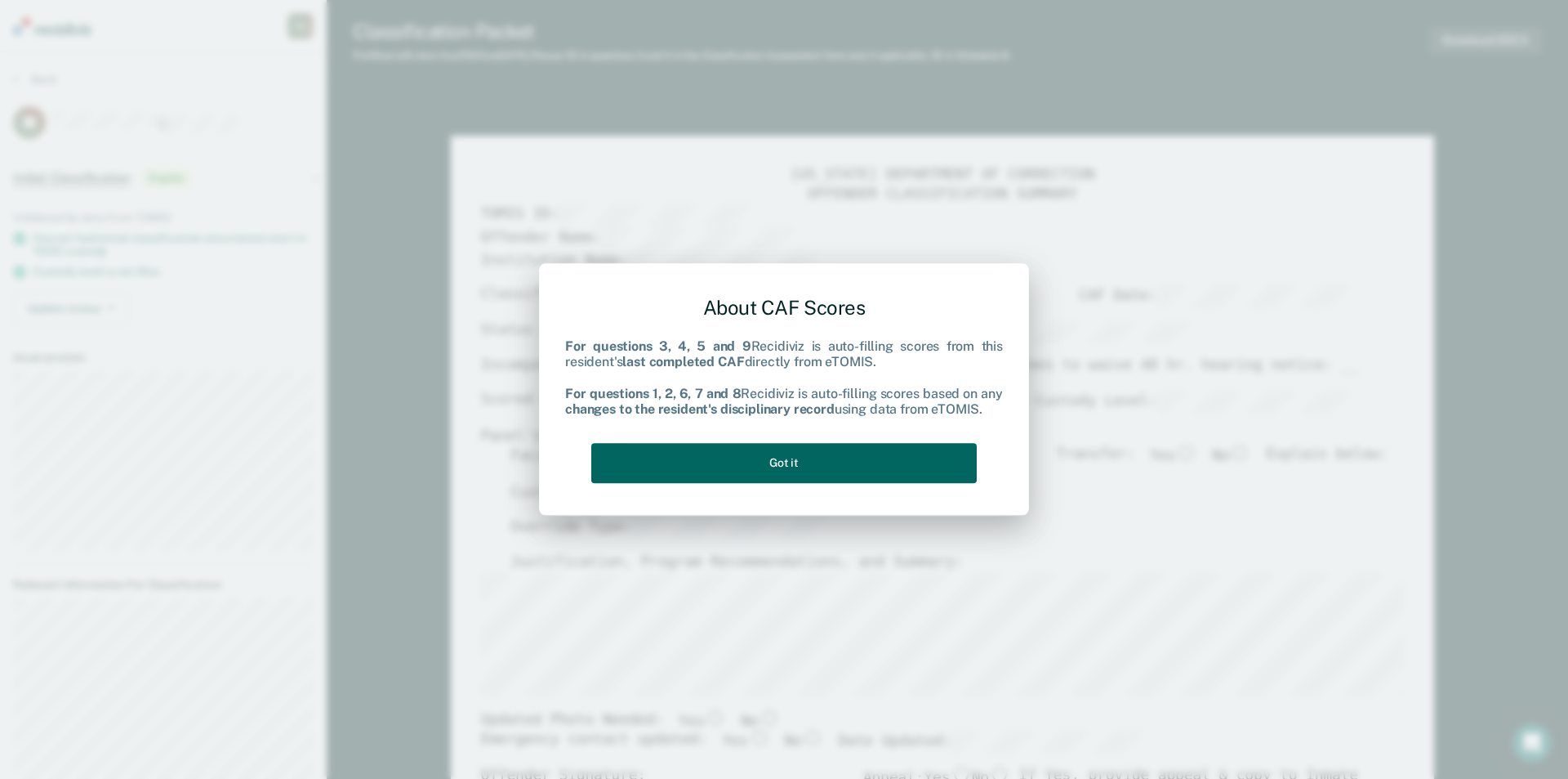
click at [834, 466] on button "Got it" at bounding box center [784, 463] width 385 height 40
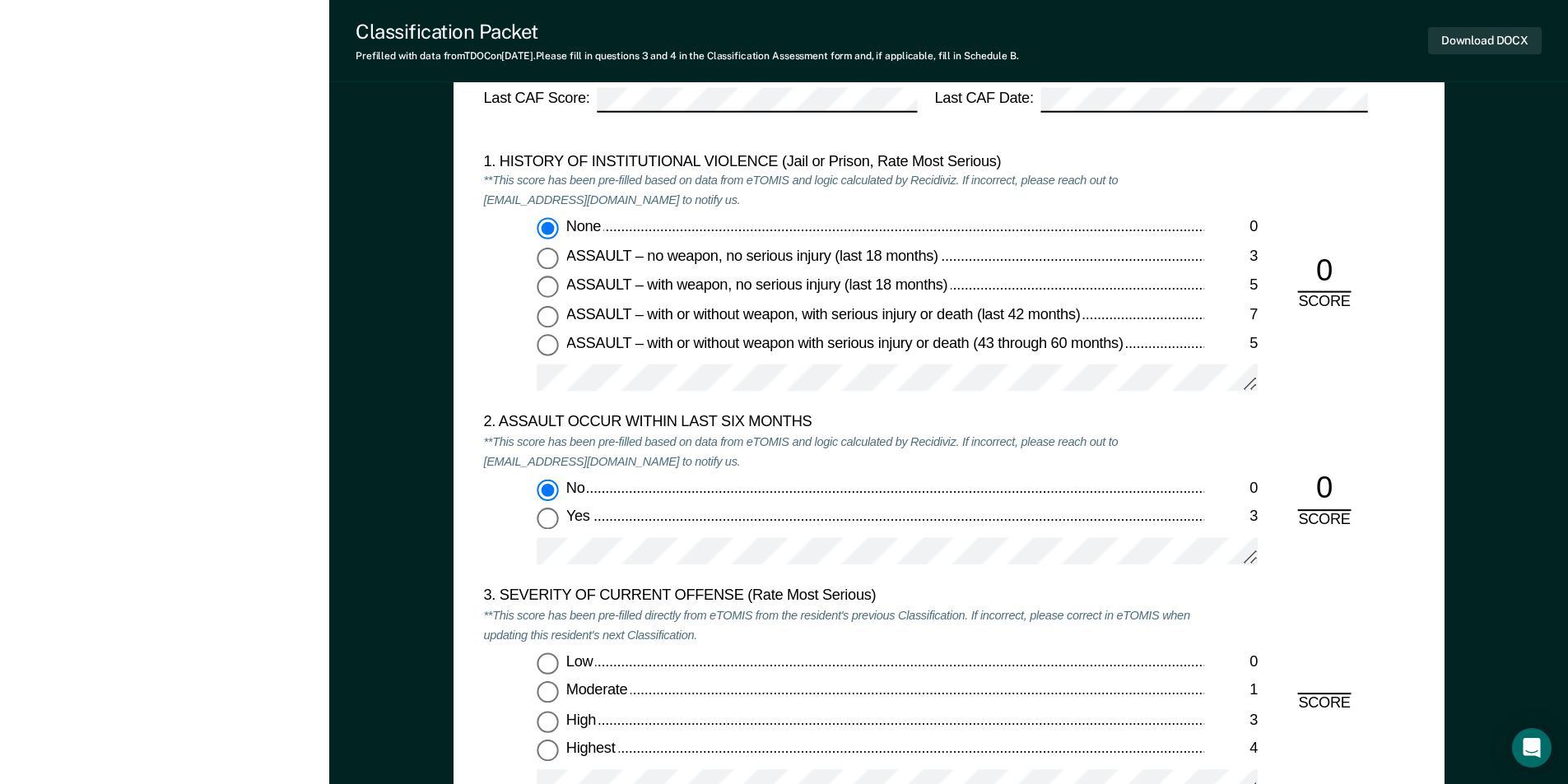
scroll to position [1892, 0]
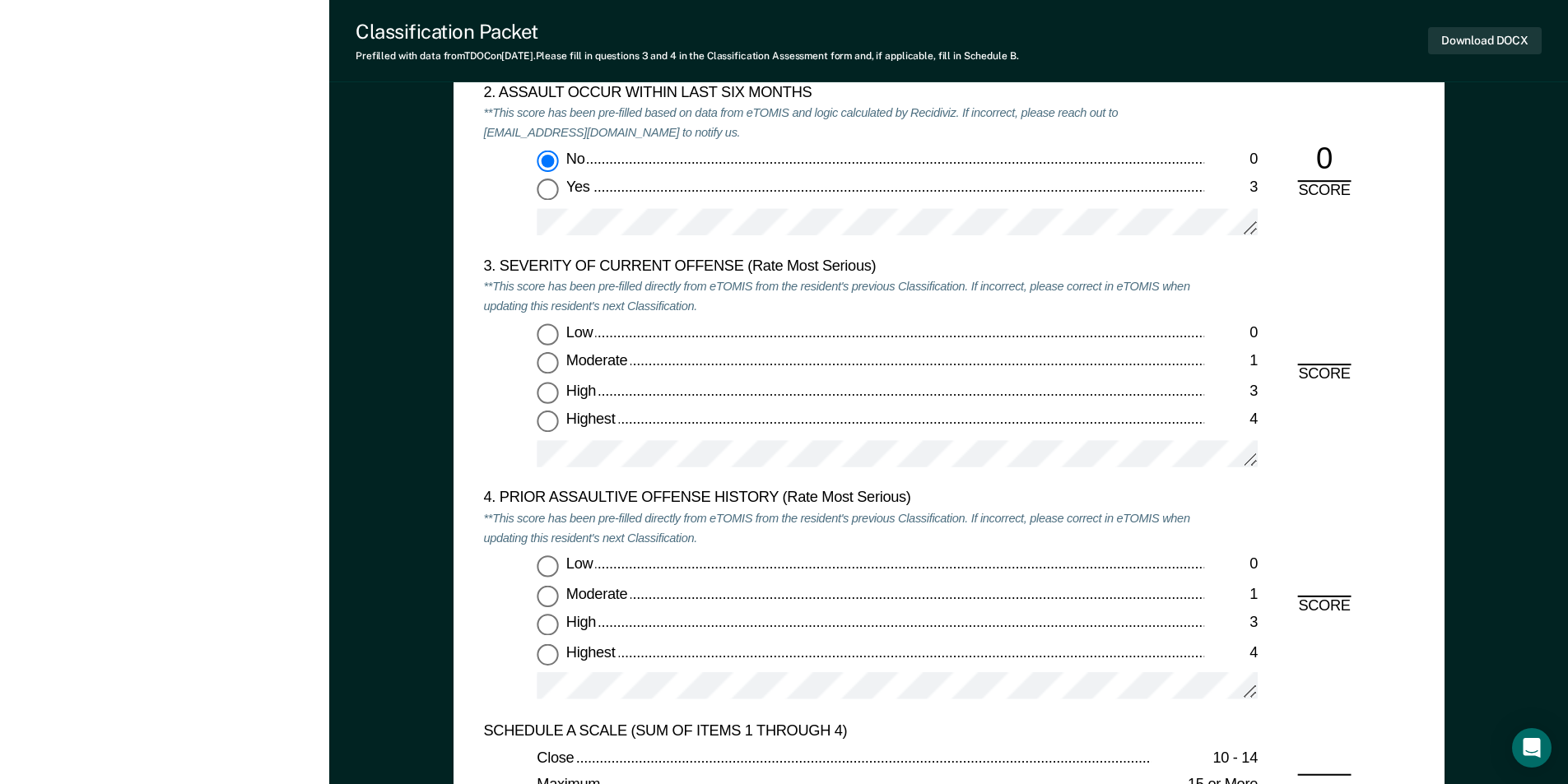
click at [548, 426] on input "Highest 4" at bounding box center [548, 422] width 22 height 22
type textarea "x"
radio input "true"
click at [550, 574] on input "Low 0" at bounding box center [548, 566] width 22 height 22
type textarea "x"
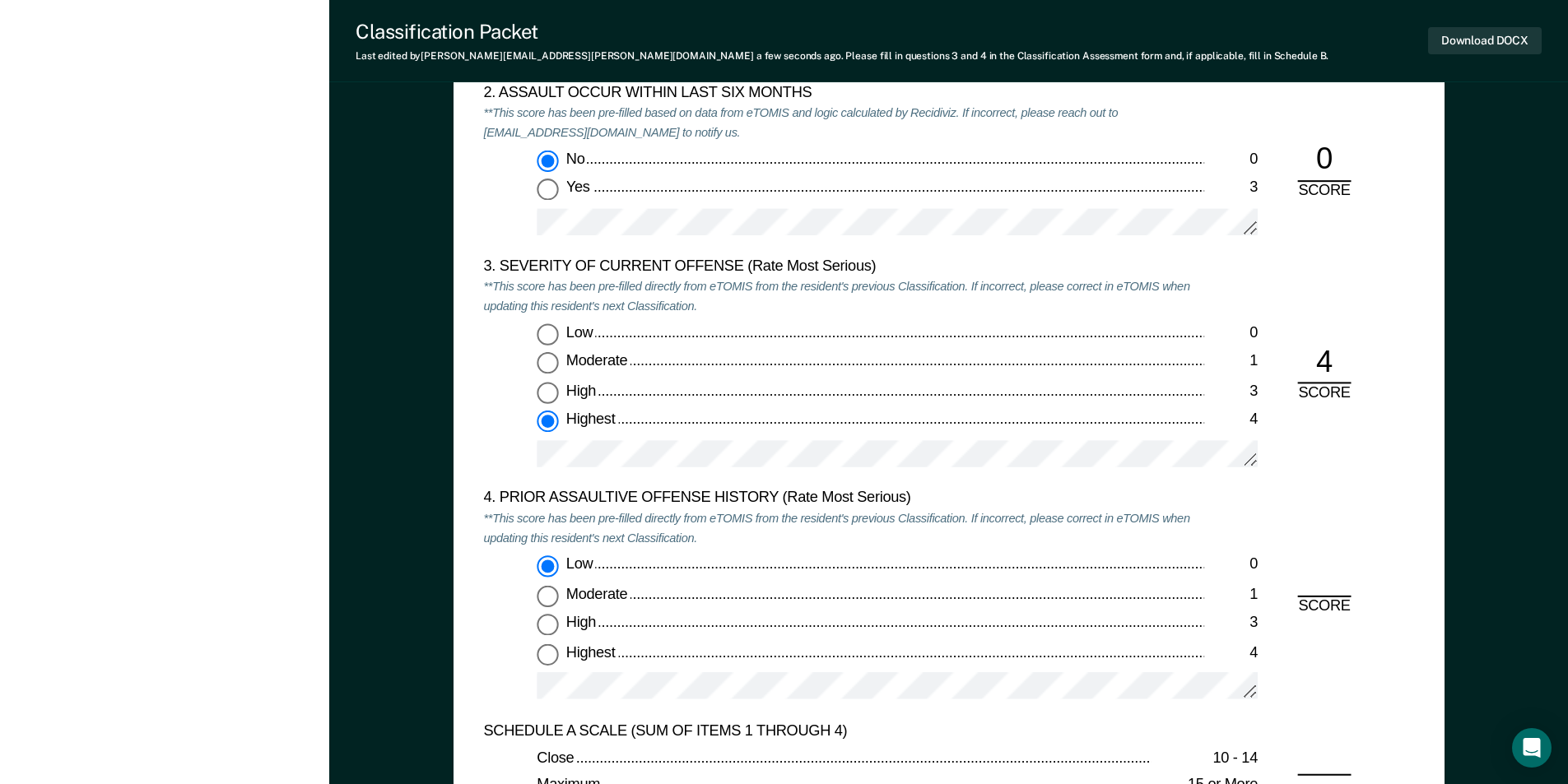
radio input "true"
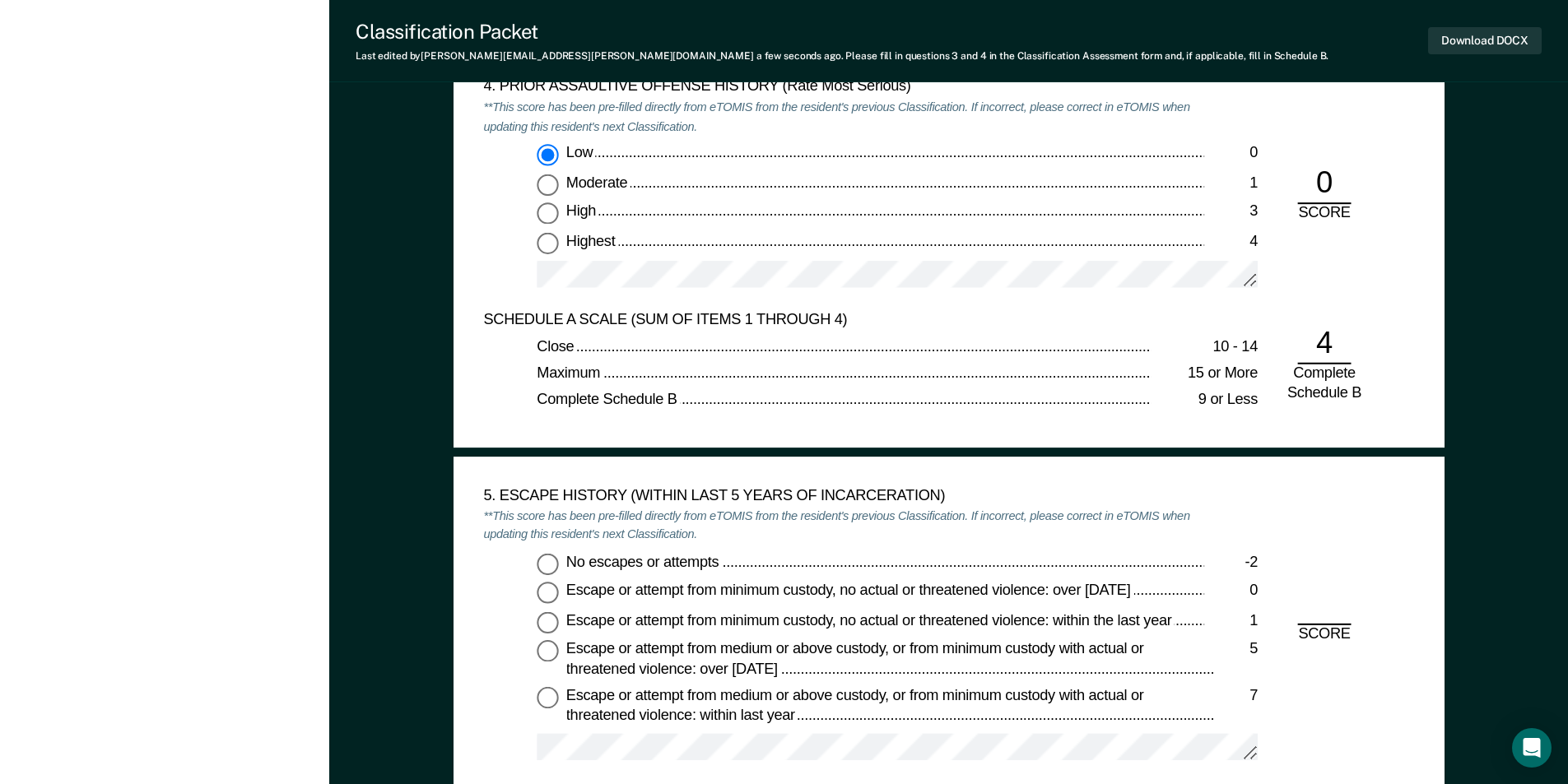
click at [548, 567] on input "No escapes or attempts -2" at bounding box center [548, 564] width 22 height 22
type textarea "x"
radio input "true"
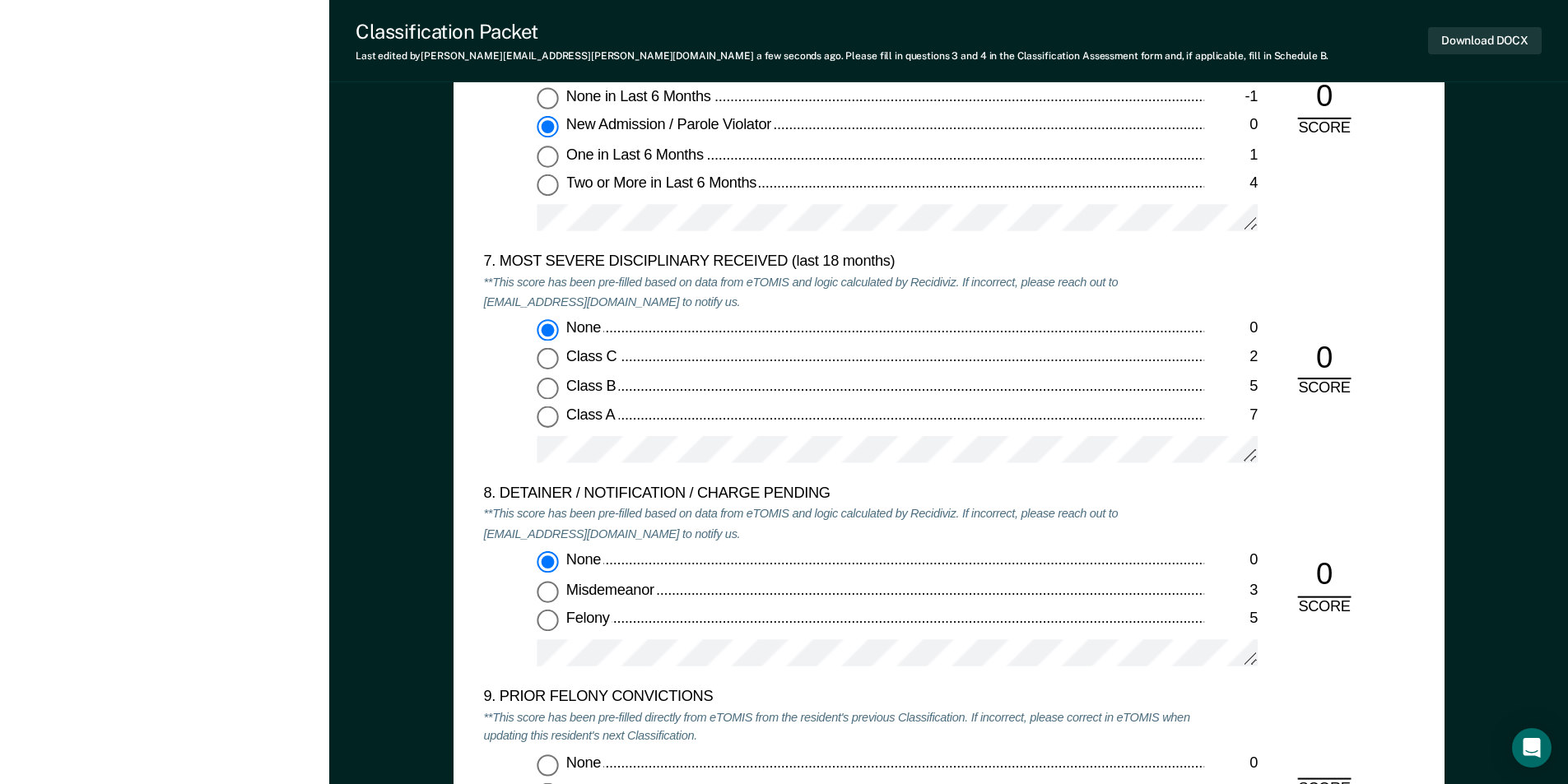
scroll to position [3290, 0]
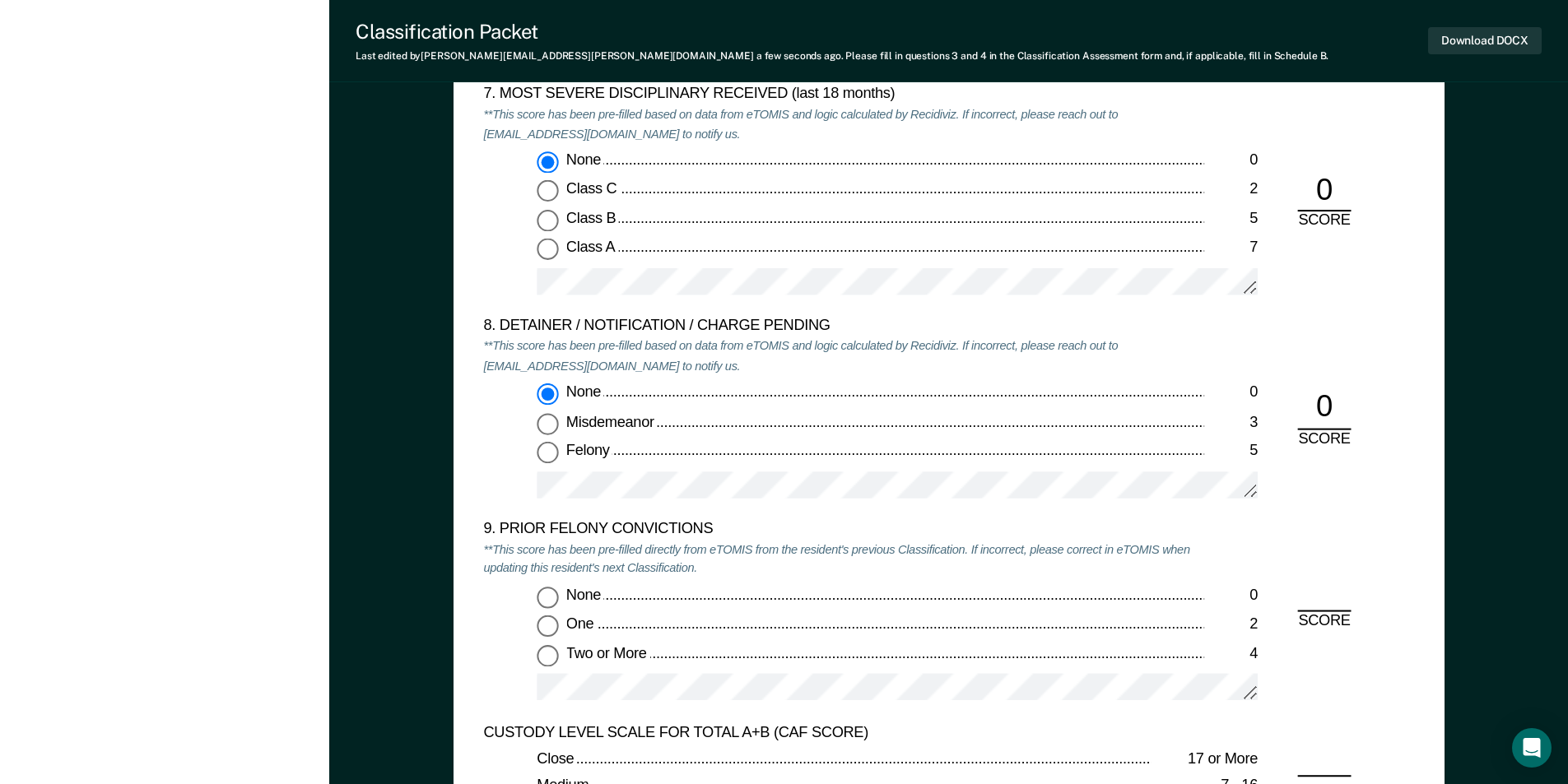
click at [542, 618] on input "One 2" at bounding box center [548, 626] width 22 height 22
type textarea "x"
radio input "true"
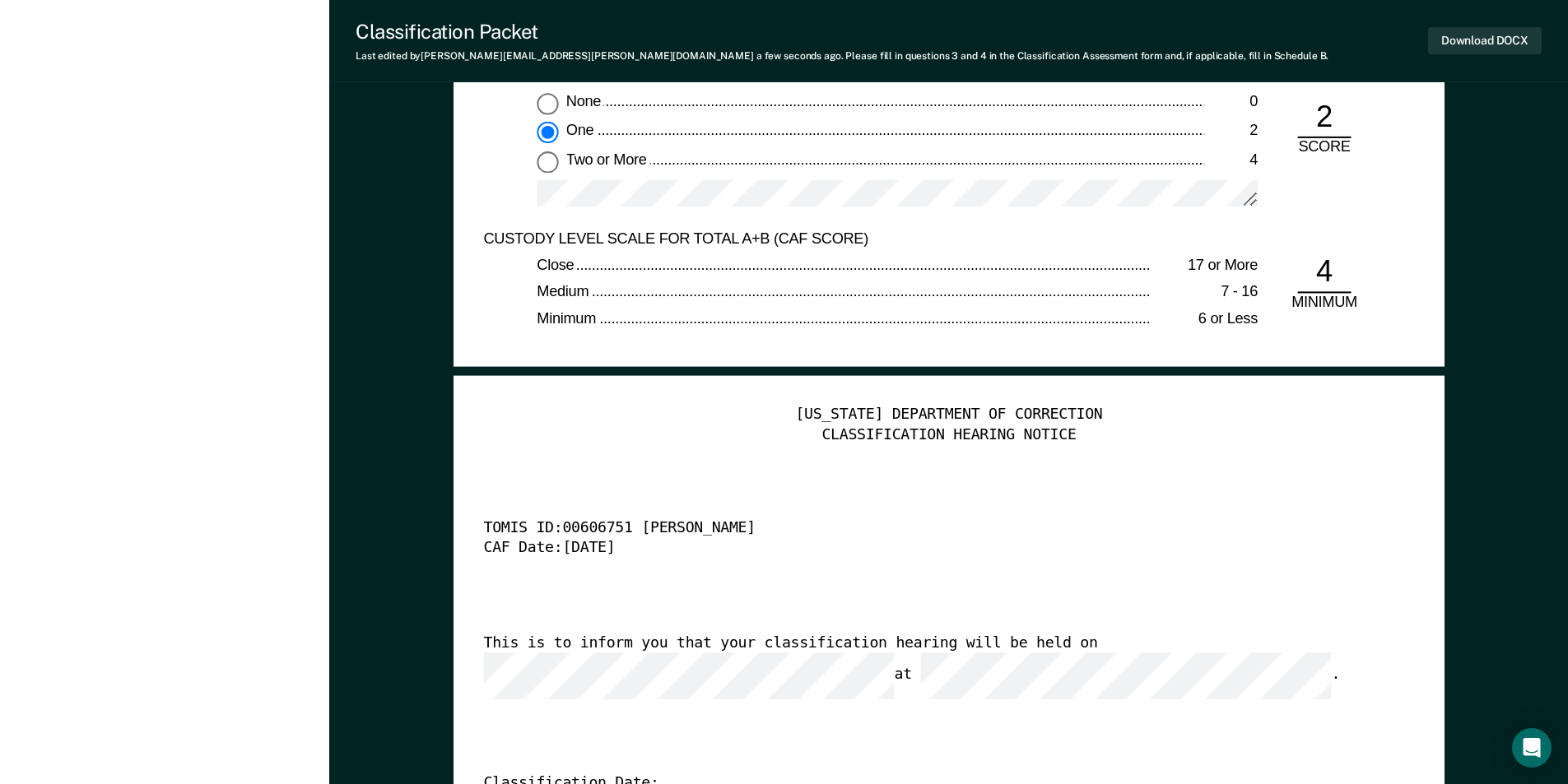
scroll to position [3208, 0]
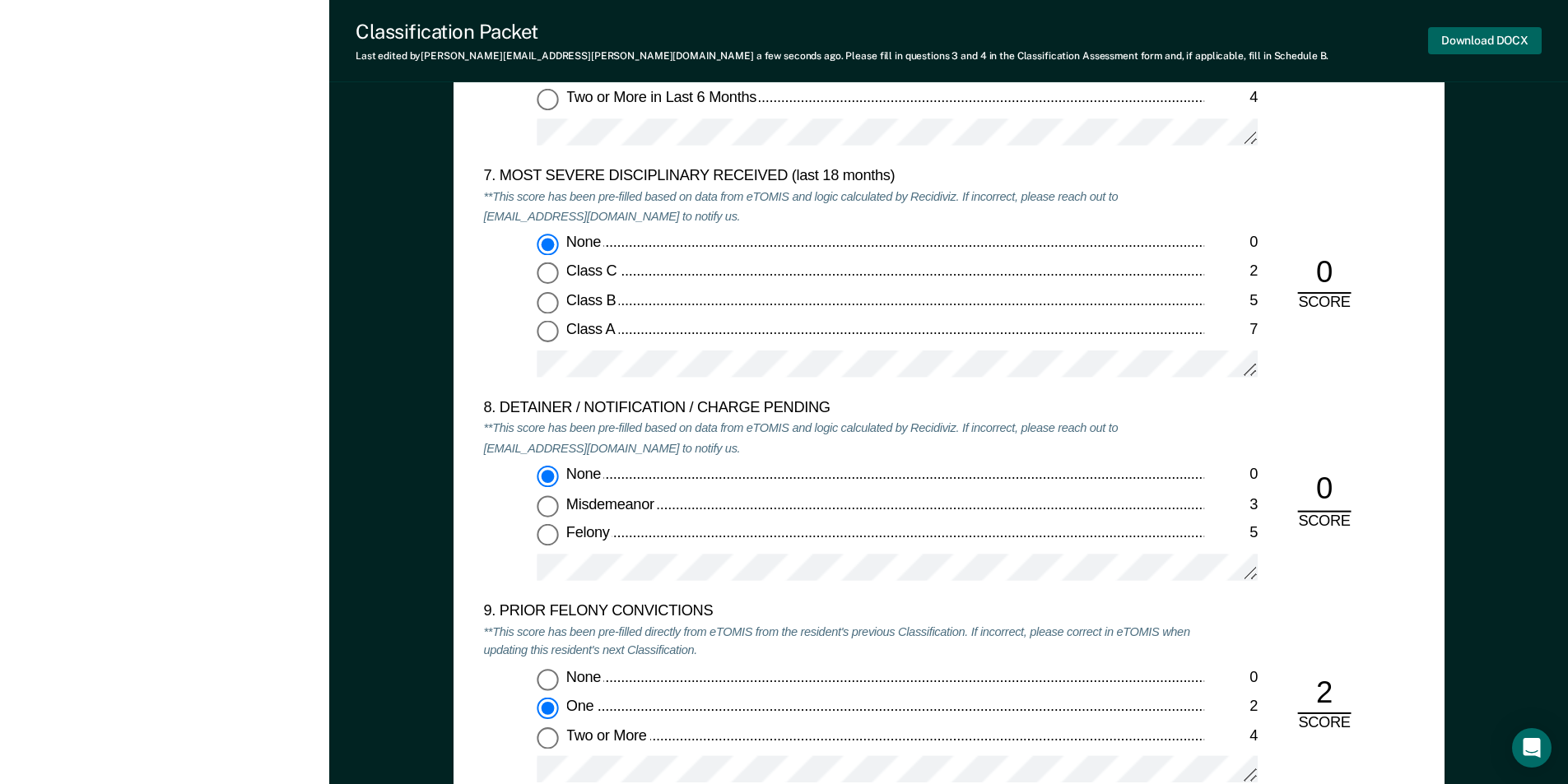
click at [1448, 46] on button "Download DOCX" at bounding box center [1484, 41] width 113 height 27
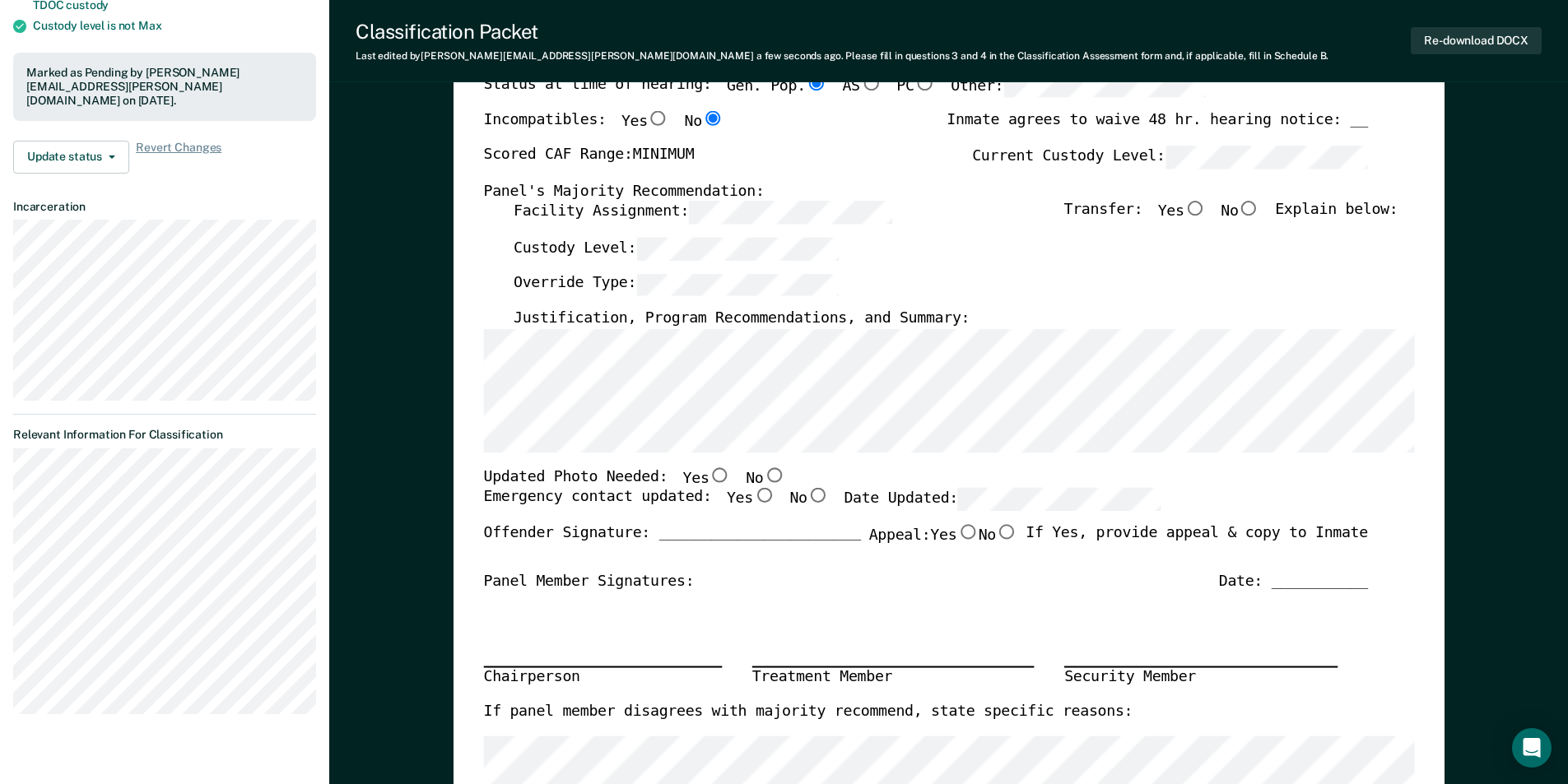
scroll to position [0, 0]
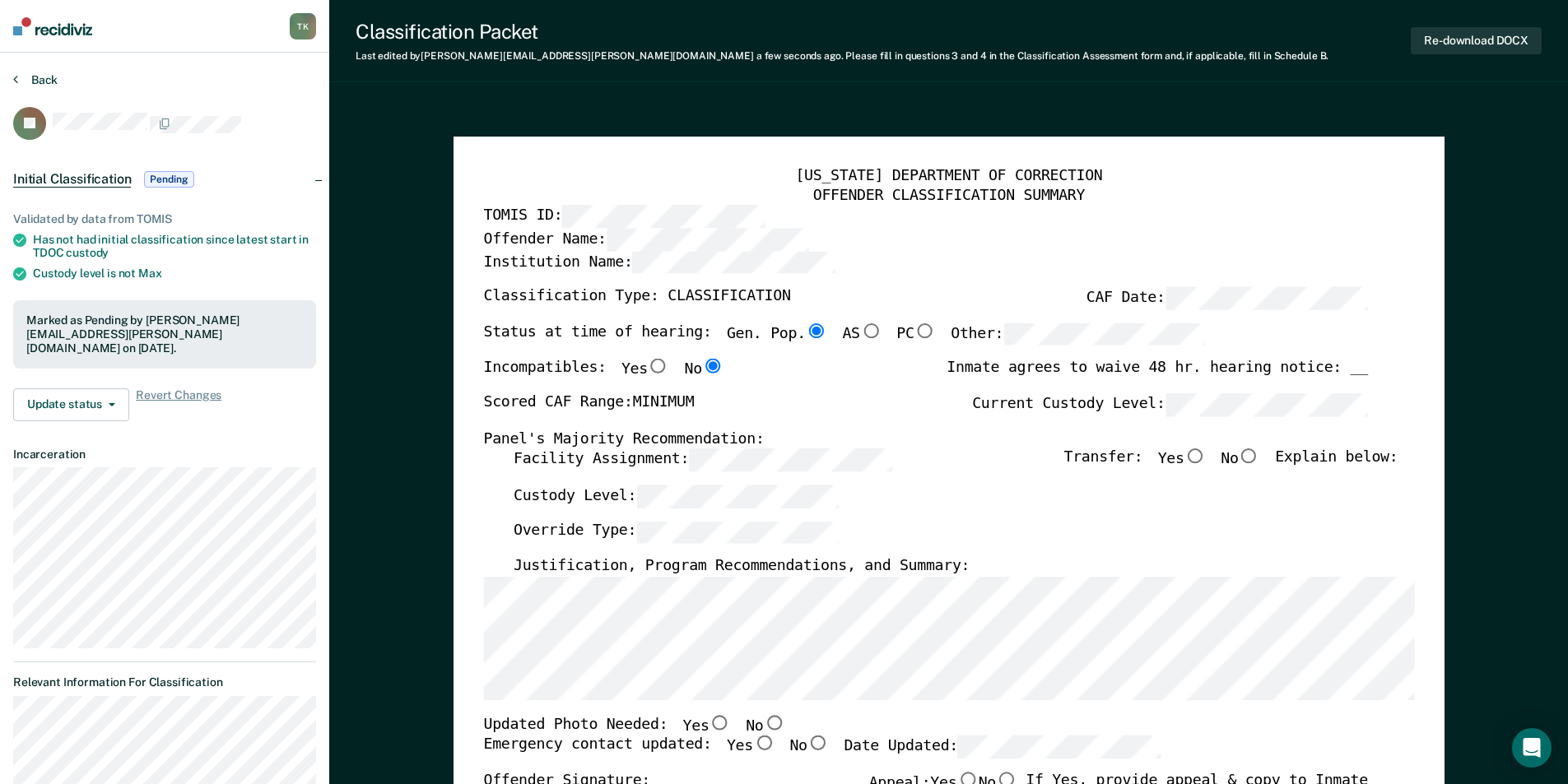
click at [37, 80] on button "Back" at bounding box center [35, 80] width 44 height 15
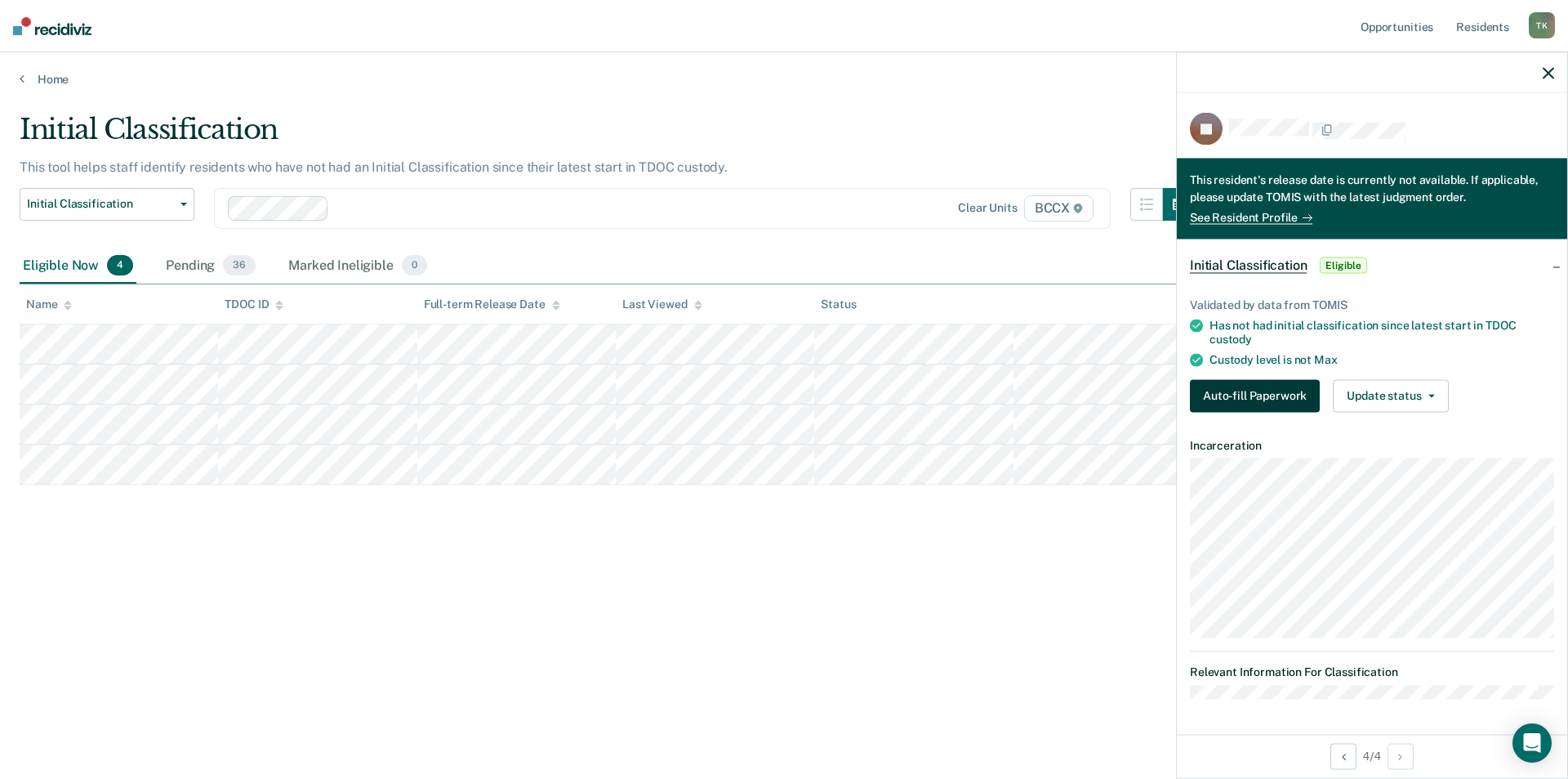
click at [1234, 390] on button "Auto-fill Paperwork" at bounding box center [1255, 395] width 130 height 32
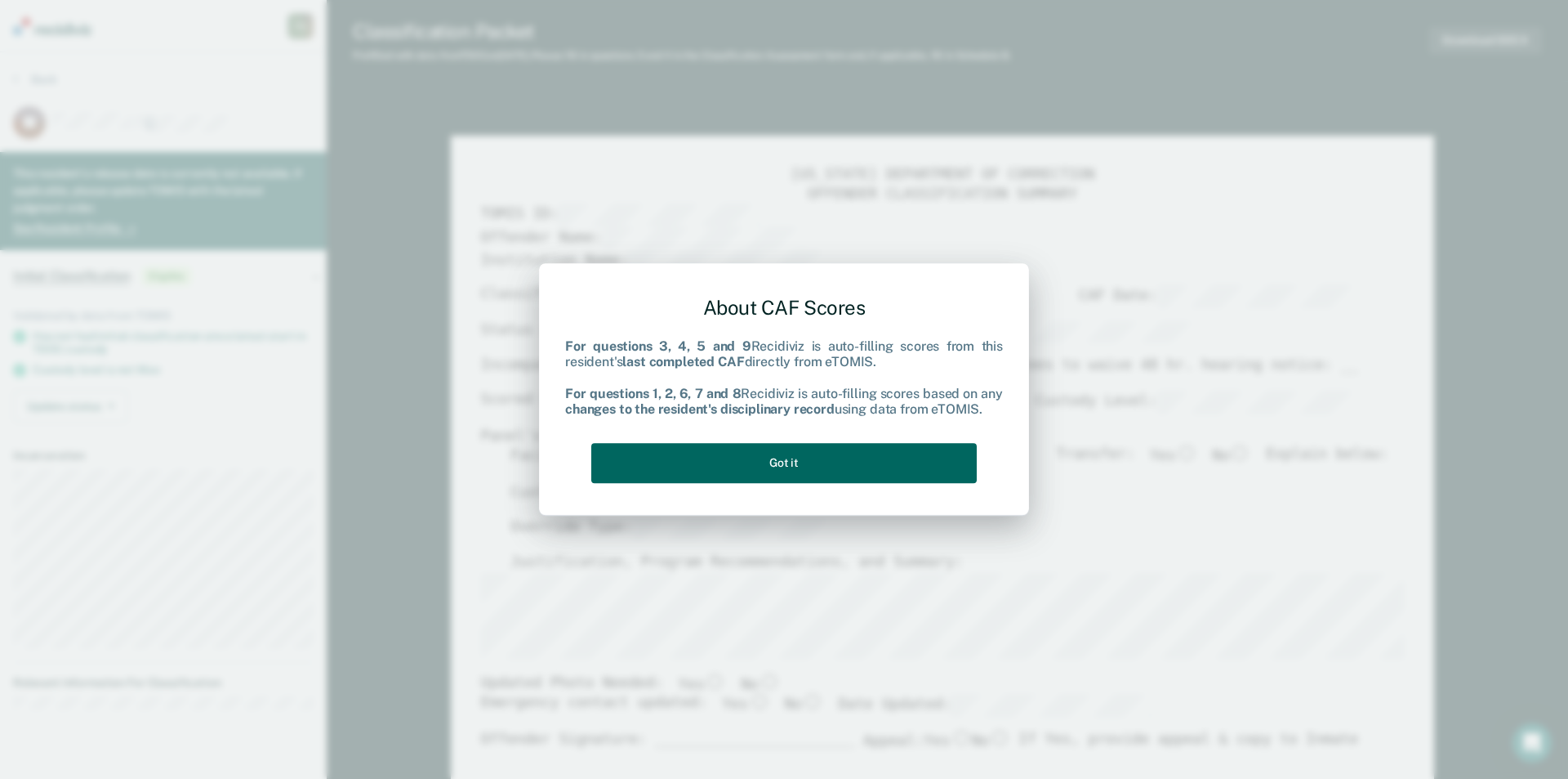
click at [883, 479] on button "Got it" at bounding box center [784, 463] width 385 height 40
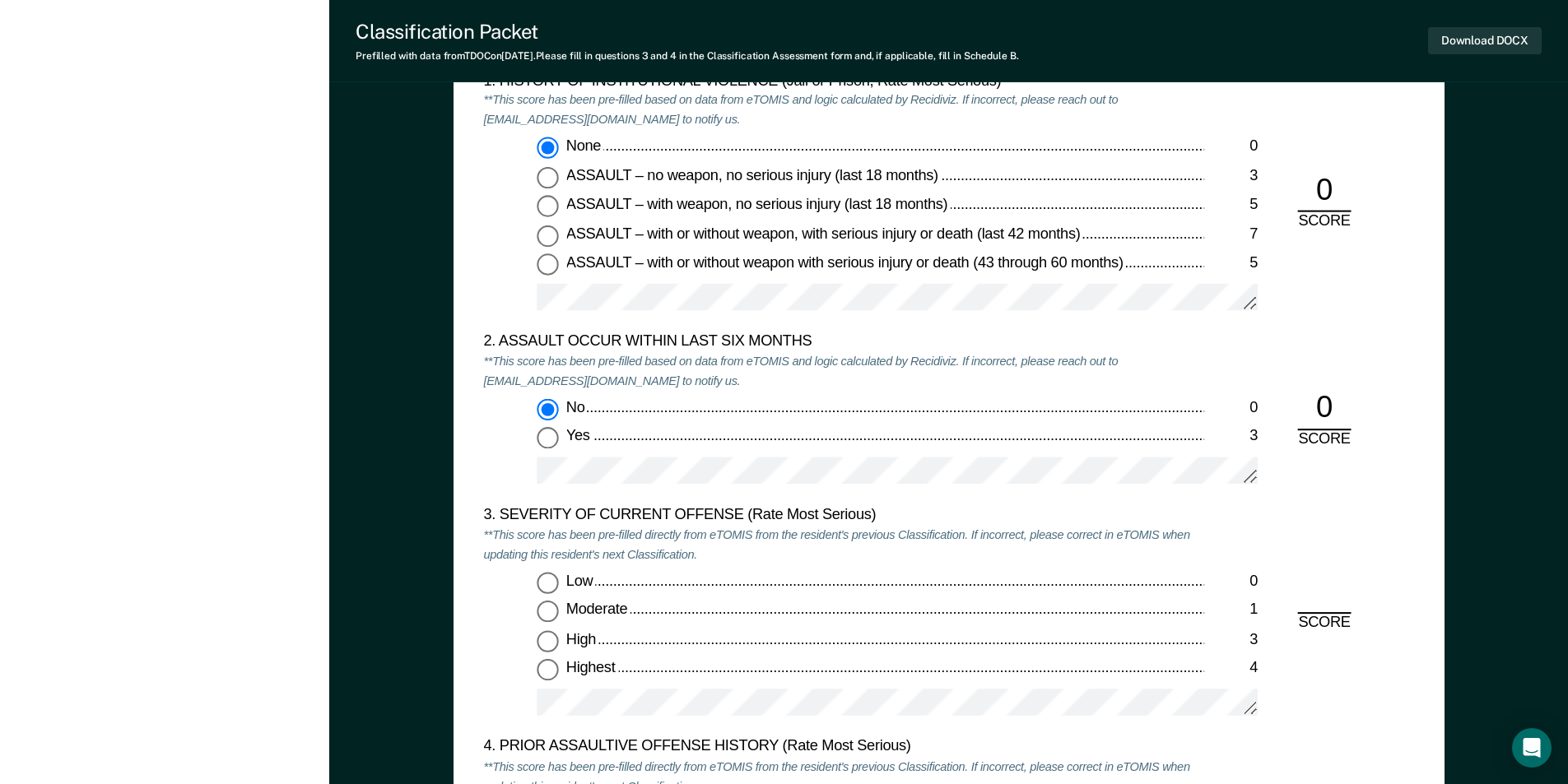
scroll to position [1809, 0]
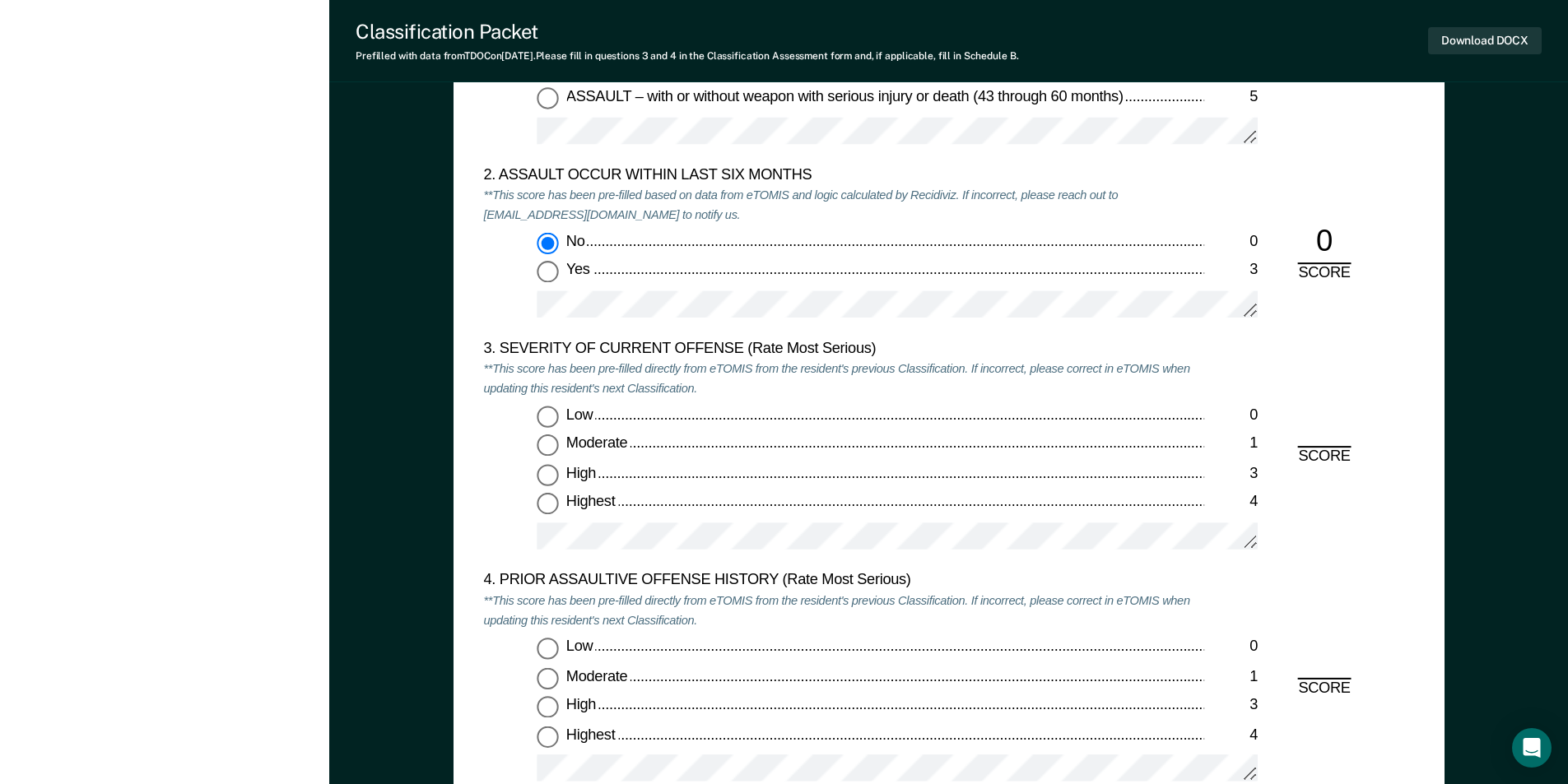
click at [545, 508] on input "Highest 4" at bounding box center [548, 504] width 22 height 22
type textarea "x"
radio input "true"
click at [549, 647] on input "Low 0" at bounding box center [548, 648] width 22 height 22
type textarea "x"
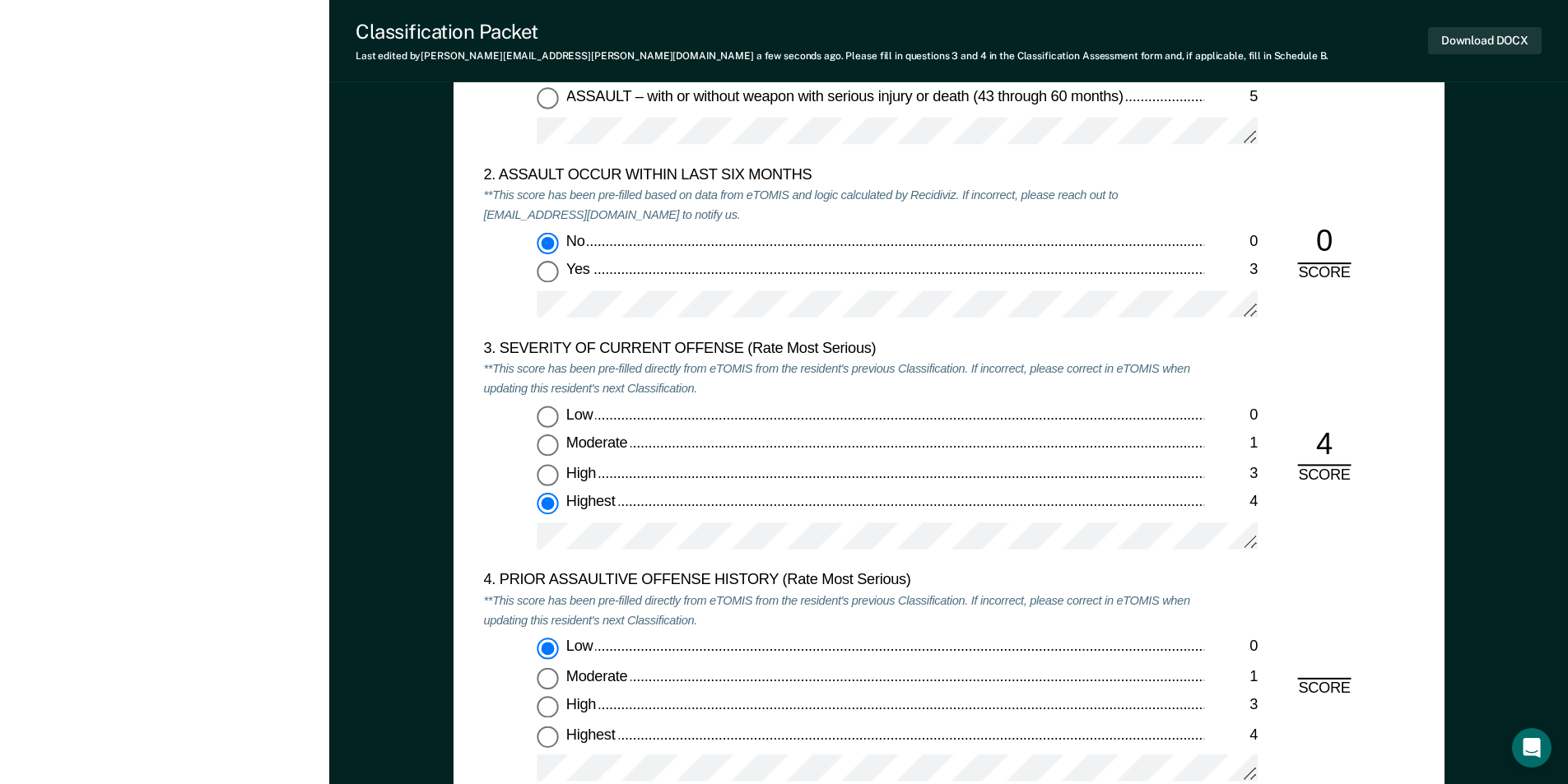
radio input "true"
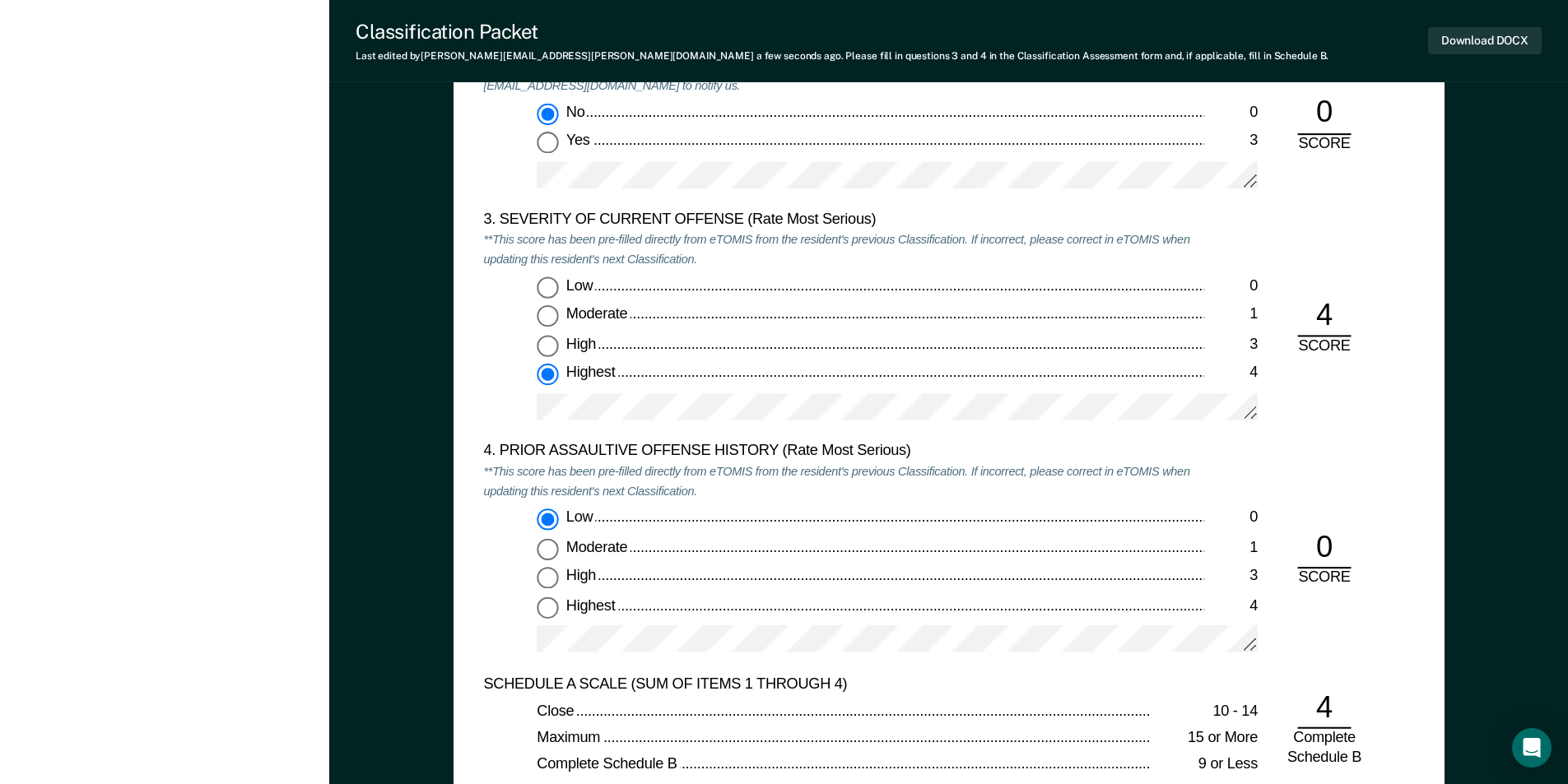
scroll to position [2386, 0]
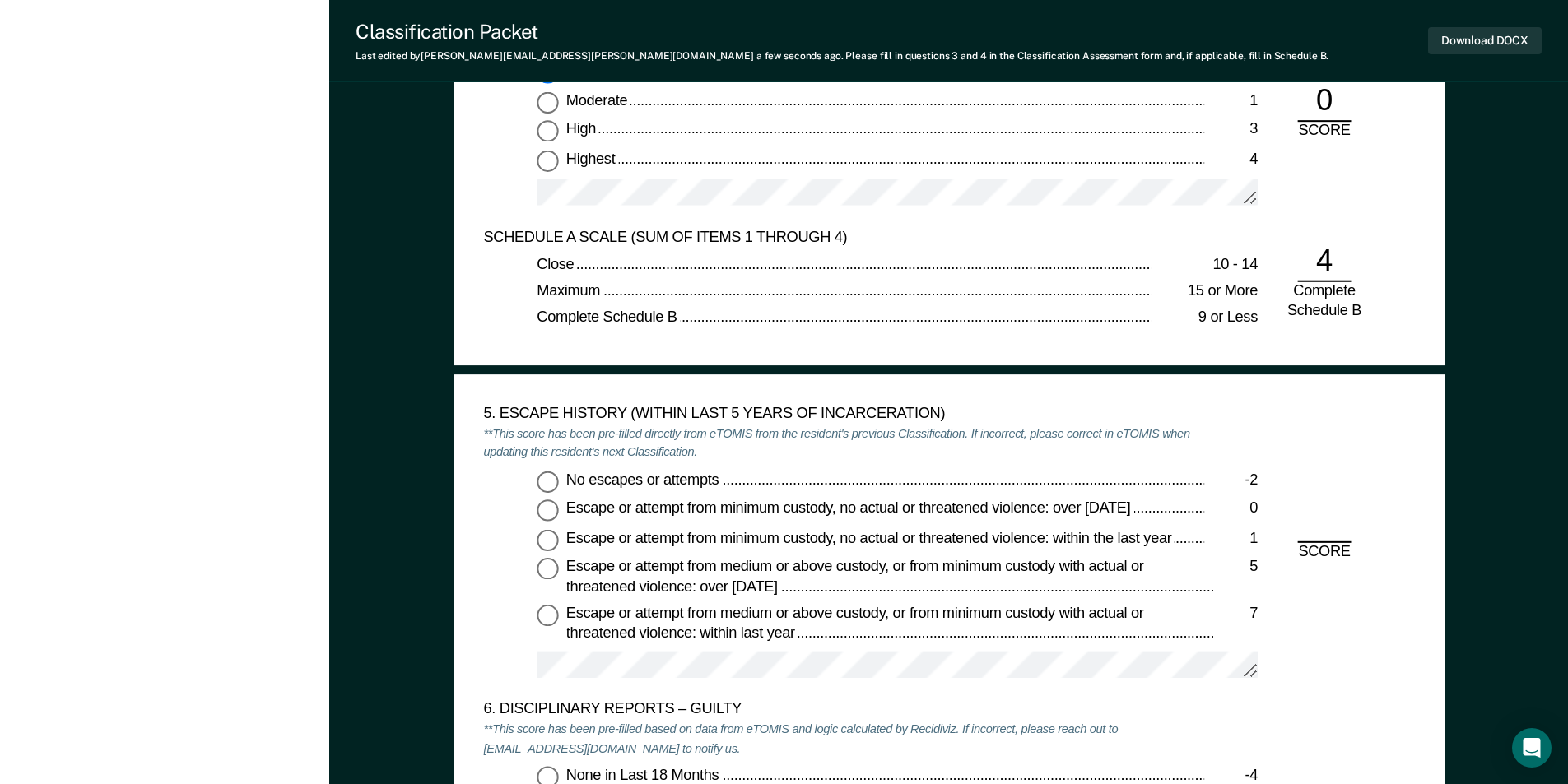
click at [545, 480] on input "No escapes or attempts -2" at bounding box center [548, 481] width 22 height 22
type textarea "x"
radio input "true"
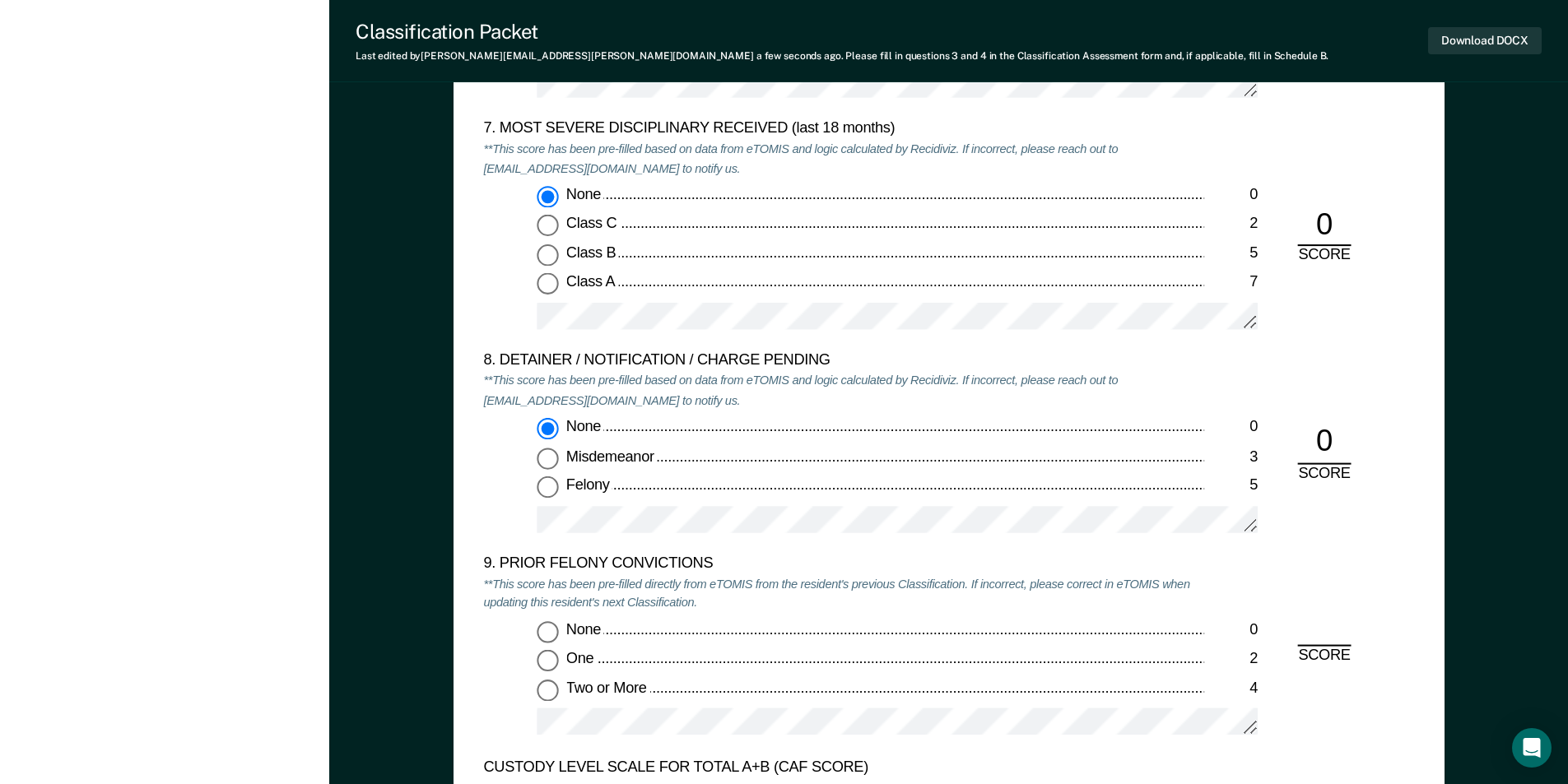
scroll to position [3454, 0]
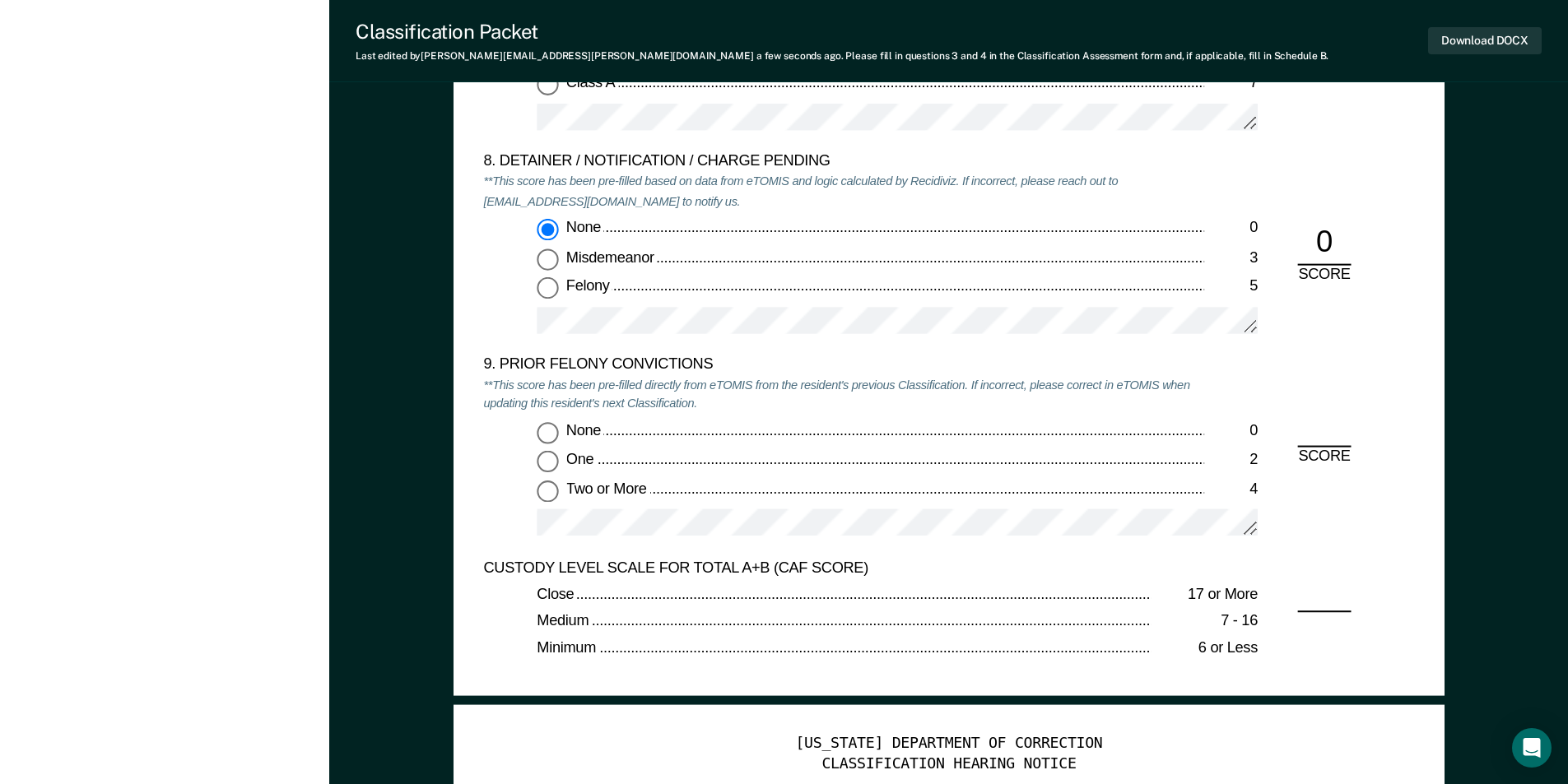
click at [550, 428] on input "None 0" at bounding box center [548, 433] width 22 height 22
type textarea "x"
radio input "true"
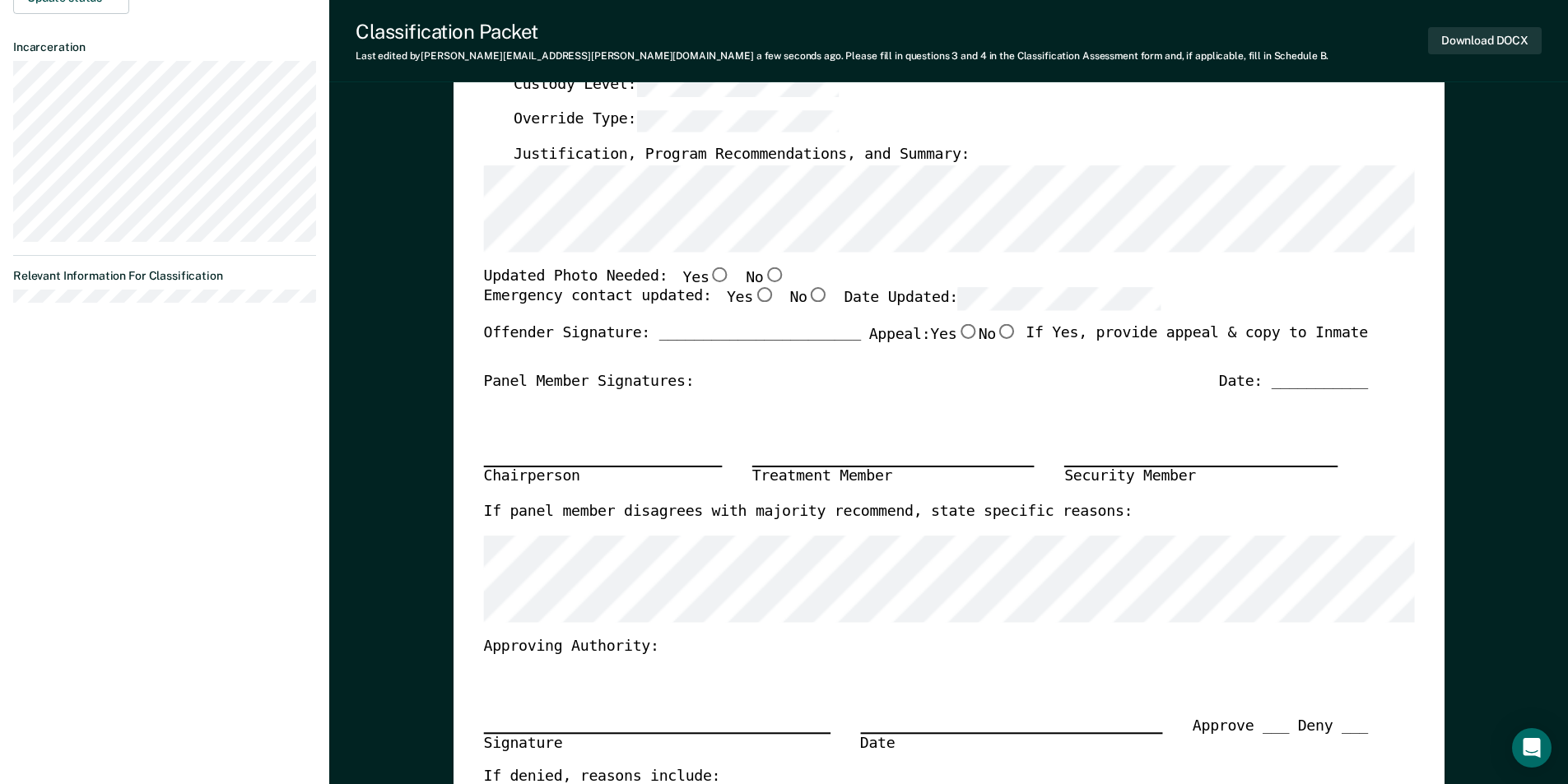
scroll to position [0, 0]
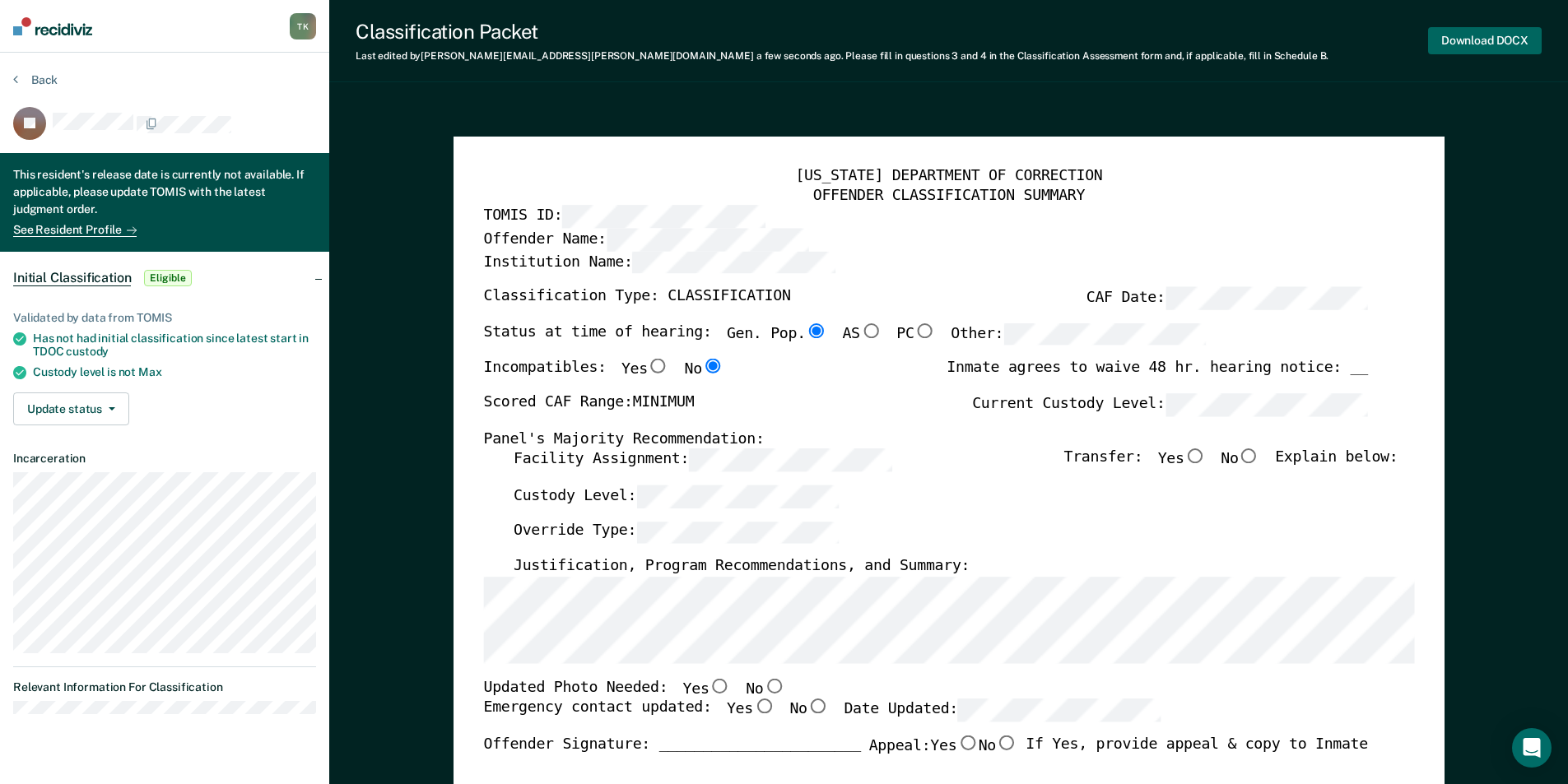
click at [1501, 52] on button "Download DOCX" at bounding box center [1484, 41] width 113 height 27
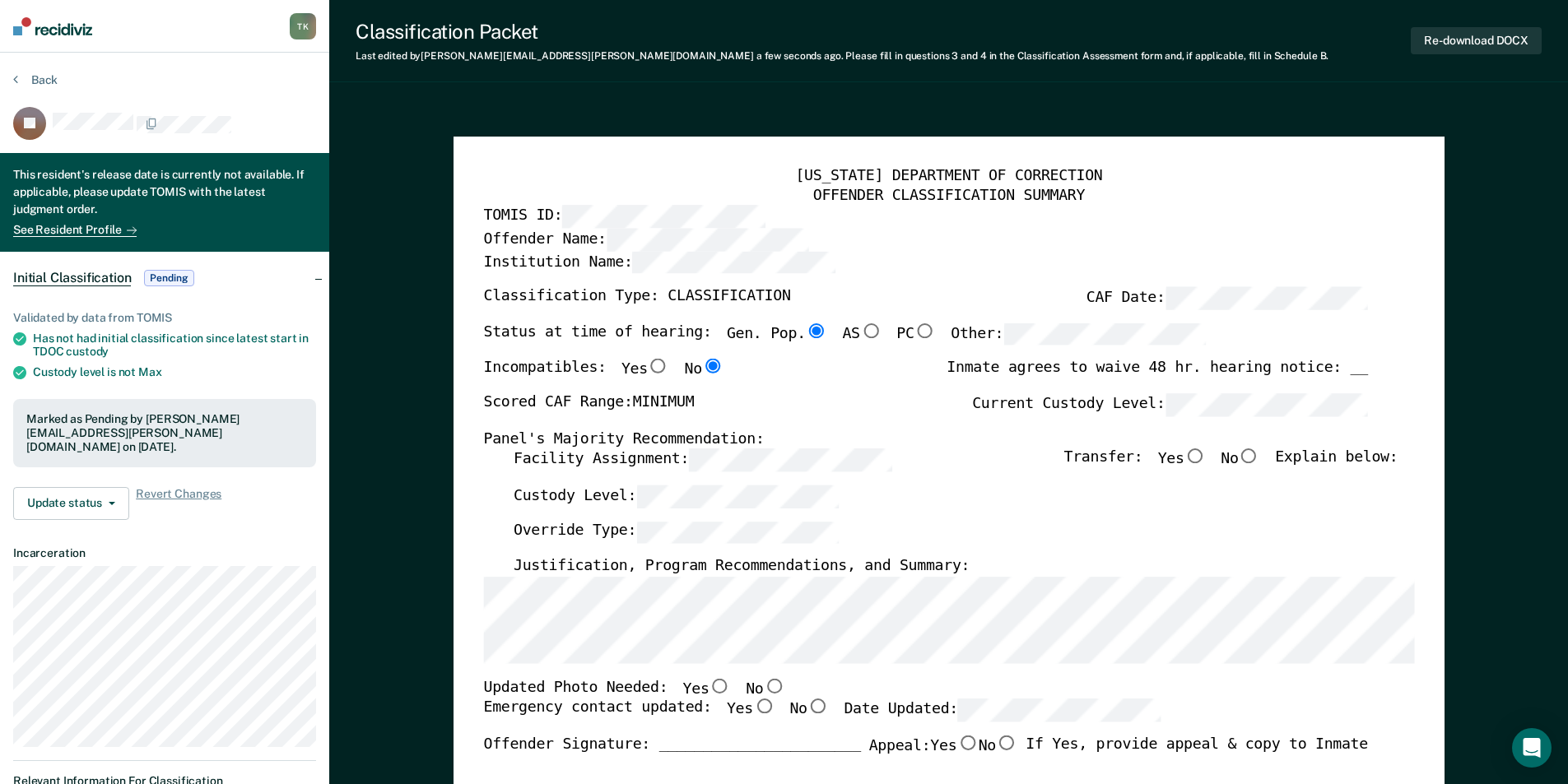
click at [586, 302] on label "Classification Type: CLASSIFICATION" at bounding box center [637, 298] width 307 height 23
click at [34, 79] on button "Back" at bounding box center [35, 80] width 44 height 15
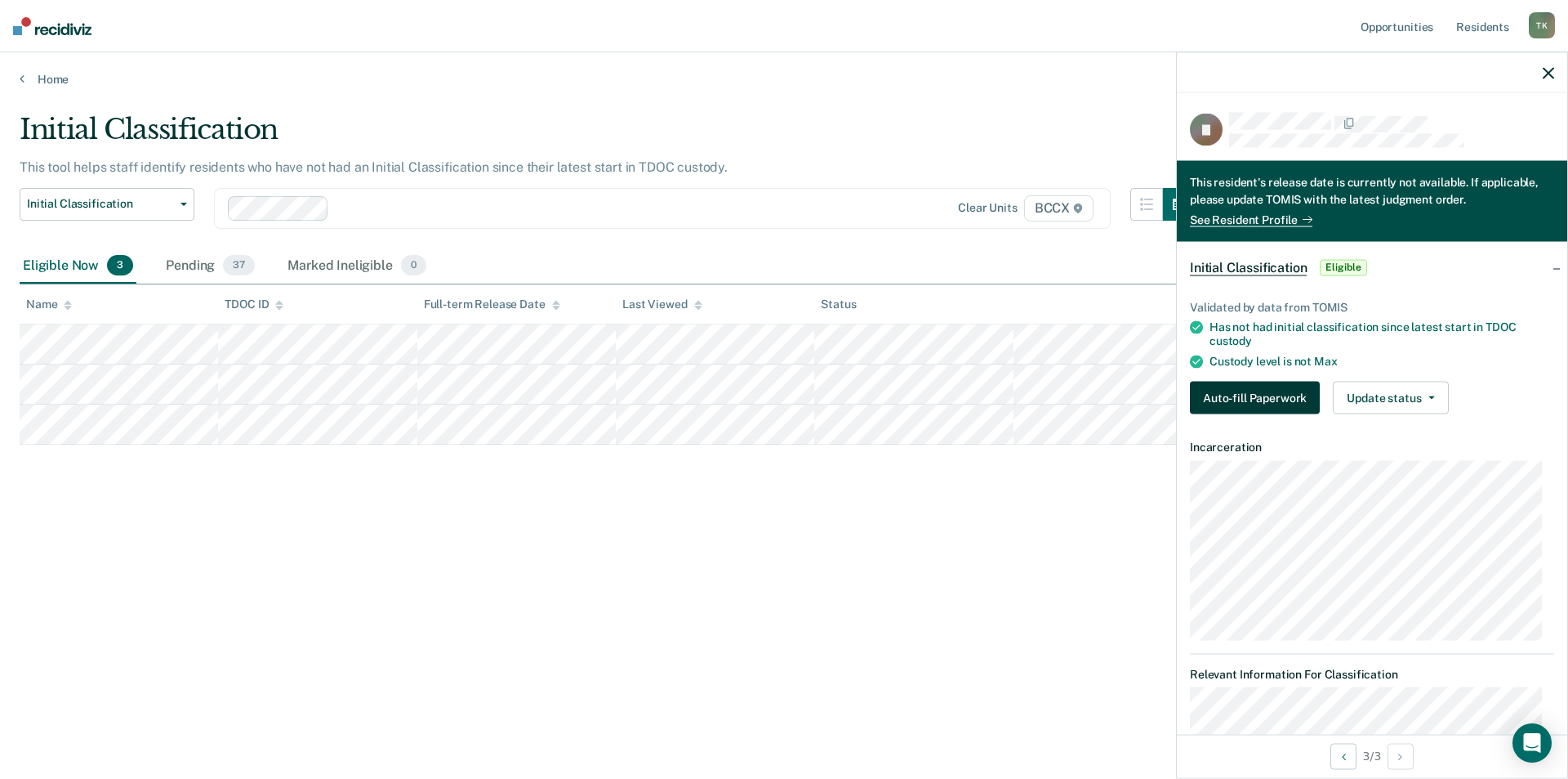
click at [1227, 394] on button "Auto-fill Paperwork" at bounding box center [1255, 397] width 130 height 32
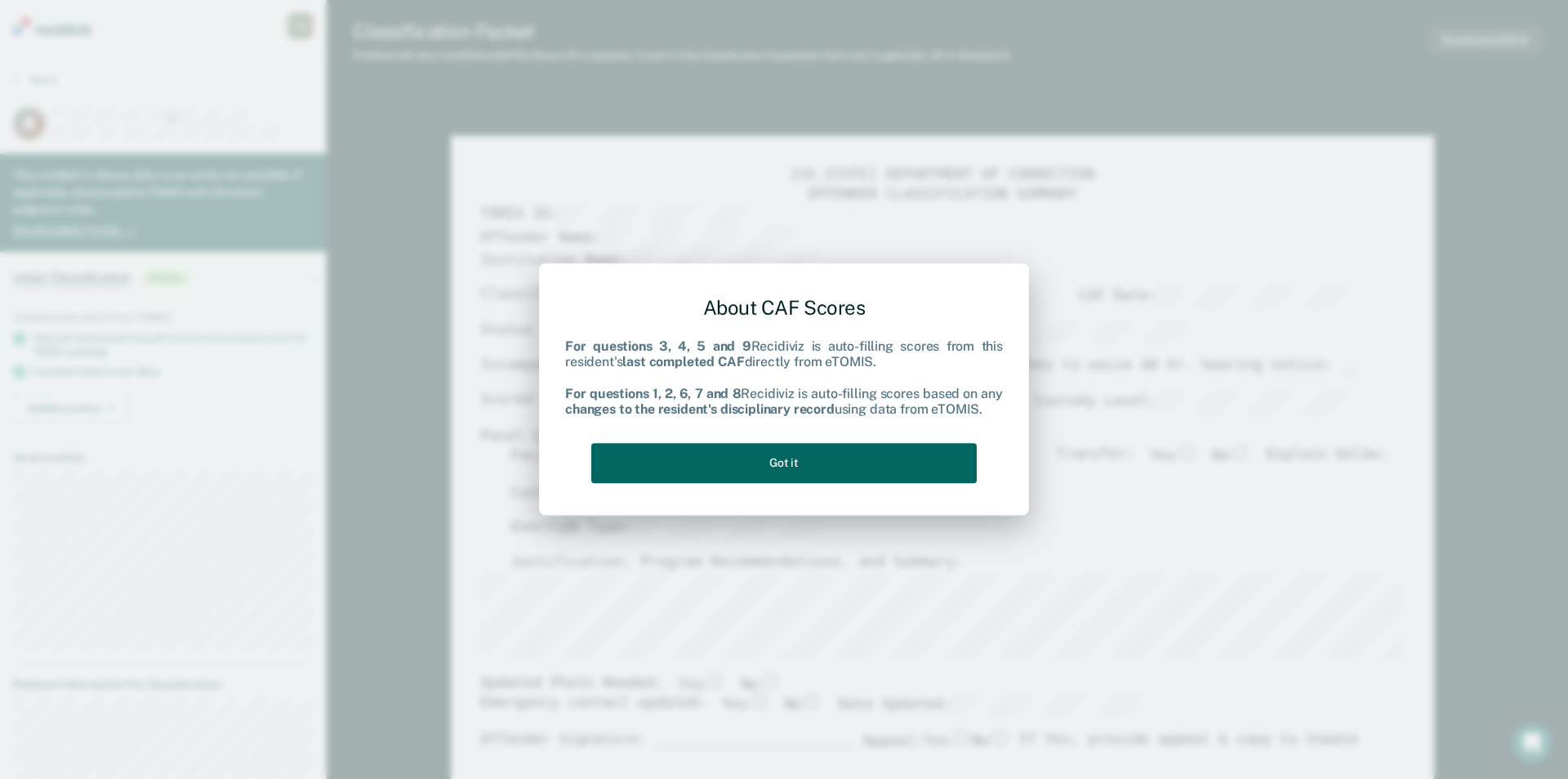
click at [766, 464] on button "Got it" at bounding box center [784, 463] width 385 height 40
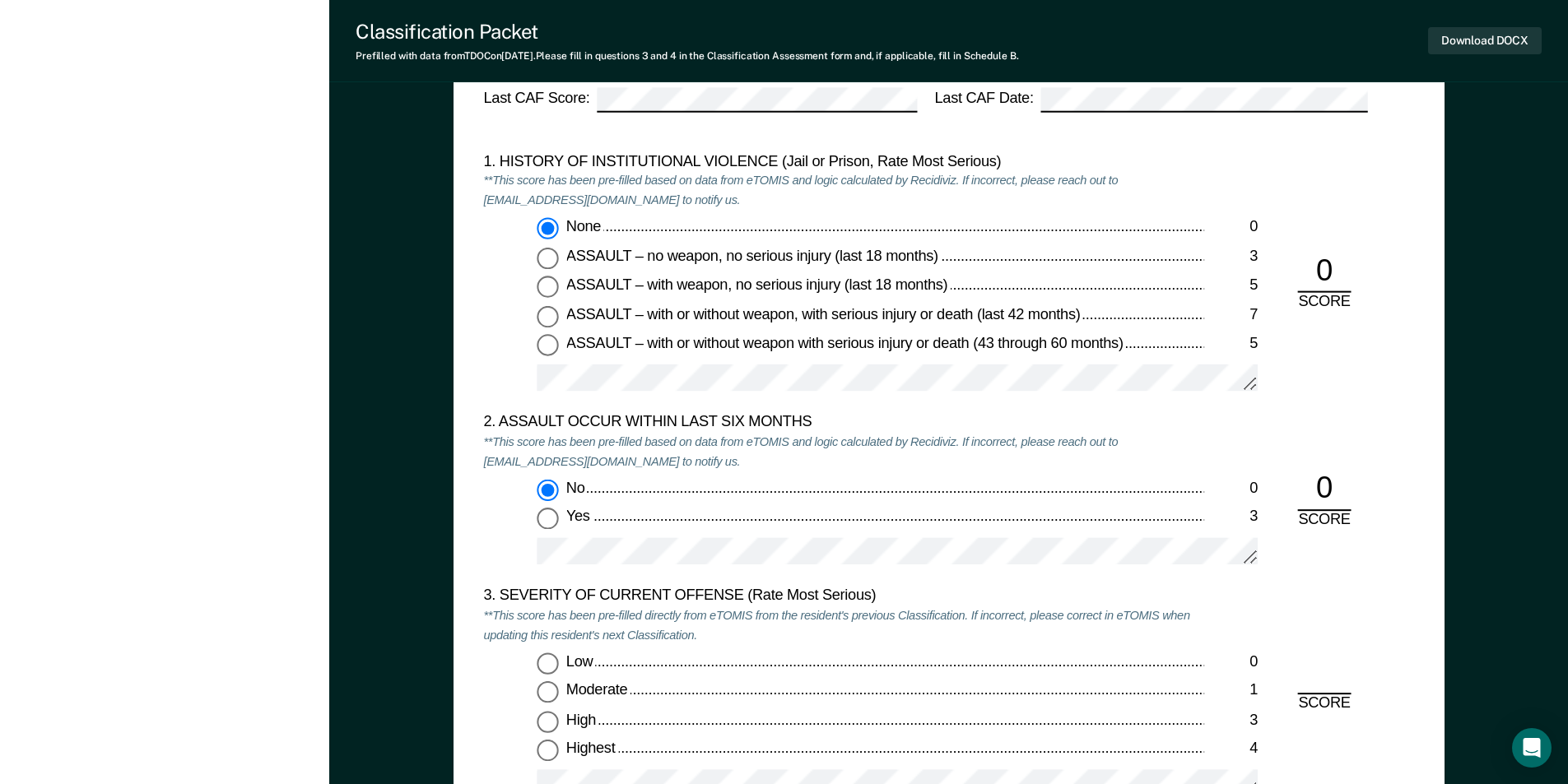
scroll to position [1892, 0]
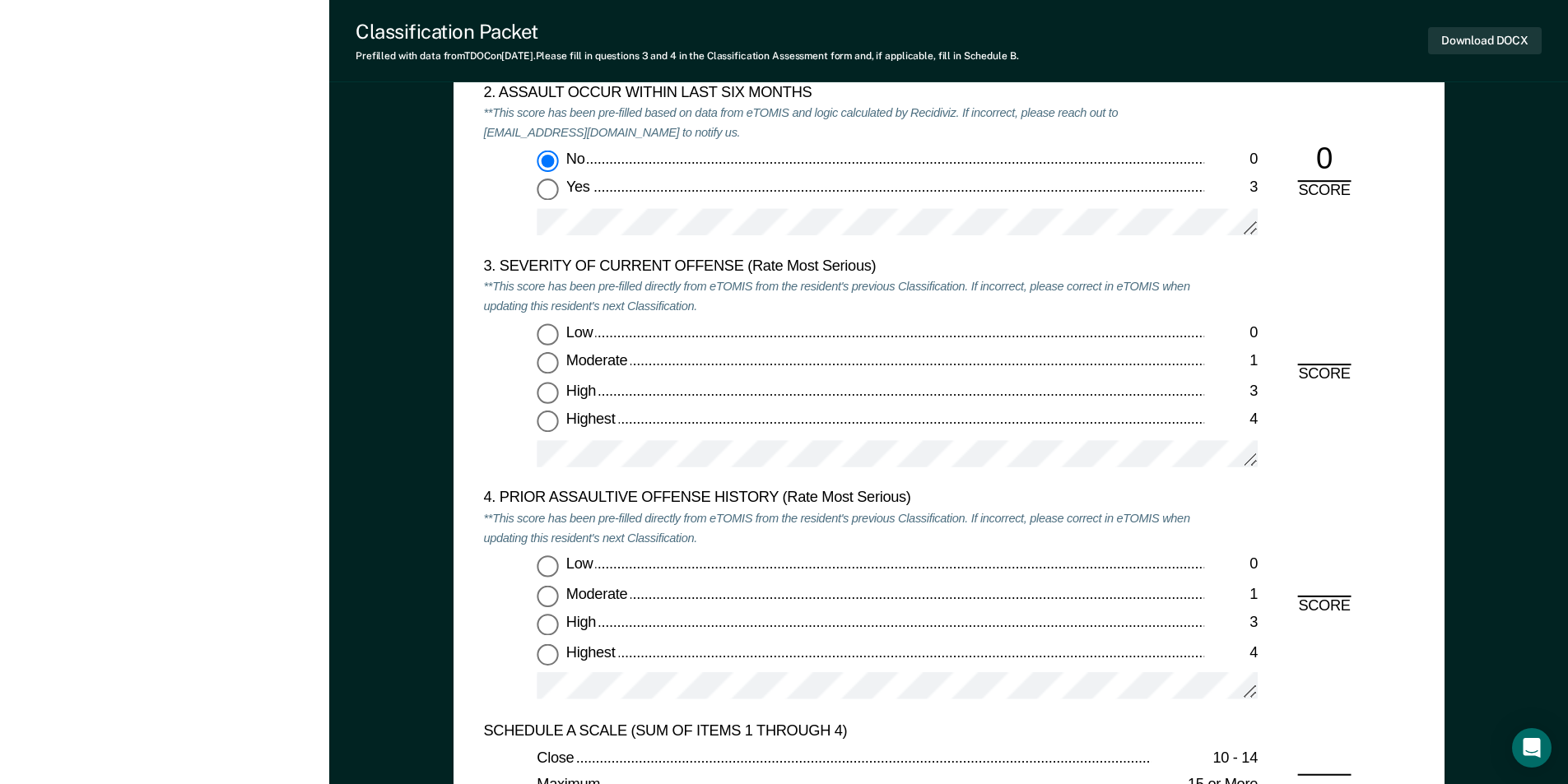
click at [547, 422] on input "Highest 4" at bounding box center [548, 422] width 22 height 22
type textarea "x"
radio input "true"
click at [552, 569] on input "Low 0" at bounding box center [548, 566] width 22 height 22
type textarea "x"
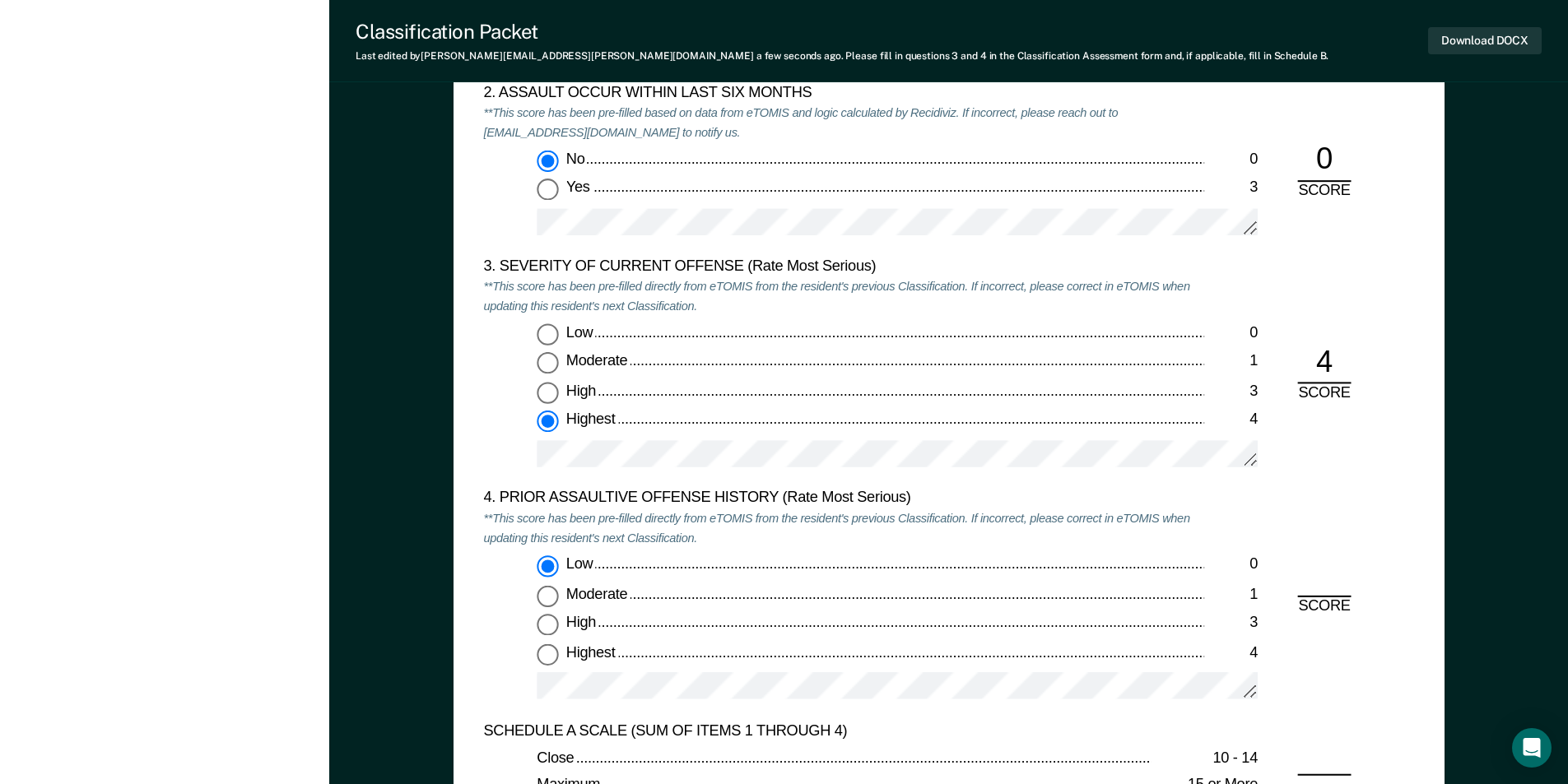
radio input "true"
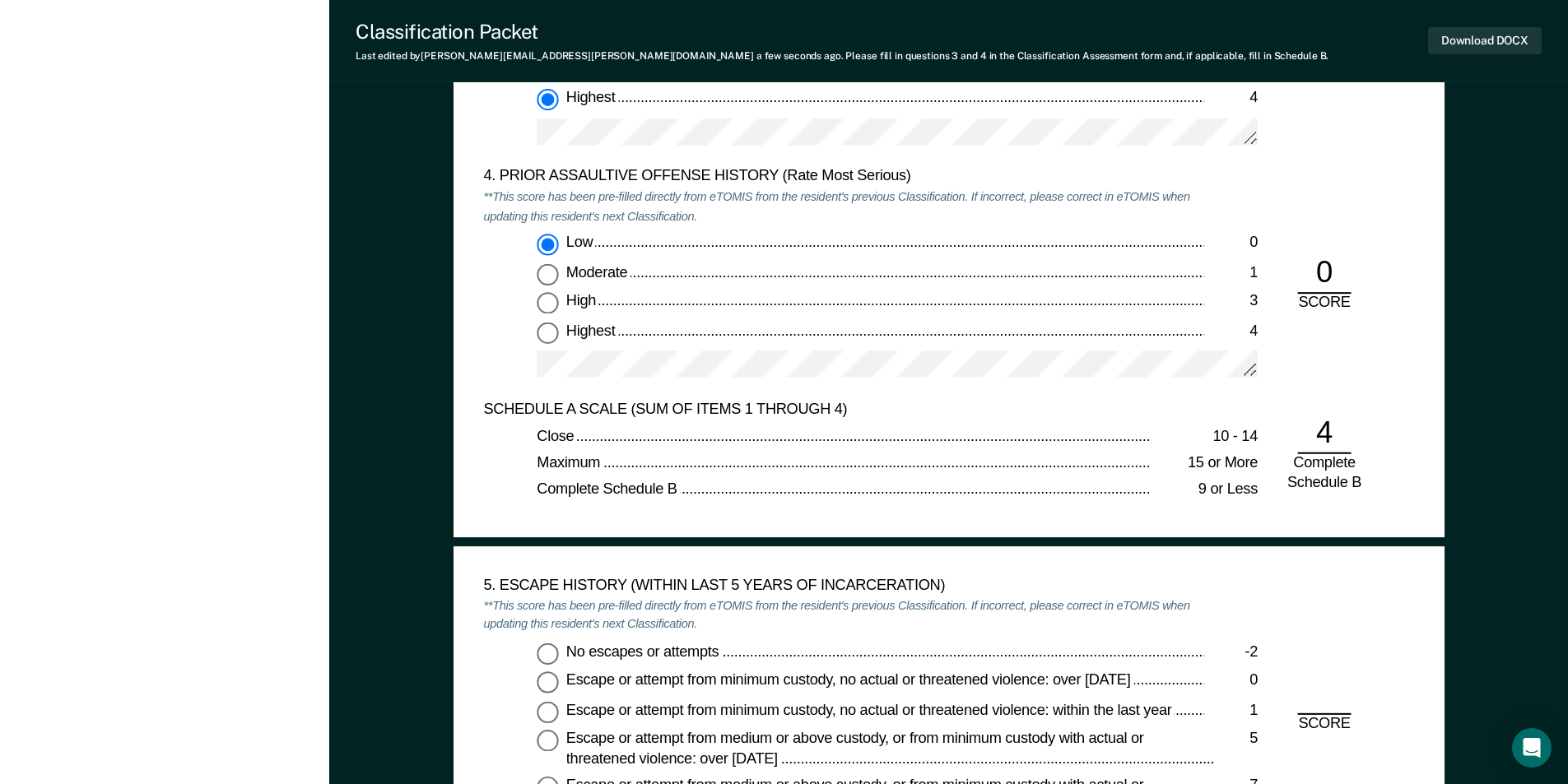
scroll to position [2221, 0]
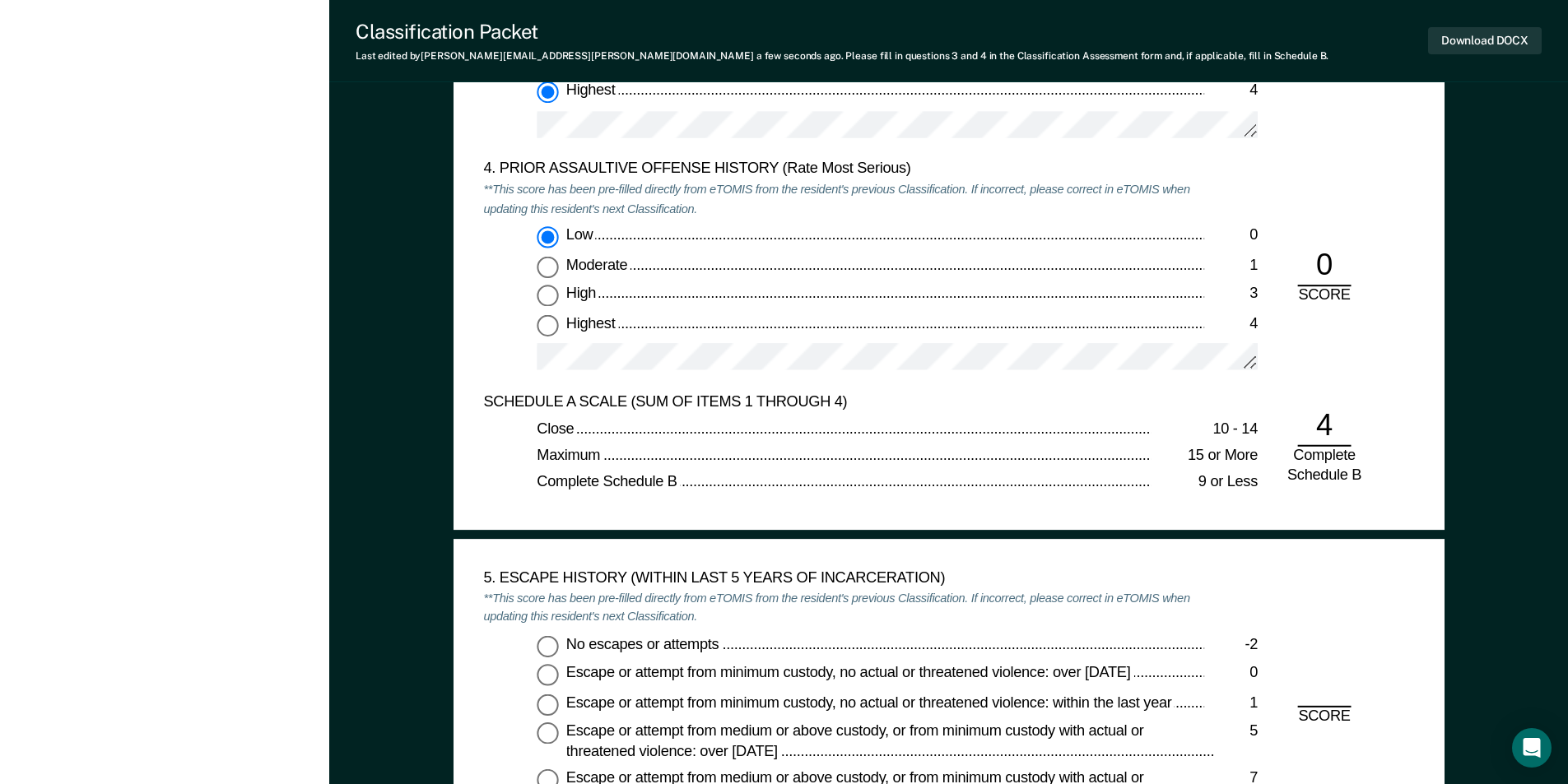
click at [550, 641] on input "No escapes or attempts -2" at bounding box center [548, 646] width 22 height 22
type textarea "x"
radio input "true"
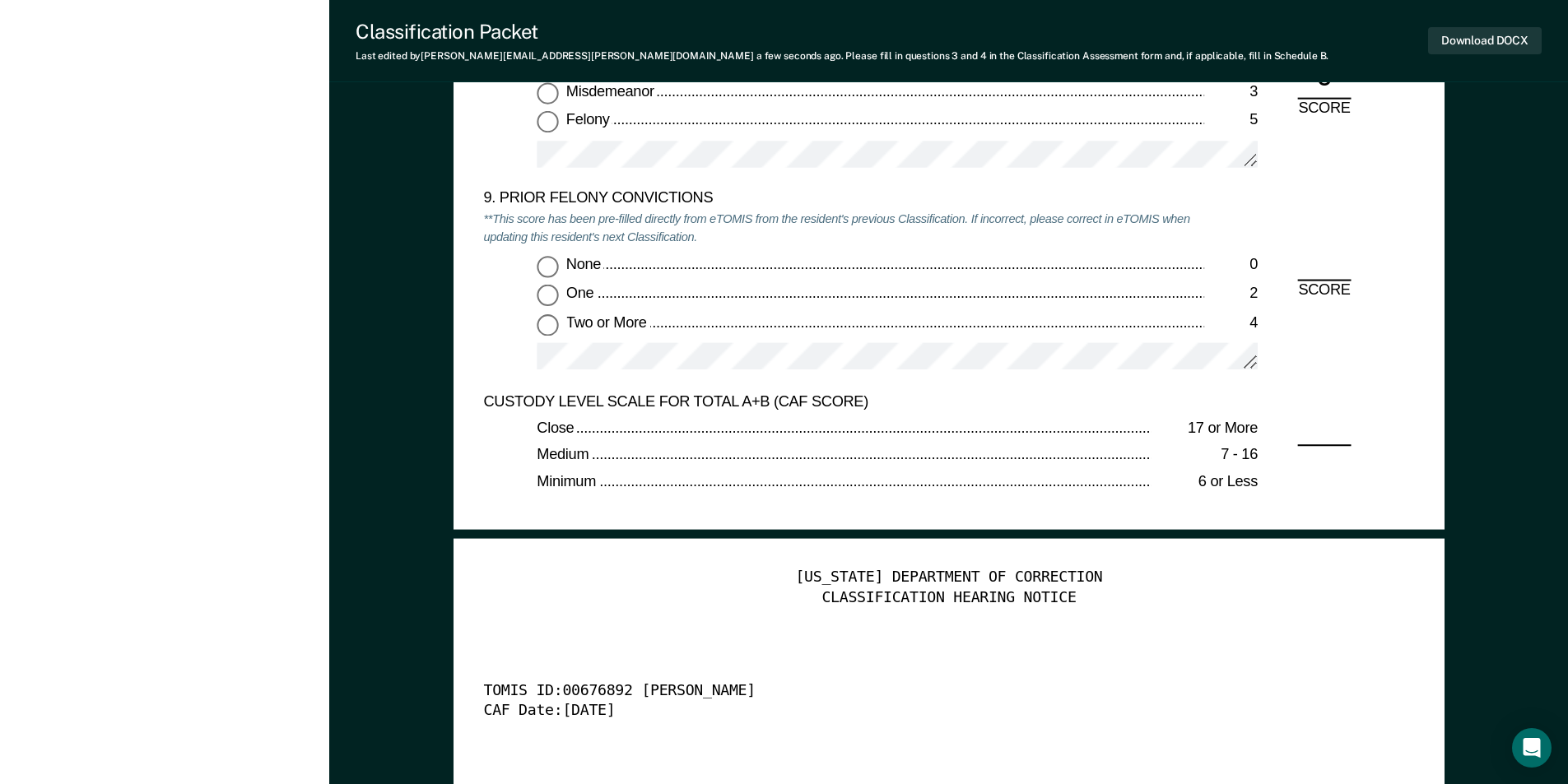
scroll to position [3619, 0]
click at [550, 325] on input "Two or More 4" at bounding box center [548, 326] width 22 height 22
type textarea "x"
radio input "true"
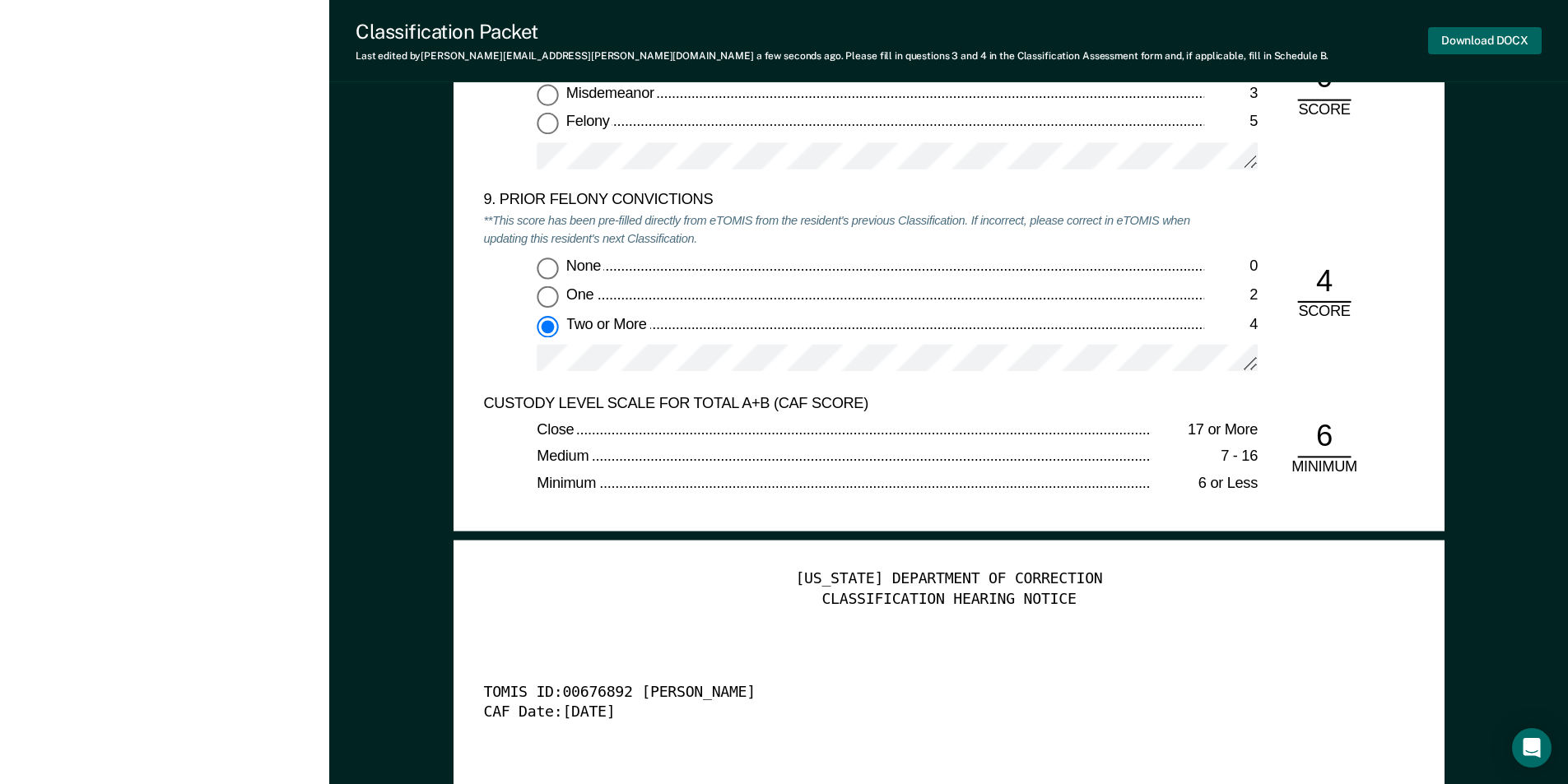
click at [1490, 28] on button "Download DOCX" at bounding box center [1484, 41] width 113 height 27
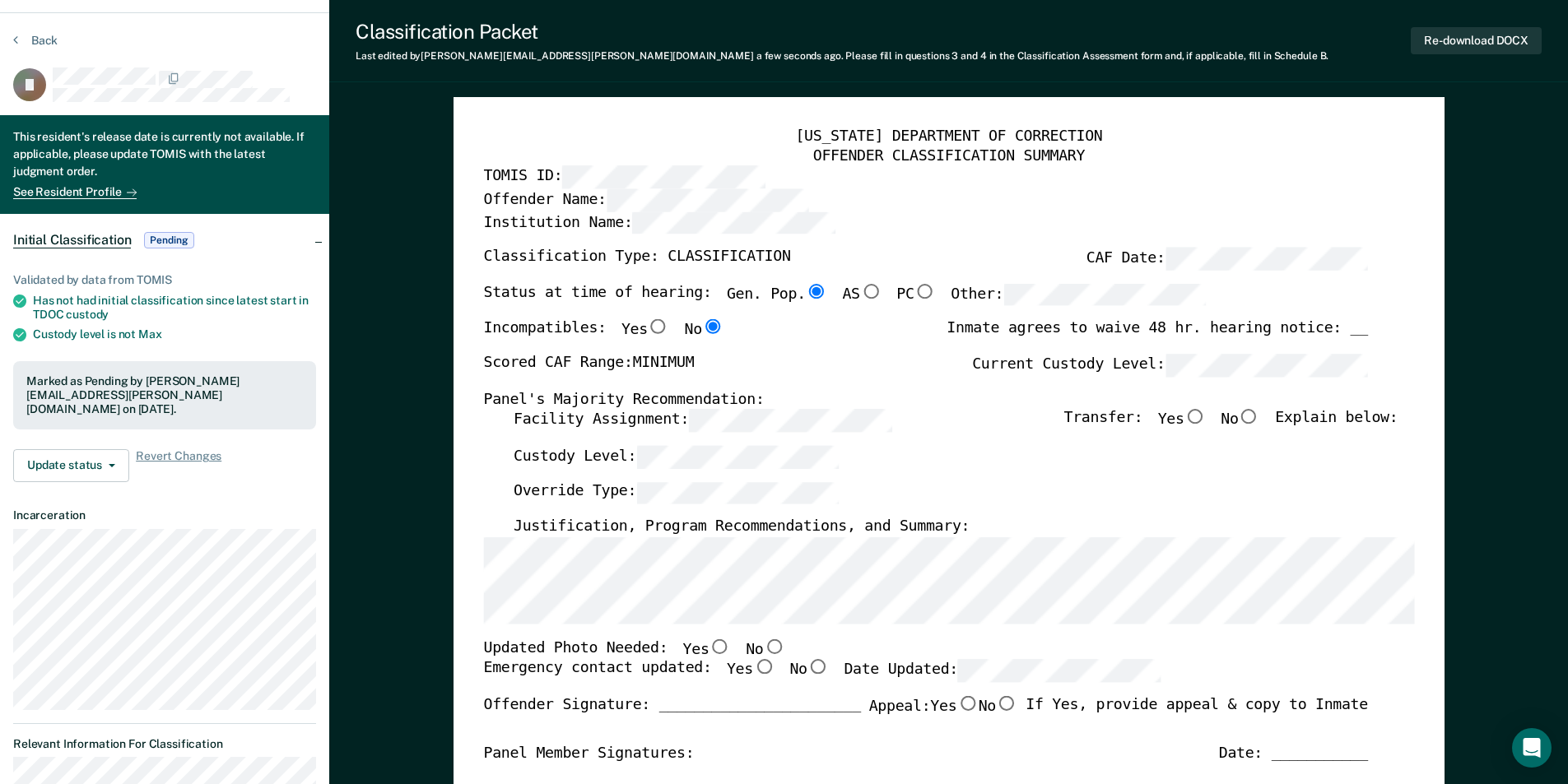
scroll to position [0, 0]
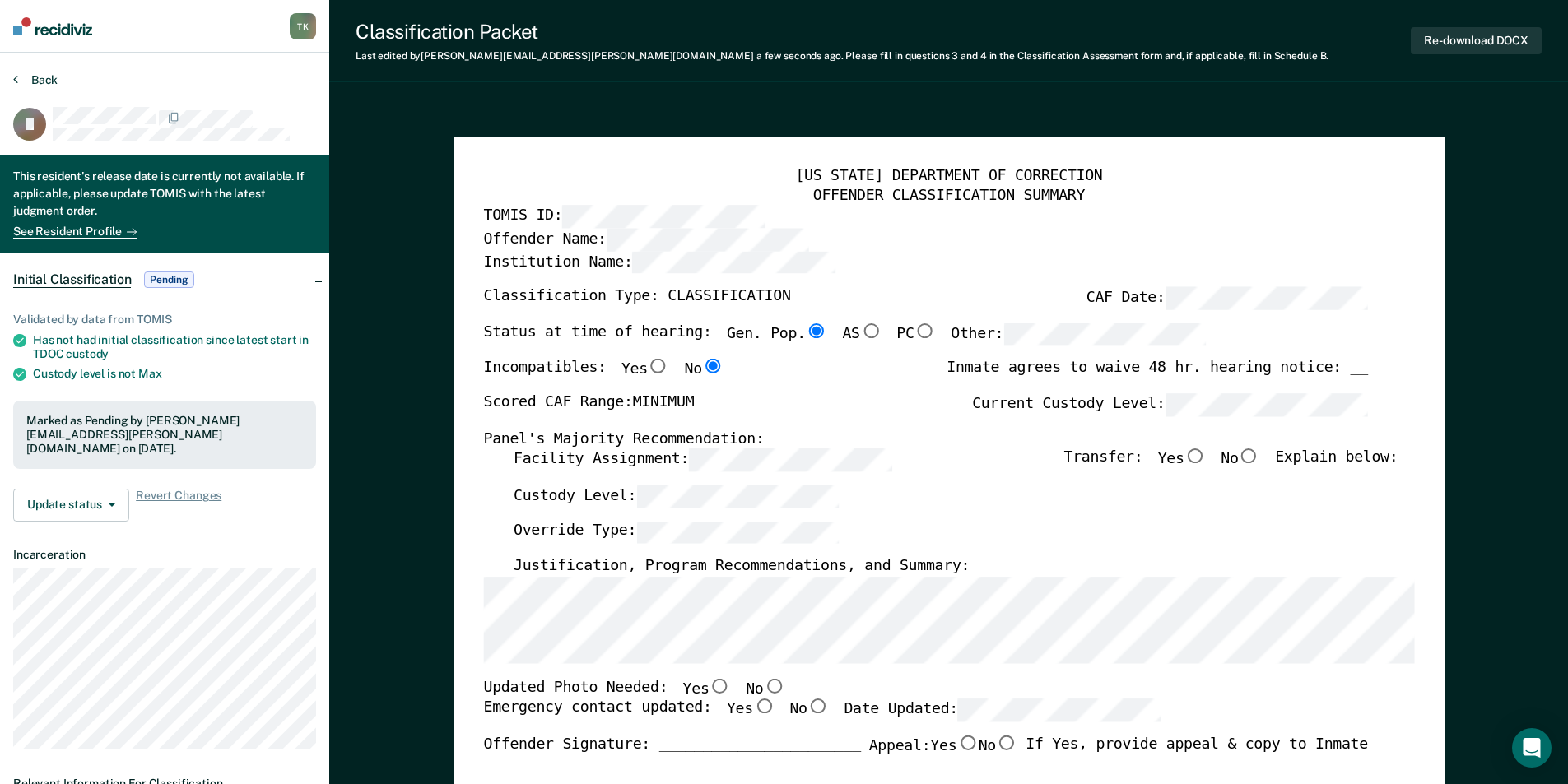
click at [38, 77] on button "Back" at bounding box center [35, 80] width 44 height 15
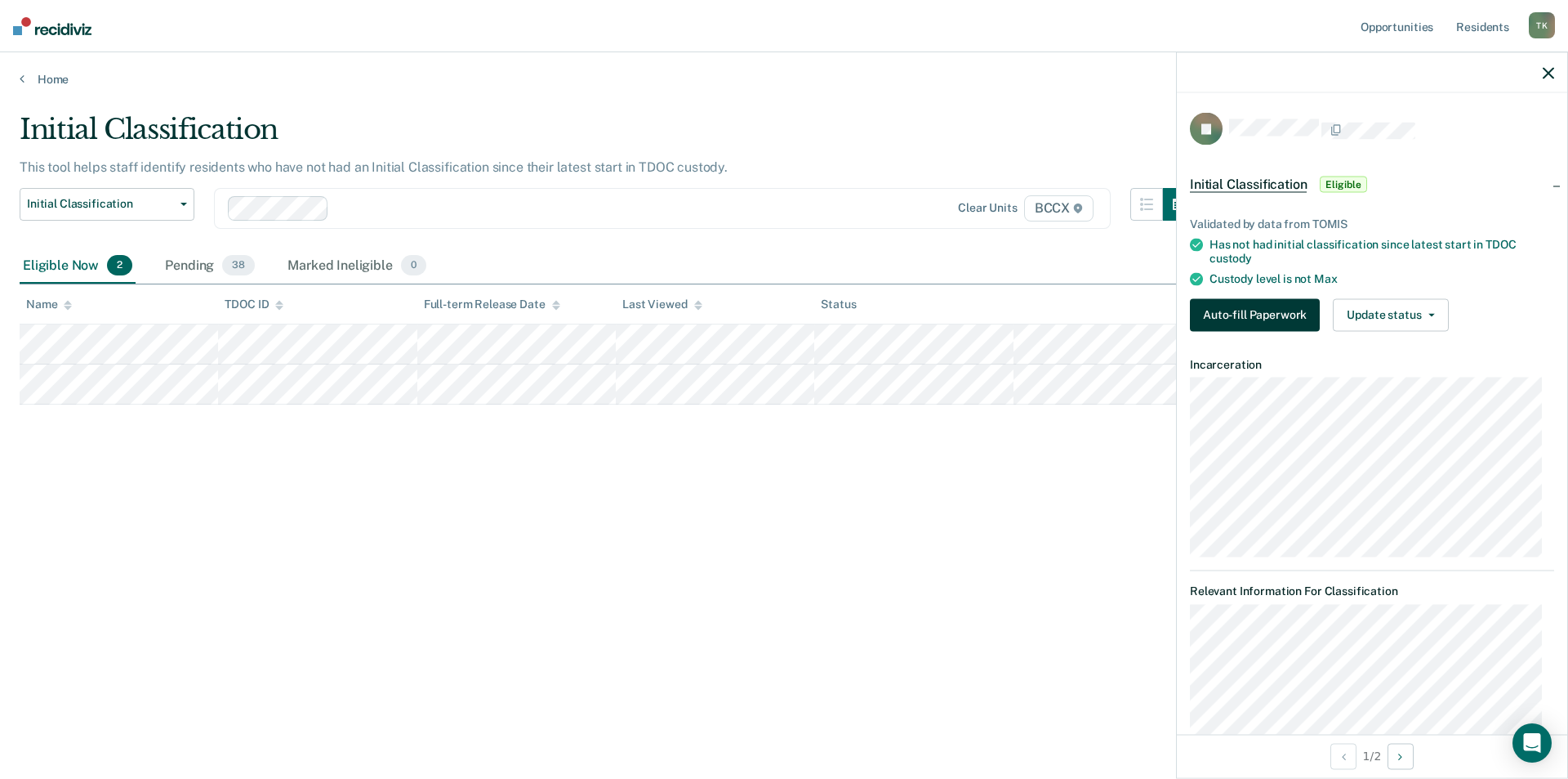
click at [1243, 313] on button "Auto-fill Paperwork" at bounding box center [1255, 314] width 130 height 32
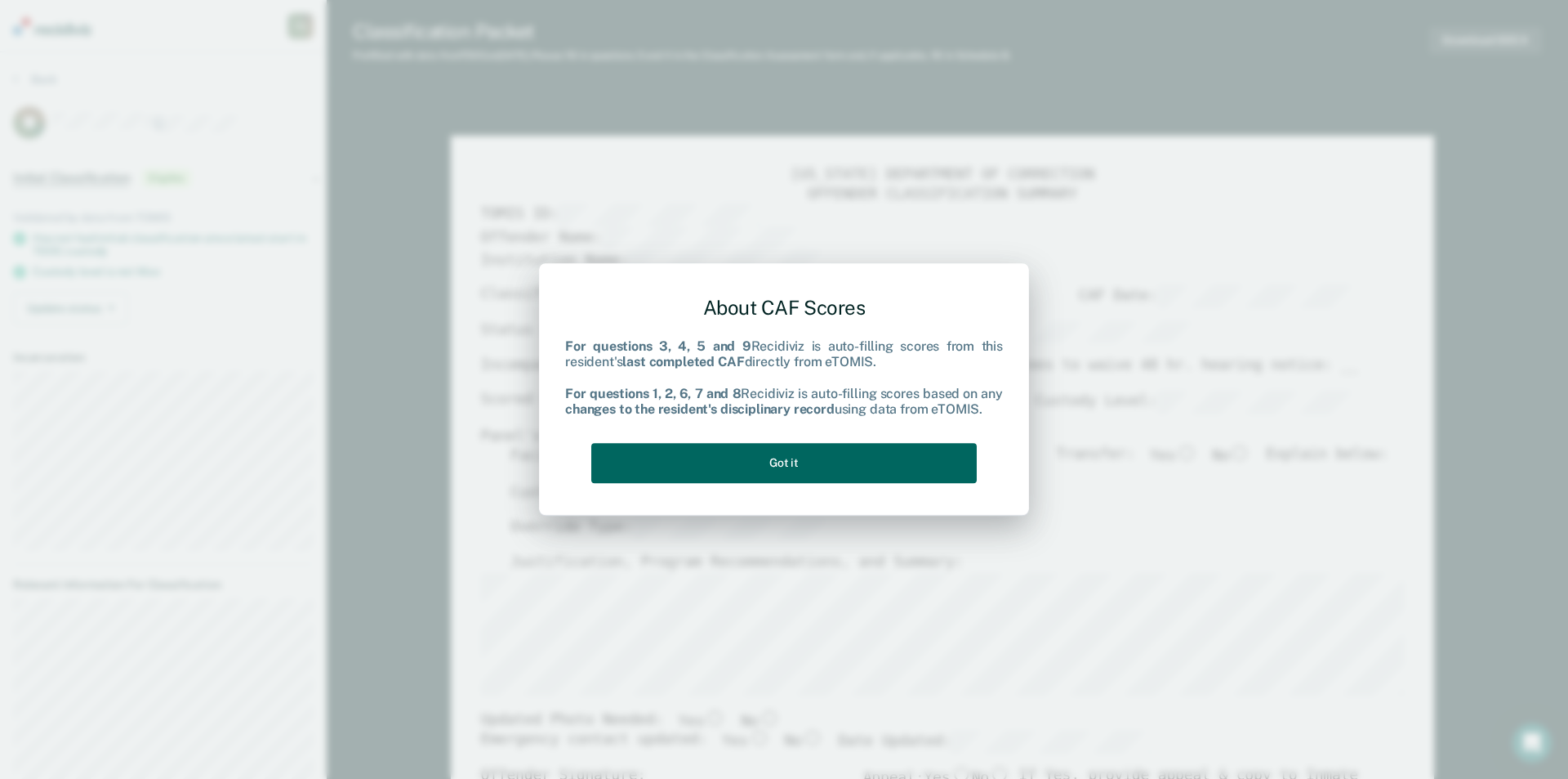
click at [858, 451] on button "Got it" at bounding box center [784, 463] width 385 height 40
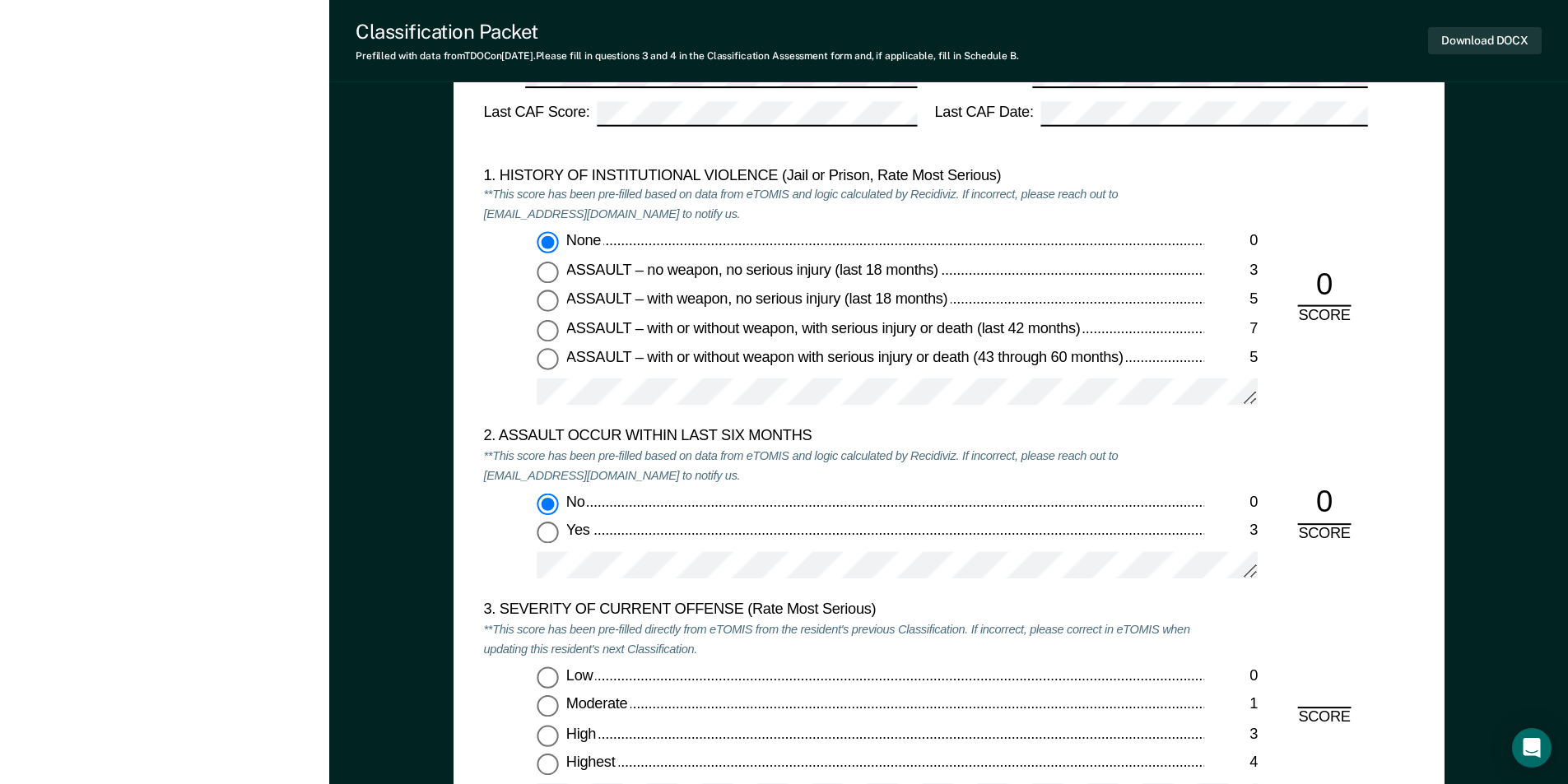
scroll to position [1809, 0]
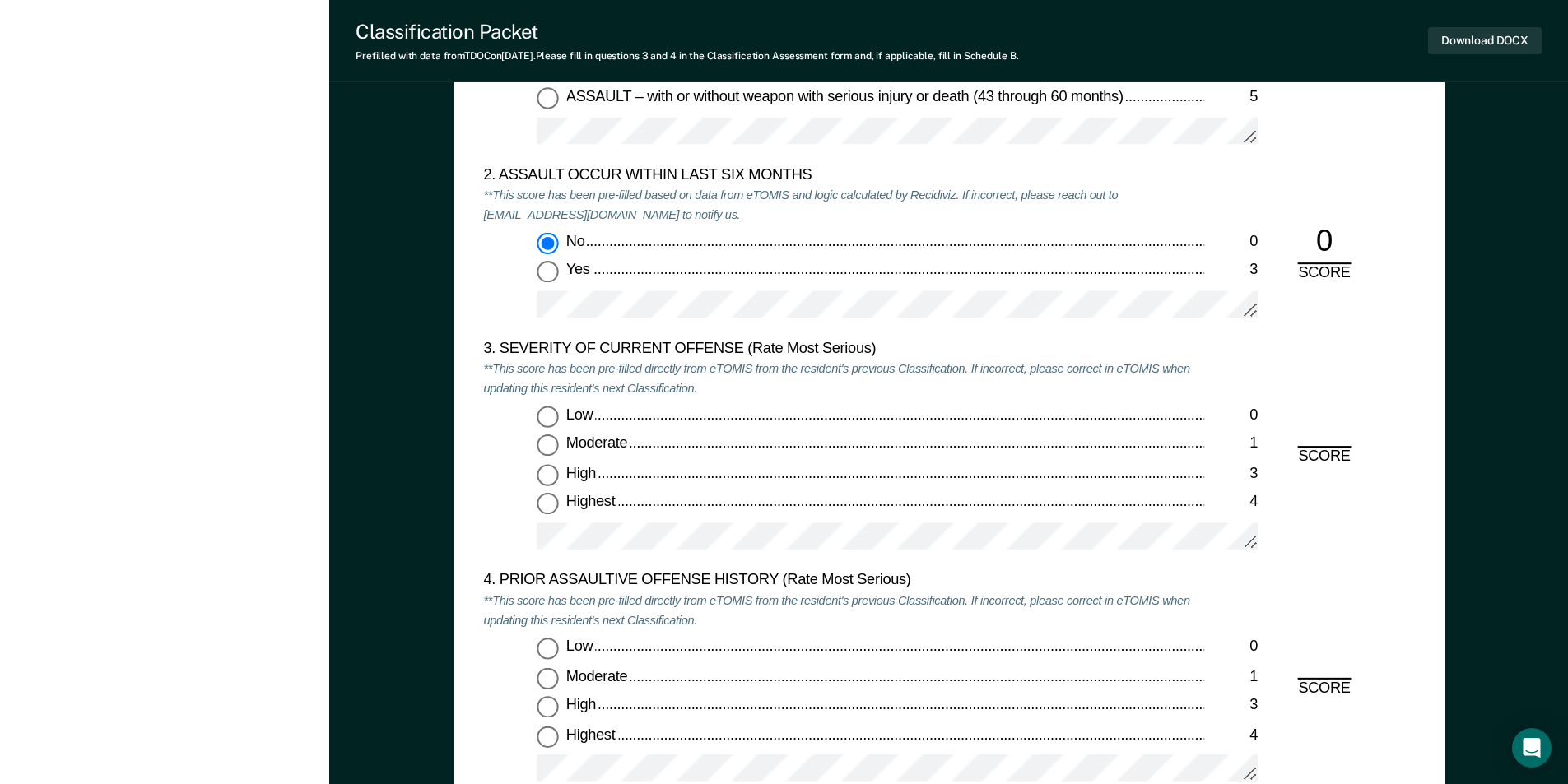
click at [550, 443] on input "Moderate 1" at bounding box center [548, 446] width 22 height 22
type textarea "x"
radio input "true"
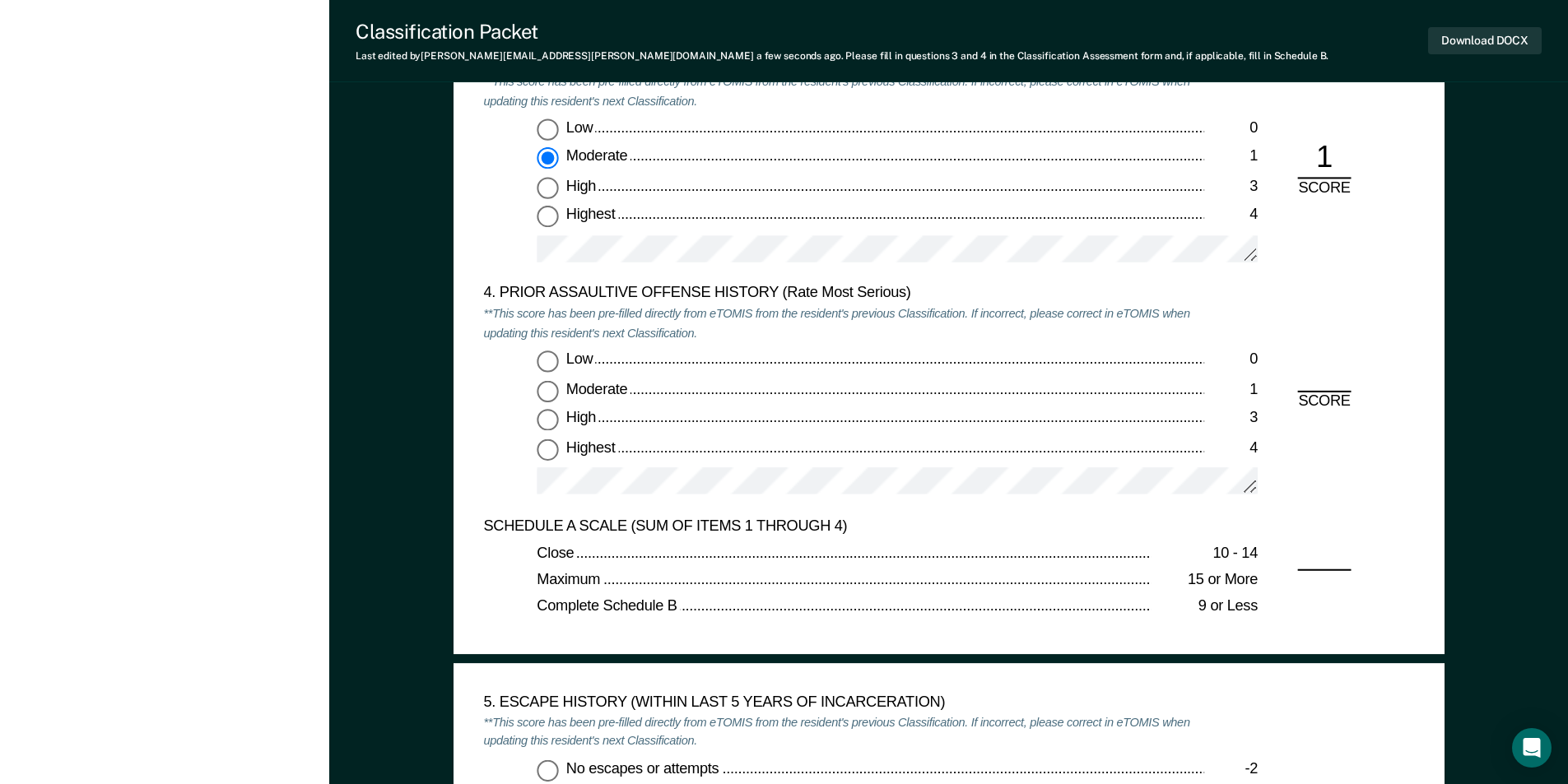
scroll to position [2138, 0]
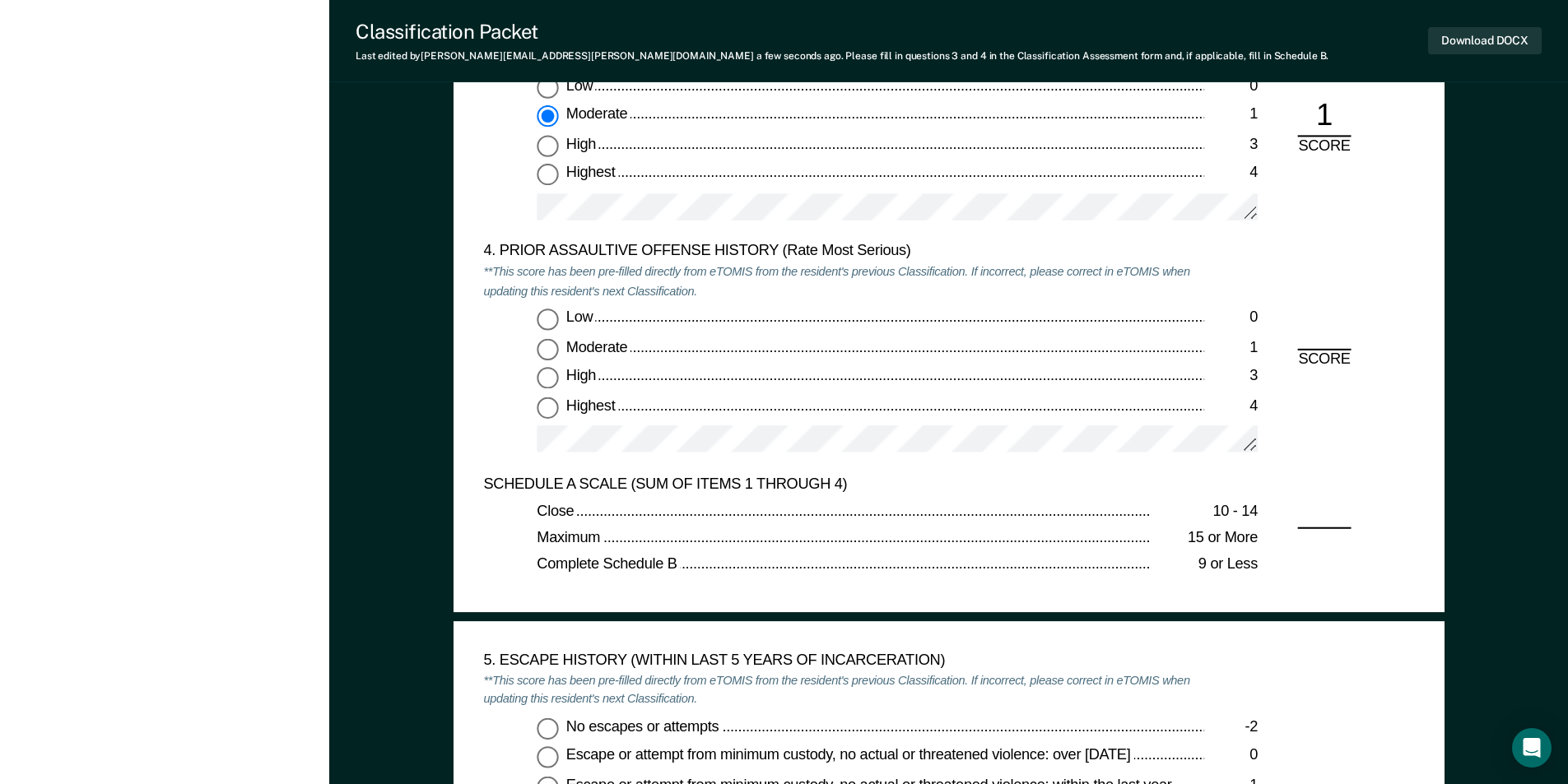
click at [543, 319] on input "Low 0" at bounding box center [548, 319] width 22 height 22
type textarea "x"
radio input "true"
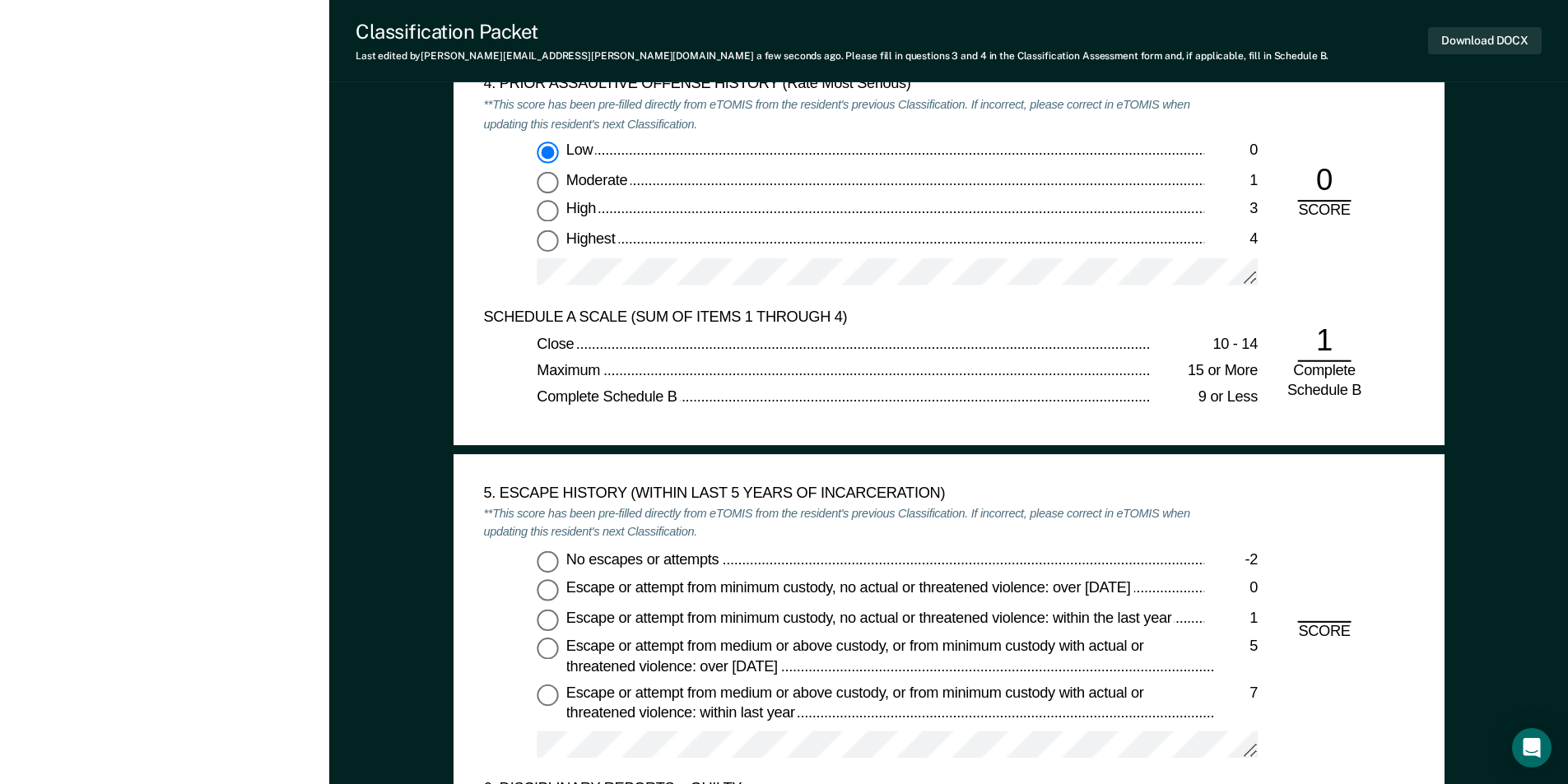
scroll to position [2467, 0]
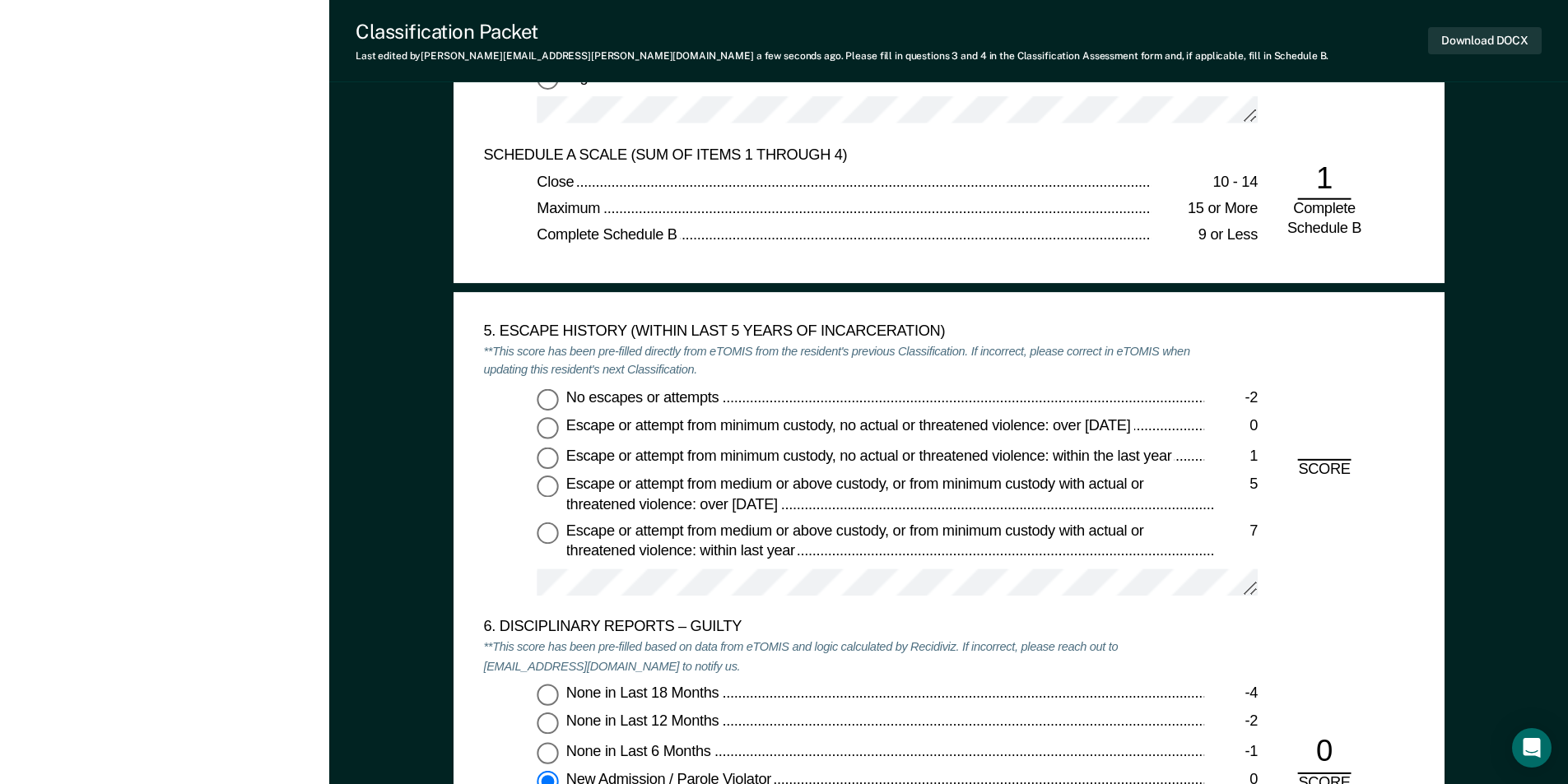
click at [550, 387] on div "5. ESCAPE HISTORY (WITHIN LAST 5 YEARS OF INCARCERATION) **This score has been …" at bounding box center [843, 470] width 721 height 295
click at [550, 397] on input "No escapes or attempts -2" at bounding box center [548, 399] width 22 height 22
type textarea "x"
radio input "true"
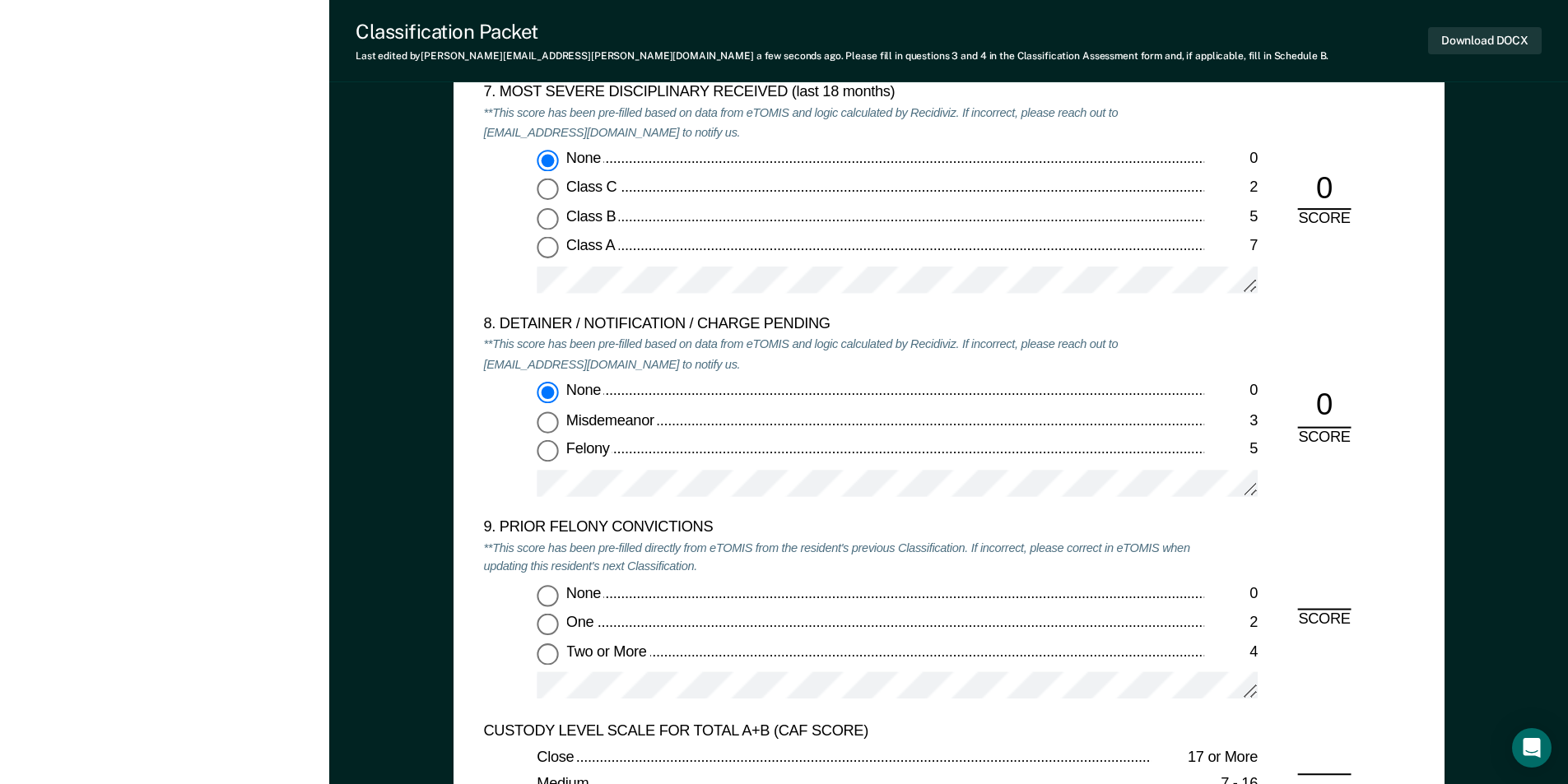
scroll to position [3537, 0]
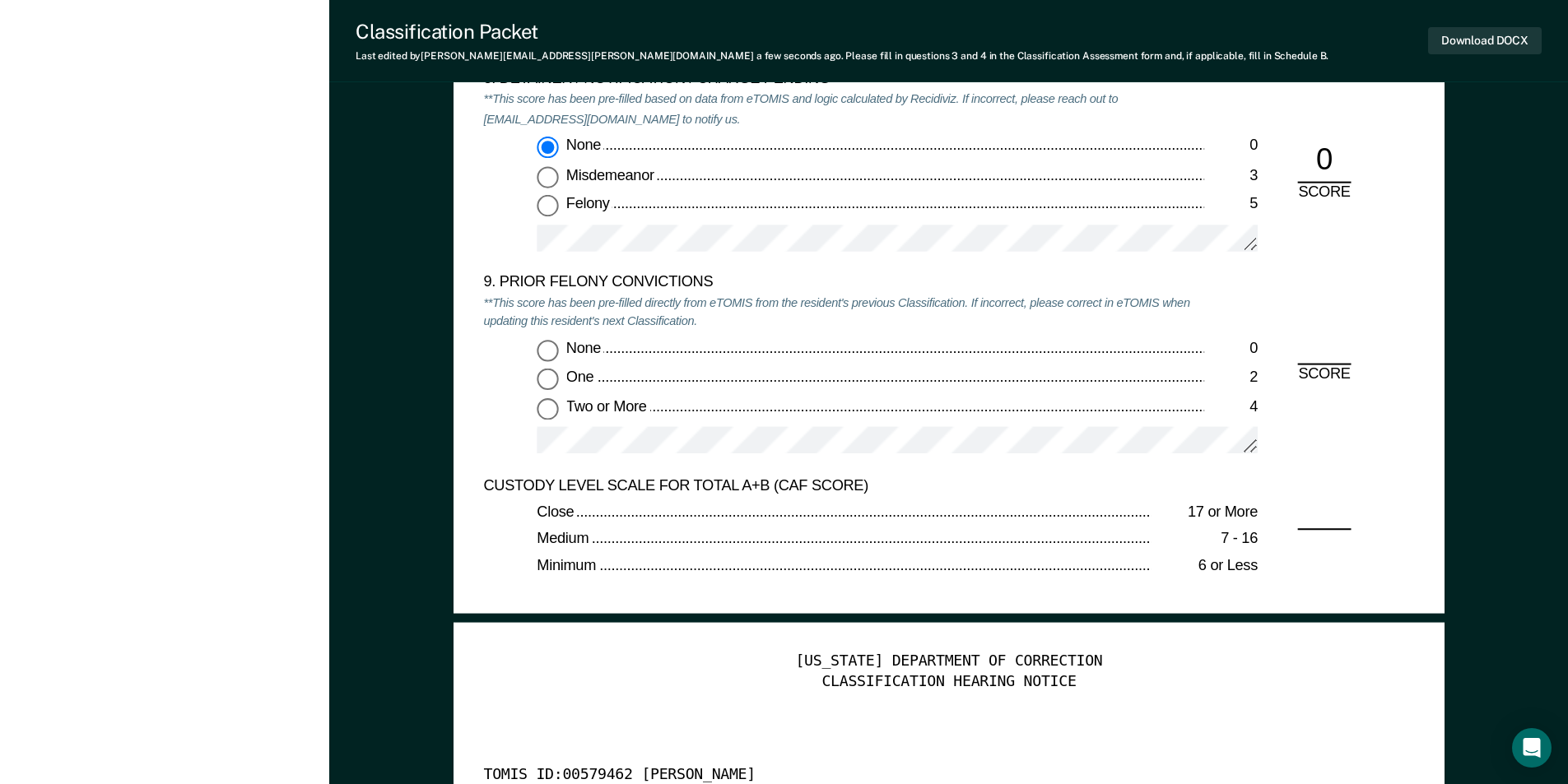
click at [550, 344] on input "None 0" at bounding box center [548, 351] width 22 height 22
type textarea "x"
radio input "true"
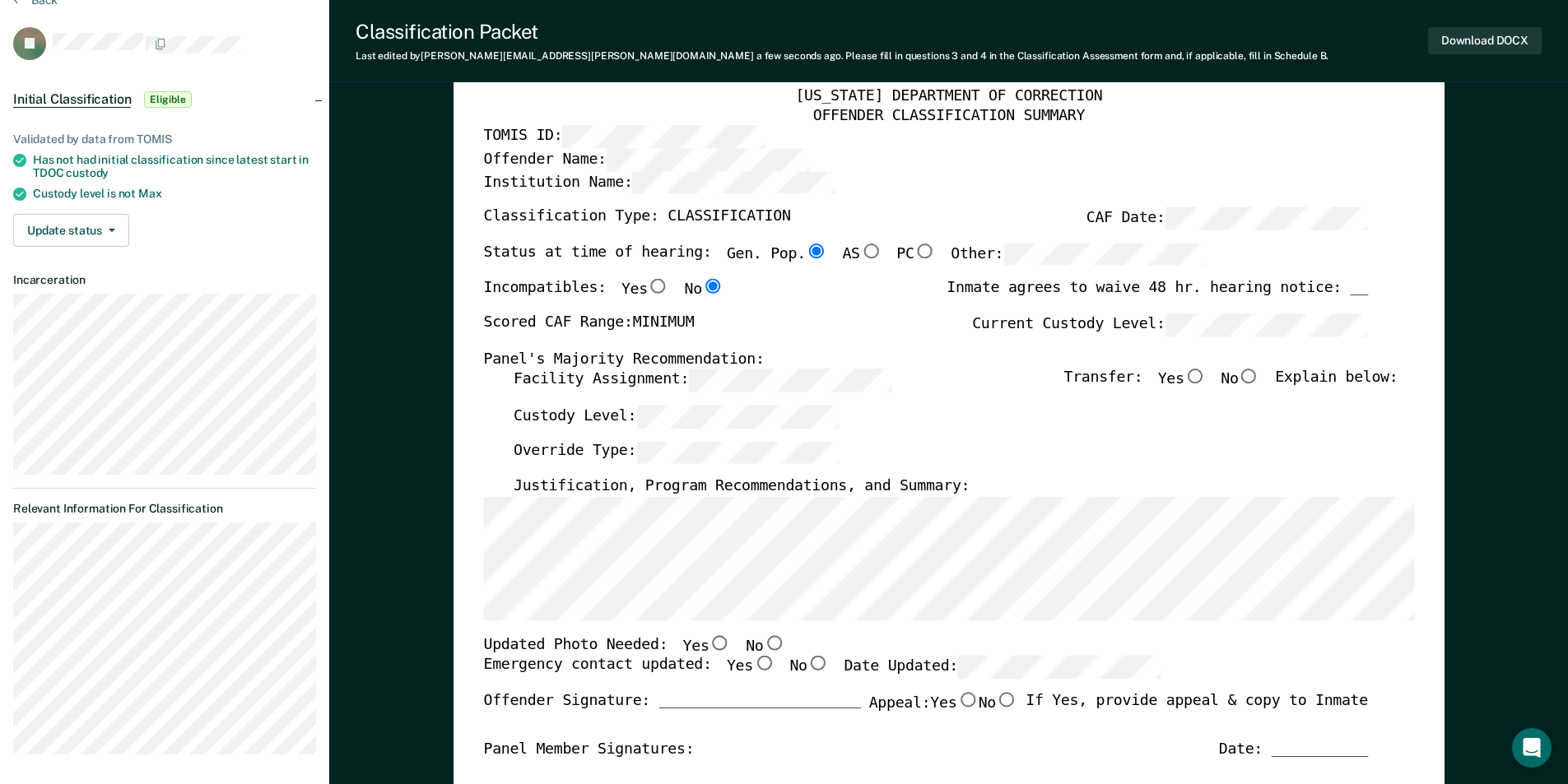
scroll to position [0, 0]
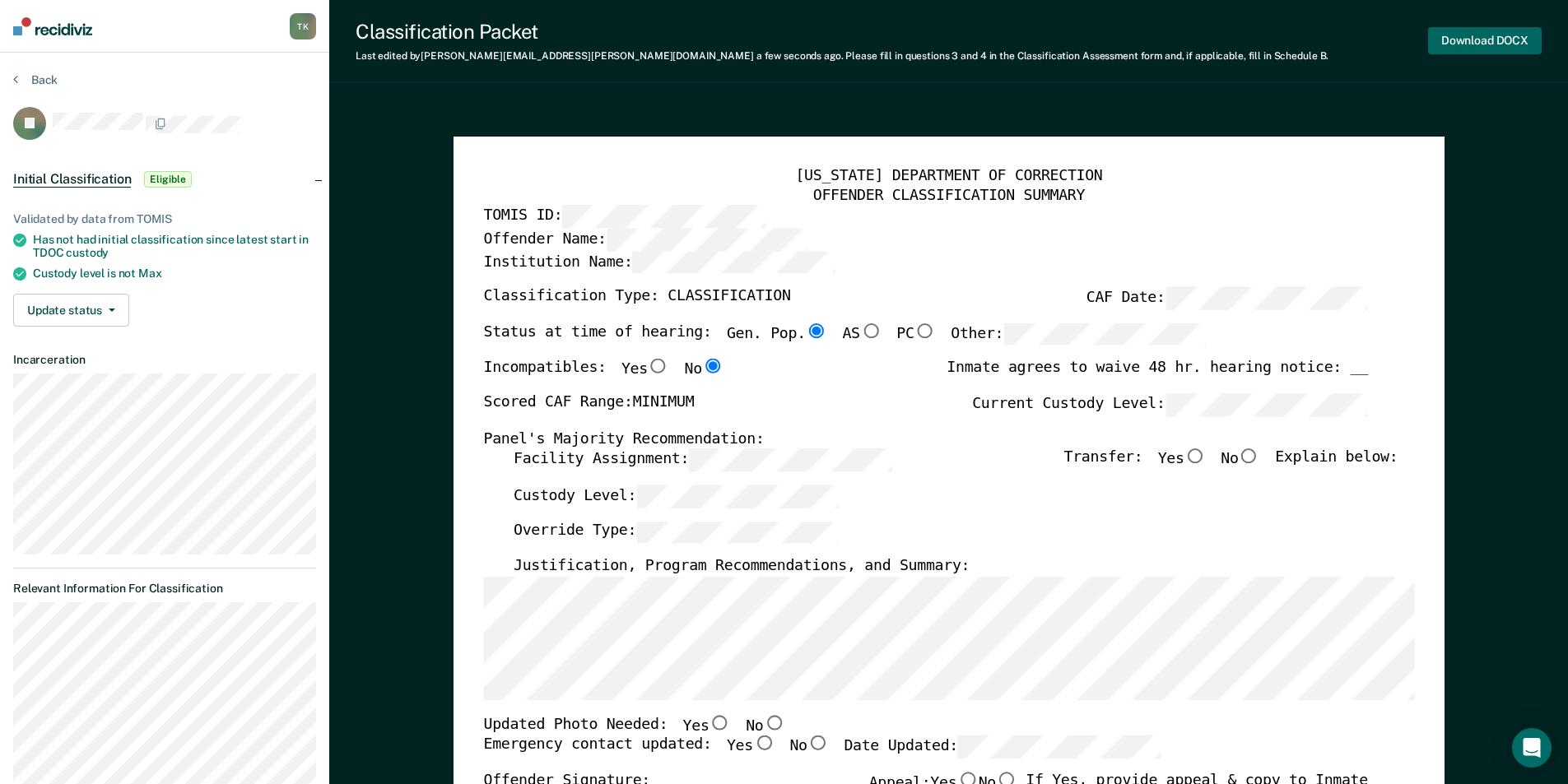
click at [1465, 40] on button "Download DOCX" at bounding box center [1484, 41] width 113 height 27
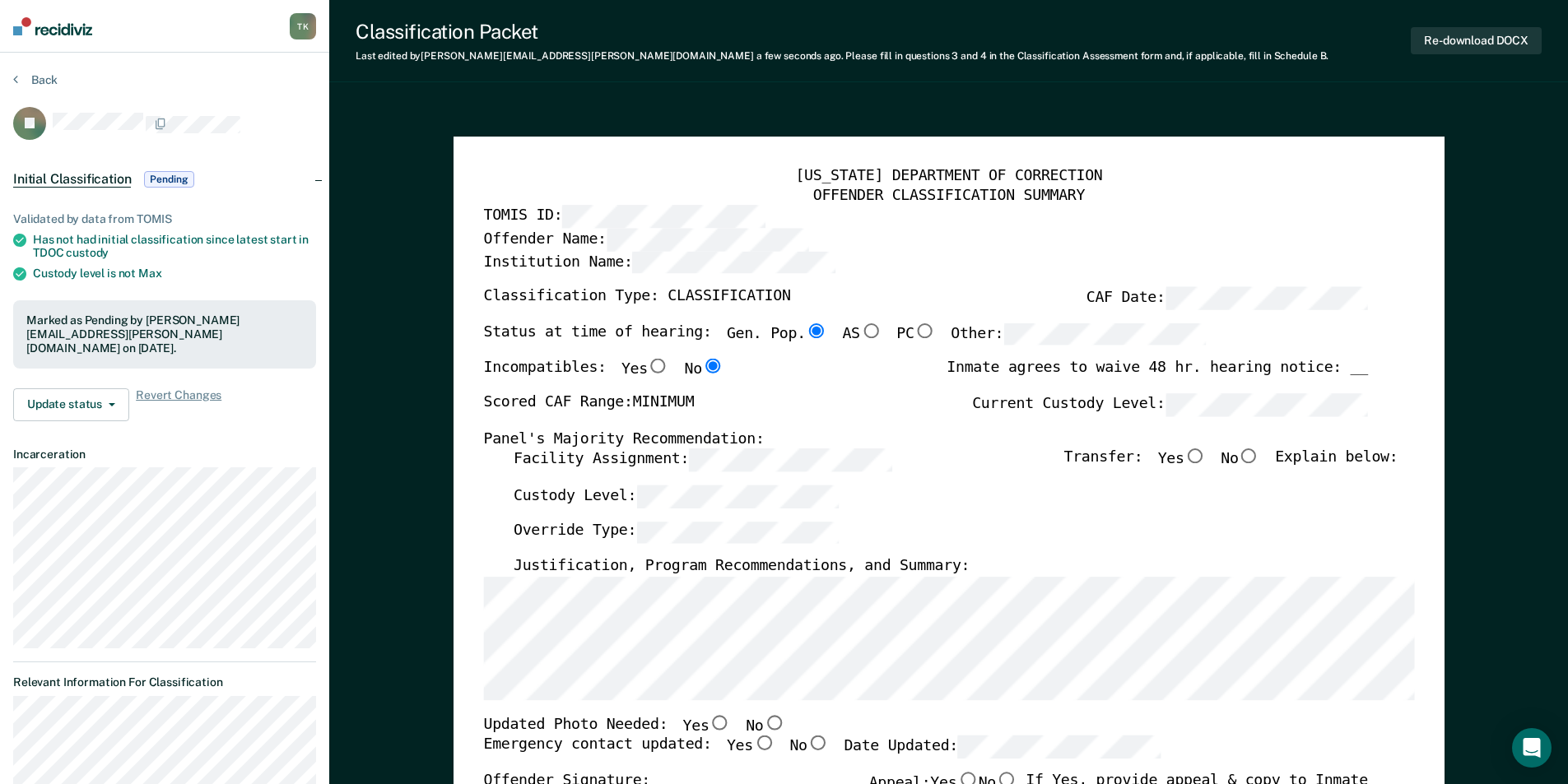
click at [38, 76] on button "Back" at bounding box center [35, 80] width 44 height 15
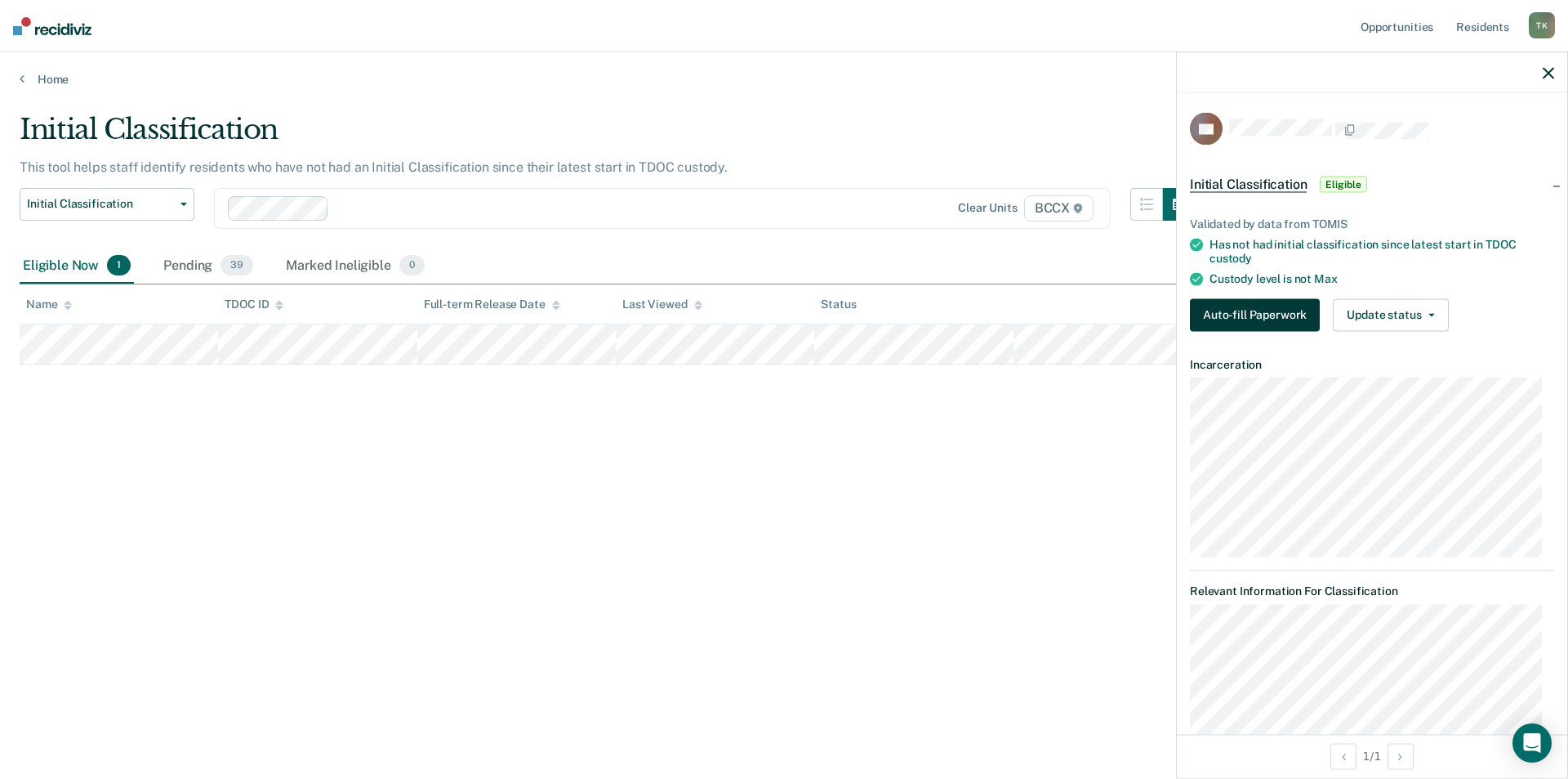
click at [1213, 311] on button "Auto-fill Paperwork" at bounding box center [1255, 314] width 130 height 32
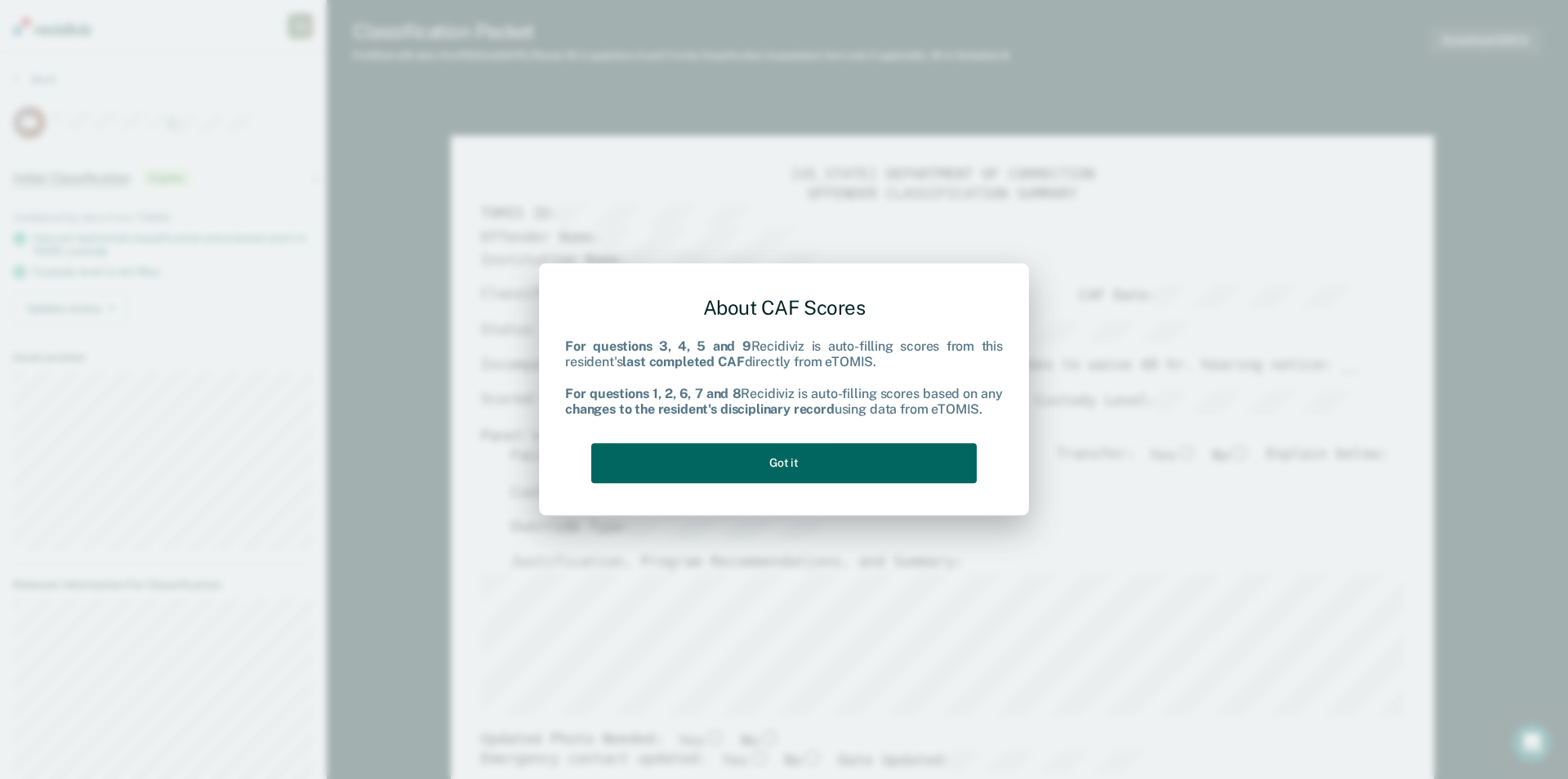
click at [798, 464] on button "Got it" at bounding box center [784, 463] width 385 height 40
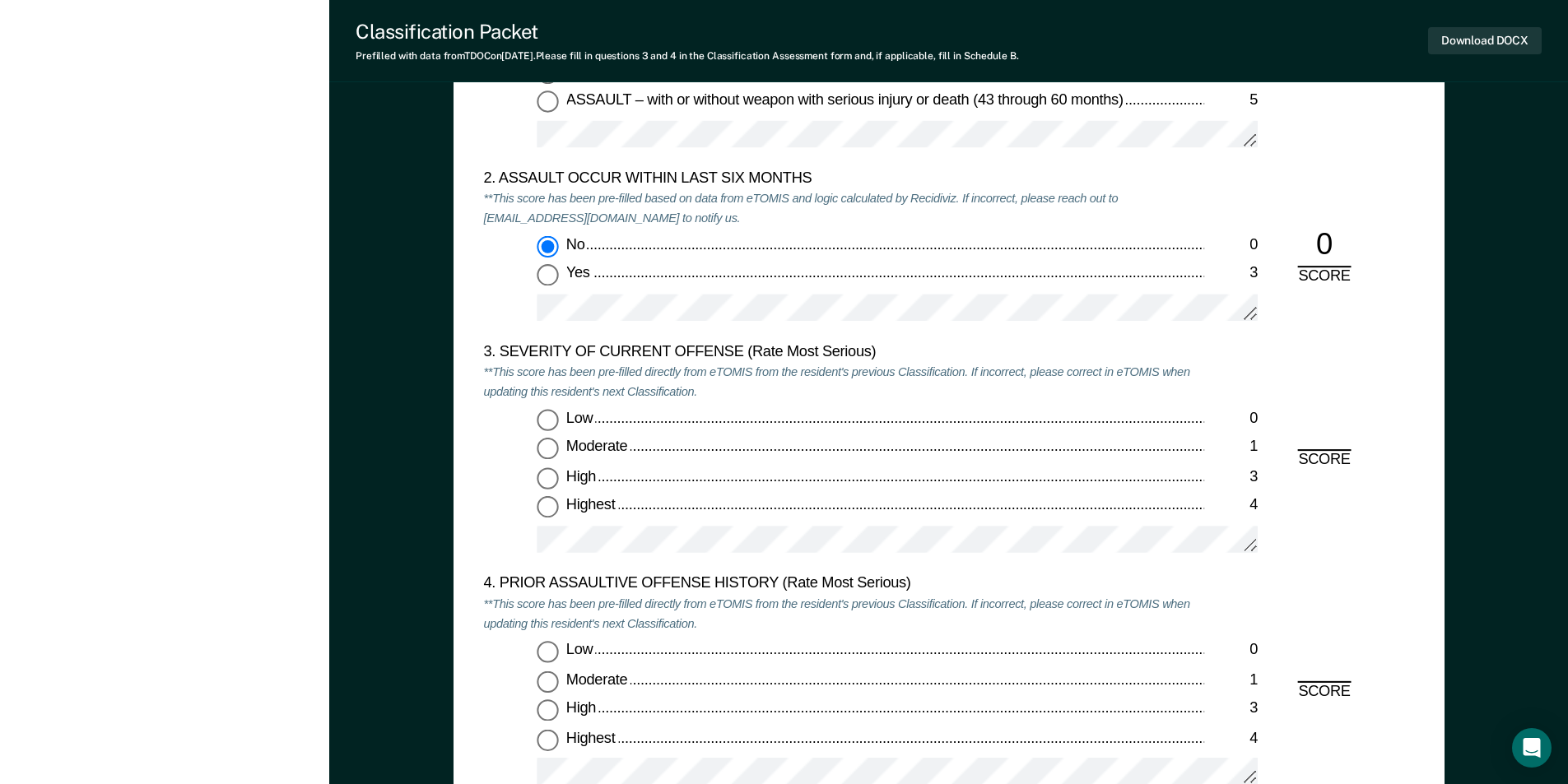
scroll to position [1809, 0]
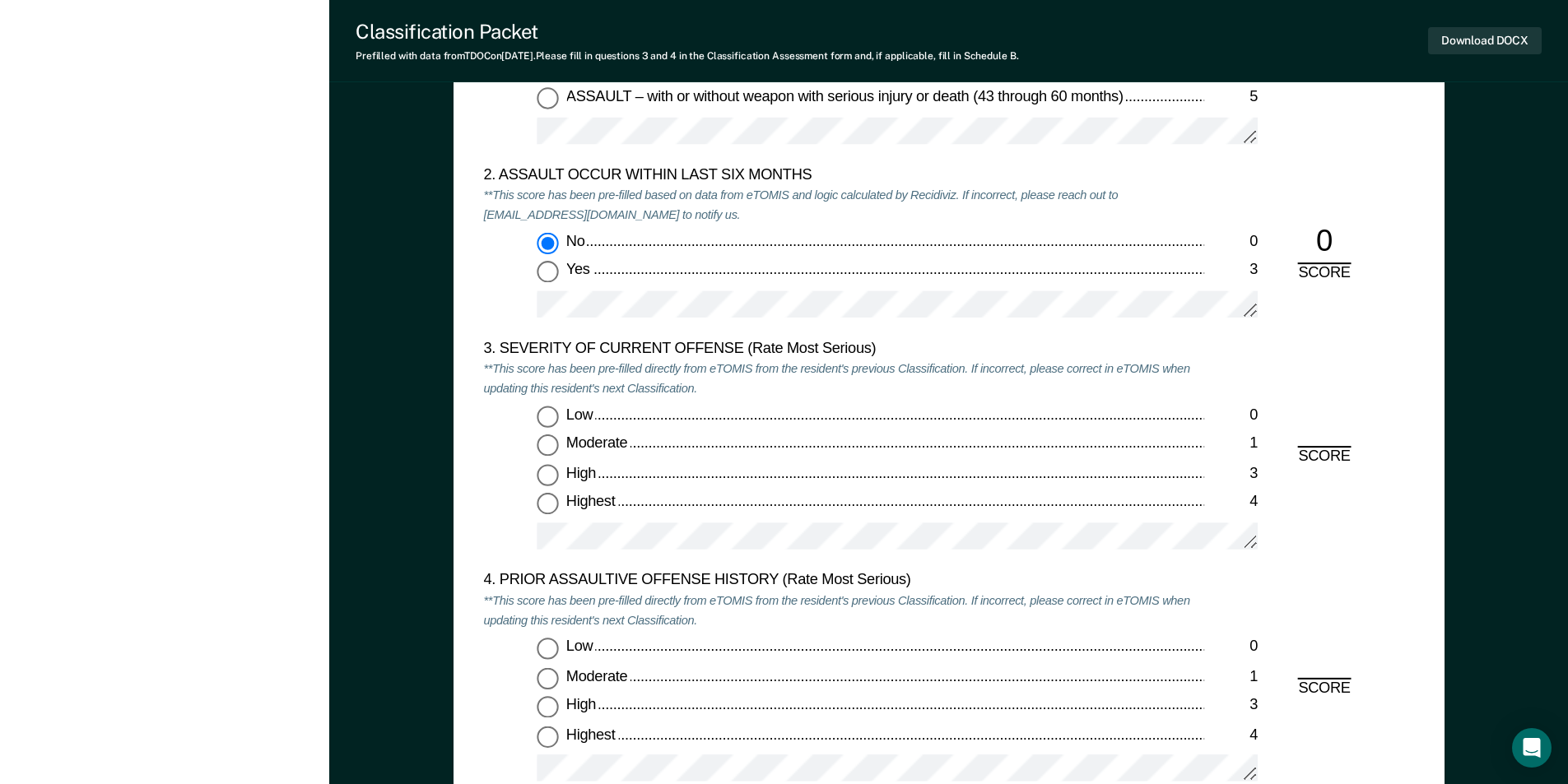
click at [544, 449] on input "Moderate 1" at bounding box center [548, 446] width 22 height 22
type textarea "x"
radio input "true"
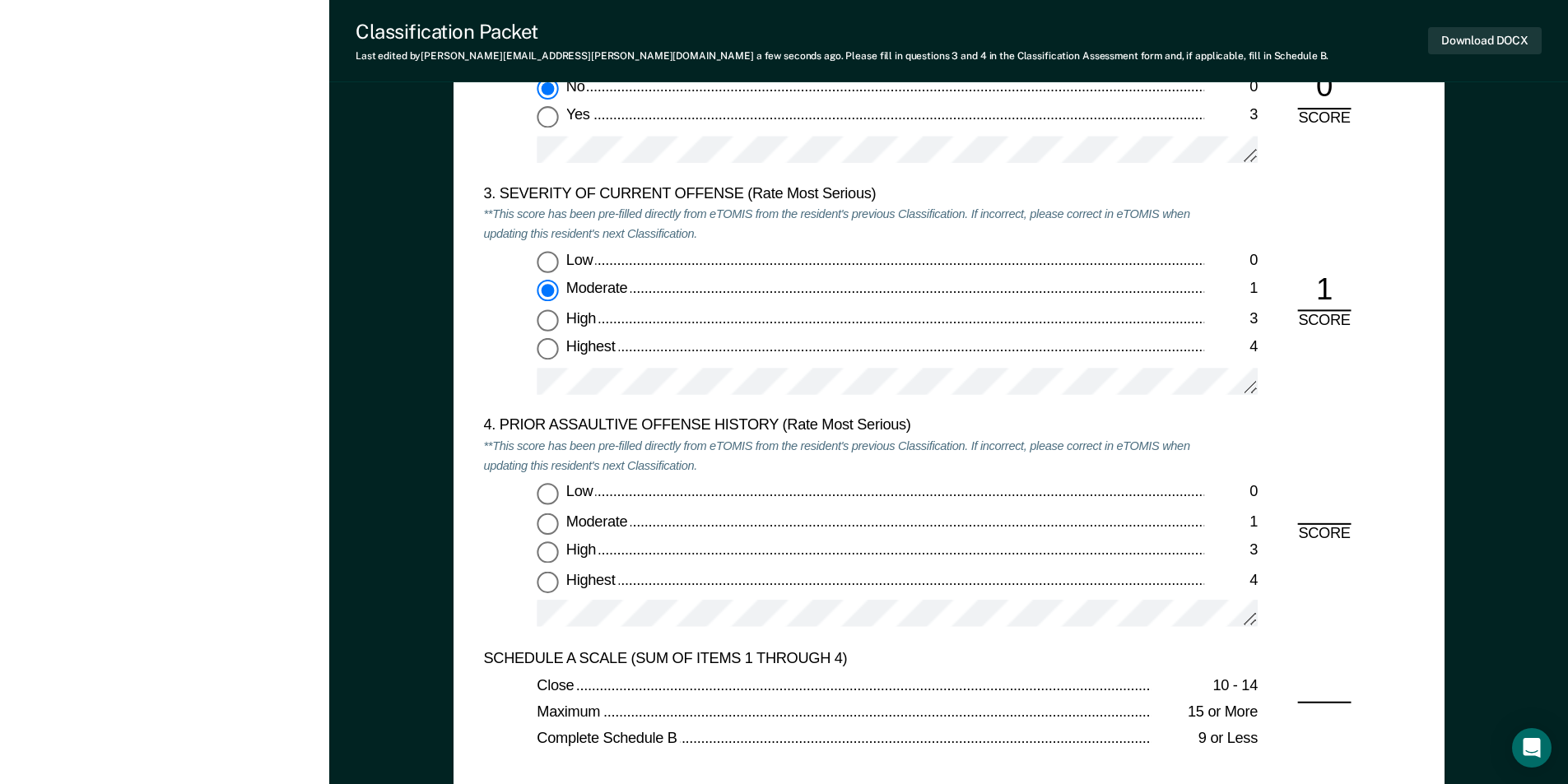
scroll to position [2221, 0]
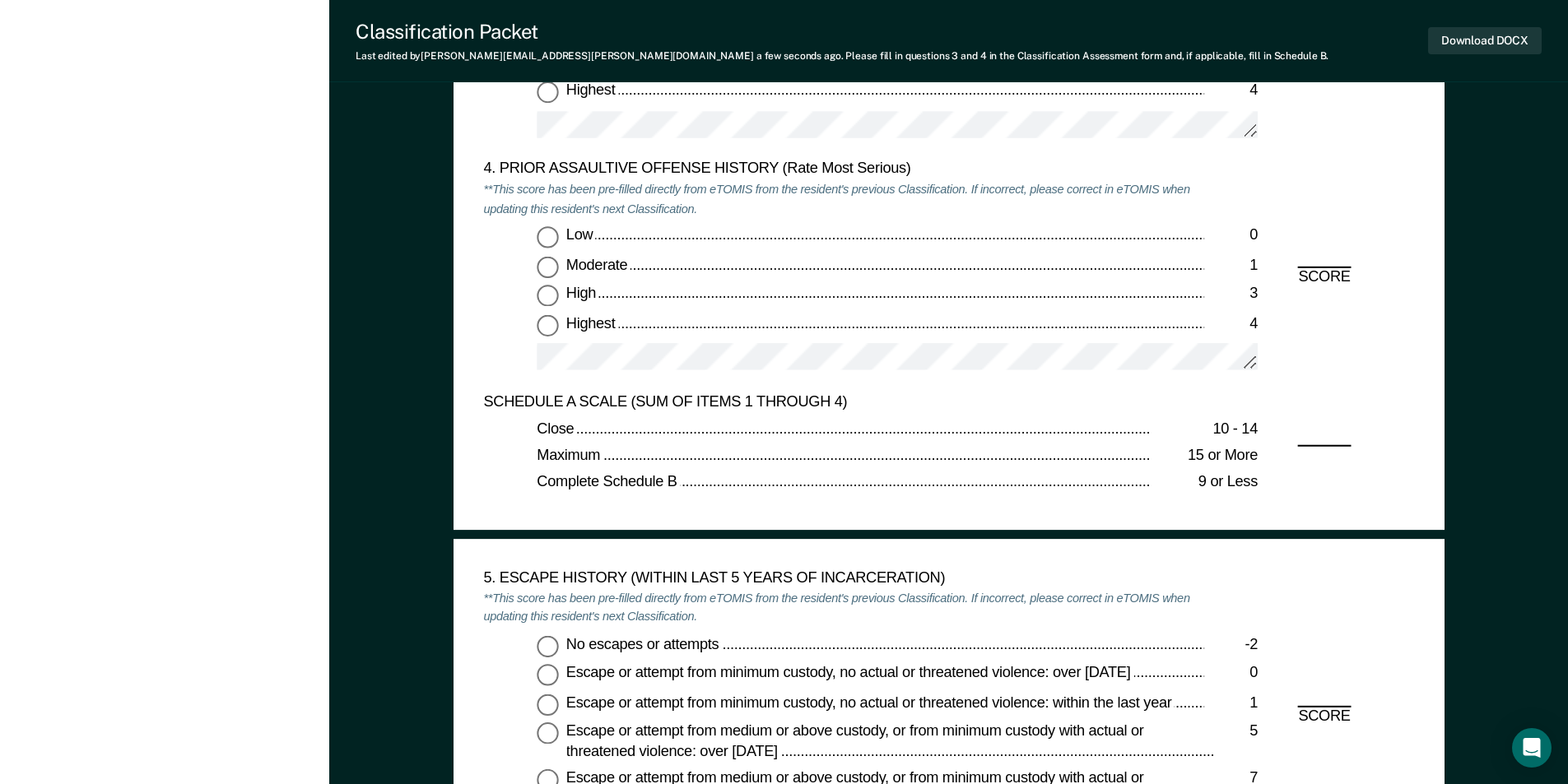
click at [550, 326] on input "Highest 4" at bounding box center [548, 325] width 22 height 22
type textarea "x"
radio input "true"
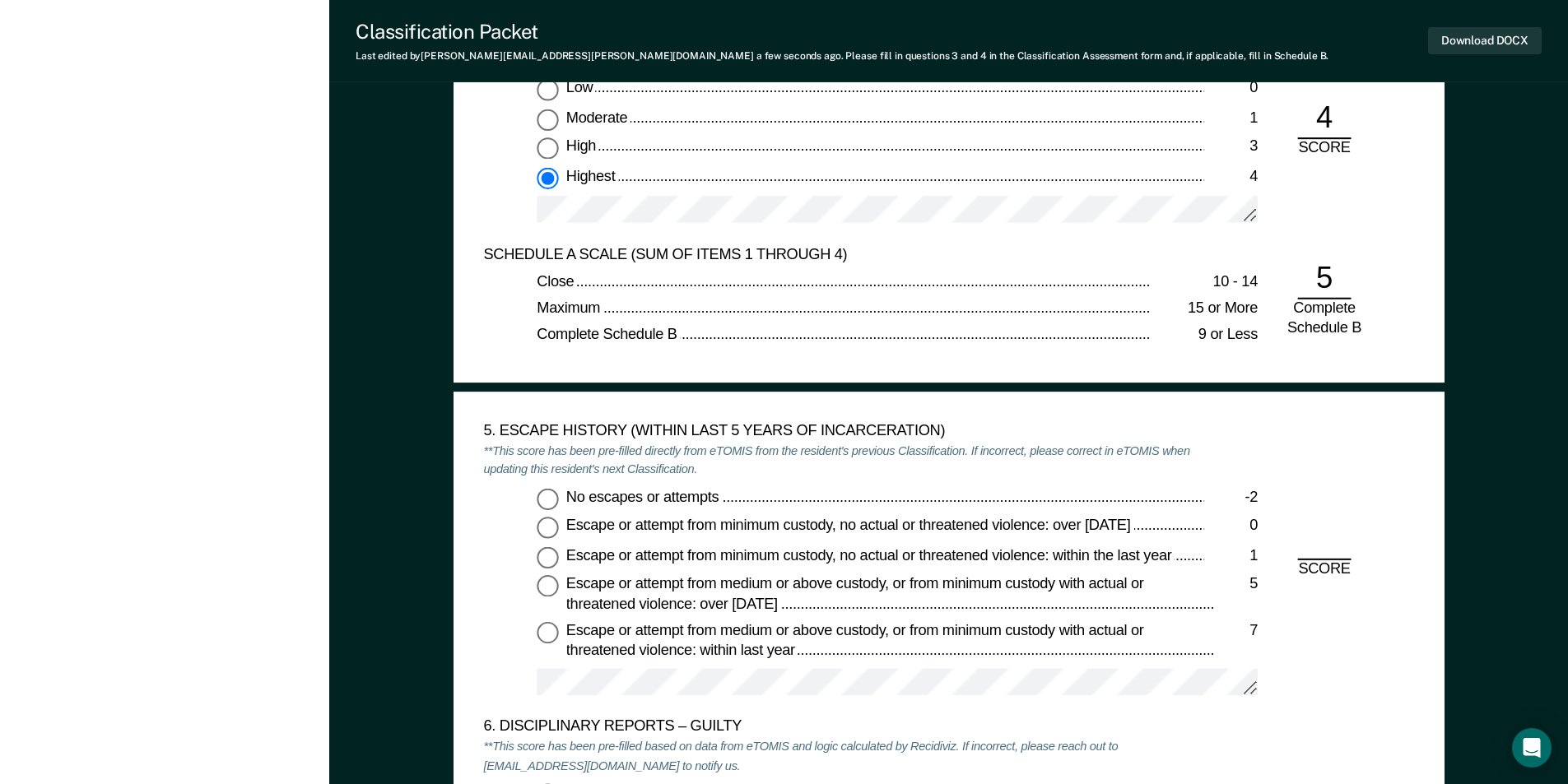
scroll to position [2386, 0]
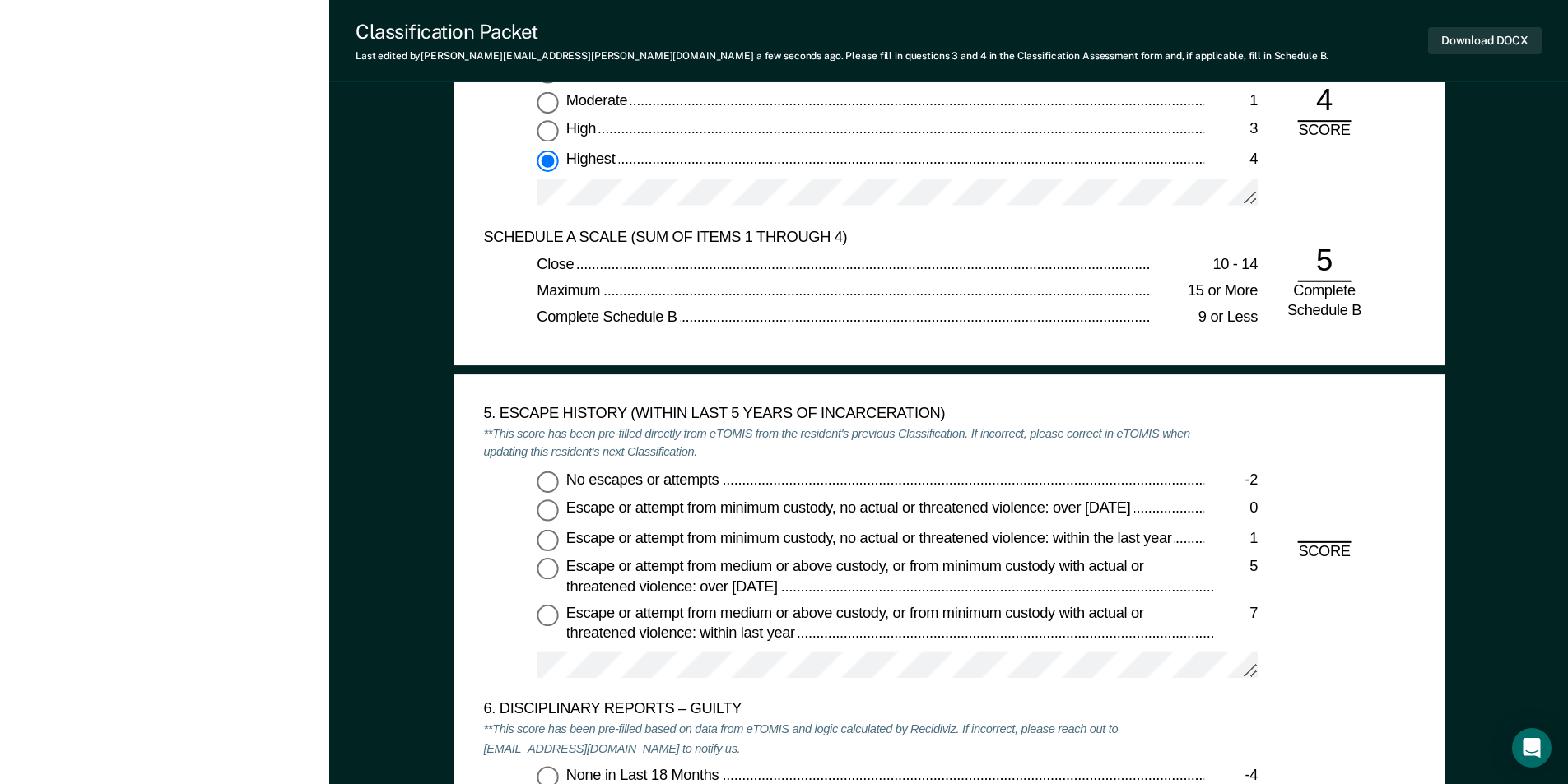
click at [541, 484] on input "No escapes or attempts -2" at bounding box center [548, 481] width 22 height 22
type textarea "x"
radio input "true"
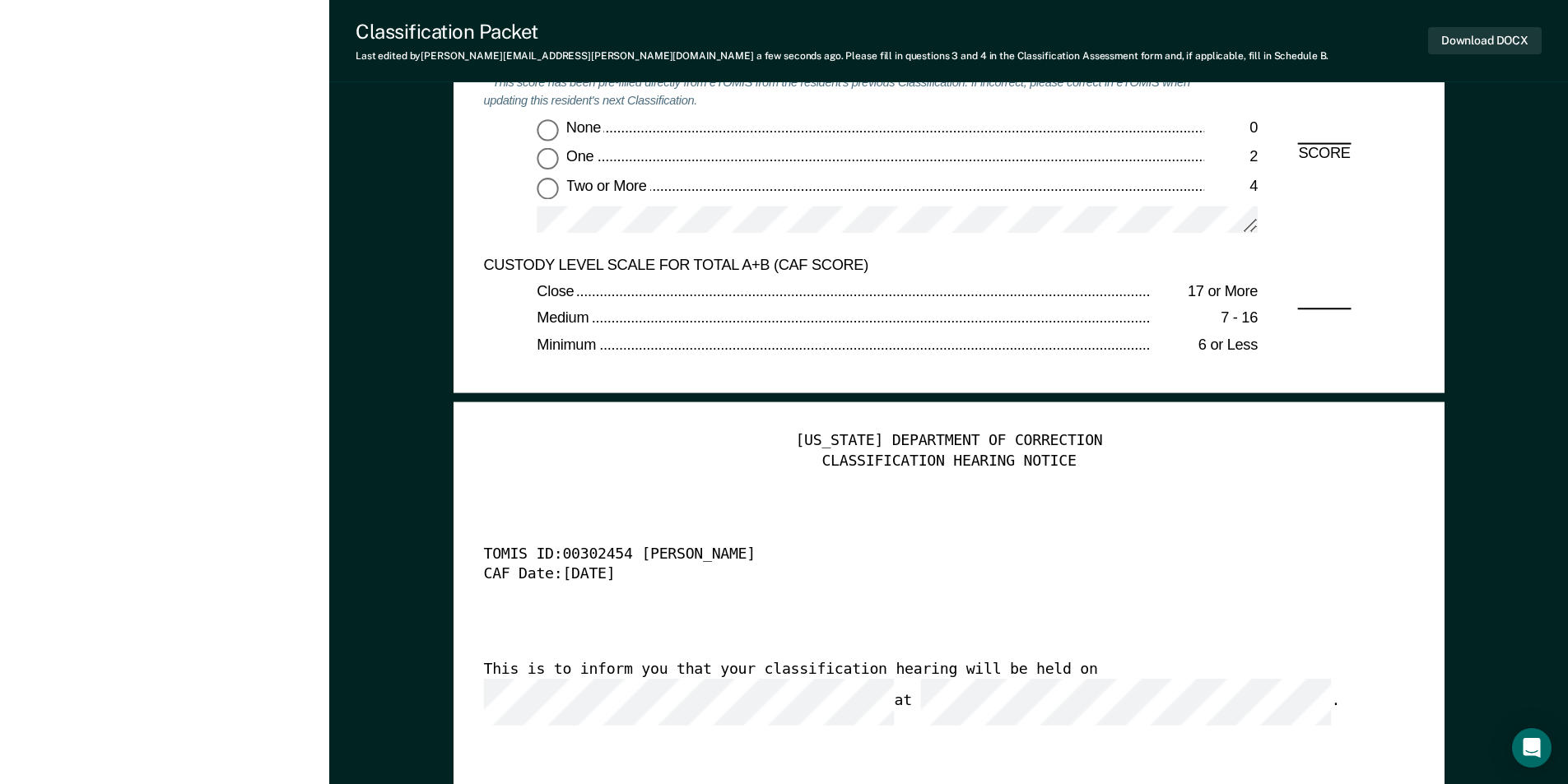
scroll to position [3619, 0]
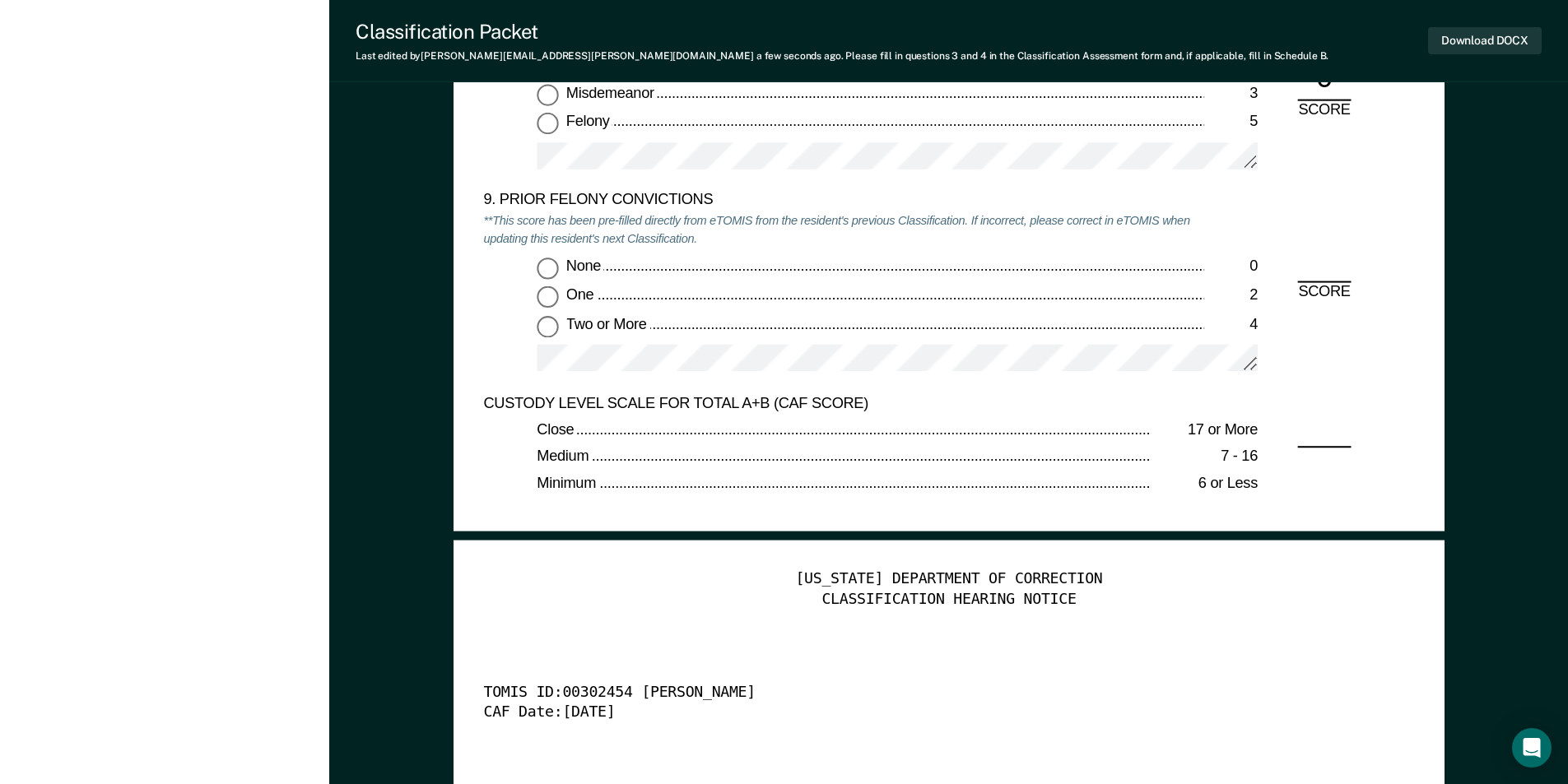
click at [549, 328] on input "Two or More 4" at bounding box center [548, 326] width 22 height 22
type textarea "x"
radio input "true"
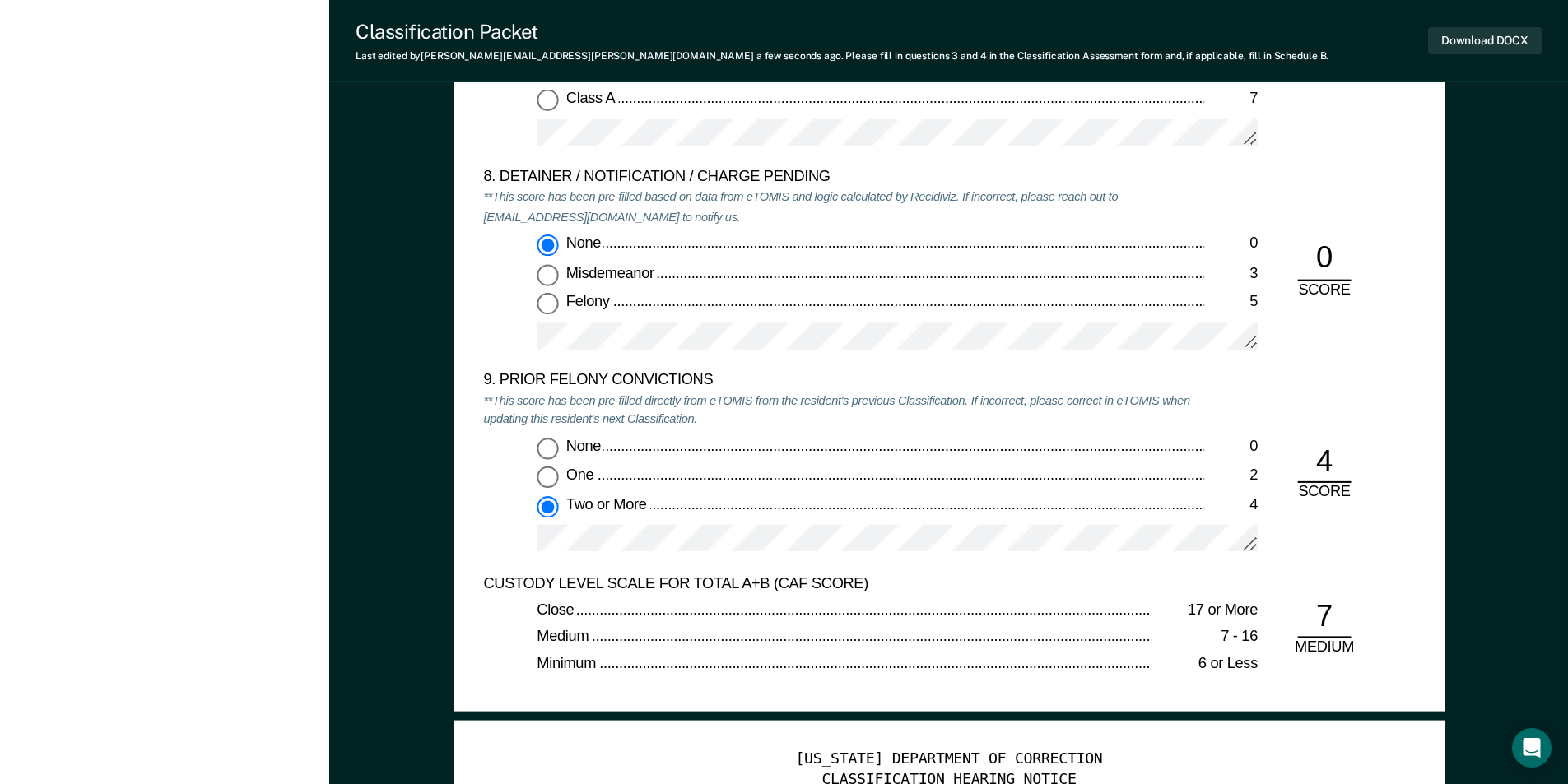
scroll to position [3208, 0]
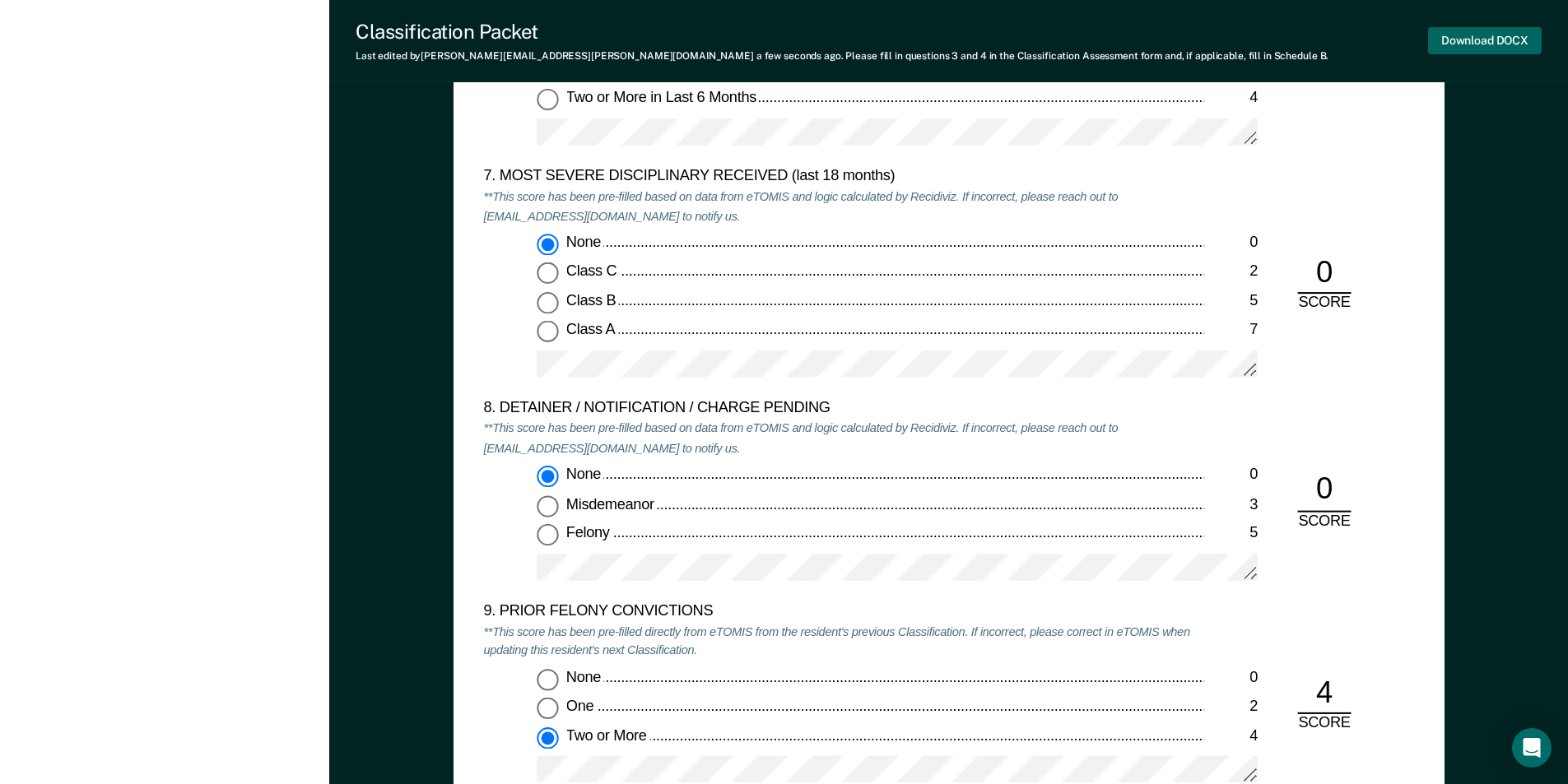
click at [1486, 47] on button "Download DOCX" at bounding box center [1484, 41] width 113 height 27
type textarea "x"
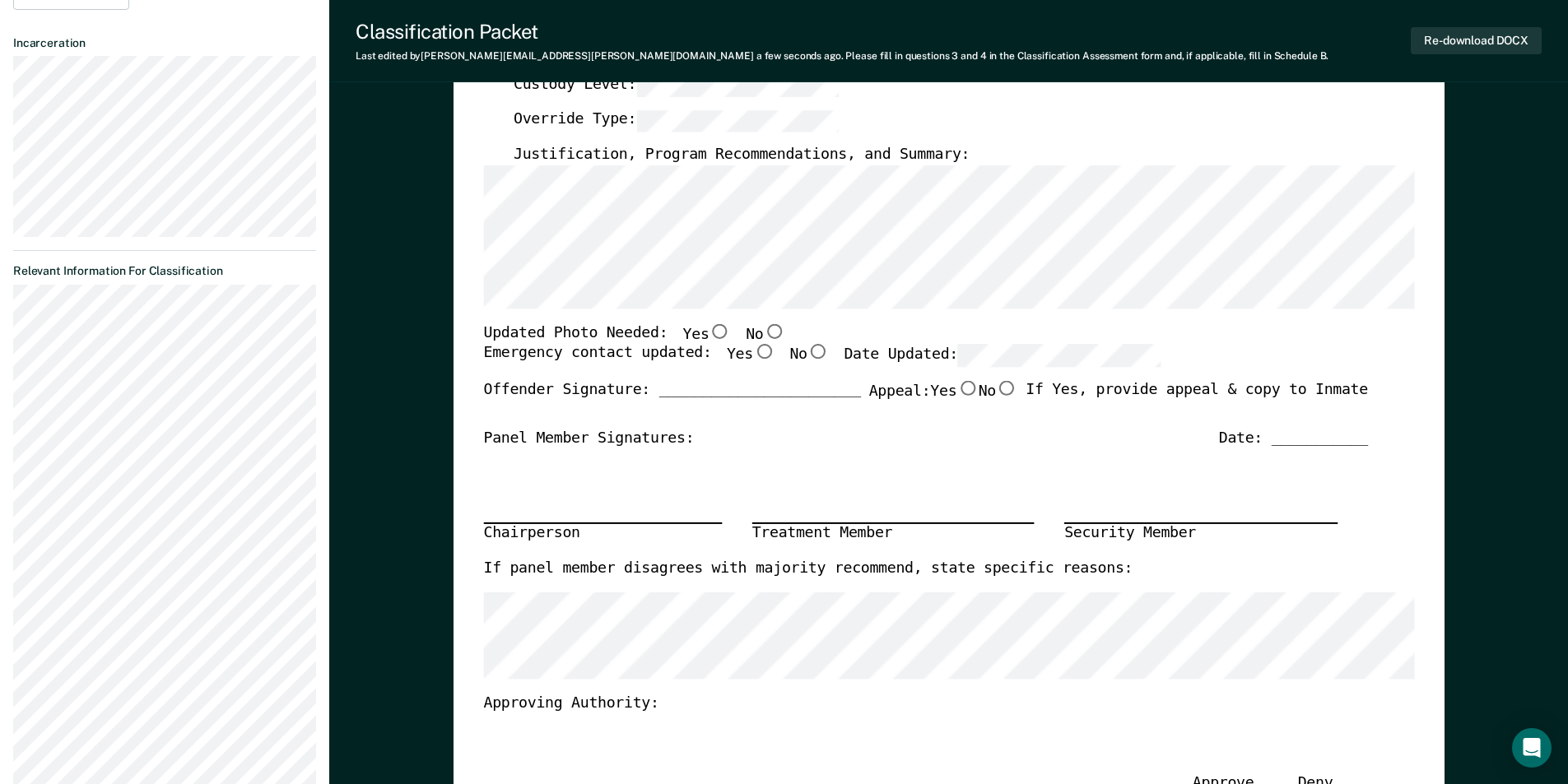
scroll to position [0, 0]
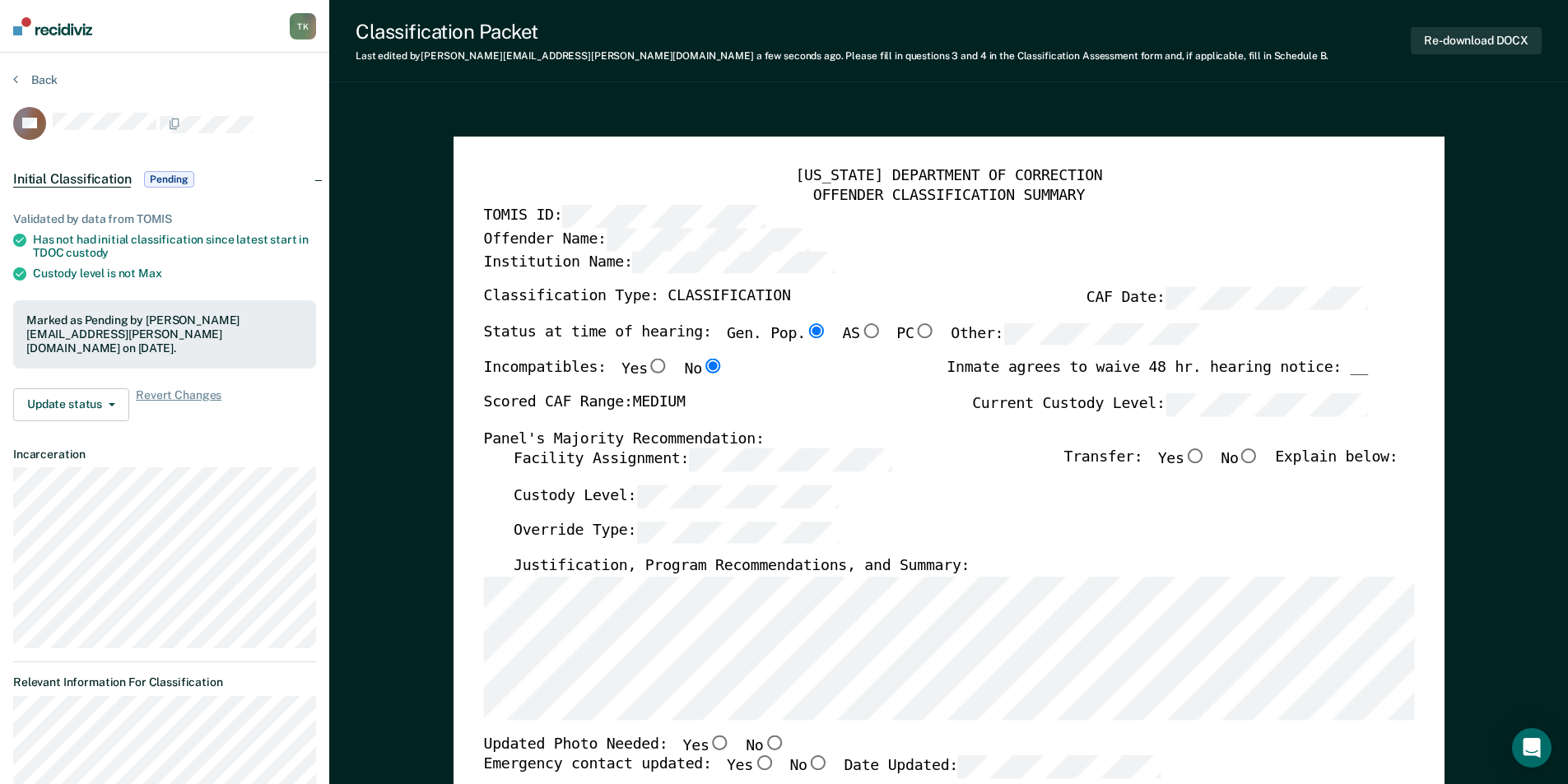
click at [58, 84] on div "Back" at bounding box center [165, 90] width 303 height 34
click at [43, 84] on button "Back" at bounding box center [35, 80] width 44 height 15
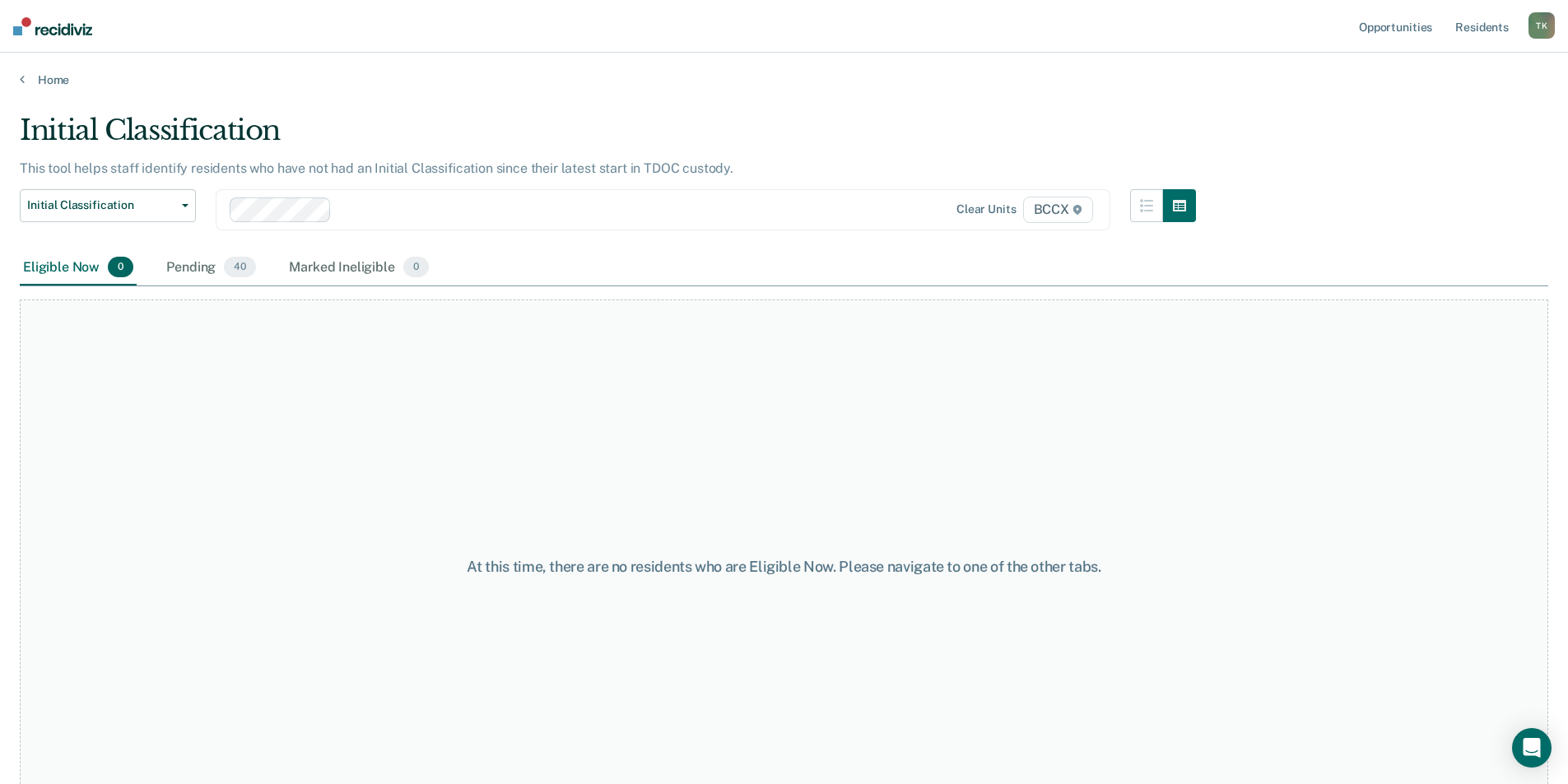
click at [402, 219] on div at bounding box center [532, 209] width 607 height 24
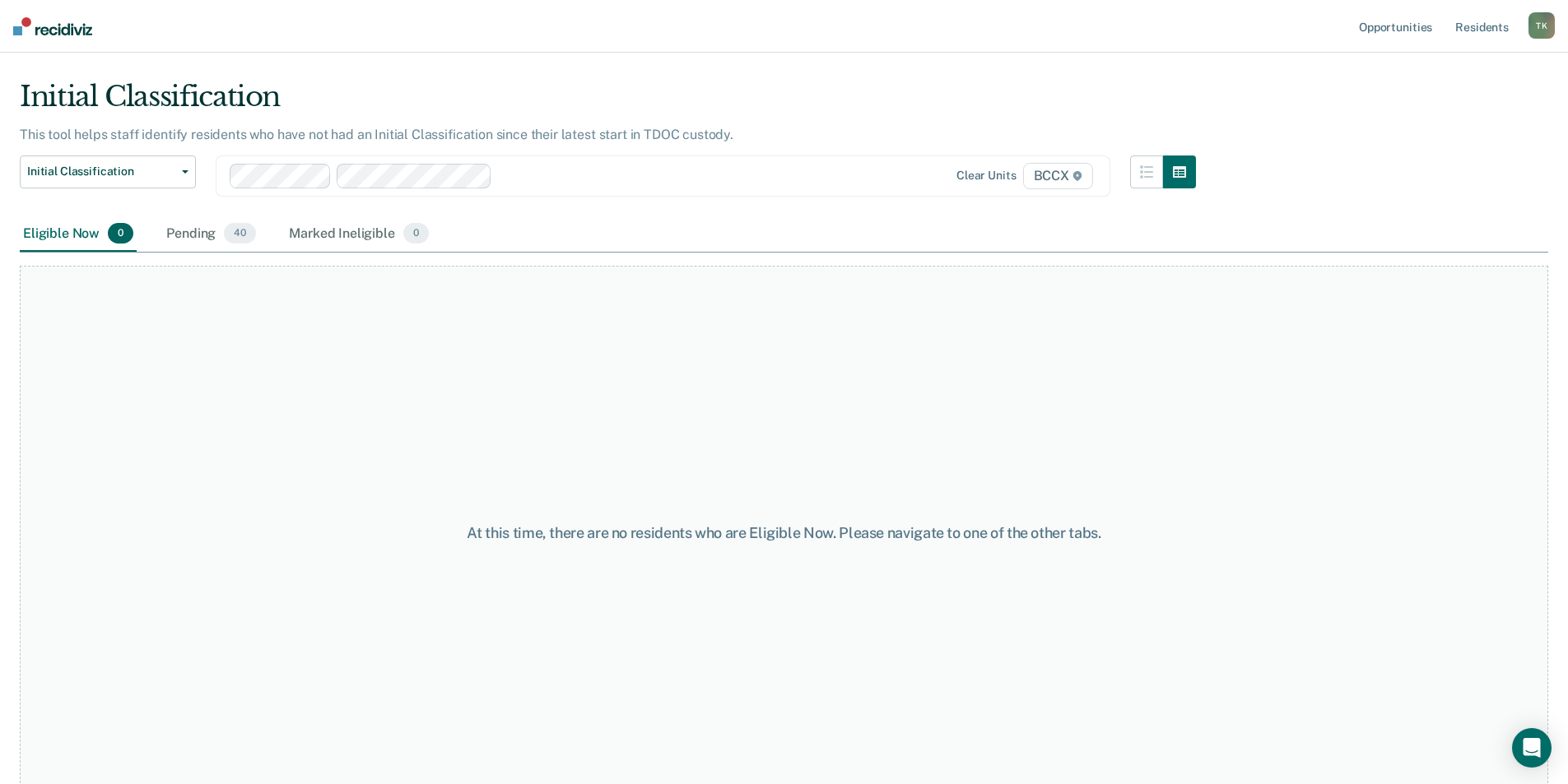
scroll to position [49, 0]
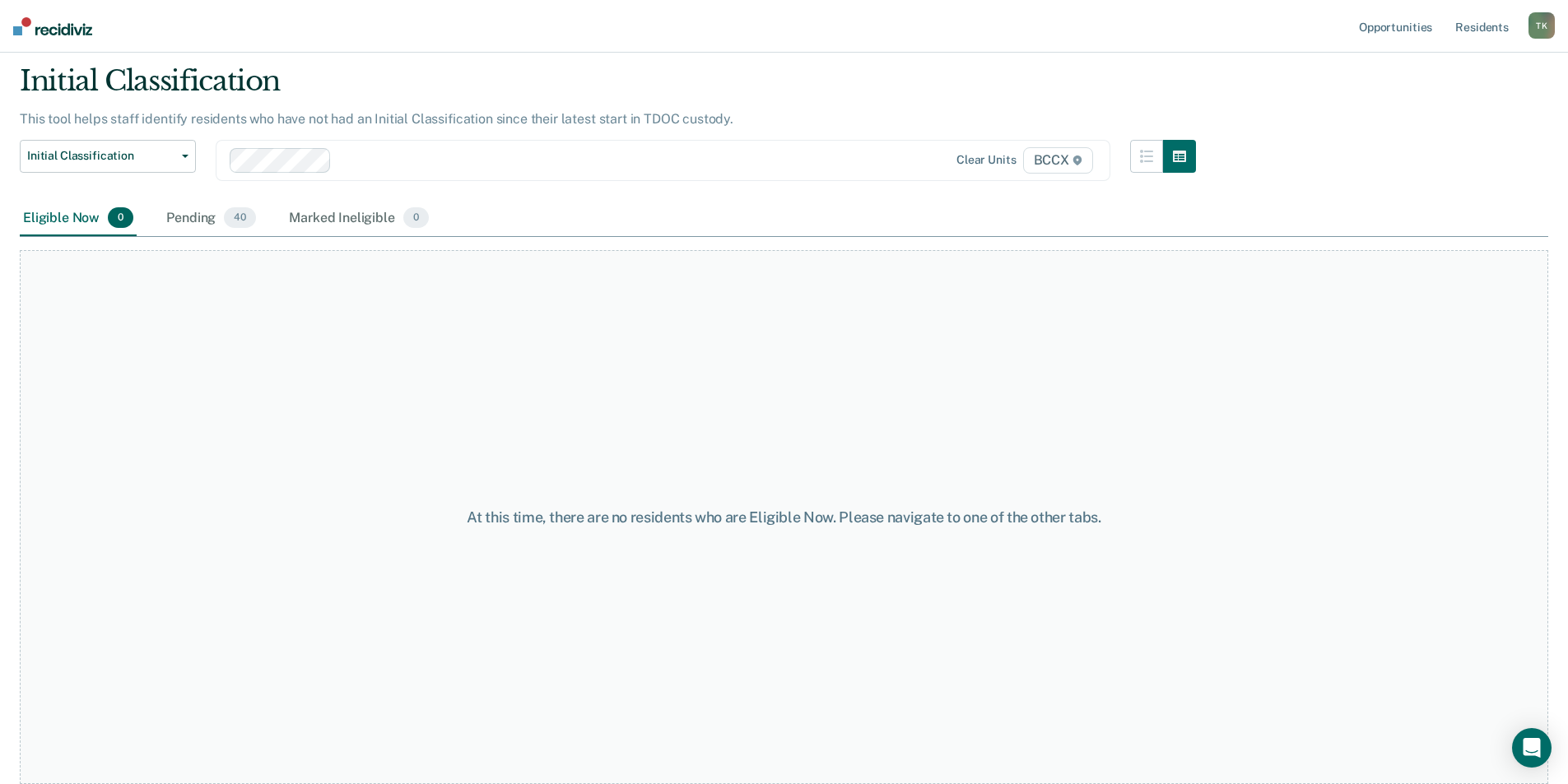
click at [462, 162] on div at bounding box center [586, 160] width 496 height 19
click at [432, 160] on div at bounding box center [586, 160] width 496 height 19
click at [52, 260] on div "Name" at bounding box center [49, 256] width 46 height 14
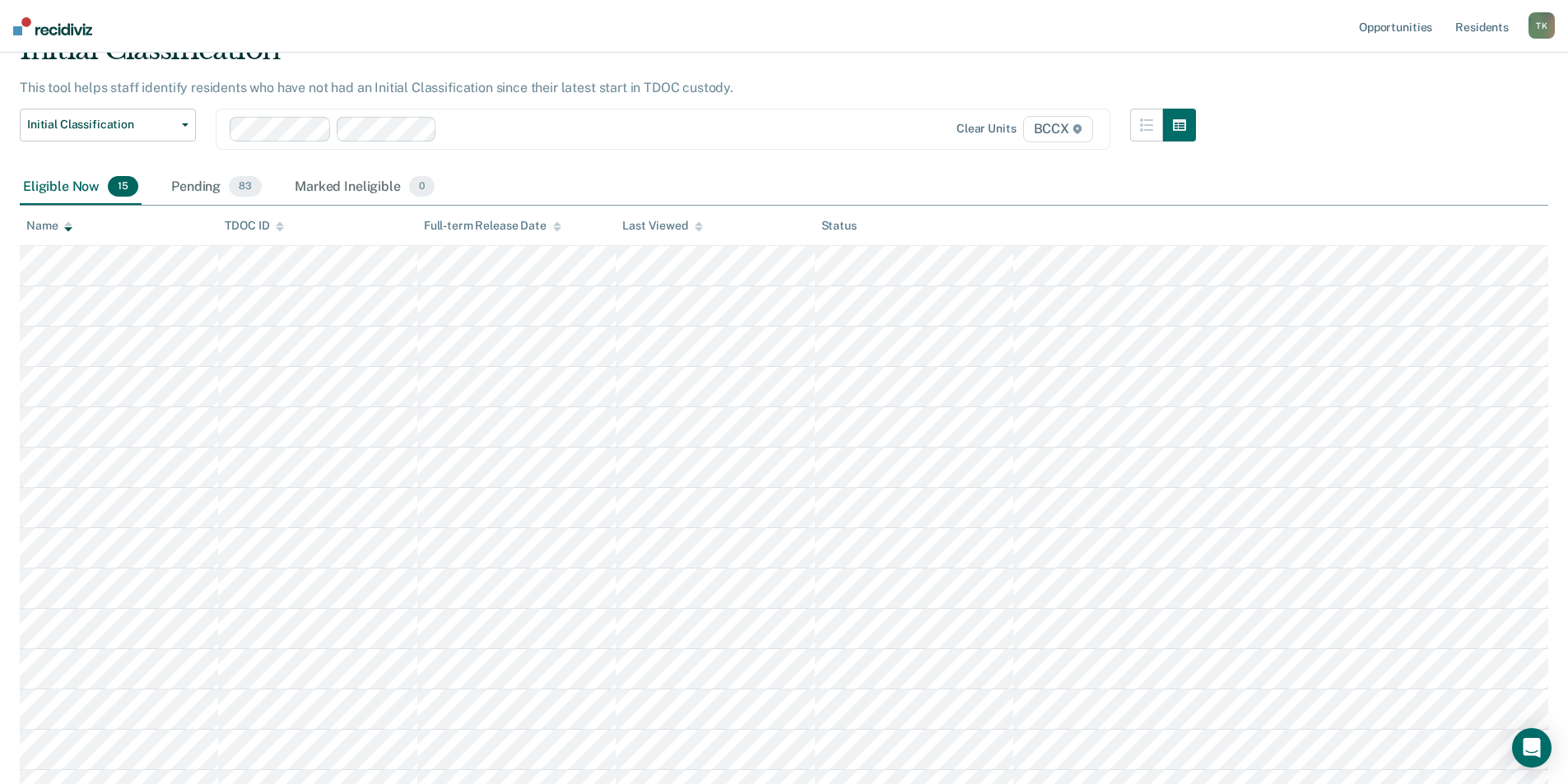
scroll to position [0, 0]
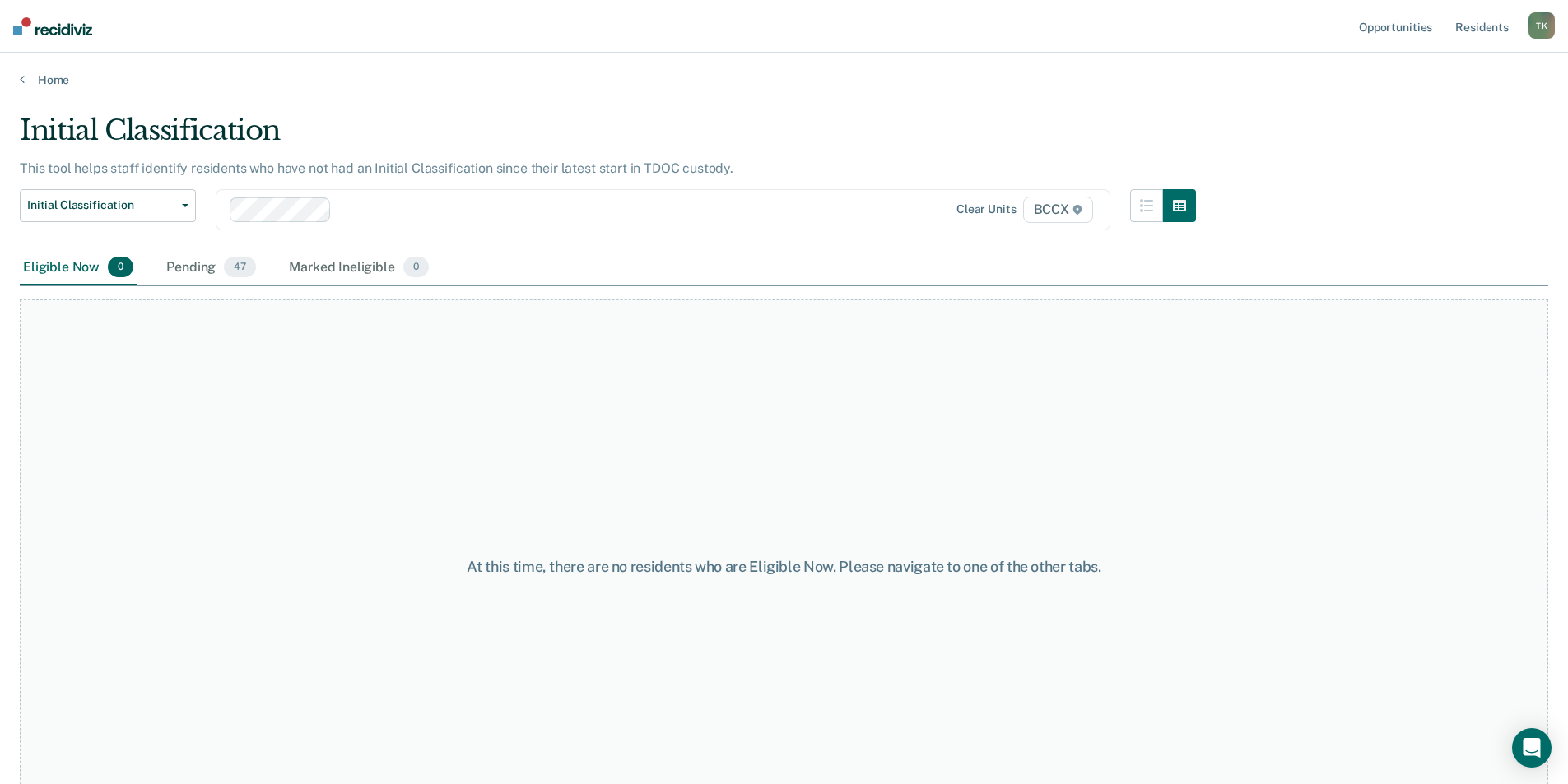
click at [414, 212] on div at bounding box center [586, 209] width 496 height 19
click at [53, 306] on div "Name" at bounding box center [49, 305] width 46 height 14
click at [455, 209] on div at bounding box center [639, 209] width 390 height 19
click at [136, 211] on span "Initial Classification" at bounding box center [101, 205] width 148 height 14
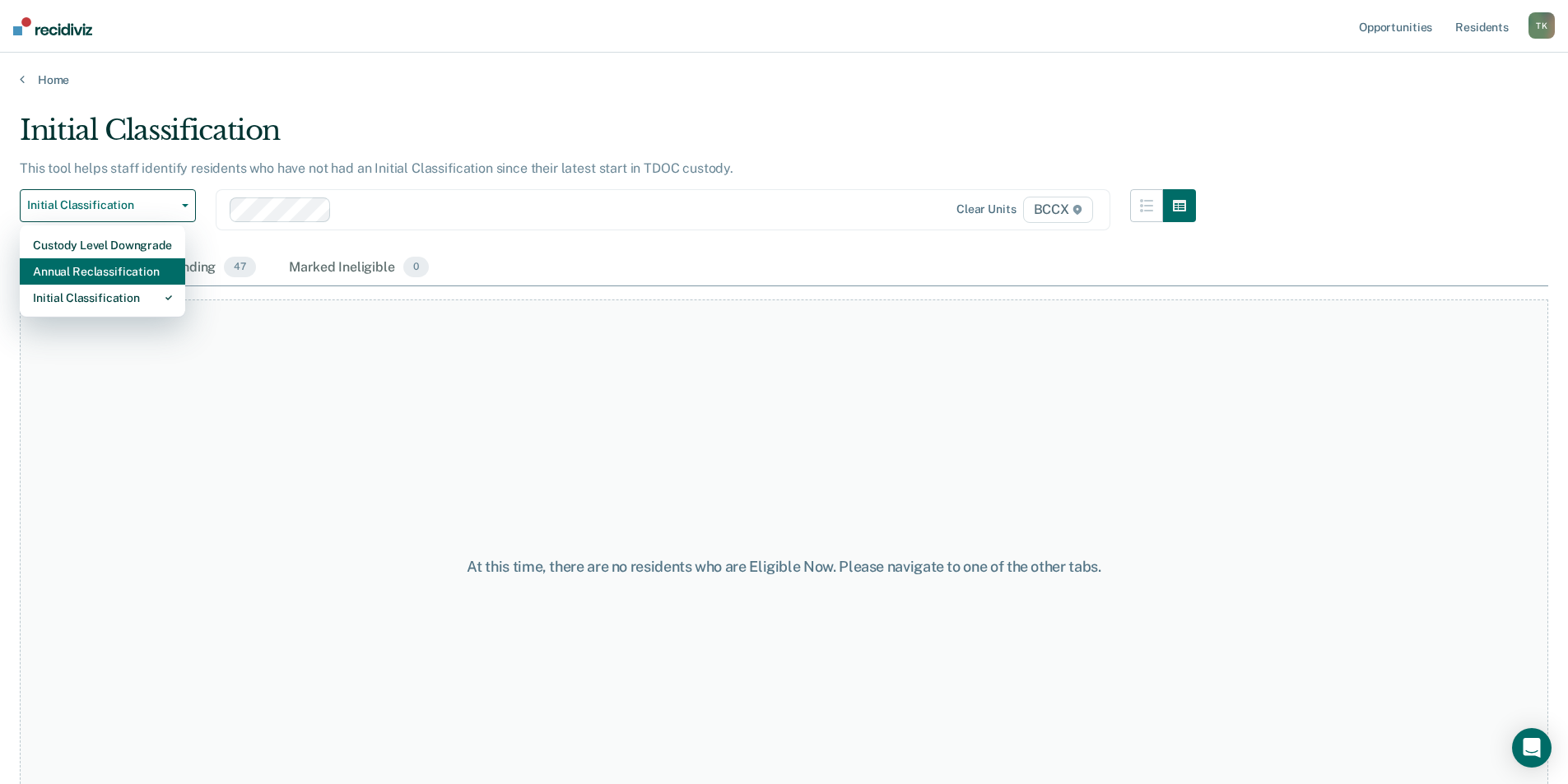
click at [113, 266] on div "Annual Reclassification" at bounding box center [102, 271] width 139 height 26
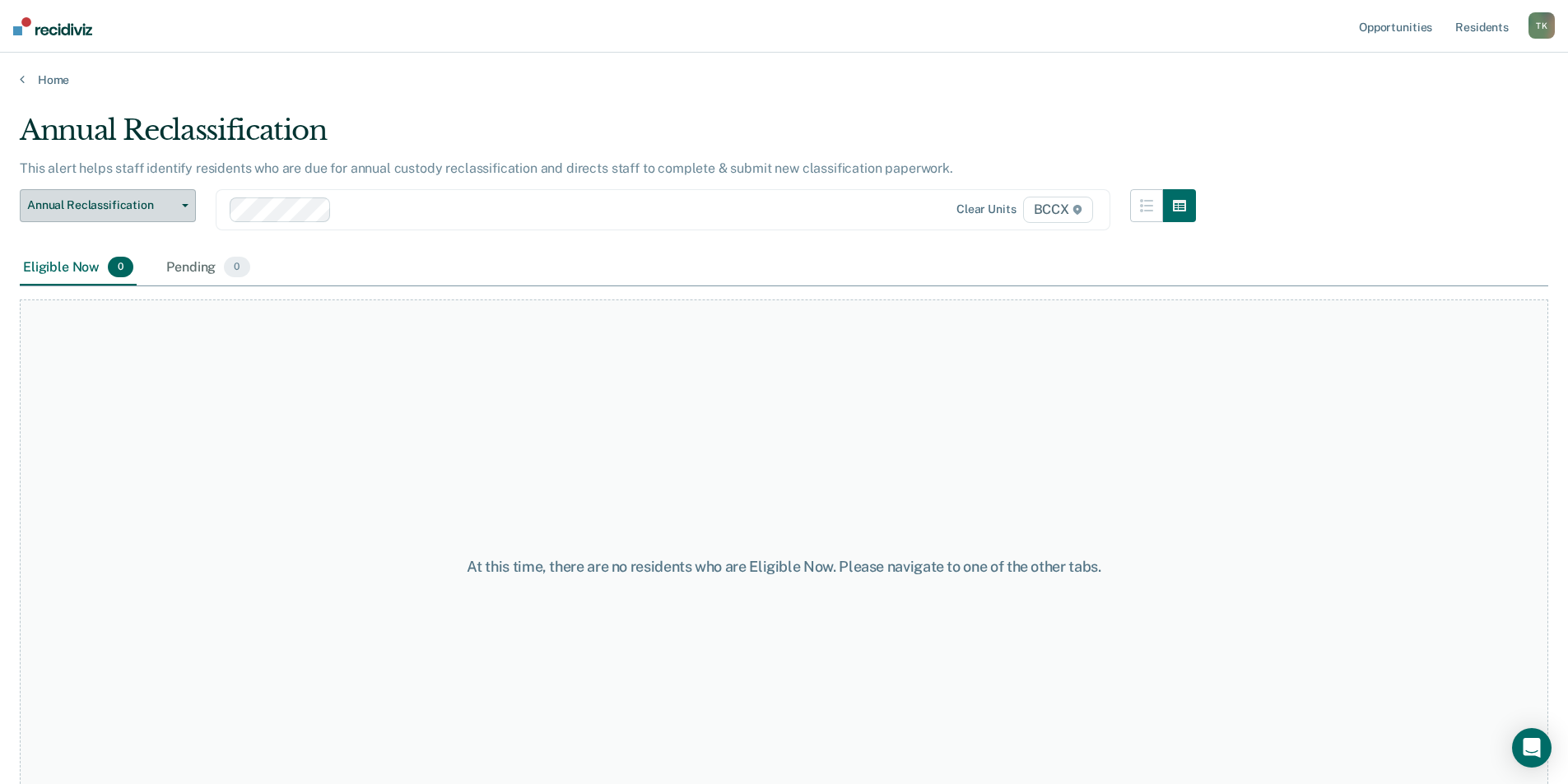
click at [127, 209] on span "Annual Reclassification" at bounding box center [101, 205] width 148 height 14
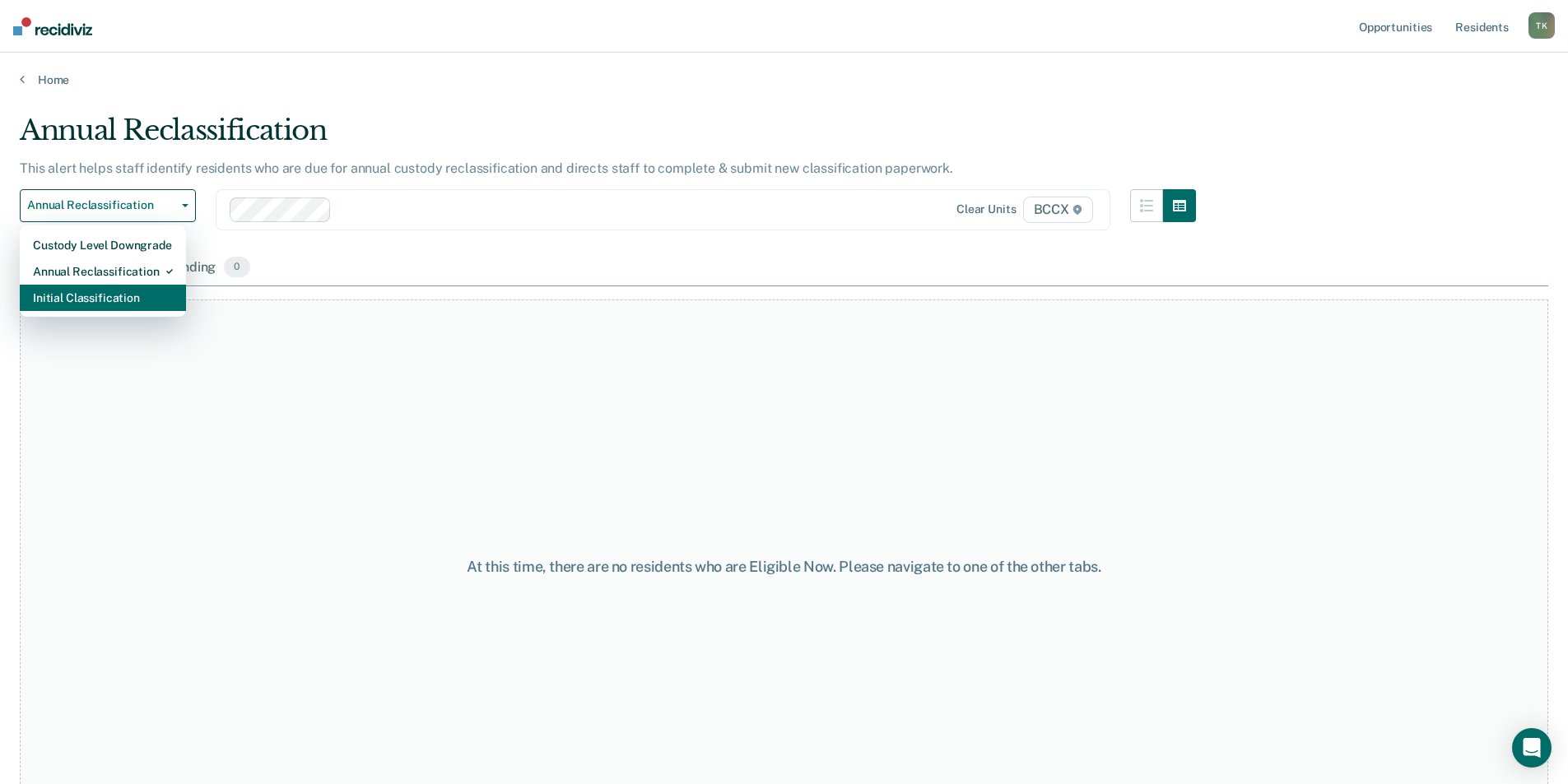
click at [103, 294] on div "Initial Classification" at bounding box center [102, 297] width 140 height 26
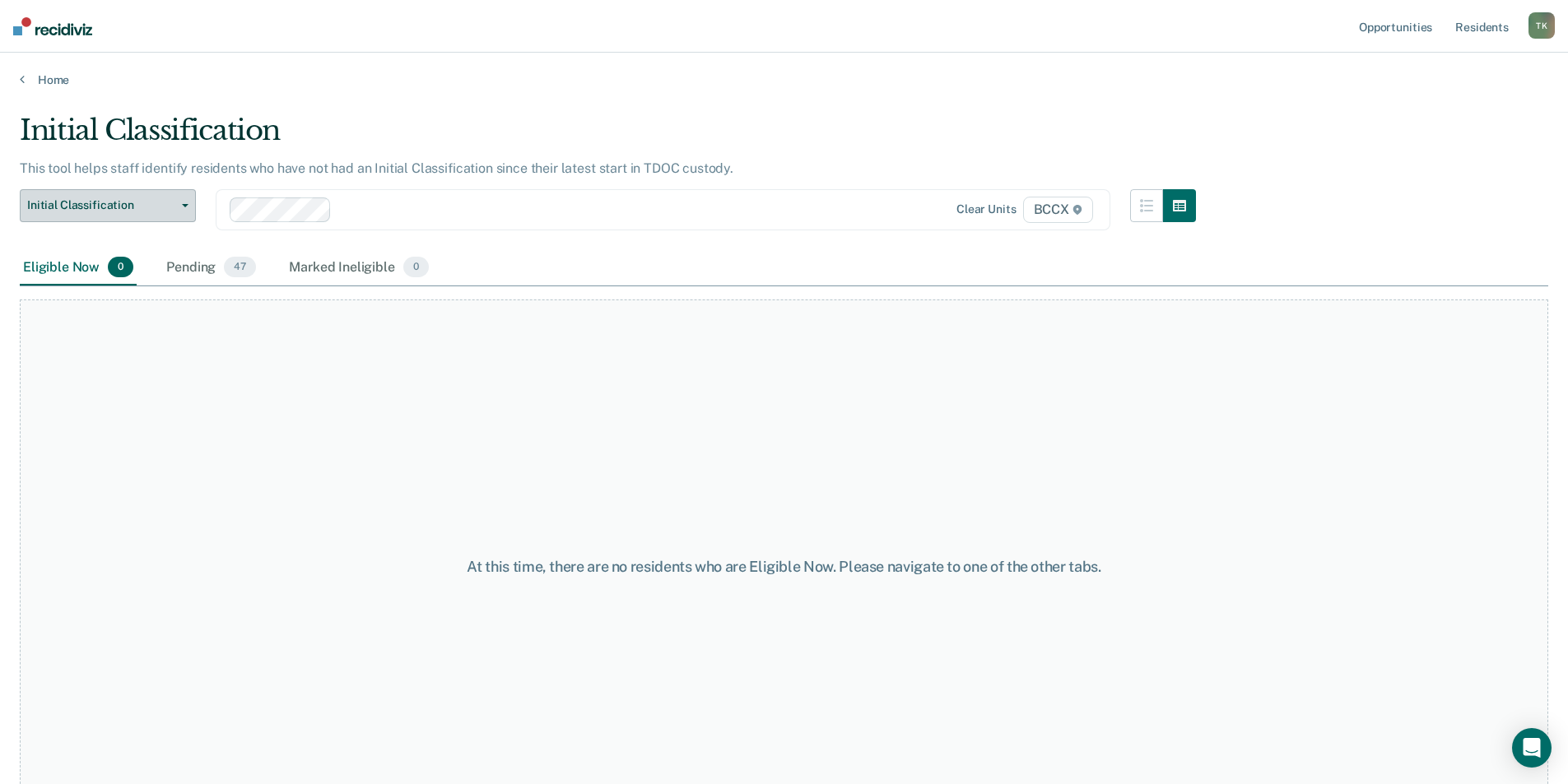
click at [122, 191] on button "Initial Classification" at bounding box center [108, 206] width 176 height 33
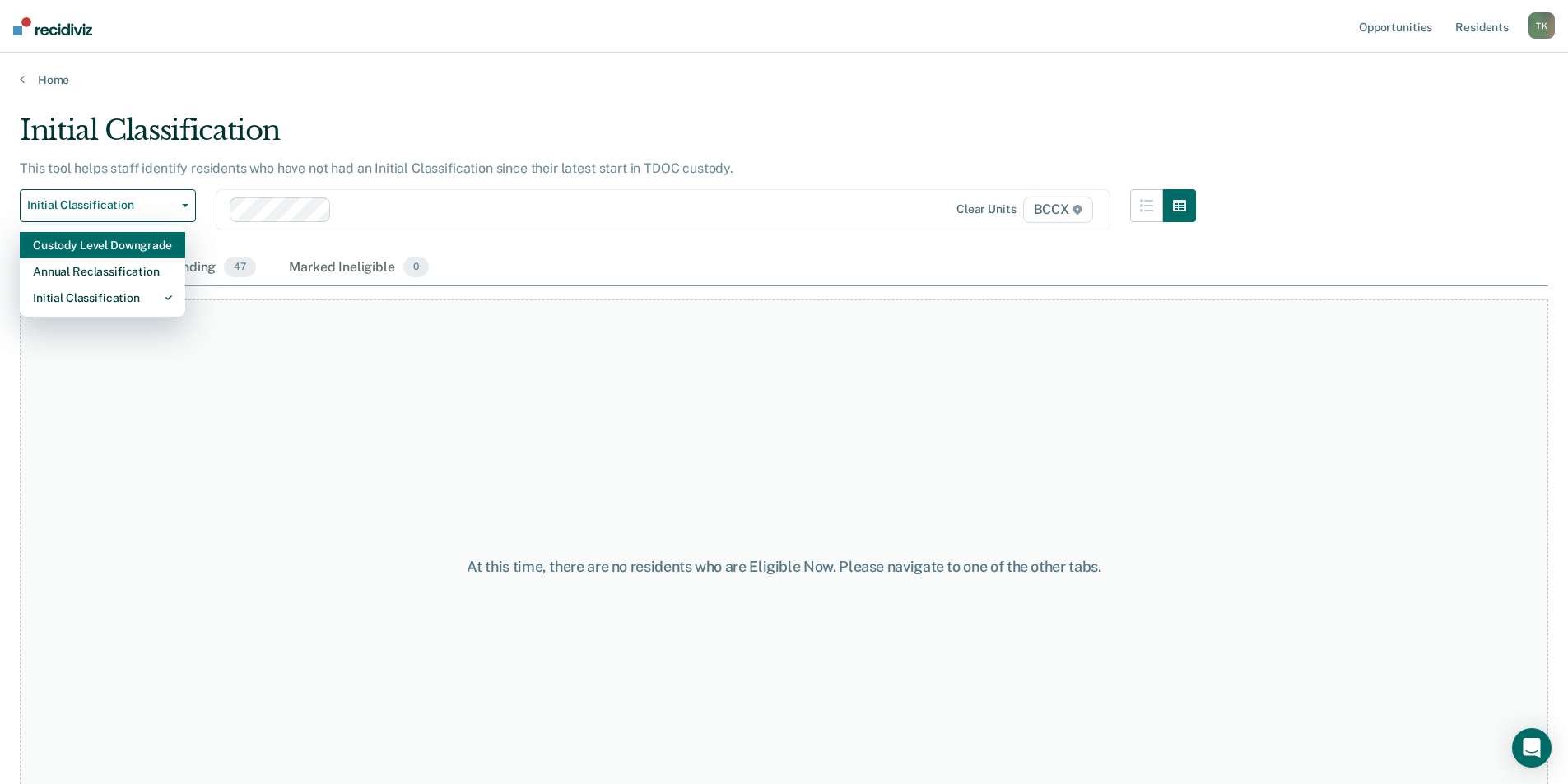
click at [123, 243] on div "Custody Level Downgrade" at bounding box center [102, 245] width 139 height 26
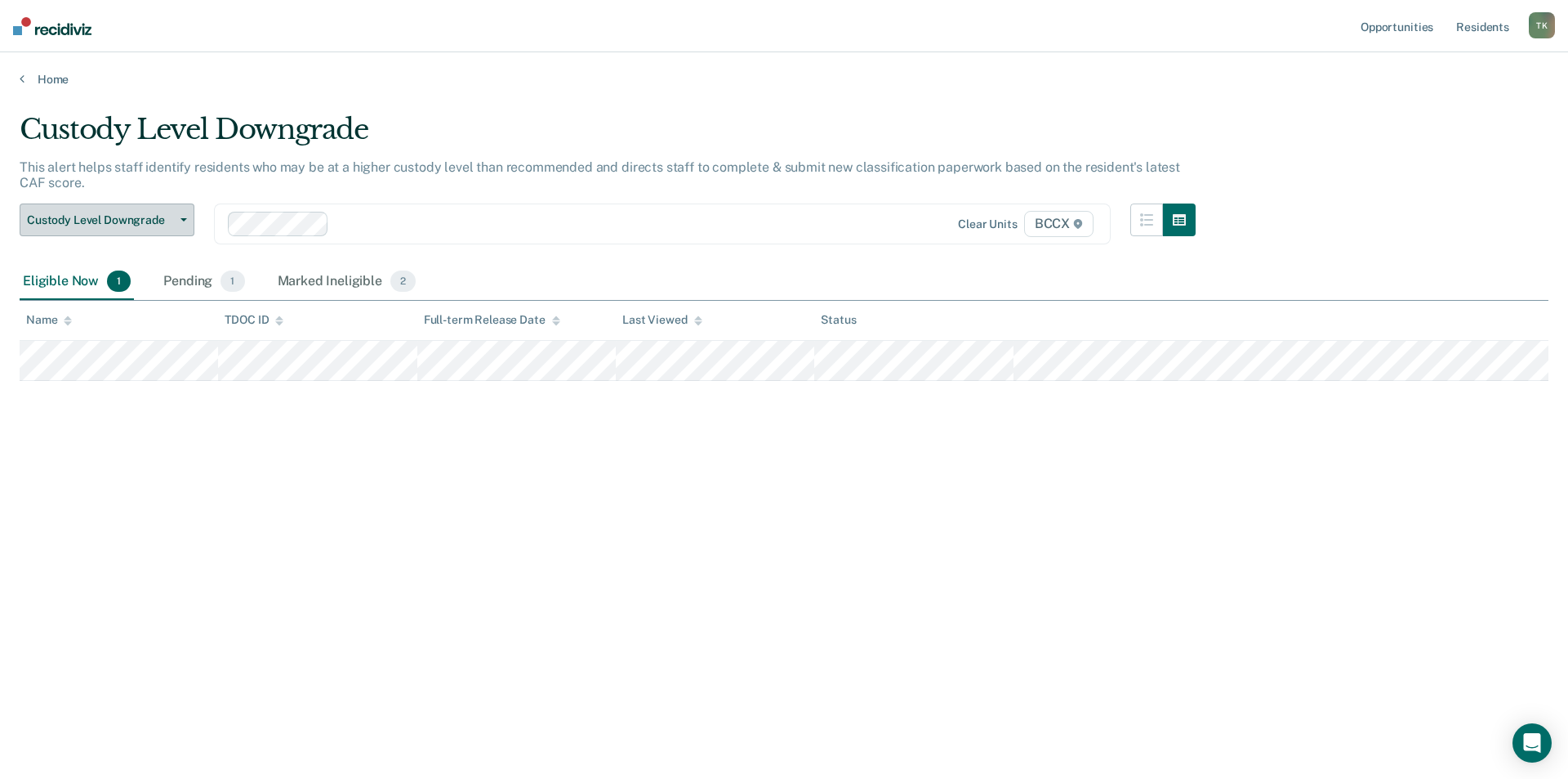
click at [135, 221] on span "Custody Level Downgrade" at bounding box center [100, 220] width 147 height 14
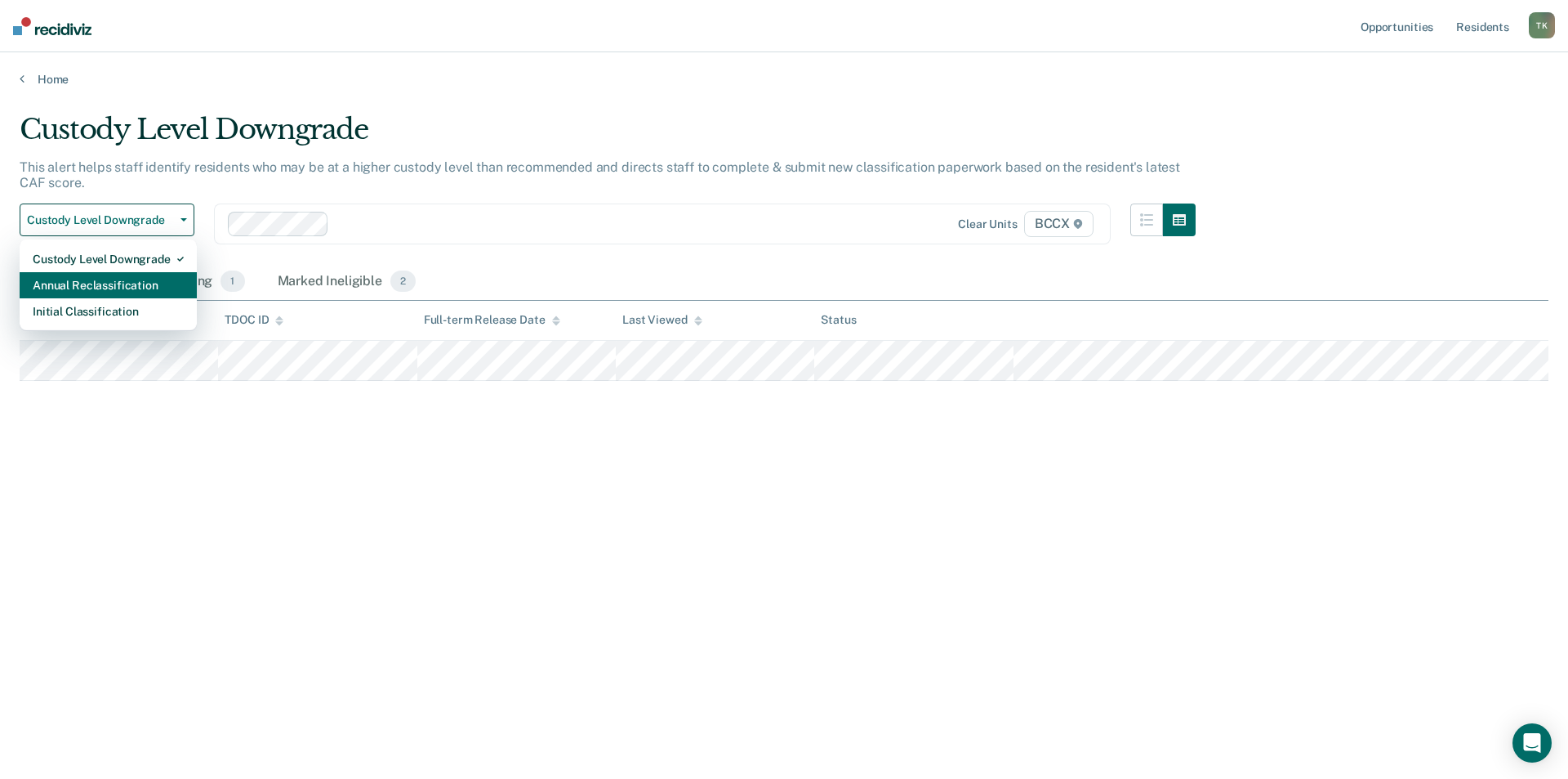
click at [120, 278] on div "Annual Reclassification" at bounding box center [108, 285] width 151 height 26
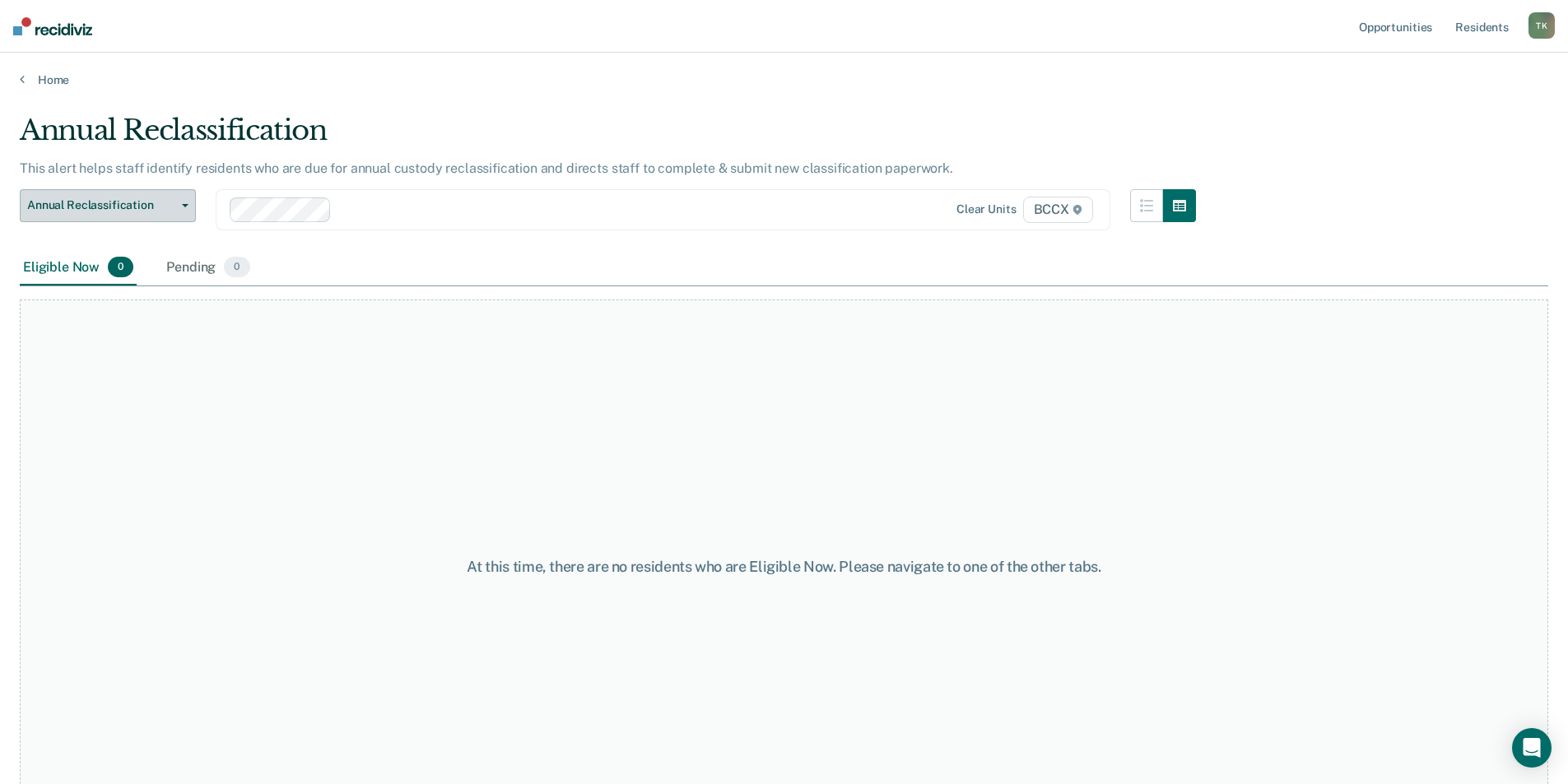
click at [125, 215] on button "Annual Reclassification" at bounding box center [108, 206] width 176 height 33
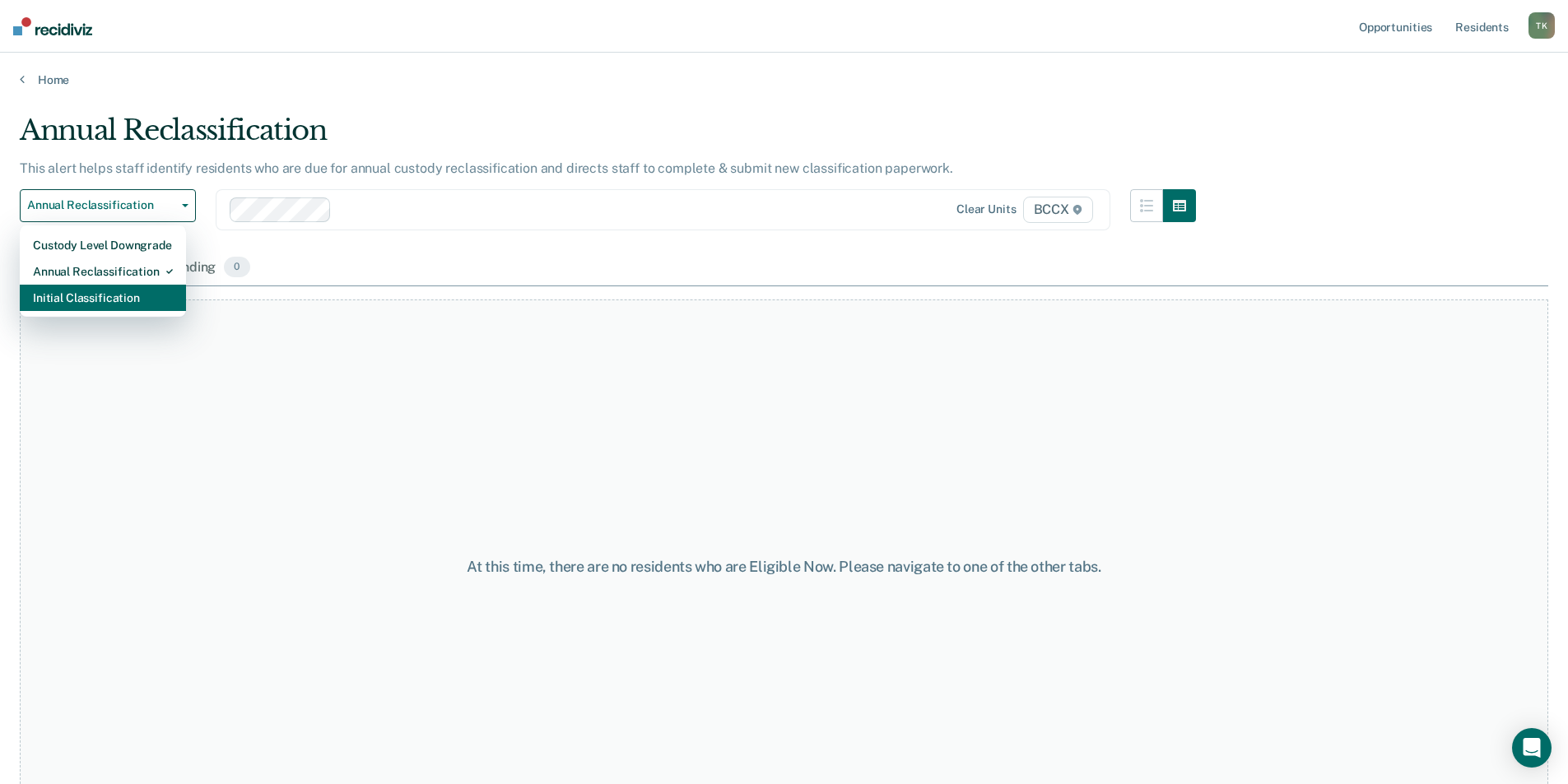
click at [122, 289] on div "Initial Classification" at bounding box center [102, 297] width 140 height 26
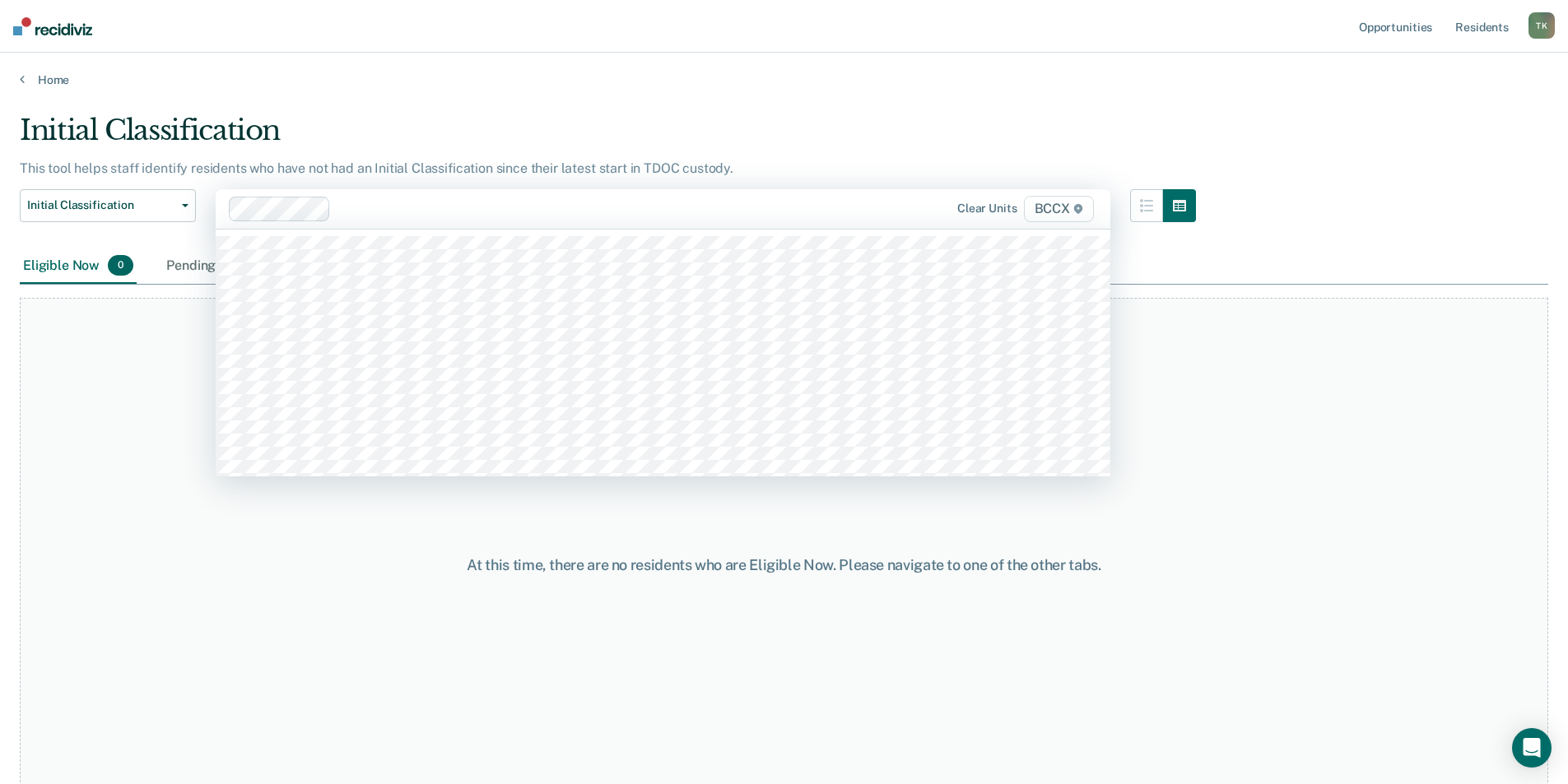
click at [361, 217] on div at bounding box center [586, 208] width 498 height 19
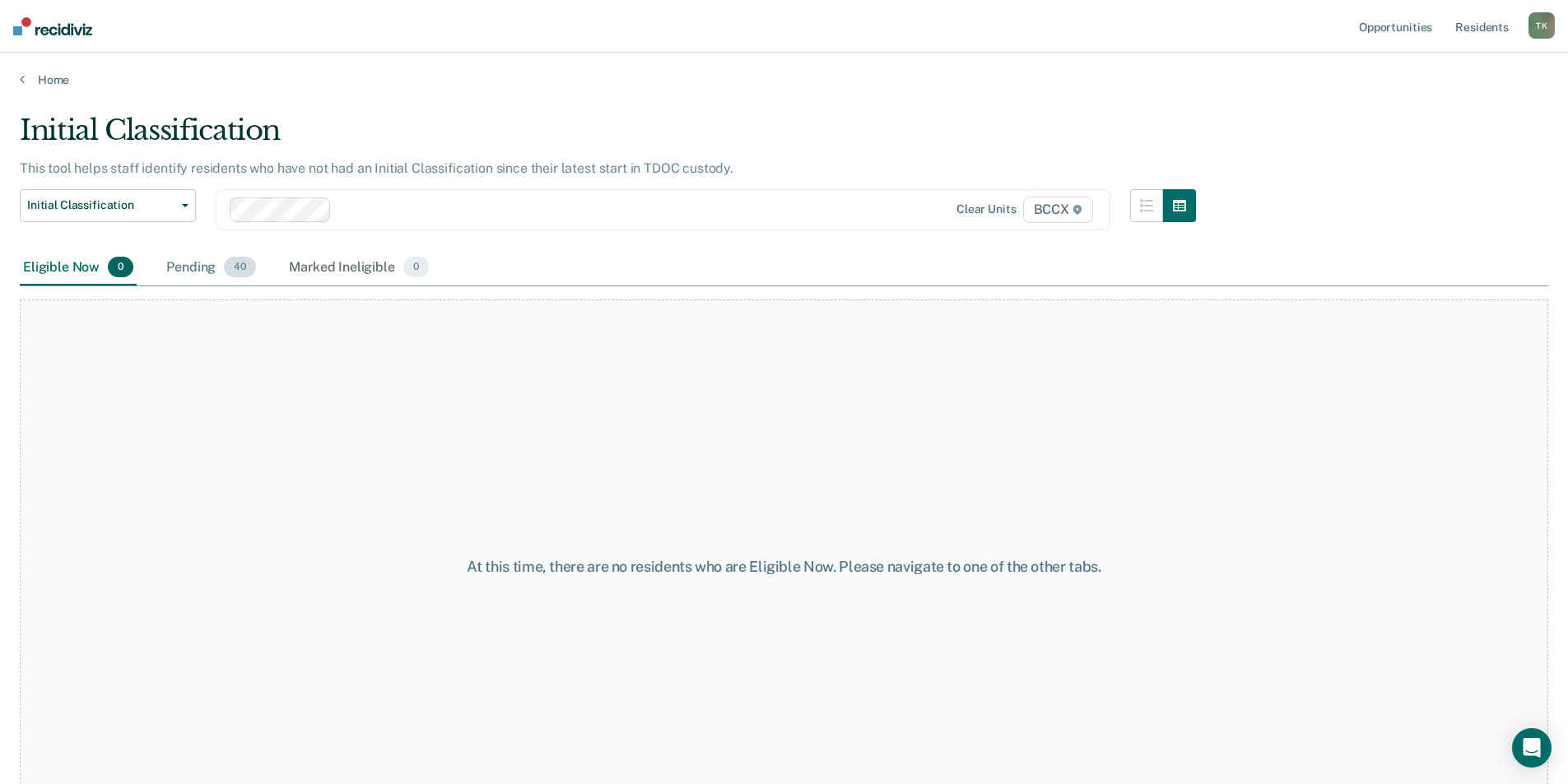
click at [209, 271] on div "Pending 40" at bounding box center [211, 268] width 96 height 36
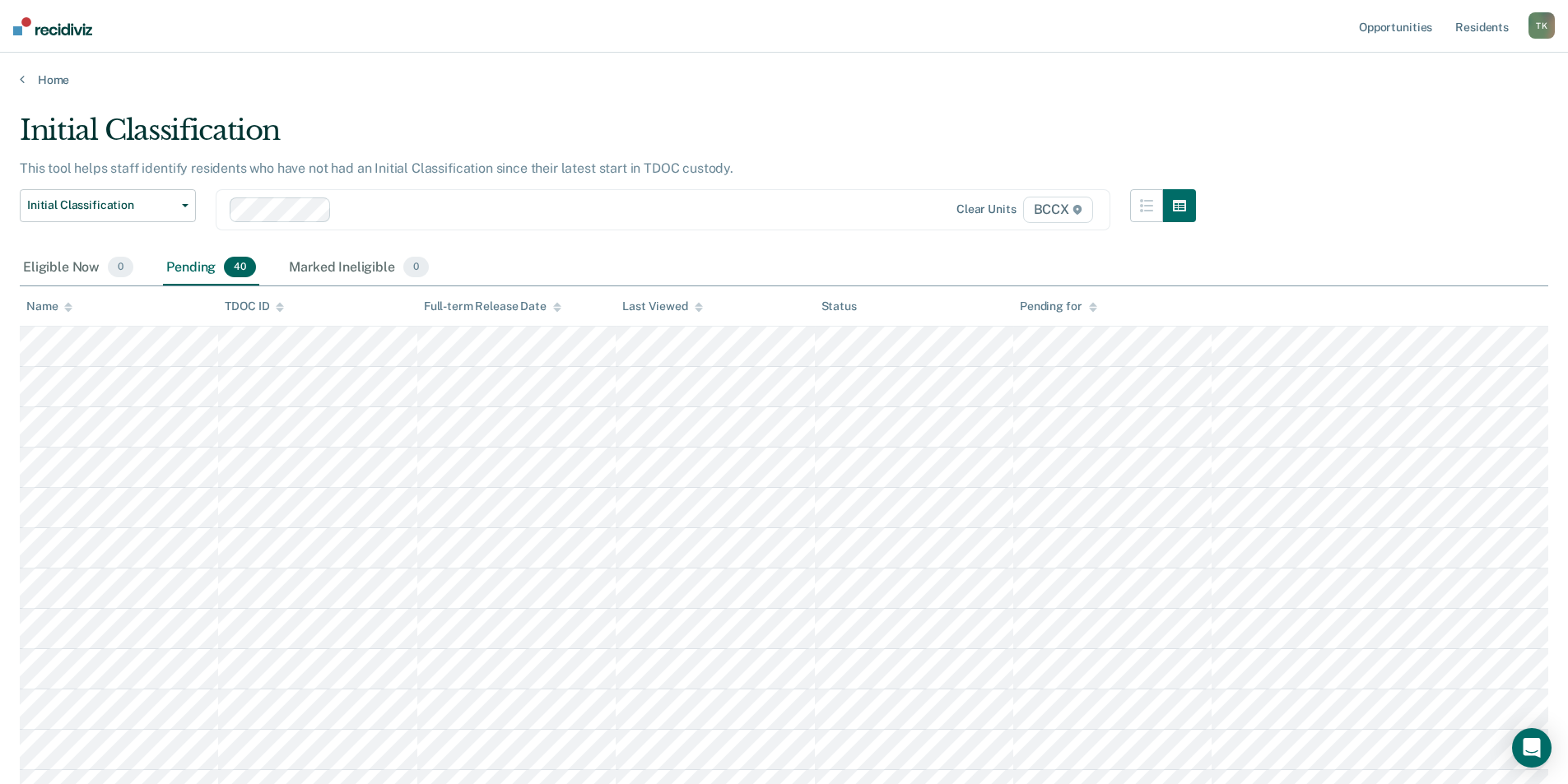
click at [55, 309] on div "Name" at bounding box center [49, 305] width 46 height 14
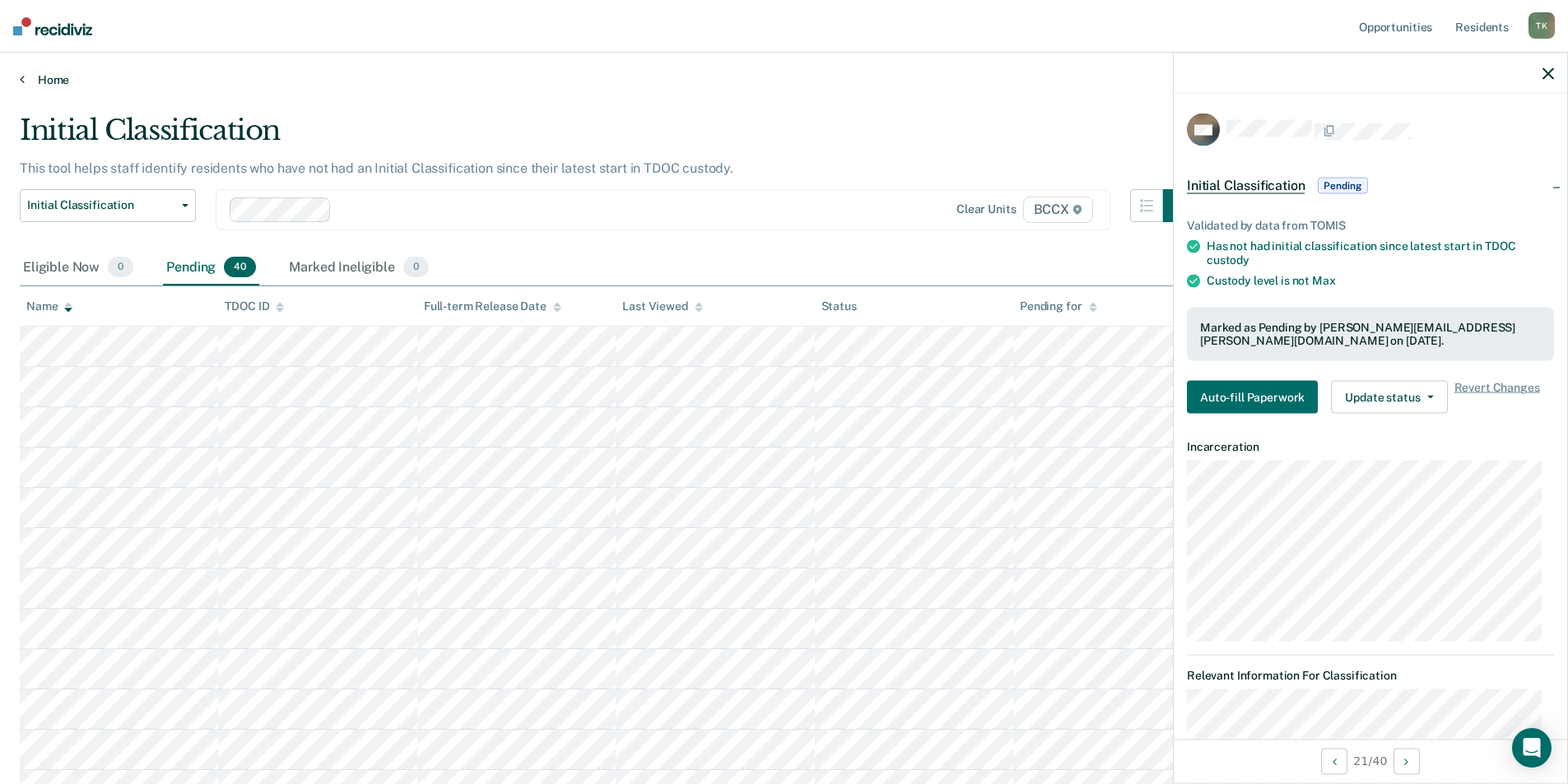
click at [44, 73] on link "Home" at bounding box center [784, 80] width 1528 height 15
